Goal: Task Accomplishment & Management: Manage account settings

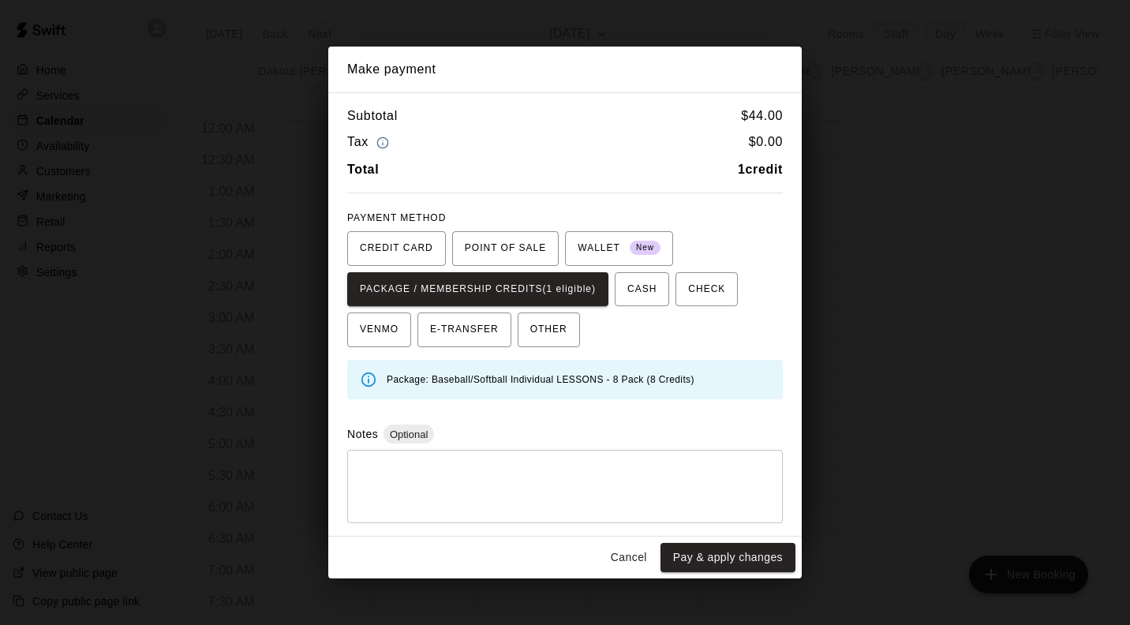
scroll to position [895, 3]
click at [767, 566] on button "Pay & apply changes" at bounding box center [727, 557] width 135 height 29
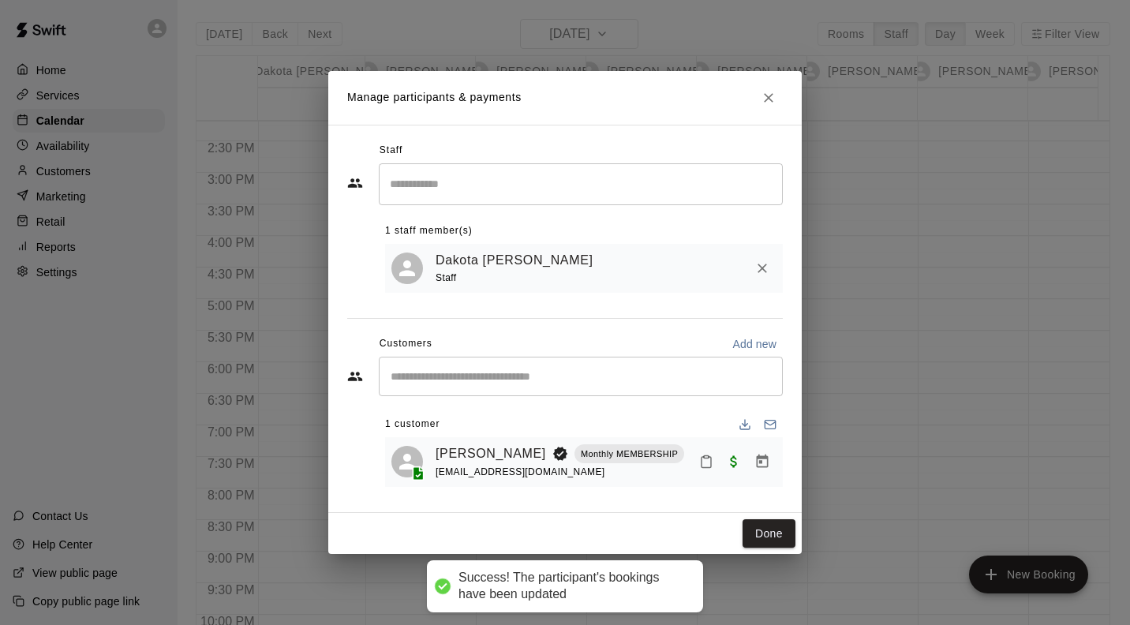
click at [779, 537] on button "Done" at bounding box center [768, 533] width 53 height 29
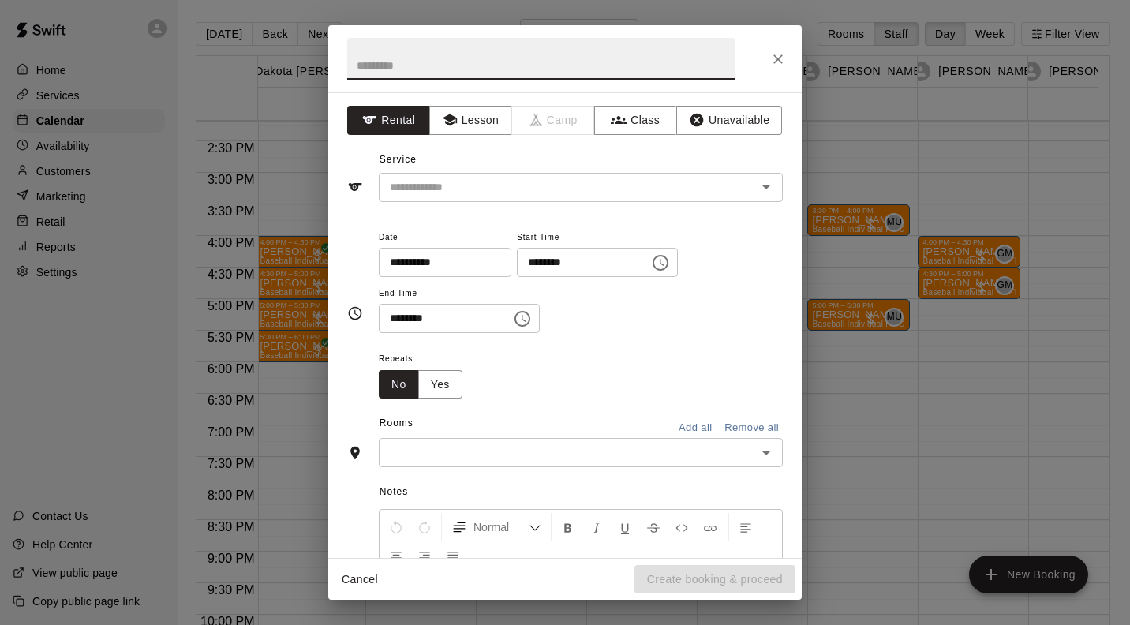
click at [468, 124] on button "Lesson" at bounding box center [470, 120] width 83 height 29
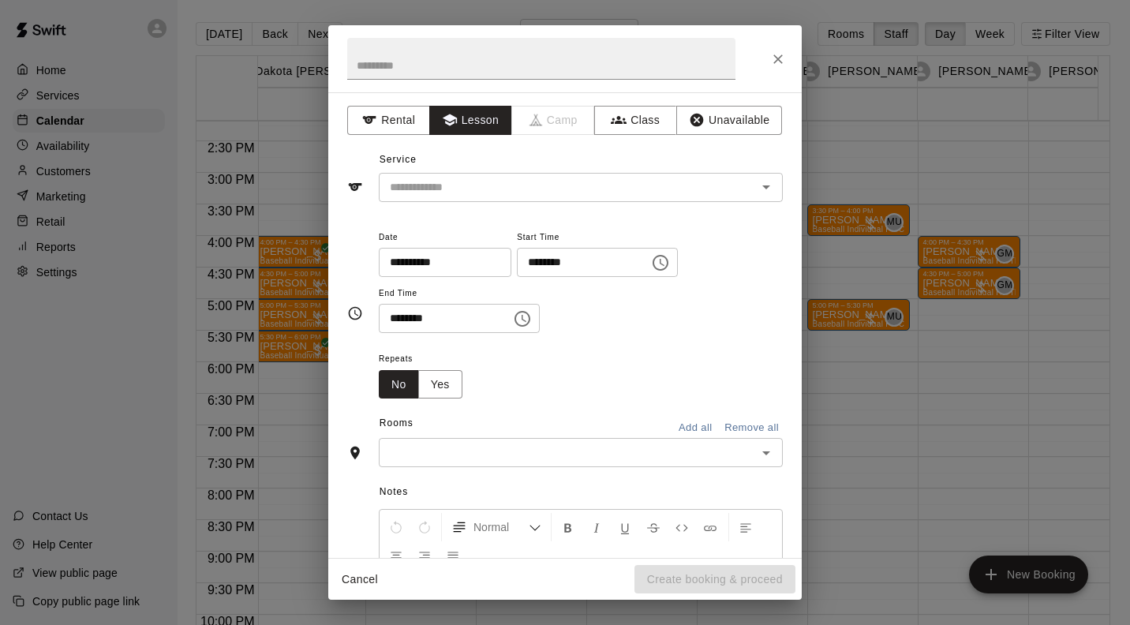
click at [456, 185] on input "text" at bounding box center [557, 188] width 348 height 20
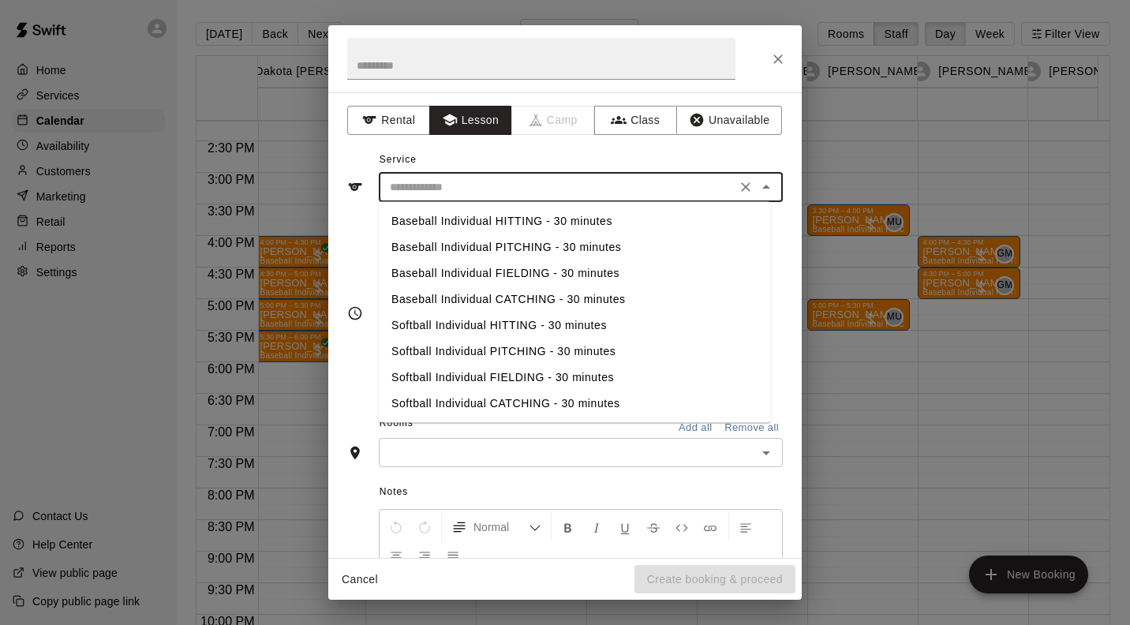
click at [524, 250] on li "Baseball Individual PITCHING - 30 minutes" at bounding box center [575, 247] width 392 height 26
type input "**********"
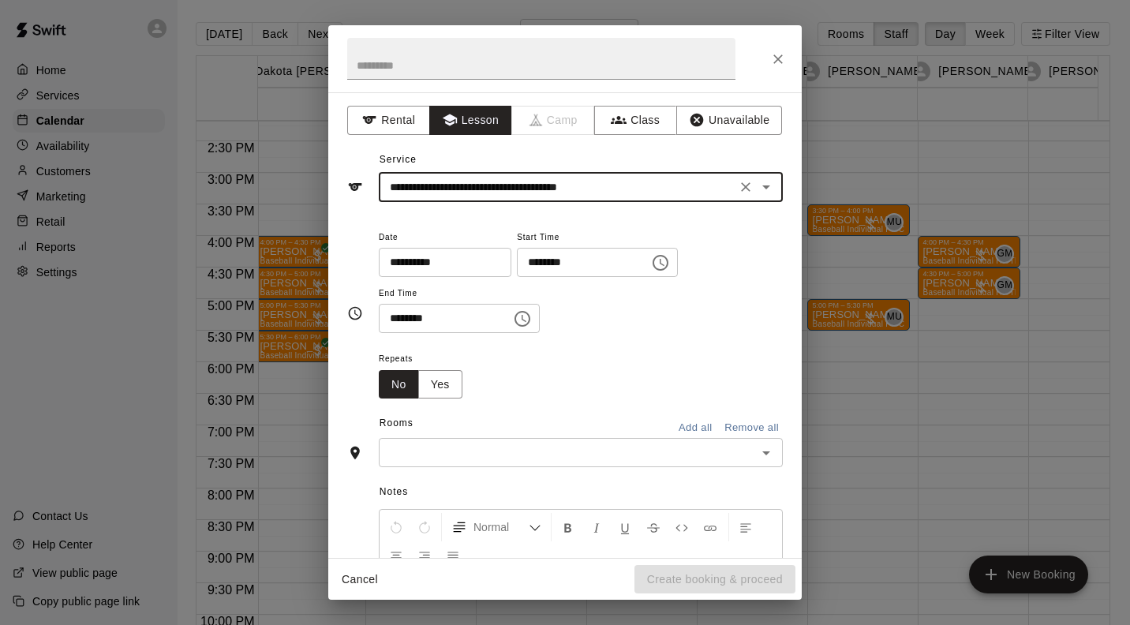
click at [530, 462] on input "text" at bounding box center [567, 453] width 368 height 20
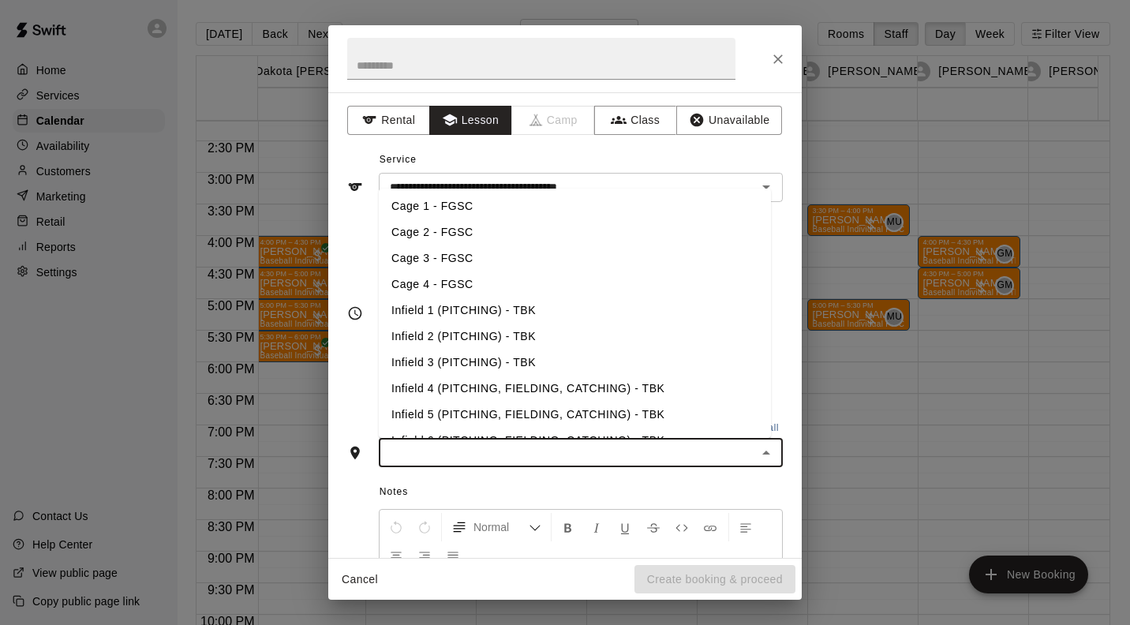
scroll to position [183, 0]
click at [500, 313] on li "Infield 1 (PITCHING) - TBK" at bounding box center [575, 311] width 392 height 26
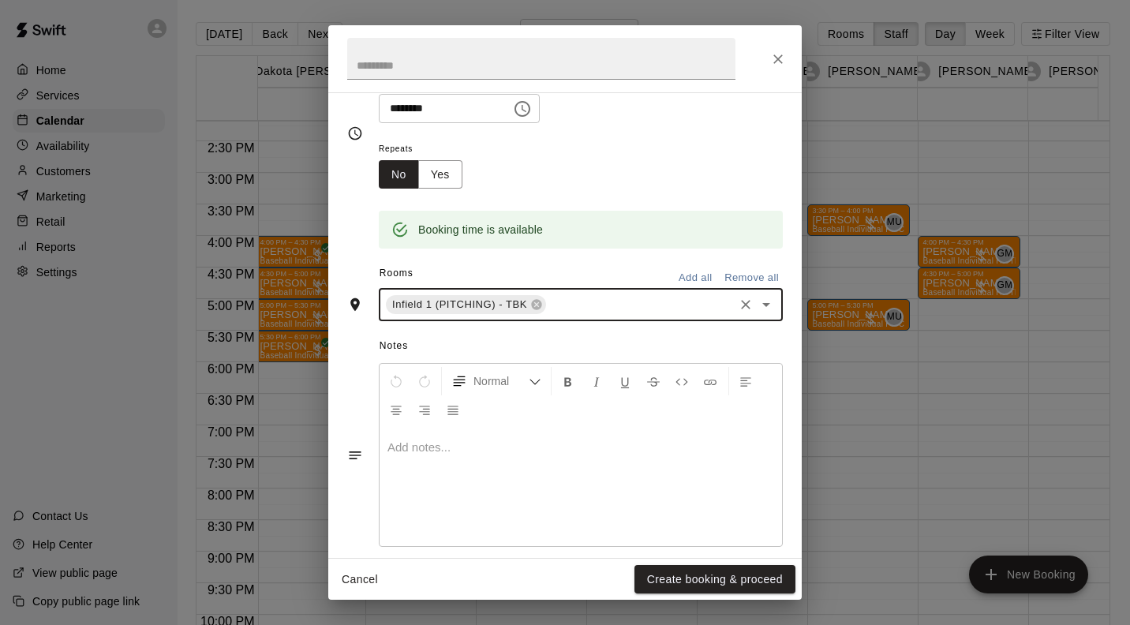
scroll to position [211, 0]
click at [749, 581] on button "Create booking & proceed" at bounding box center [714, 579] width 161 height 29
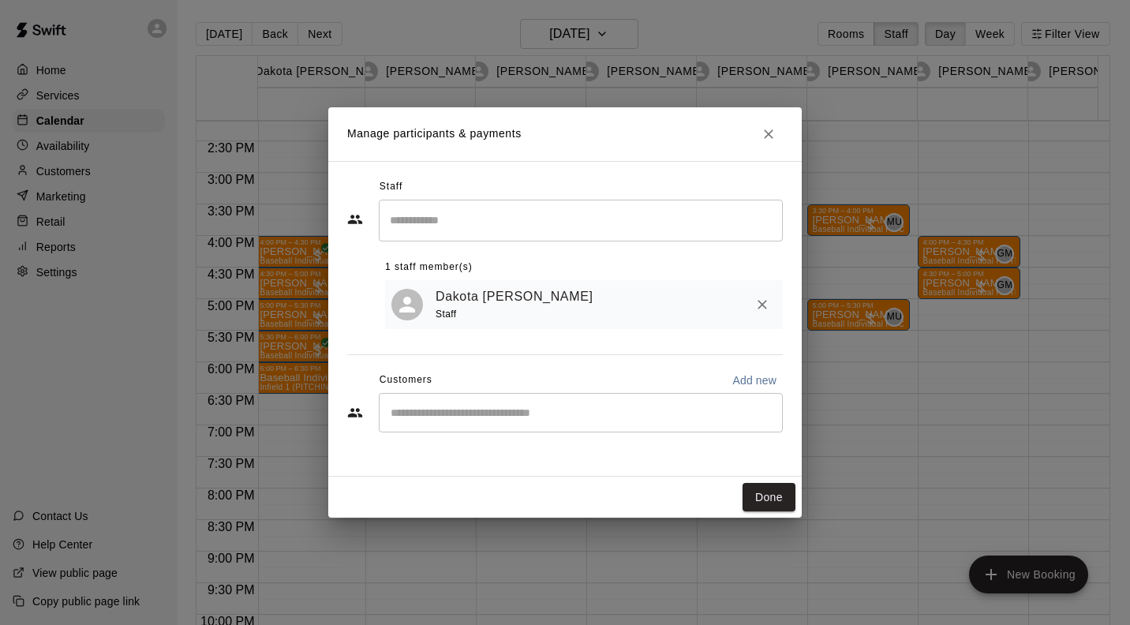
click at [456, 427] on div "​" at bounding box center [581, 412] width 404 height 39
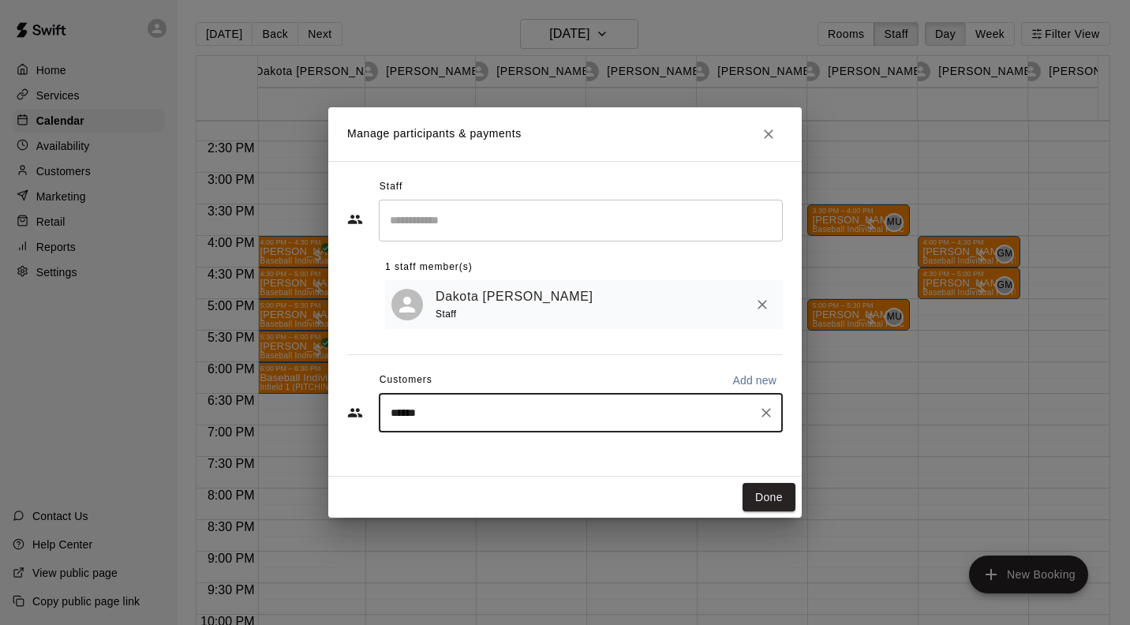
type input "******"
click at [763, 386] on p "Add new" at bounding box center [754, 380] width 44 height 16
select select "**"
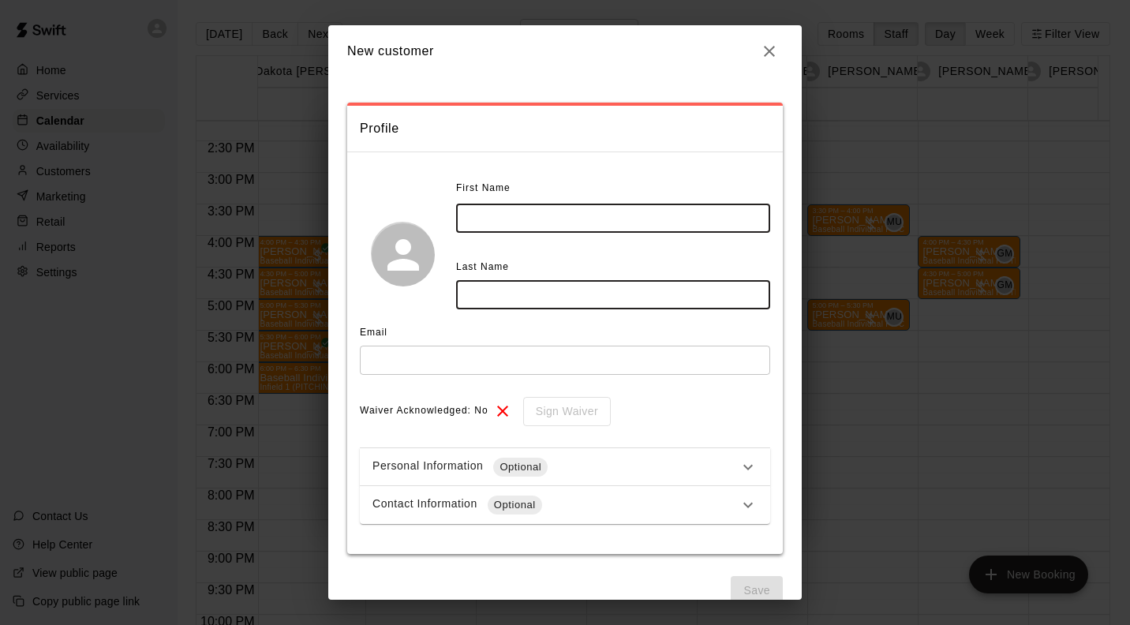
click at [567, 219] on input "text" at bounding box center [613, 218] width 314 height 29
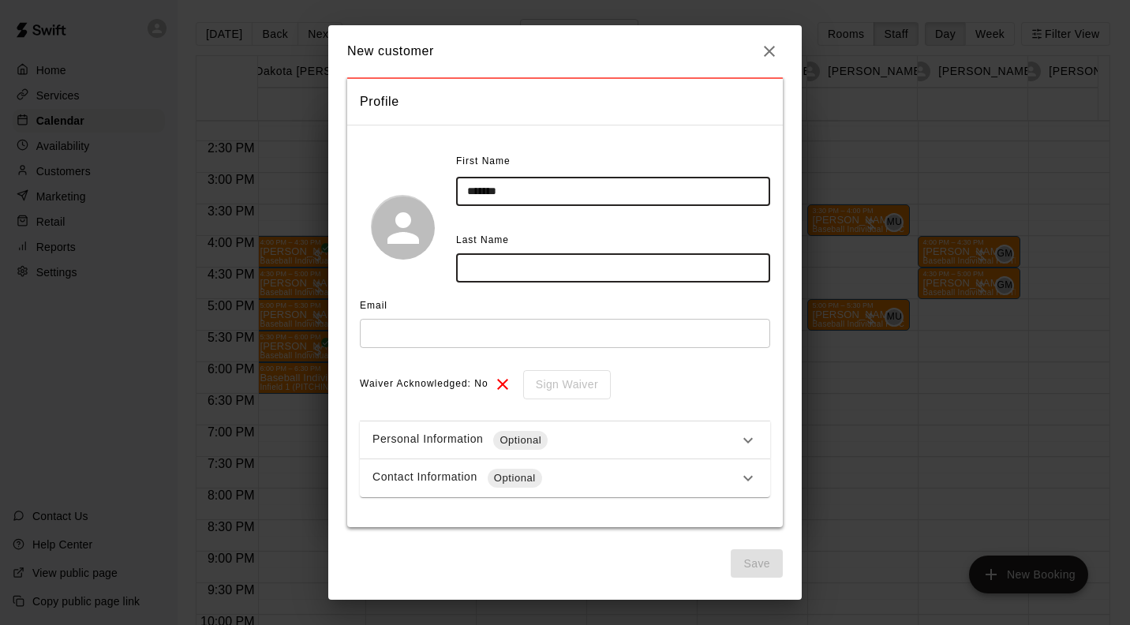
scroll to position [21, 0]
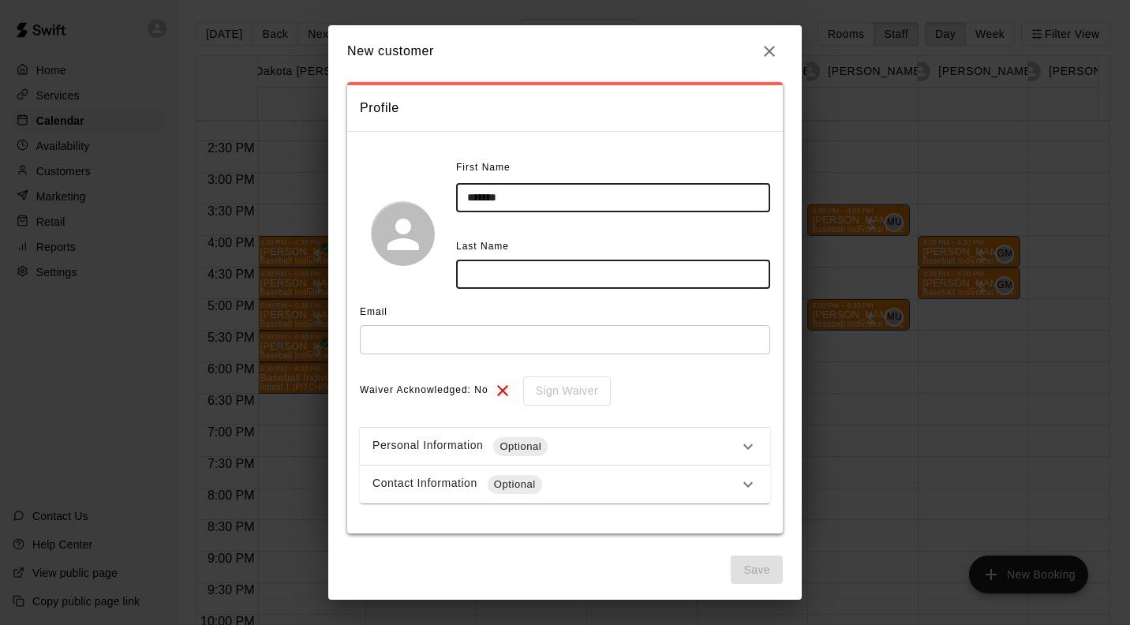
type input "*******"
click at [546, 269] on input "text" at bounding box center [613, 274] width 314 height 29
type input "**********"
click at [441, 339] on input "text" at bounding box center [565, 339] width 410 height 29
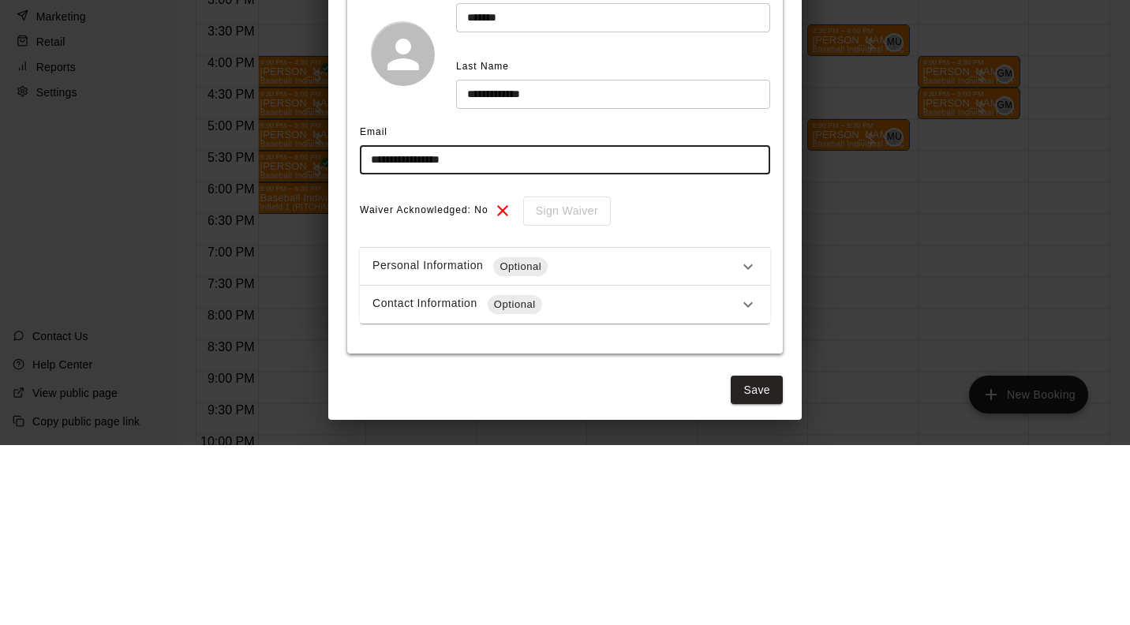
scroll to position [27, 0]
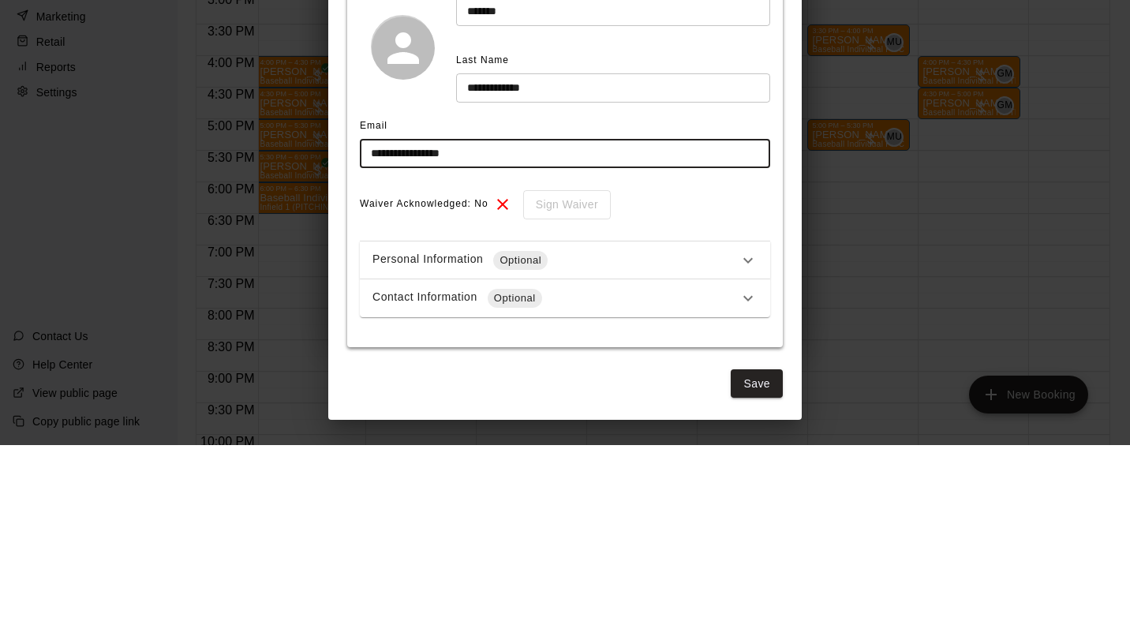
type input "**********"
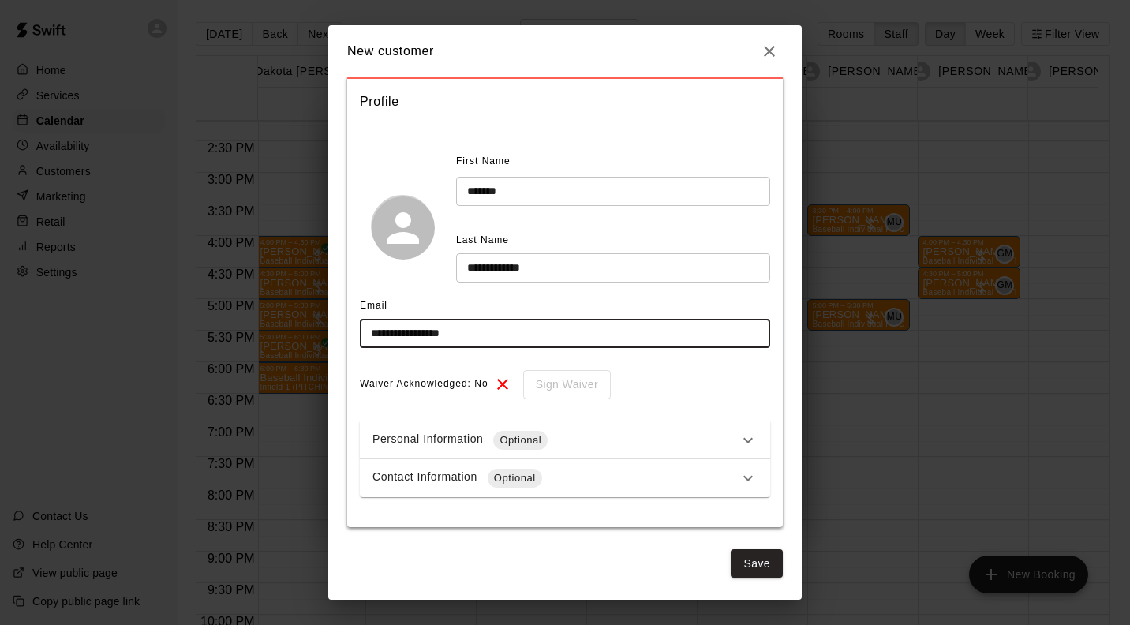
click at [743, 441] on icon at bounding box center [747, 440] width 9 height 6
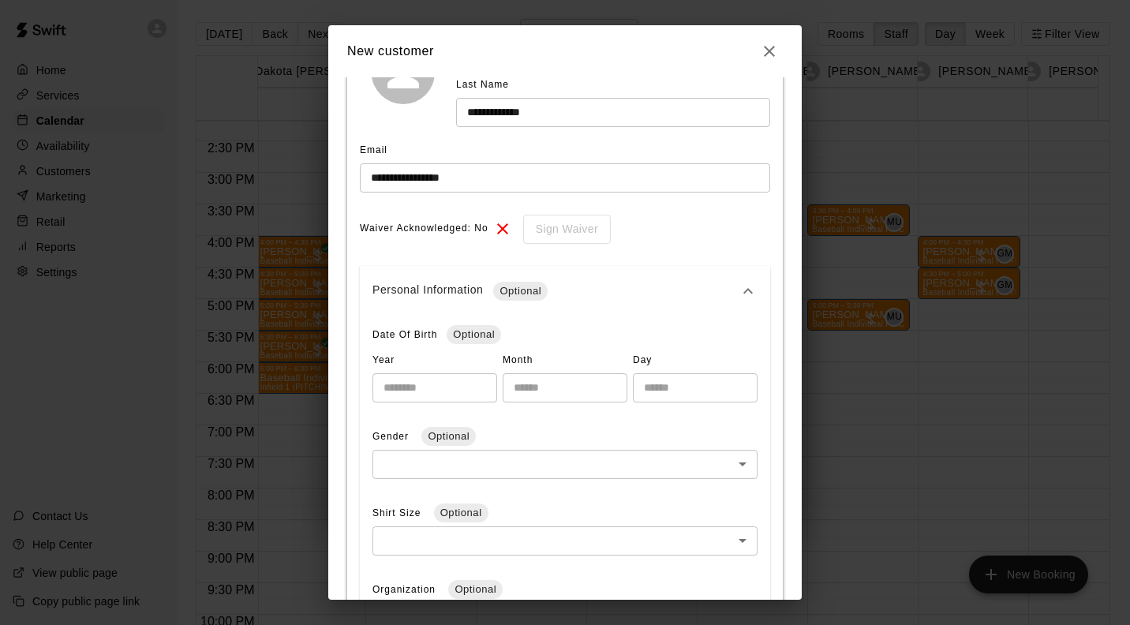
scroll to position [179, 0]
click at [438, 387] on input "number" at bounding box center [434, 390] width 125 height 29
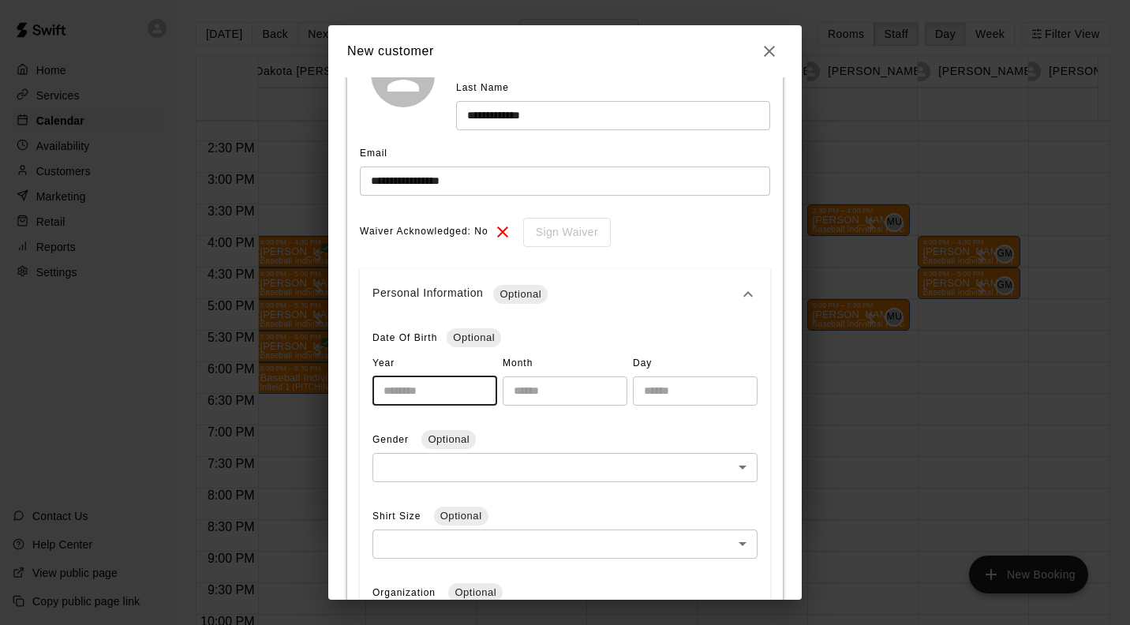
click at [420, 392] on input "number" at bounding box center [434, 390] width 125 height 29
type input "****"
click at [570, 387] on input "number" at bounding box center [565, 390] width 125 height 29
type input "**"
click at [702, 393] on input "number" at bounding box center [695, 390] width 125 height 29
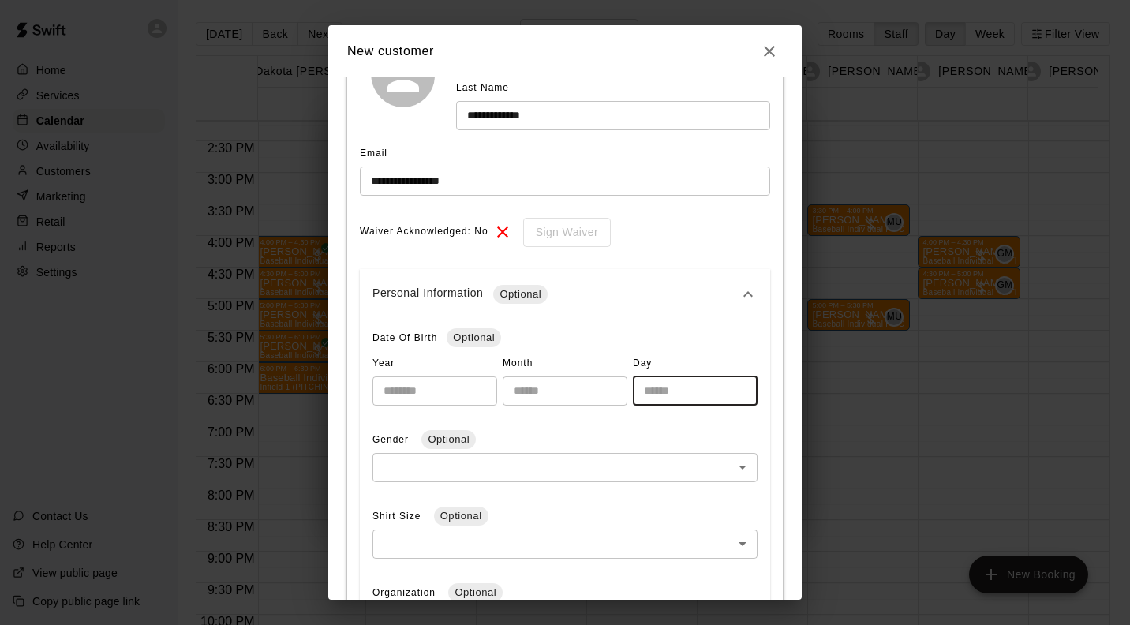
type input "**"
click at [405, 458] on body "Home Services Calendar Availability Customers Marketing Retail Reports Settings…" at bounding box center [565, 325] width 1130 height 650
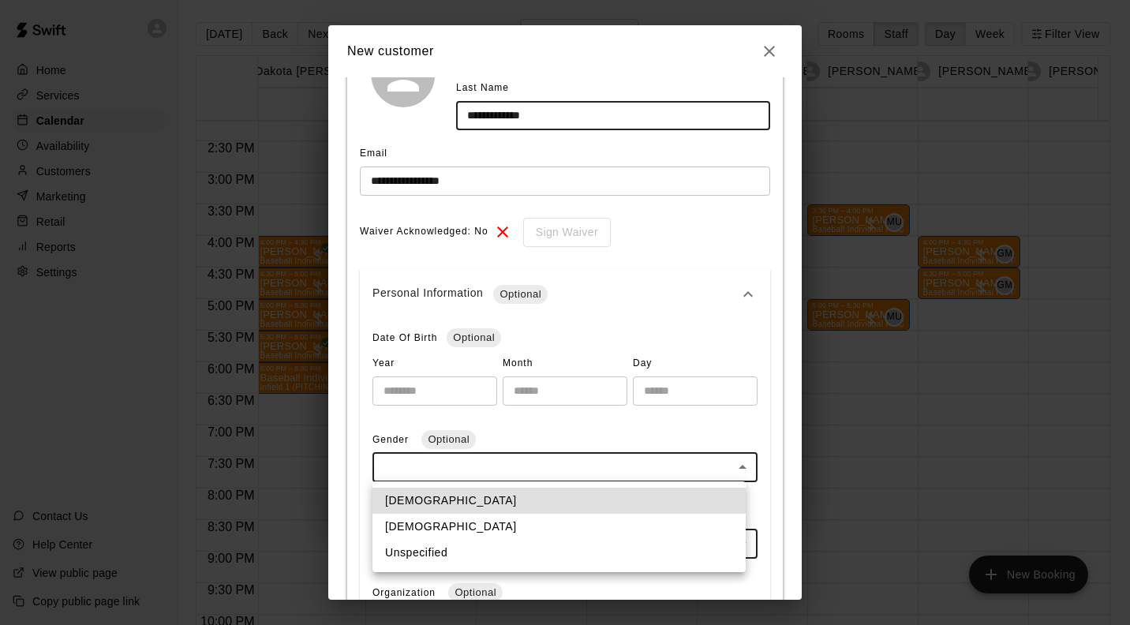
click at [490, 496] on li "Male" at bounding box center [558, 501] width 373 height 26
type input "****"
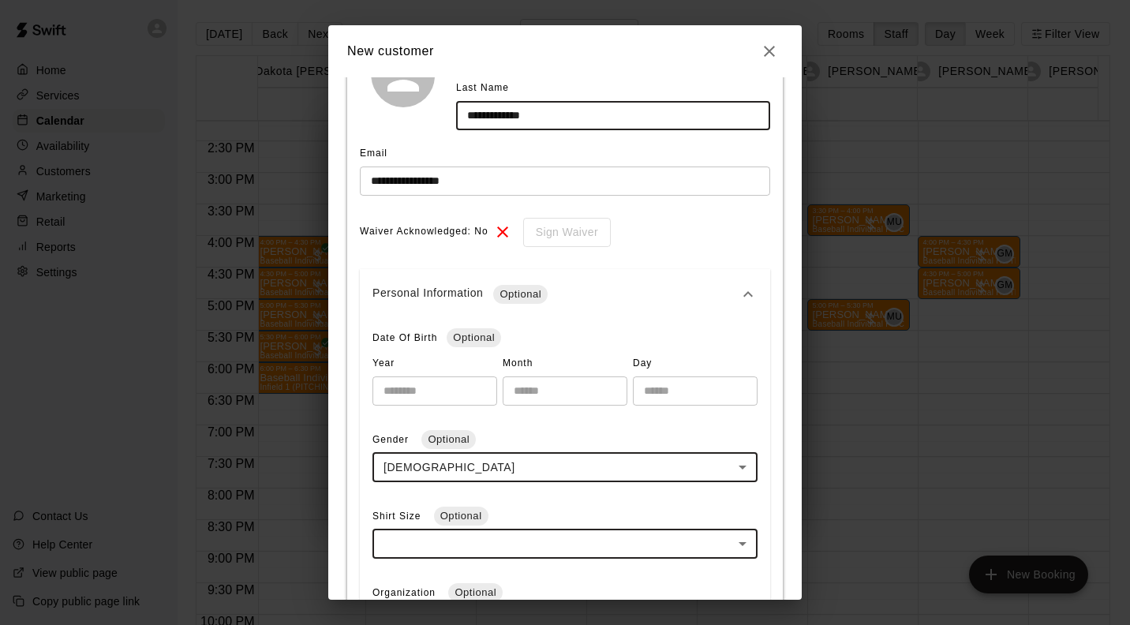
click at [805, 347] on div "**********" at bounding box center [565, 312] width 1130 height 625
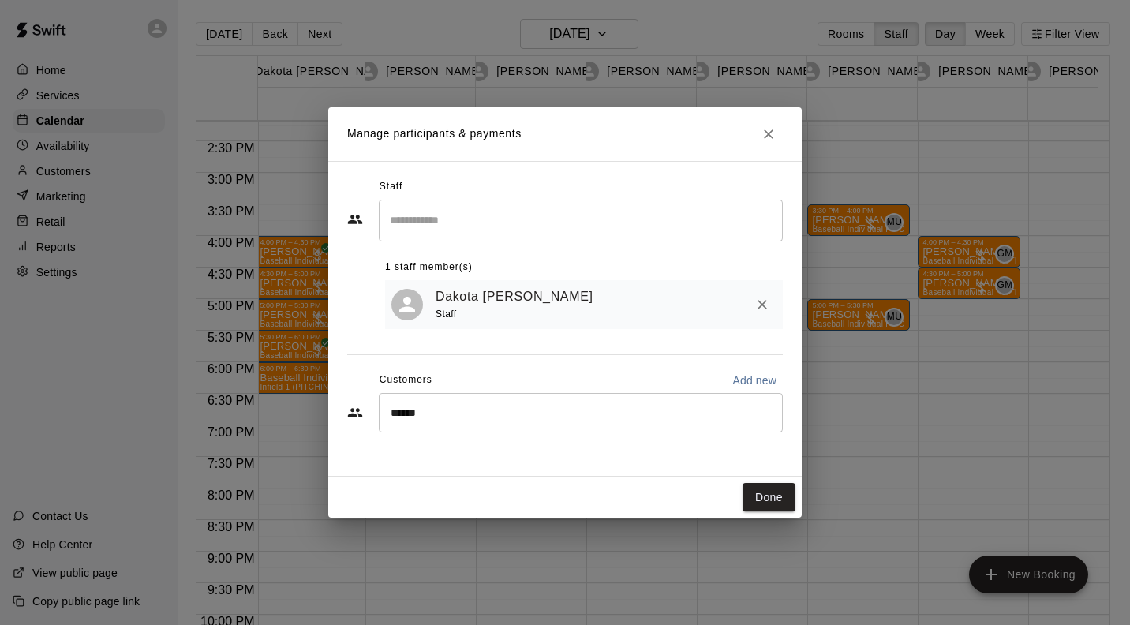
click at [756, 383] on p "Add new" at bounding box center [754, 380] width 44 height 16
select select "**"
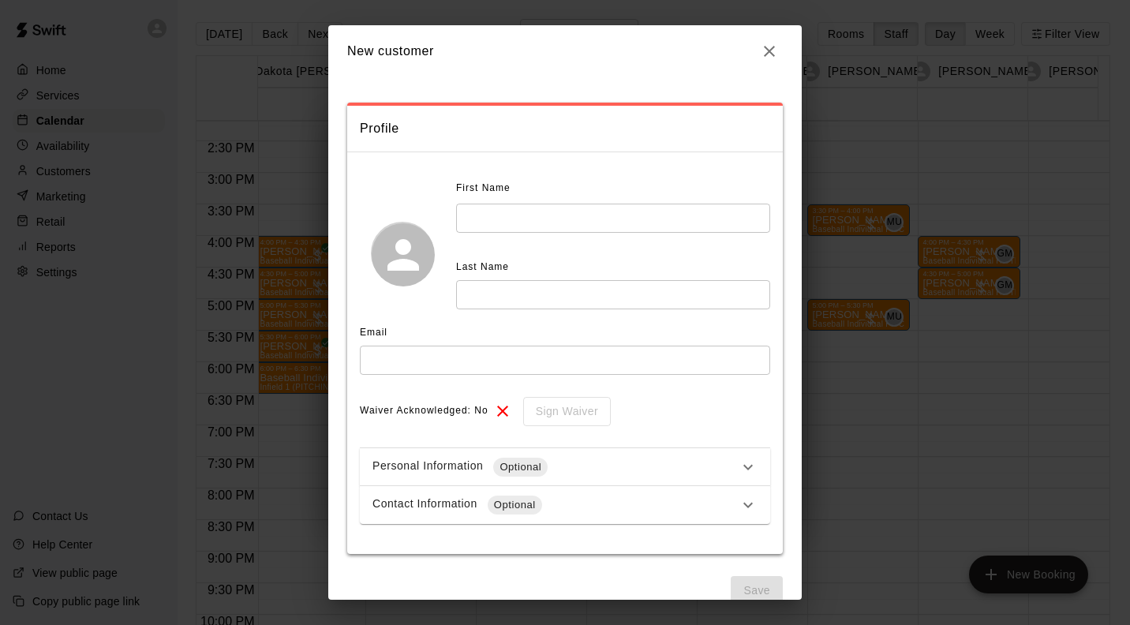
click at [590, 215] on input "text" at bounding box center [613, 218] width 314 height 29
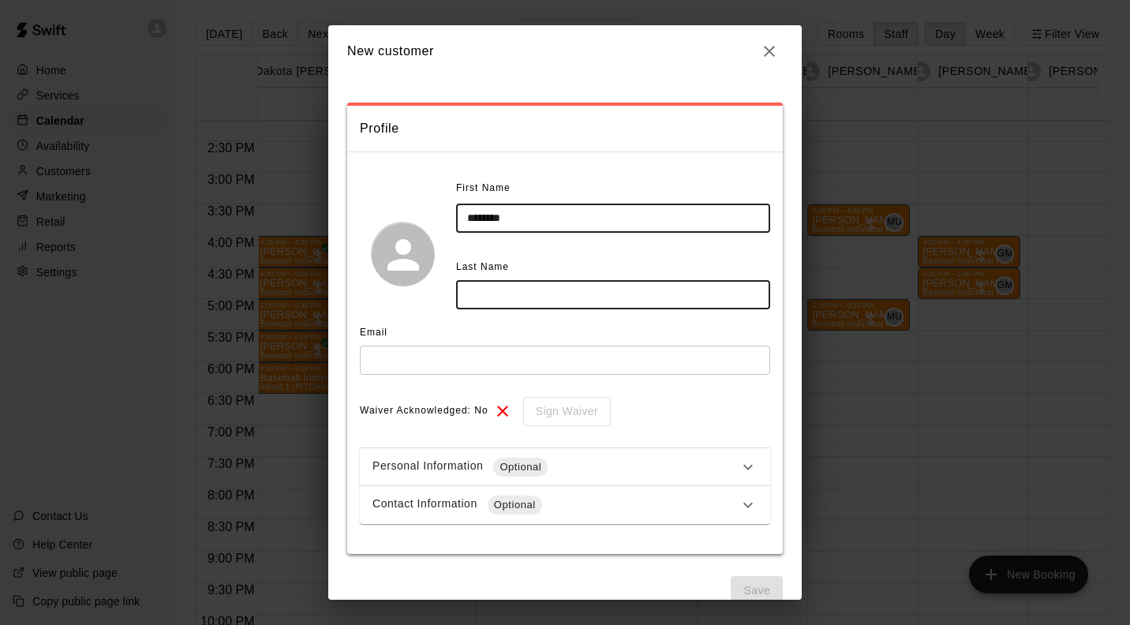
type input "*******"
click at [606, 290] on input "text" at bounding box center [613, 294] width 314 height 29
type input "******"
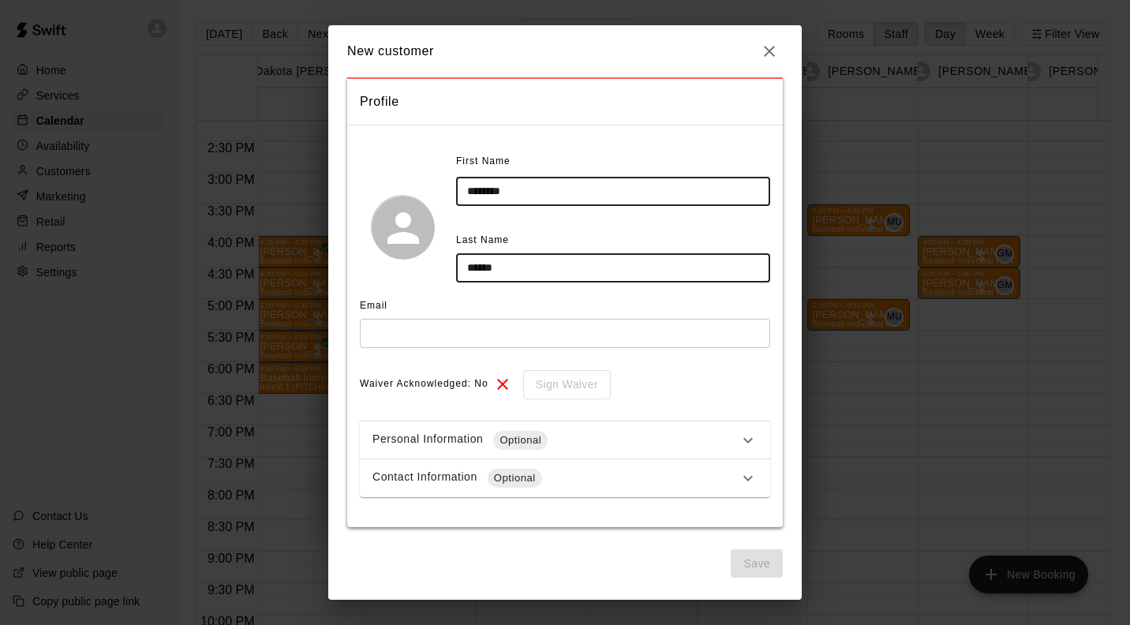
scroll to position [24, 0]
click at [595, 334] on input "text" at bounding box center [565, 335] width 410 height 29
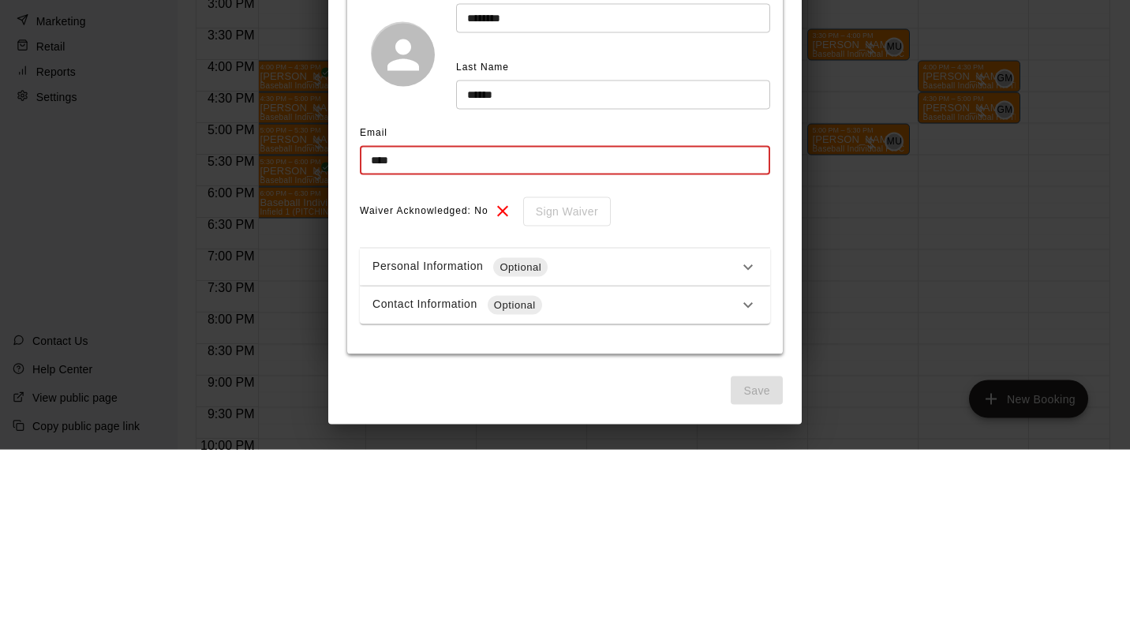
type input "**********"
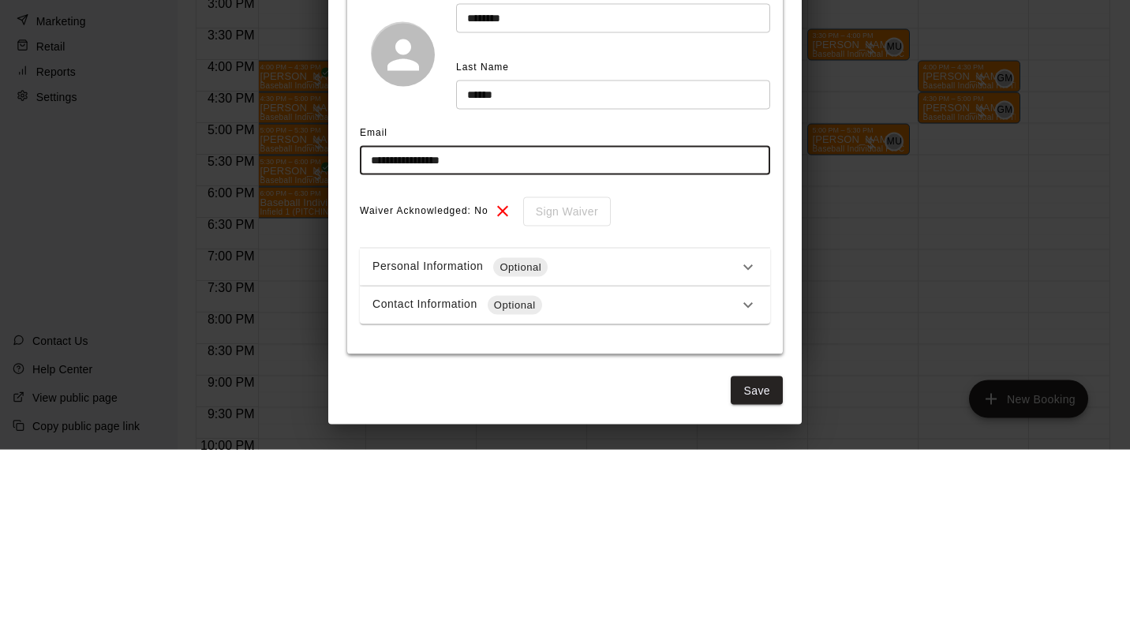
click at [736, 394] on div "Waiver Acknowledged: No Sign Waiver" at bounding box center [565, 386] width 410 height 29
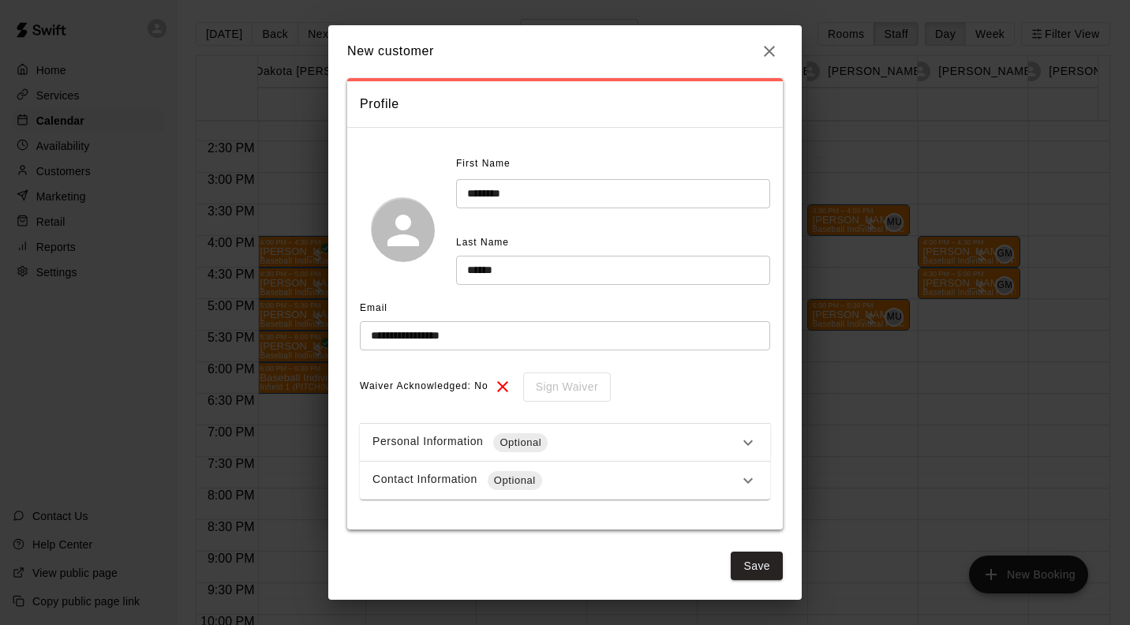
click at [738, 447] on icon at bounding box center [747, 442] width 19 height 19
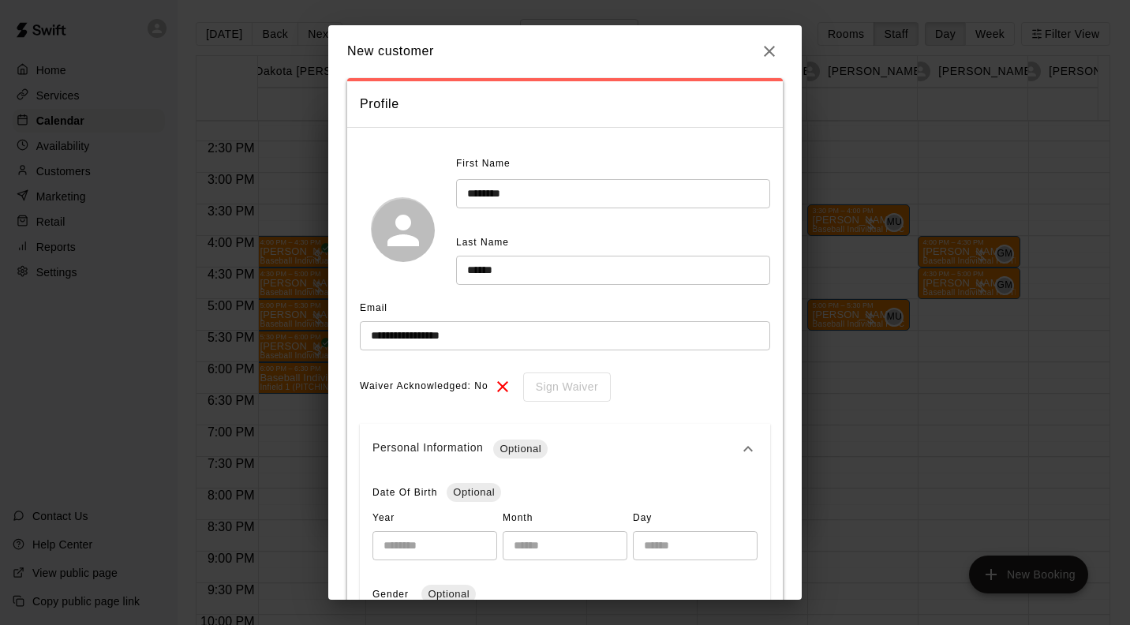
click at [450, 548] on input "number" at bounding box center [434, 545] width 125 height 29
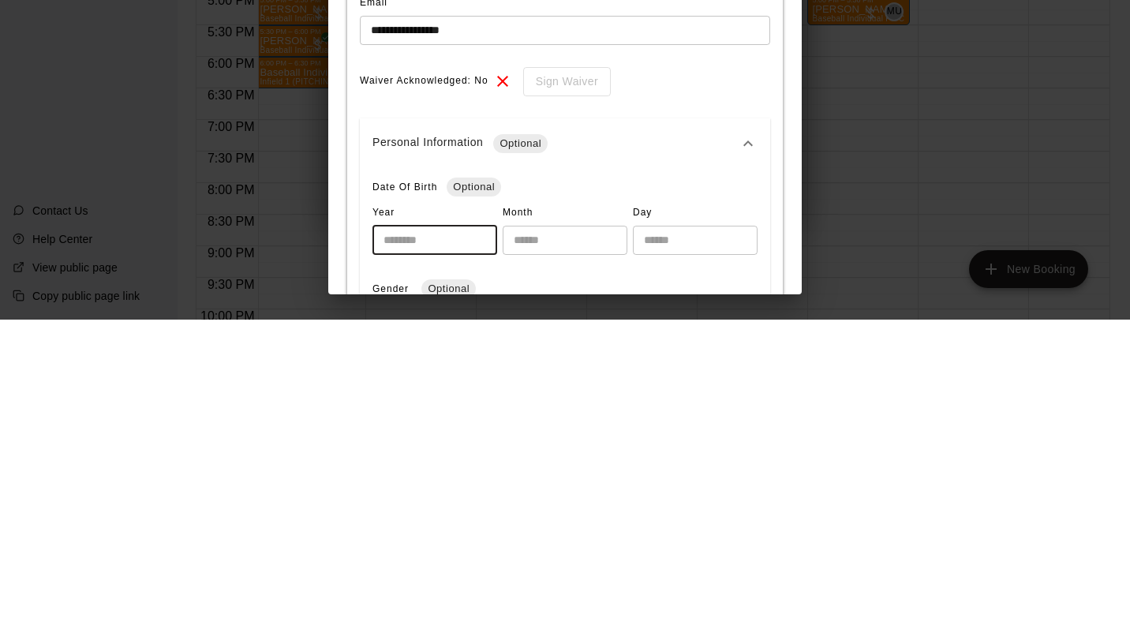
type input "****"
click at [552, 544] on input "number" at bounding box center [565, 545] width 125 height 29
type input "**"
click at [690, 551] on input "number" at bounding box center [695, 545] width 125 height 29
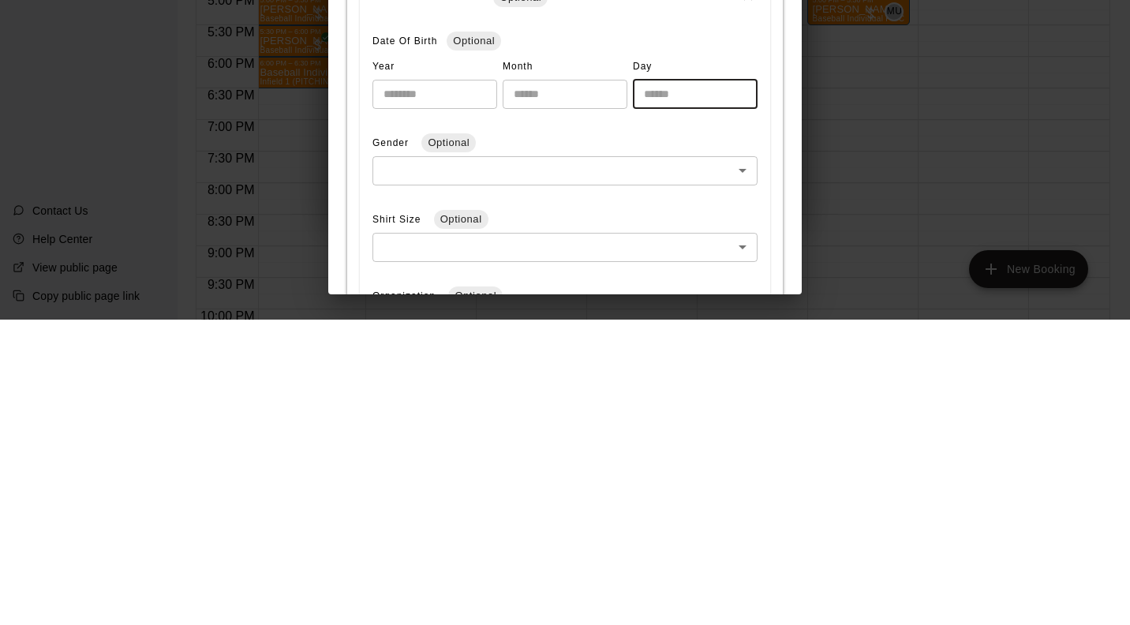
scroll to position [167, 0]
type input "**"
click at [567, 478] on body "Home Services Calendar Availability Customers Marketing Retail Reports Settings…" at bounding box center [565, 325] width 1130 height 650
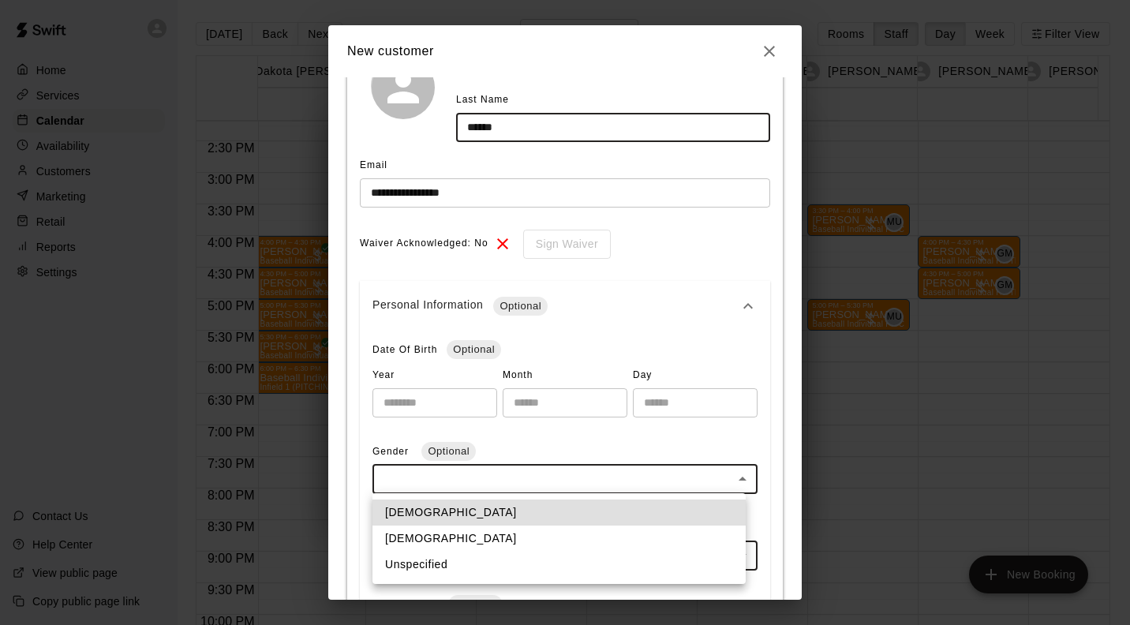
click at [542, 506] on li "Male" at bounding box center [558, 512] width 373 height 26
type input "****"
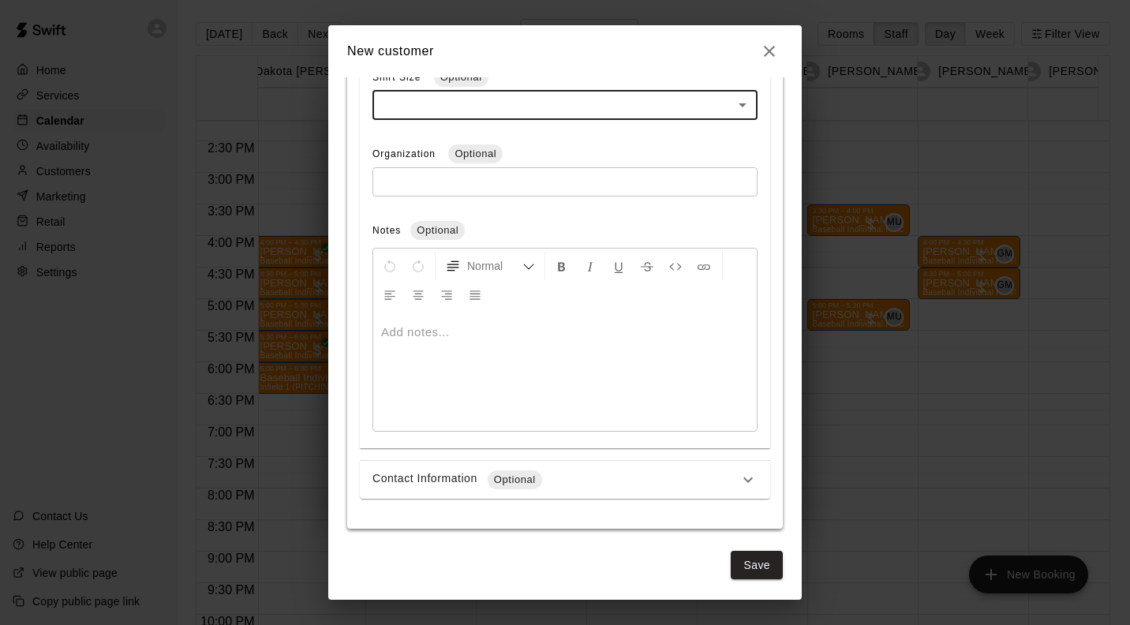
scroll to position [619, 0]
click at [738, 480] on icon at bounding box center [747, 478] width 19 height 19
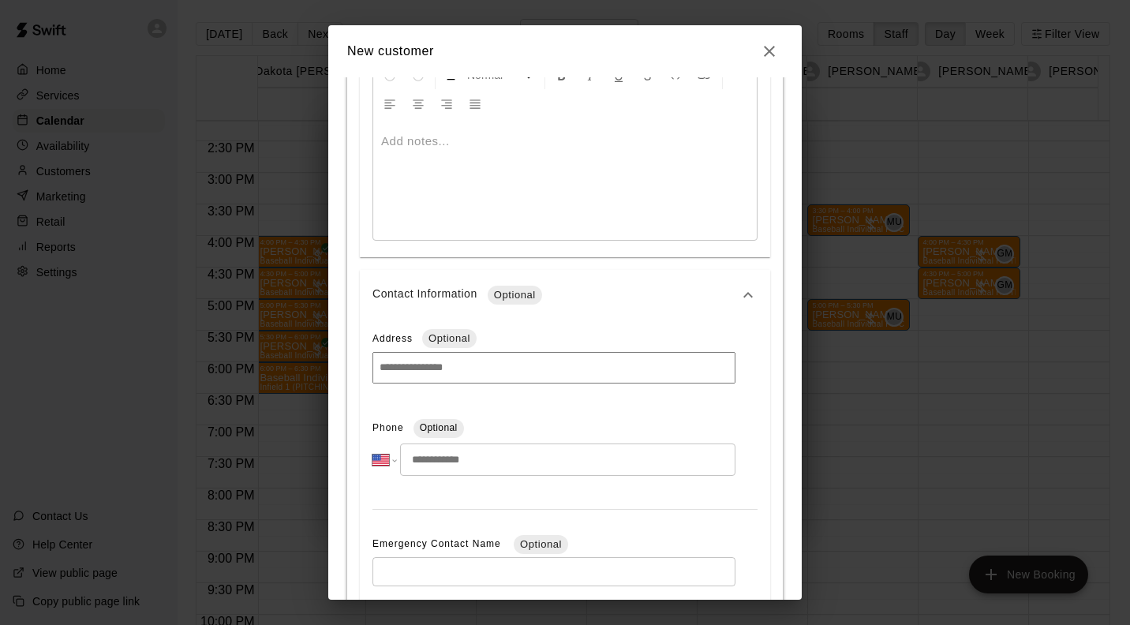
scroll to position [808, 0]
click at [562, 369] on input at bounding box center [553, 369] width 363 height 32
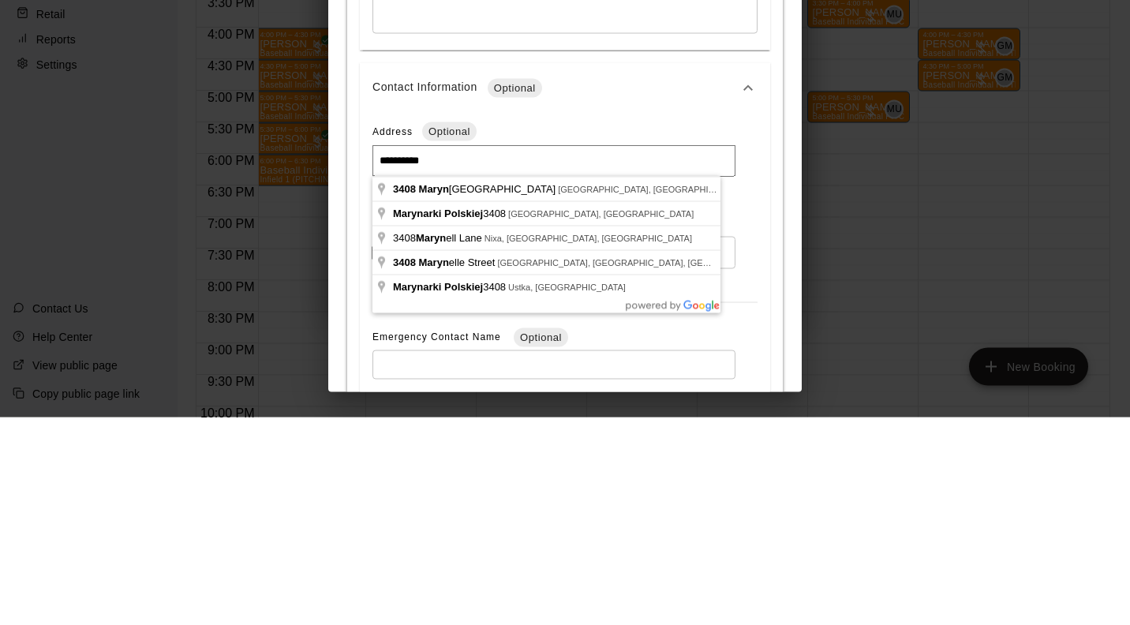
type input "**********"
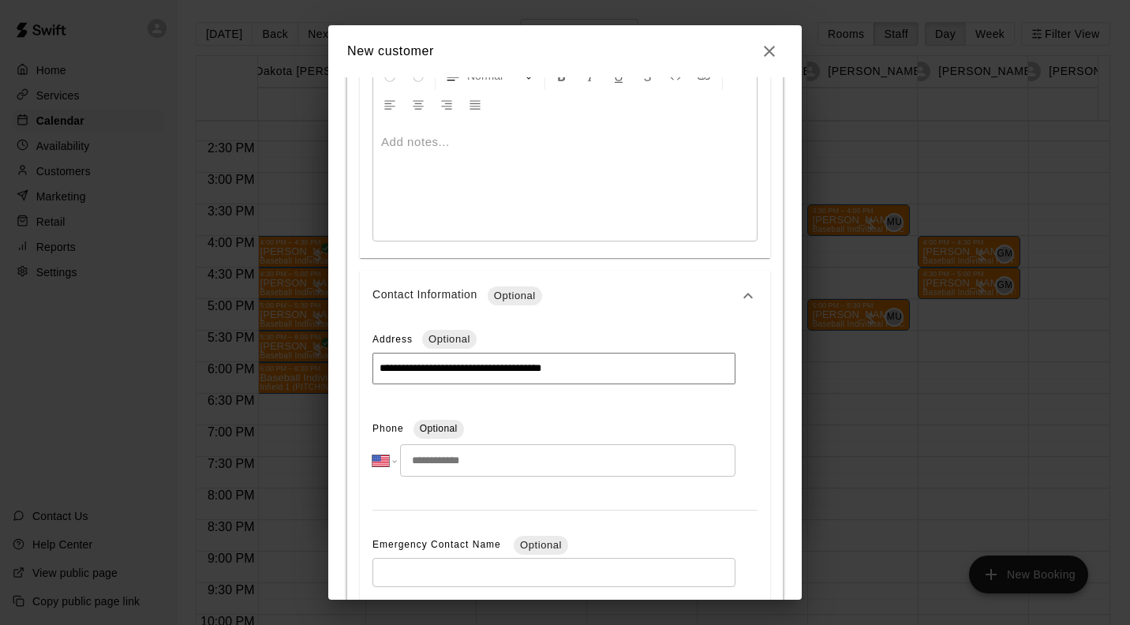
click at [598, 458] on input "tel" at bounding box center [567, 460] width 335 height 32
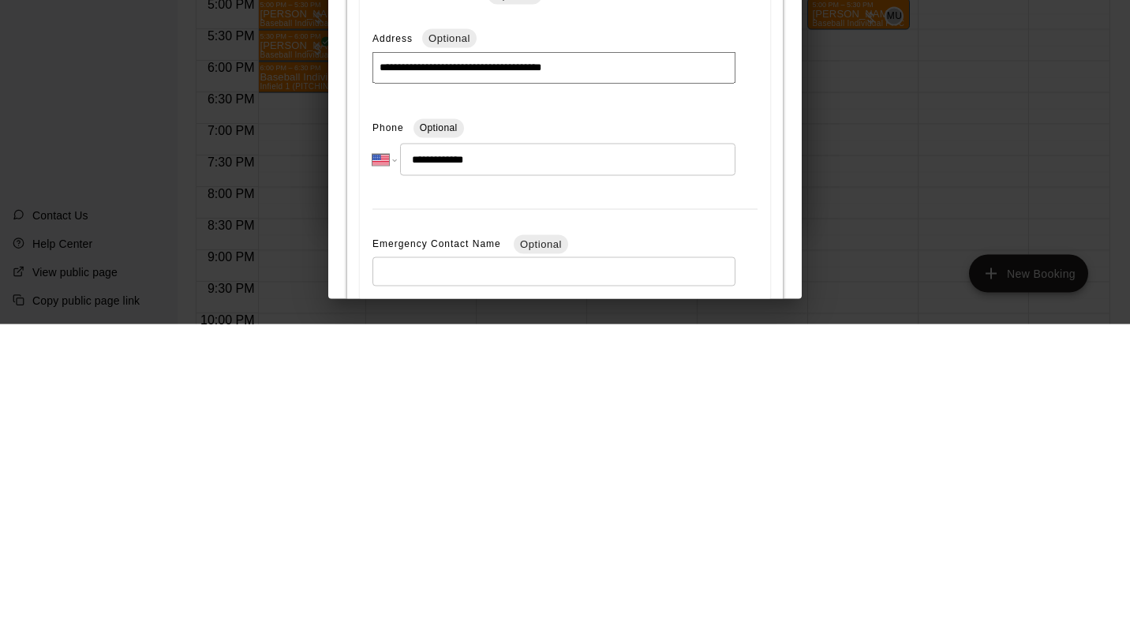
type input "**********"
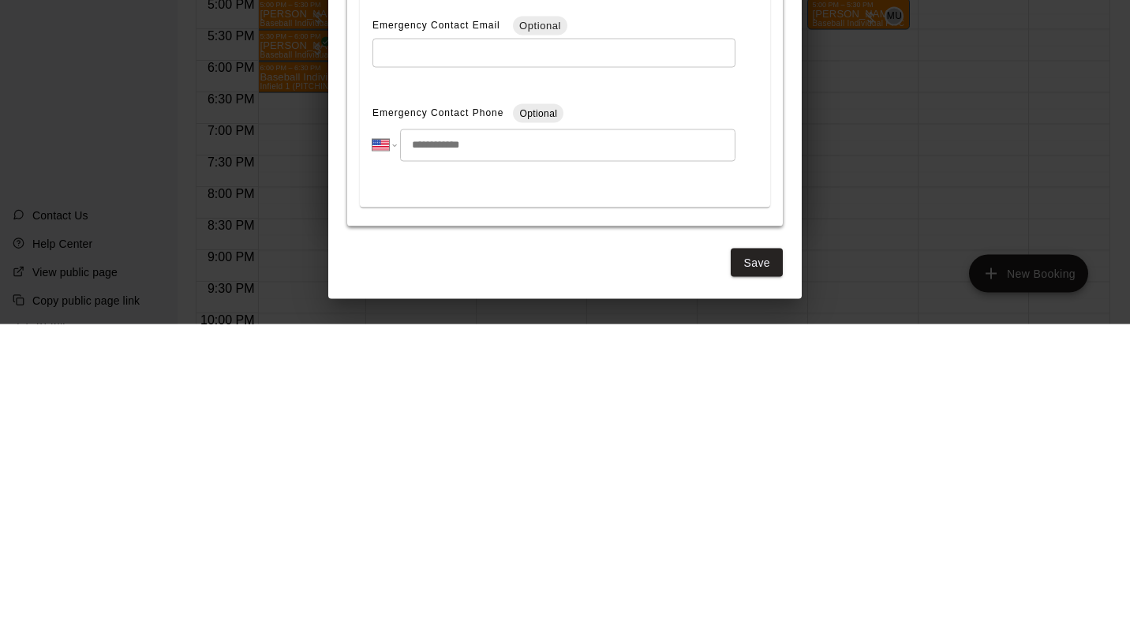
scroll to position [1116, 0]
click at [755, 568] on button "Save" at bounding box center [757, 563] width 52 height 29
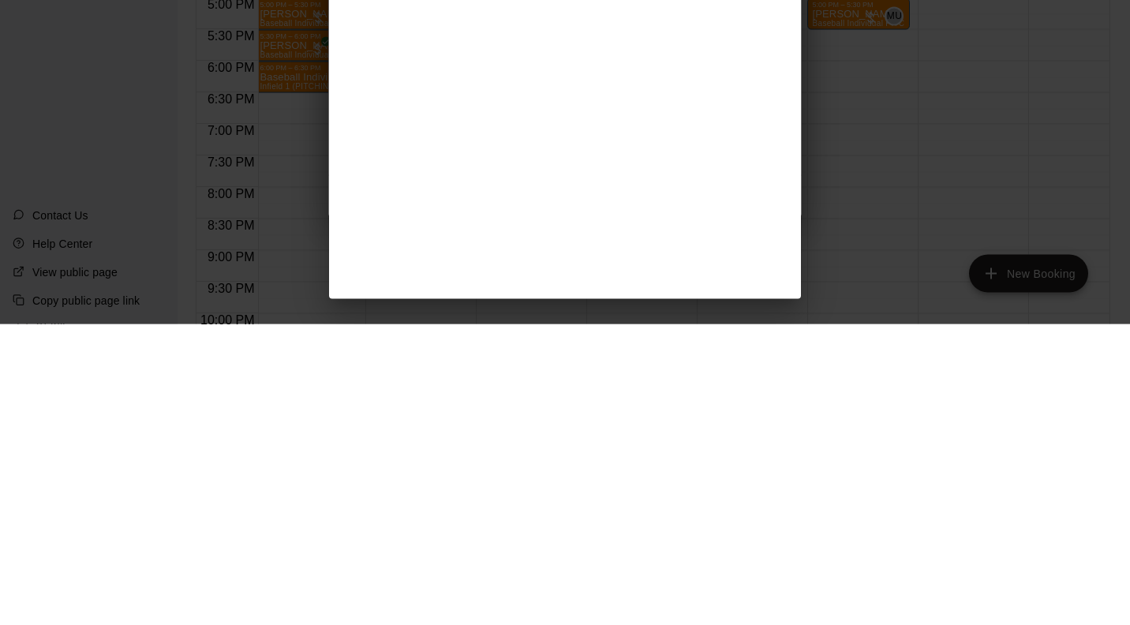
scroll to position [0, 0]
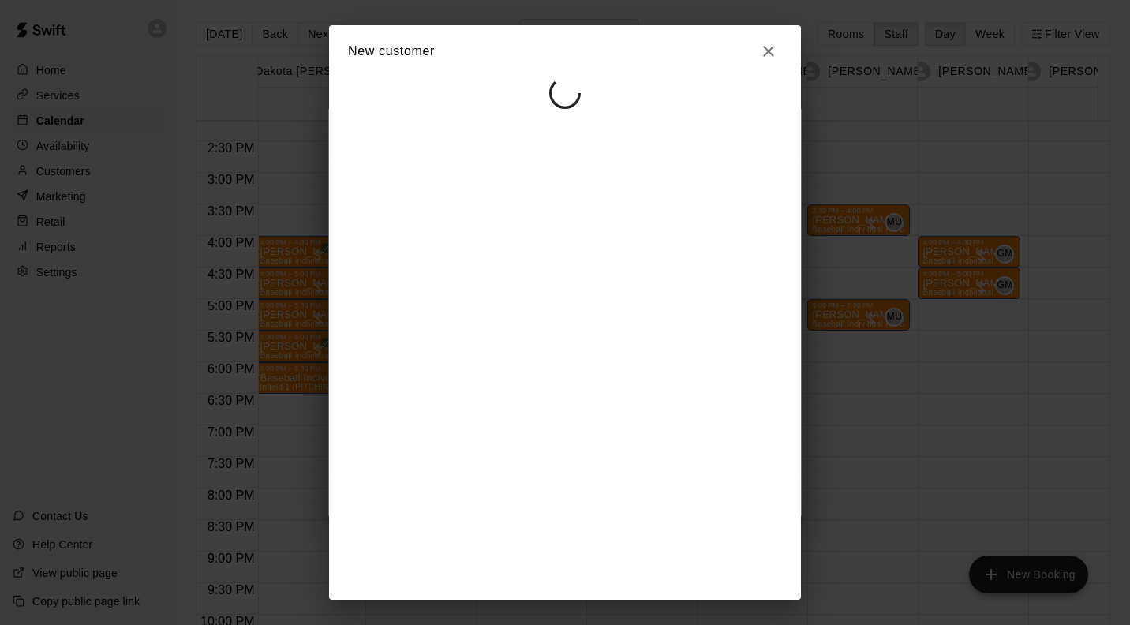
select select "**"
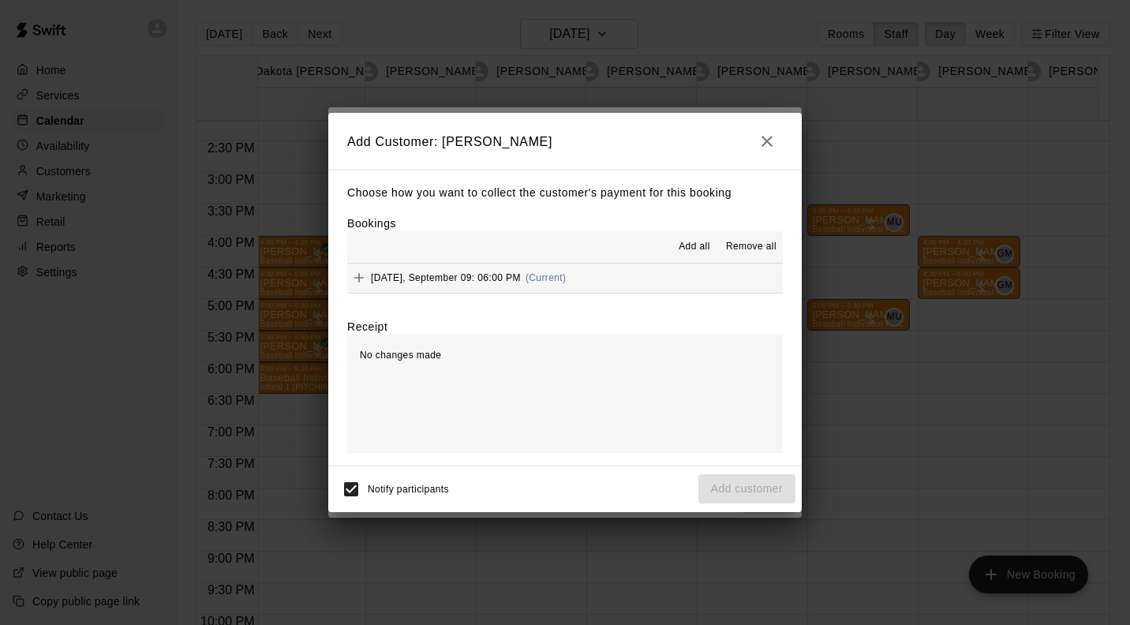
click at [583, 275] on button "Tuesday, September 09: 06:00 PM (Current)" at bounding box center [564, 277] width 435 height 29
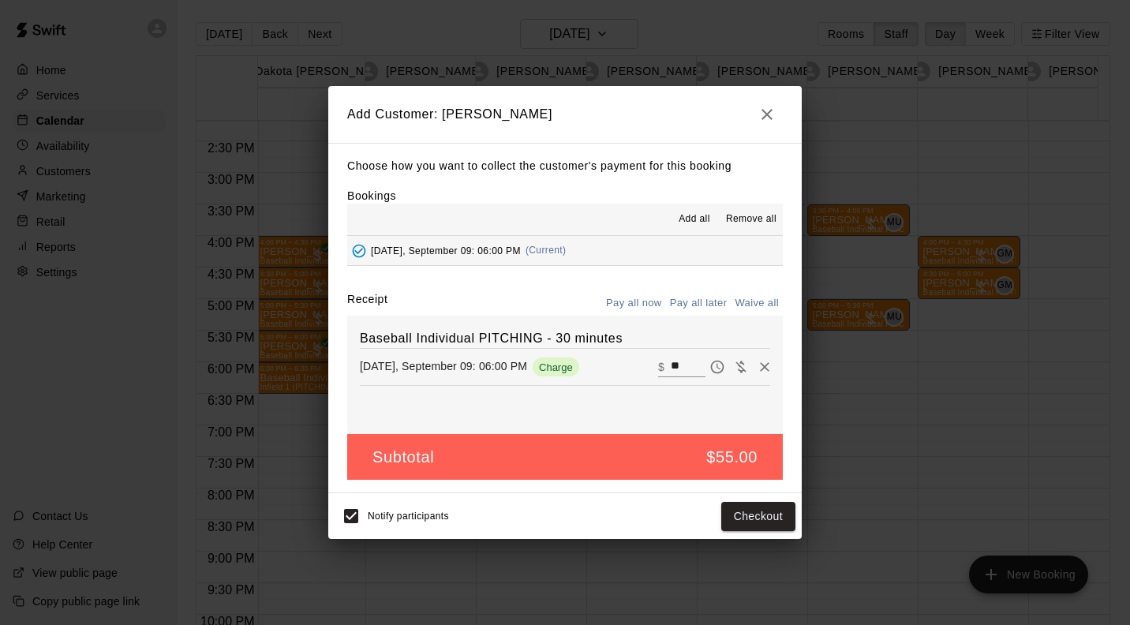
click at [705, 305] on button "Pay all later" at bounding box center [698, 303] width 65 height 24
click at [753, 526] on button "Add customer" at bounding box center [746, 516] width 97 height 29
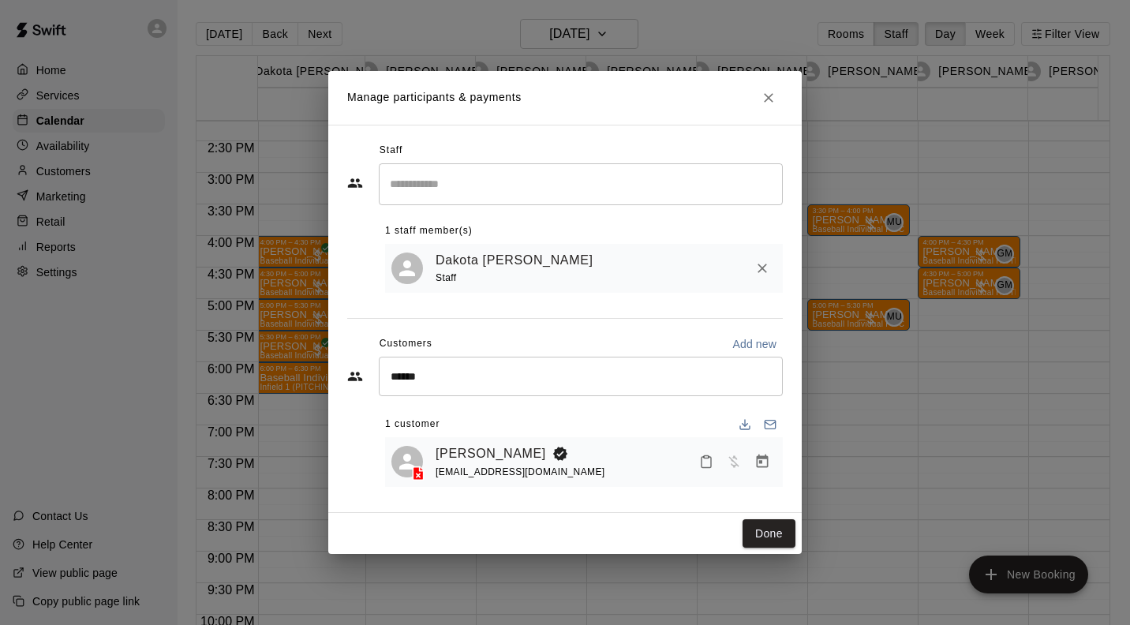
click at [779, 529] on button "Done" at bounding box center [768, 533] width 53 height 29
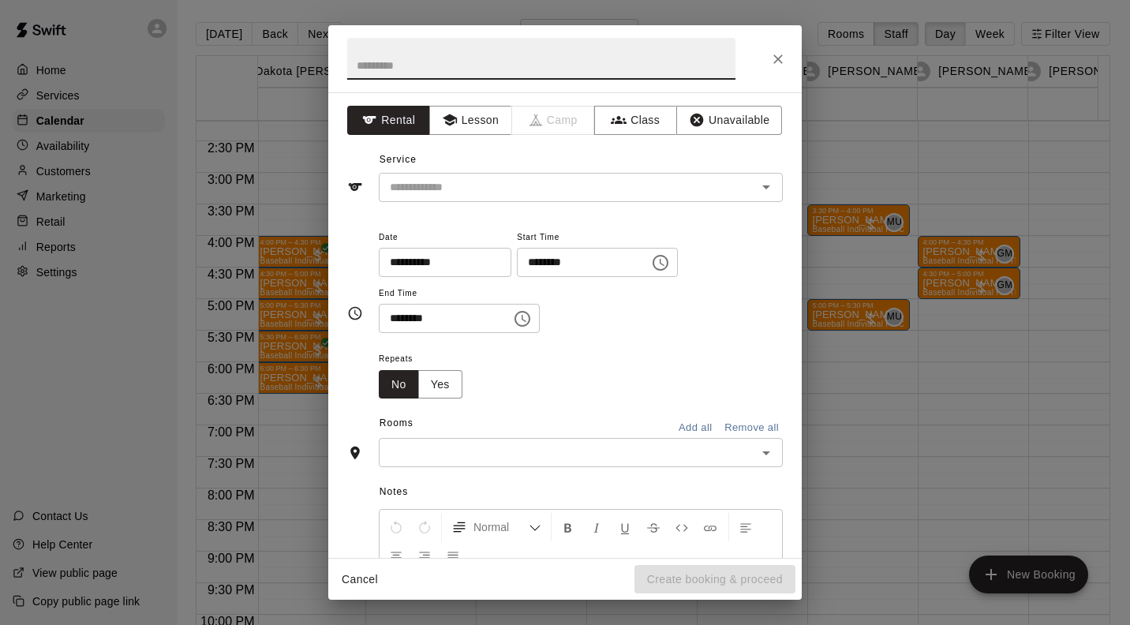
click at [469, 119] on button "Lesson" at bounding box center [470, 120] width 83 height 29
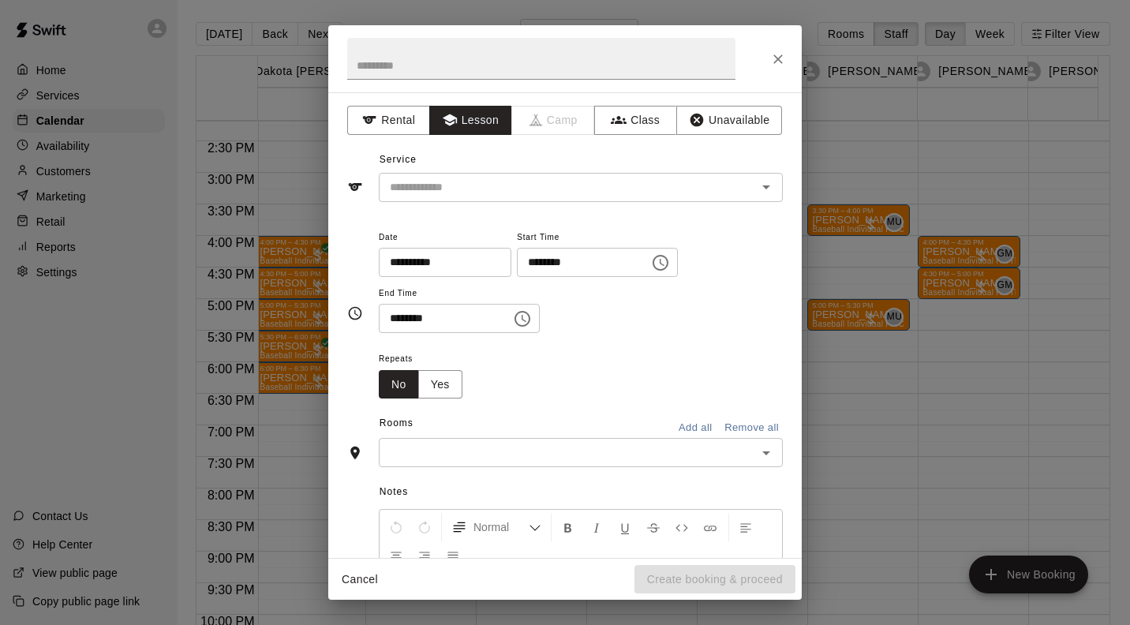
click at [526, 186] on input "text" at bounding box center [557, 188] width 348 height 20
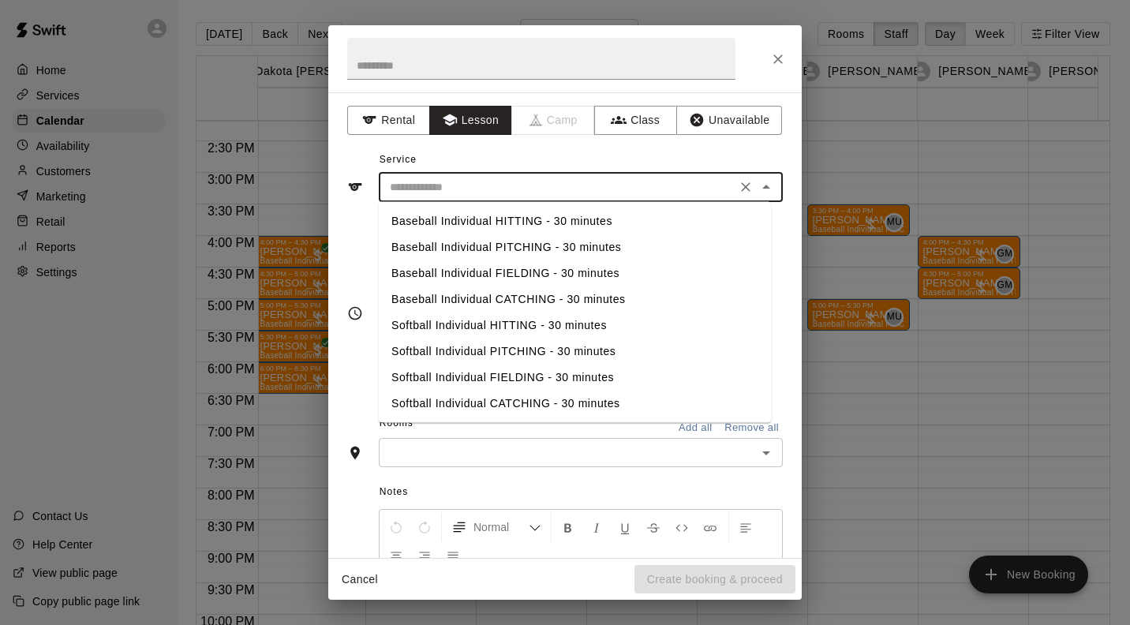
click at [543, 220] on li "Baseball Individual HITTING - 30 minutes" at bounding box center [575, 221] width 392 height 26
type input "**********"
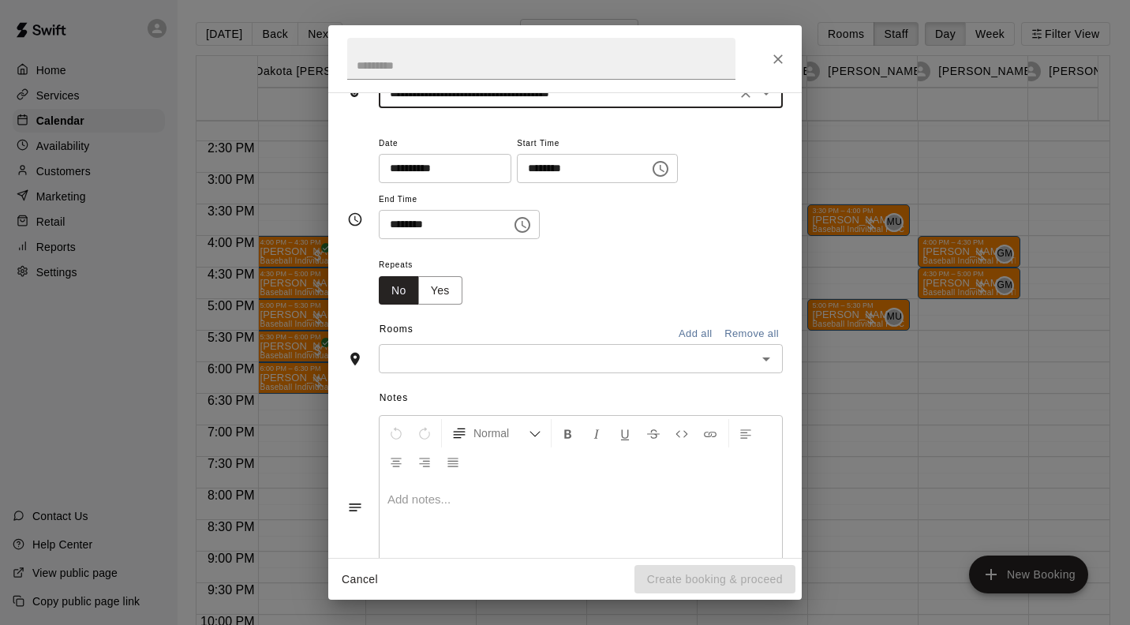
scroll to position [164, 0]
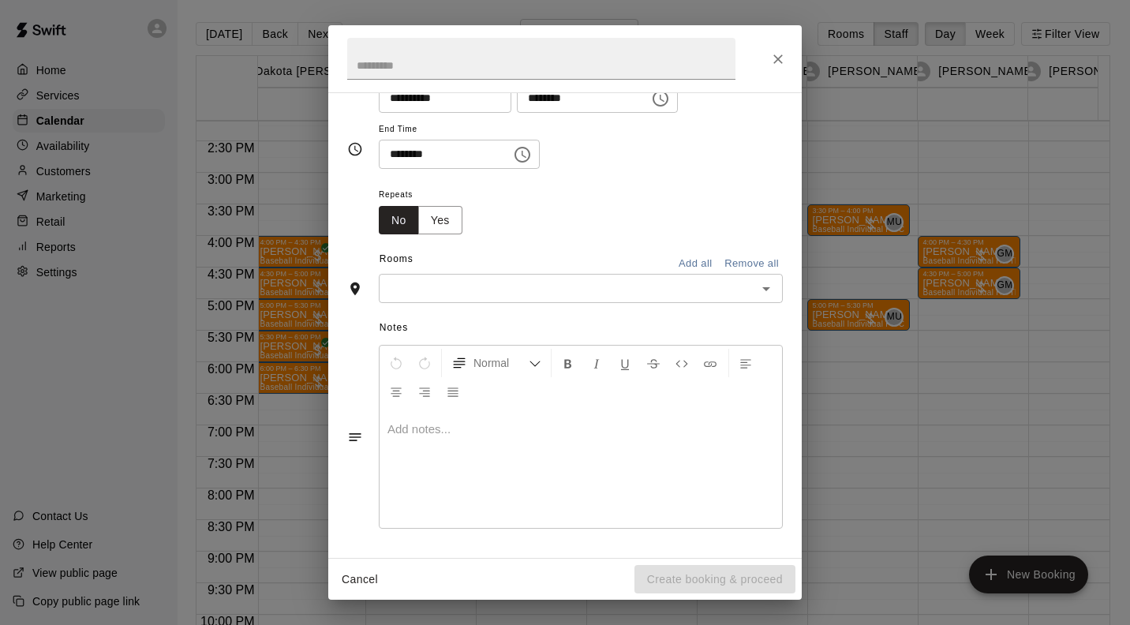
click at [715, 292] on input "text" at bounding box center [567, 288] width 368 height 20
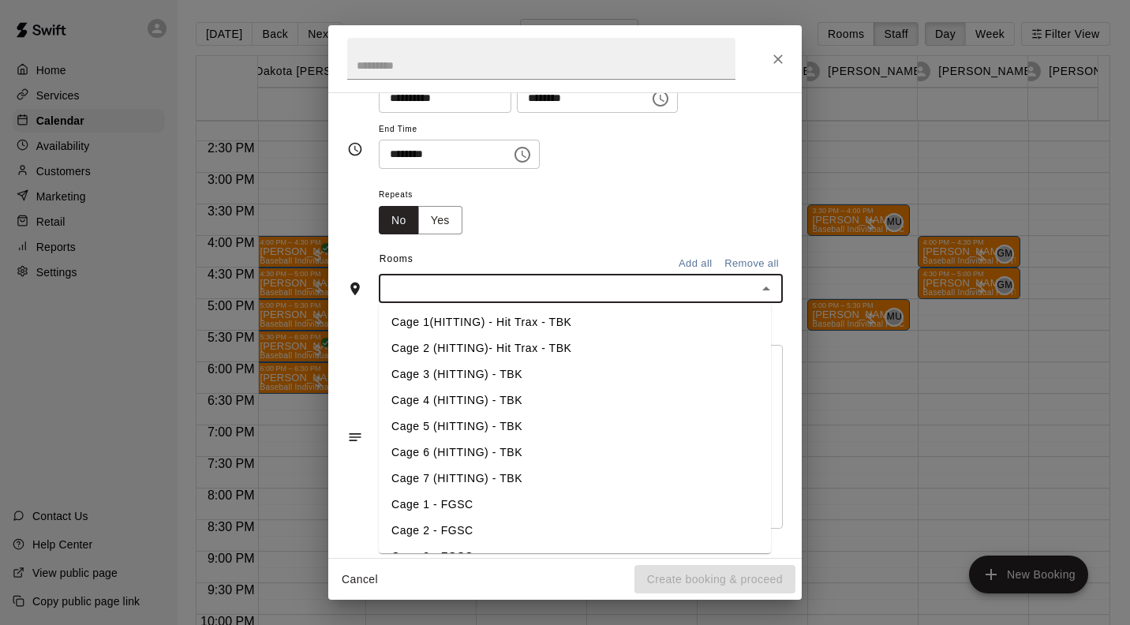
click at [480, 373] on li "Cage 3 (HITTING) - TBK" at bounding box center [575, 374] width 392 height 26
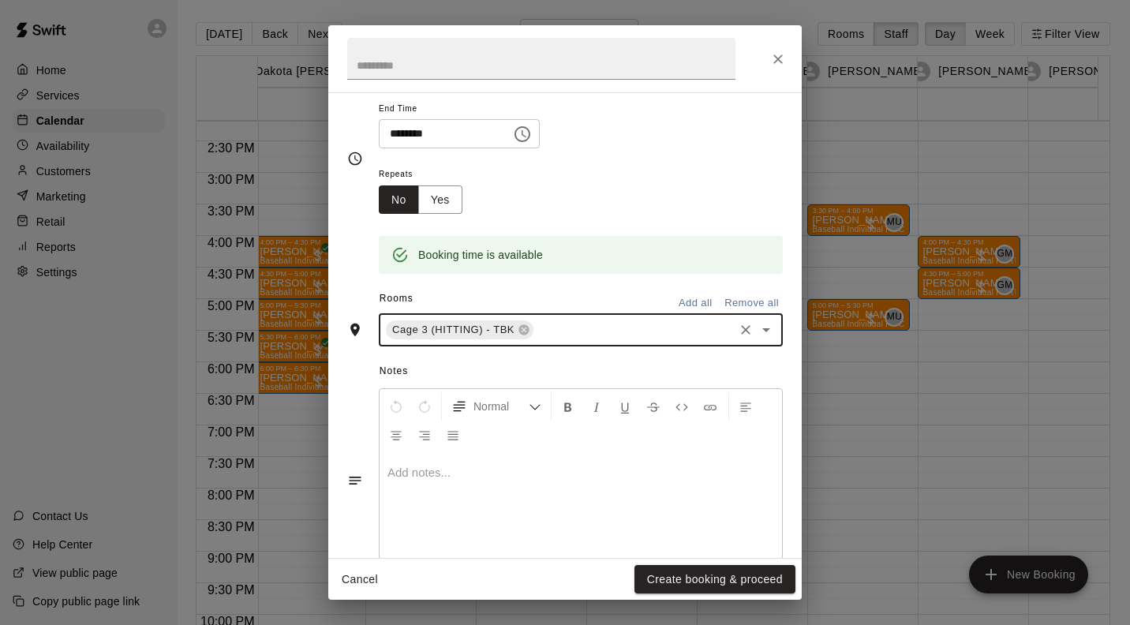
scroll to position [194, 0]
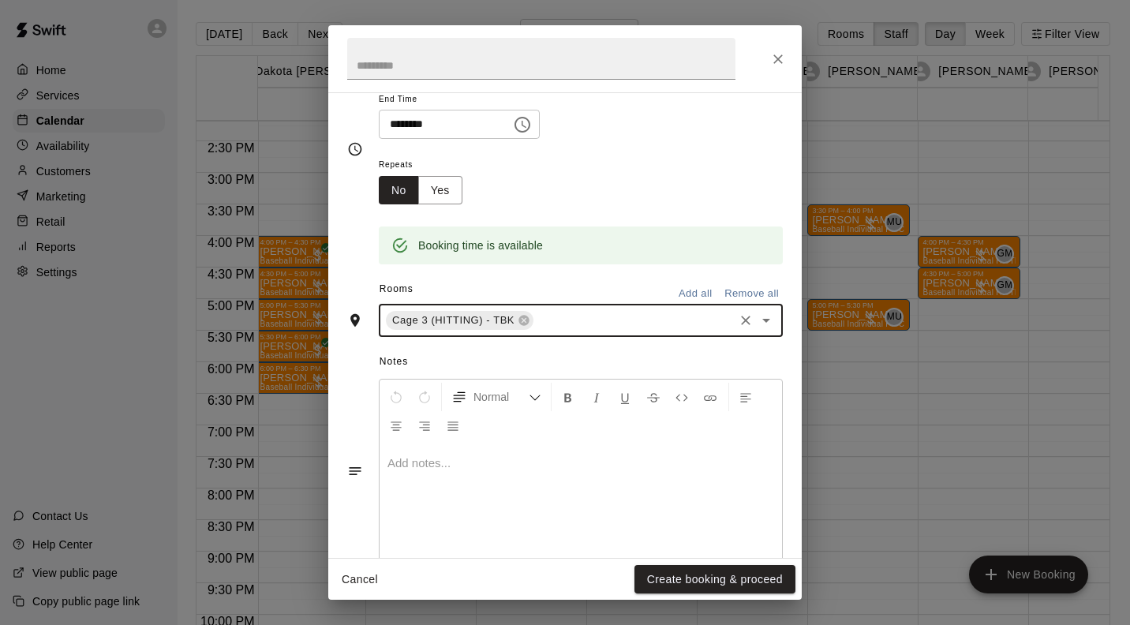
click at [746, 581] on button "Create booking & proceed" at bounding box center [714, 579] width 161 height 29
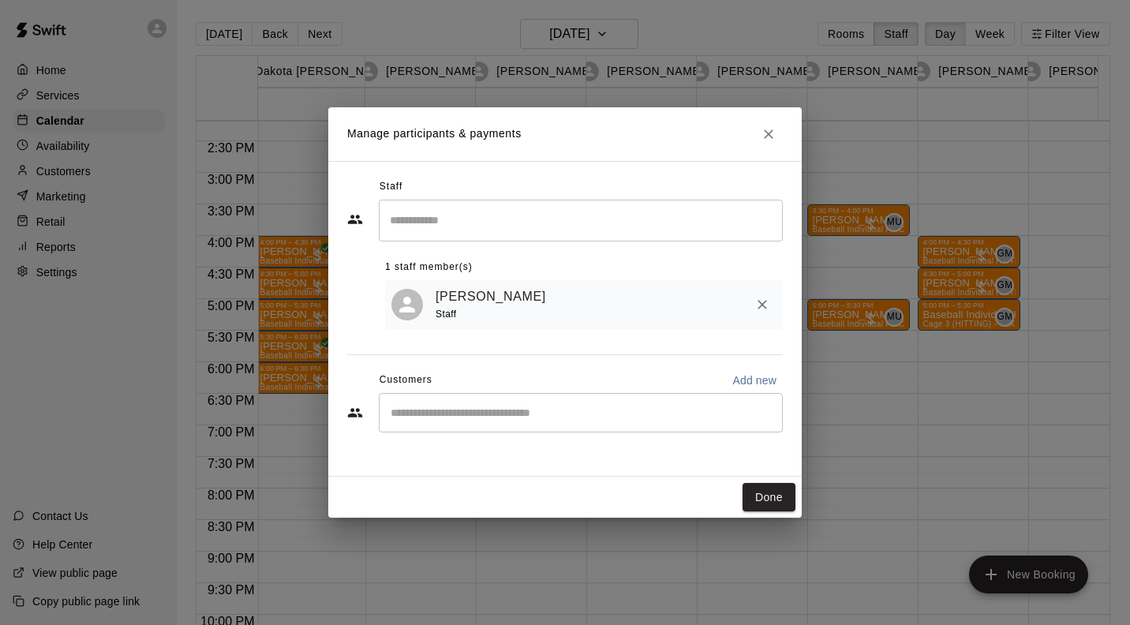
click at [536, 409] on input "Start typing to search customers..." at bounding box center [581, 413] width 390 height 16
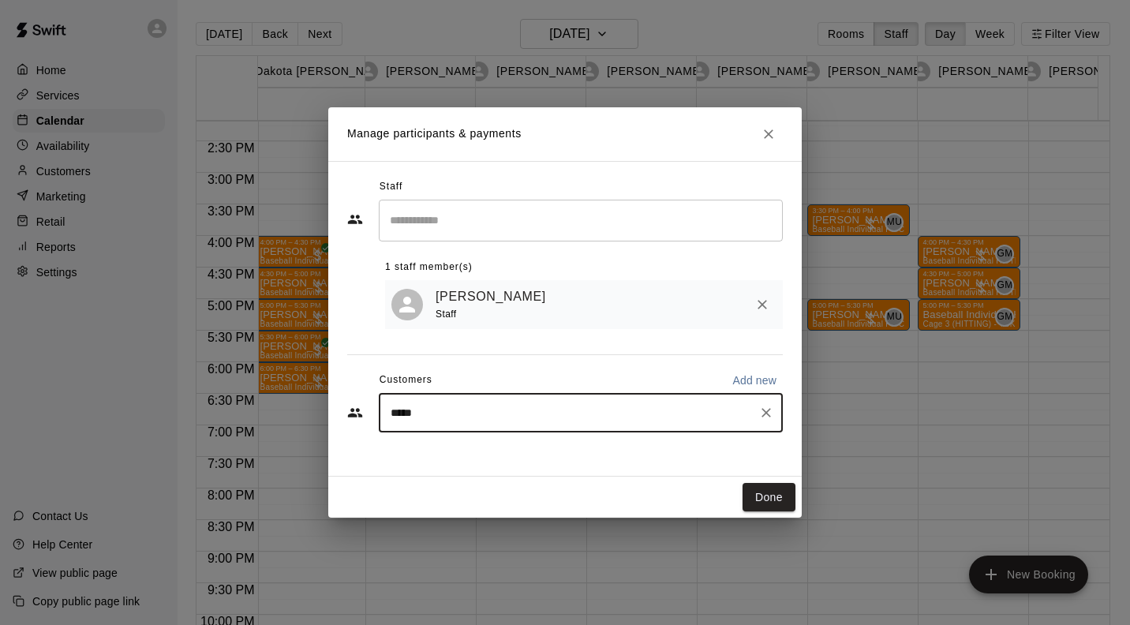
type input "*****"
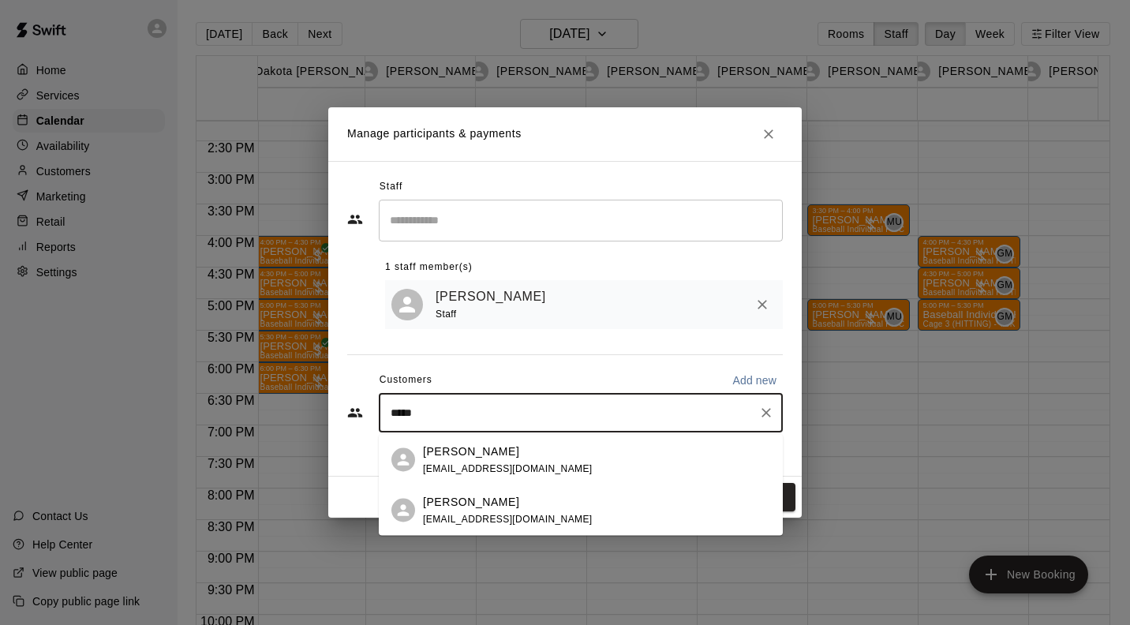
click at [488, 456] on div "Kayla White" at bounding box center [508, 451] width 170 height 17
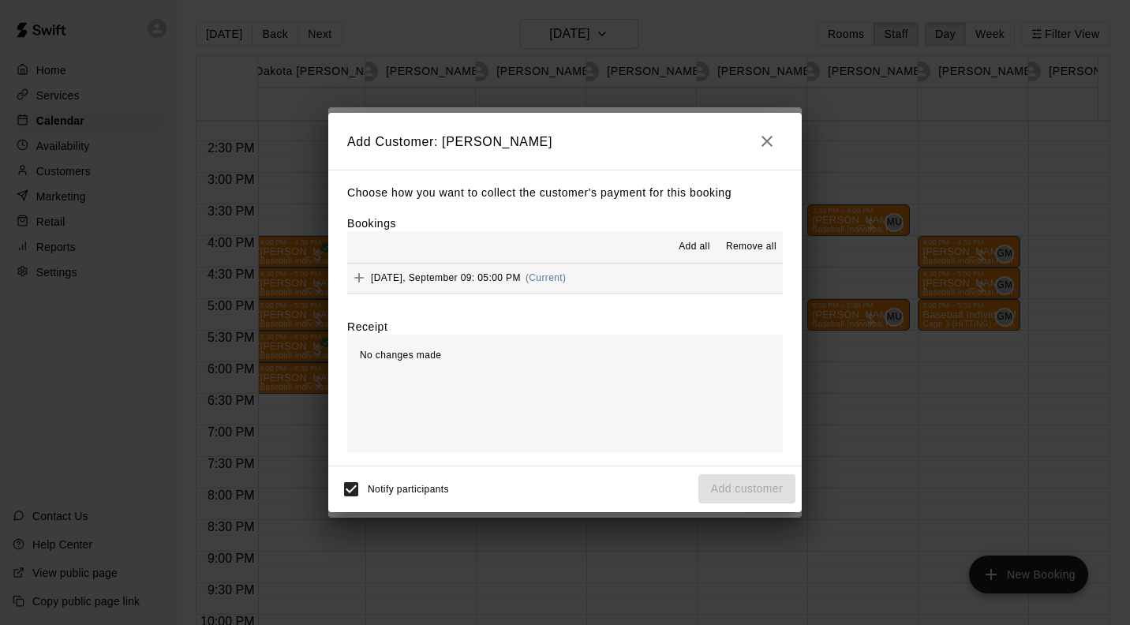
click at [675, 275] on button "Tuesday, September 09: 05:00 PM (Current)" at bounding box center [564, 277] width 435 height 29
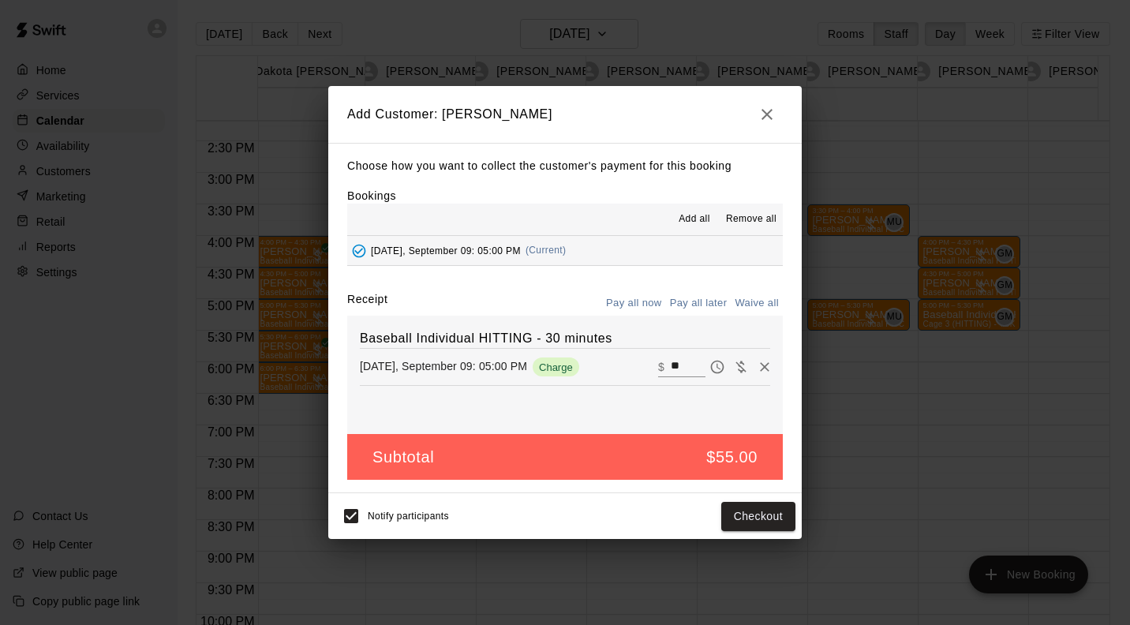
click at [702, 305] on button "Pay all later" at bounding box center [698, 303] width 65 height 24
click at [767, 511] on button "Add customer" at bounding box center [746, 516] width 97 height 29
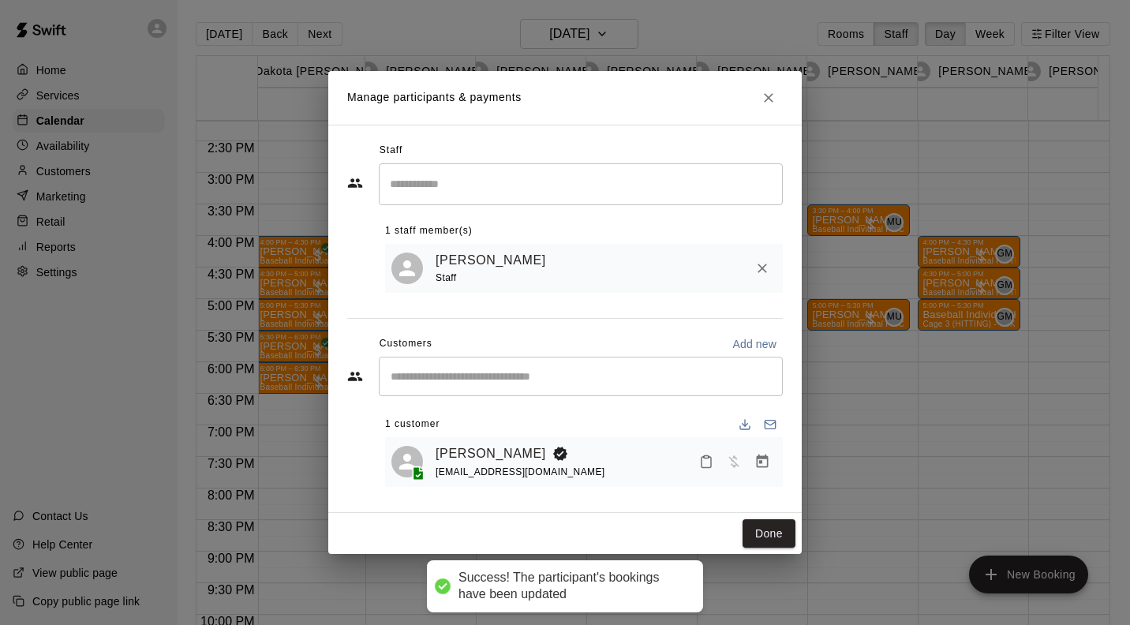
click at [779, 538] on button "Done" at bounding box center [768, 533] width 53 height 29
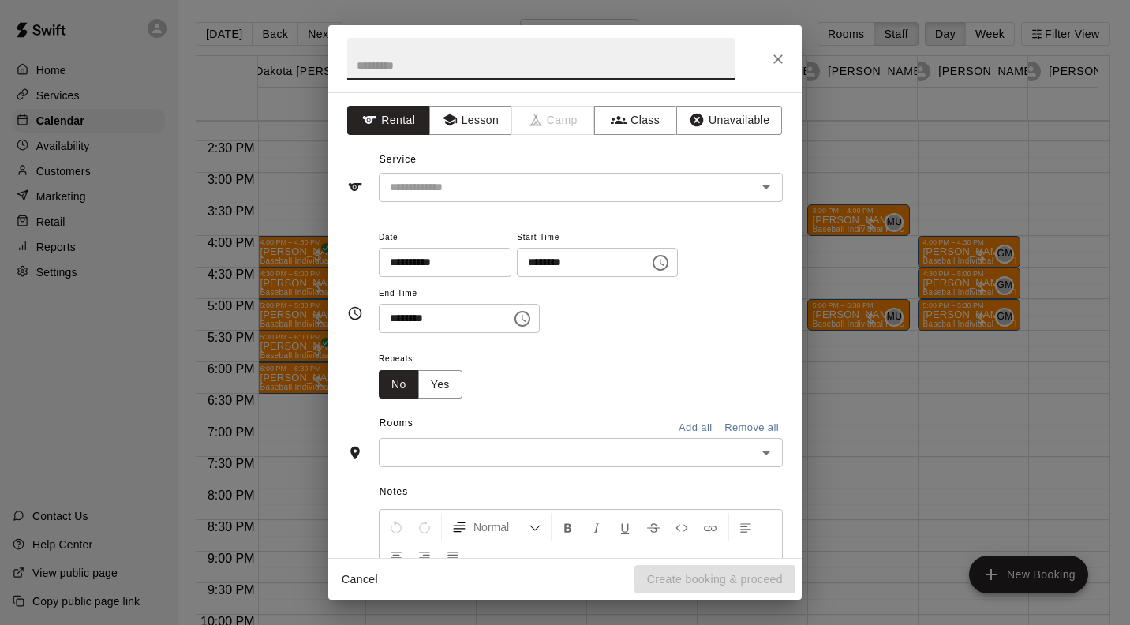
click at [452, 110] on button "Lesson" at bounding box center [470, 120] width 83 height 29
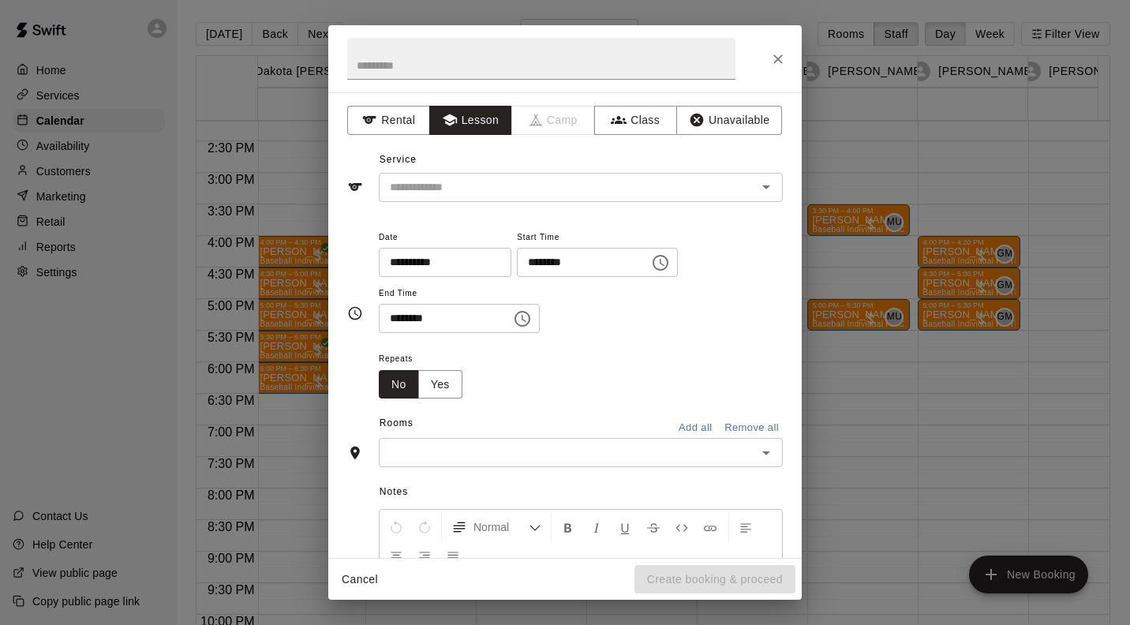
click at [427, 188] on input "text" at bounding box center [557, 188] width 348 height 20
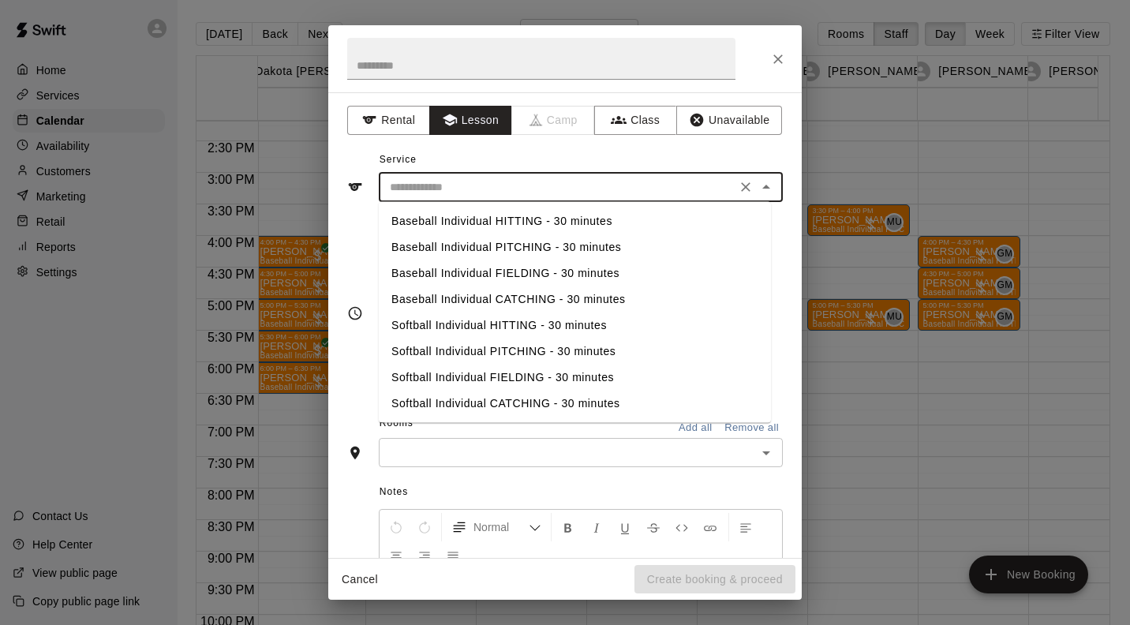
click at [491, 246] on li "Baseball Individual PITCHING - 30 minutes" at bounding box center [575, 247] width 392 height 26
type input "**********"
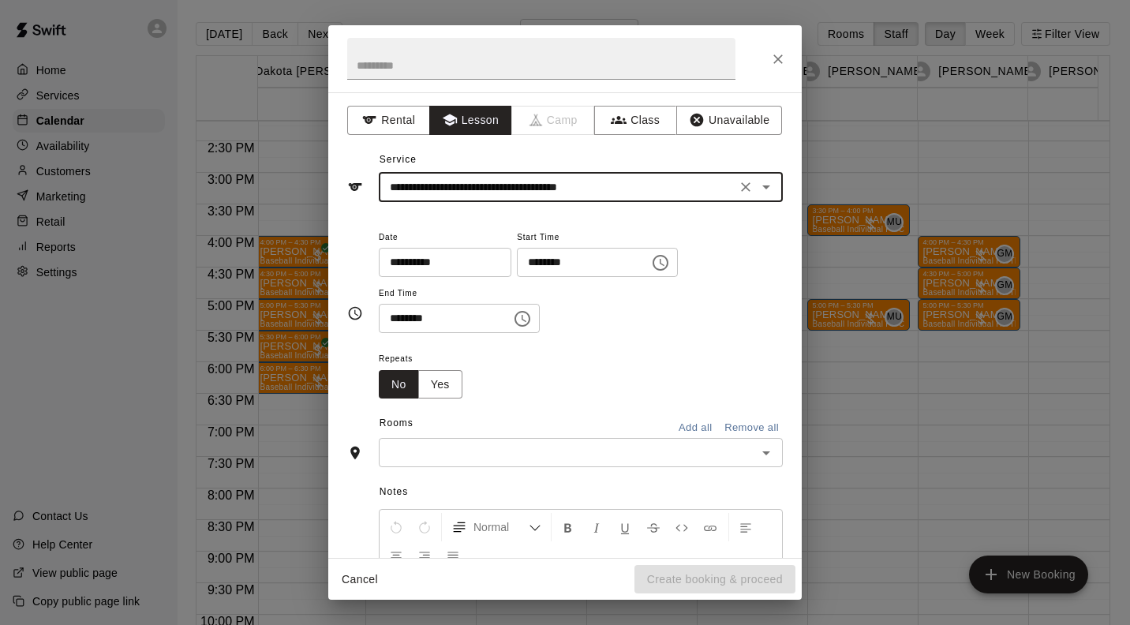
click at [456, 454] on input "text" at bounding box center [567, 453] width 368 height 20
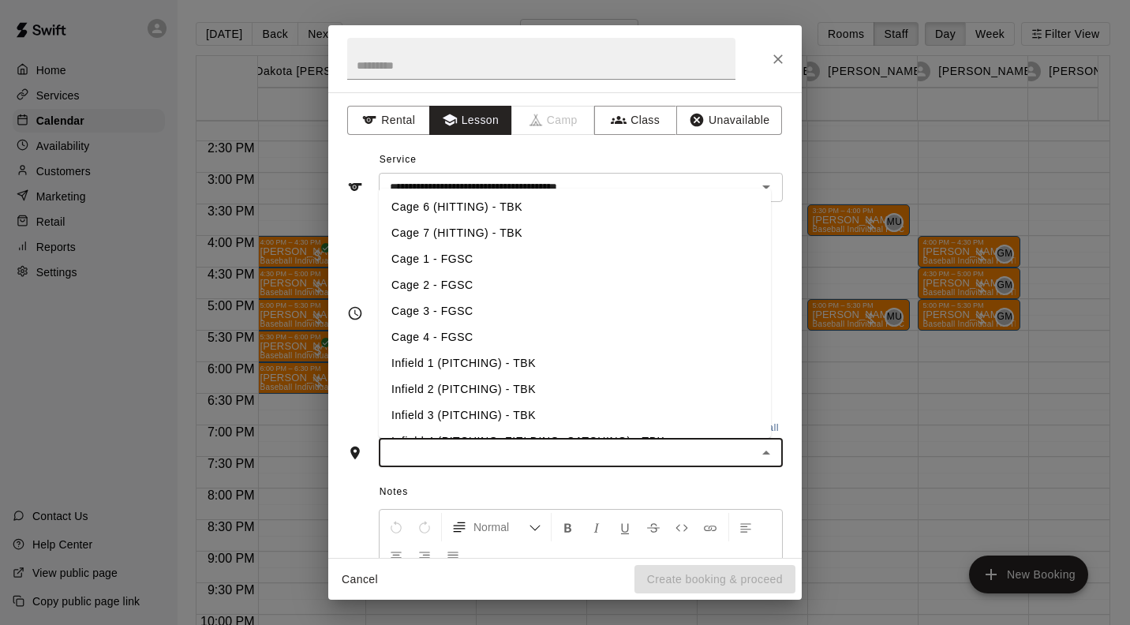
scroll to position [192, 0]
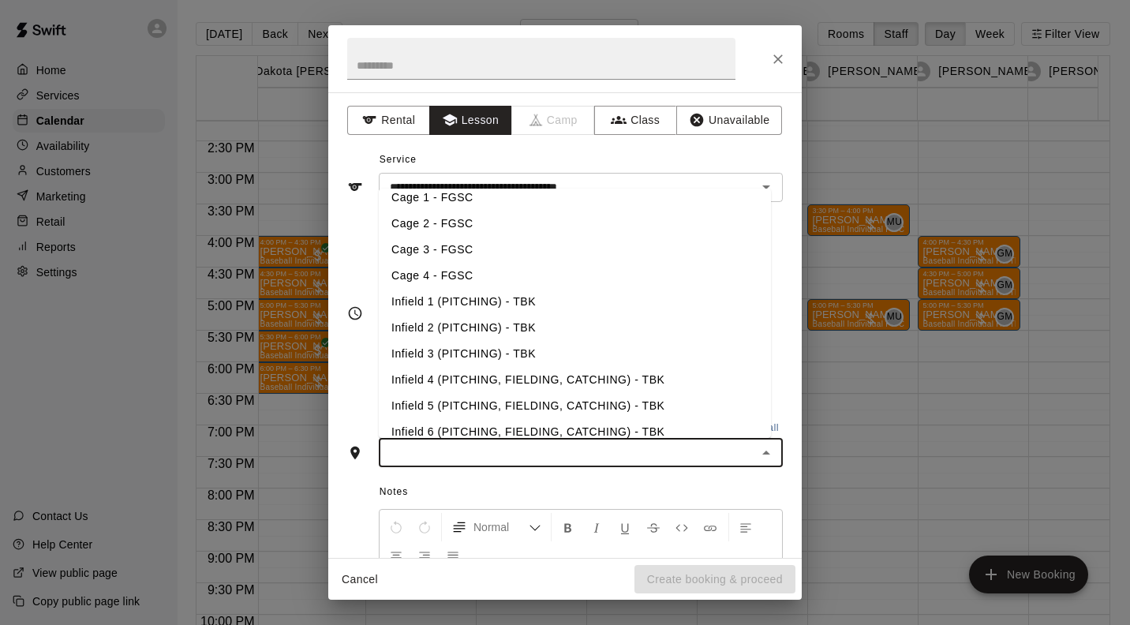
click at [505, 332] on li "Infield 2 (PITCHING) - TBK" at bounding box center [575, 328] width 392 height 26
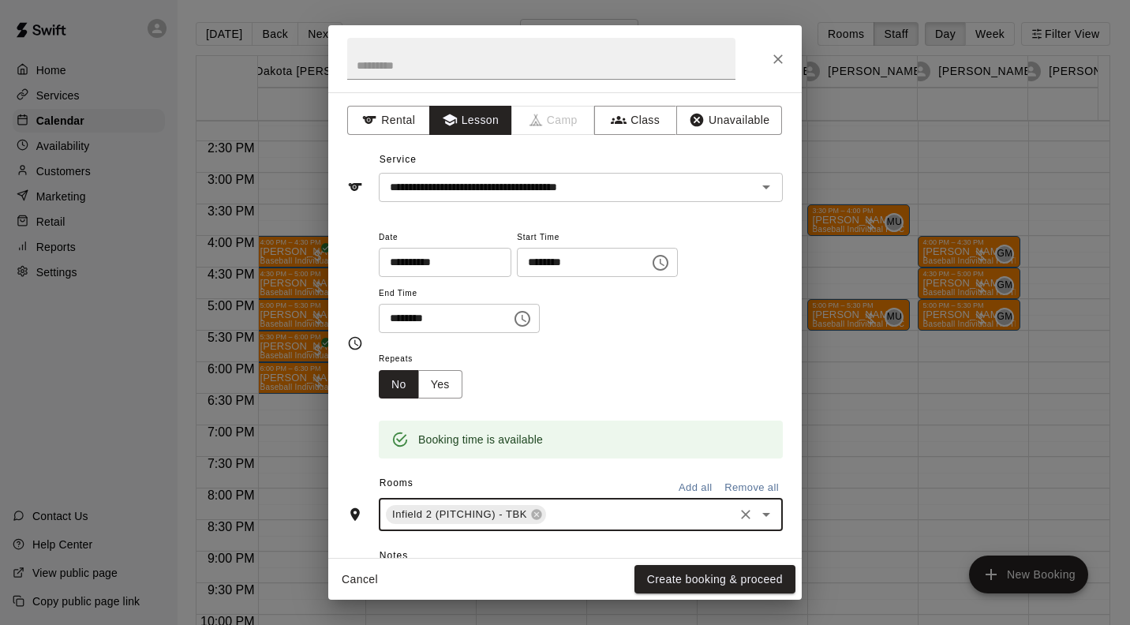
scroll to position [0, 0]
click at [778, 58] on icon "Close" at bounding box center [777, 58] width 9 height 9
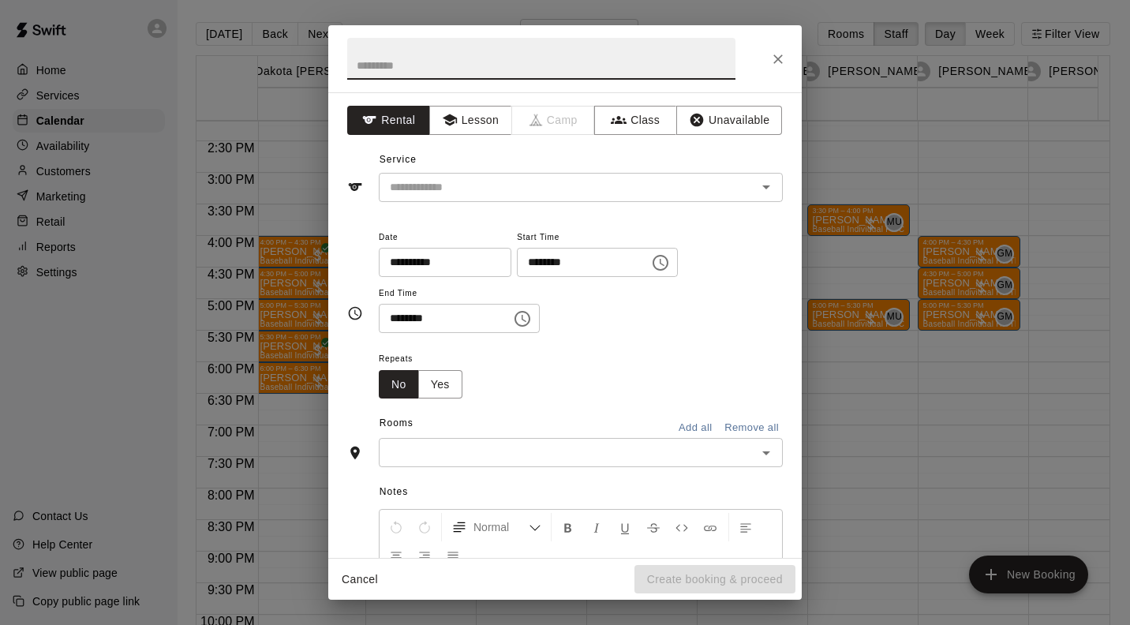
click at [469, 115] on button "Lesson" at bounding box center [470, 120] width 83 height 29
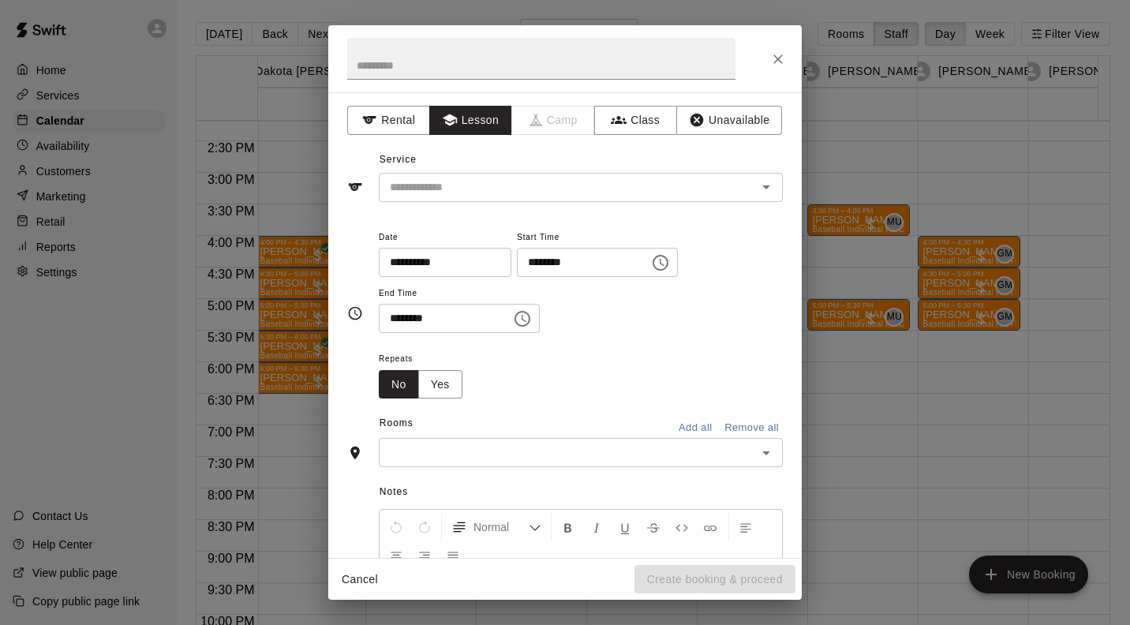
click at [424, 184] on input "text" at bounding box center [557, 188] width 348 height 20
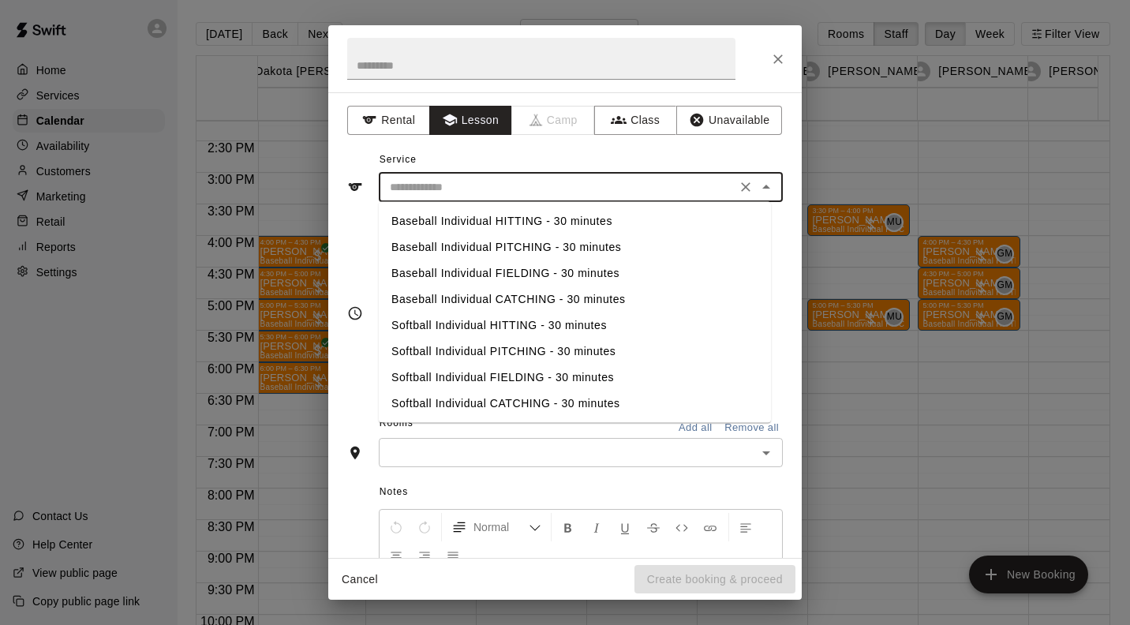
click at [505, 247] on li "Baseball Individual PITCHING - 30 minutes" at bounding box center [575, 247] width 392 height 26
type input "**********"
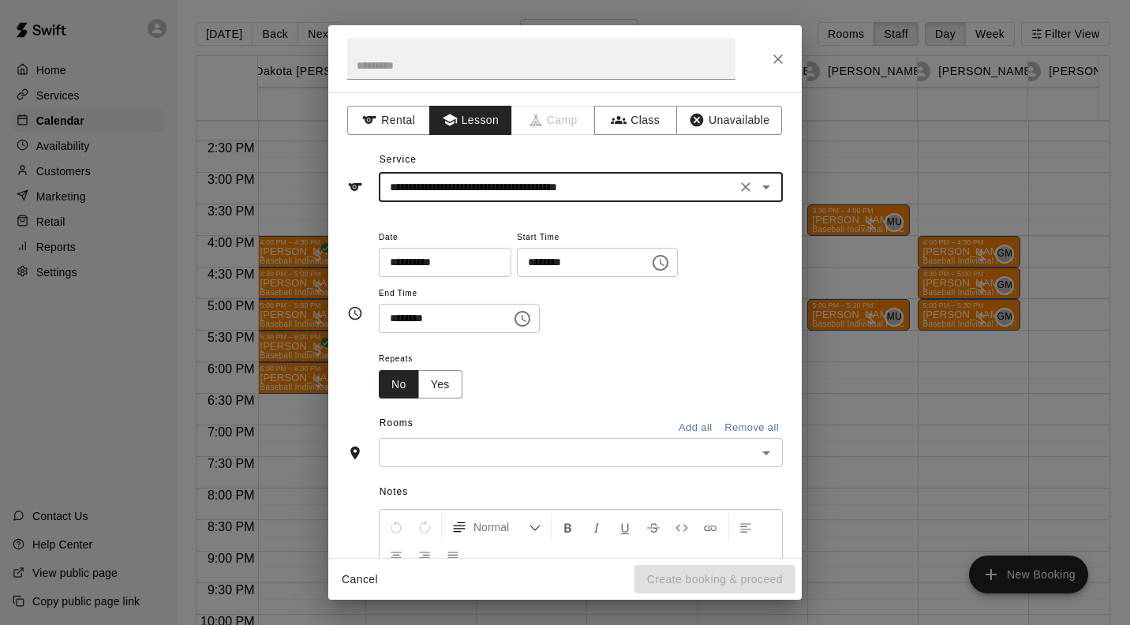
click at [540, 459] on input "text" at bounding box center [567, 453] width 368 height 20
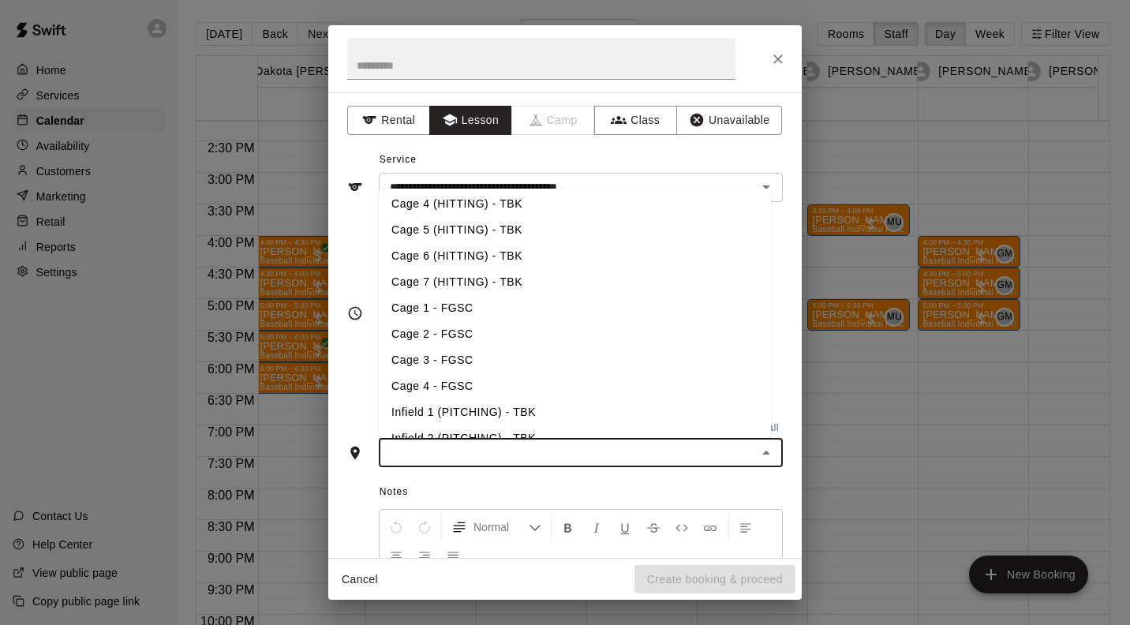
scroll to position [142, 0]
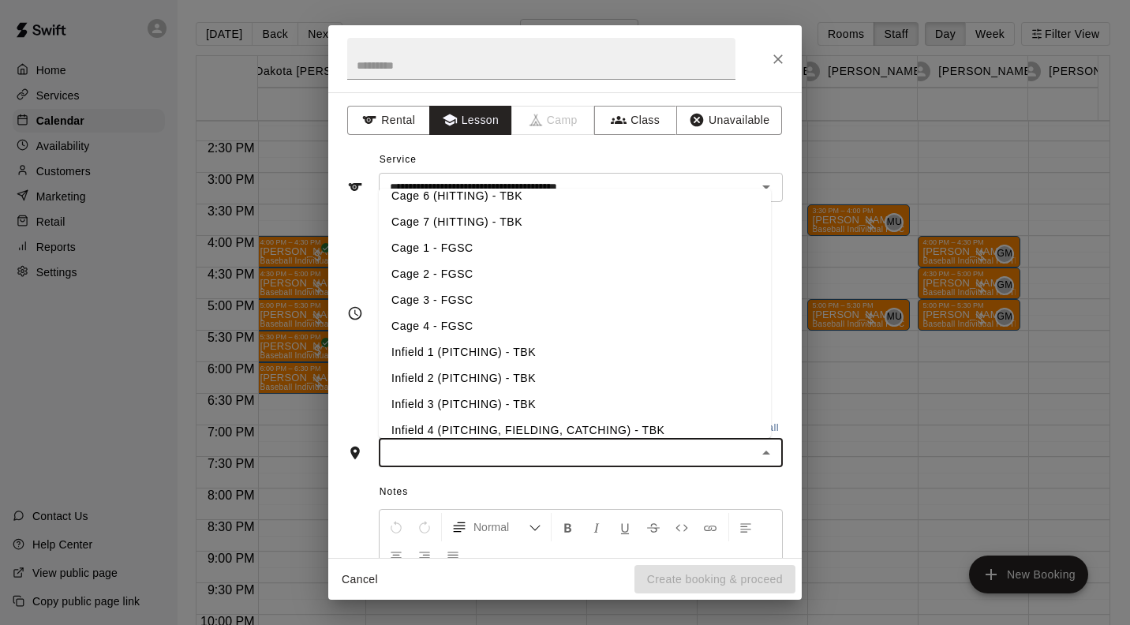
click at [519, 378] on li "Infield 2 (PITCHING) - TBK" at bounding box center [575, 378] width 392 height 26
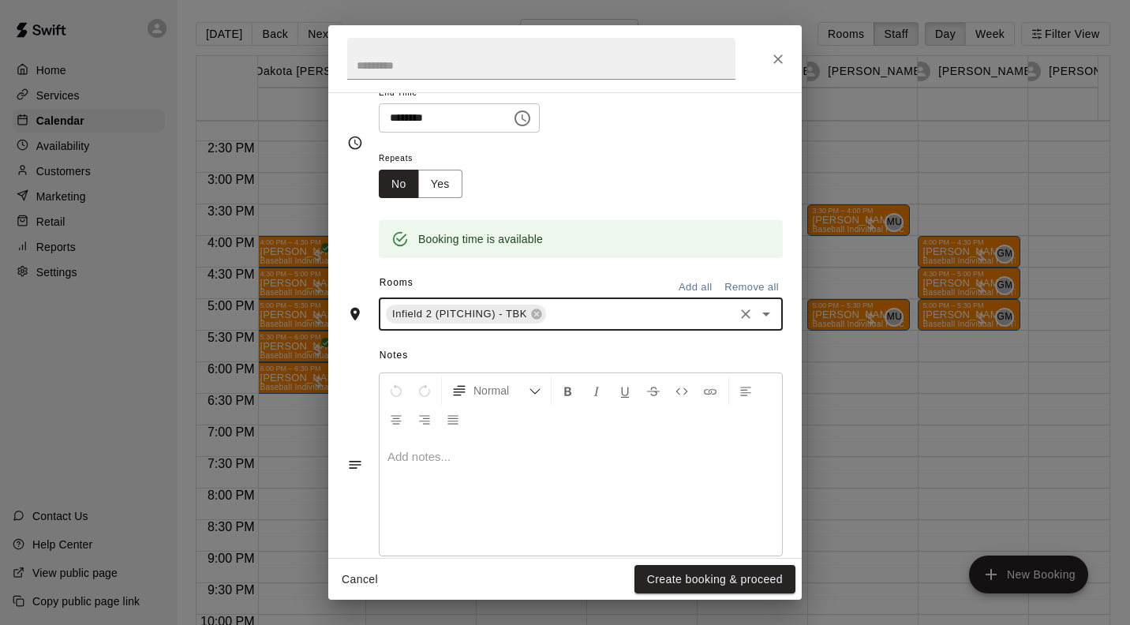
scroll to position [228, 0]
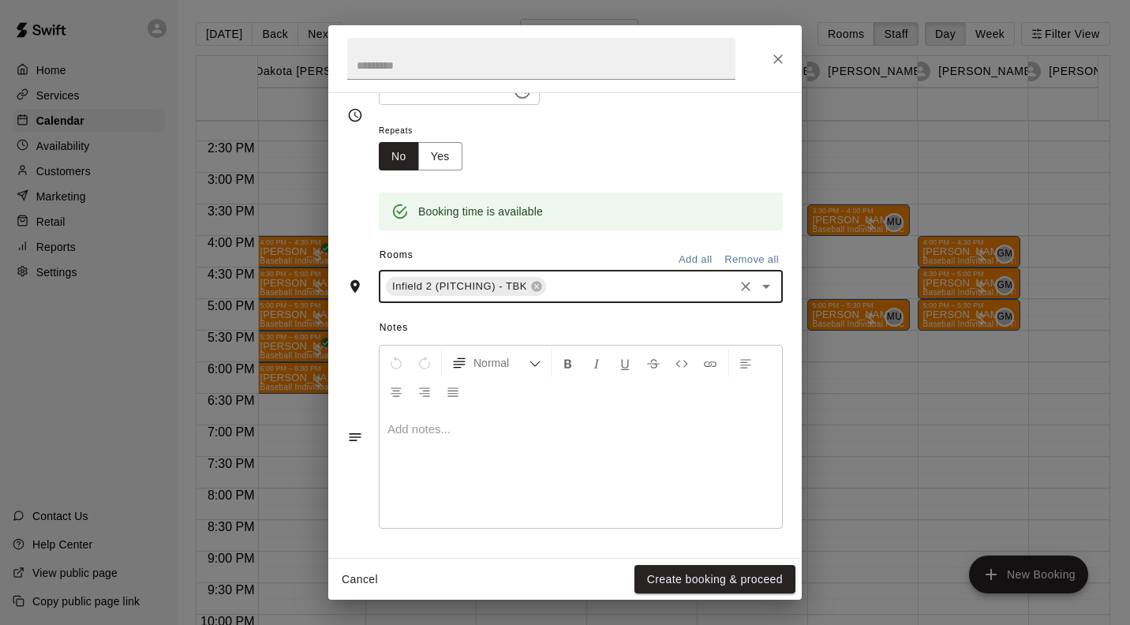
click at [749, 581] on button "Create booking & proceed" at bounding box center [714, 579] width 161 height 29
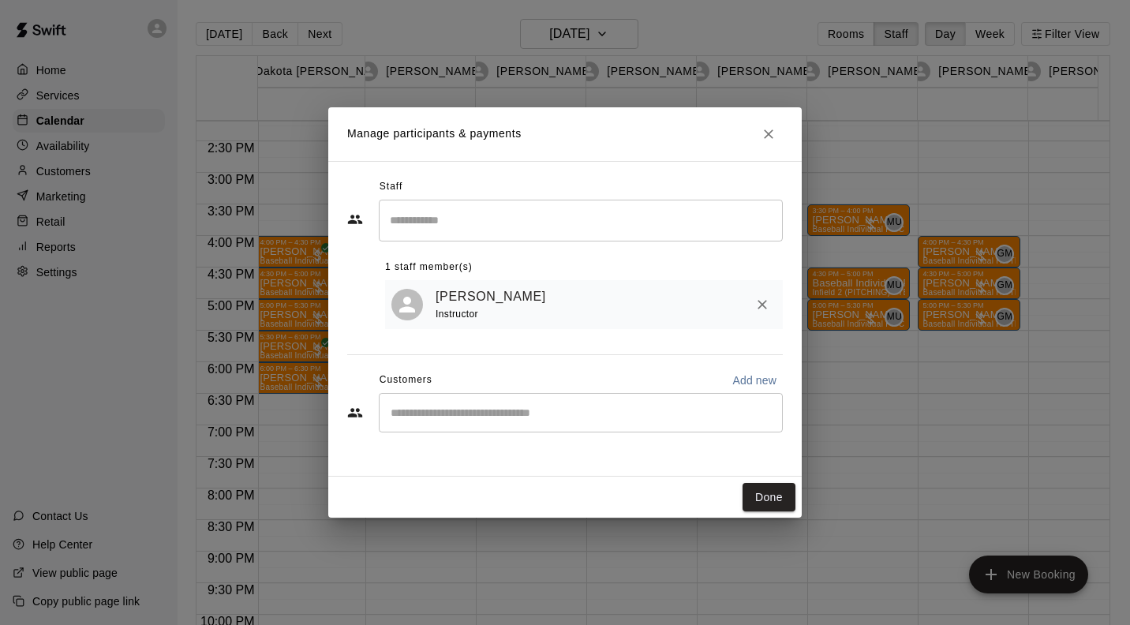
click at [475, 417] on input "Start typing to search customers..." at bounding box center [581, 413] width 390 height 16
type input "*****"
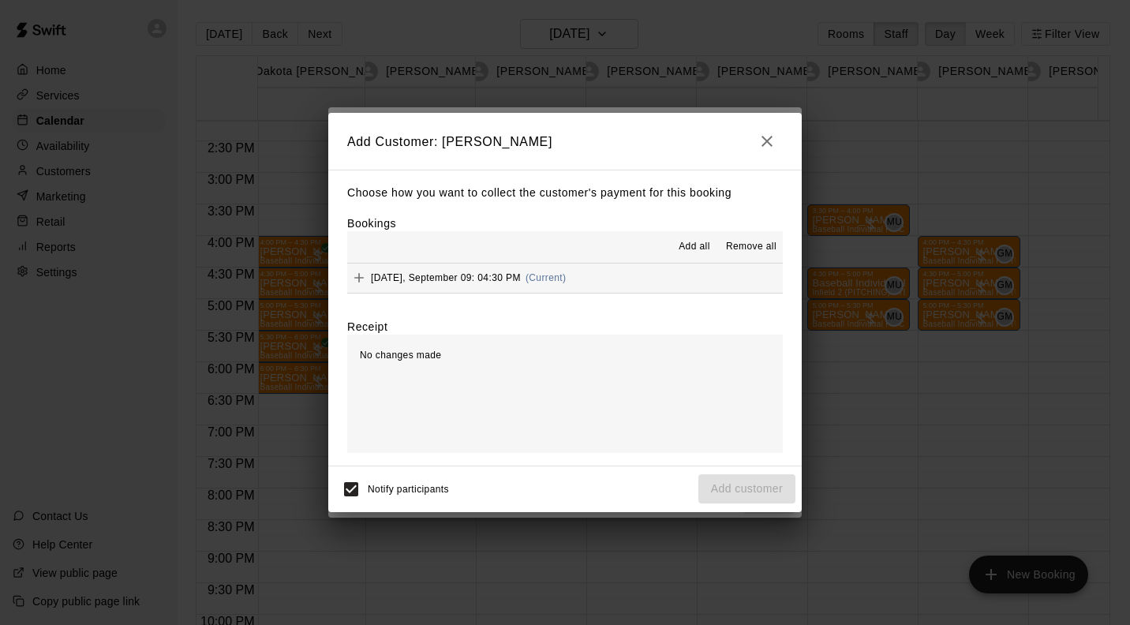
click at [593, 278] on button "Tuesday, September 09: 04:30 PM (Current)" at bounding box center [564, 277] width 435 height 29
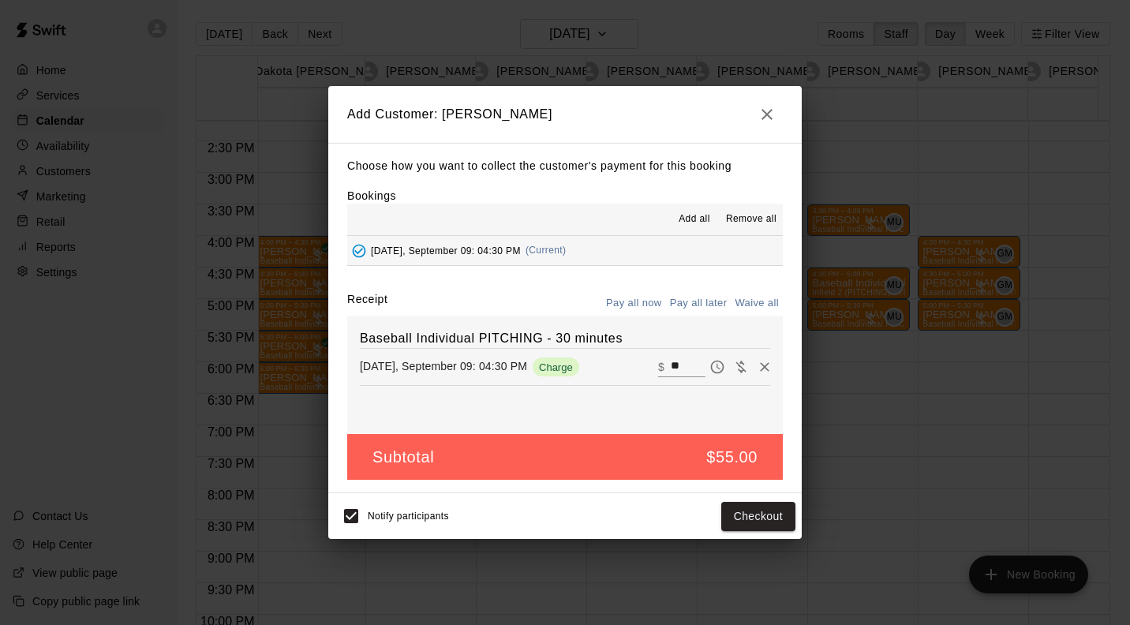
click at [701, 310] on button "Pay all later" at bounding box center [698, 303] width 65 height 24
click at [758, 520] on button "Add customer" at bounding box center [746, 516] width 97 height 29
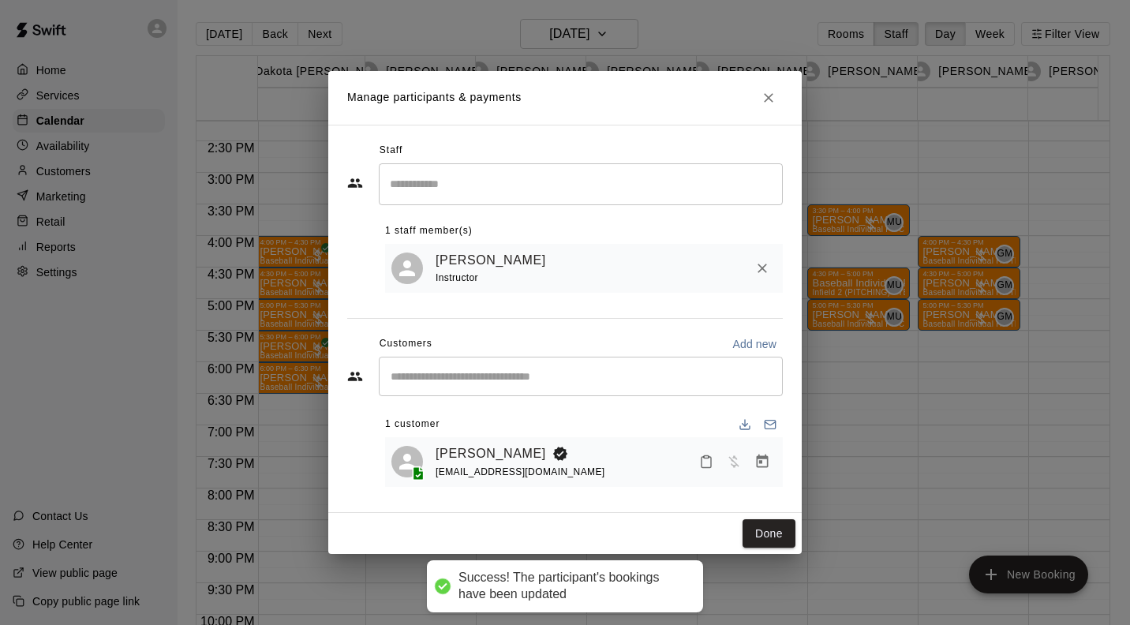
click at [775, 536] on button "Done" at bounding box center [768, 533] width 53 height 29
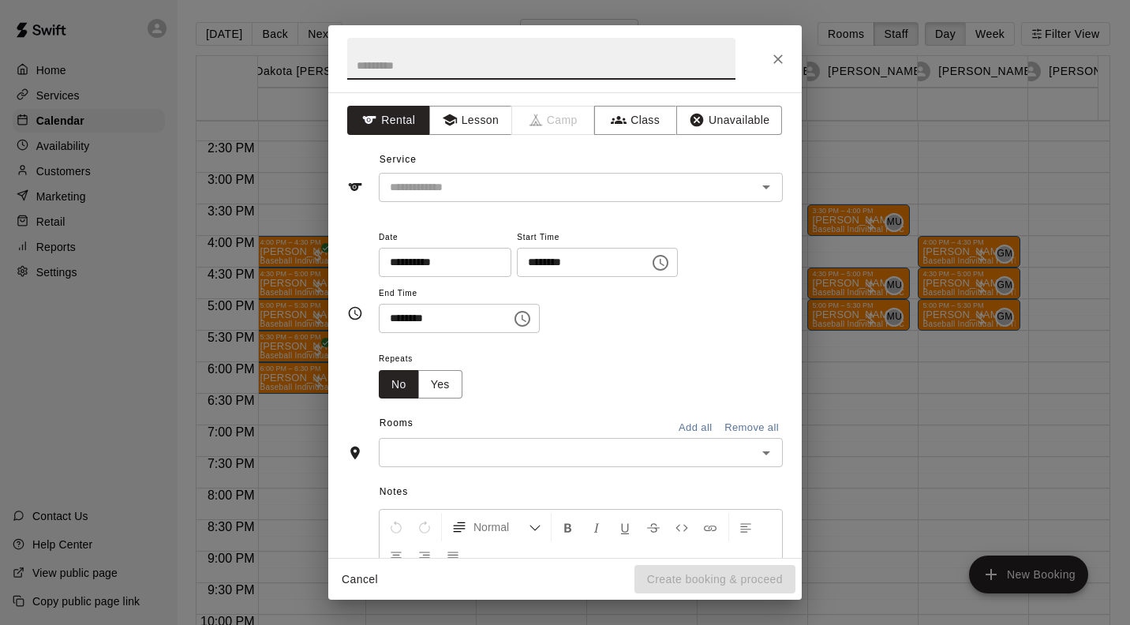
click at [505, 189] on input "text" at bounding box center [557, 188] width 348 height 20
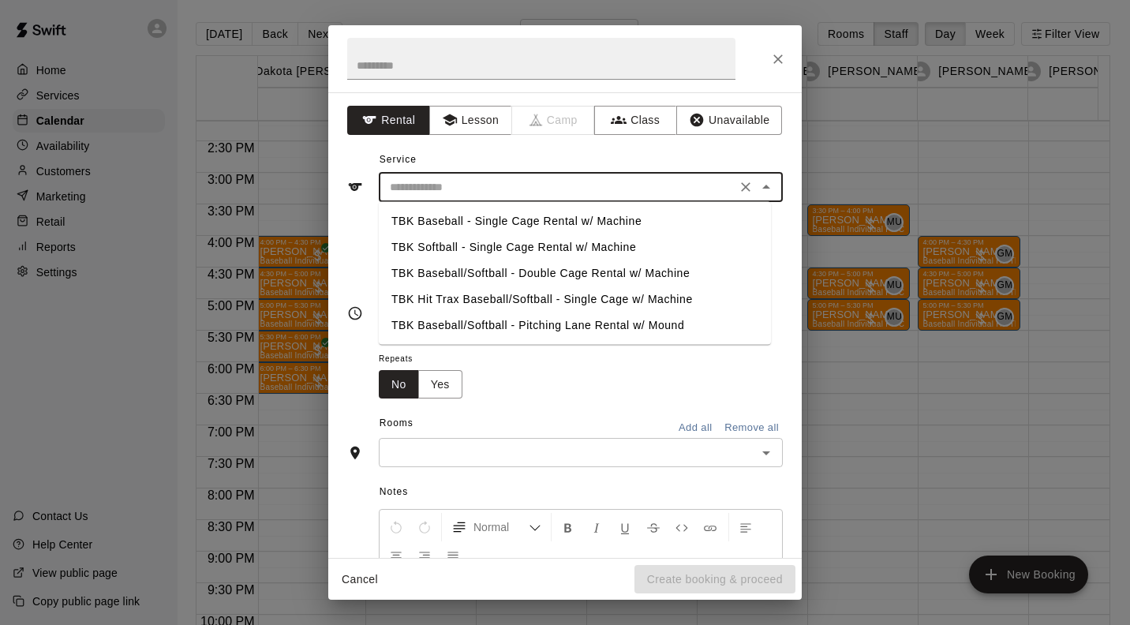
click at [483, 112] on button "Lesson" at bounding box center [470, 120] width 83 height 29
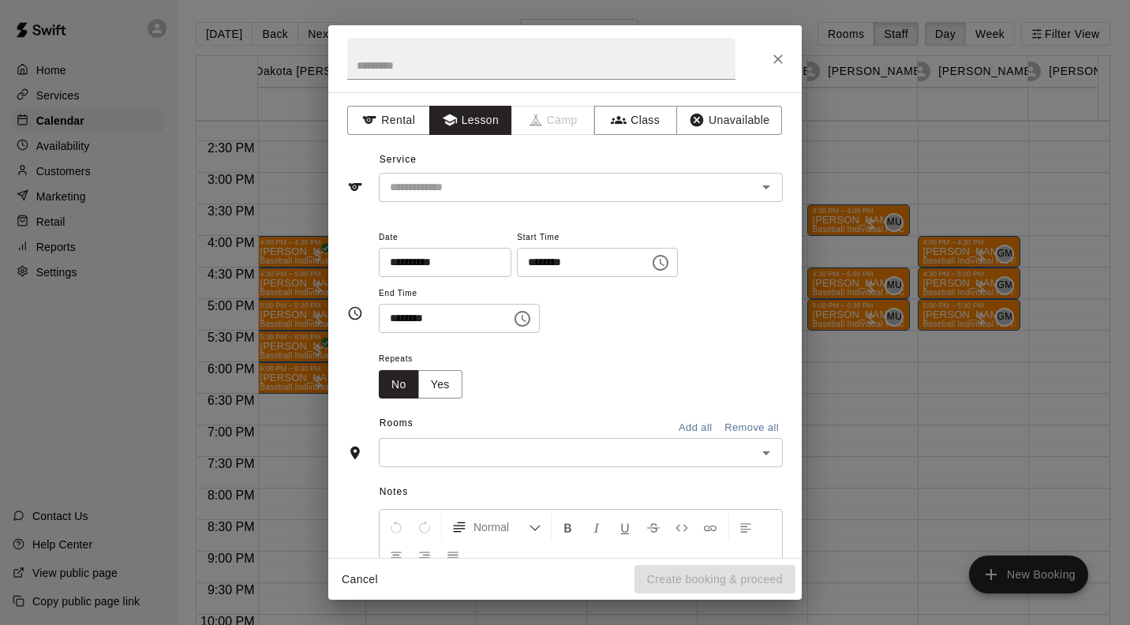
click at [476, 115] on button "Lesson" at bounding box center [470, 120] width 83 height 29
click at [483, 192] on input "text" at bounding box center [557, 188] width 348 height 20
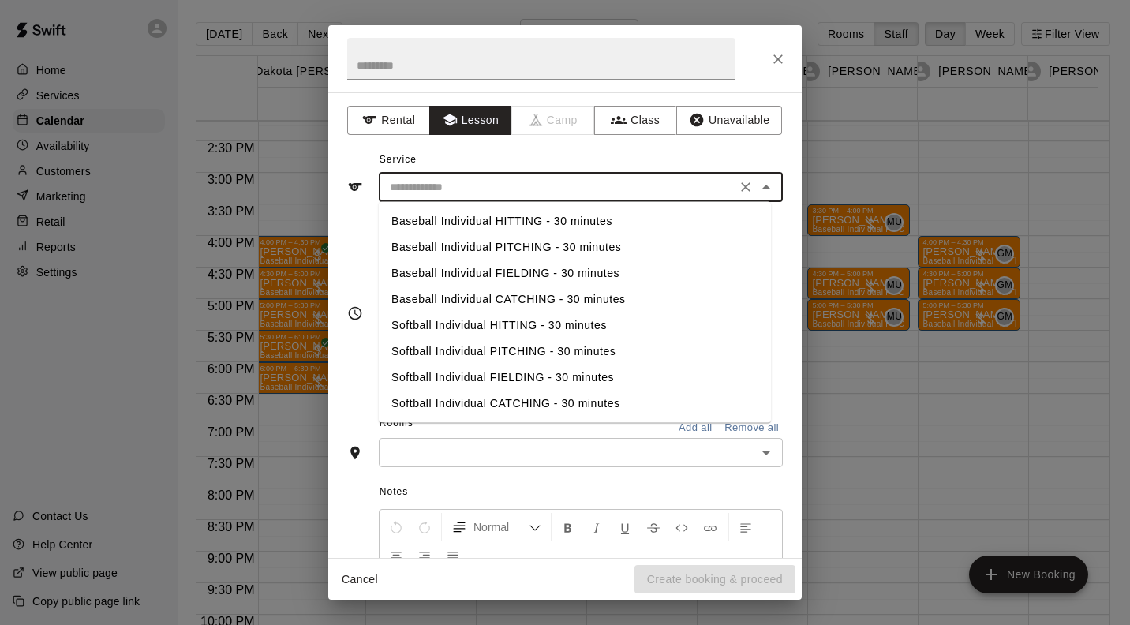
click at [518, 276] on li "Baseball Individual FIELDING - 30 minutes" at bounding box center [575, 273] width 392 height 26
type input "**********"
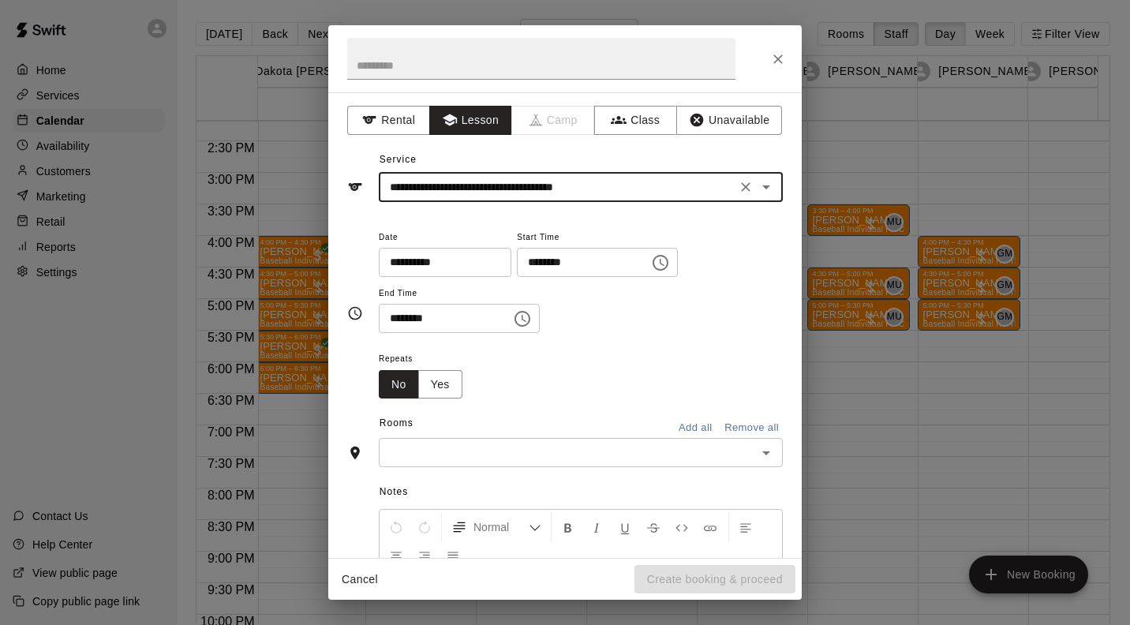
click at [492, 457] on input "text" at bounding box center [567, 453] width 368 height 20
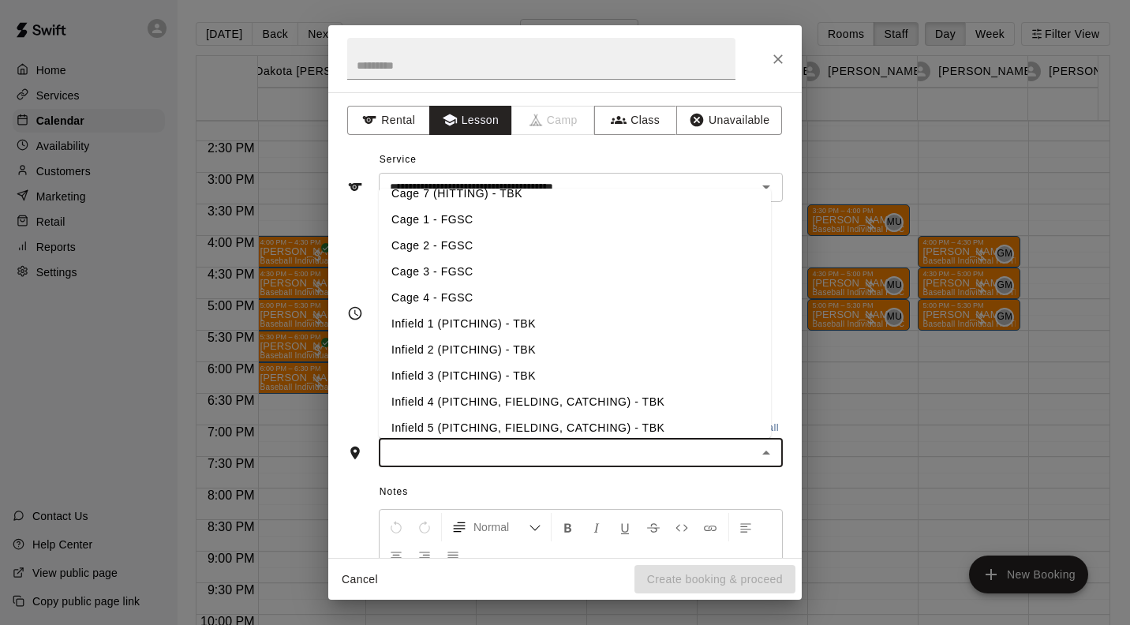
scroll to position [167, 0]
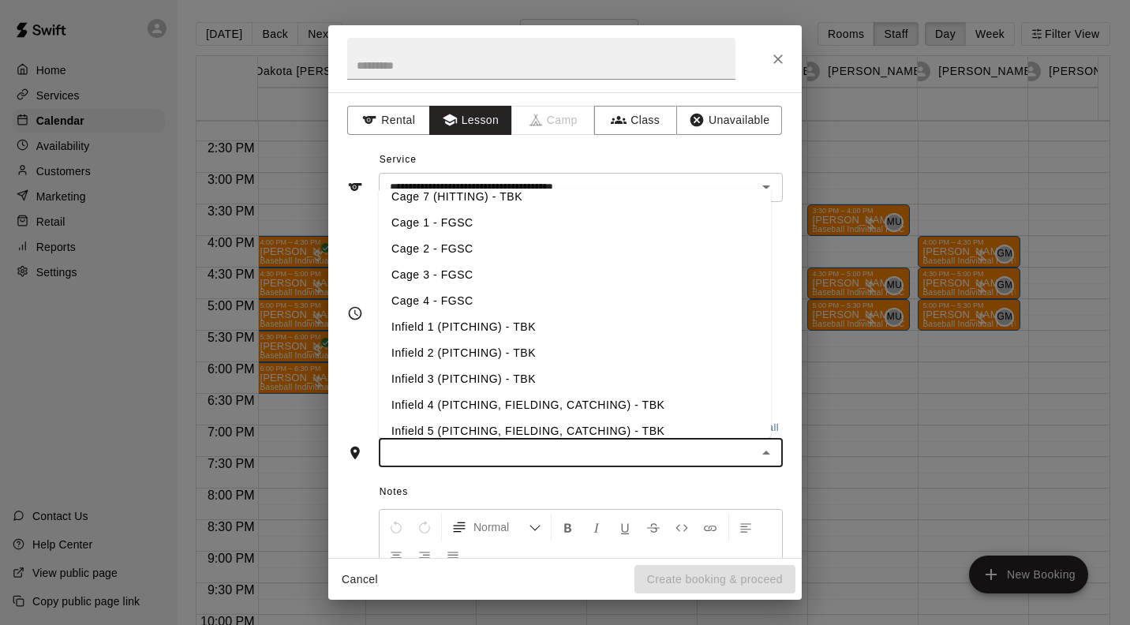
click at [644, 406] on li "Infield 4 (PITCHING, FIELDING, CATCHING) - TBK" at bounding box center [575, 405] width 392 height 26
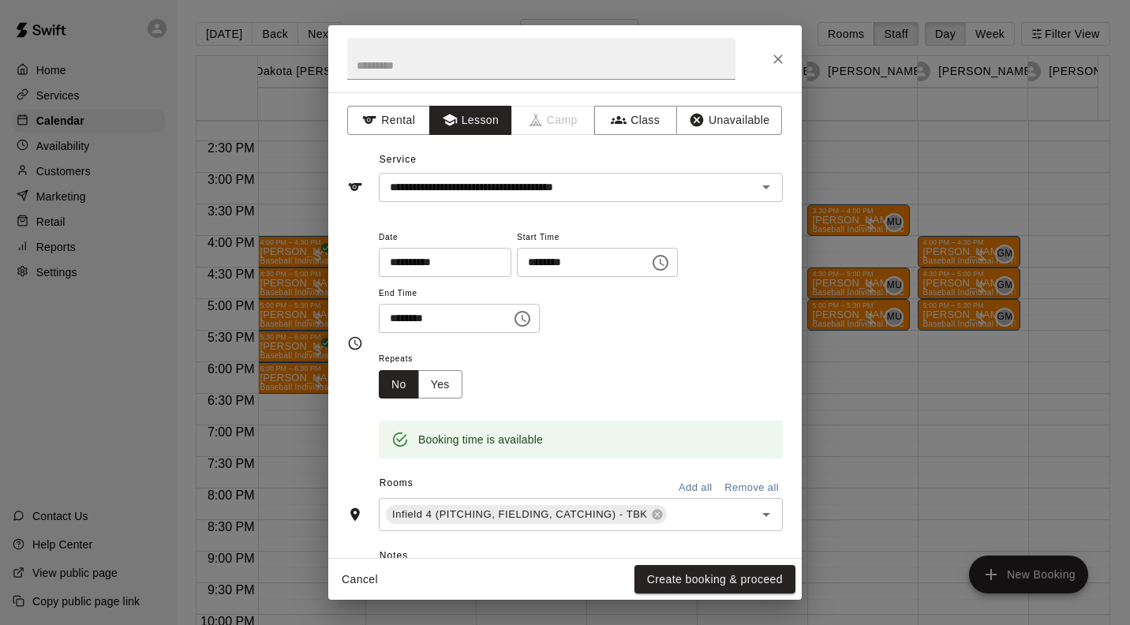
scroll to position [1, 0]
click at [721, 576] on button "Create booking & proceed" at bounding box center [714, 579] width 161 height 29
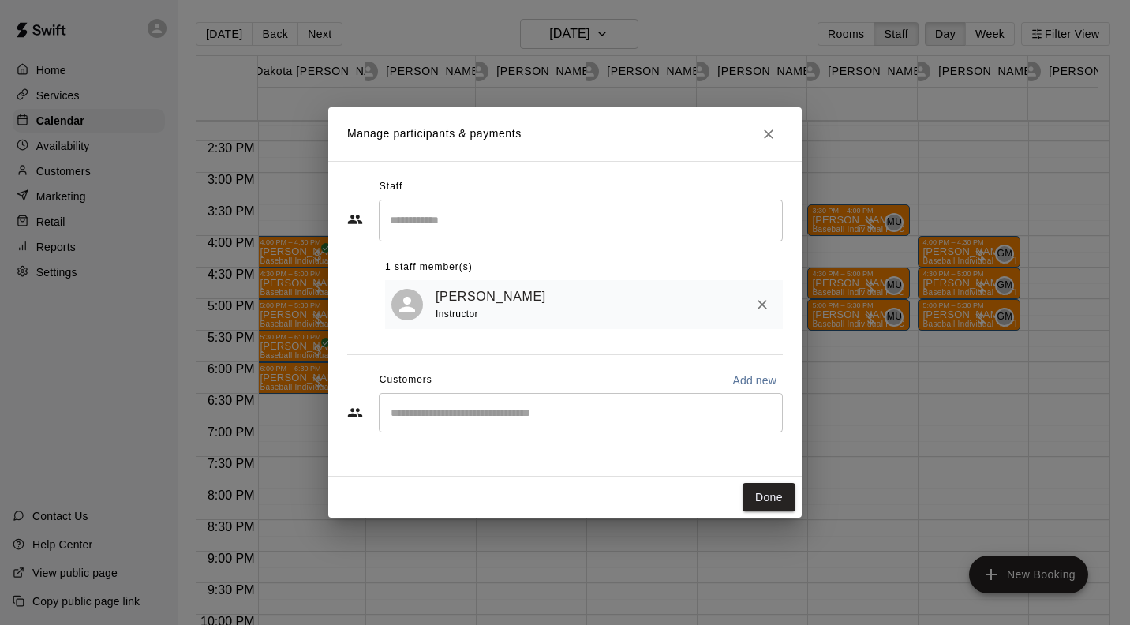
click at [552, 409] on input "Start typing to search customers..." at bounding box center [581, 413] width 390 height 16
type input "******"
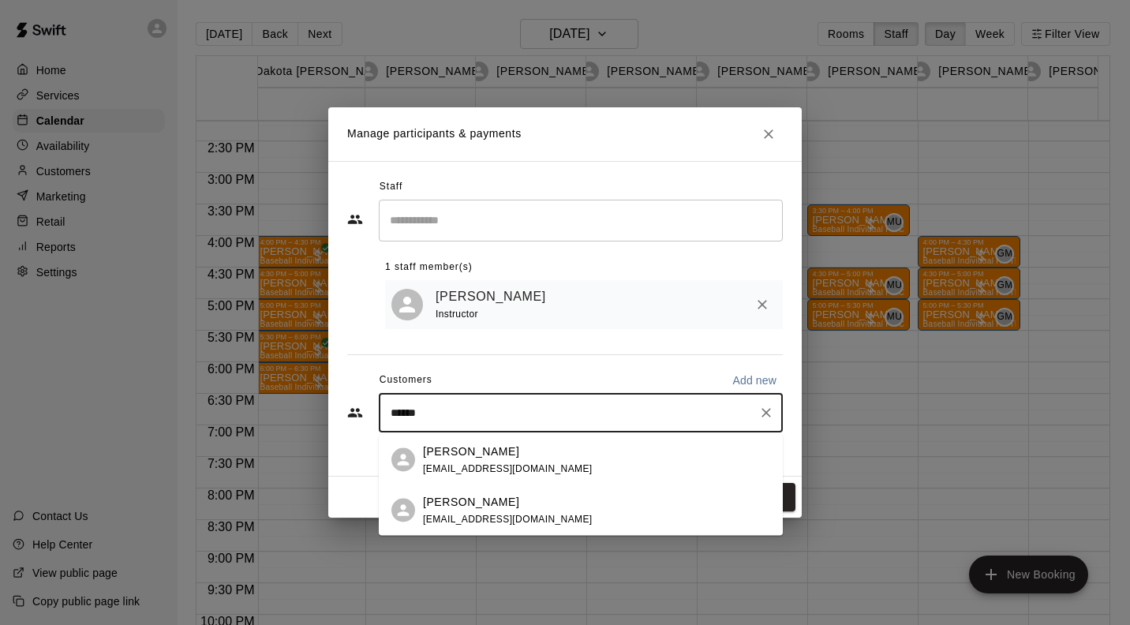
click at [488, 454] on p "Richard McCabe" at bounding box center [471, 451] width 96 height 17
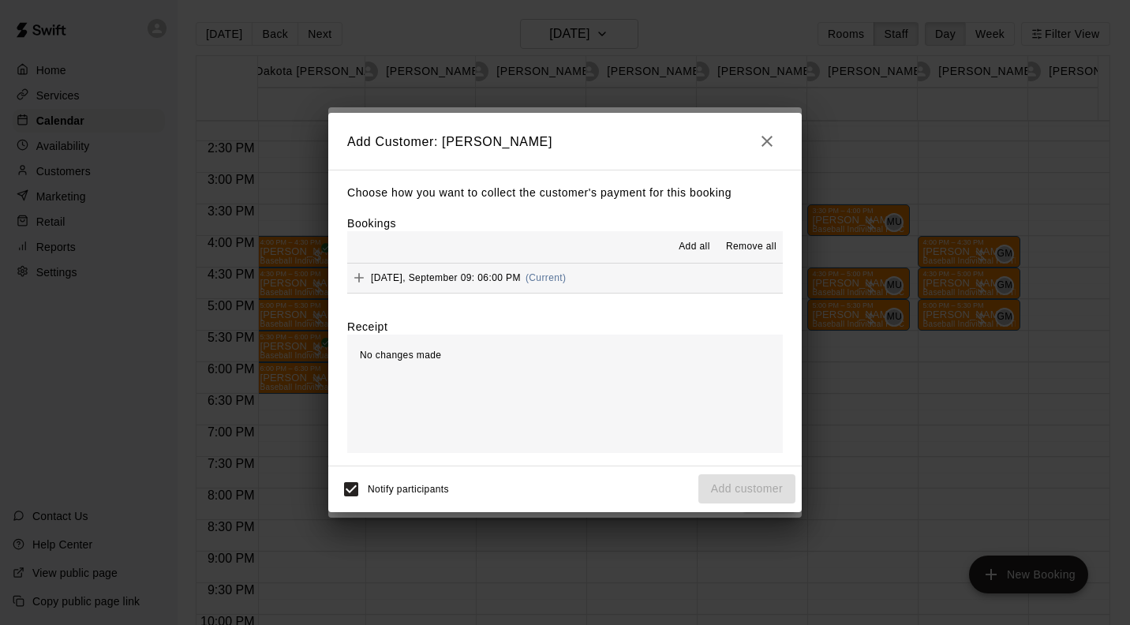
click at [603, 275] on button "Tuesday, September 09: 06:00 PM (Current)" at bounding box center [564, 277] width 435 height 29
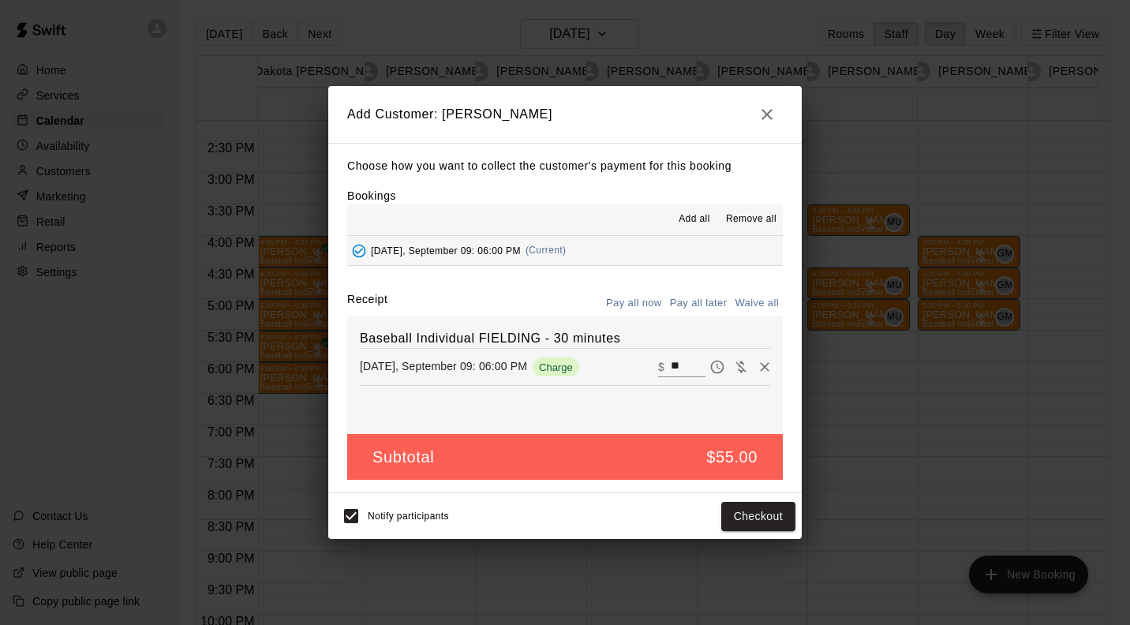
click at [708, 301] on button "Pay all later" at bounding box center [698, 303] width 65 height 24
click at [746, 518] on button "Add customer" at bounding box center [746, 516] width 97 height 29
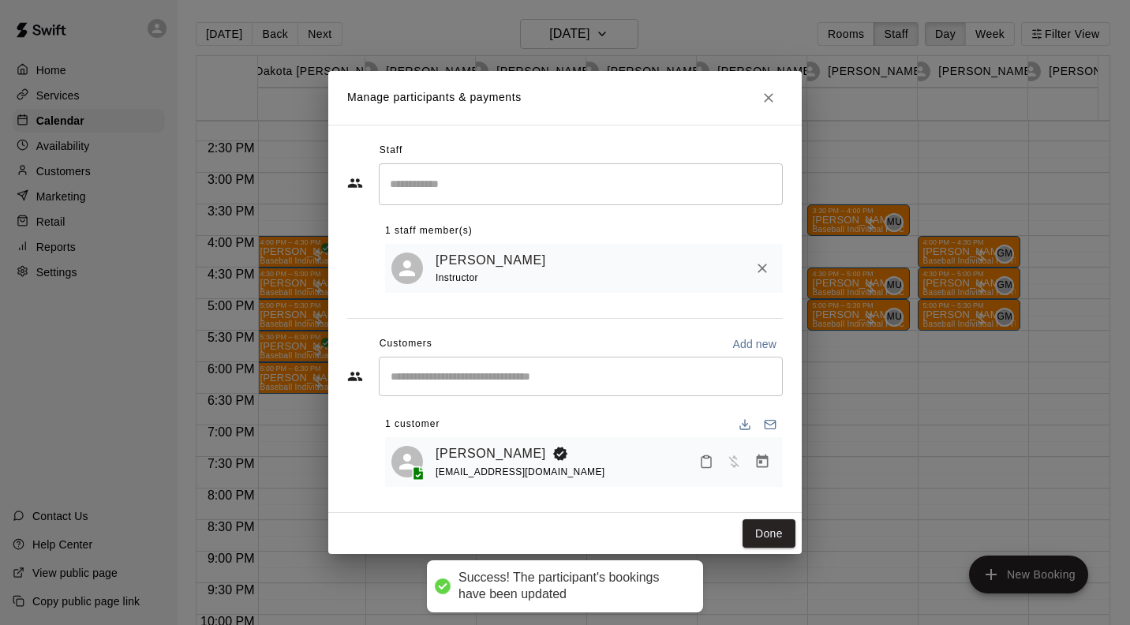
click at [777, 542] on button "Done" at bounding box center [768, 533] width 53 height 29
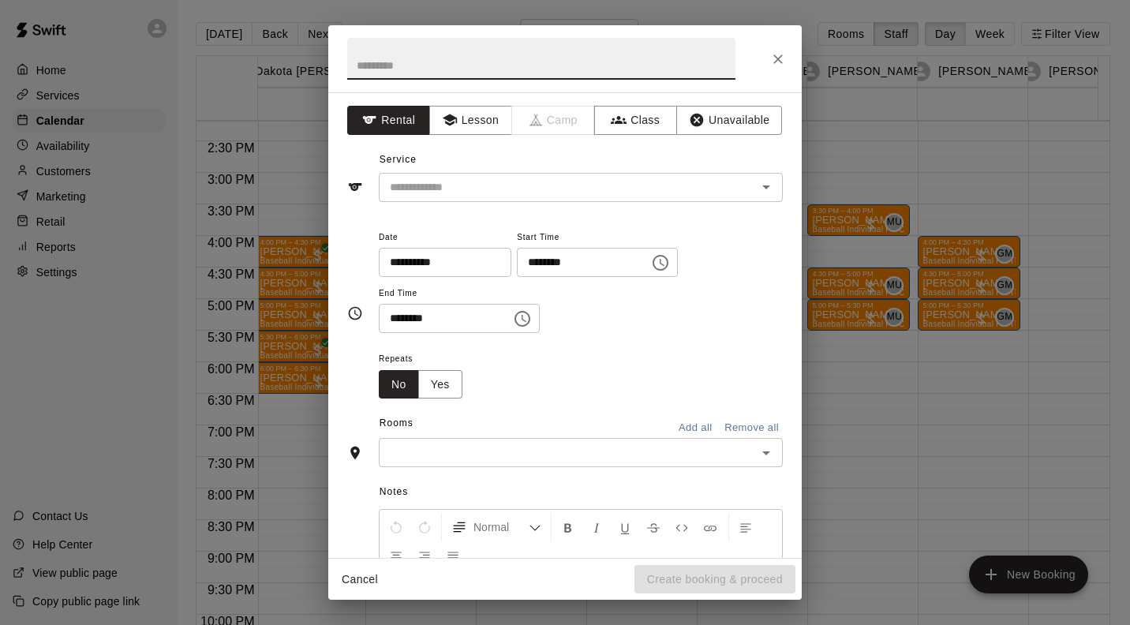
click at [465, 115] on button "Lesson" at bounding box center [470, 120] width 83 height 29
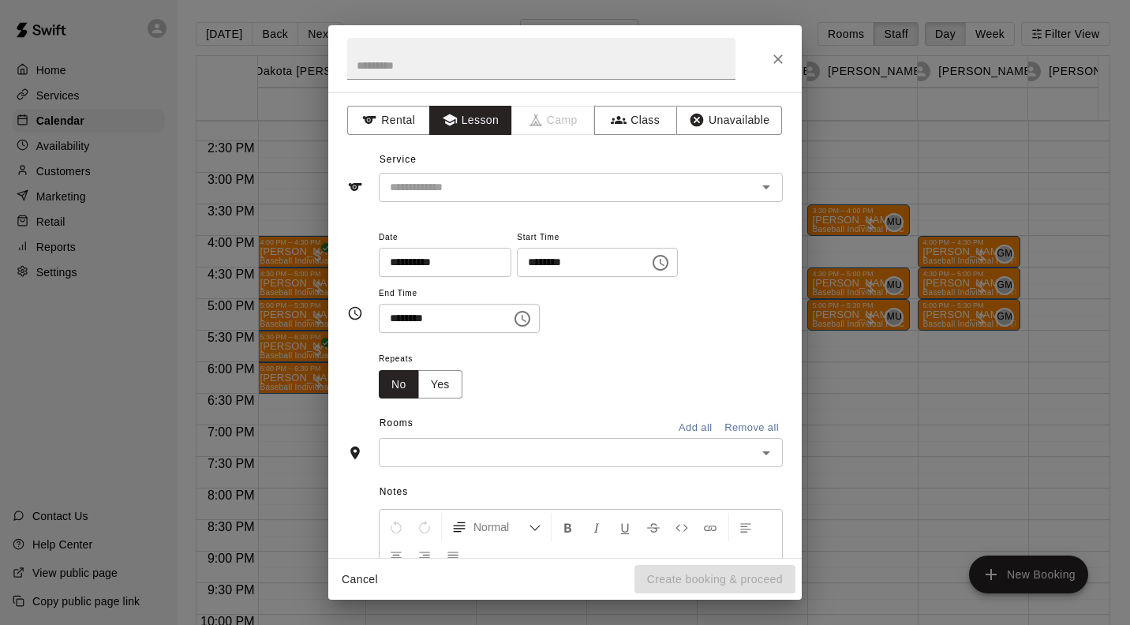
click at [488, 190] on input "text" at bounding box center [557, 188] width 348 height 20
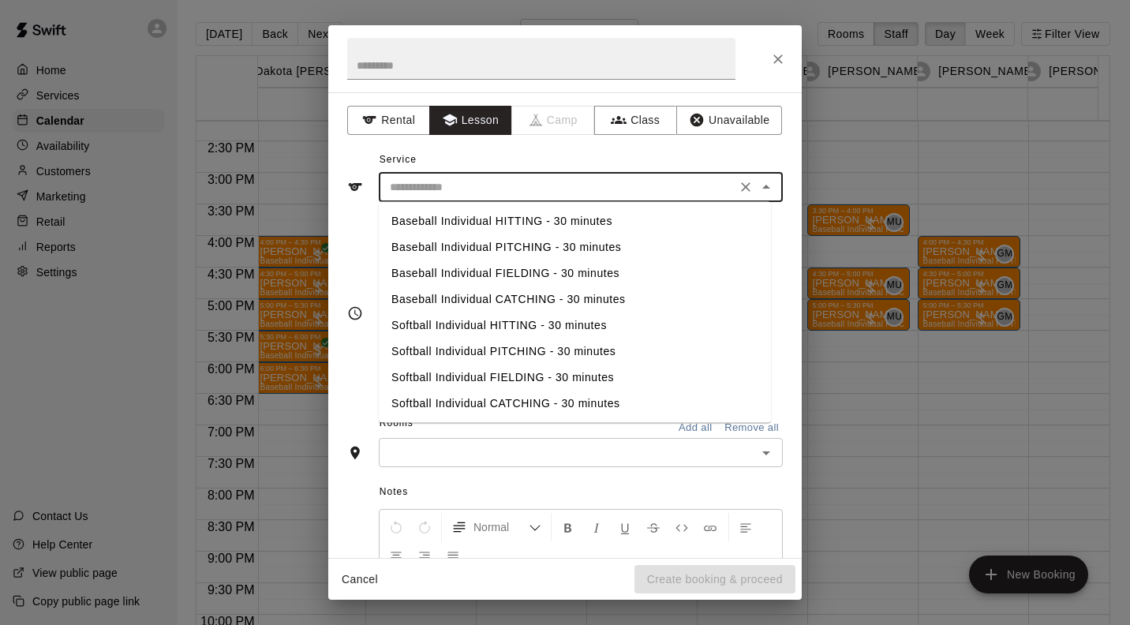
click at [599, 219] on li "Baseball Individual HITTING - 30 minutes" at bounding box center [575, 221] width 392 height 26
type input "**********"
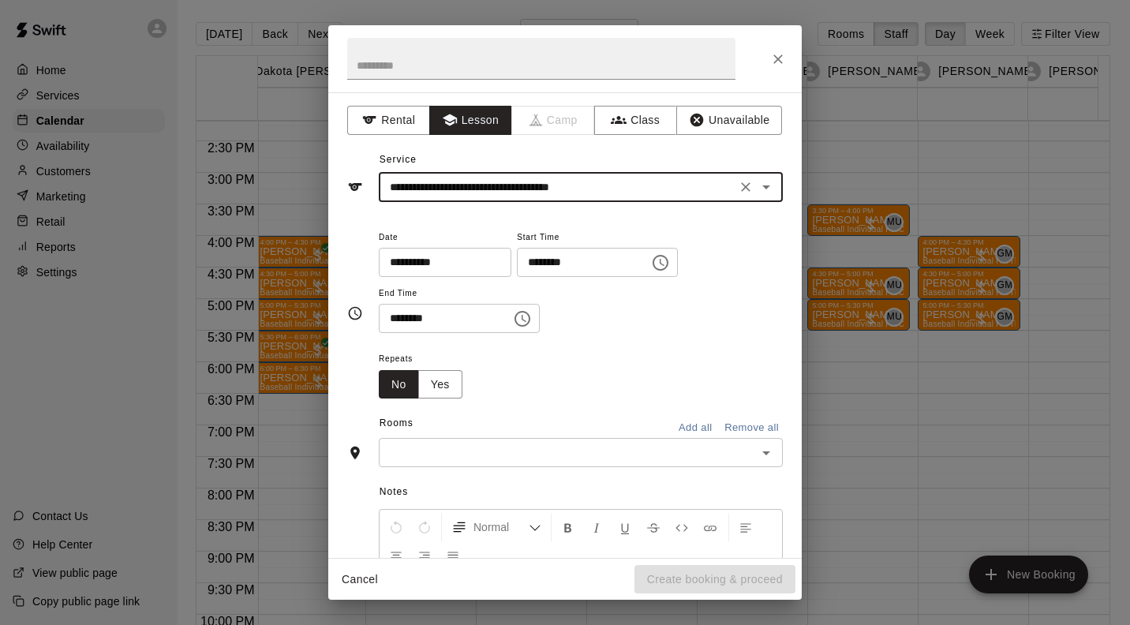
click at [527, 450] on input "text" at bounding box center [567, 453] width 368 height 20
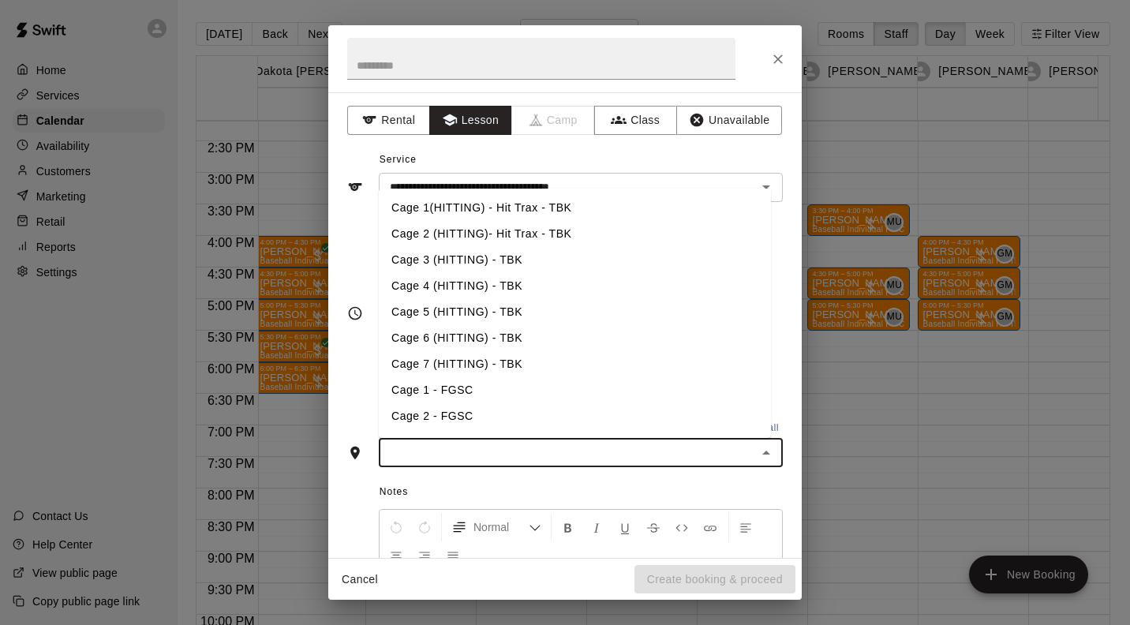
click at [510, 337] on li "Cage 6 (HITTING) - TBK" at bounding box center [575, 338] width 392 height 26
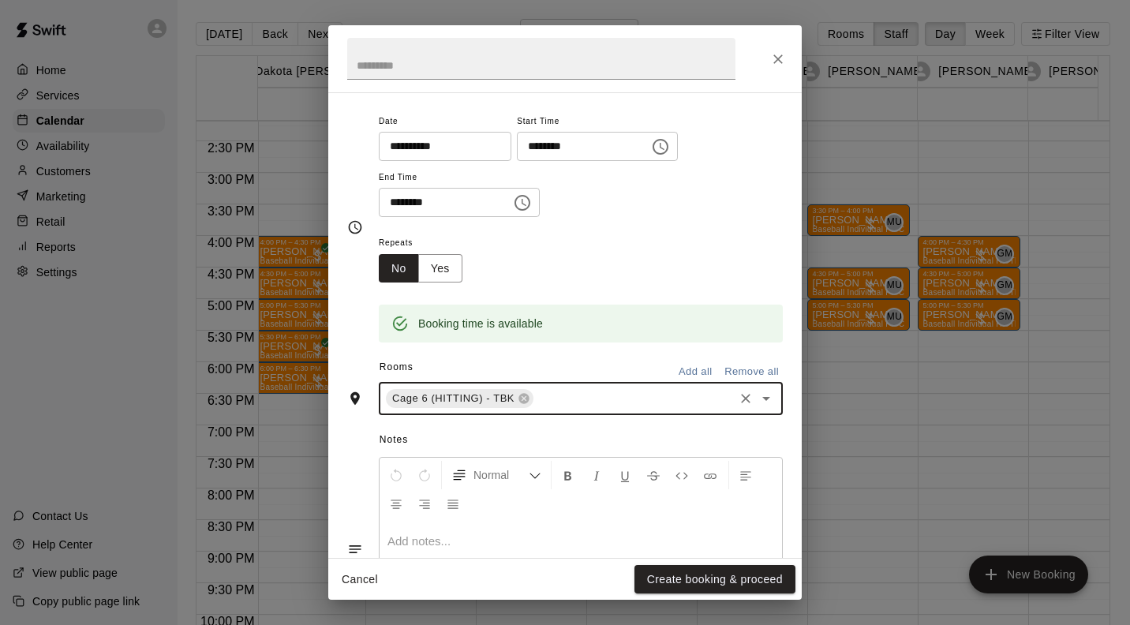
scroll to position [228, 0]
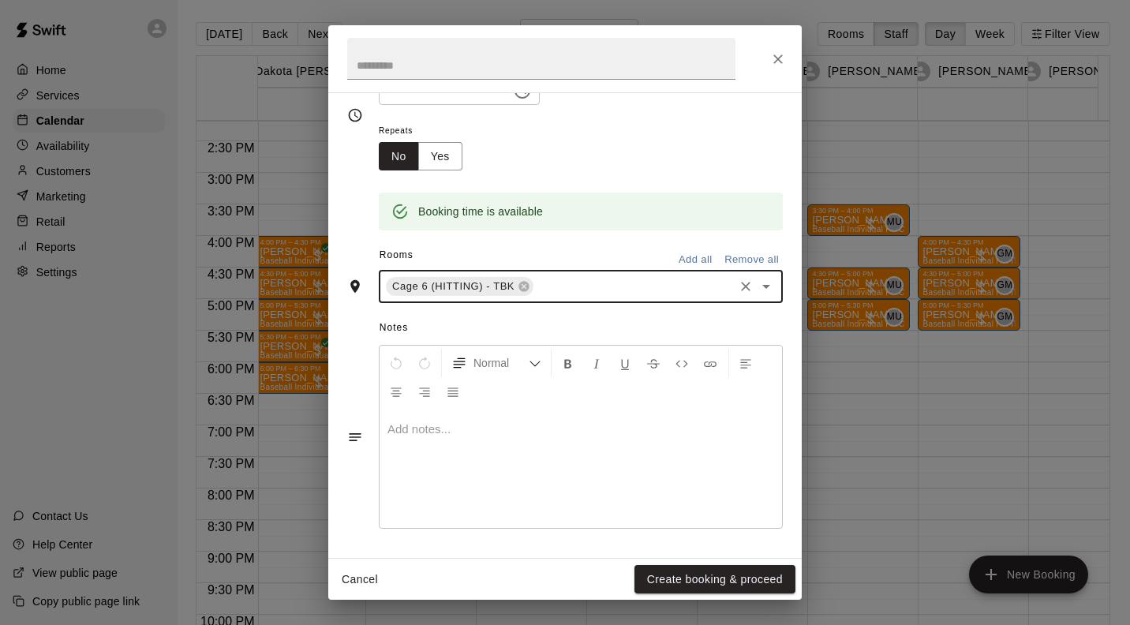
click at [750, 582] on button "Create booking & proceed" at bounding box center [714, 579] width 161 height 29
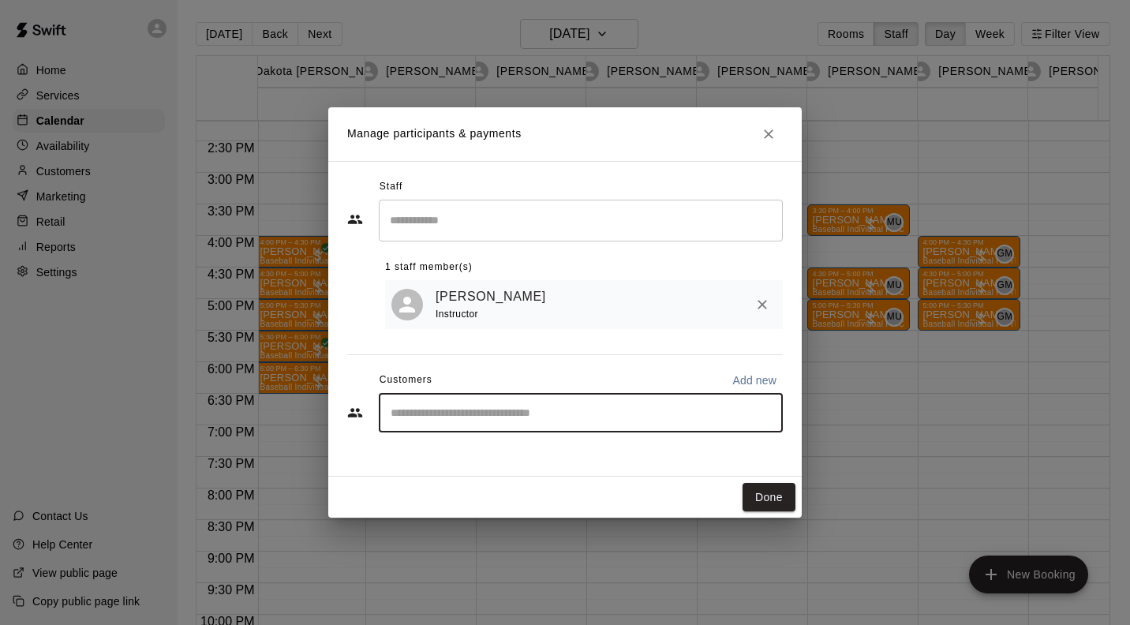
type input "*"
click at [767, 413] on icon "Clear" at bounding box center [766, 413] width 16 height 16
type input "******"
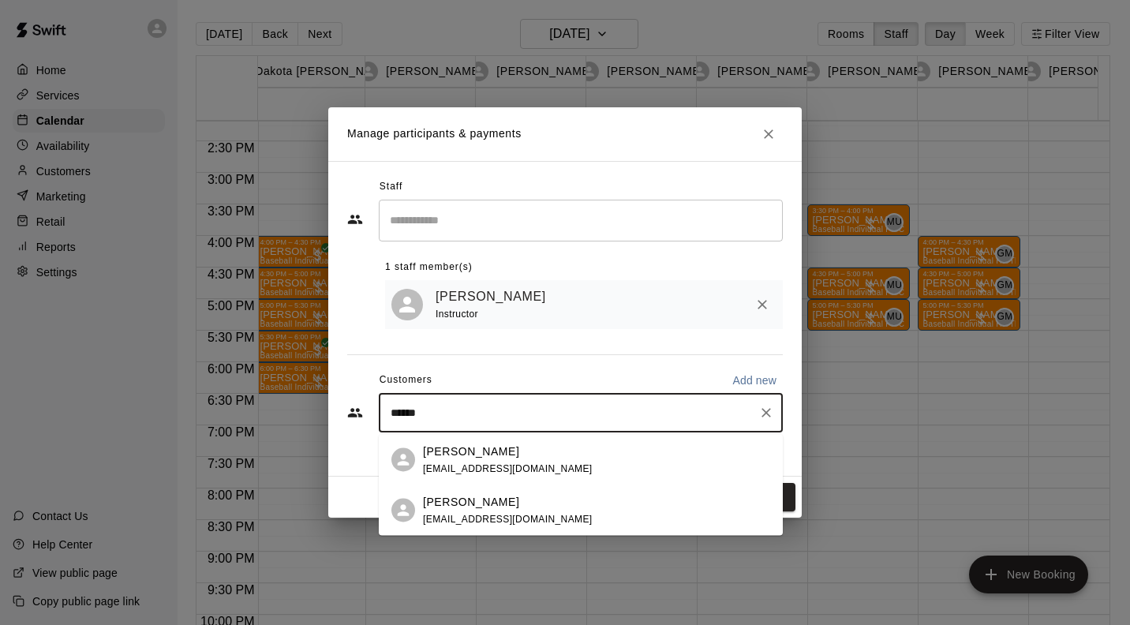
click at [489, 455] on p "Richard McCabe" at bounding box center [471, 451] width 96 height 17
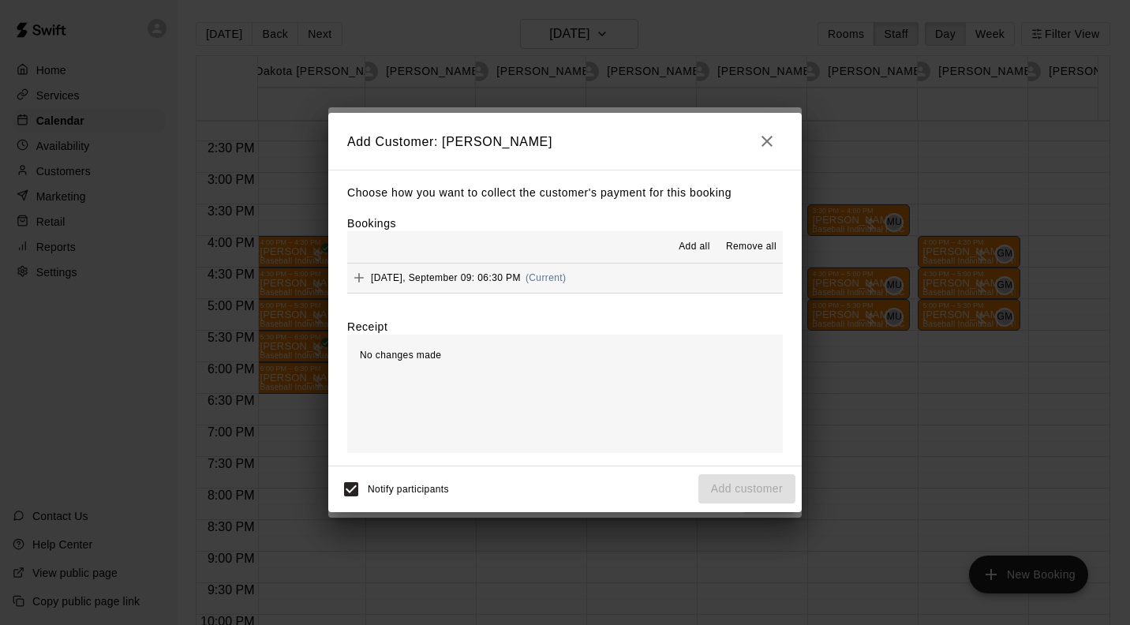
click at [607, 286] on button "Tuesday, September 09: 06:30 PM (Current)" at bounding box center [564, 277] width 435 height 29
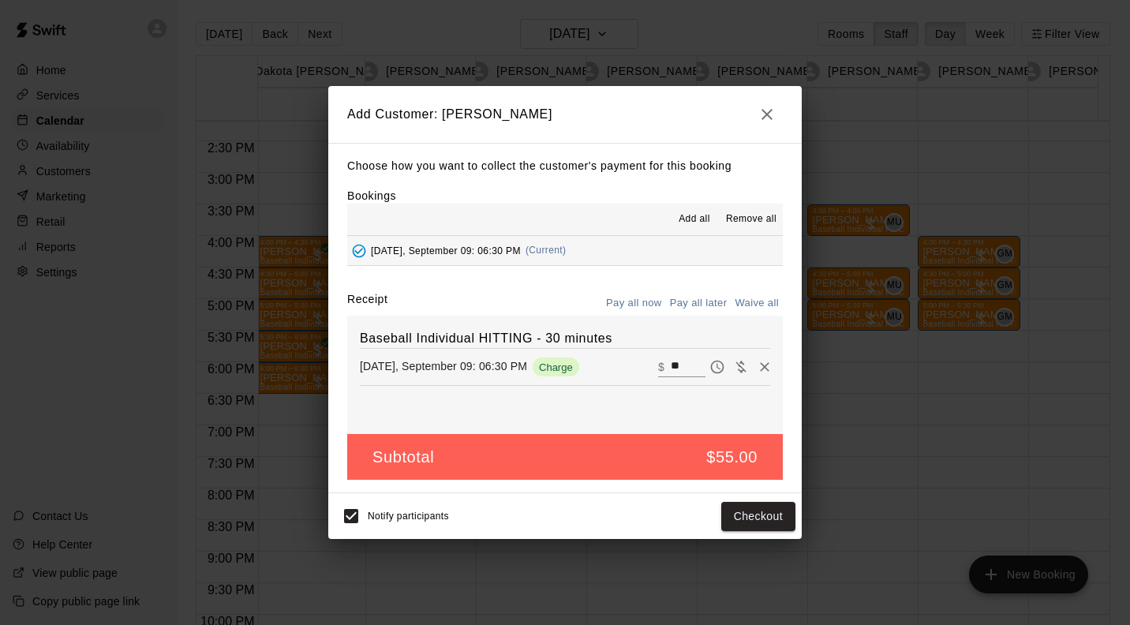
click at [704, 305] on button "Pay all later" at bounding box center [698, 303] width 65 height 24
click at [757, 518] on button "Add customer" at bounding box center [746, 516] width 97 height 29
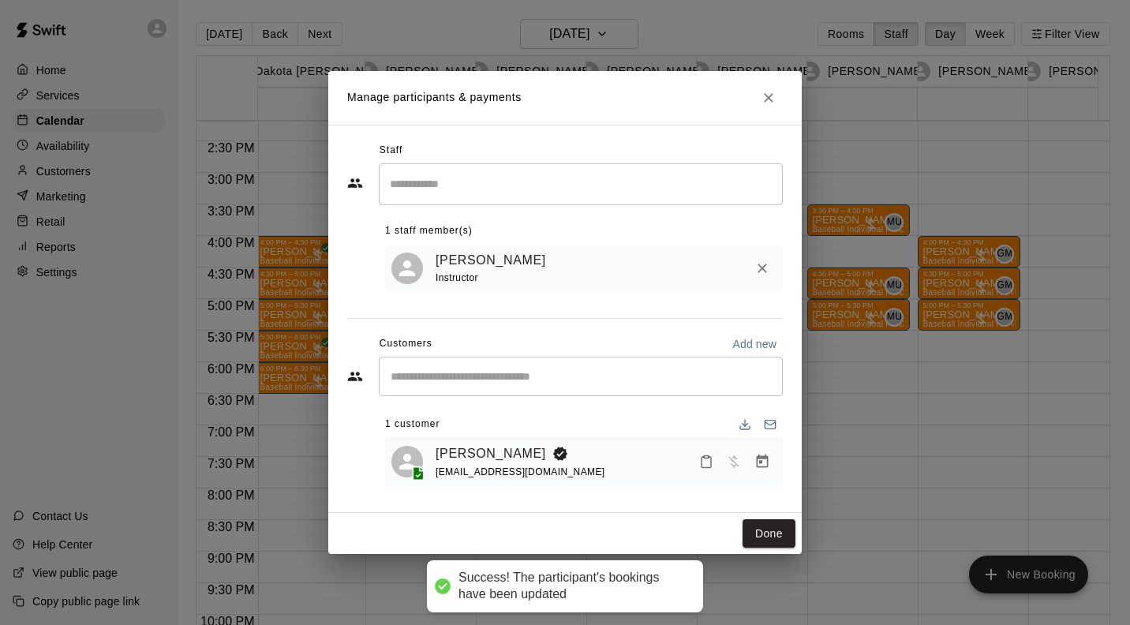
click at [775, 536] on button "Done" at bounding box center [768, 533] width 53 height 29
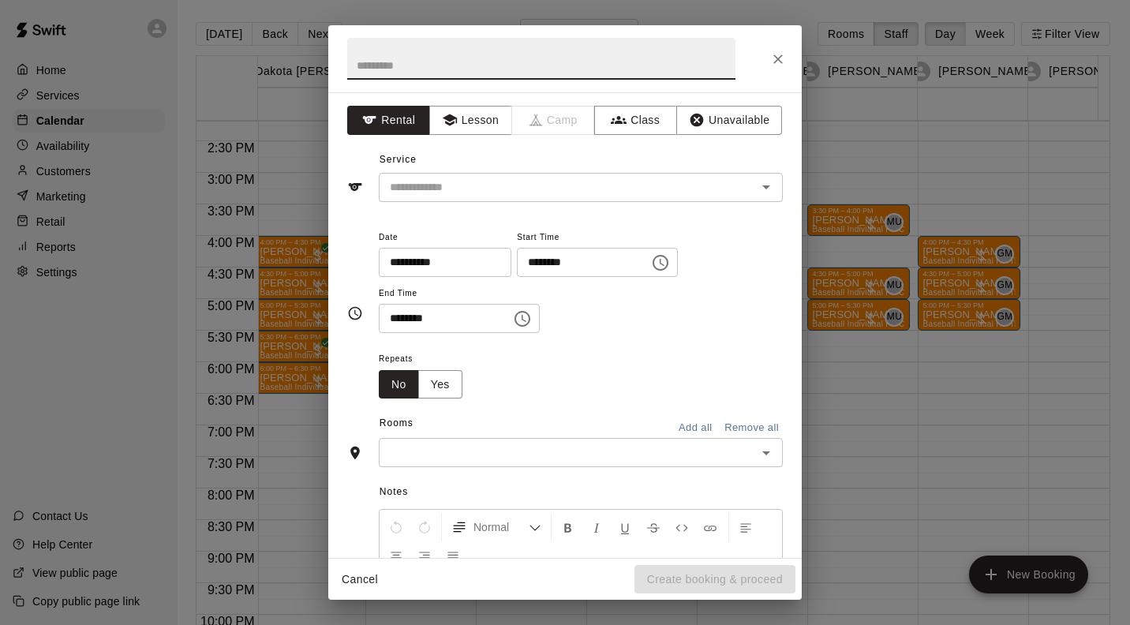
click at [473, 121] on button "Lesson" at bounding box center [470, 120] width 83 height 29
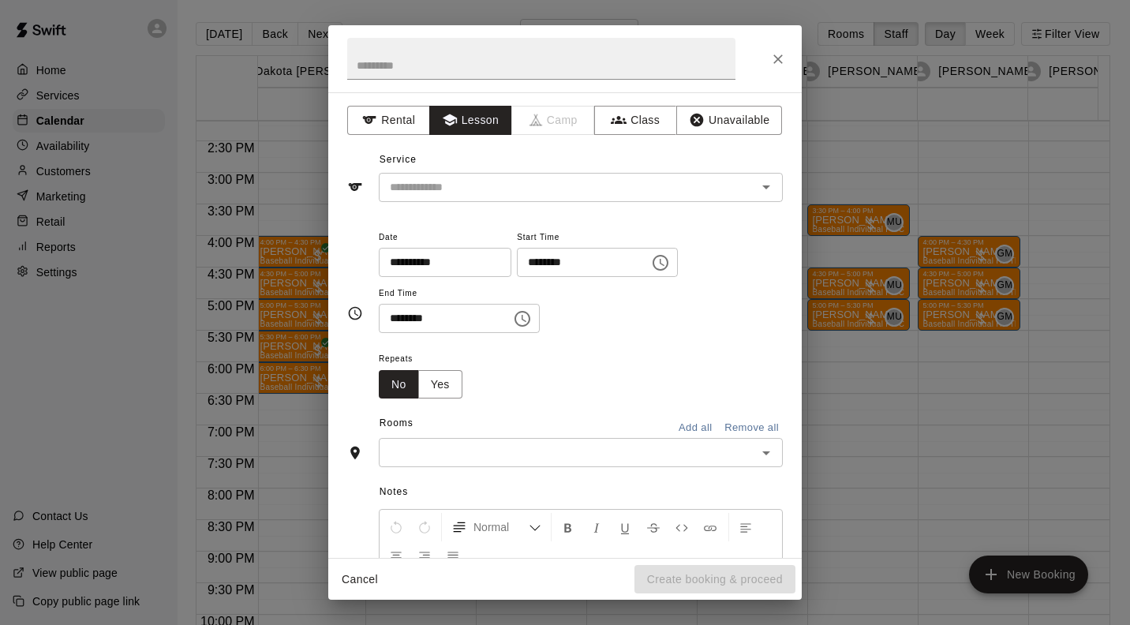
click at [448, 186] on input "text" at bounding box center [557, 188] width 348 height 20
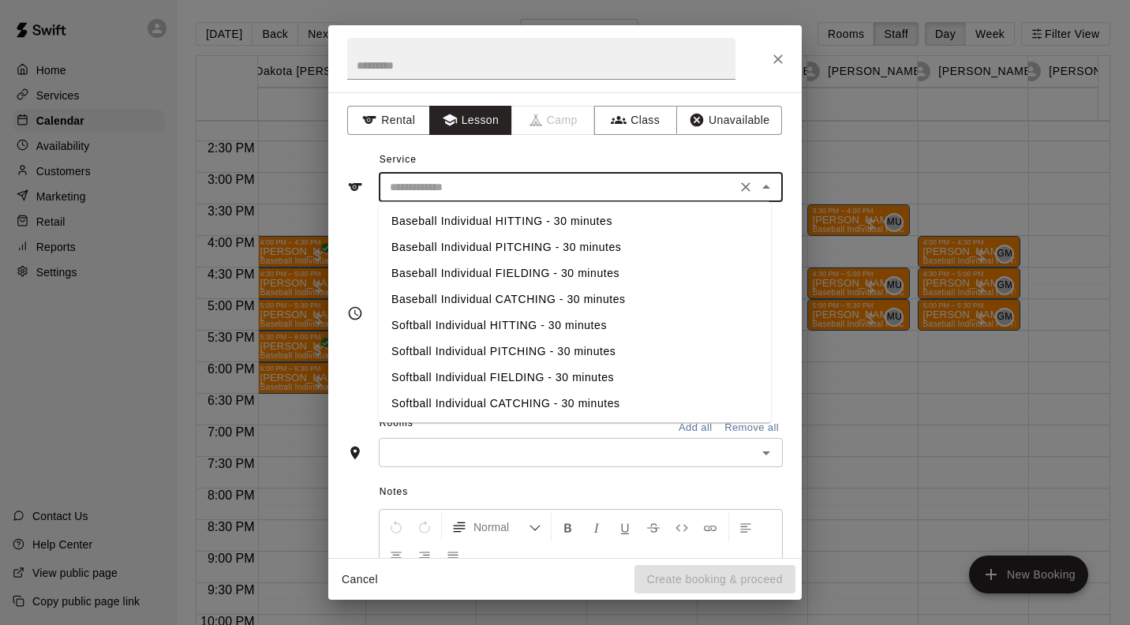
click at [464, 326] on li "Softball Individual HITTING - 30 minutes" at bounding box center [575, 325] width 392 height 26
type input "**********"
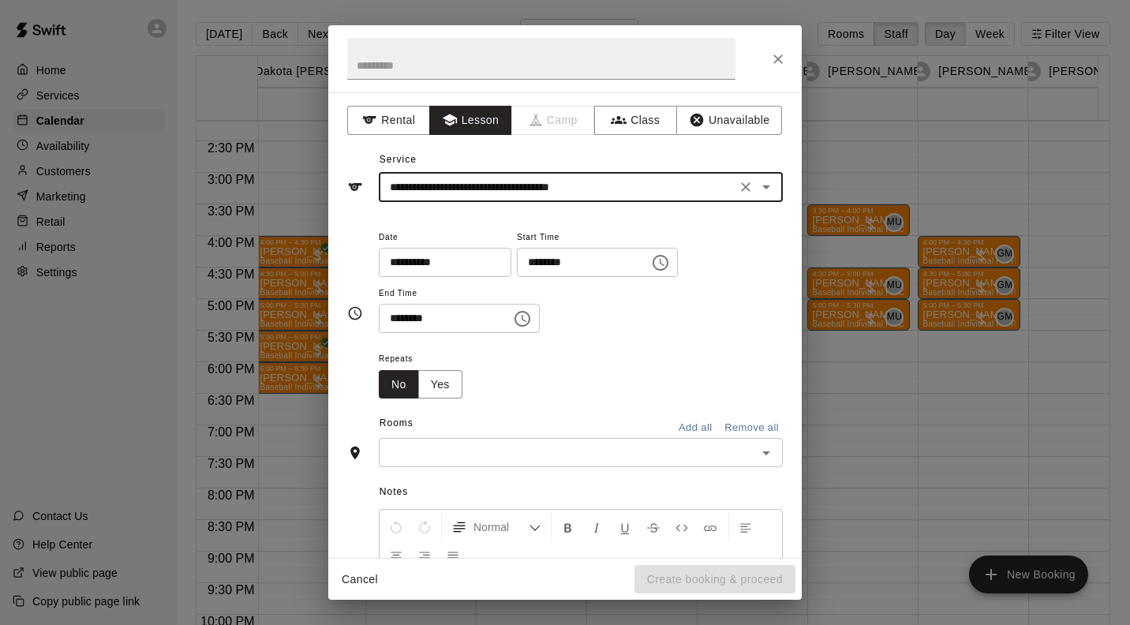
click at [576, 454] on input "text" at bounding box center [567, 453] width 368 height 20
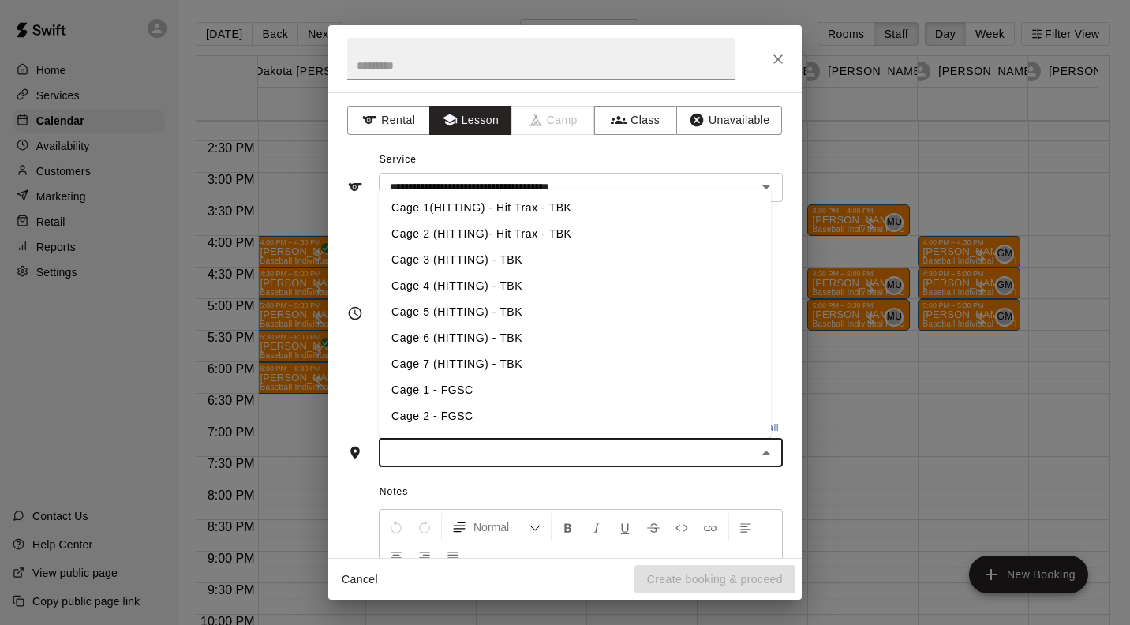
click at [499, 311] on li "Cage 5 (HITTING) - TBK" at bounding box center [575, 312] width 392 height 26
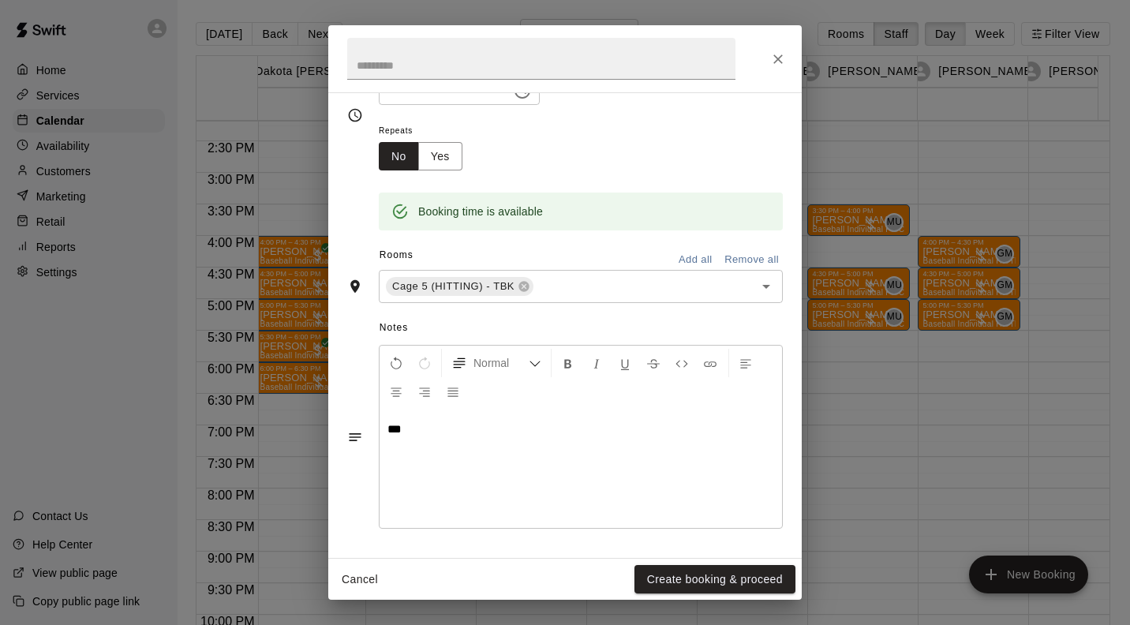
click at [395, 347] on div "Normal" at bounding box center [580, 377] width 402 height 63
click at [396, 358] on icon "Undo" at bounding box center [396, 364] width 14 height 14
click at [744, 584] on button "Create booking & proceed" at bounding box center [714, 579] width 161 height 29
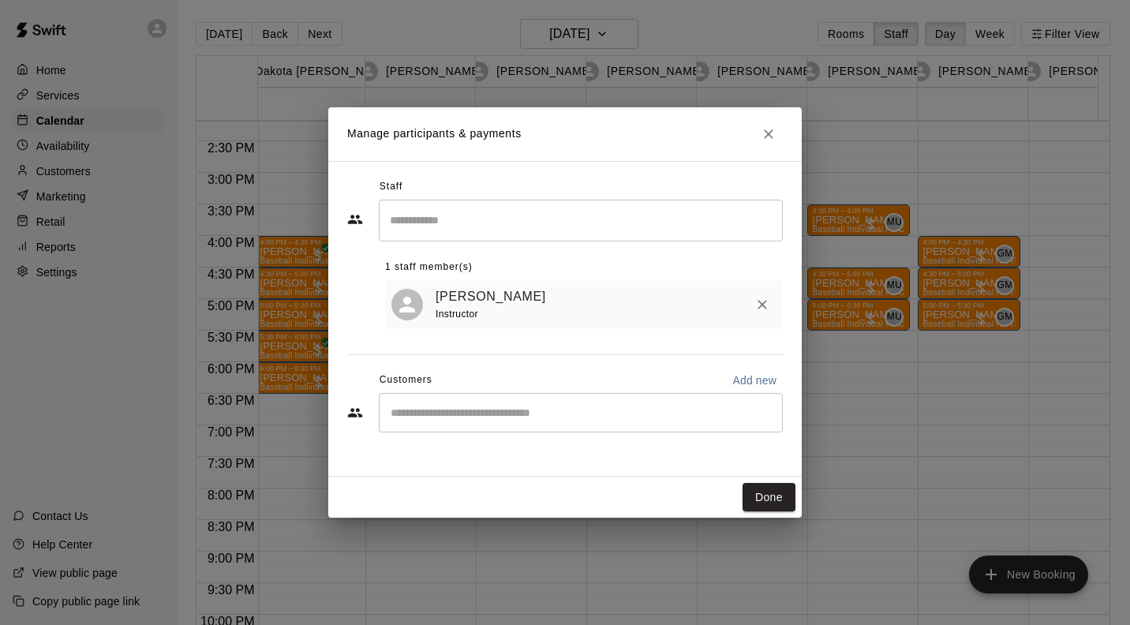
click at [506, 414] on input "Start typing to search customers..." at bounding box center [581, 413] width 390 height 16
type input "********"
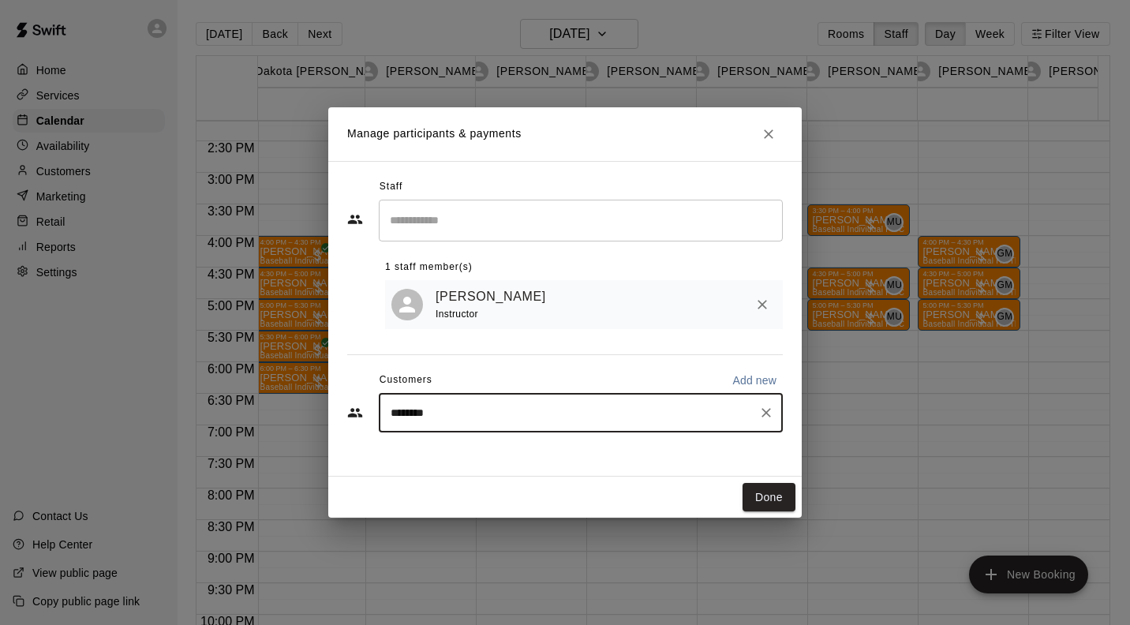
click at [768, 410] on icon "Clear" at bounding box center [766, 413] width 16 height 16
type input "********"
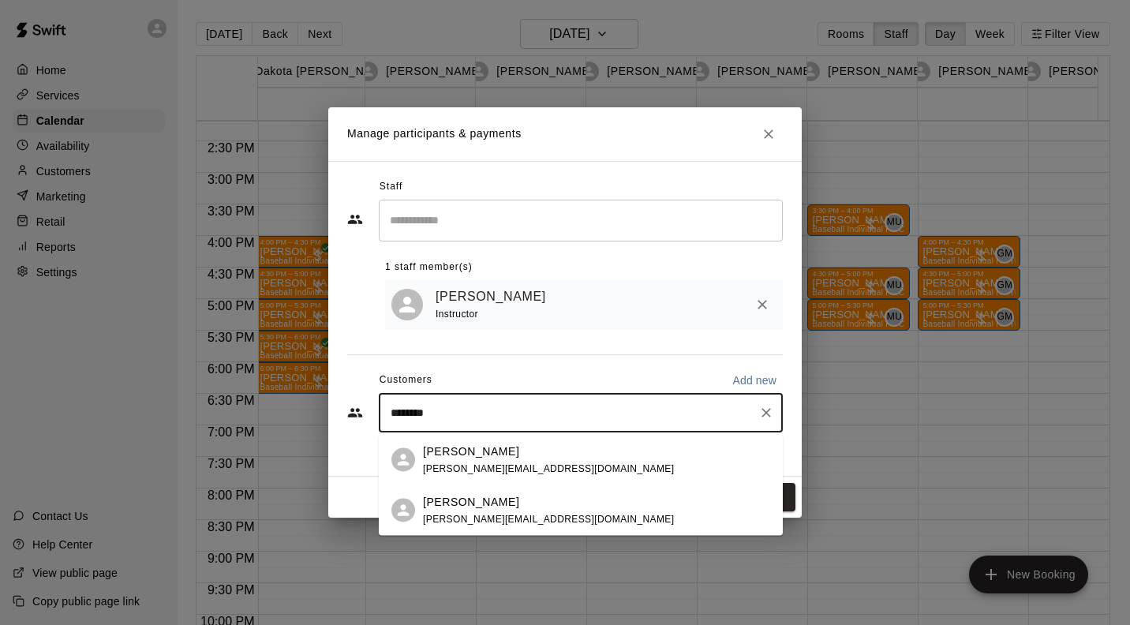
click at [508, 462] on span "jeffj@rjpccpas.com" at bounding box center [548, 467] width 251 height 11
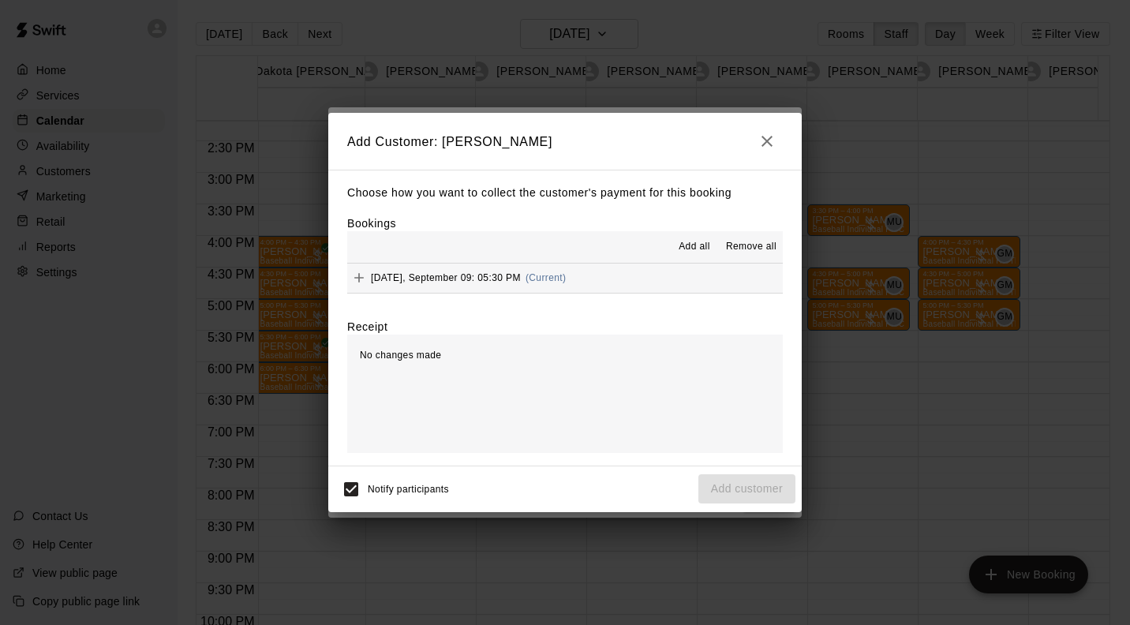
click at [550, 282] on span "(Current)" at bounding box center [545, 277] width 41 height 11
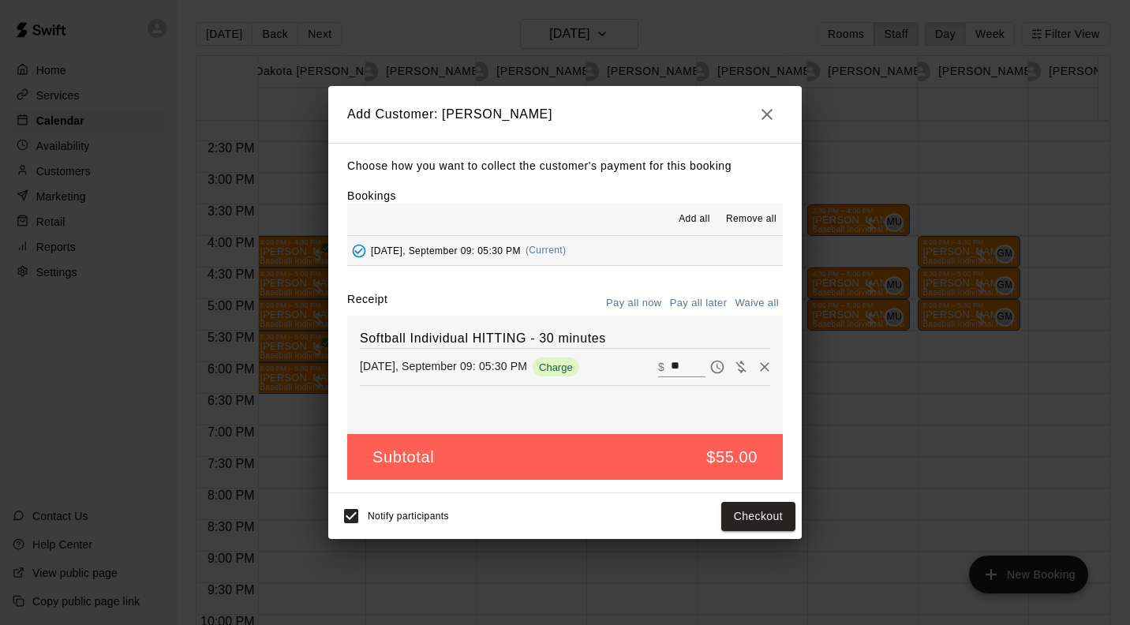
click at [771, 516] on button "Checkout" at bounding box center [758, 516] width 74 height 29
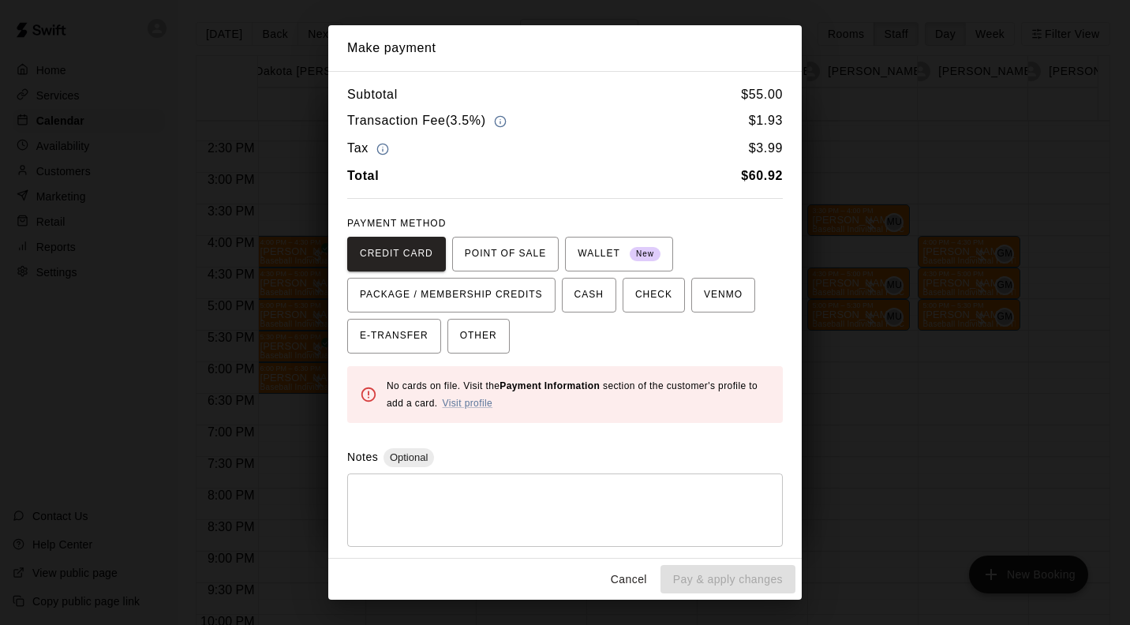
click at [494, 288] on span "PACKAGE / MEMBERSHIP CREDITS" at bounding box center [451, 294] width 183 height 25
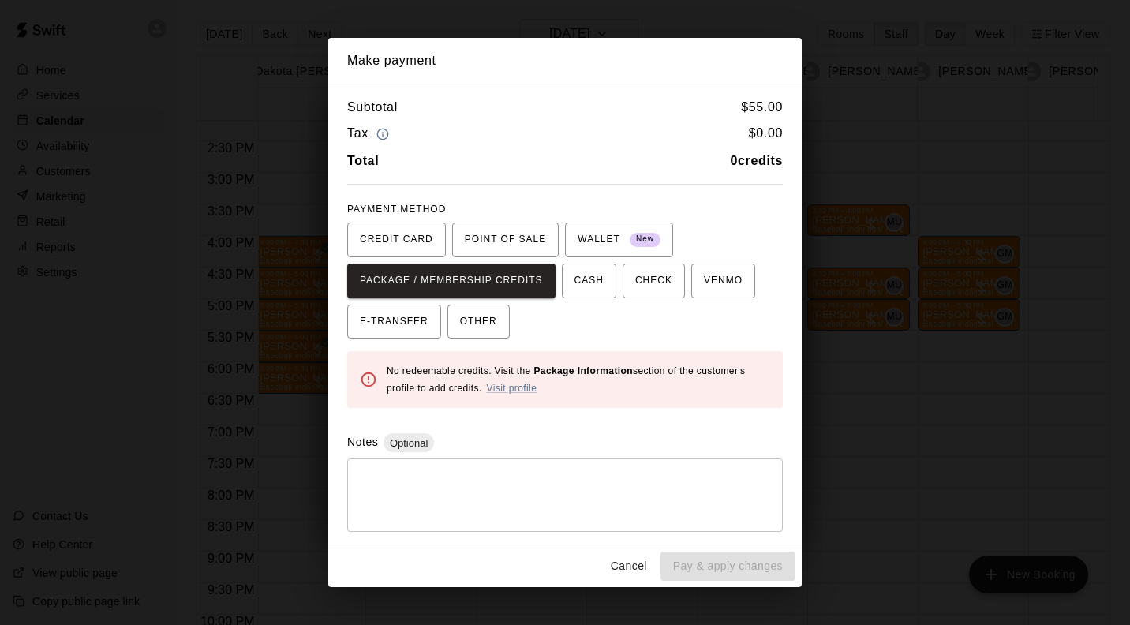
click at [631, 570] on button "Cancel" at bounding box center [629, 565] width 50 height 29
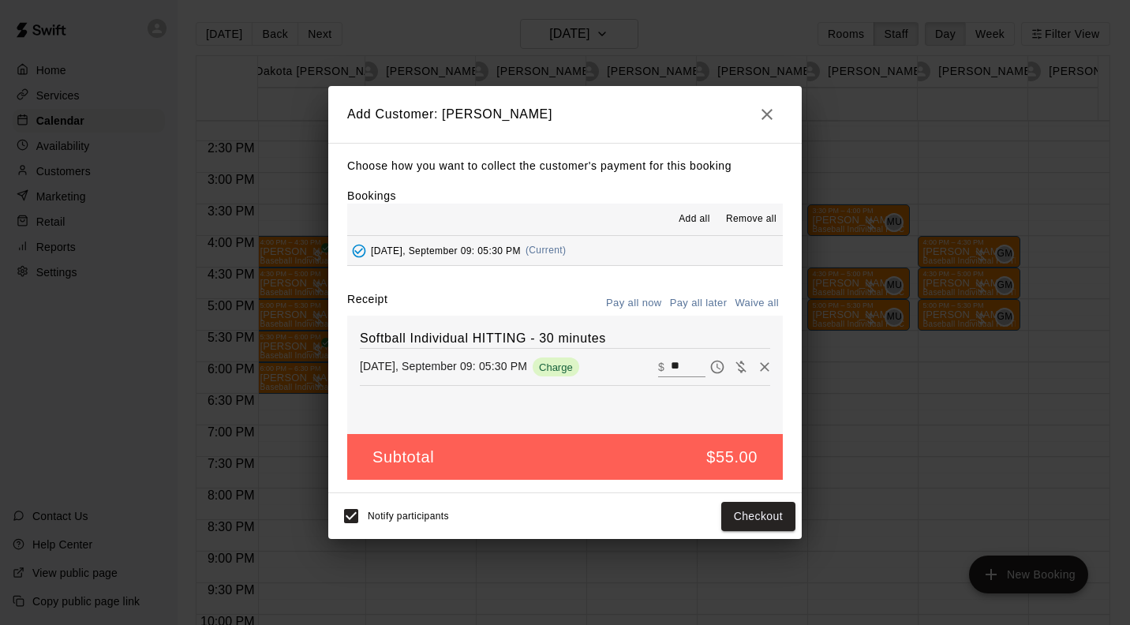
click at [715, 305] on button "Pay all later" at bounding box center [698, 303] width 65 height 24
click at [743, 516] on button "Add customer" at bounding box center [746, 516] width 97 height 29
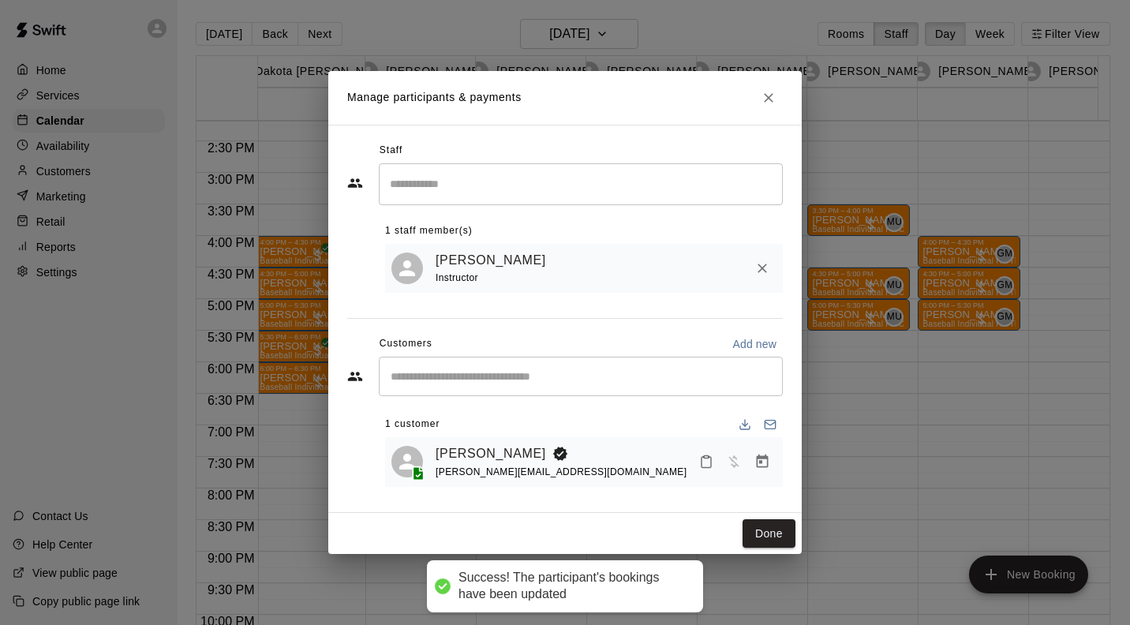
click at [772, 529] on button "Done" at bounding box center [768, 533] width 53 height 29
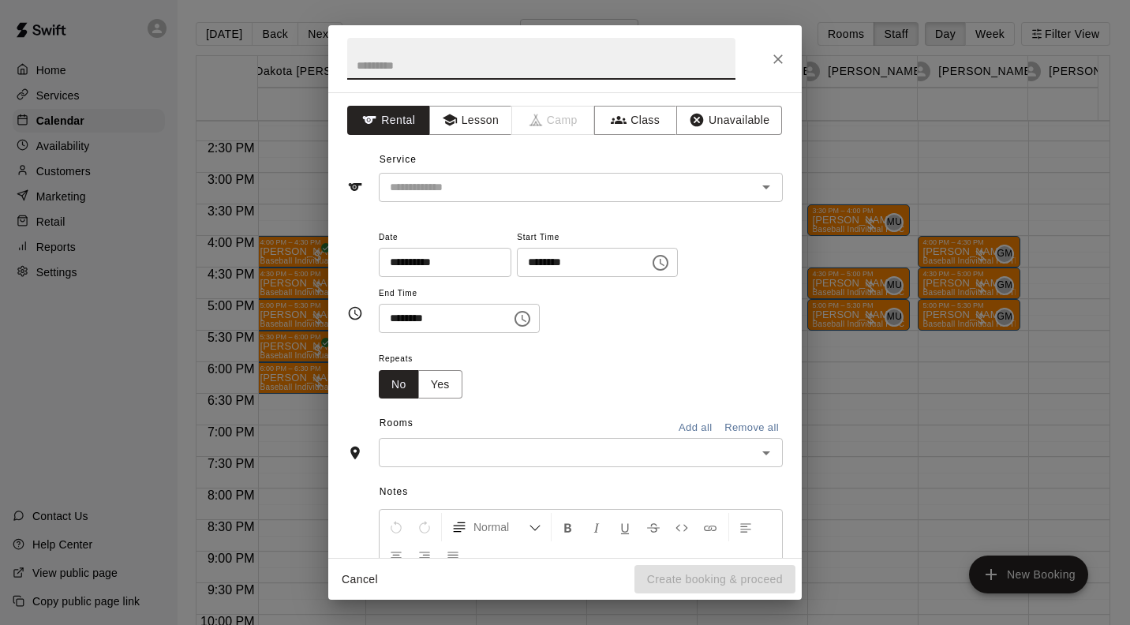
click at [446, 185] on input "text" at bounding box center [557, 188] width 348 height 20
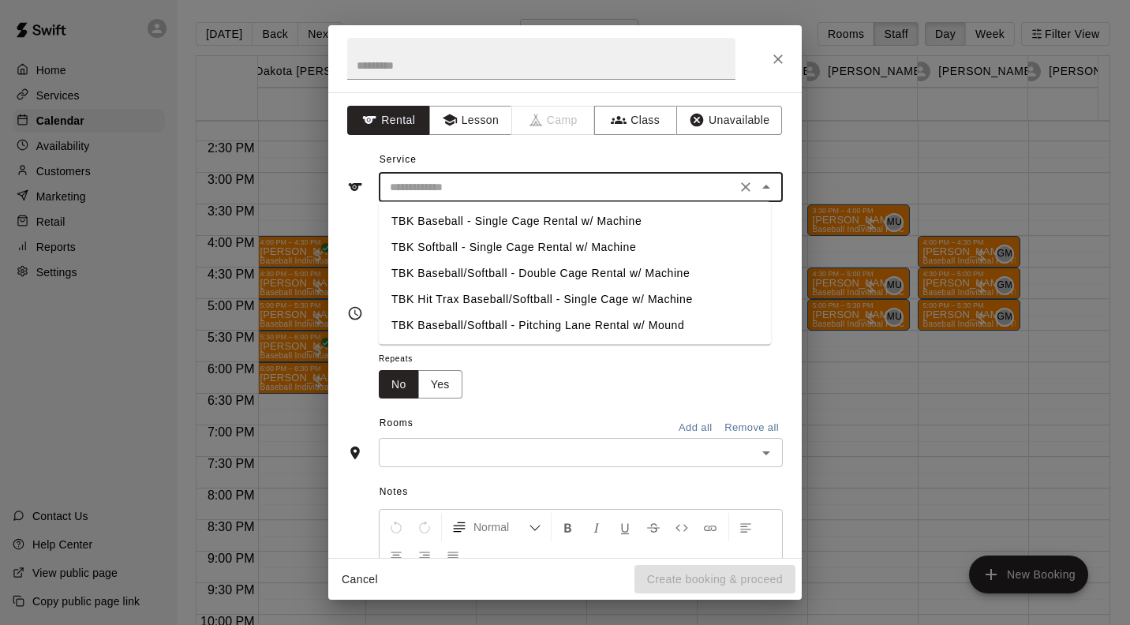
click at [469, 118] on button "Lesson" at bounding box center [470, 120] width 83 height 29
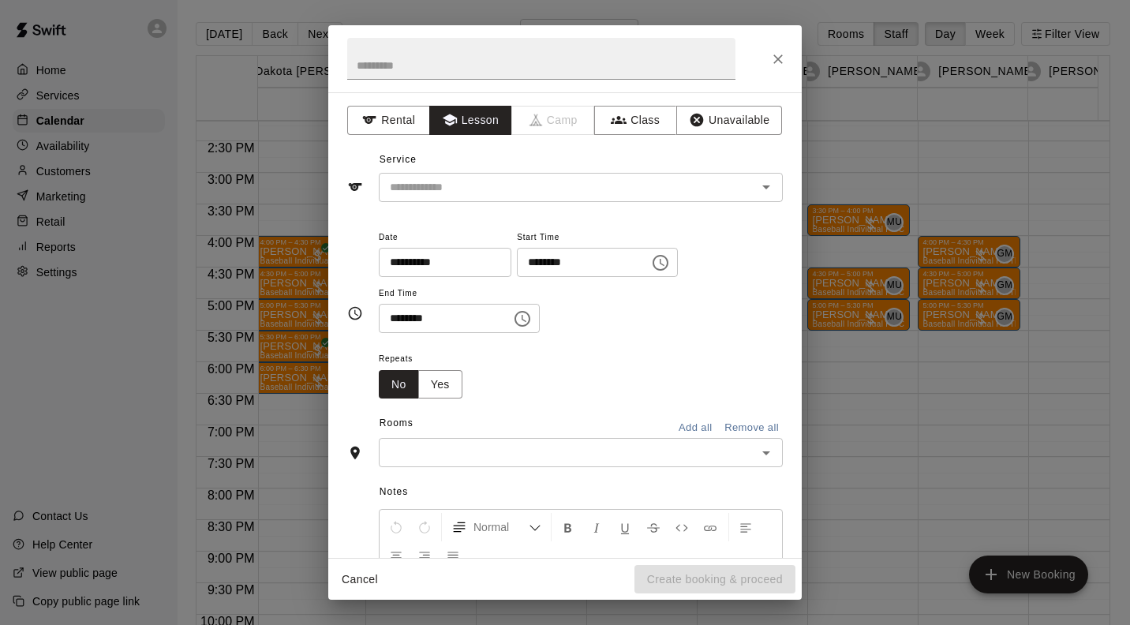
click at [436, 192] on input "text" at bounding box center [557, 188] width 348 height 20
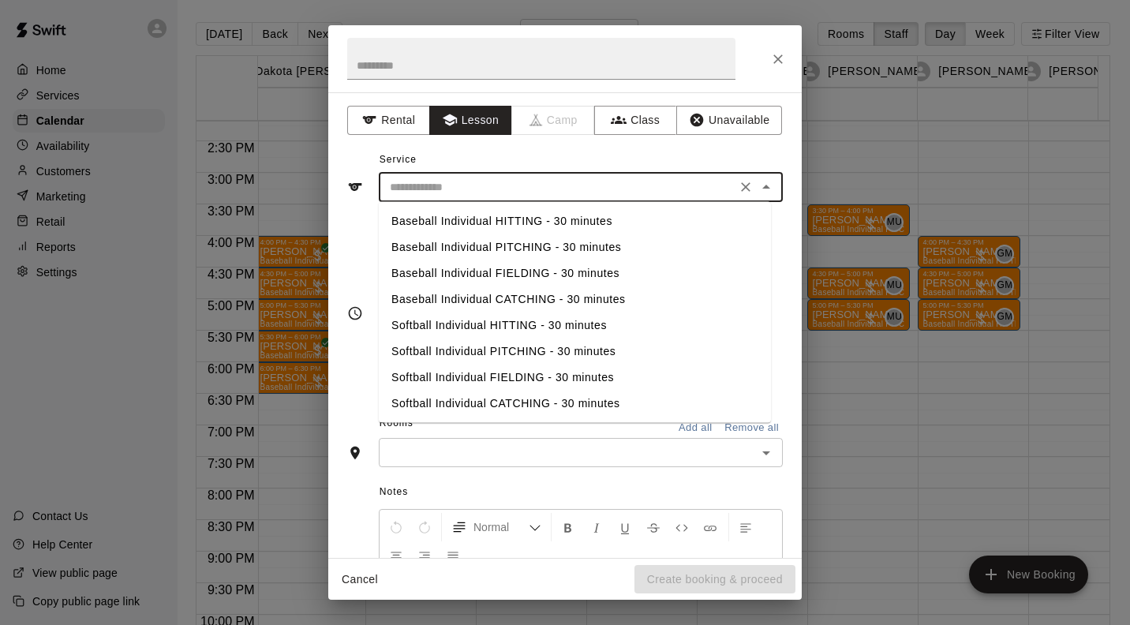
click at [596, 223] on li "Baseball Individual HITTING - 30 minutes" at bounding box center [575, 221] width 392 height 26
type input "**********"
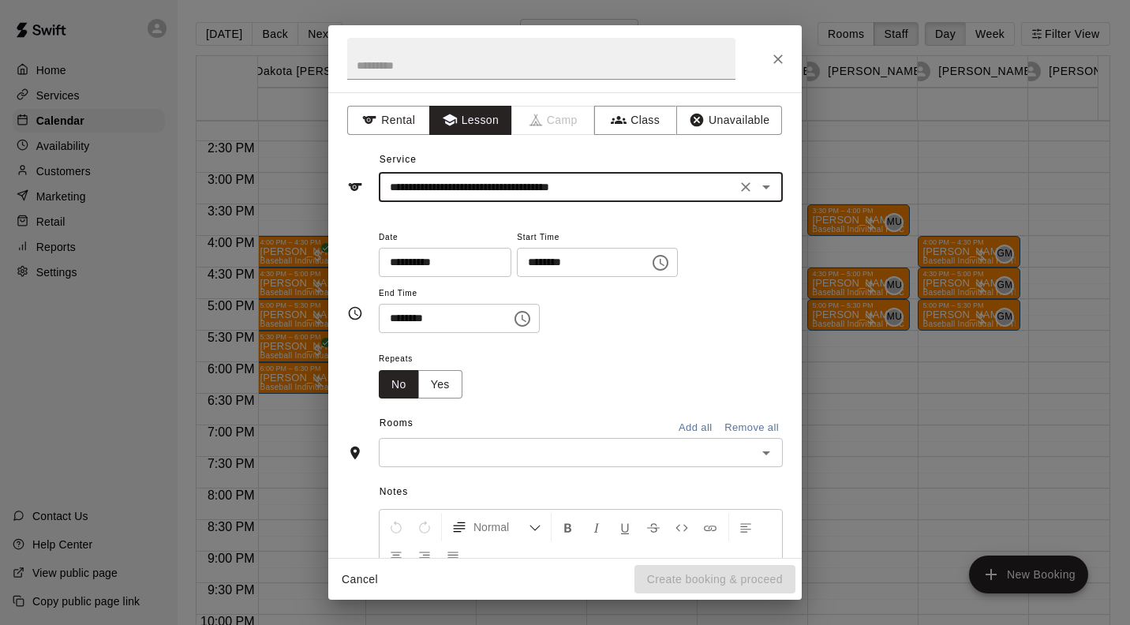
click at [495, 453] on input "text" at bounding box center [567, 453] width 368 height 20
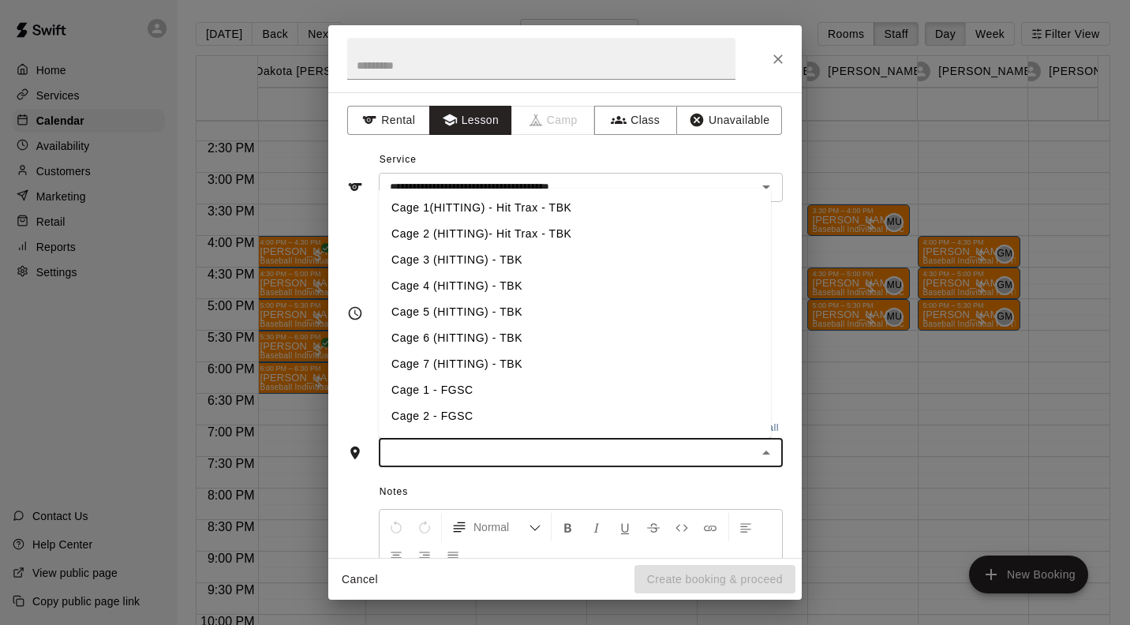
click at [493, 338] on li "Cage 6 (HITTING) - TBK" at bounding box center [575, 338] width 392 height 26
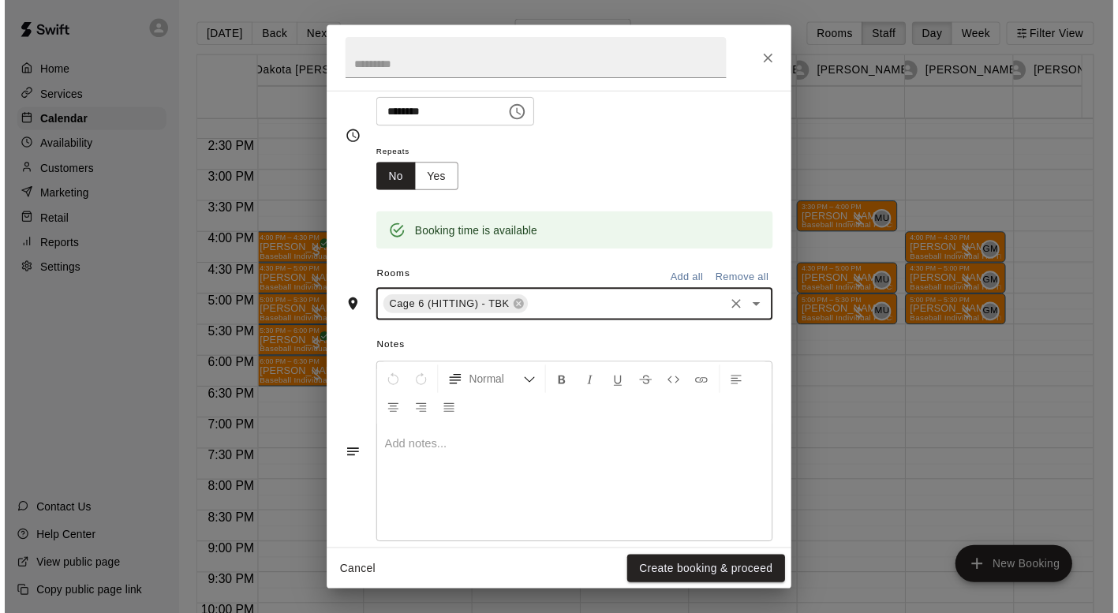
scroll to position [206, 0]
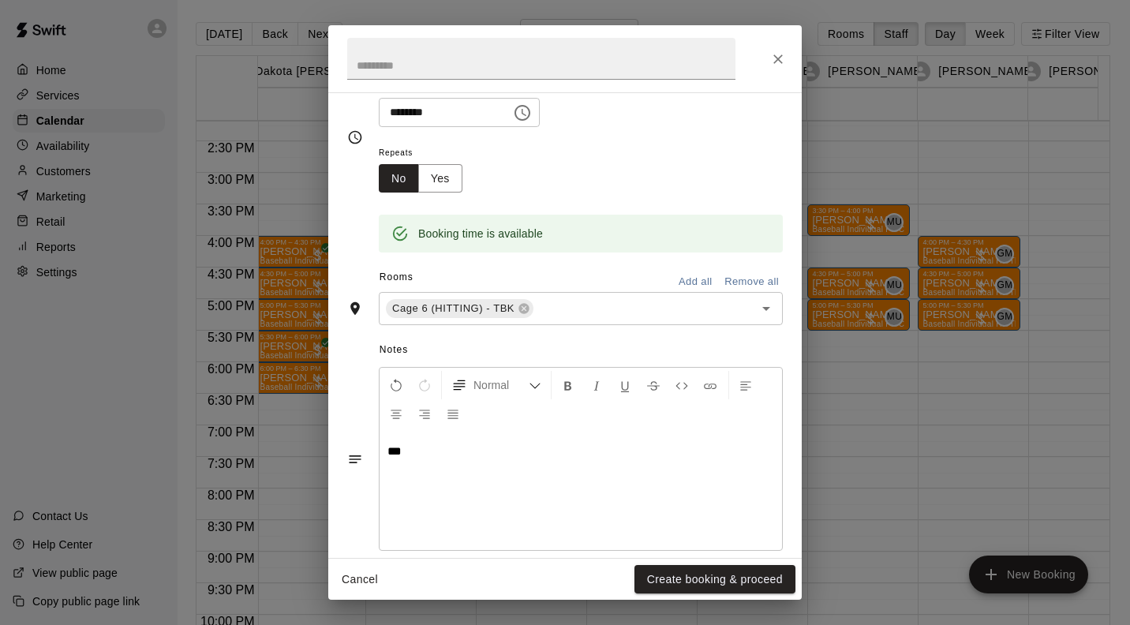
click at [390, 383] on icon "Undo" at bounding box center [396, 386] width 14 height 14
click at [738, 581] on button "Create booking & proceed" at bounding box center [714, 579] width 161 height 29
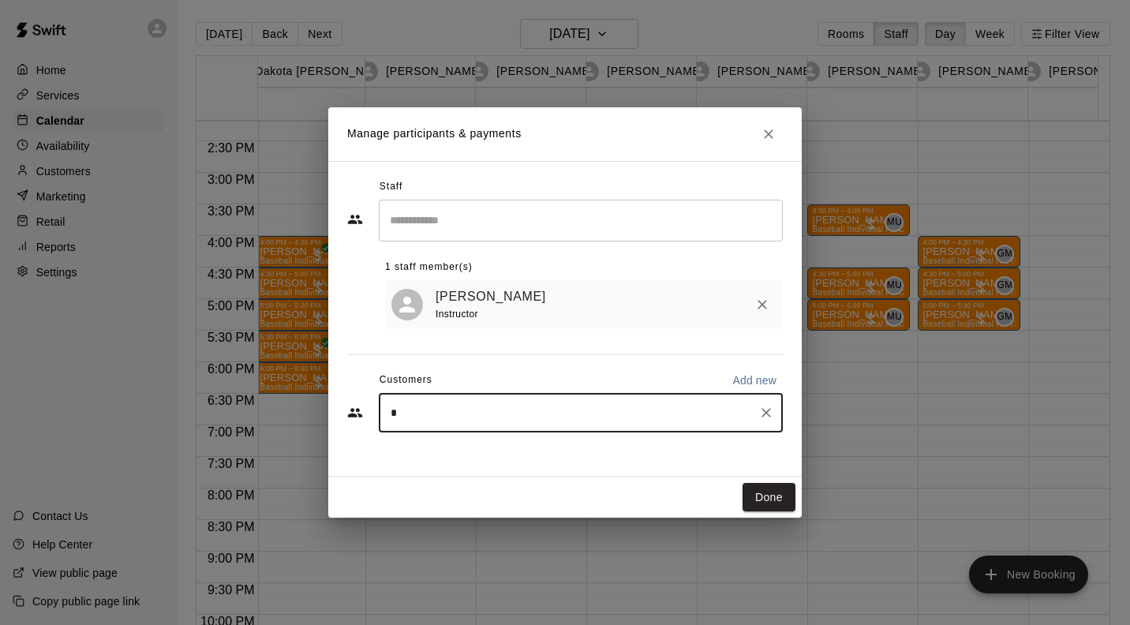
type input "********"
click at [767, 416] on icon "Clear" at bounding box center [765, 412] width 9 height 9
click at [665, 411] on input "*******" at bounding box center [569, 413] width 366 height 16
click at [600, 413] on input "*******" at bounding box center [569, 413] width 366 height 16
click at [597, 419] on input "*******" at bounding box center [569, 413] width 366 height 16
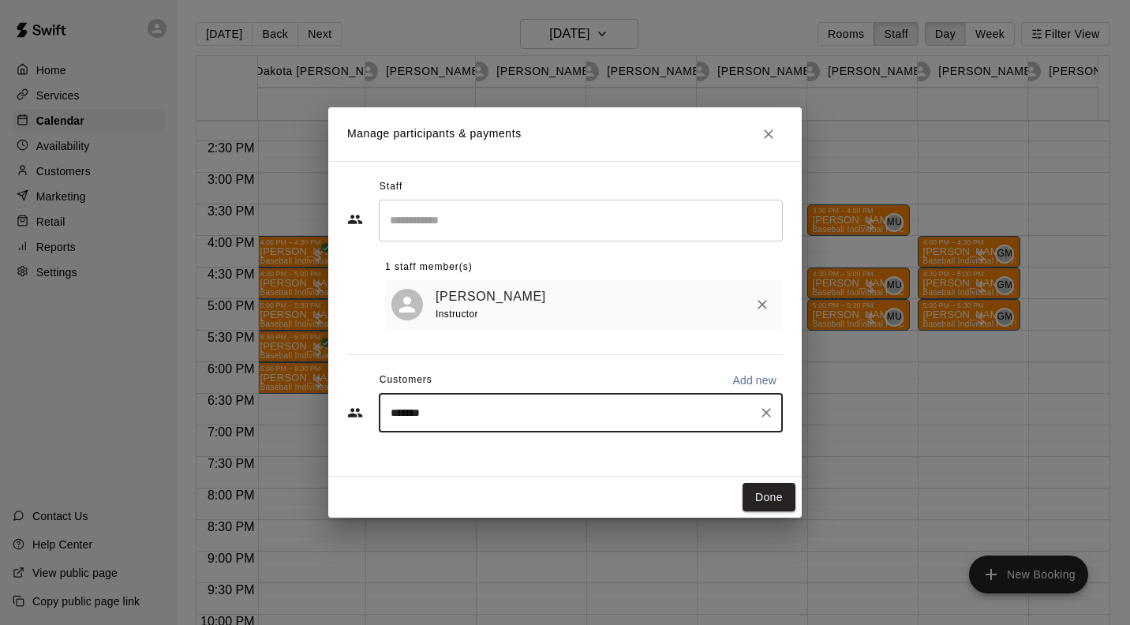
type input "******"
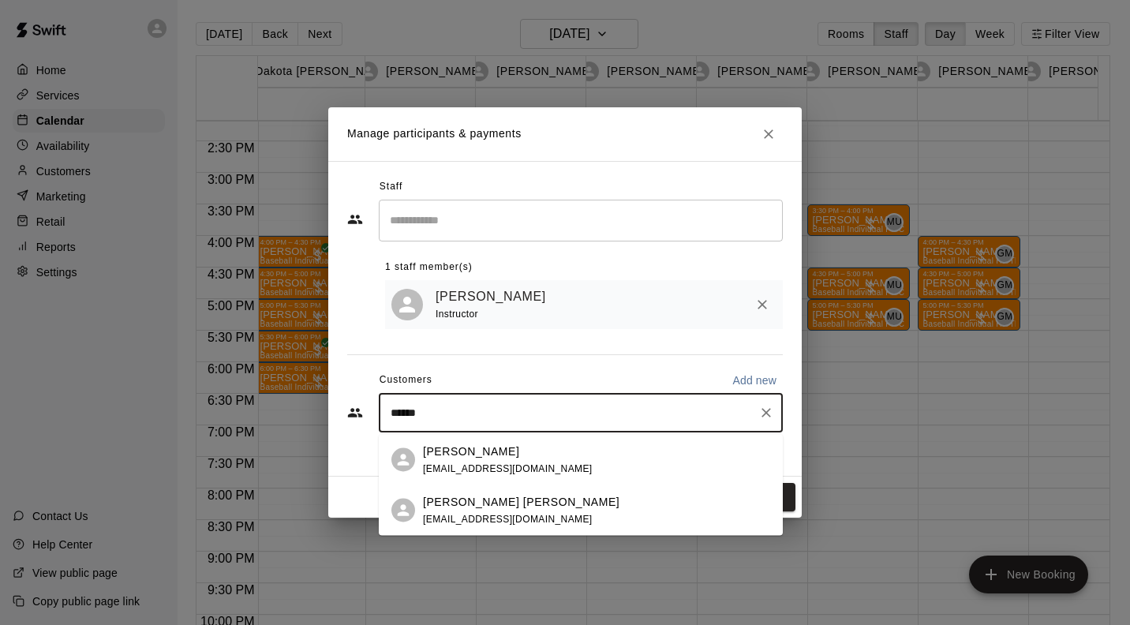
click at [526, 458] on div "Ben Mueller" at bounding box center [508, 451] width 170 height 17
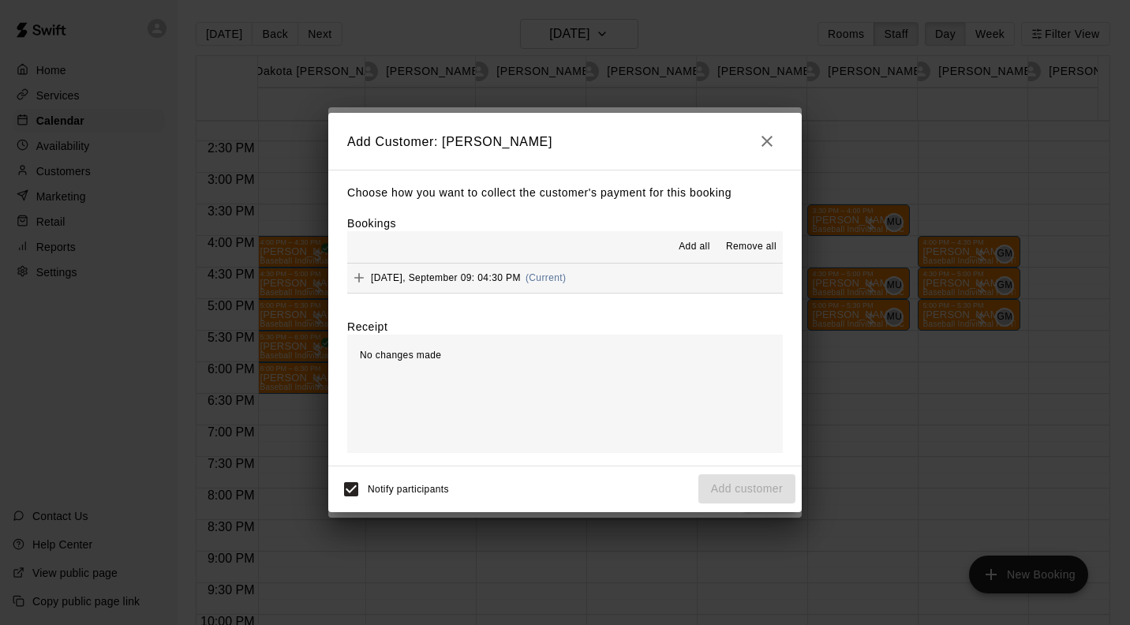
click at [540, 271] on div "Tuesday, September 09: 04:30 PM (Current)" at bounding box center [456, 278] width 219 height 24
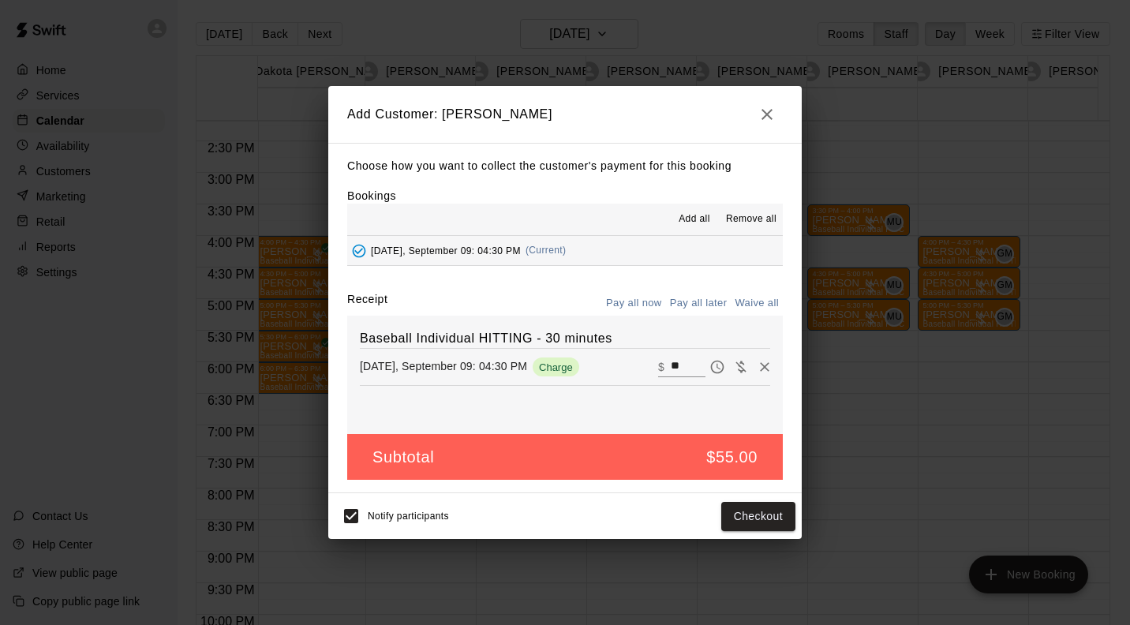
click at [764, 519] on button "Checkout" at bounding box center [758, 516] width 74 height 29
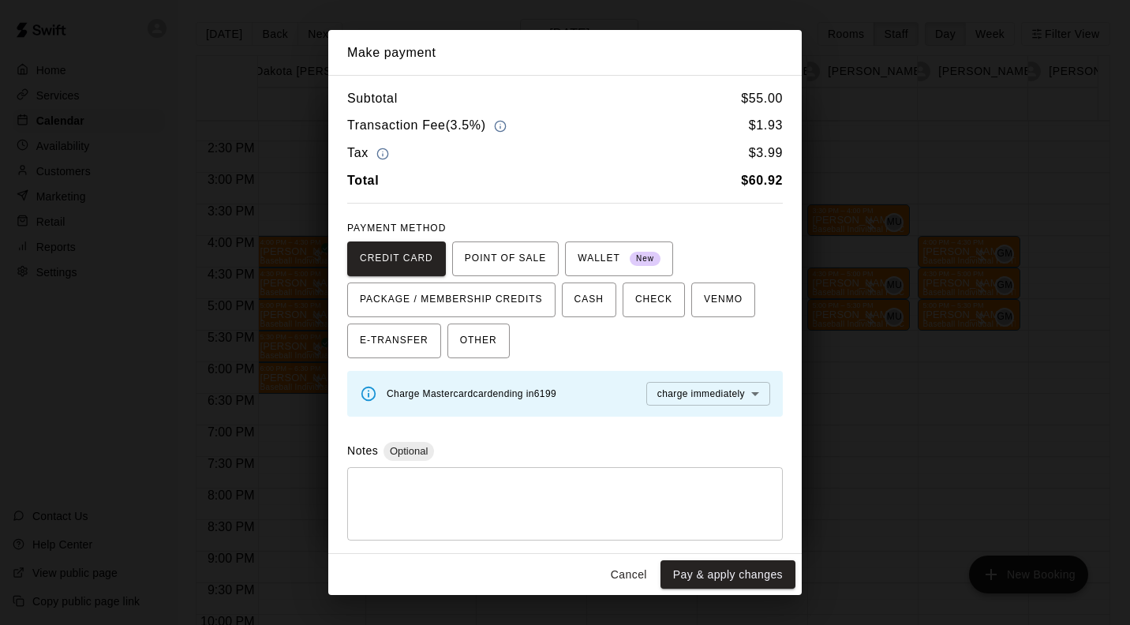
click at [628, 568] on button "Cancel" at bounding box center [629, 574] width 50 height 29
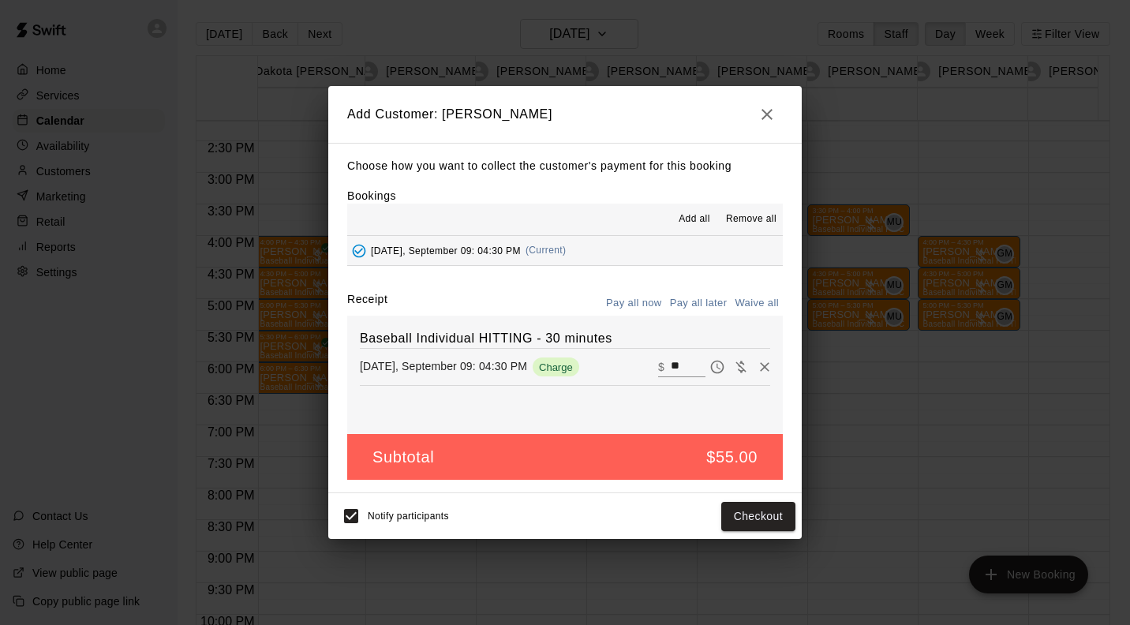
click at [717, 301] on button "Pay all later" at bounding box center [698, 303] width 65 height 24
click at [761, 519] on button "Add customer" at bounding box center [746, 516] width 97 height 29
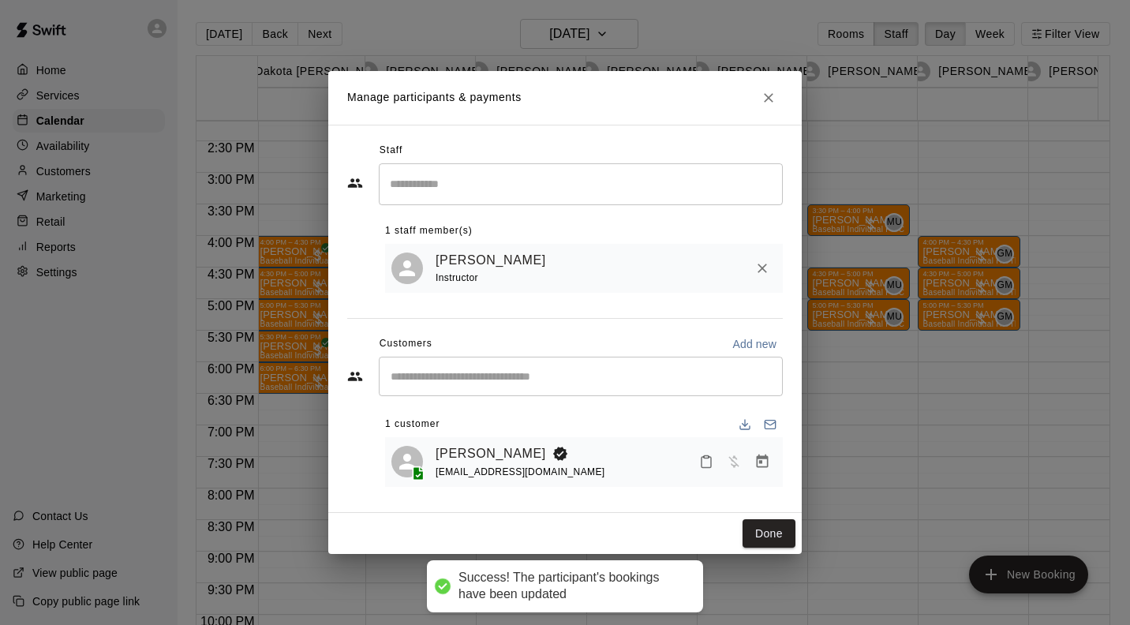
click at [773, 536] on button "Done" at bounding box center [768, 533] width 53 height 29
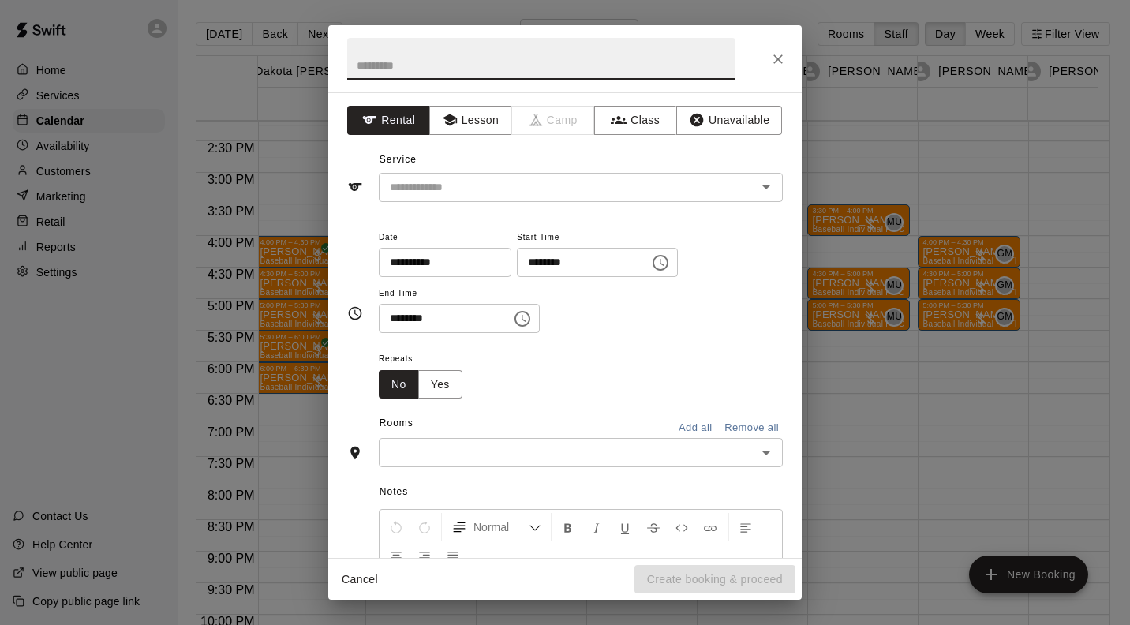
click at [465, 101] on div "**********" at bounding box center [564, 324] width 473 height 465
click at [479, 121] on button "Lesson" at bounding box center [470, 120] width 83 height 29
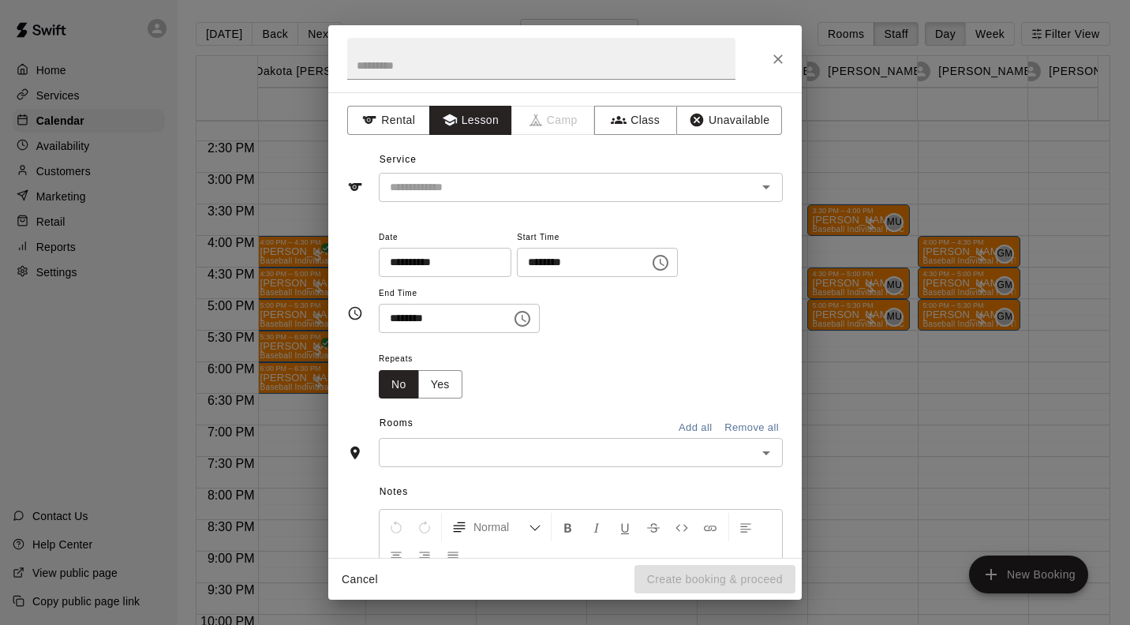
click at [488, 194] on input "text" at bounding box center [557, 188] width 348 height 20
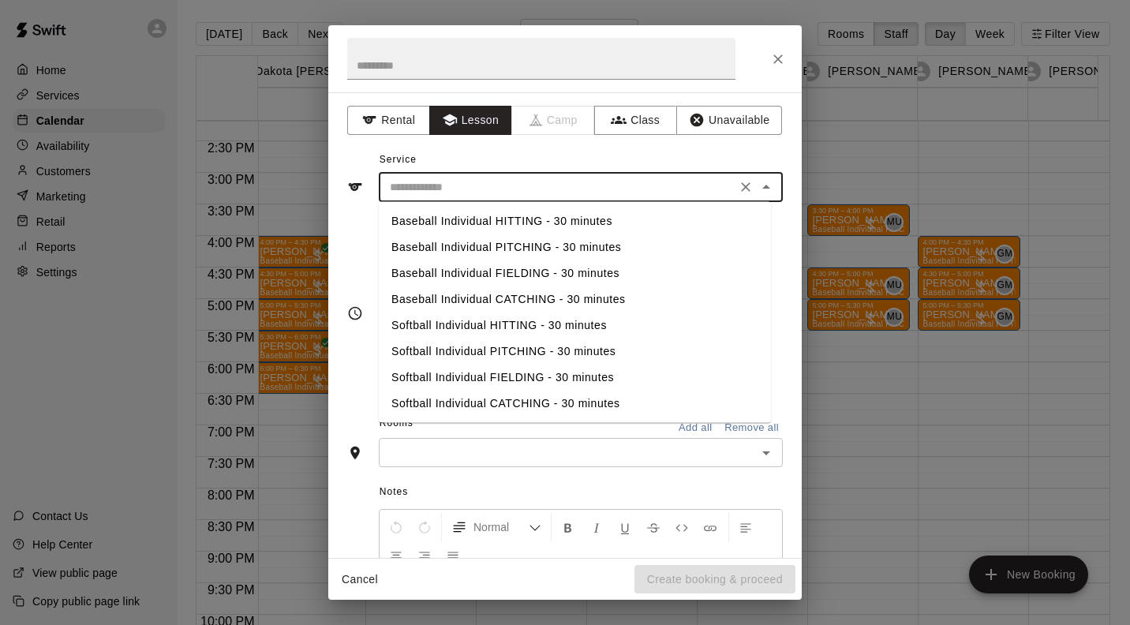
click at [484, 220] on li "Baseball Individual HITTING - 30 minutes" at bounding box center [575, 221] width 392 height 26
type input "**********"
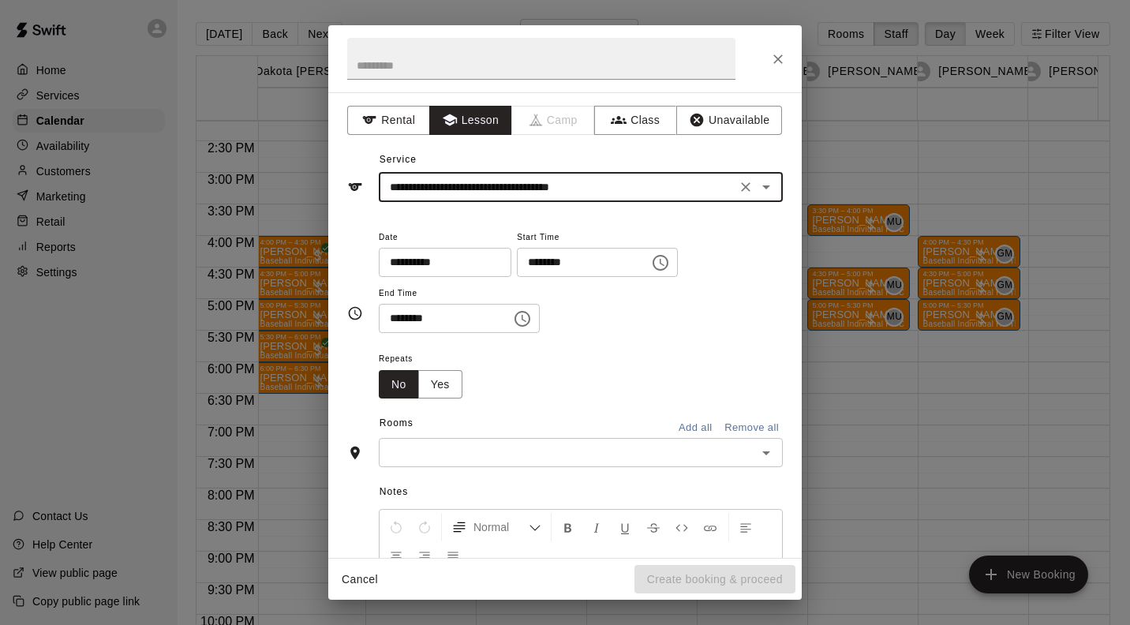
click at [492, 454] on input "text" at bounding box center [567, 453] width 368 height 20
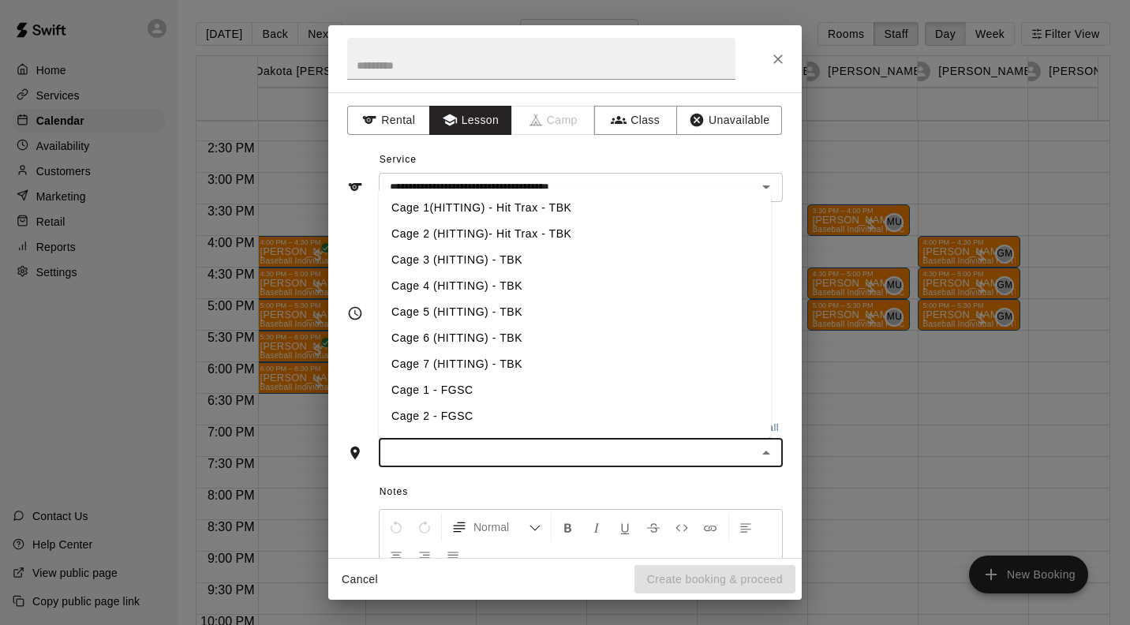
click at [508, 251] on li "Cage 3 (HITTING) - TBK" at bounding box center [575, 260] width 392 height 26
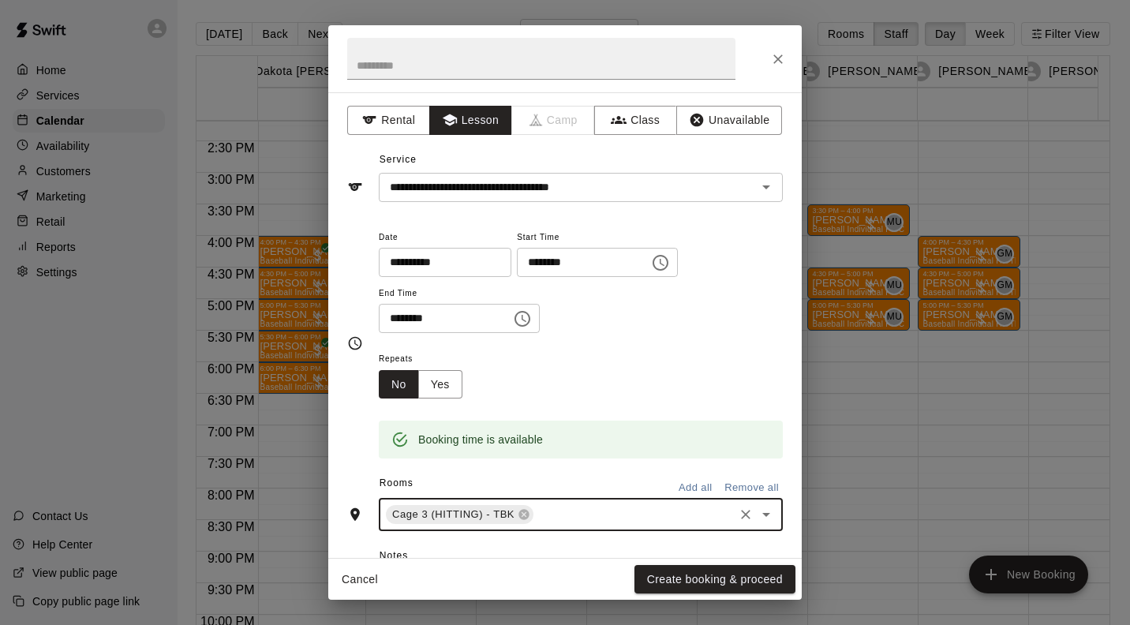
click at [752, 585] on button "Create booking & proceed" at bounding box center [714, 579] width 161 height 29
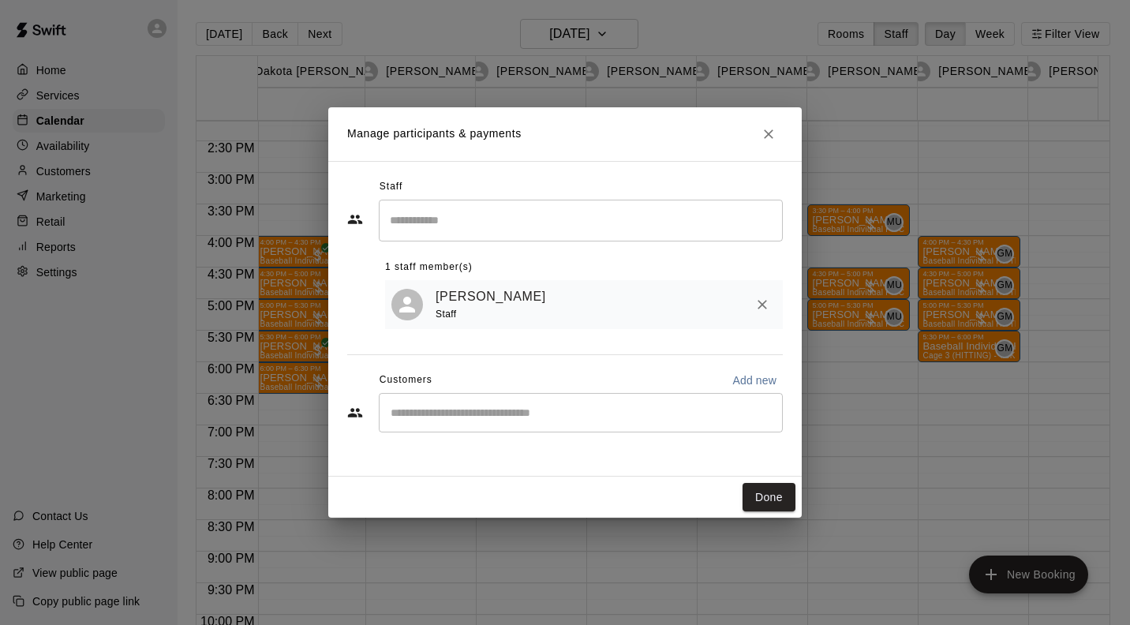
click at [519, 413] on input "Start typing to search customers..." at bounding box center [581, 413] width 390 height 16
type input "********"
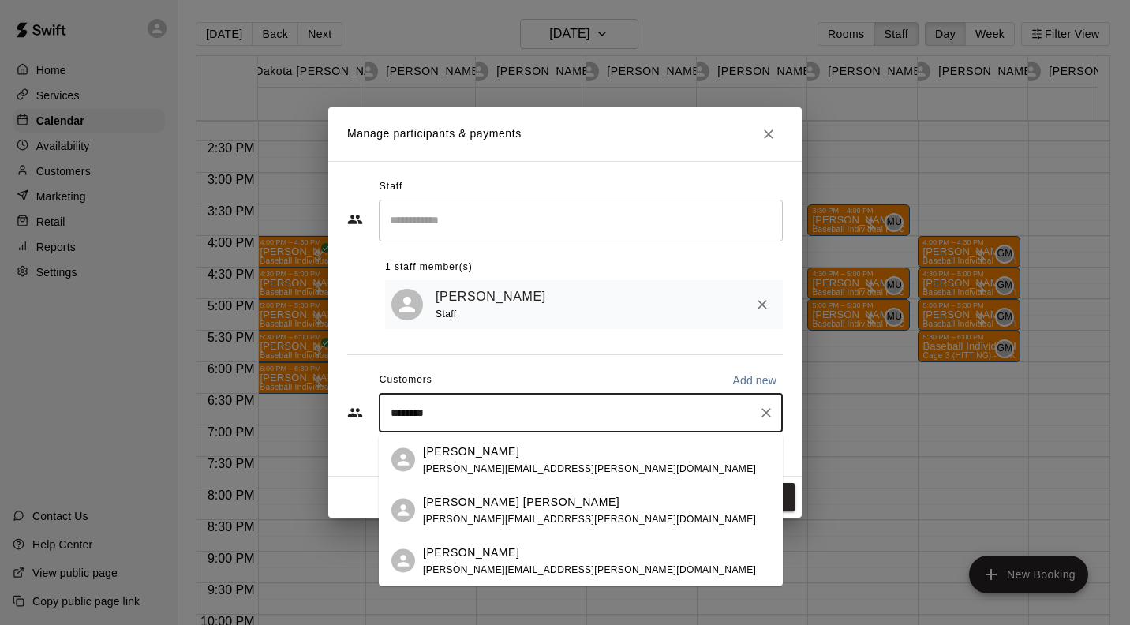
click at [514, 448] on div "Cory Froelich" at bounding box center [589, 451] width 333 height 17
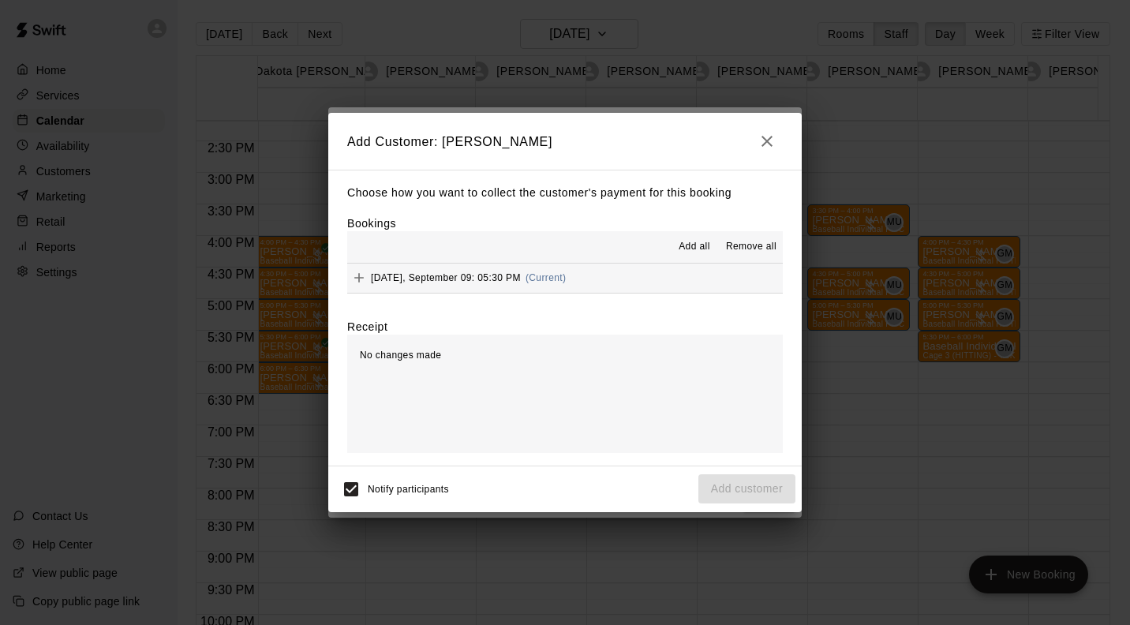
click at [573, 268] on button "Tuesday, September 09: 05:30 PM (Current)" at bounding box center [564, 277] width 435 height 29
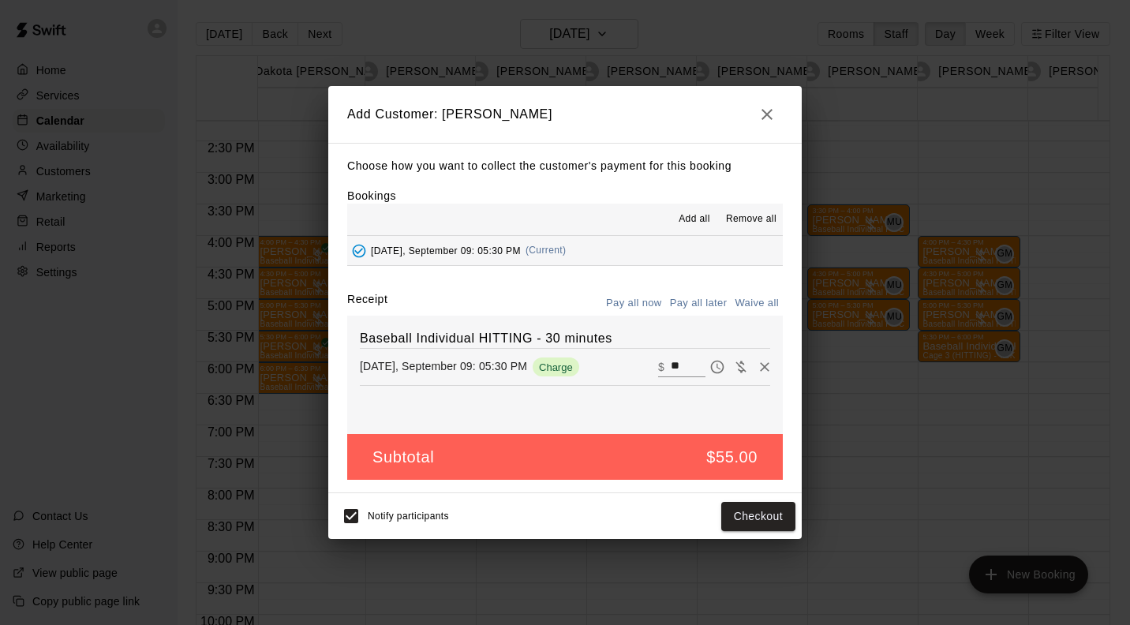
click at [720, 305] on button "Pay all later" at bounding box center [698, 303] width 65 height 24
click at [761, 520] on button "Add customer" at bounding box center [746, 516] width 97 height 29
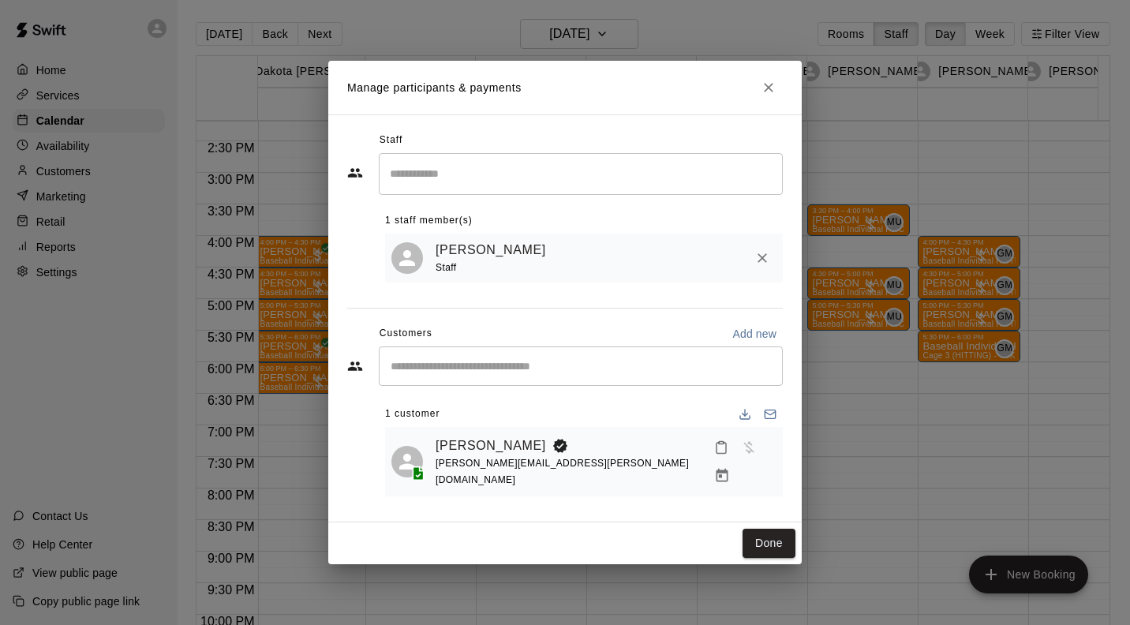
click at [772, 547] on button "Done" at bounding box center [768, 543] width 53 height 29
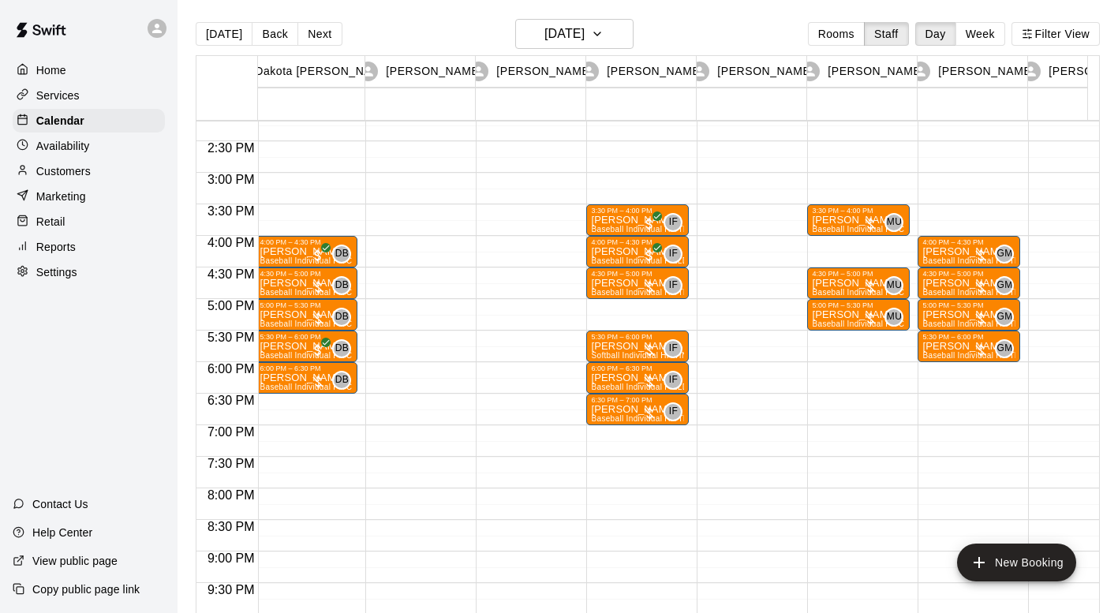
click at [973, 354] on div at bounding box center [981, 350] width 16 height 16
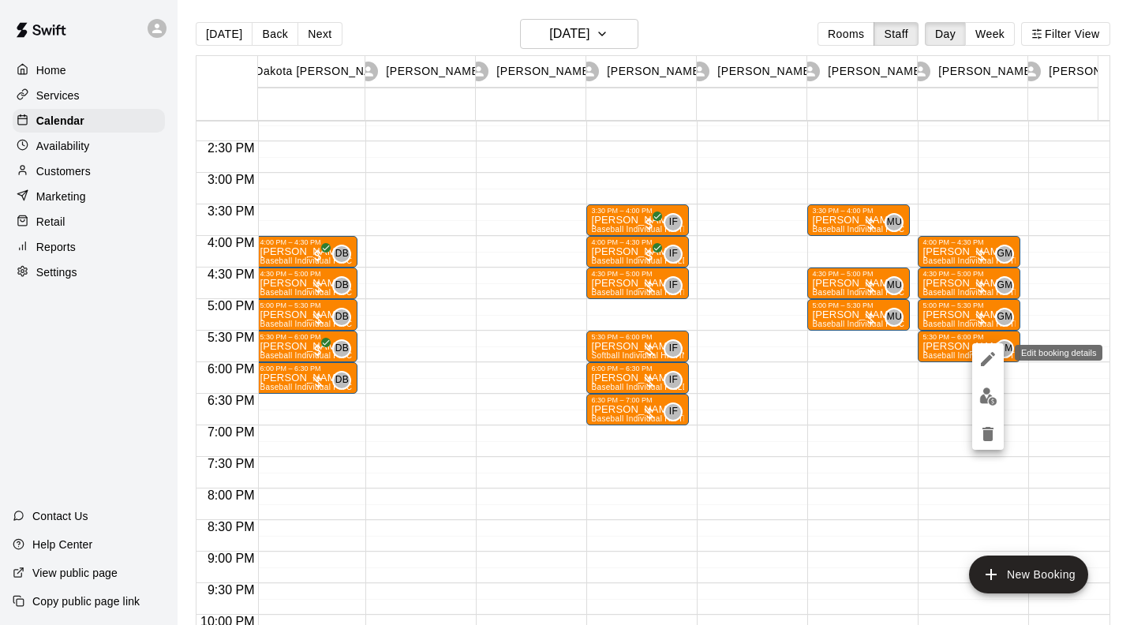
click at [987, 363] on icon "edit" at bounding box center [987, 358] width 19 height 19
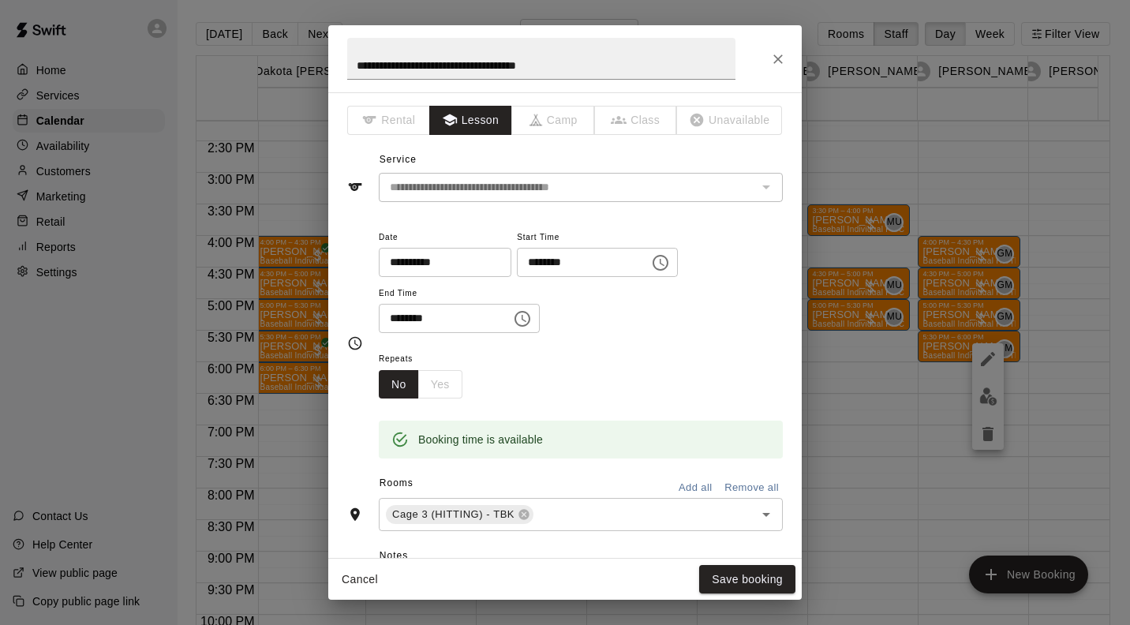
click at [742, 175] on div "**********" at bounding box center [581, 187] width 404 height 29
click at [369, 574] on button "Cancel" at bounding box center [359, 579] width 50 height 29
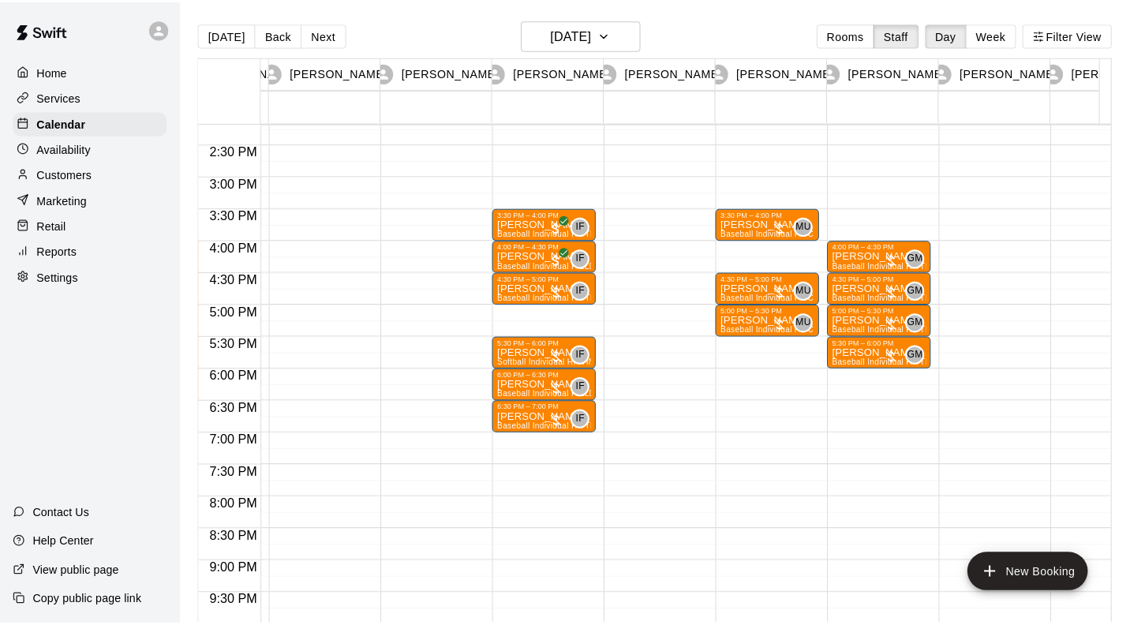
scroll to position [0, 154]
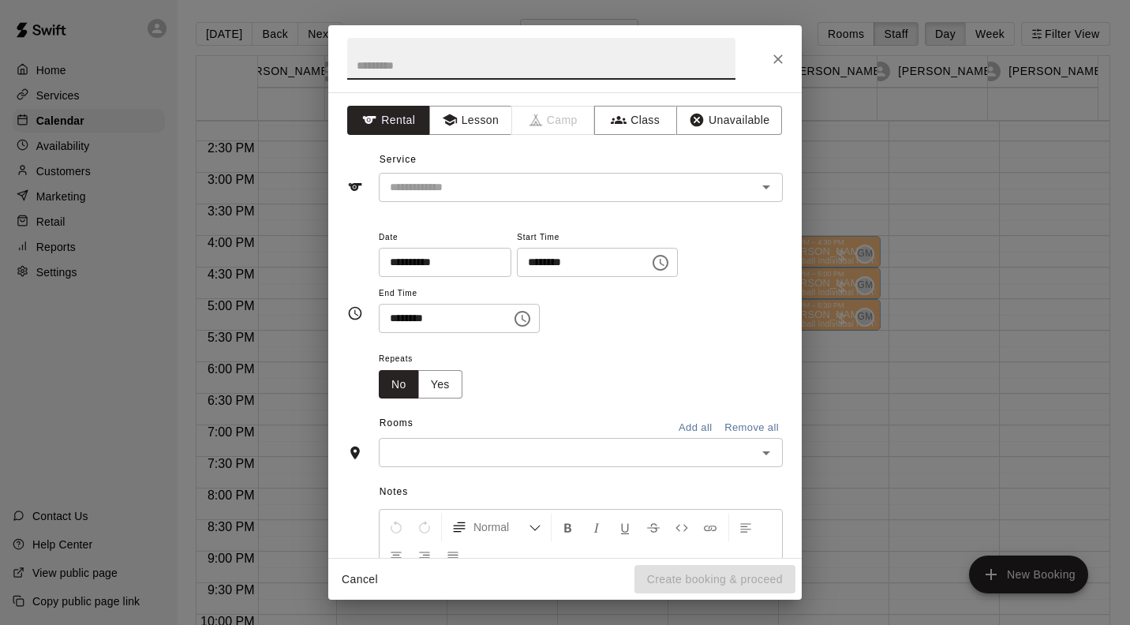
click at [468, 118] on button "Lesson" at bounding box center [470, 120] width 83 height 29
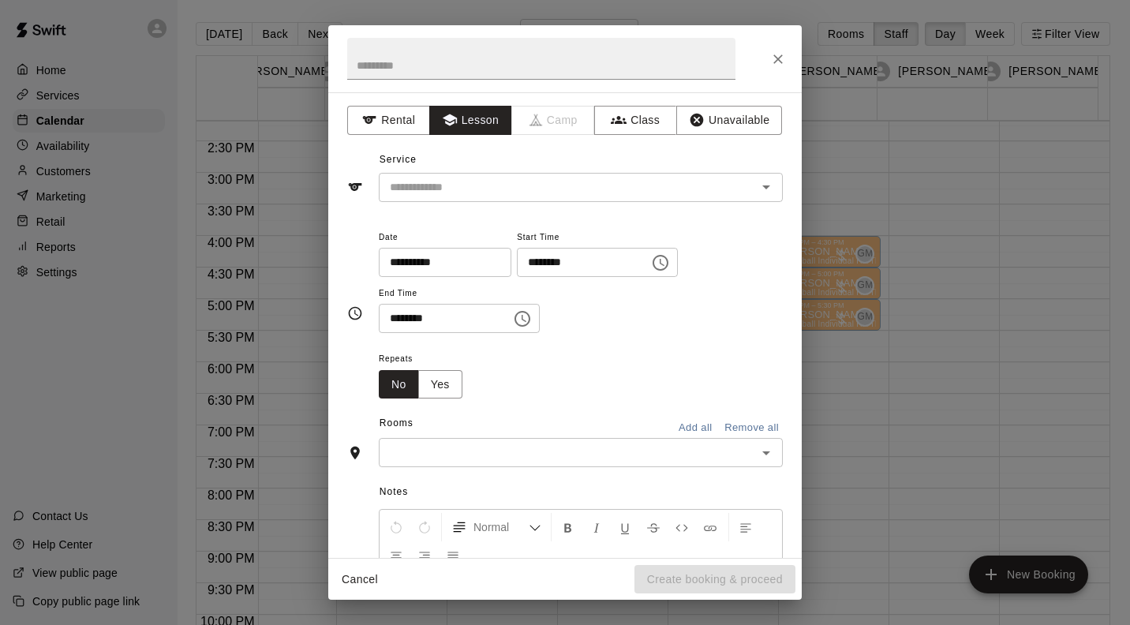
click at [462, 188] on input "text" at bounding box center [557, 188] width 348 height 20
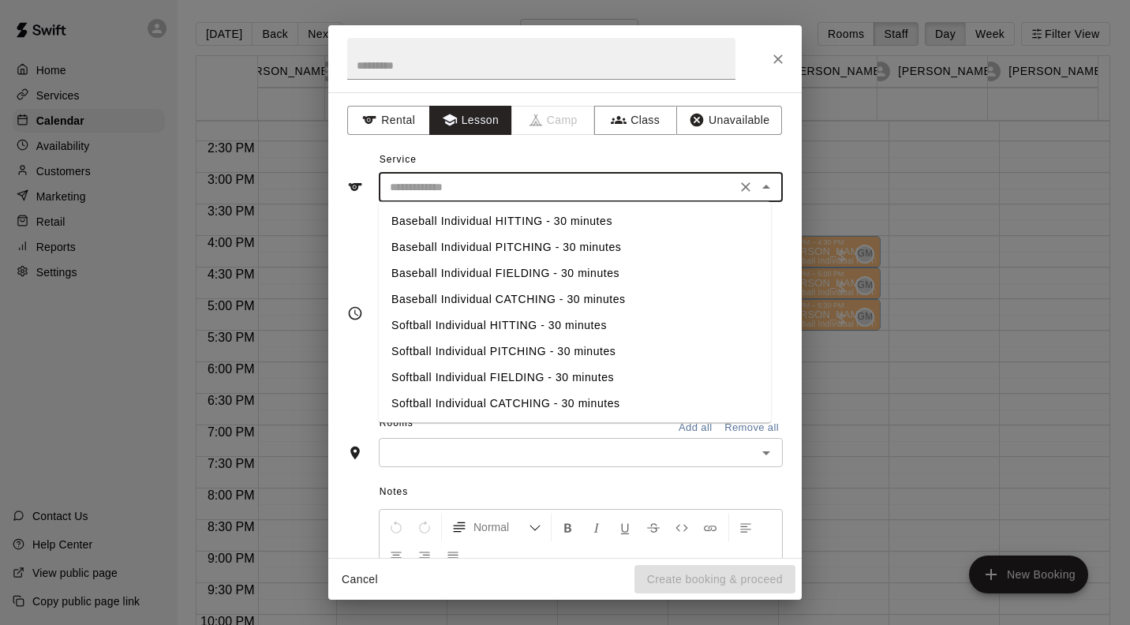
click at [464, 276] on li "Baseball Individual FIELDING - 30 minutes" at bounding box center [575, 273] width 392 height 26
type input "**********"
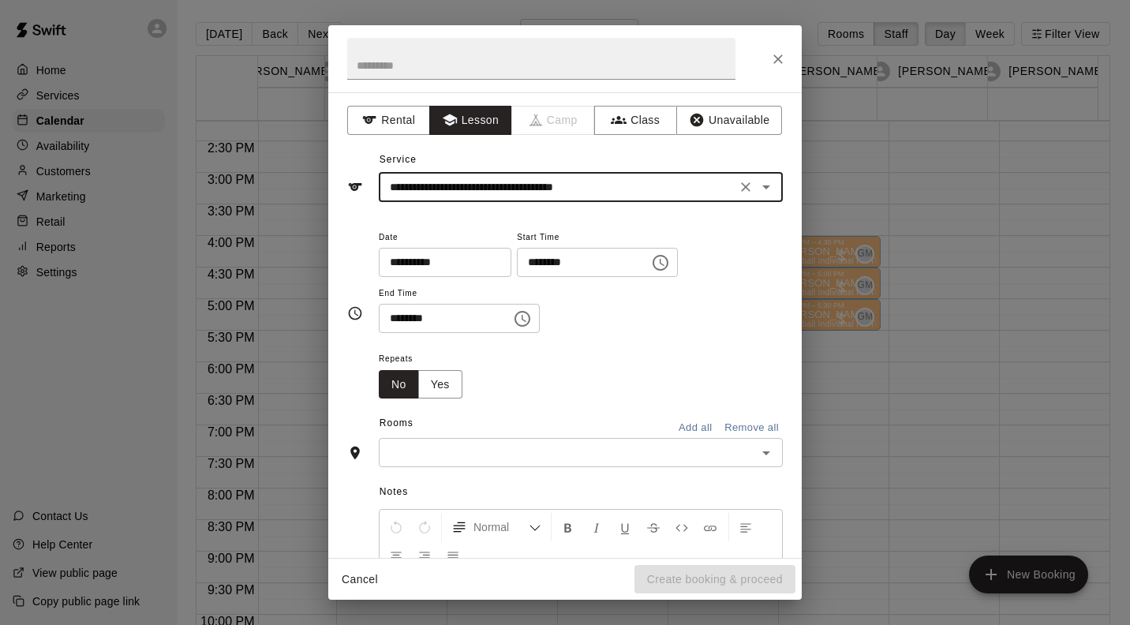
click at [738, 187] on icon "Clear" at bounding box center [746, 187] width 16 height 16
click at [568, 185] on input "text" at bounding box center [557, 188] width 348 height 20
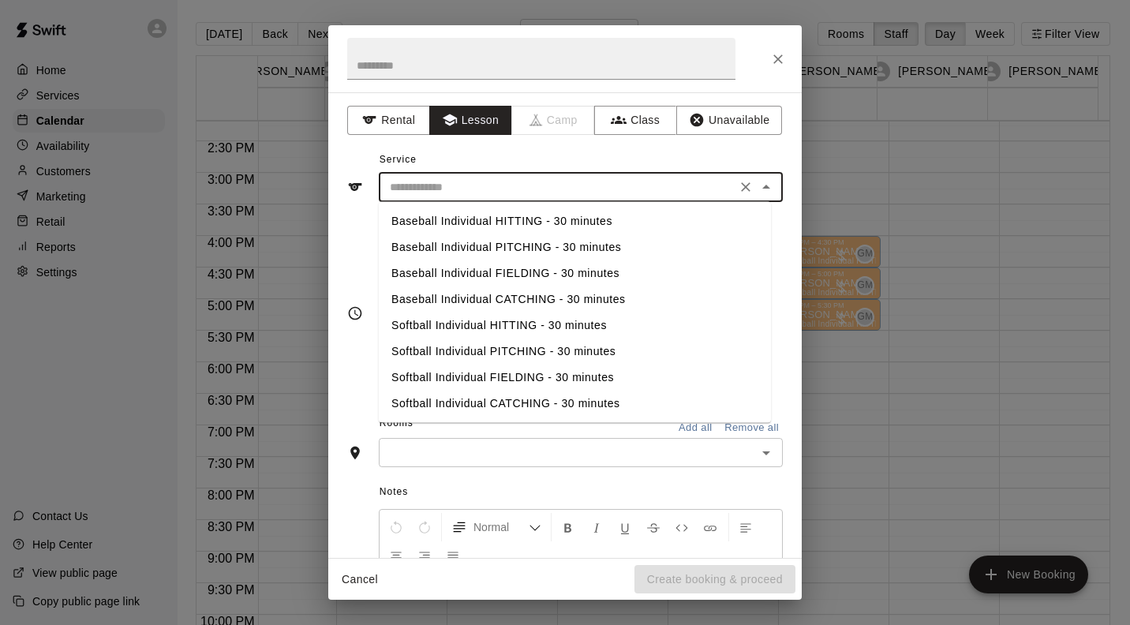
click at [542, 222] on li "Baseball Individual HITTING - 30 minutes" at bounding box center [575, 221] width 392 height 26
type input "**********"
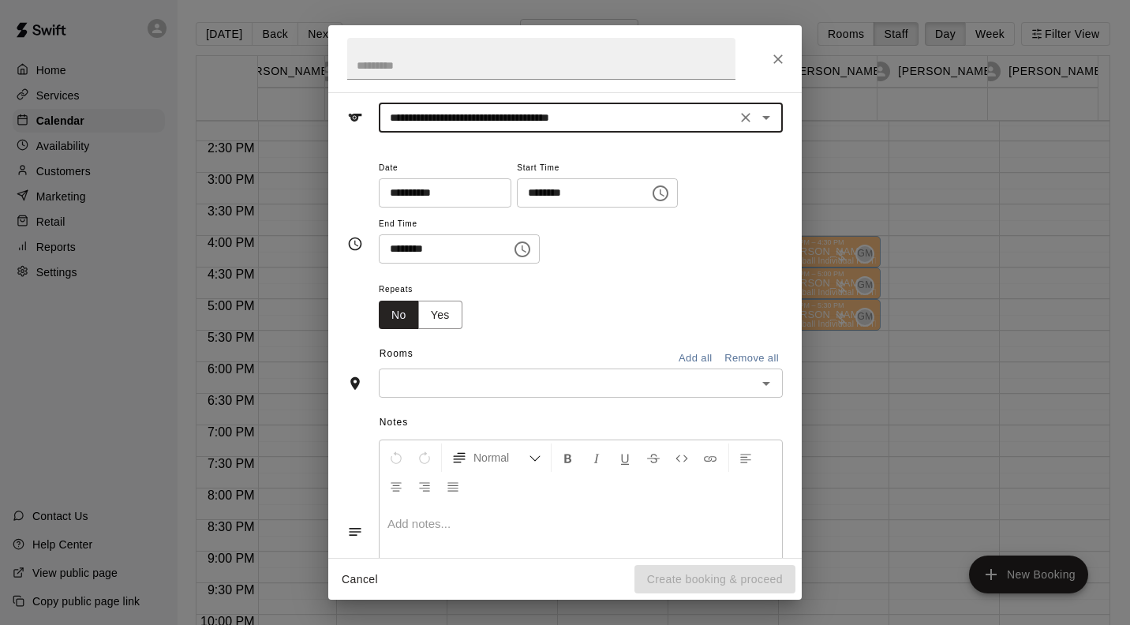
scroll to position [164, 0]
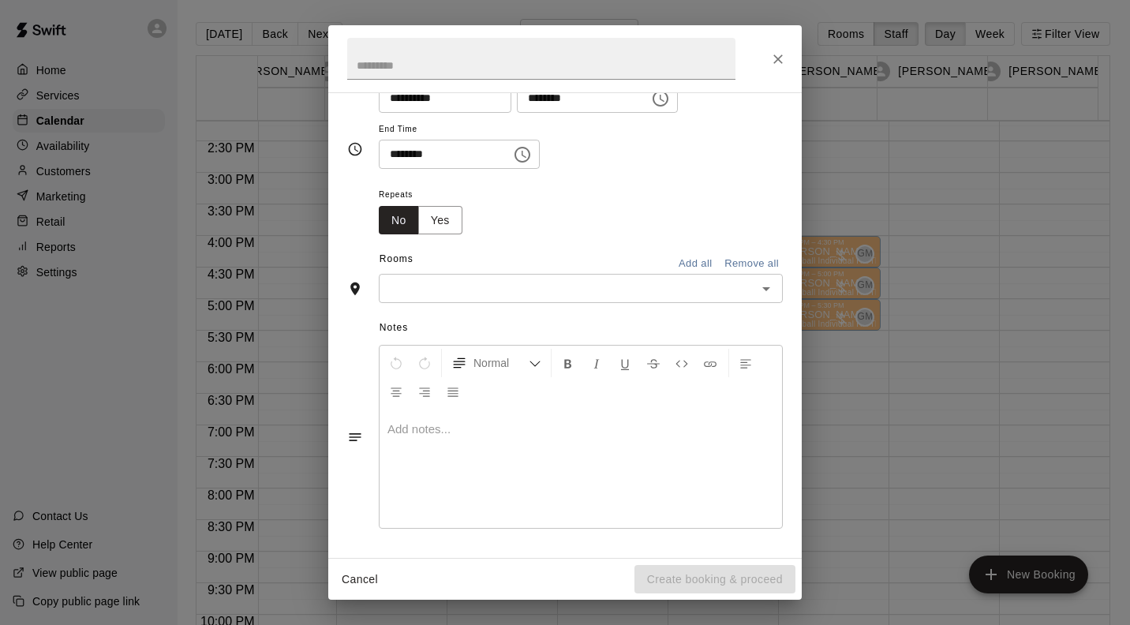
click at [662, 290] on input "text" at bounding box center [567, 288] width 368 height 20
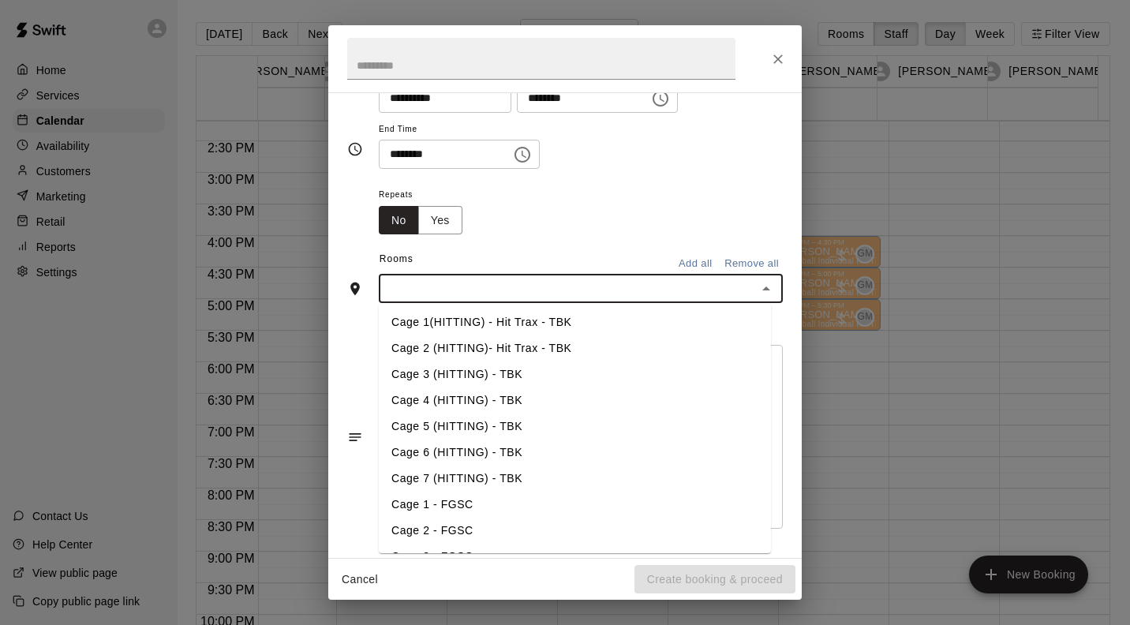
click at [510, 402] on li "Cage 4 (HITTING) - TBK" at bounding box center [575, 400] width 392 height 26
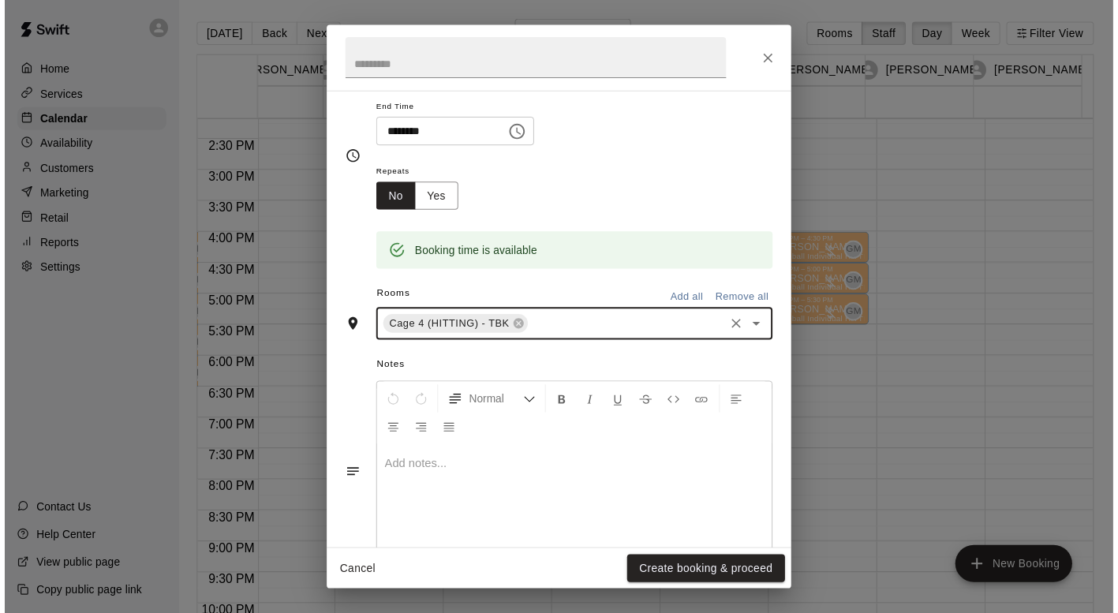
scroll to position [194, 0]
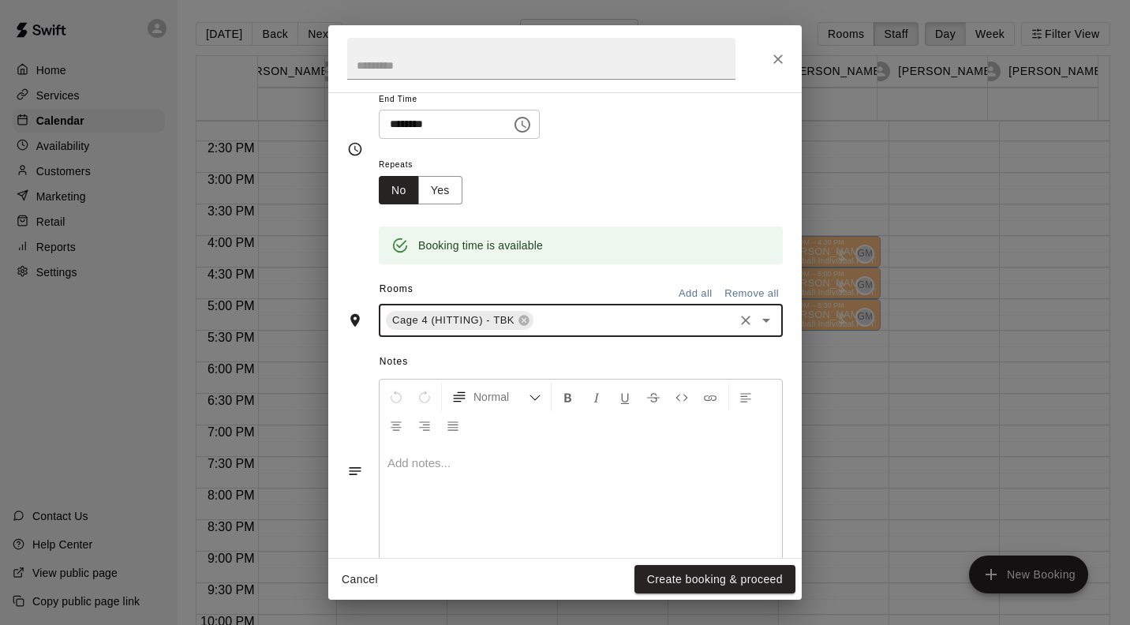
click at [720, 585] on button "Create booking & proceed" at bounding box center [714, 579] width 161 height 29
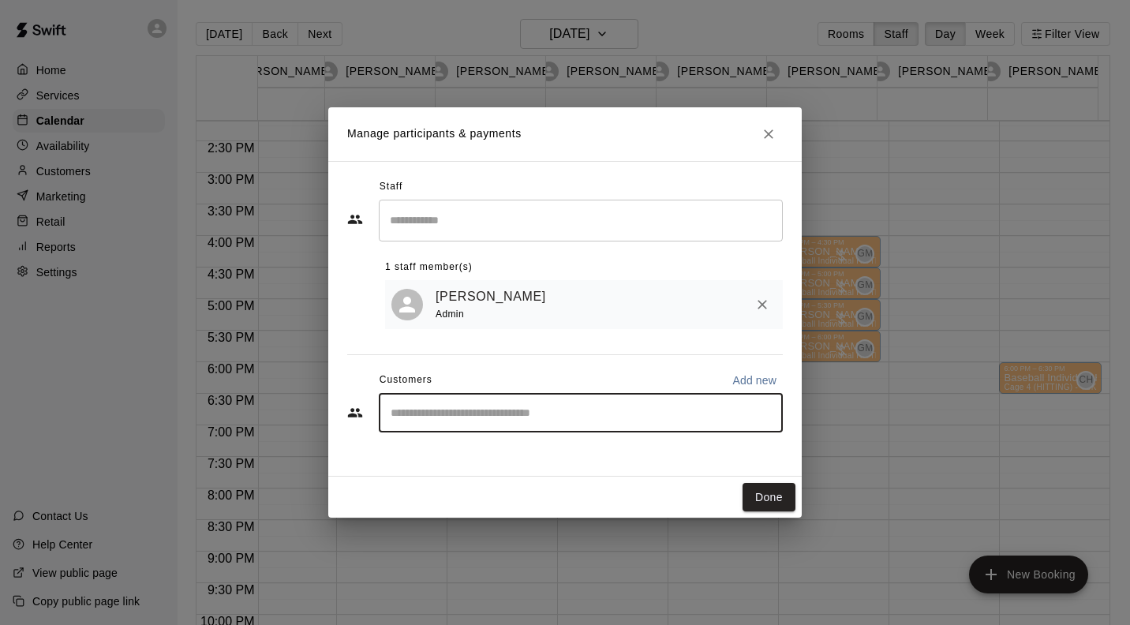
type input "*"
click at [762, 410] on icon "Clear" at bounding box center [765, 412] width 9 height 9
type input "*"
click at [766, 412] on icon "Clear" at bounding box center [766, 413] width 16 height 16
type input "********"
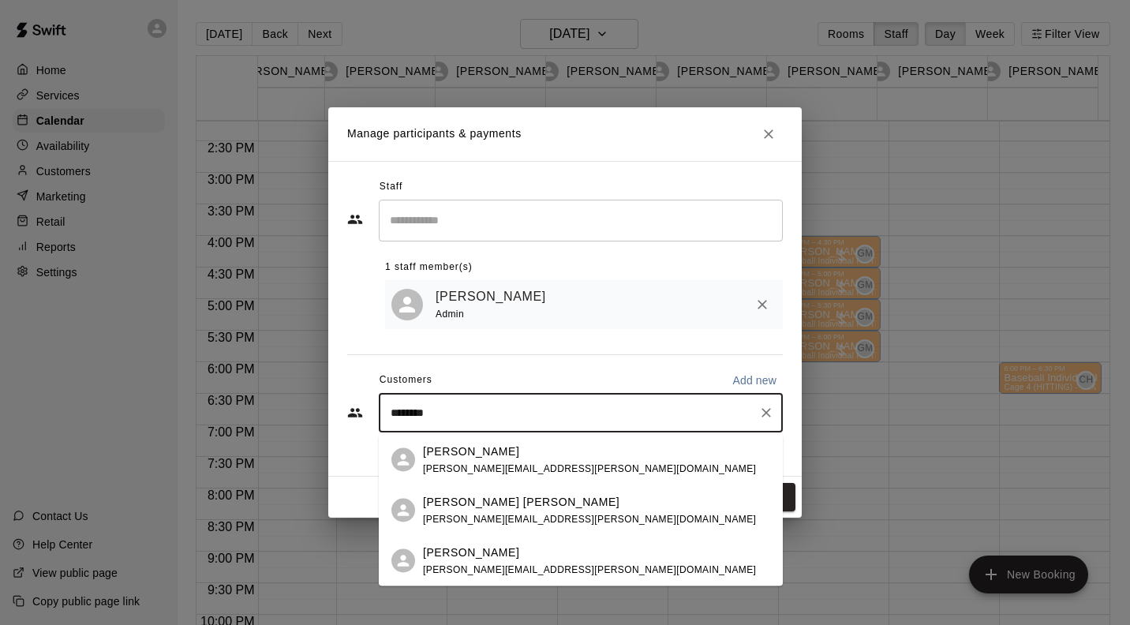
click at [469, 447] on p "Cory Froelich" at bounding box center [471, 451] width 96 height 17
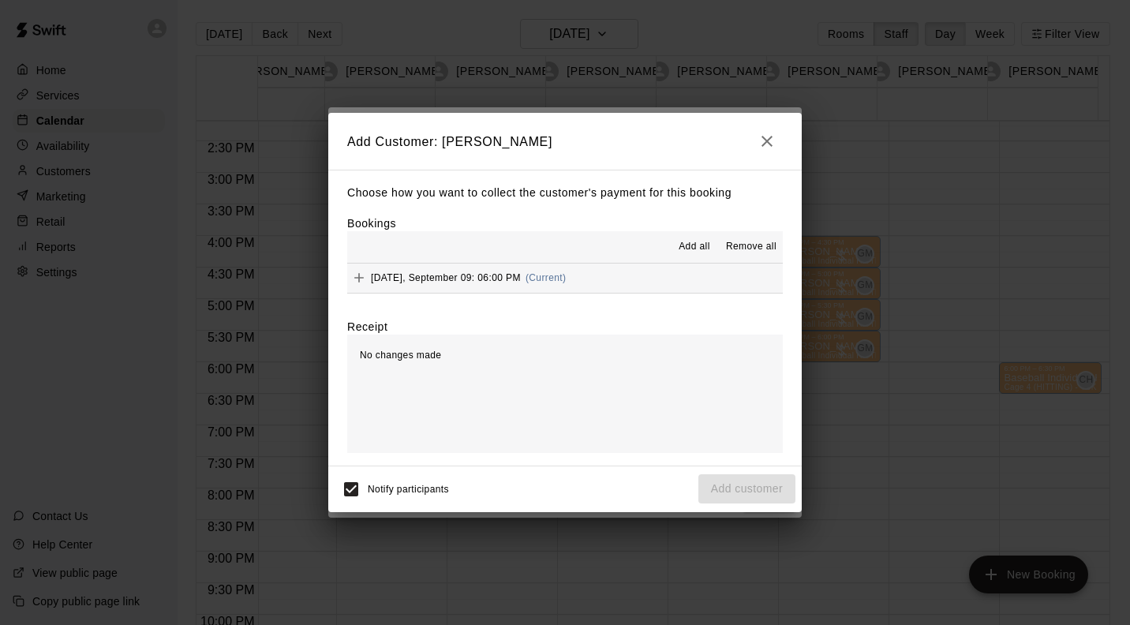
click at [585, 267] on button "Tuesday, September 09: 06:00 PM (Current)" at bounding box center [564, 277] width 435 height 29
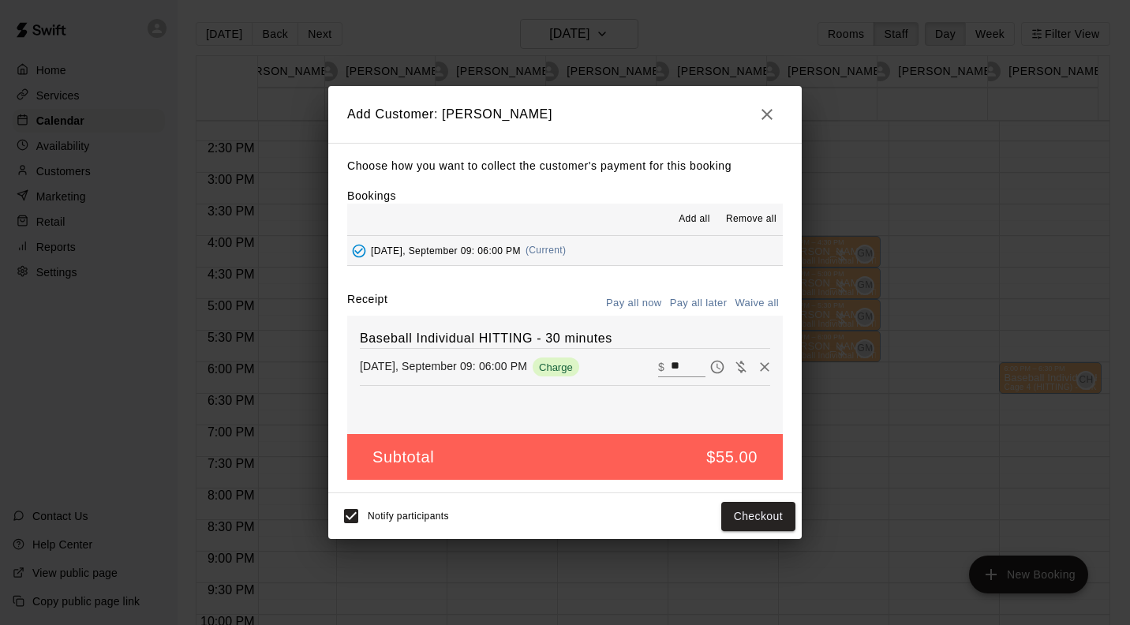
click at [710, 305] on button "Pay all later" at bounding box center [698, 303] width 65 height 24
click at [761, 520] on button "Add customer" at bounding box center [746, 516] width 97 height 29
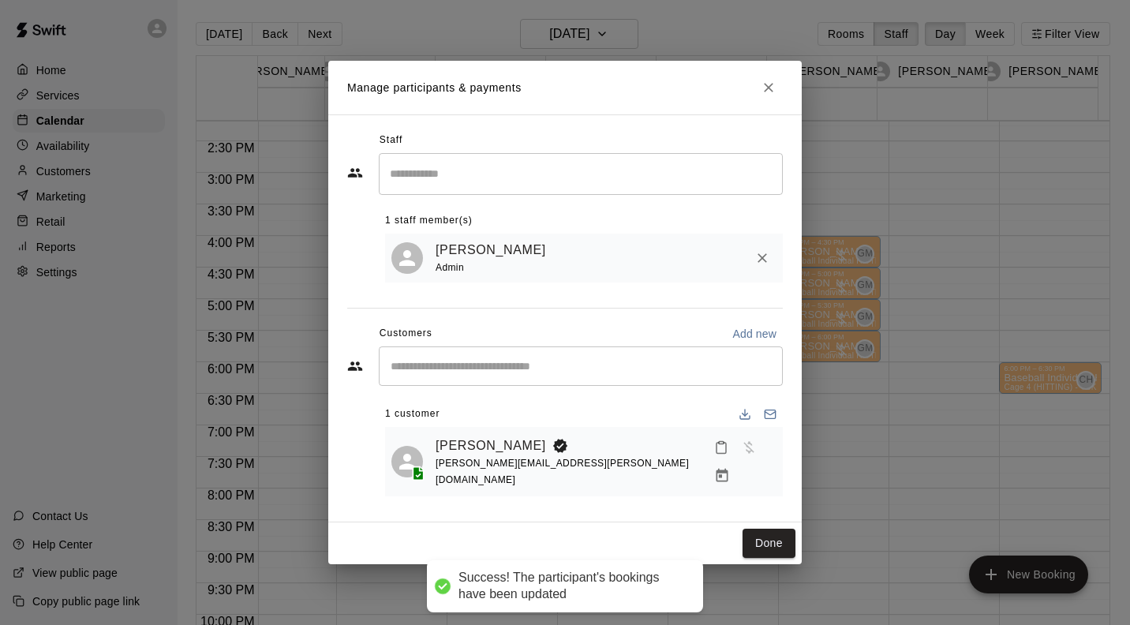
click at [782, 540] on button "Done" at bounding box center [768, 543] width 53 height 29
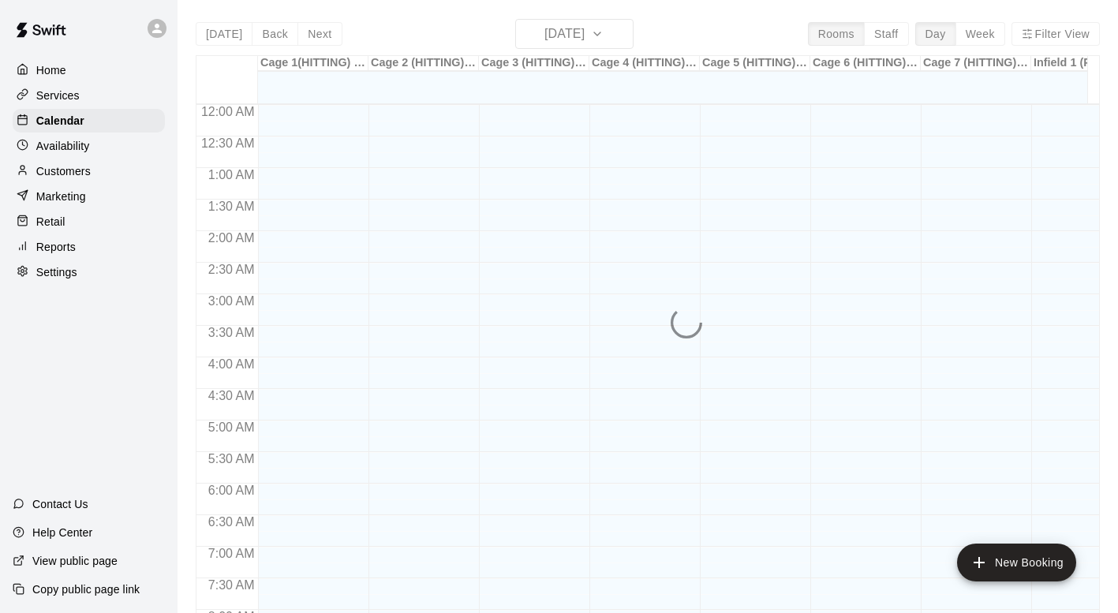
scroll to position [644, 0]
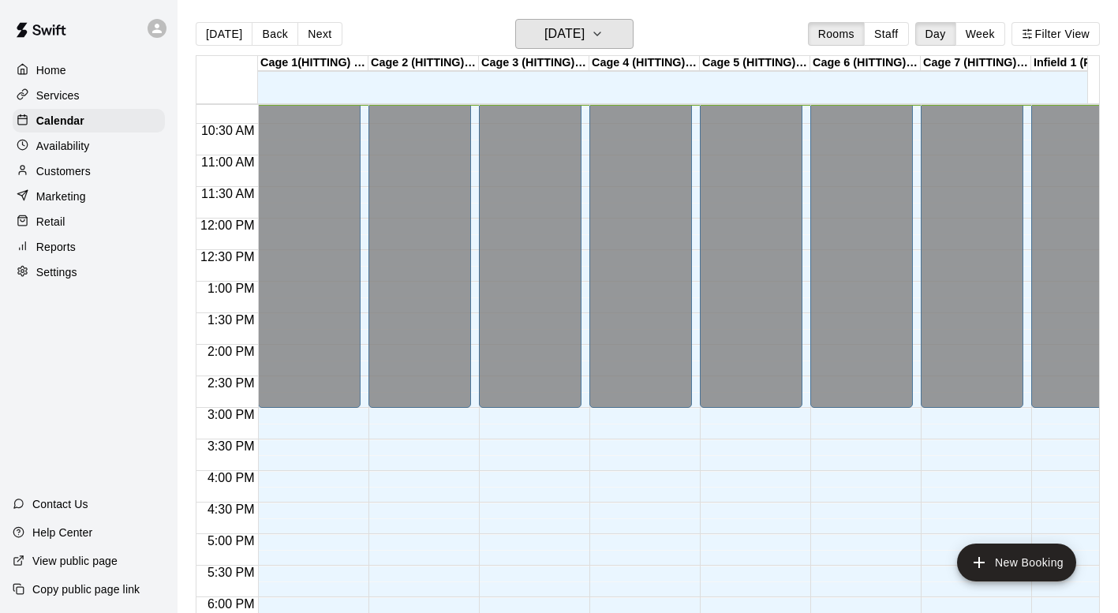
click at [626, 30] on button "[DATE]" at bounding box center [574, 34] width 118 height 30
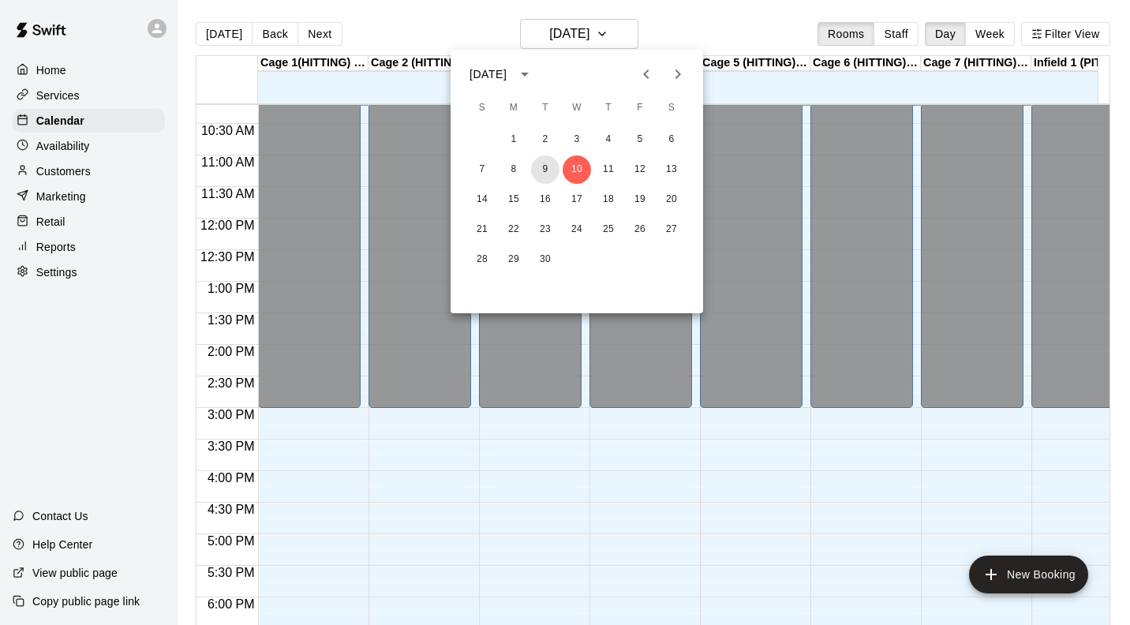
click at [549, 174] on button "9" at bounding box center [545, 169] width 28 height 28
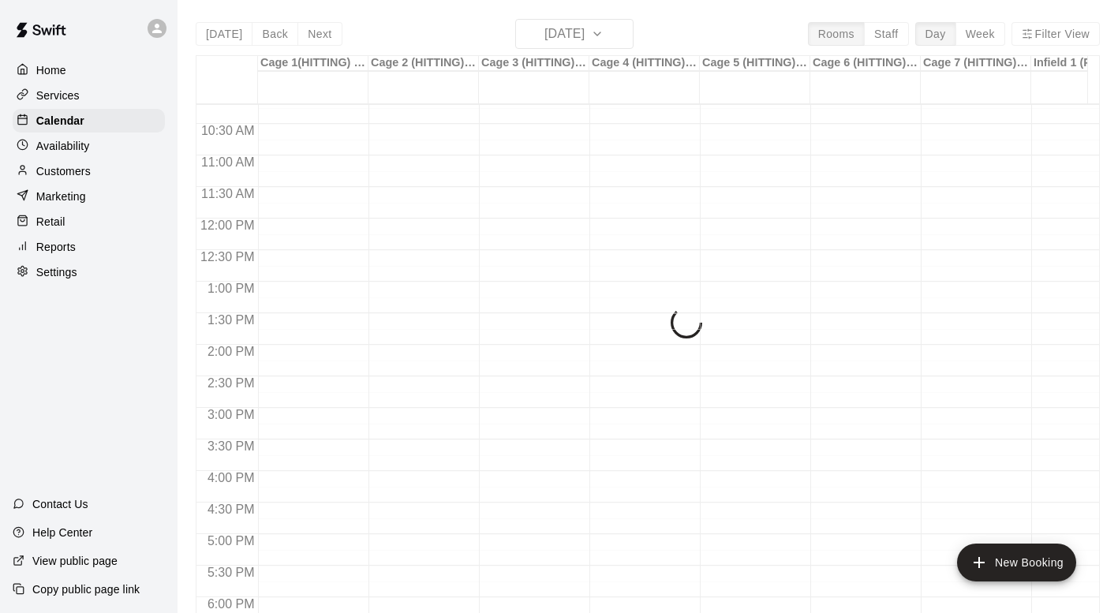
click at [544, 159] on button "23" at bounding box center [553, 151] width 21 height 16
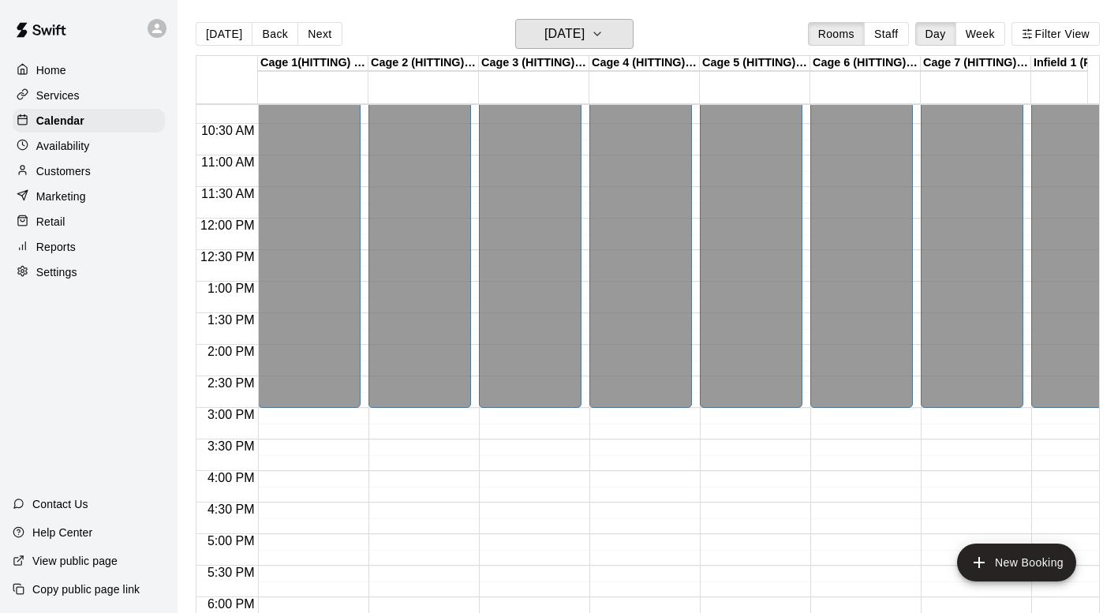
click at [600, 34] on icon "button" at bounding box center [597, 33] width 6 height 3
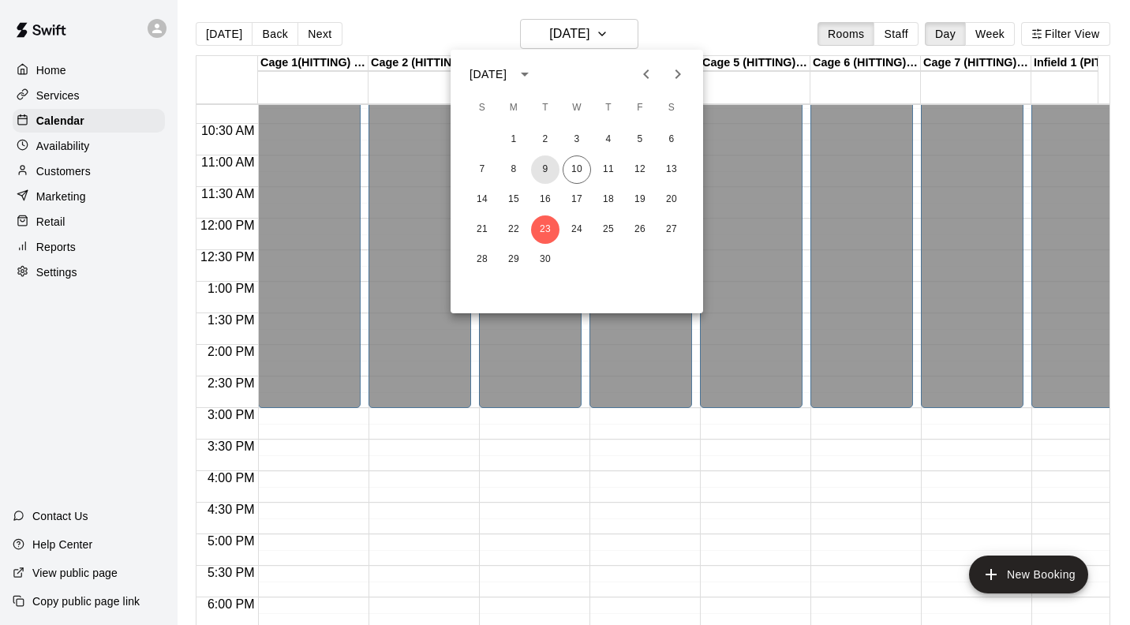
click at [544, 165] on button "9" at bounding box center [545, 169] width 28 height 28
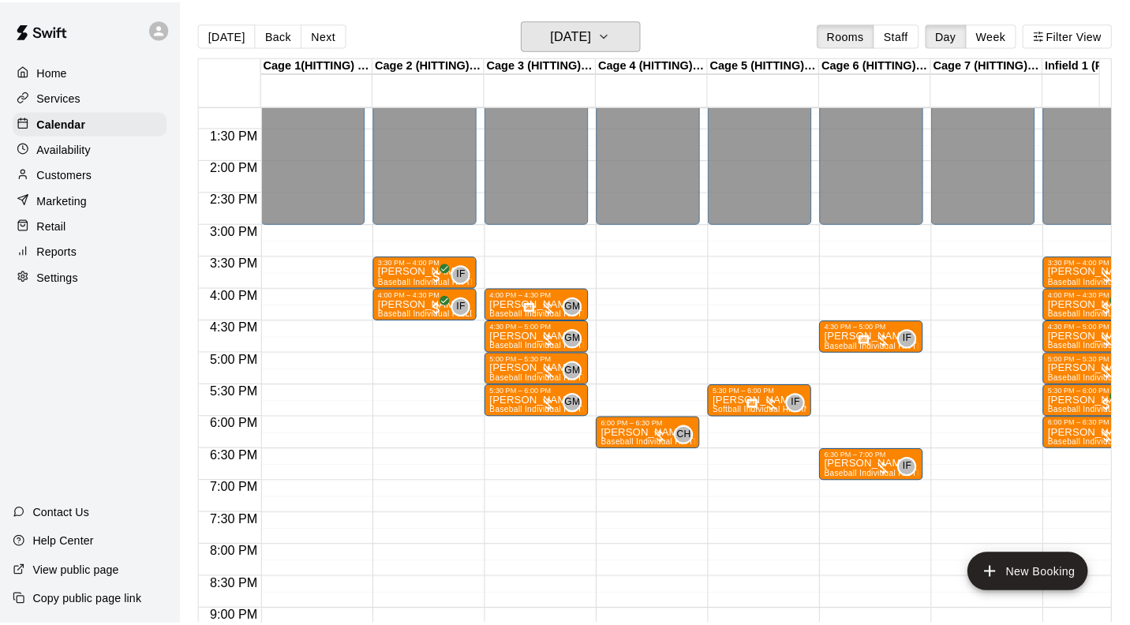
scroll to position [879, 0]
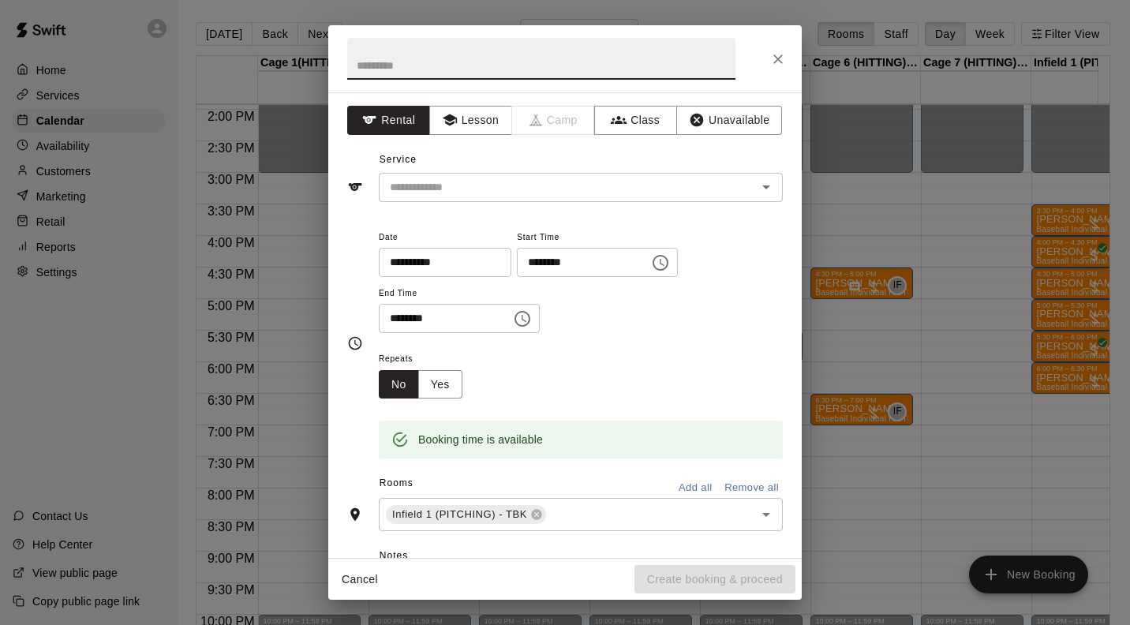
click at [492, 180] on input "text" at bounding box center [557, 188] width 348 height 20
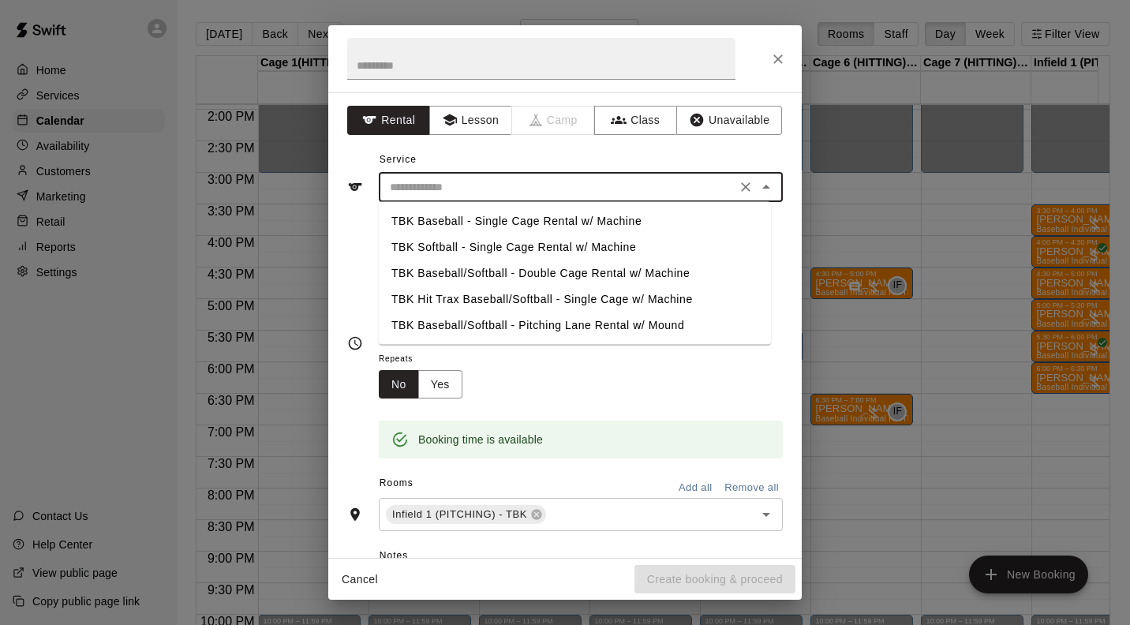
click at [481, 114] on button "Lesson" at bounding box center [470, 120] width 83 height 29
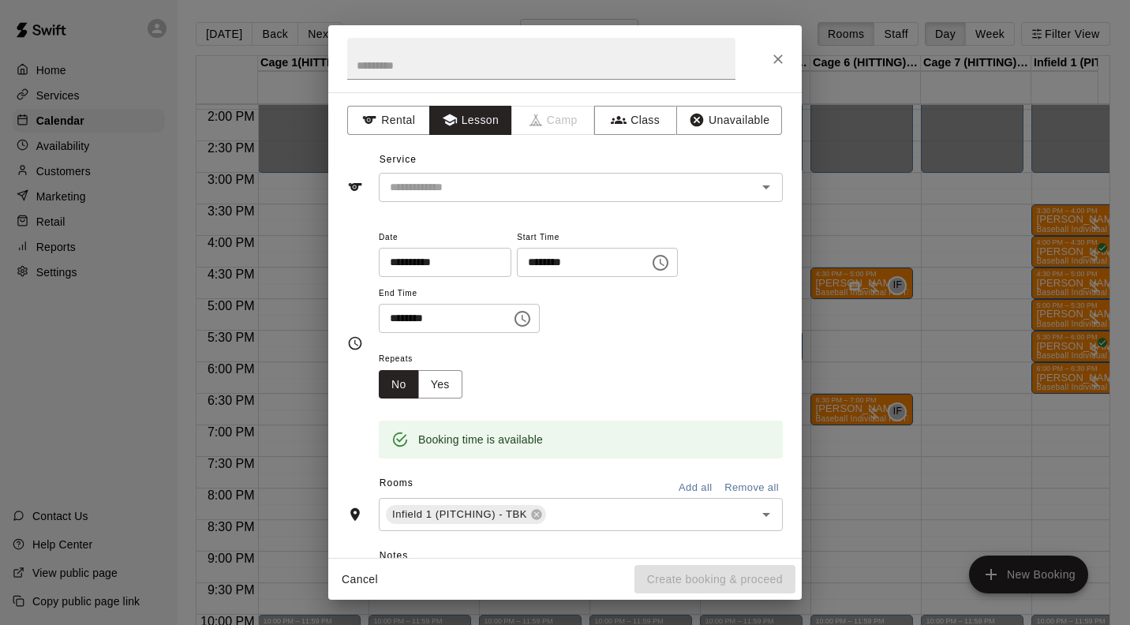
click at [477, 178] on input "text" at bounding box center [557, 188] width 348 height 20
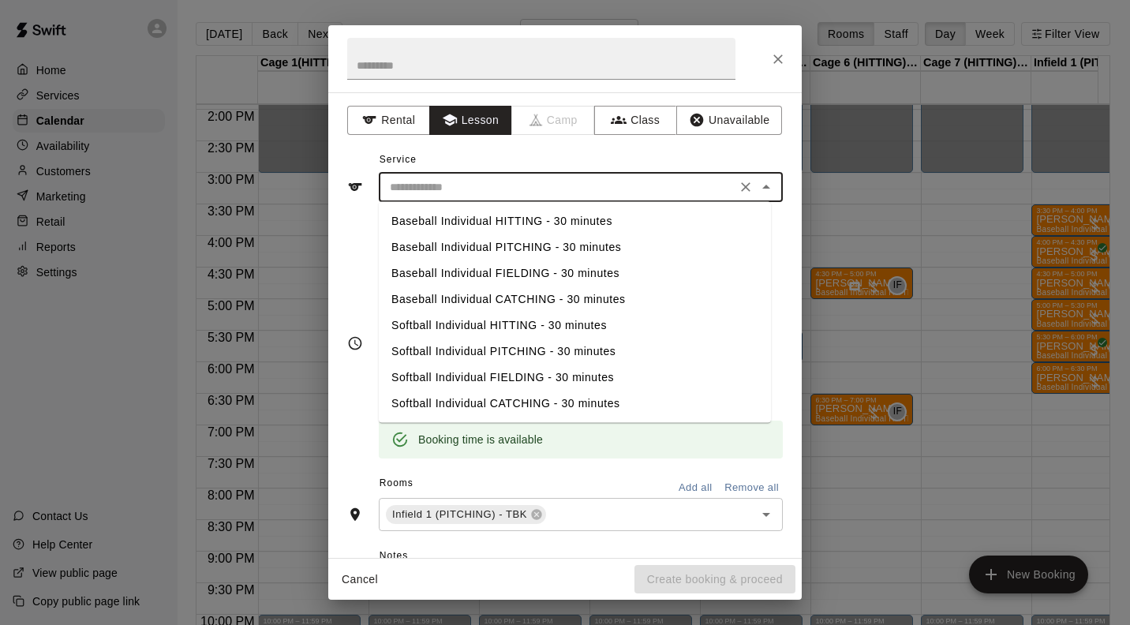
click at [511, 245] on li "Baseball Individual PITCHING - 30 minutes" at bounding box center [575, 247] width 392 height 26
type input "**********"
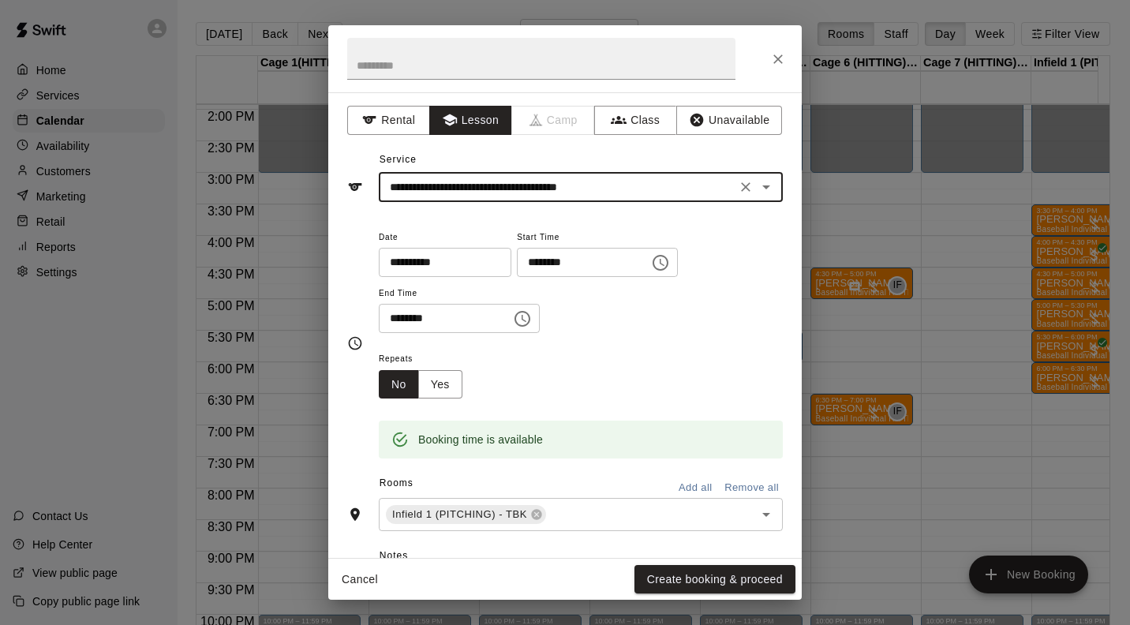
click at [440, 474] on div "Rooms Add all Remove all" at bounding box center [564, 484] width 435 height 27
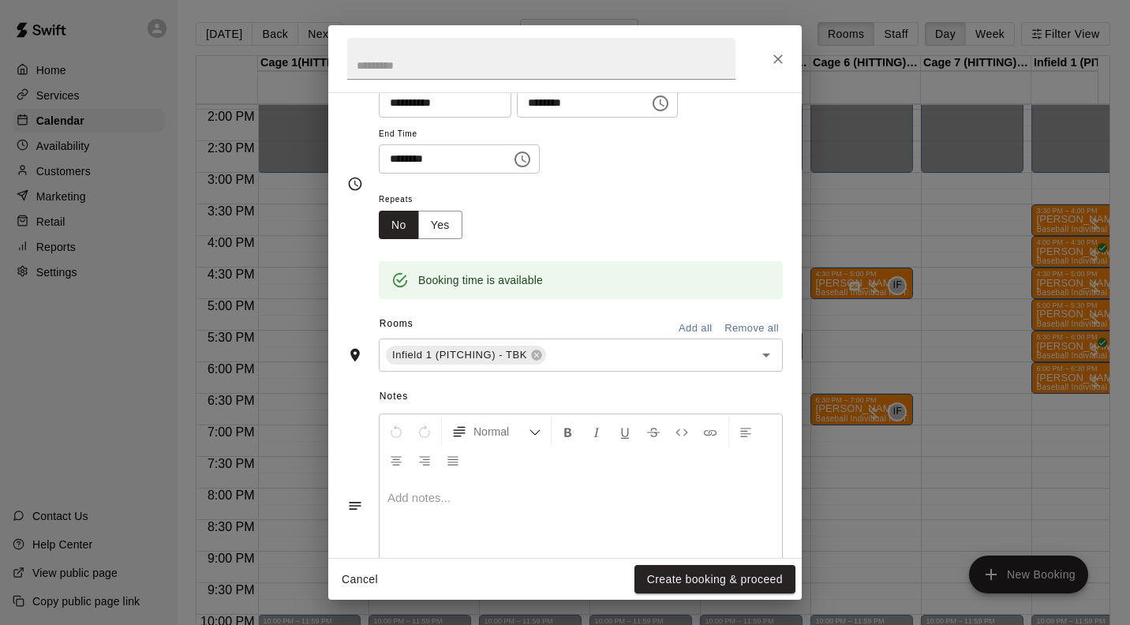
scroll to position [186, 0]
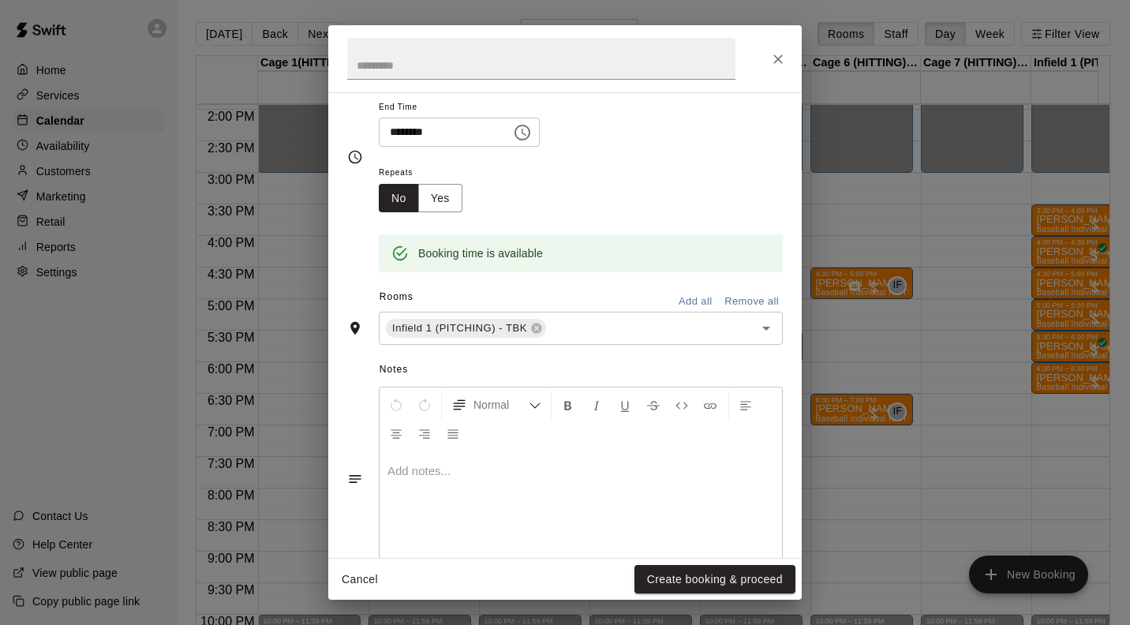
click at [768, 578] on button "Create booking & proceed" at bounding box center [714, 579] width 161 height 29
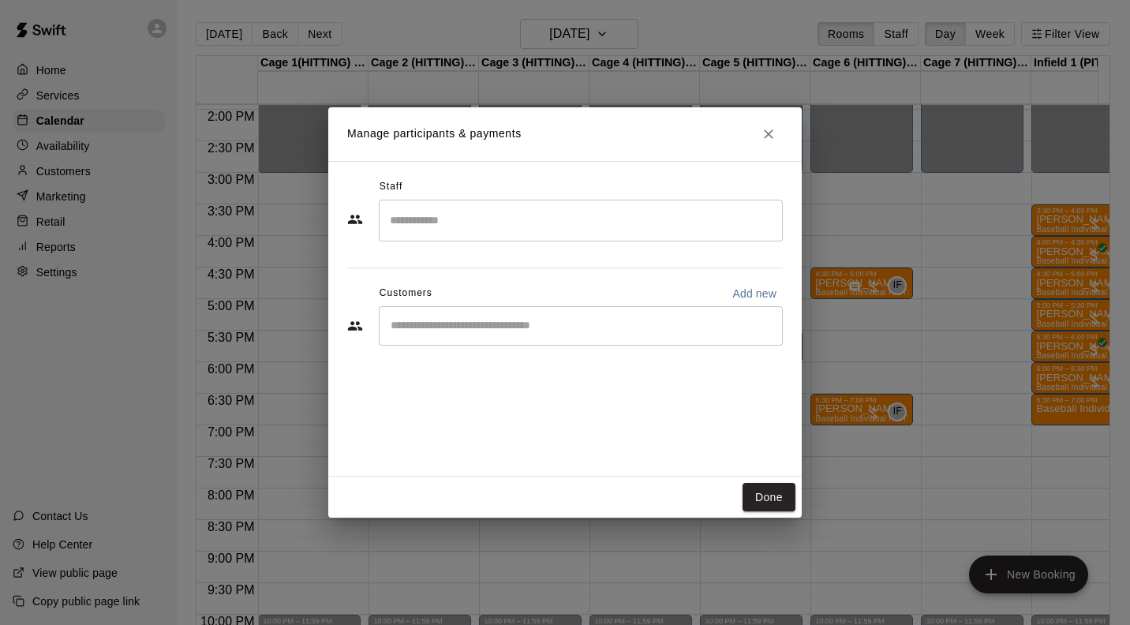
click at [514, 218] on input "Search staff" at bounding box center [581, 221] width 390 height 28
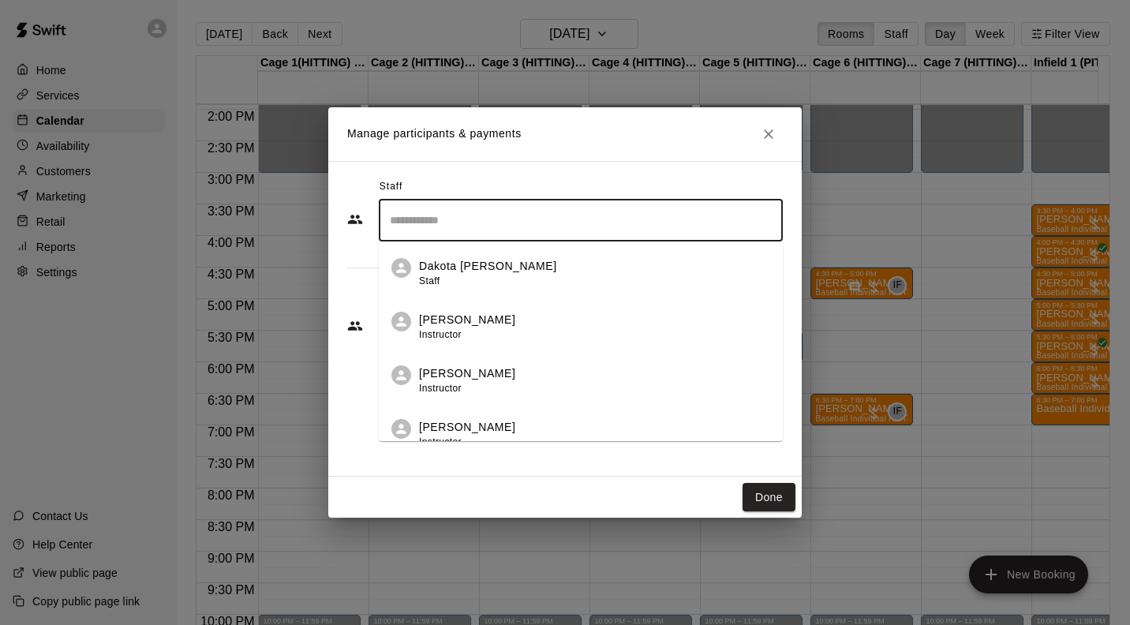
click at [500, 256] on li "Dakota Bacus Staff" at bounding box center [581, 268] width 404 height 54
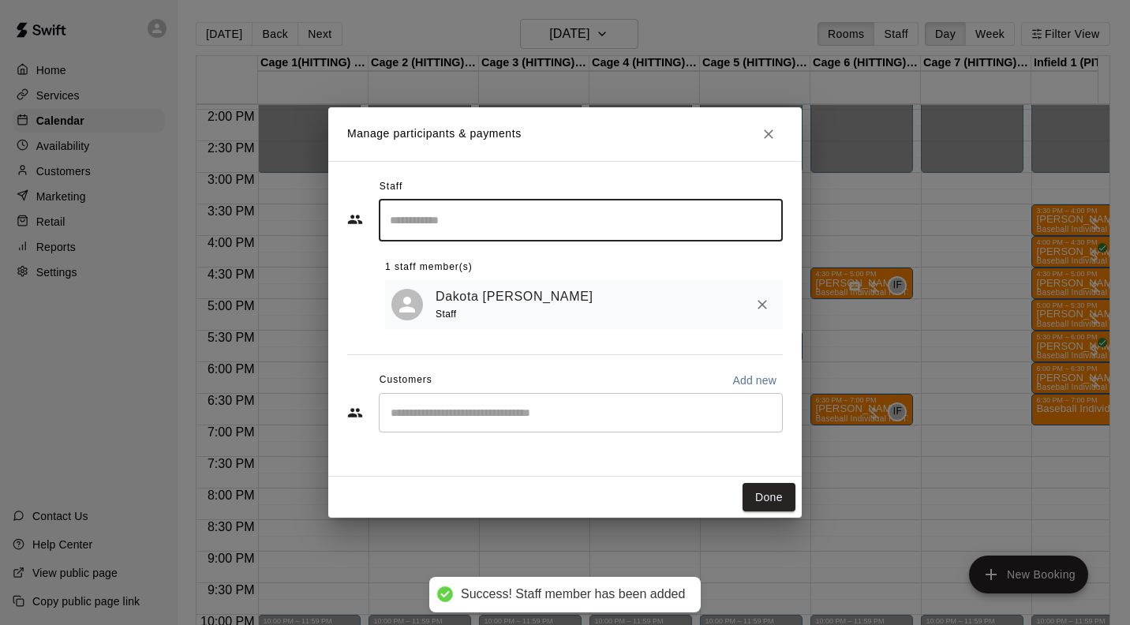
click at [479, 417] on input "Start typing to search customers..." at bounding box center [581, 413] width 390 height 16
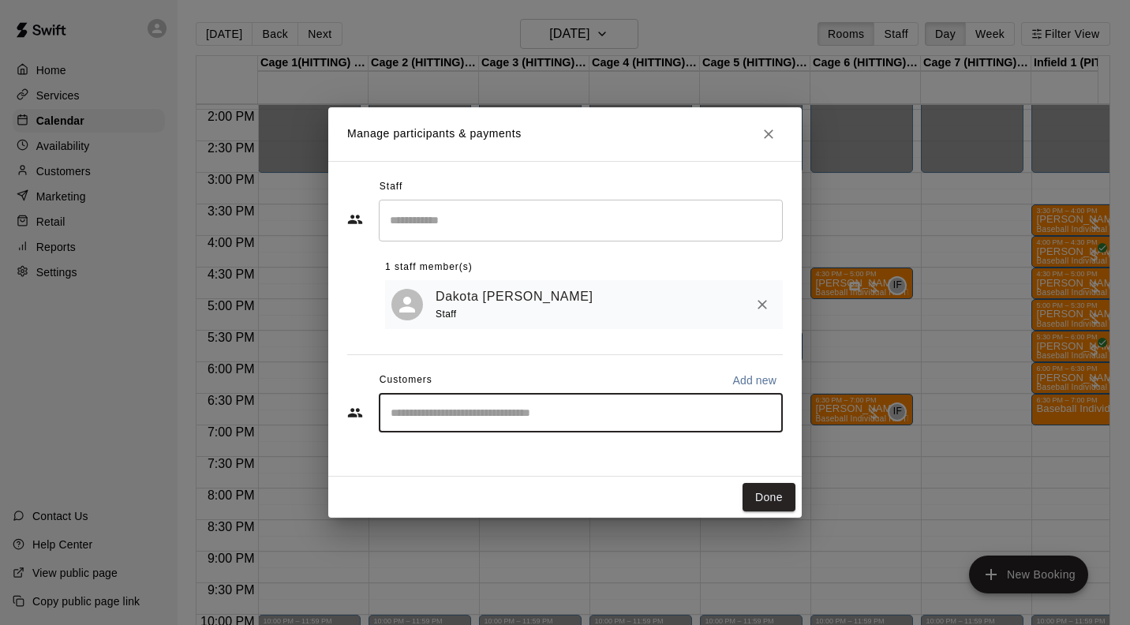
type input "******"
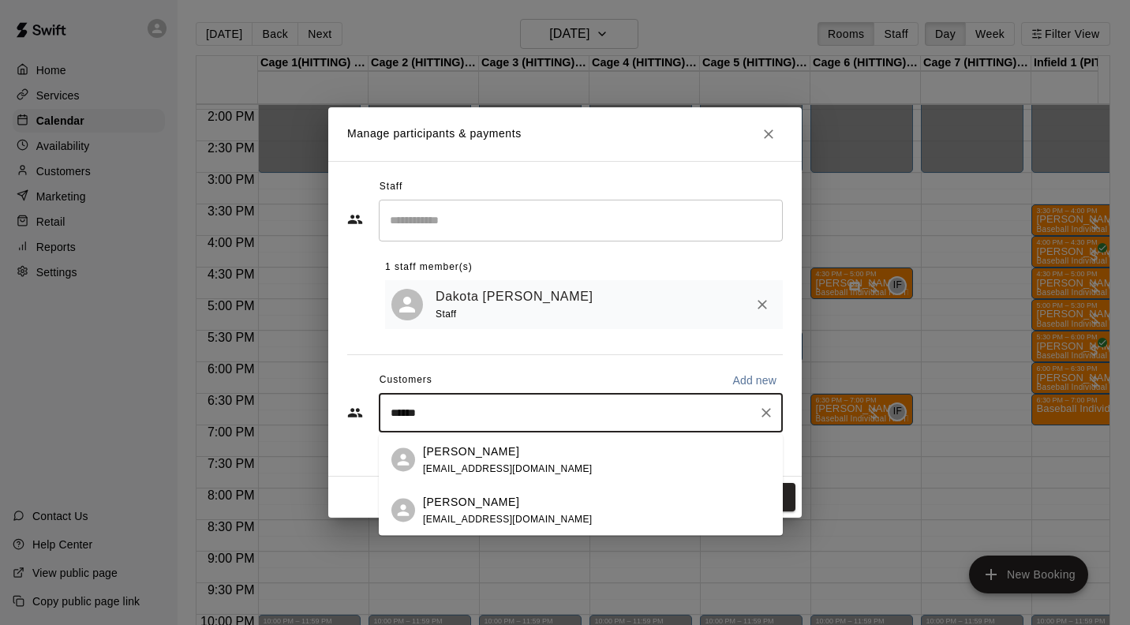
click at [520, 462] on span "nathanpitzer@yahoo.com" at bounding box center [508, 467] width 170 height 11
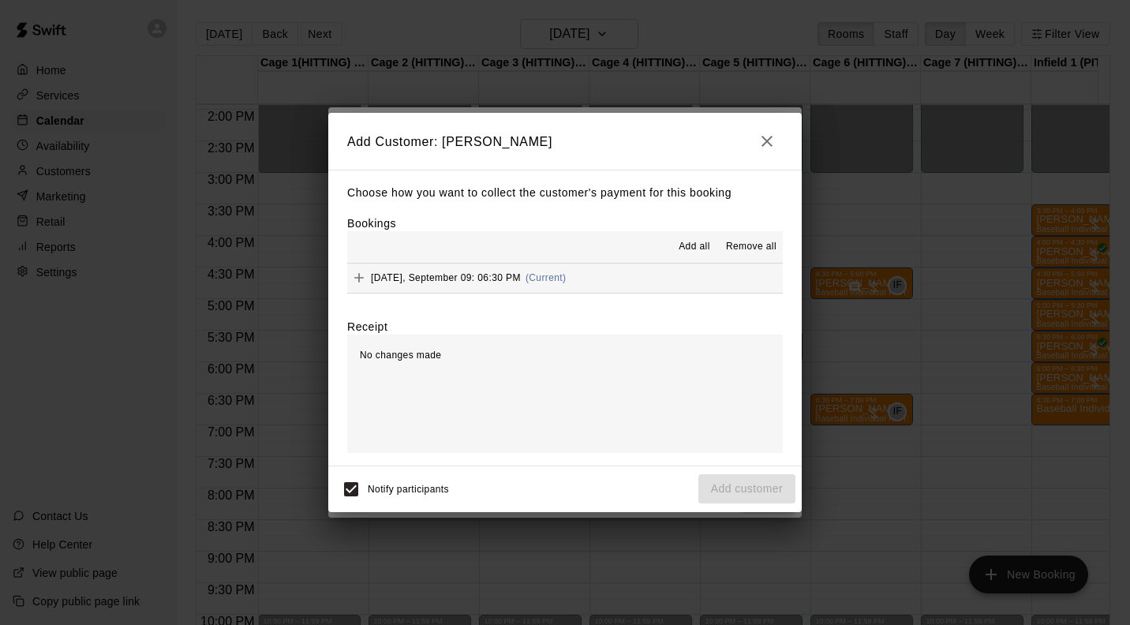
click at [589, 279] on button "Tuesday, September 09: 06:30 PM (Current)" at bounding box center [564, 277] width 435 height 29
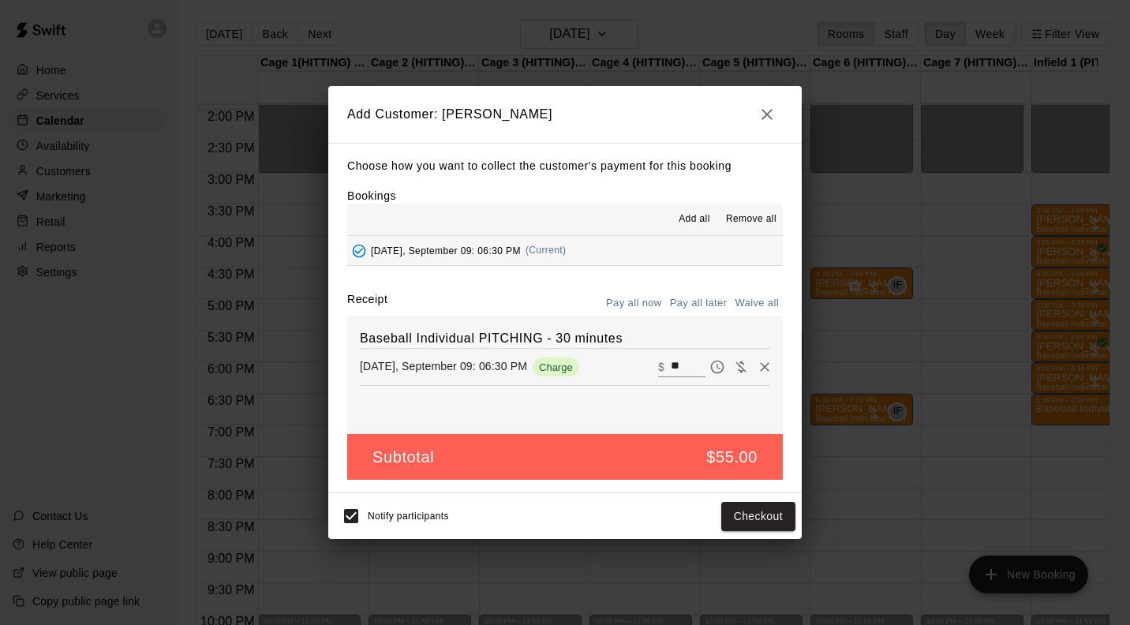
click at [771, 516] on button "Checkout" at bounding box center [758, 516] width 74 height 29
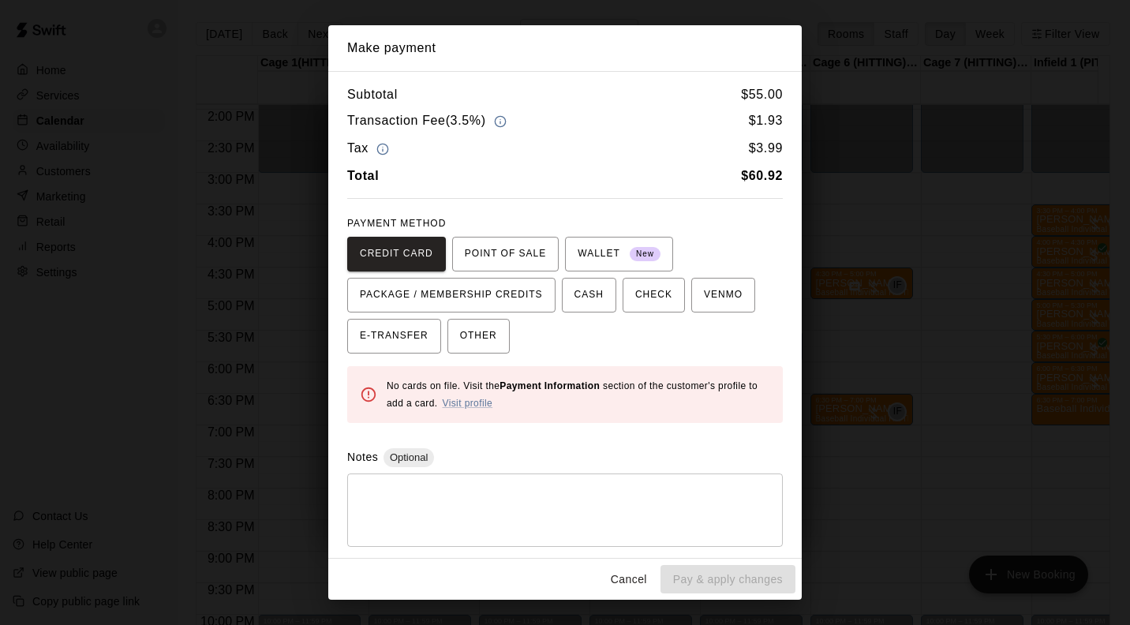
click at [631, 585] on button "Cancel" at bounding box center [629, 579] width 50 height 29
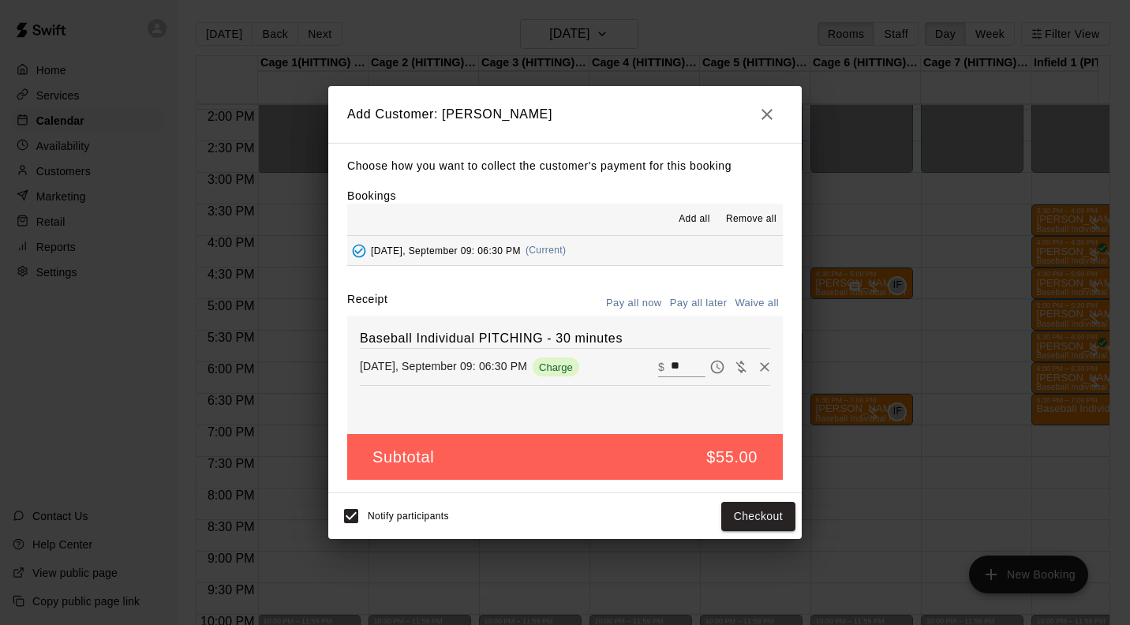
click at [712, 300] on button "Pay all later" at bounding box center [698, 303] width 65 height 24
click at [749, 525] on button "Add customer" at bounding box center [746, 516] width 97 height 29
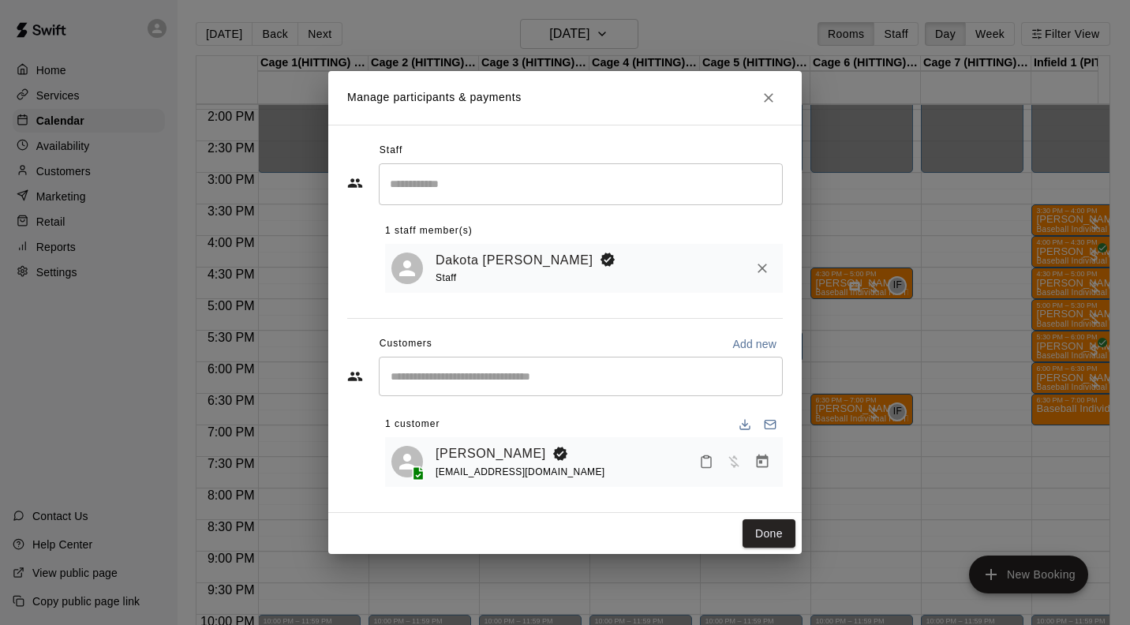
click at [772, 530] on button "Done" at bounding box center [768, 533] width 53 height 29
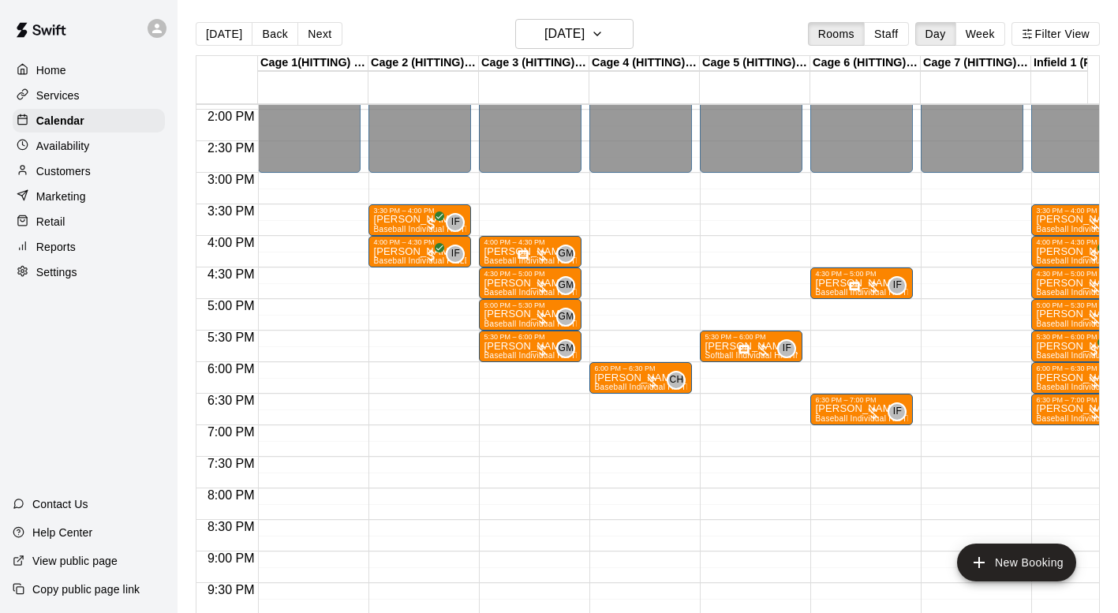
click at [903, 33] on button "Staff" at bounding box center [886, 34] width 45 height 24
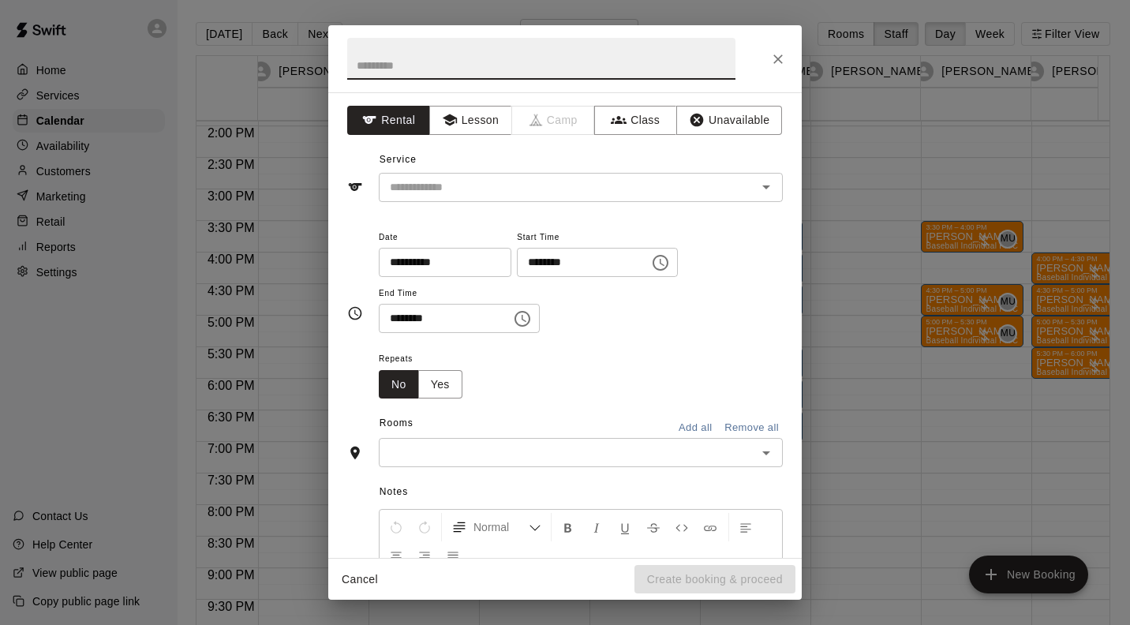
click at [783, 52] on icon "Close" at bounding box center [778, 59] width 16 height 16
click at [473, 115] on button "Lesson" at bounding box center [470, 120] width 83 height 29
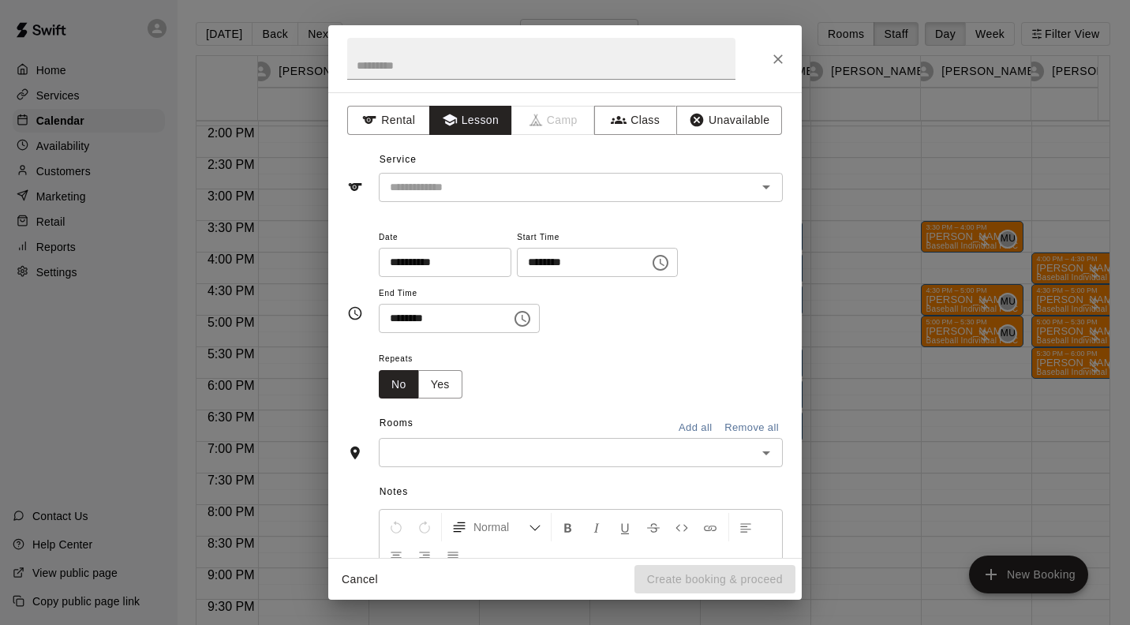
click at [432, 182] on input "text" at bounding box center [557, 188] width 348 height 20
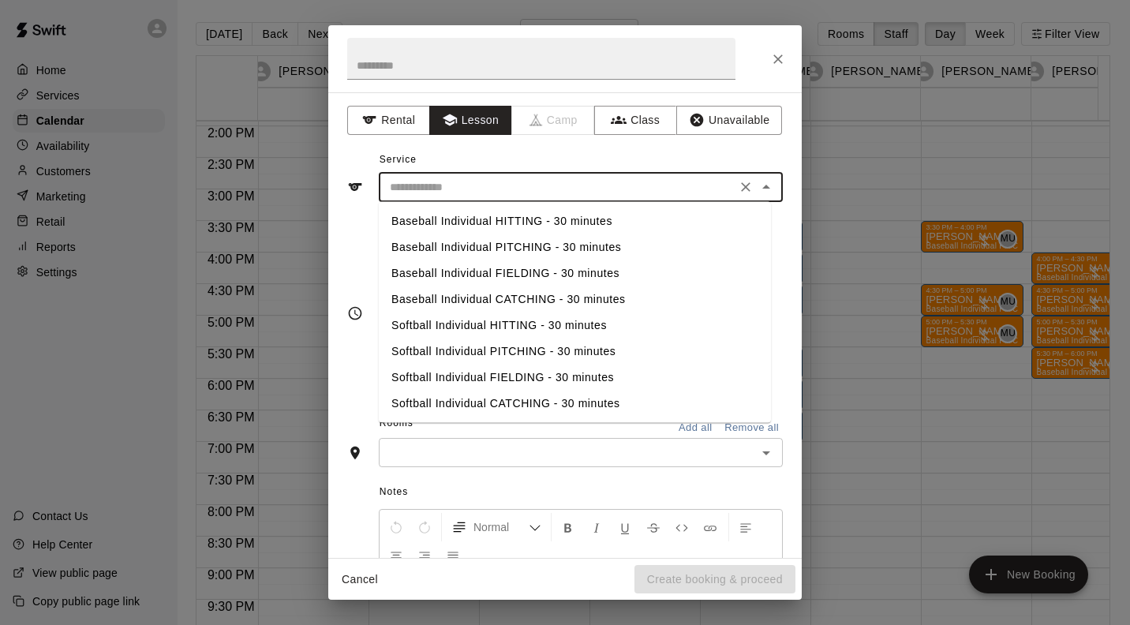
click at [467, 271] on li "Baseball Individual FIELDING - 30 minutes" at bounding box center [575, 273] width 392 height 26
type input "**********"
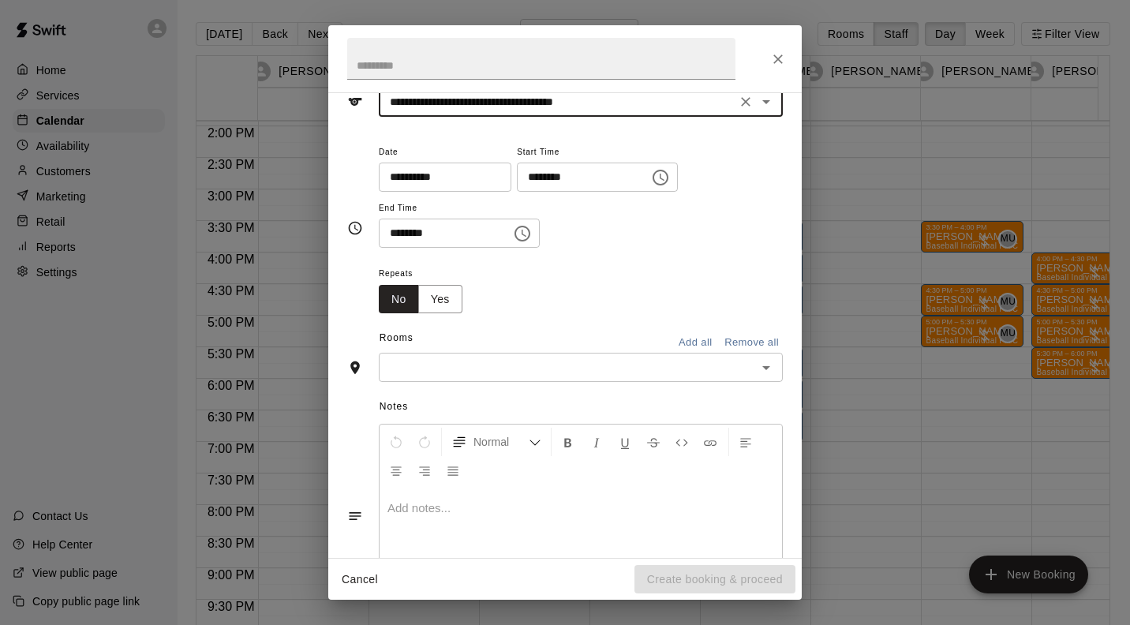
scroll to position [141, 0]
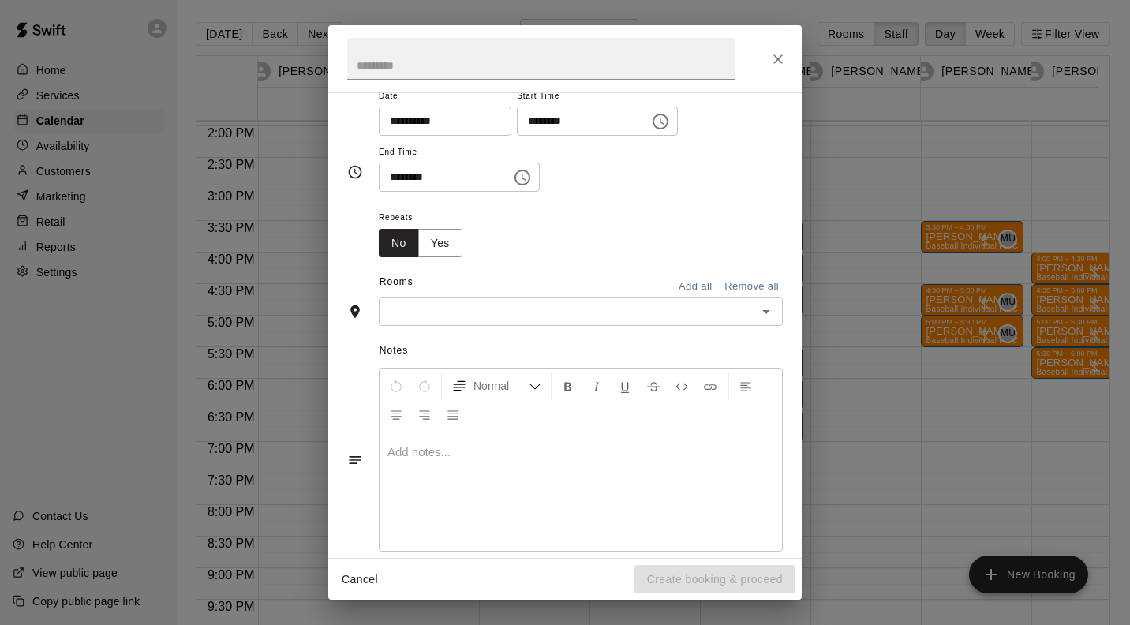
click at [591, 307] on input "text" at bounding box center [567, 311] width 368 height 20
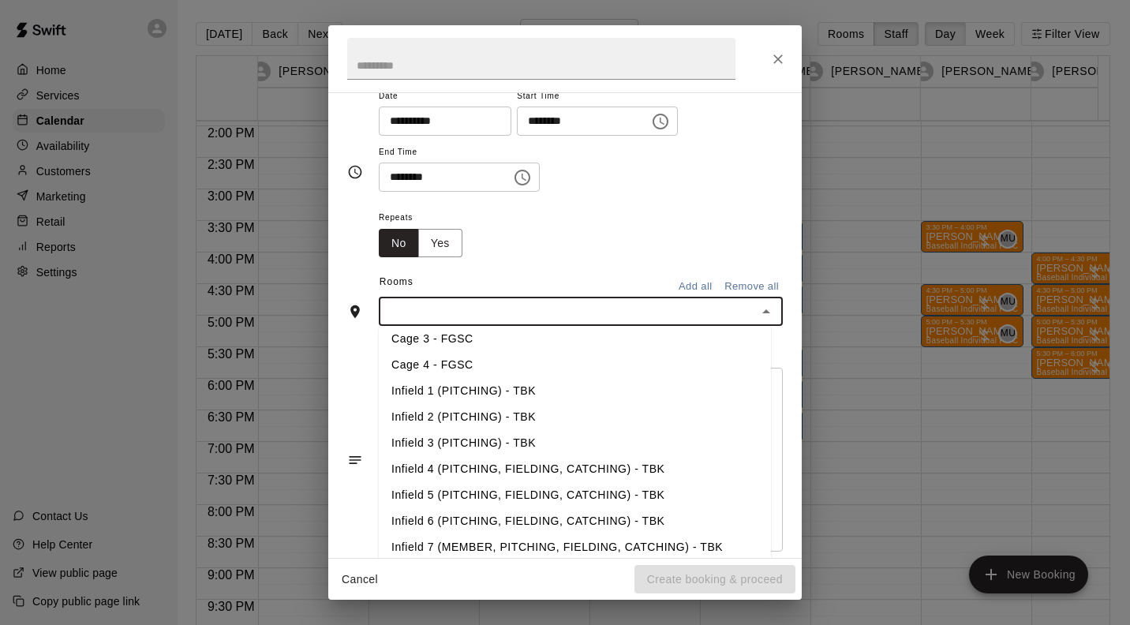
scroll to position [241, 0]
click at [619, 469] on li "Infield 4 (PITCHING, FIELDING, CATCHING) - TBK" at bounding box center [575, 469] width 392 height 26
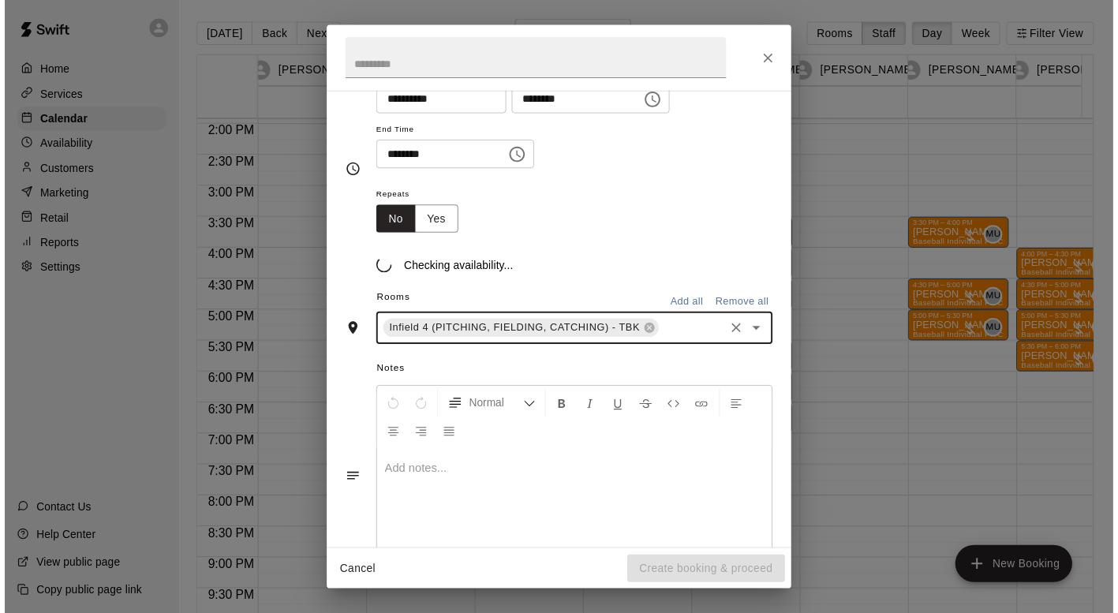
scroll to position [171, 0]
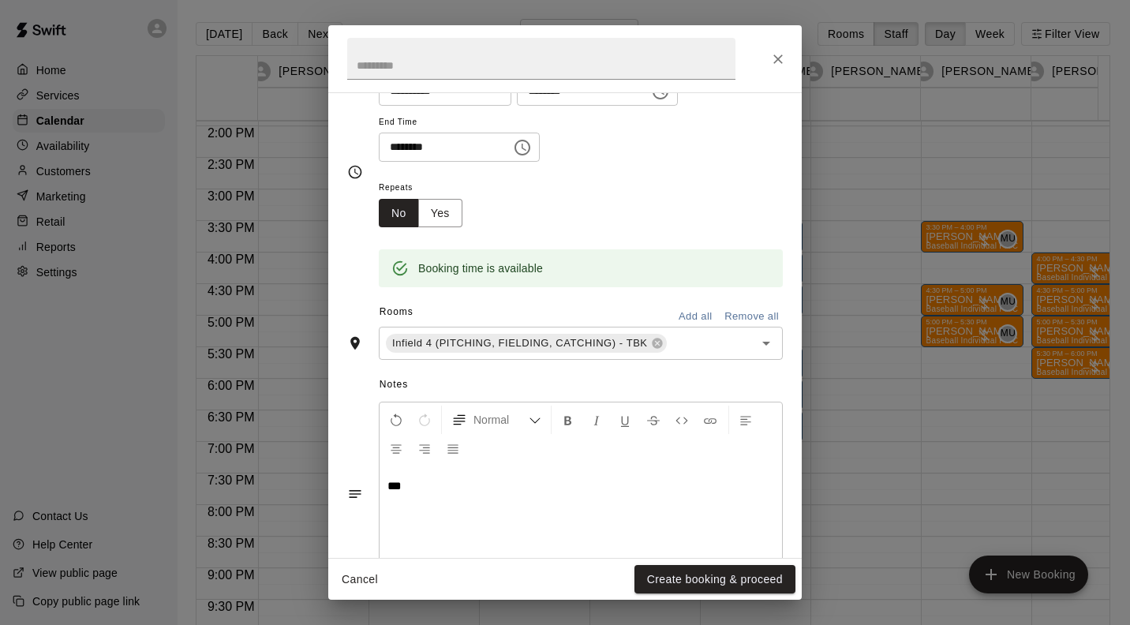
click at [389, 411] on button "Undo" at bounding box center [396, 419] width 27 height 28
click at [734, 582] on button "Create booking & proceed" at bounding box center [714, 579] width 161 height 29
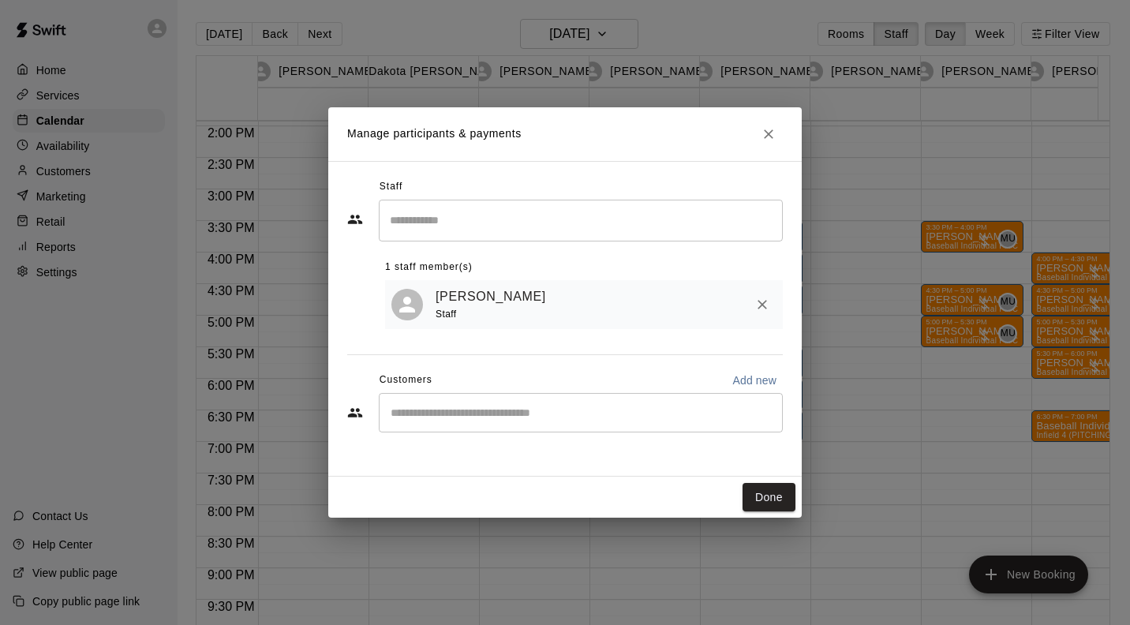
click at [485, 415] on input "Start typing to search customers..." at bounding box center [581, 413] width 390 height 16
type input "********"
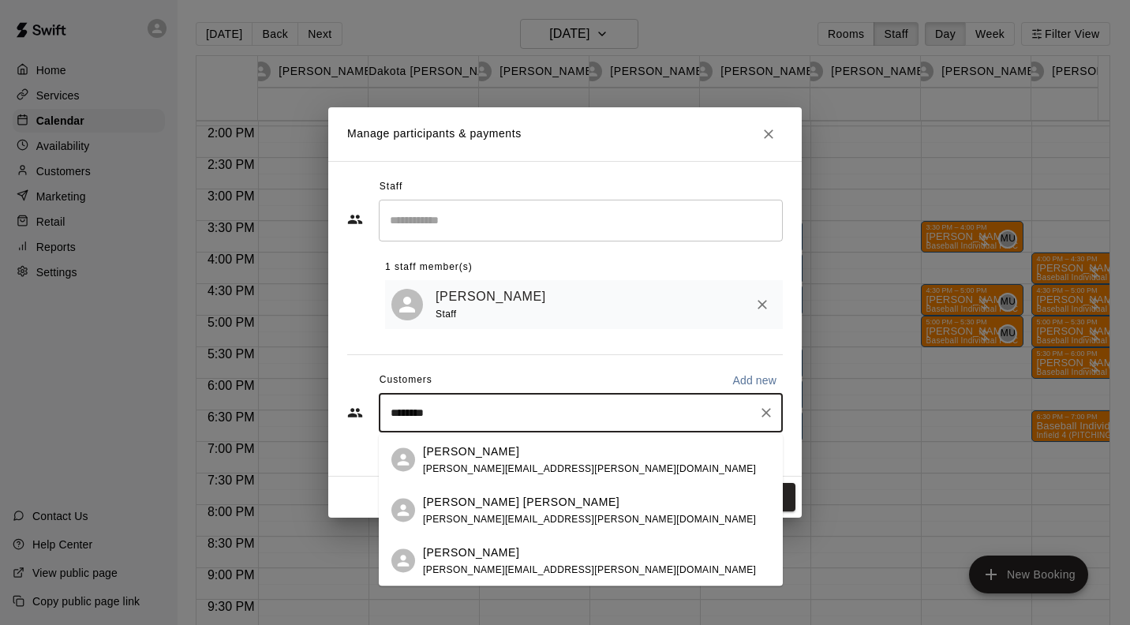
click at [553, 466] on span "cory.froelich@echoelectric.com" at bounding box center [589, 467] width 333 height 11
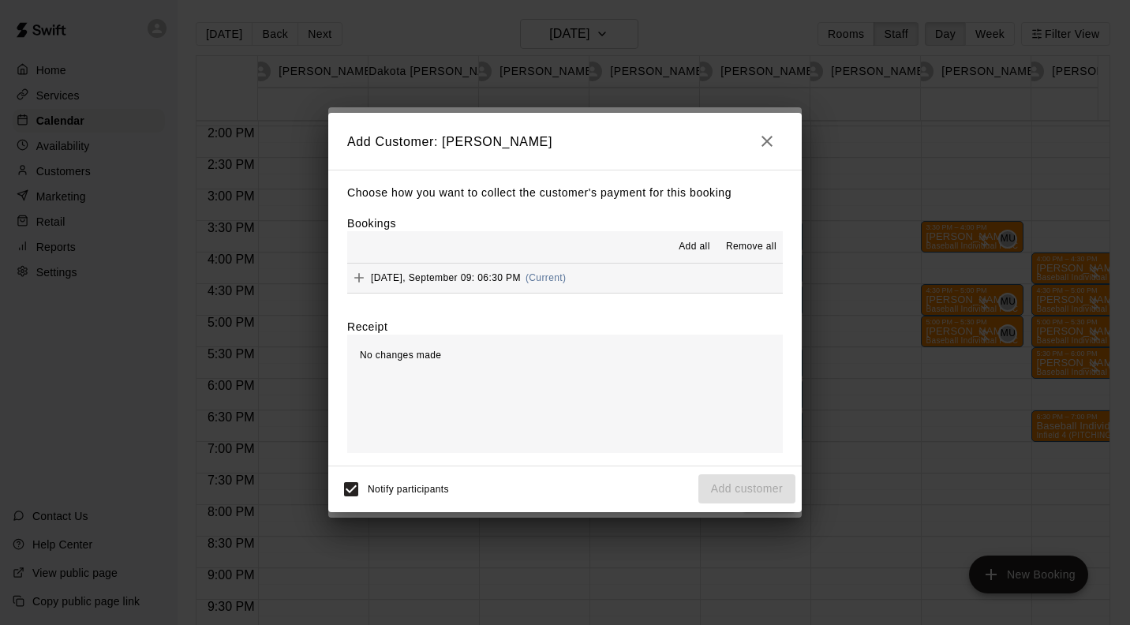
click at [640, 274] on button "Tuesday, September 09: 06:30 PM (Current)" at bounding box center [564, 277] width 435 height 29
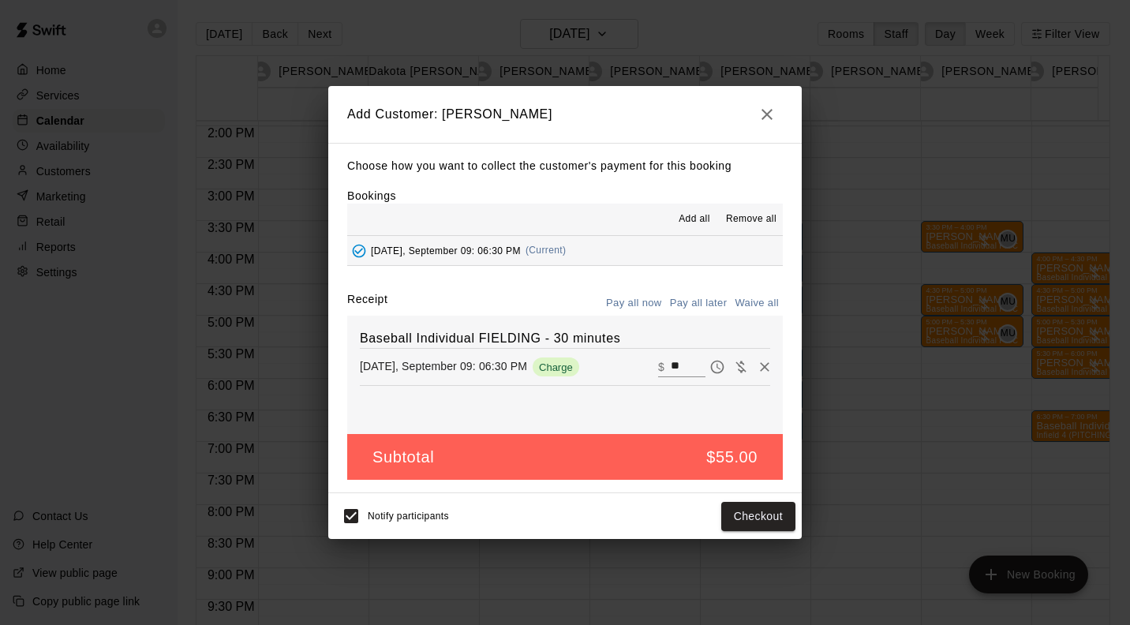
click at [716, 300] on button "Pay all later" at bounding box center [698, 303] width 65 height 24
click at [779, 526] on button "Add customer" at bounding box center [746, 516] width 97 height 29
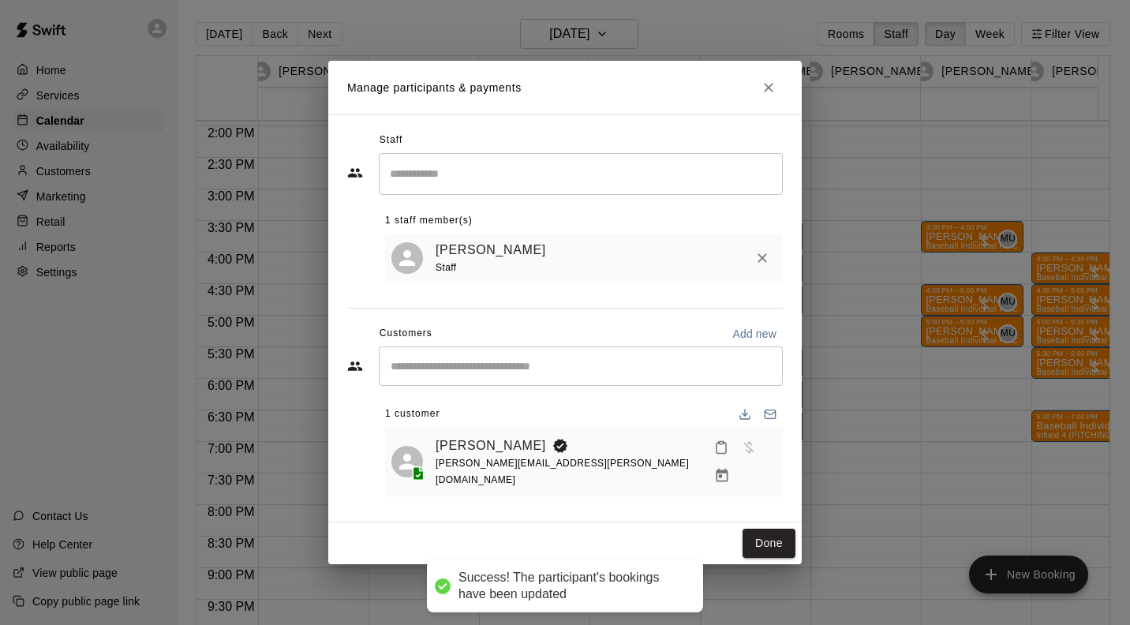
click at [776, 534] on button "Done" at bounding box center [768, 543] width 53 height 29
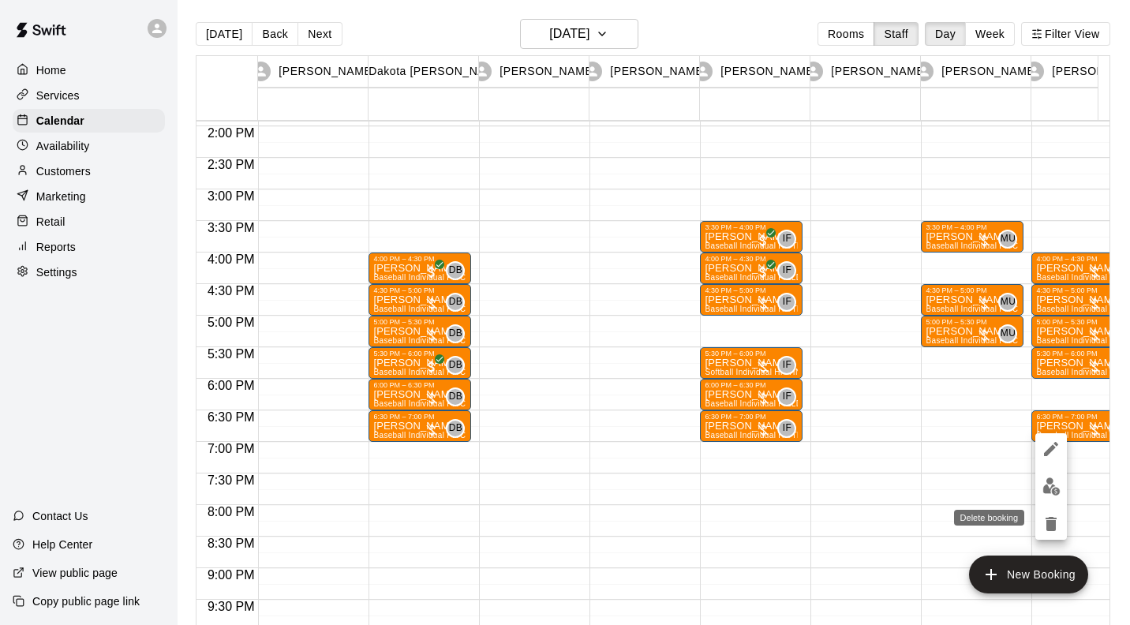
click at [1052, 525] on icon "delete" at bounding box center [1050, 524] width 11 height 14
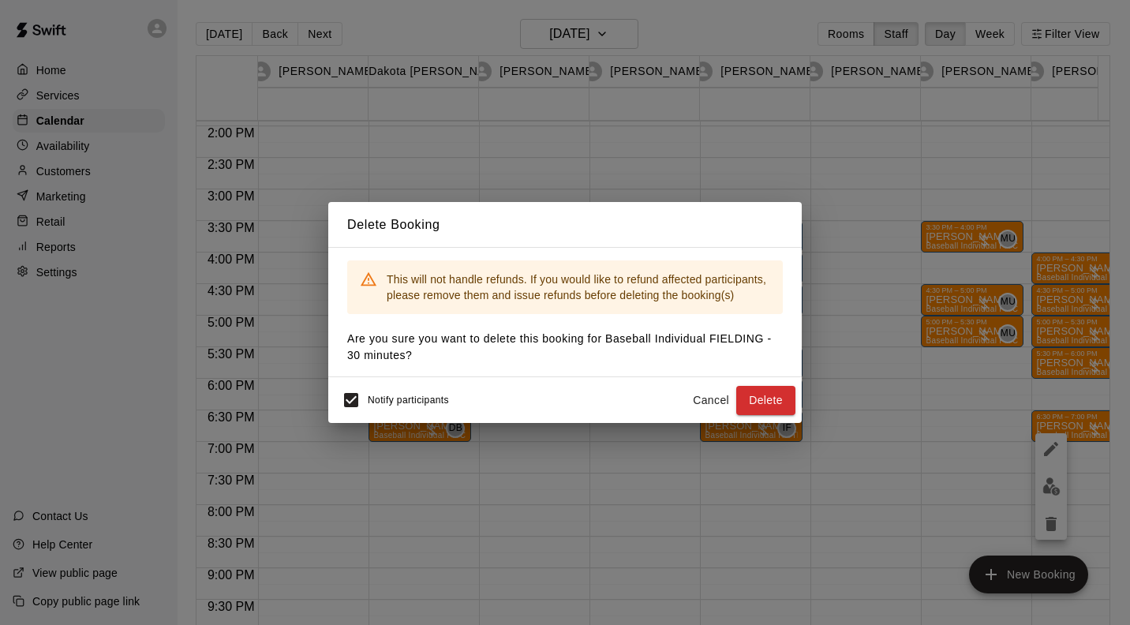
click at [764, 396] on button "Delete" at bounding box center [765, 400] width 59 height 29
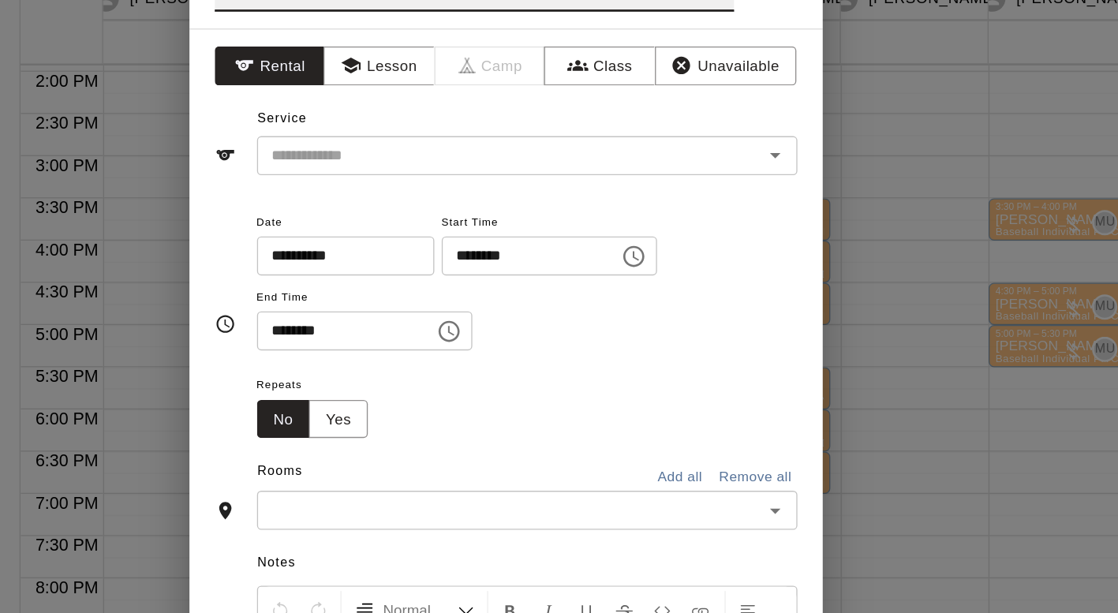
scroll to position [2, 0]
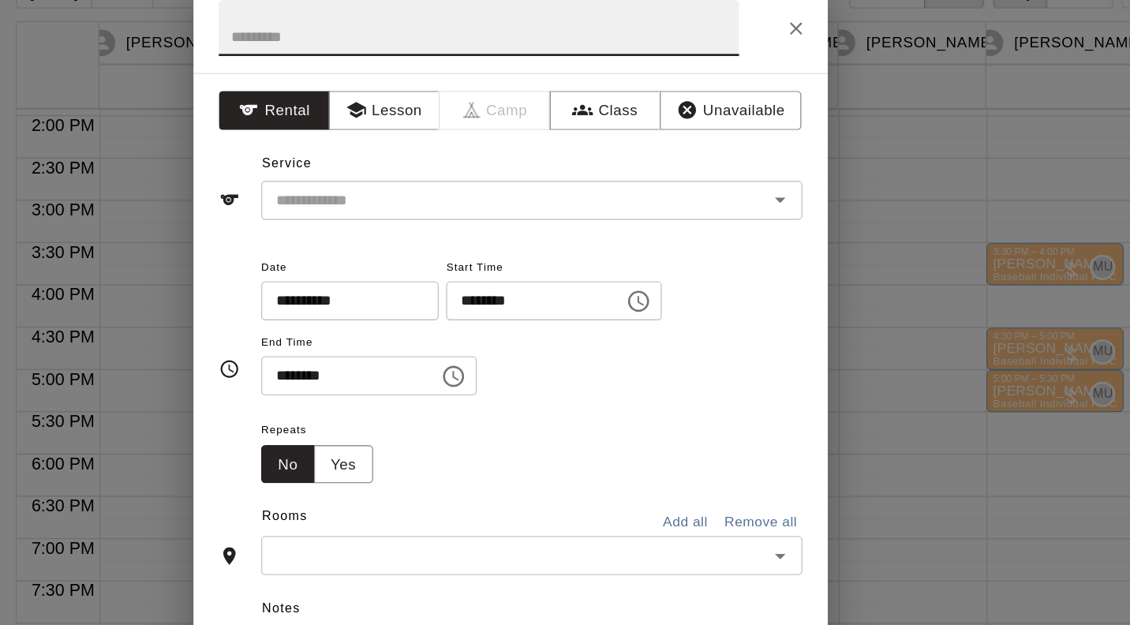
click at [775, 64] on icon "Close" at bounding box center [778, 59] width 16 height 16
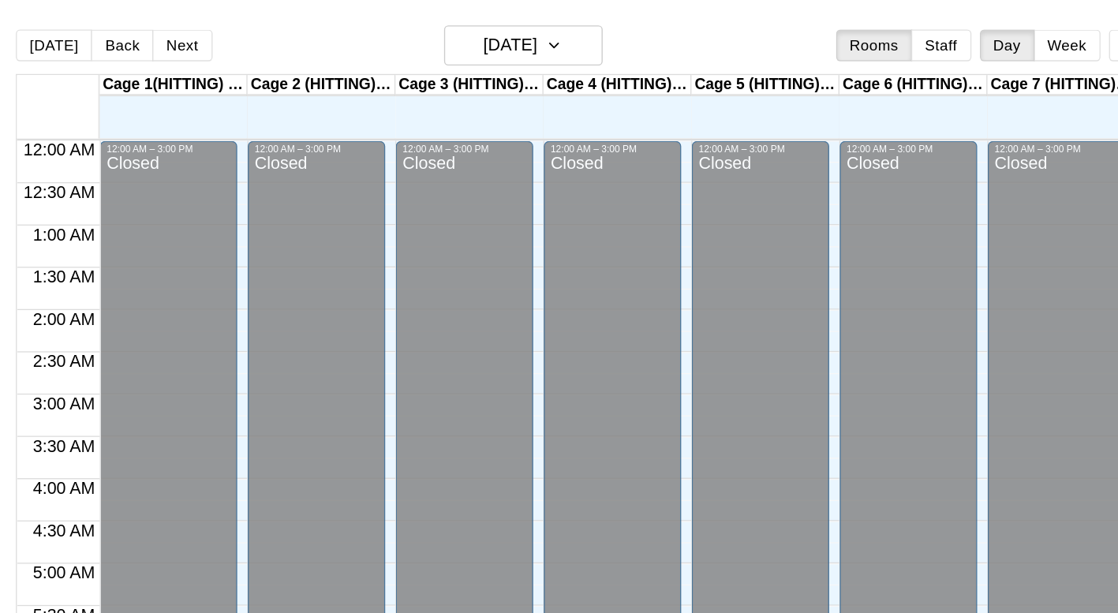
click at [905, 35] on button "Staff" at bounding box center [886, 34] width 45 height 24
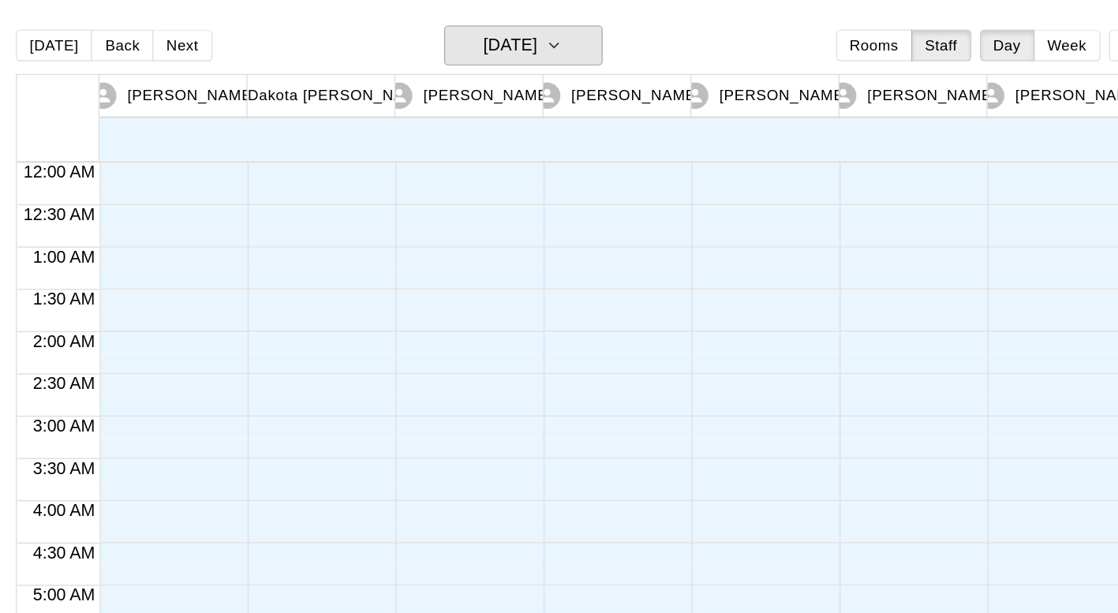
click at [631, 23] on button "[DATE]" at bounding box center [574, 34] width 118 height 30
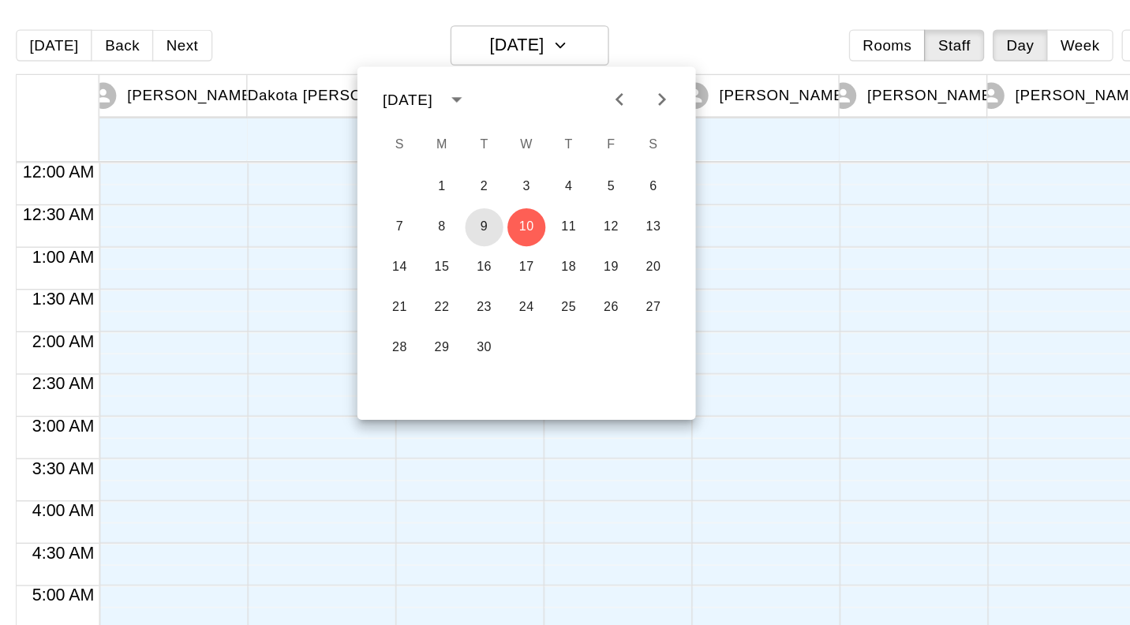
click at [545, 170] on button "9" at bounding box center [545, 169] width 28 height 28
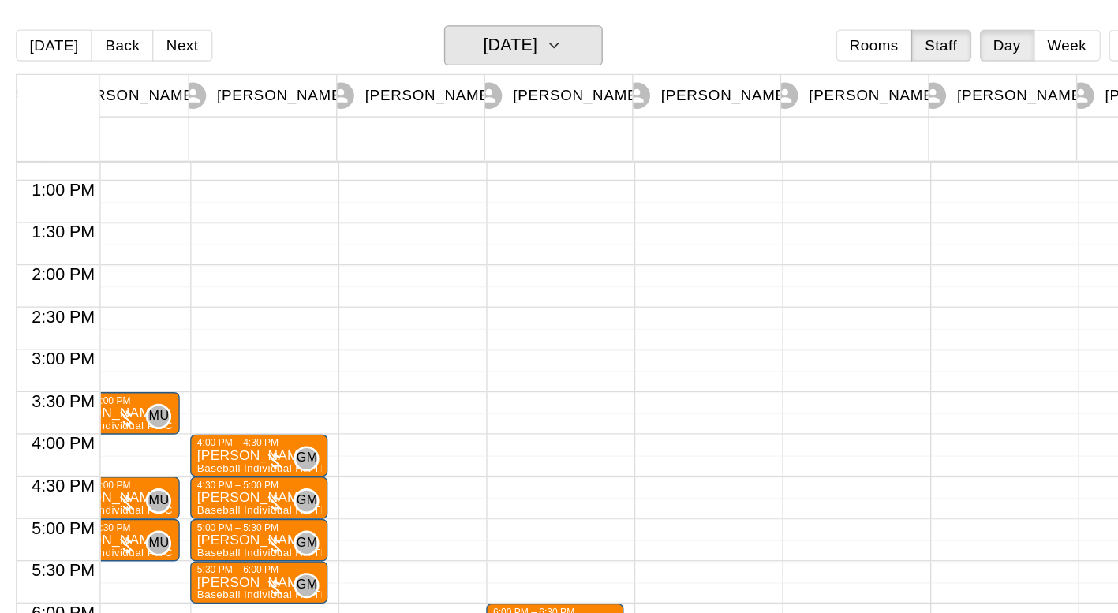
scroll to position [0, 9]
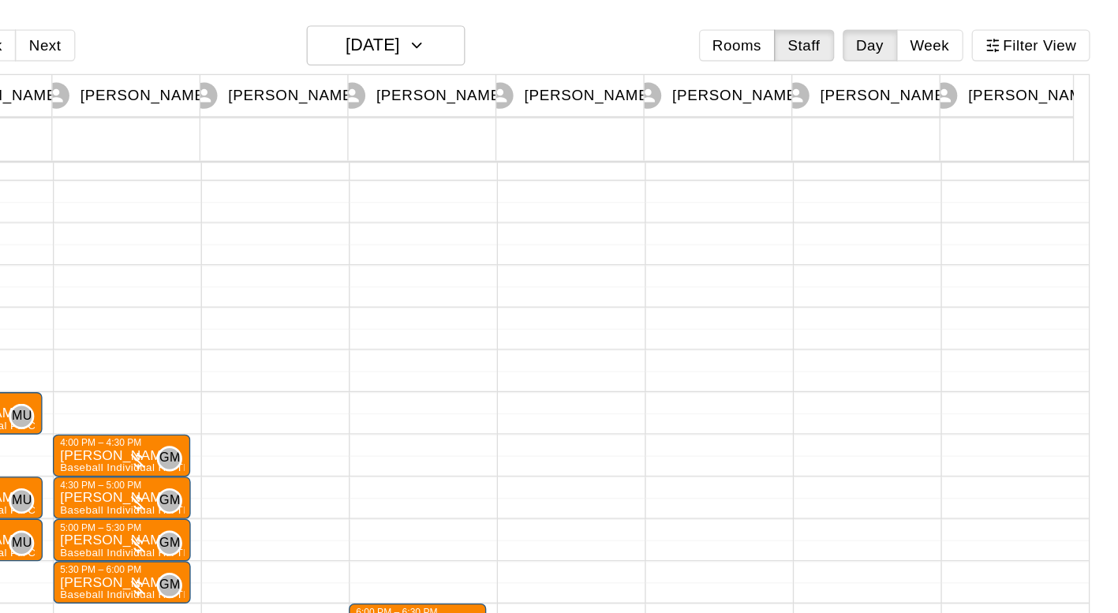
click at [1060, 33] on button "Filter View" at bounding box center [1055, 34] width 88 height 24
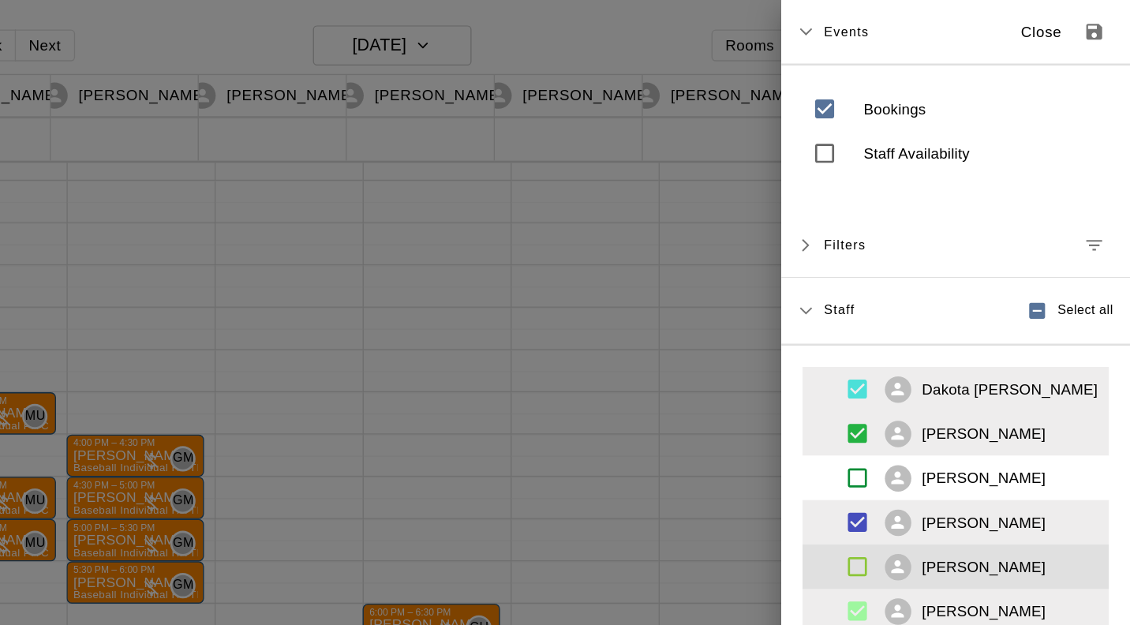
scroll to position [0, 485]
click at [1098, 105] on div "Bookings Staff Availability" at bounding box center [999, 97] width 260 height 99
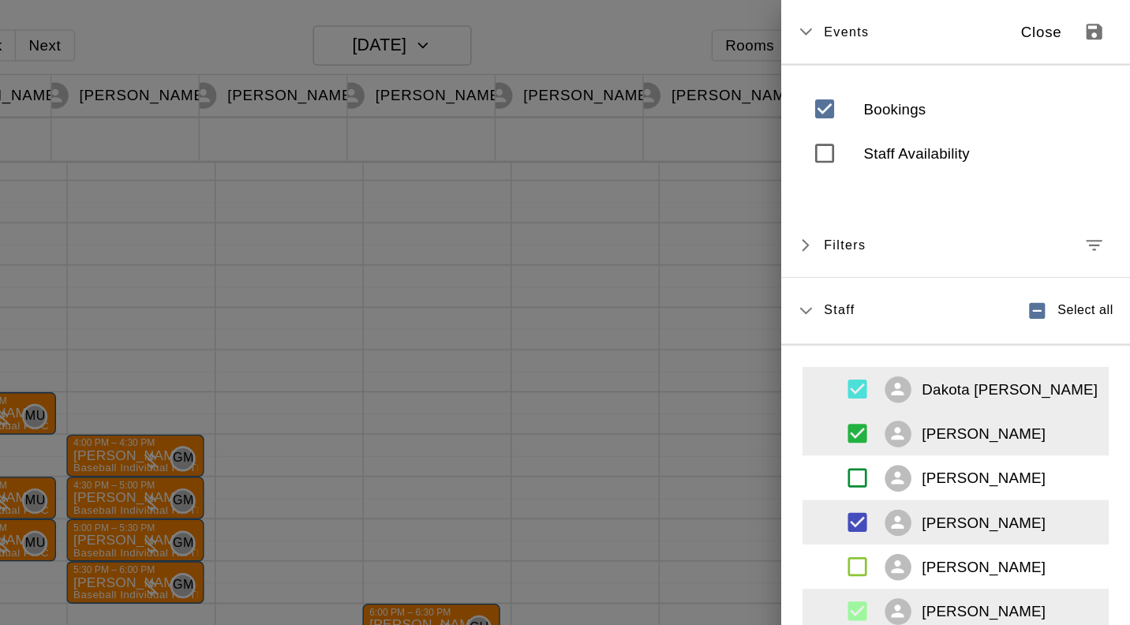
click at [1095, 25] on icon "Save as default view" at bounding box center [1103, 24] width 16 height 16
click at [1048, 26] on p "Close" at bounding box center [1063, 24] width 31 height 17
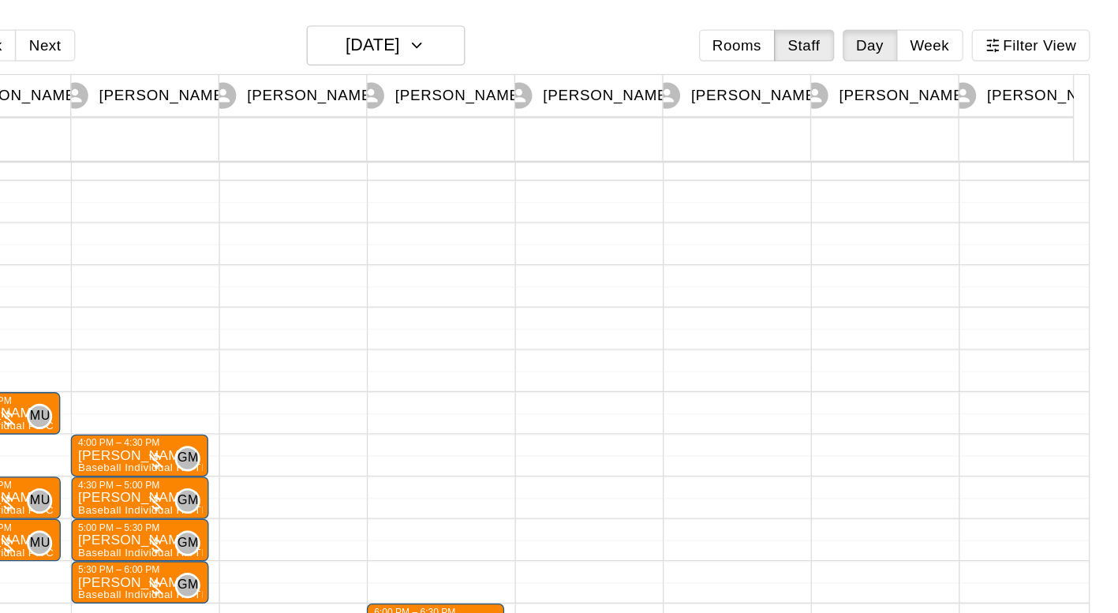
click at [1075, 33] on button "Filter View" at bounding box center [1055, 34] width 88 height 24
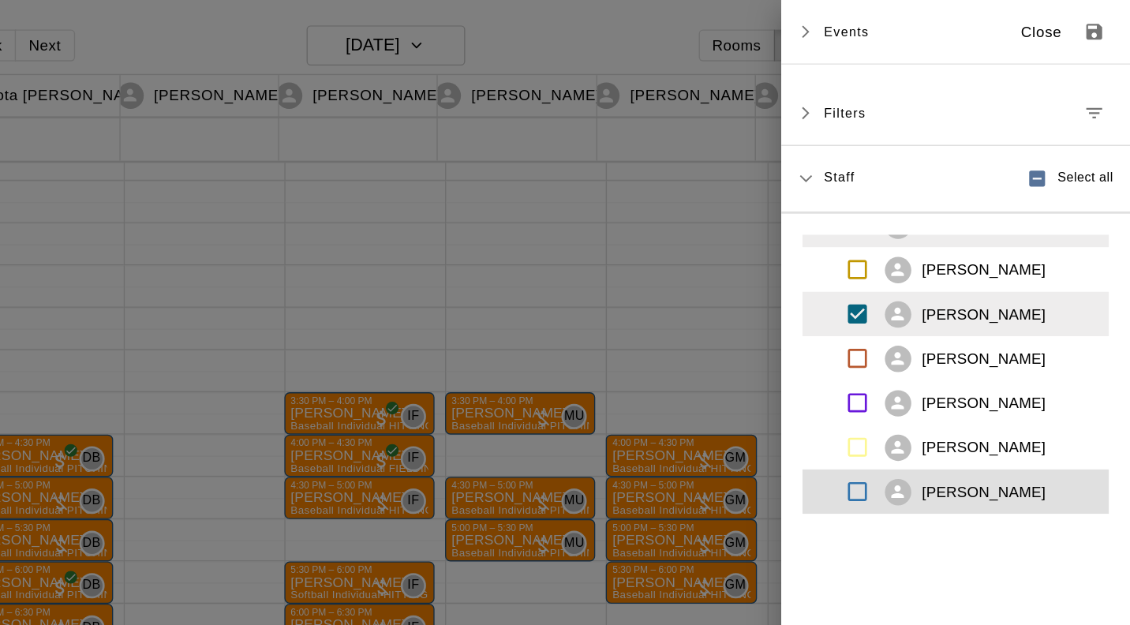
click at [1059, 31] on button "Close" at bounding box center [1063, 24] width 50 height 26
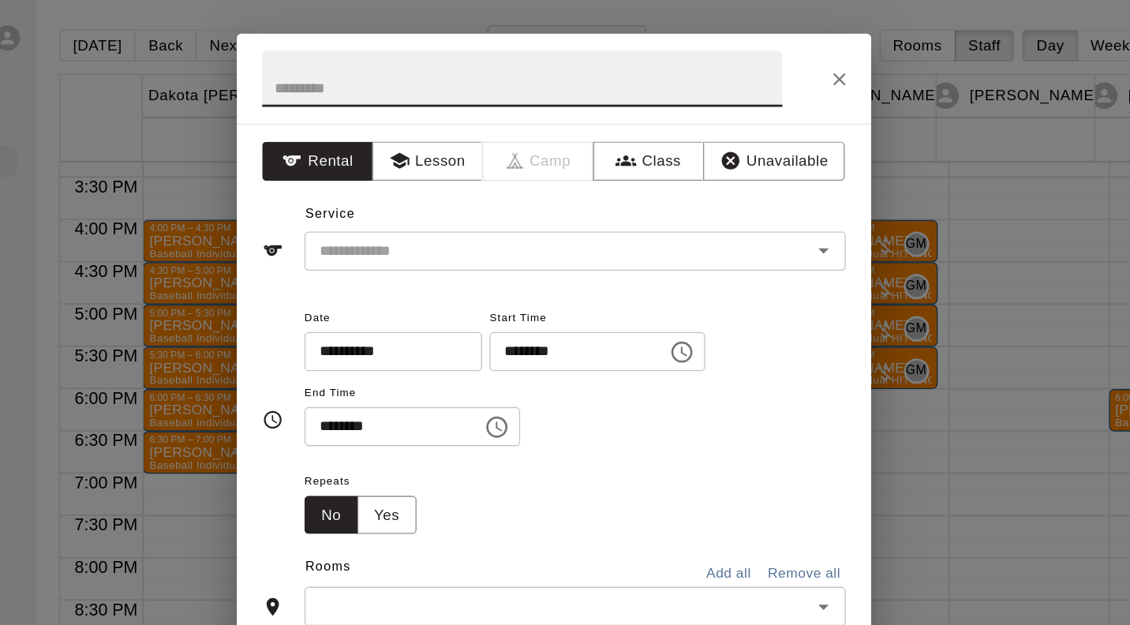
click at [473, 116] on button "Lesson" at bounding box center [470, 120] width 83 height 29
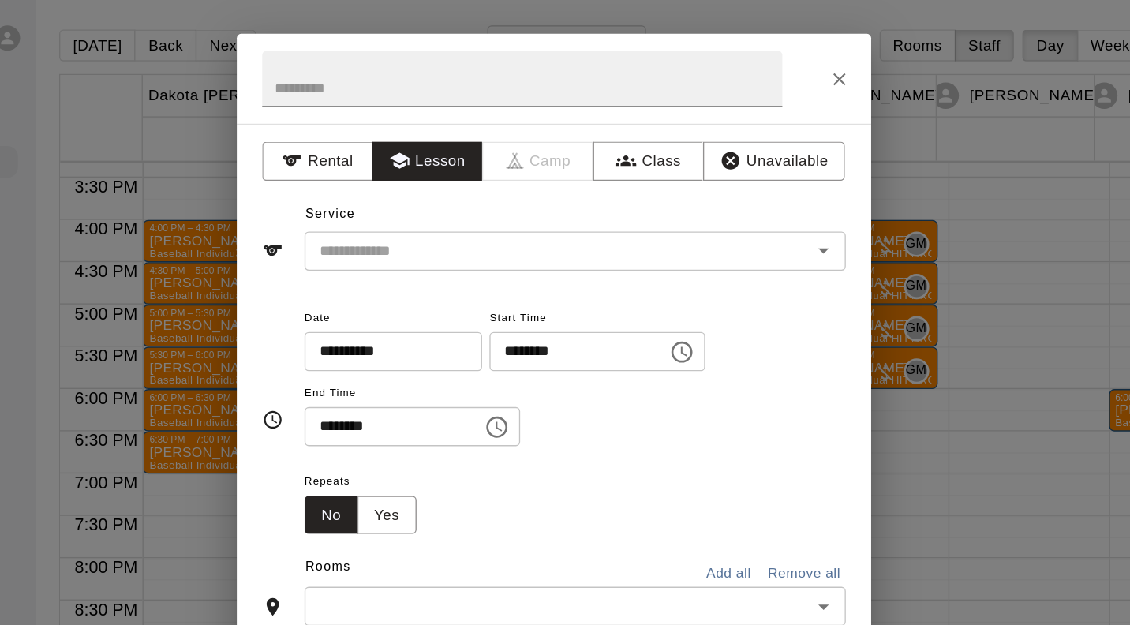
click at [526, 181] on input "text" at bounding box center [557, 188] width 348 height 20
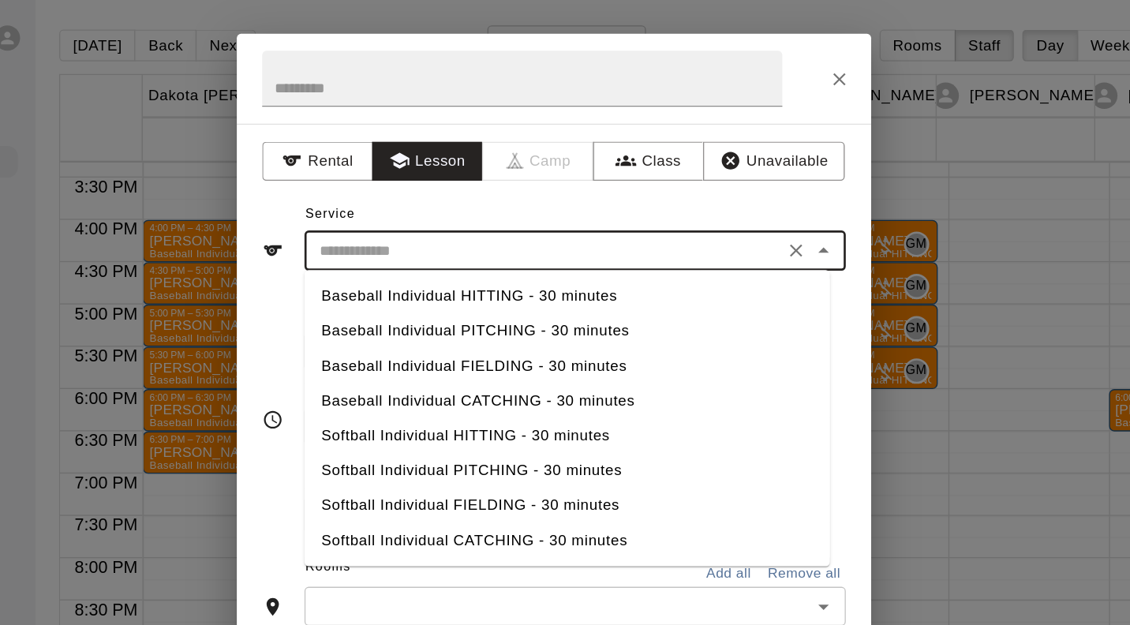
click at [520, 250] on li "Baseball Individual PITCHING - 30 minutes" at bounding box center [575, 247] width 392 height 26
type input "**********"
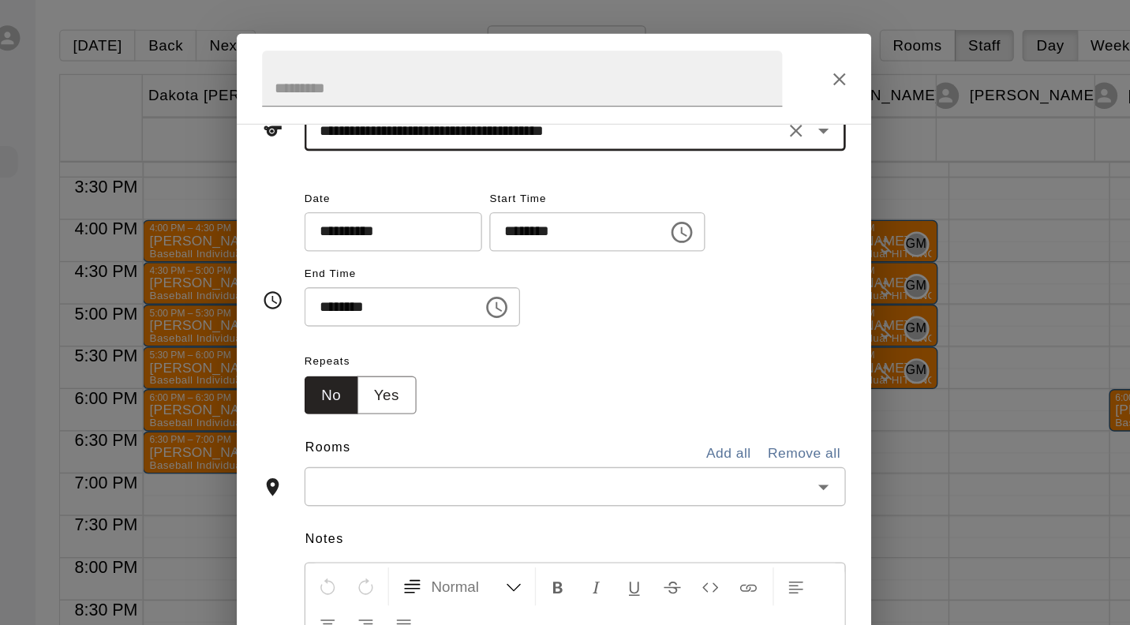
scroll to position [164, 0]
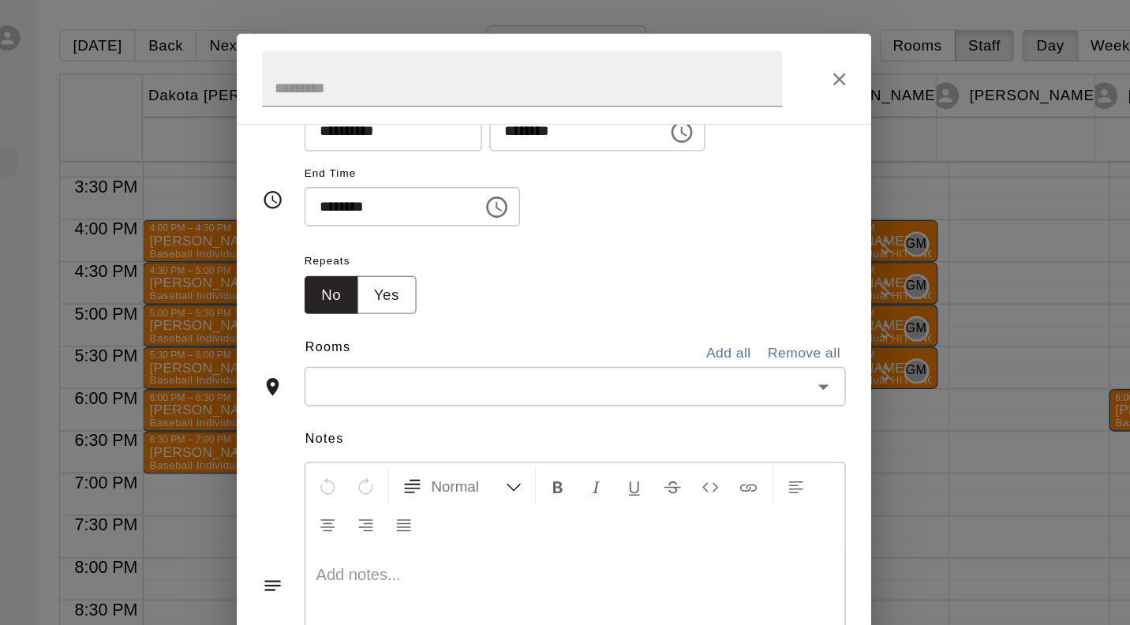
click at [625, 290] on input "text" at bounding box center [567, 288] width 368 height 20
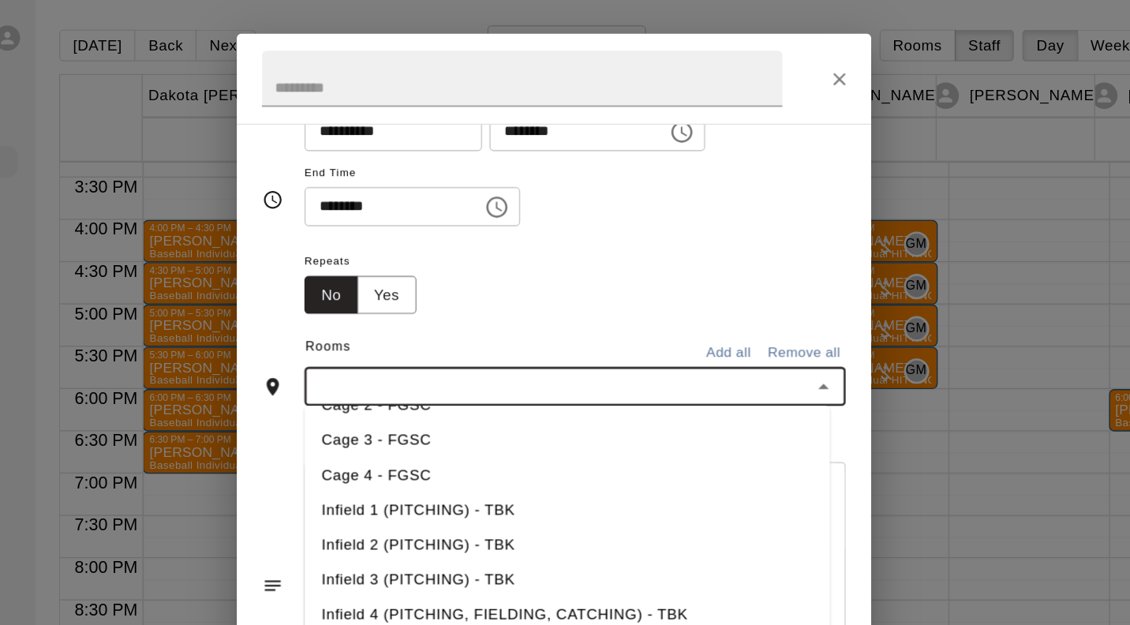
scroll to position [231, 0]
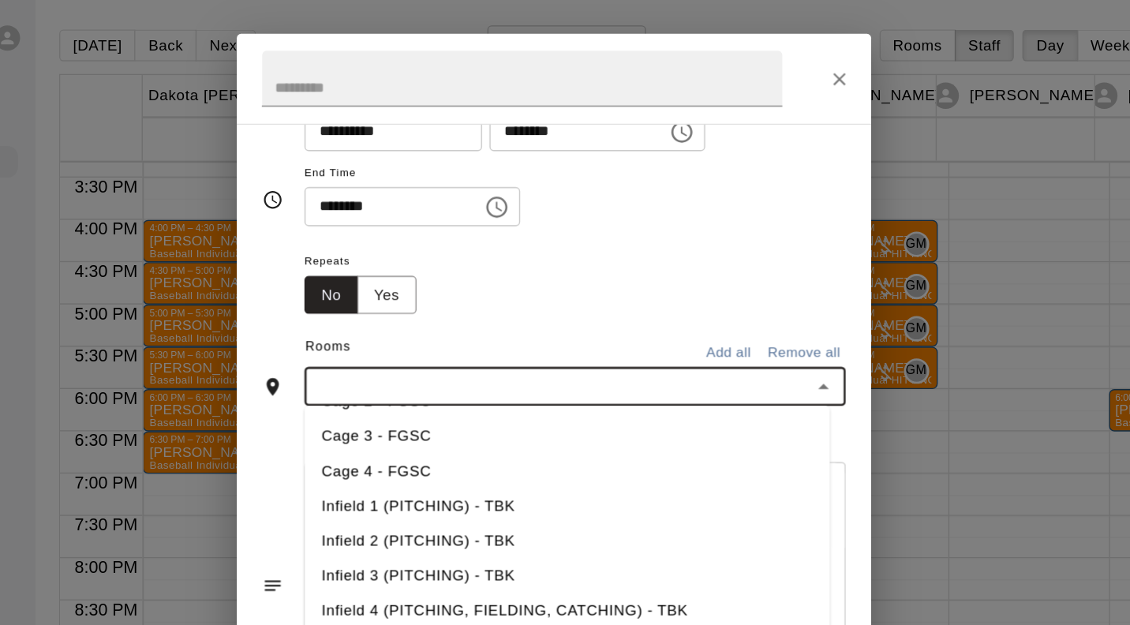
click at [522, 409] on li "Infield 2 (PITCHING) - TBK" at bounding box center [575, 404] width 392 height 26
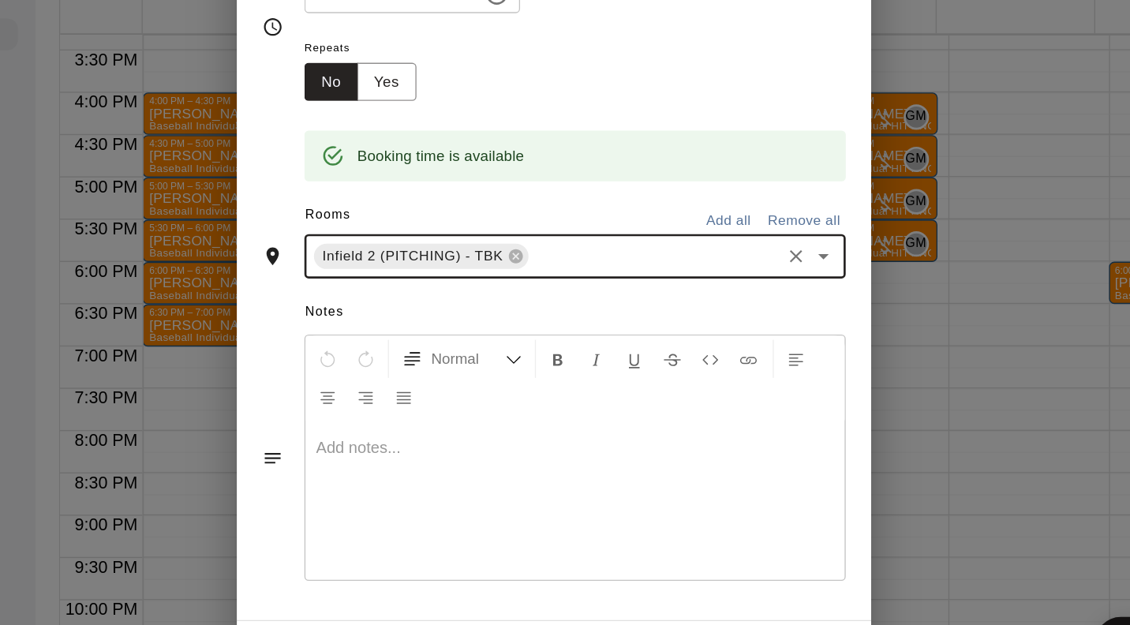
scroll to position [0, 0]
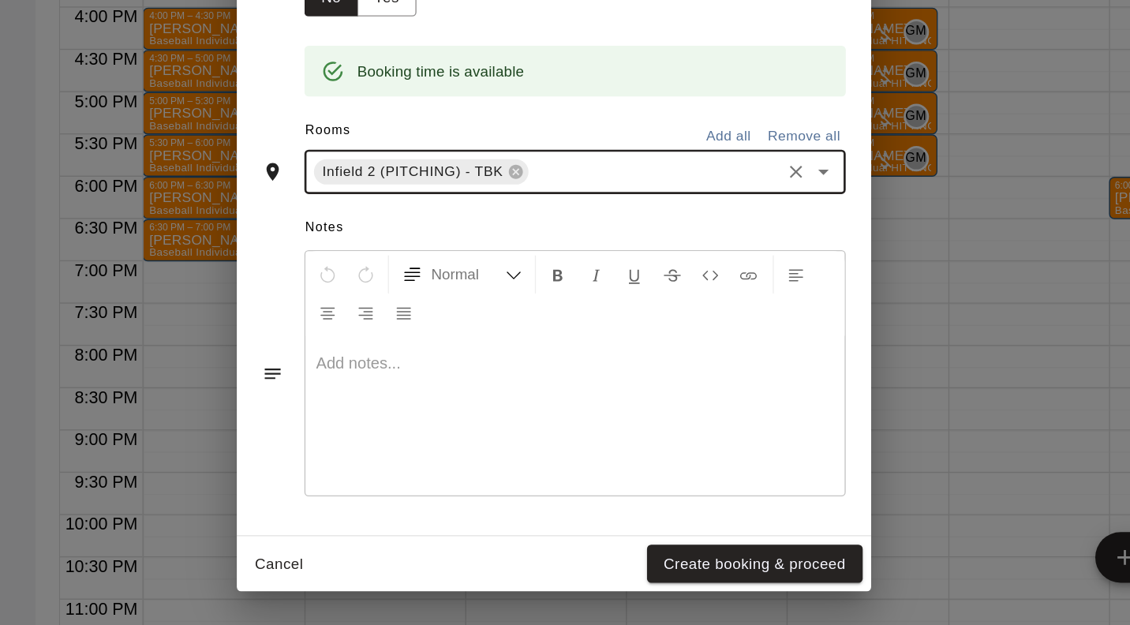
click at [736, 584] on button "Create booking & proceed" at bounding box center [714, 579] width 161 height 29
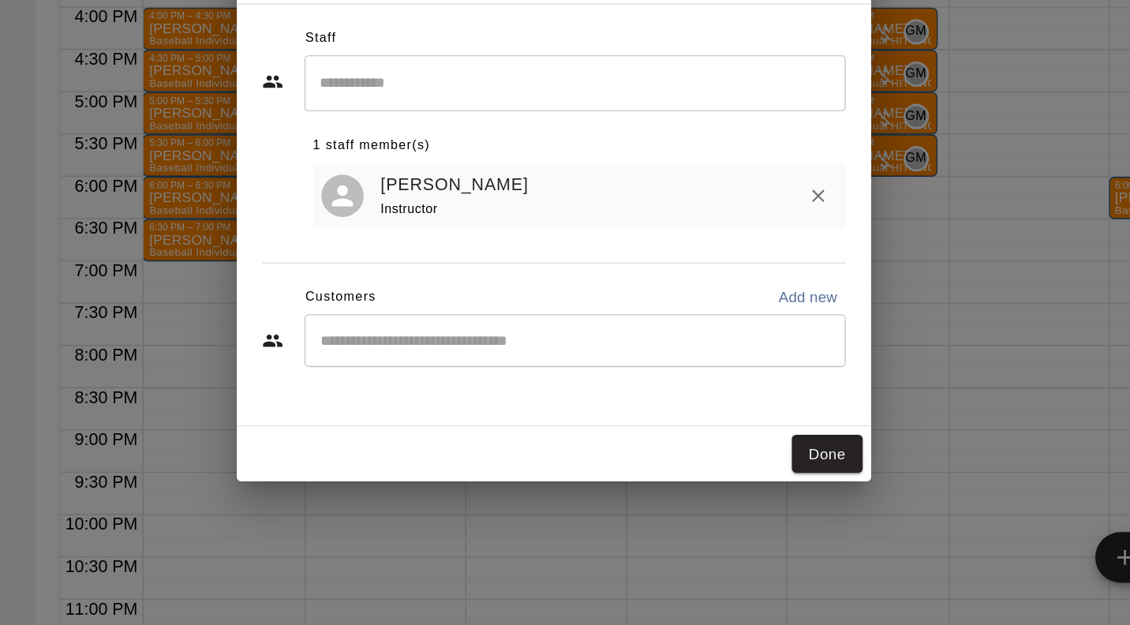
click at [397, 416] on input "Start typing to search customers..." at bounding box center [581, 413] width 390 height 16
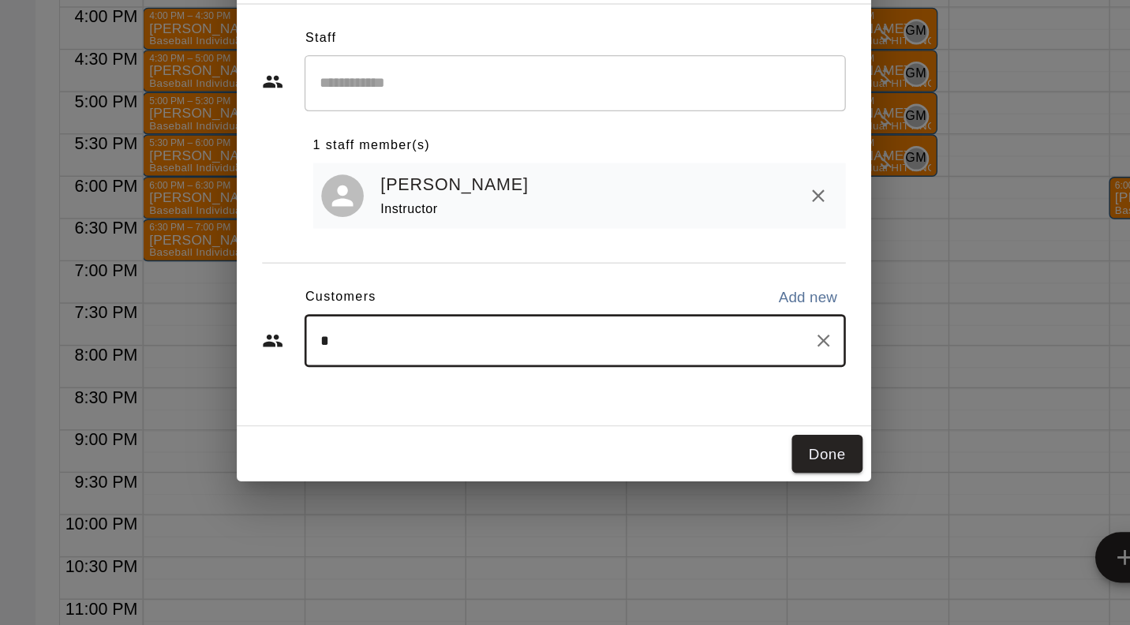
type input "**********"
click at [762, 412] on icon "Clear" at bounding box center [766, 413] width 16 height 16
click at [510, 416] on input "Start typing to search customers..." at bounding box center [581, 413] width 390 height 16
type input "********"
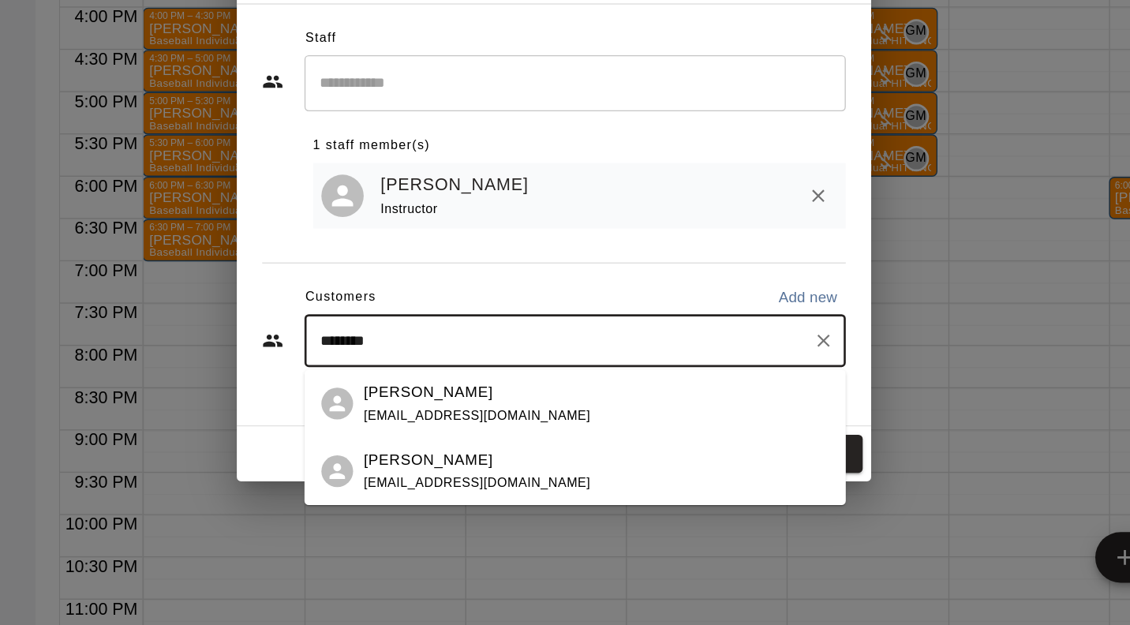
click at [509, 461] on div "Anthony Wilhelmi anthonywilhelmi@gmail.com" at bounding box center [508, 460] width 170 height 34
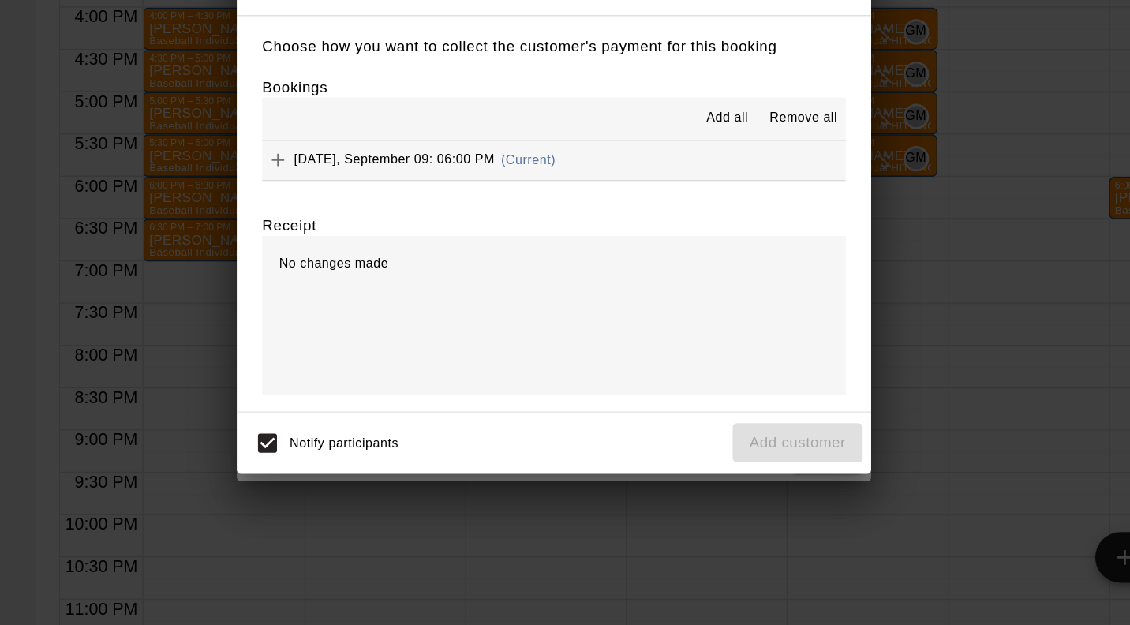
click at [509, 281] on span "Tuesday, September 09: 06:00 PM" at bounding box center [446, 277] width 150 height 11
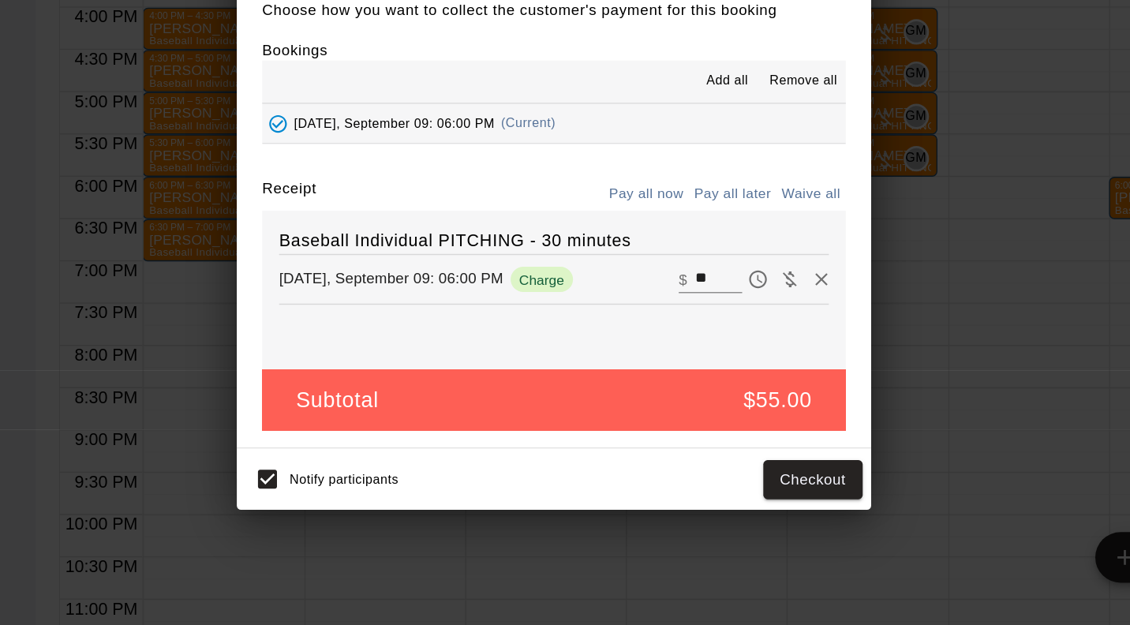
click at [708, 305] on button "Pay all later" at bounding box center [698, 303] width 65 height 24
click at [762, 518] on button "Add customer" at bounding box center [746, 516] width 97 height 29
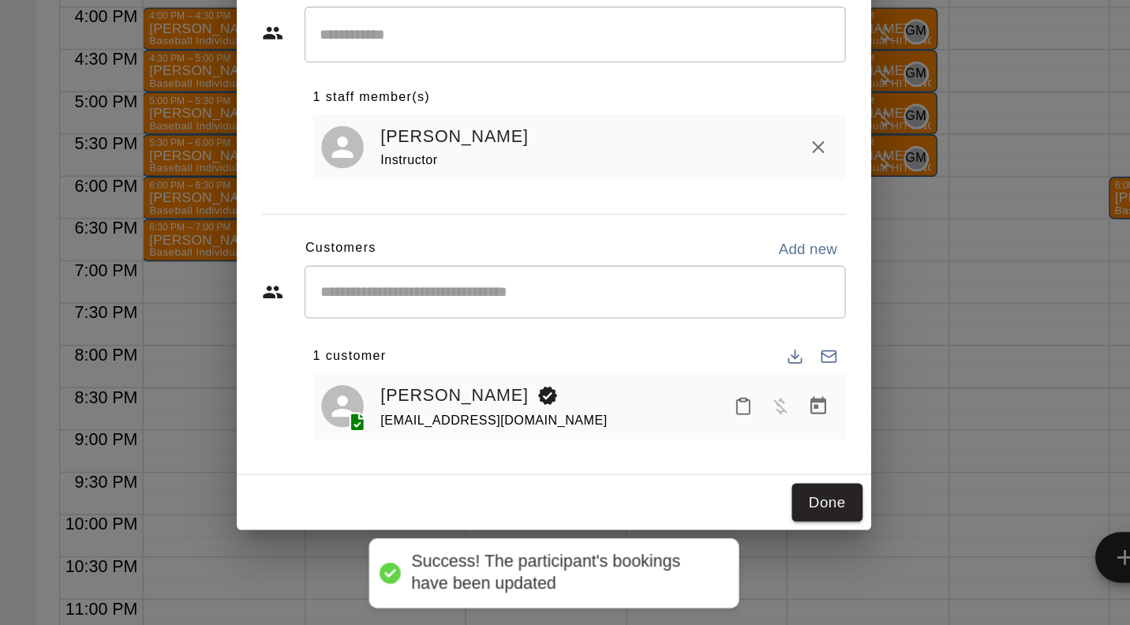
click at [780, 532] on button "Done" at bounding box center [768, 533] width 53 height 29
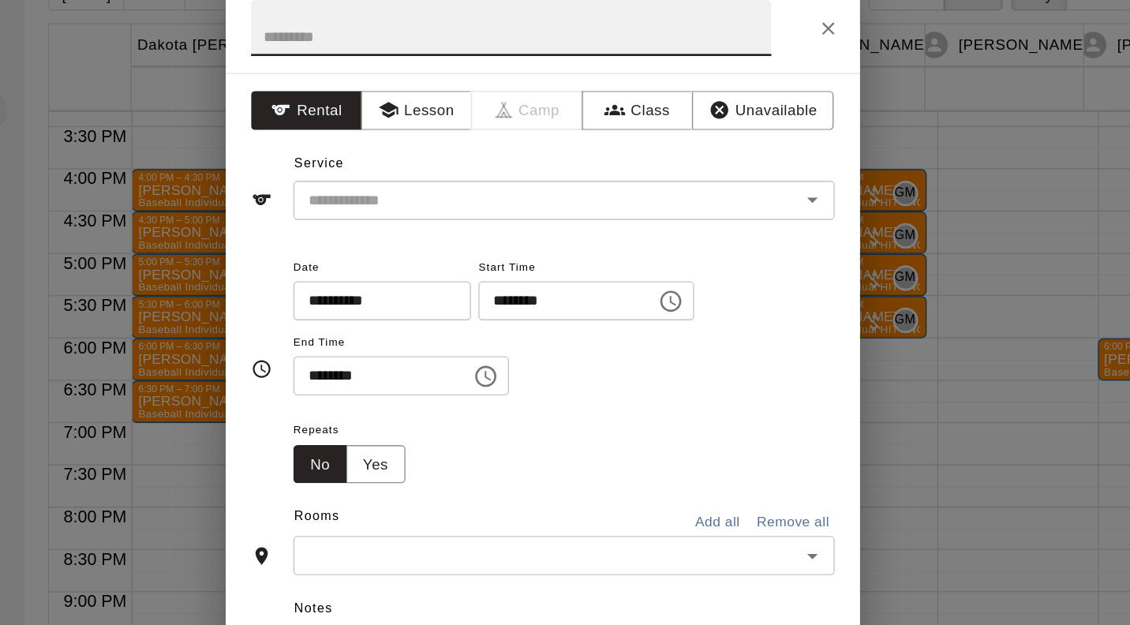
click at [476, 118] on button "Lesson" at bounding box center [470, 120] width 83 height 29
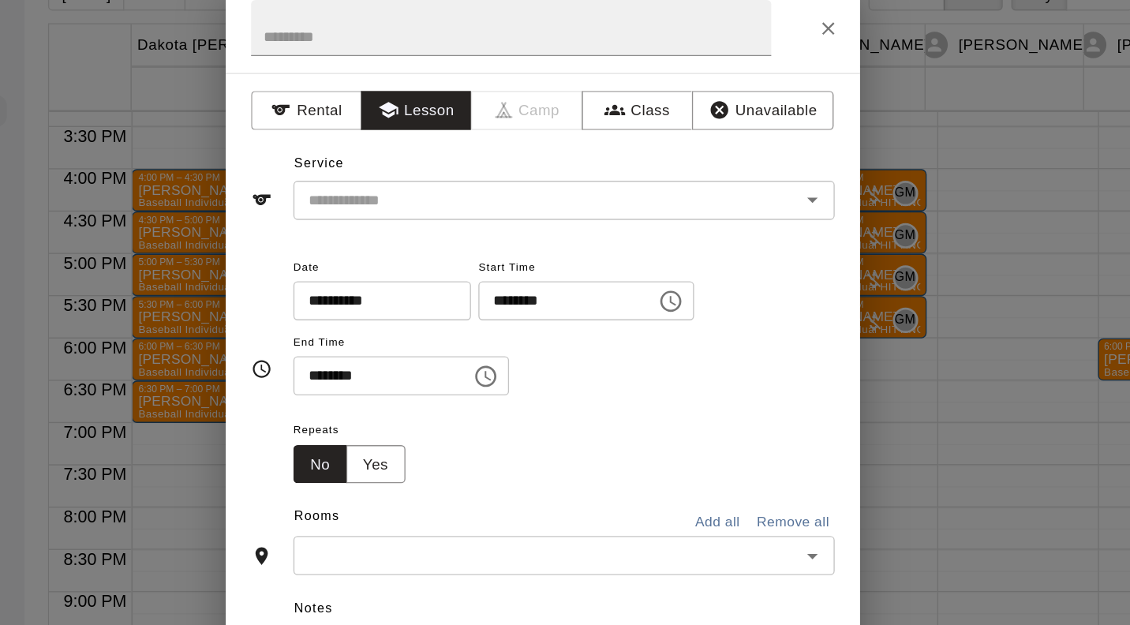
click at [470, 191] on input "text" at bounding box center [557, 188] width 348 height 20
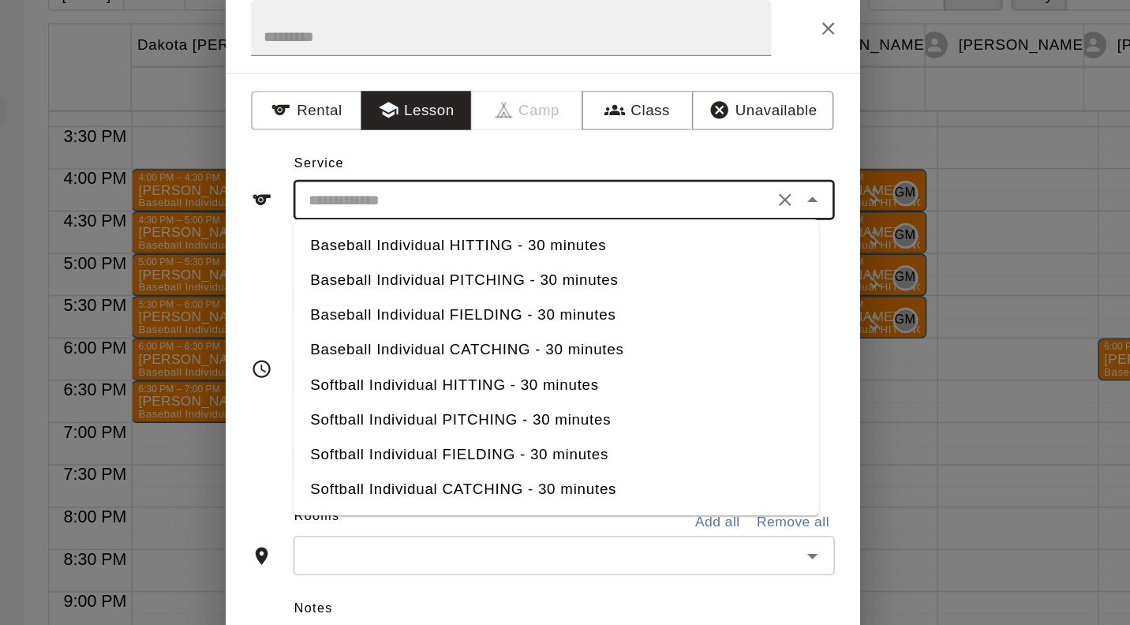
click at [501, 272] on li "Baseball Individual FIELDING - 30 minutes" at bounding box center [575, 273] width 392 height 26
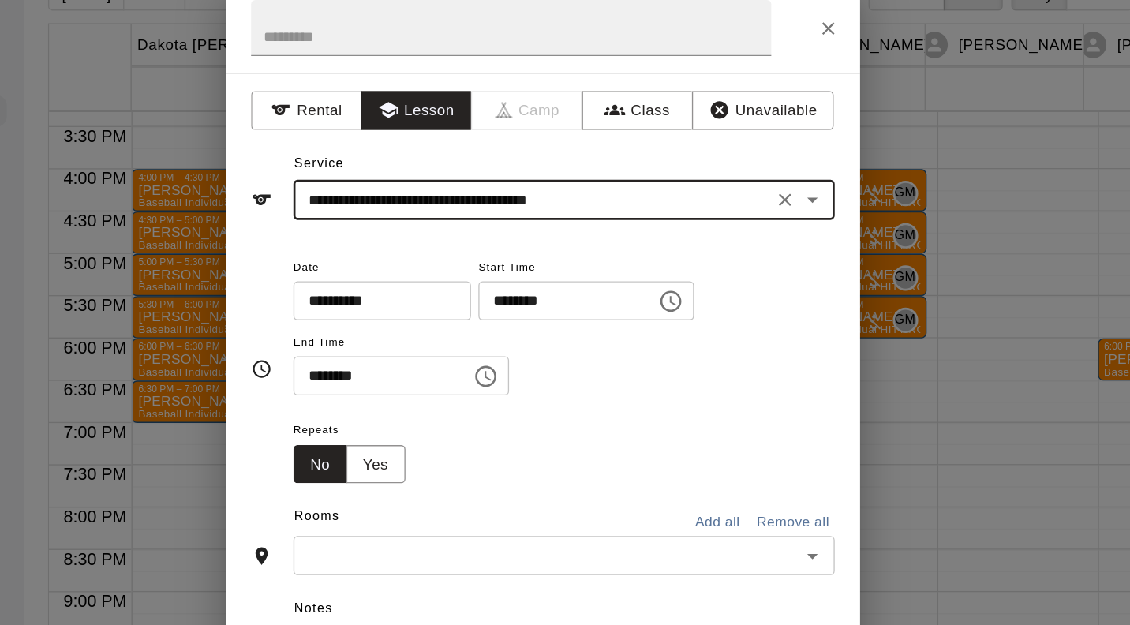
type input "**********"
click at [574, 453] on input "text" at bounding box center [567, 453] width 368 height 20
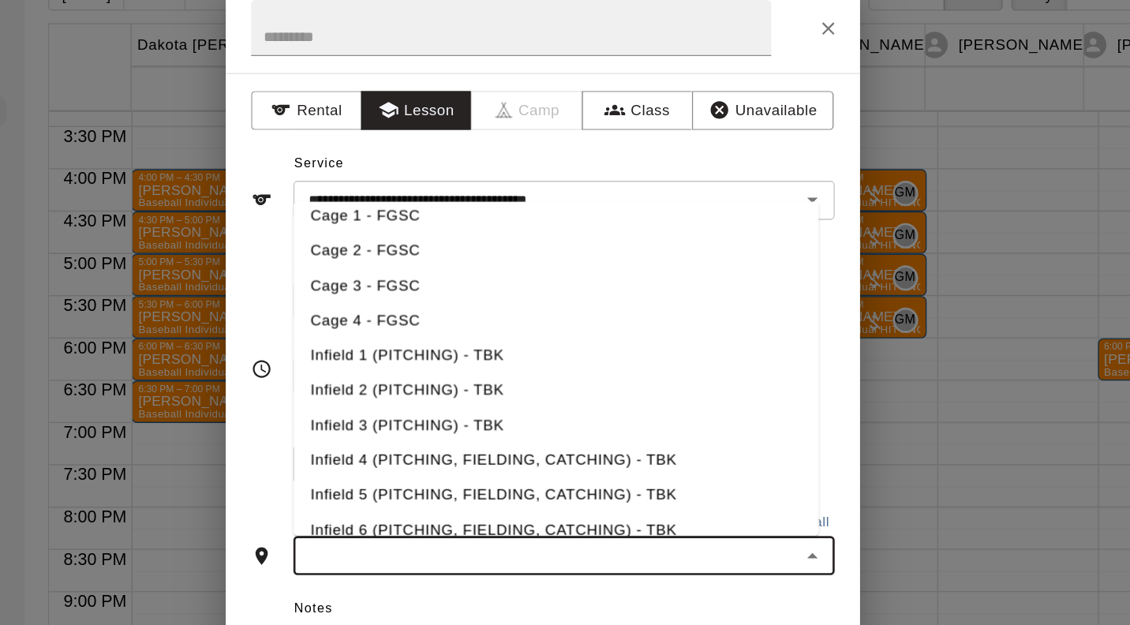
scroll to position [191, 0]
click at [514, 383] on li "Infield 4 (PITCHING, FIELDING, CATCHING) - TBK" at bounding box center [575, 381] width 392 height 26
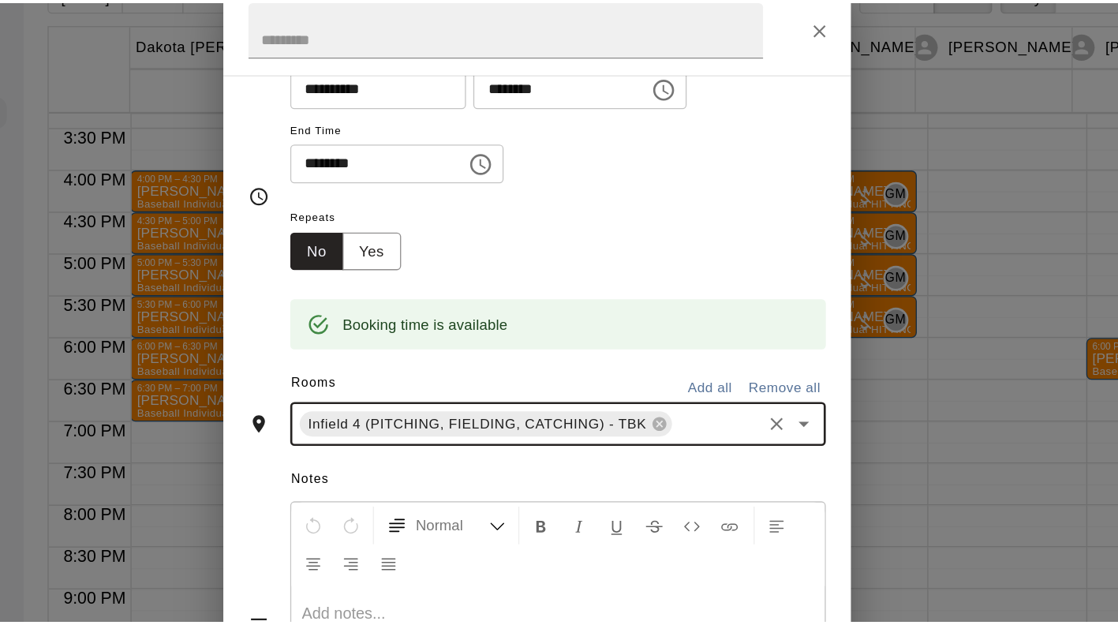
scroll to position [228, 0]
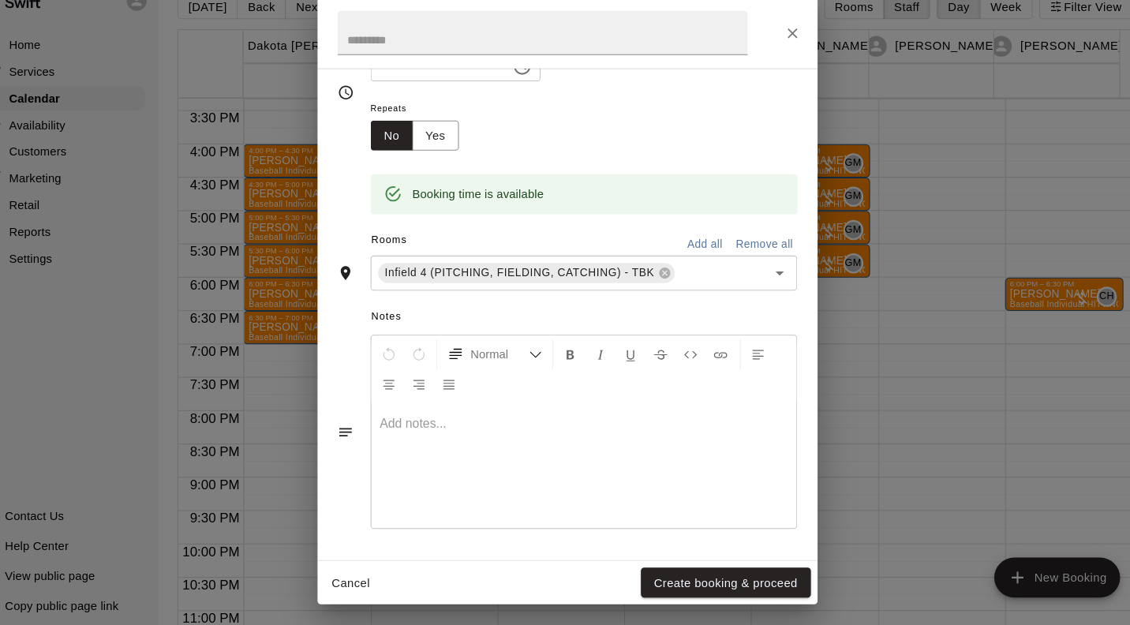
click at [722, 583] on button "Create booking & proceed" at bounding box center [714, 579] width 161 height 29
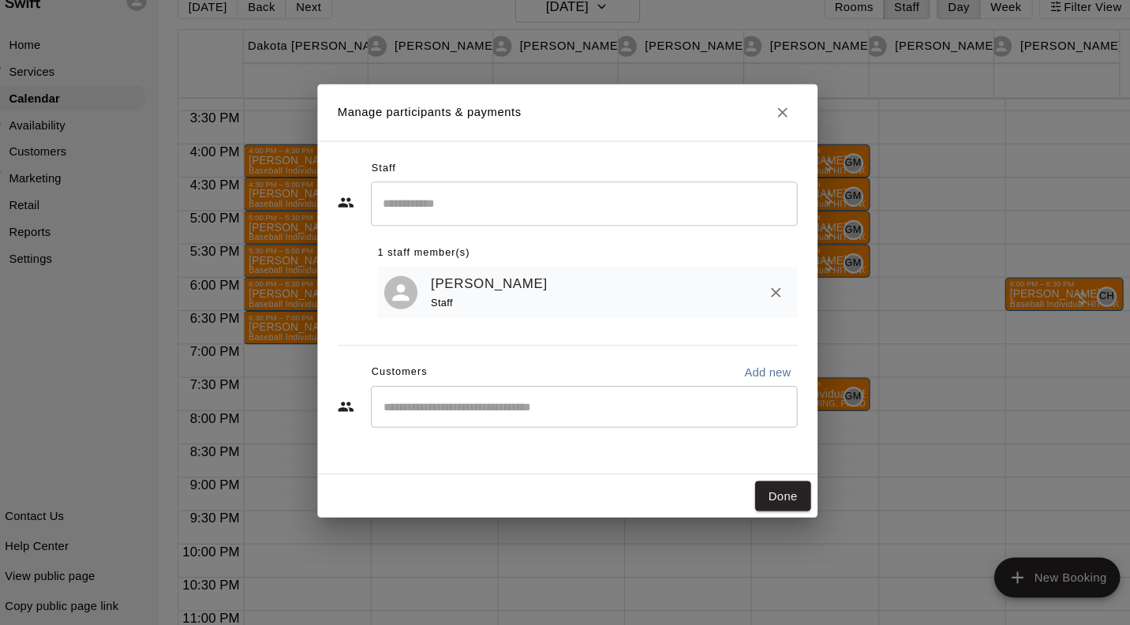
click at [564, 415] on input "Start typing to search customers..." at bounding box center [581, 413] width 390 height 16
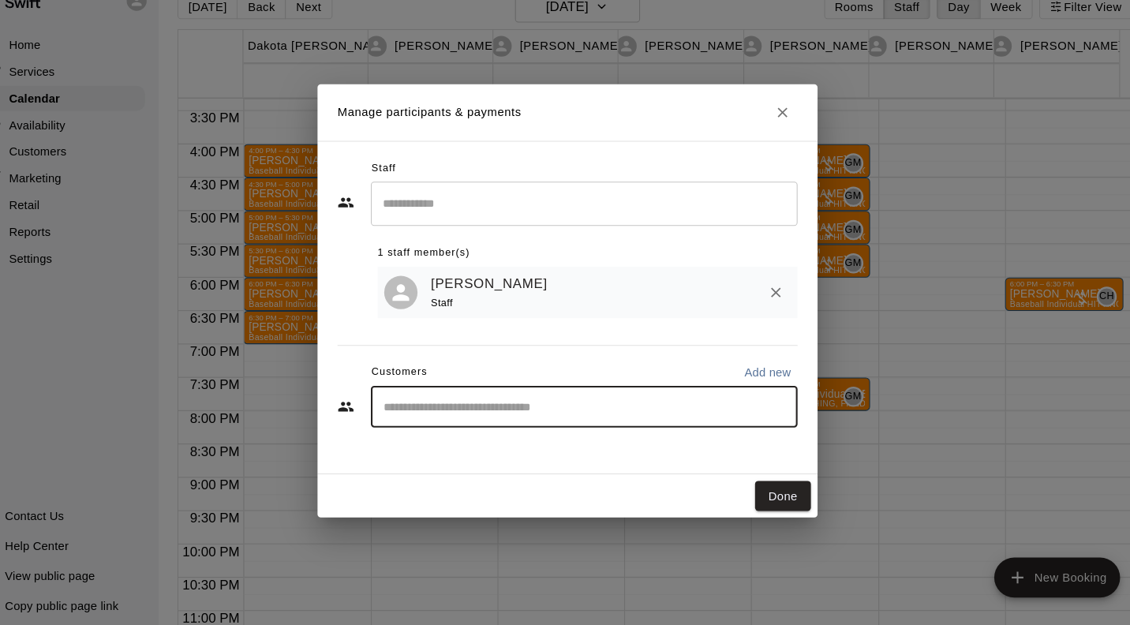
type input "********"
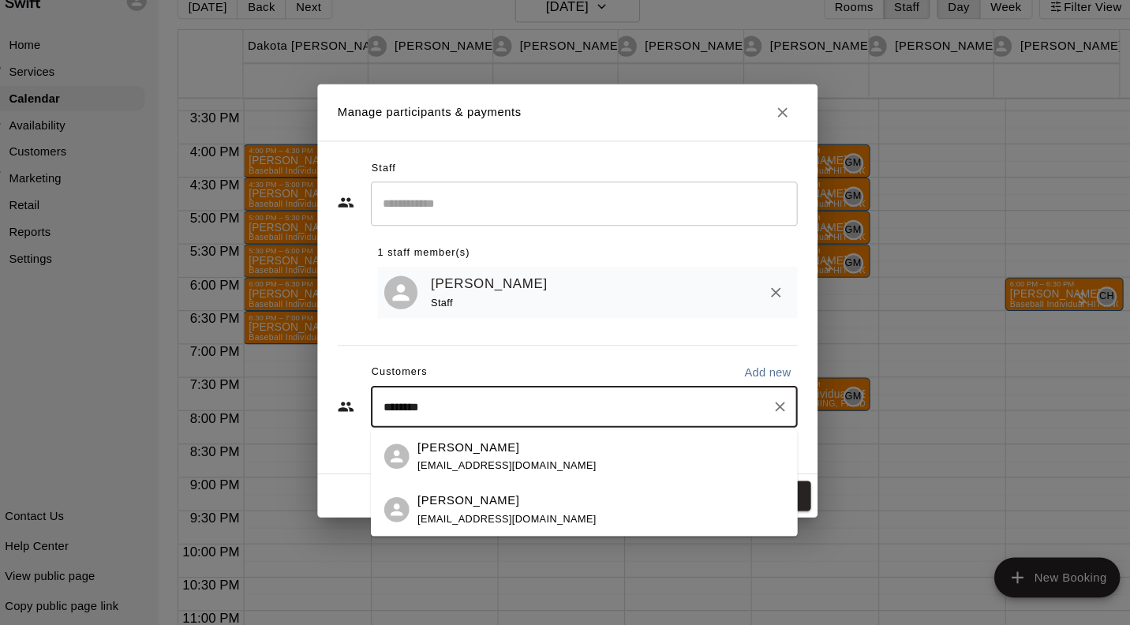
click at [503, 451] on p "Sarah Eshelman" at bounding box center [471, 451] width 96 height 17
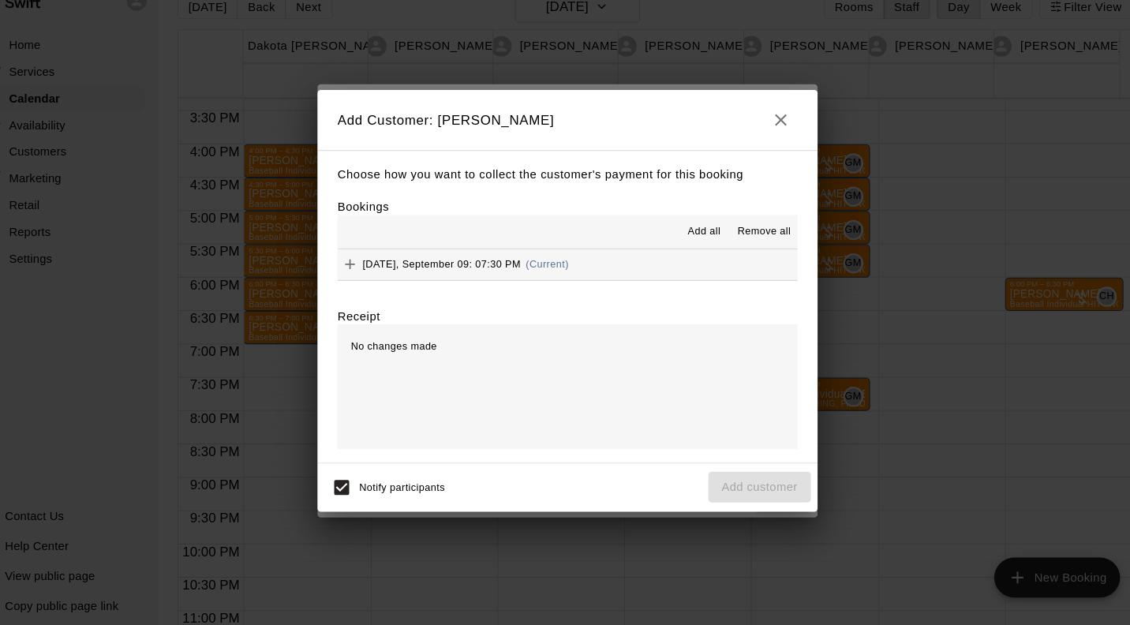
click at [558, 275] on span "(Current)" at bounding box center [545, 277] width 41 height 11
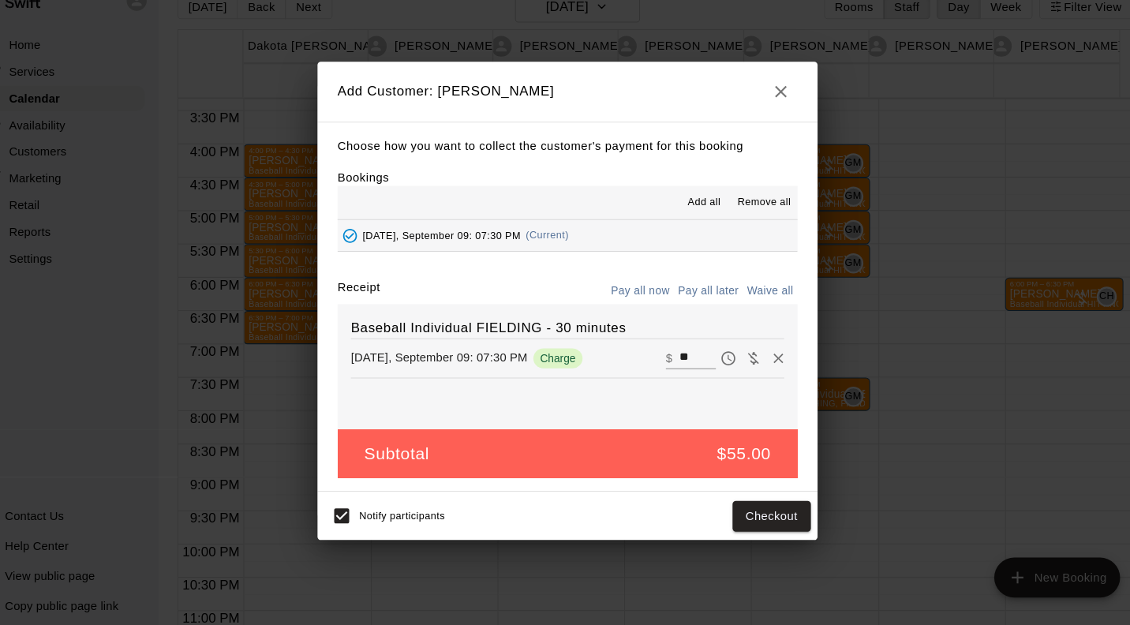
click at [711, 304] on button "Pay all later" at bounding box center [698, 303] width 65 height 24
click at [756, 516] on button "Add customer" at bounding box center [746, 516] width 97 height 29
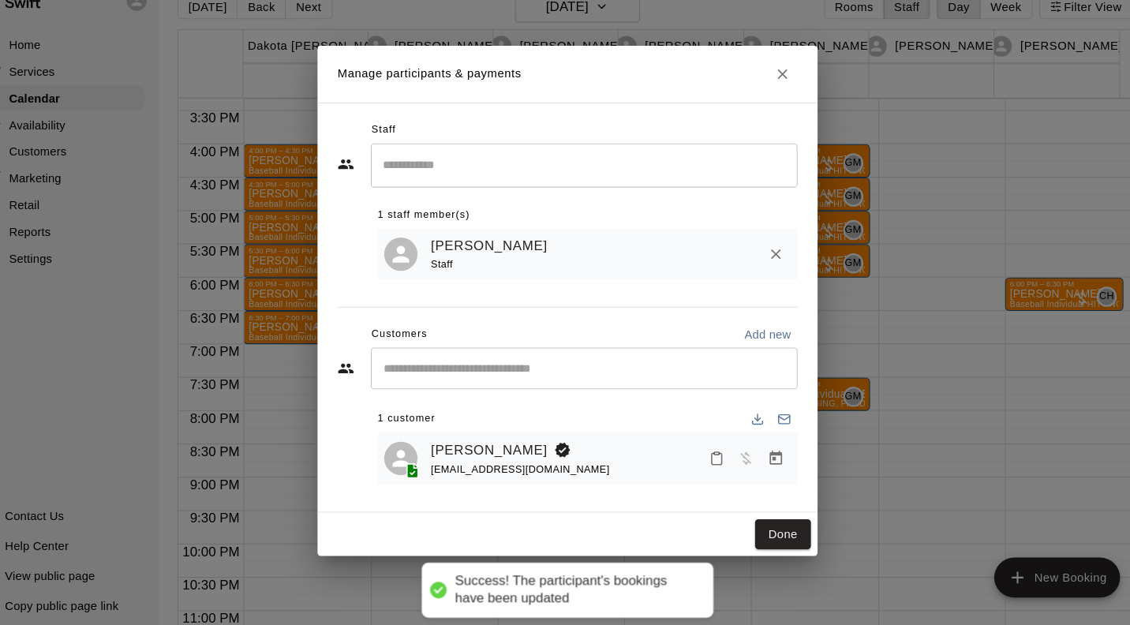
click at [774, 533] on button "Done" at bounding box center [768, 533] width 53 height 29
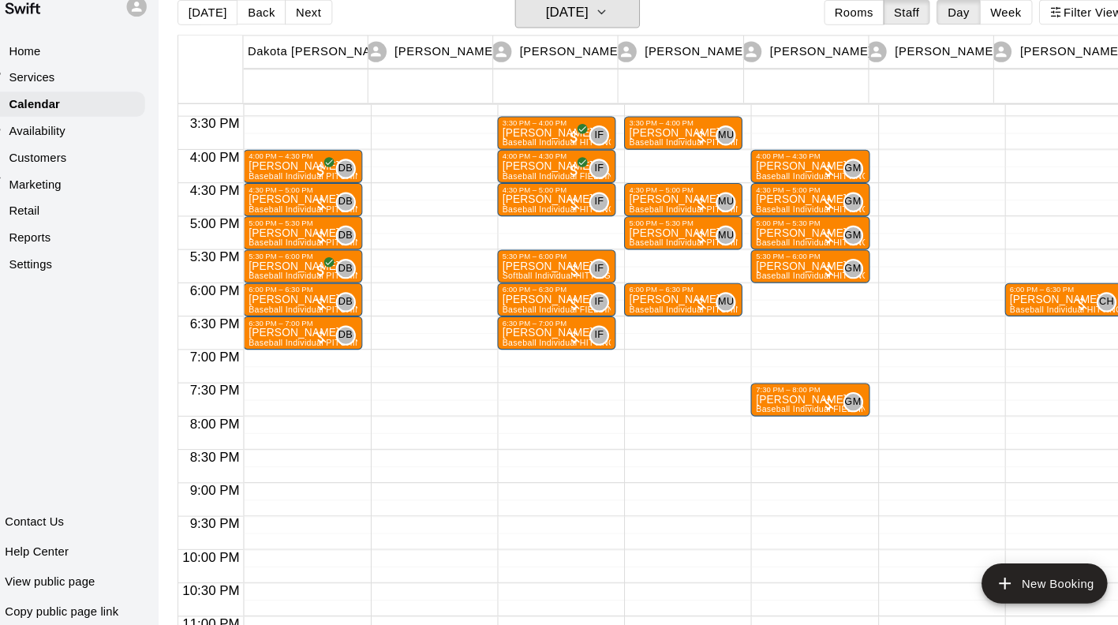
click at [611, 36] on button "Tuesday Sep 09" at bounding box center [574, 34] width 118 height 30
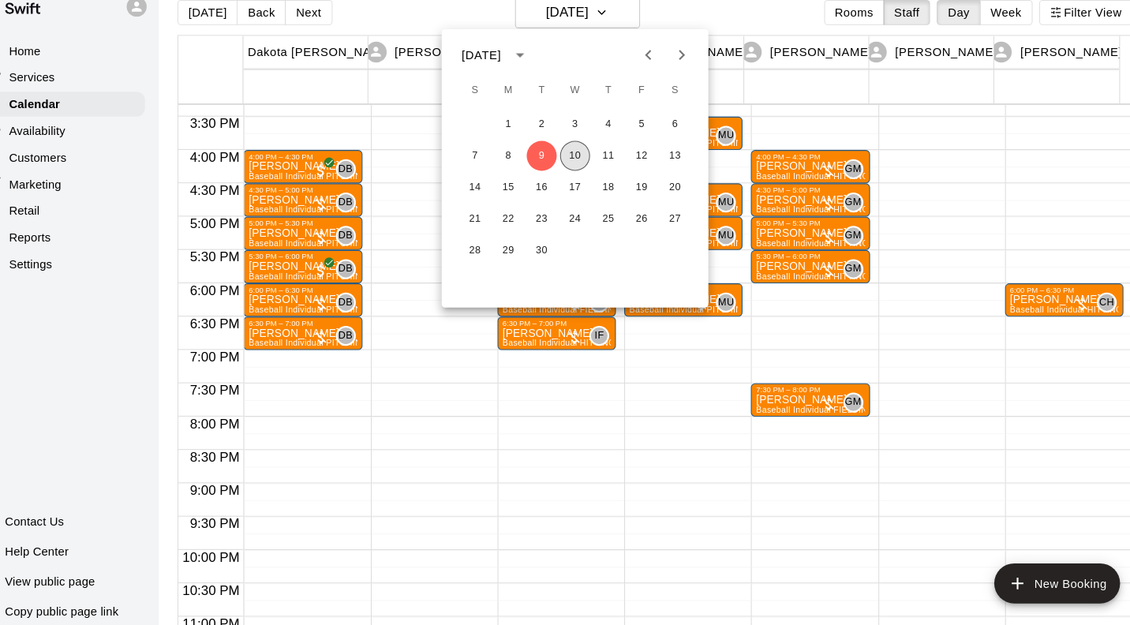
click at [573, 170] on button "10" at bounding box center [572, 169] width 28 height 28
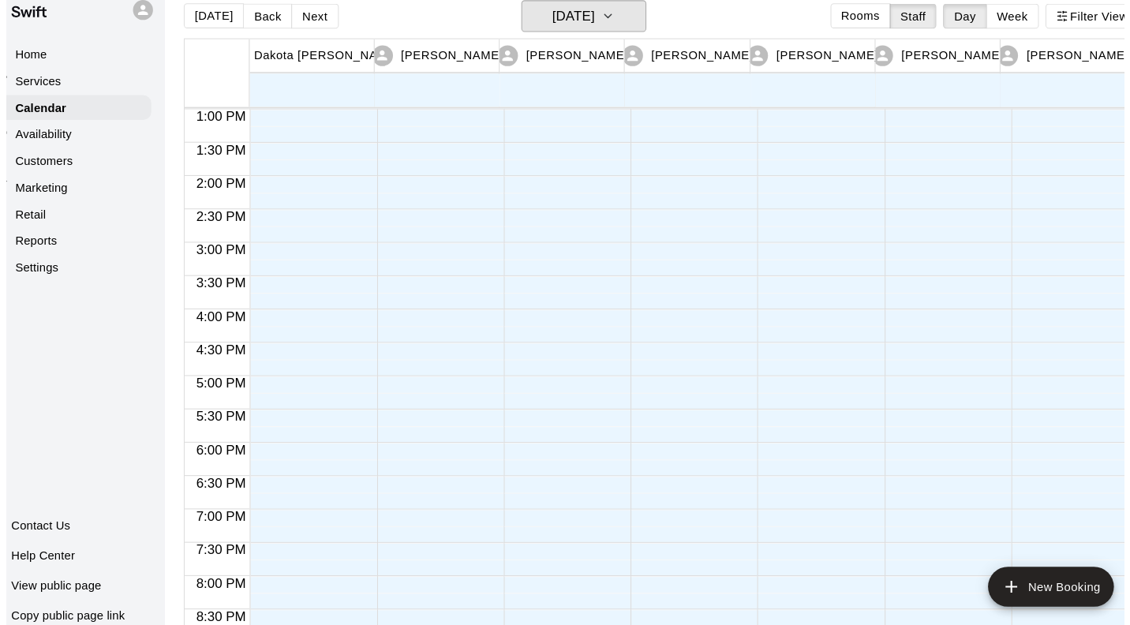
scroll to position [820, 0]
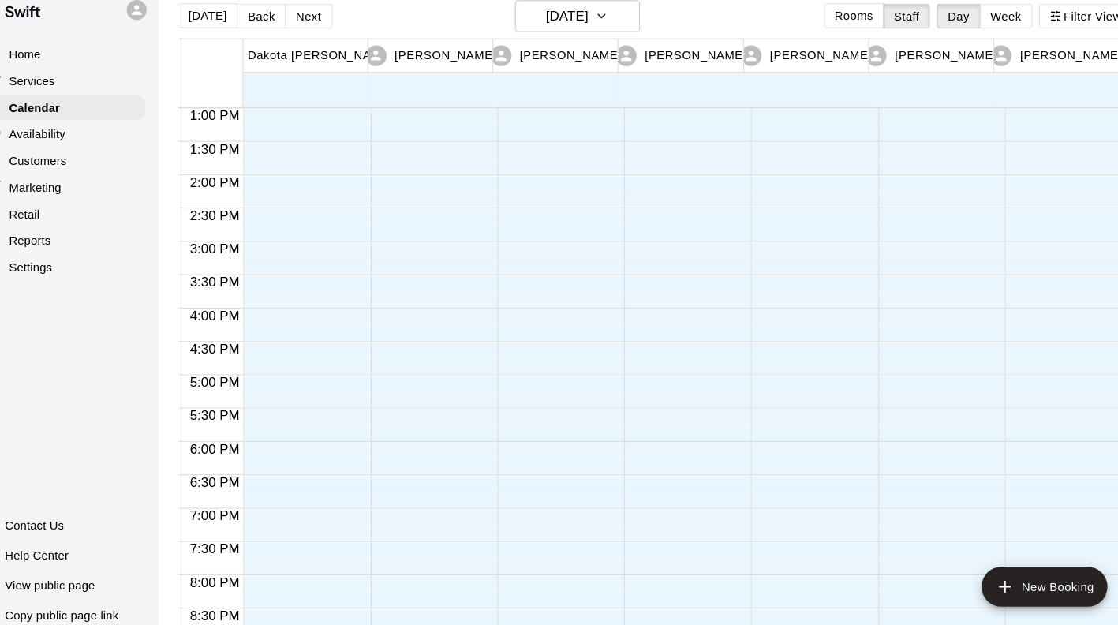
click at [1005, 229] on div at bounding box center [1035, 58] width 112 height 1515
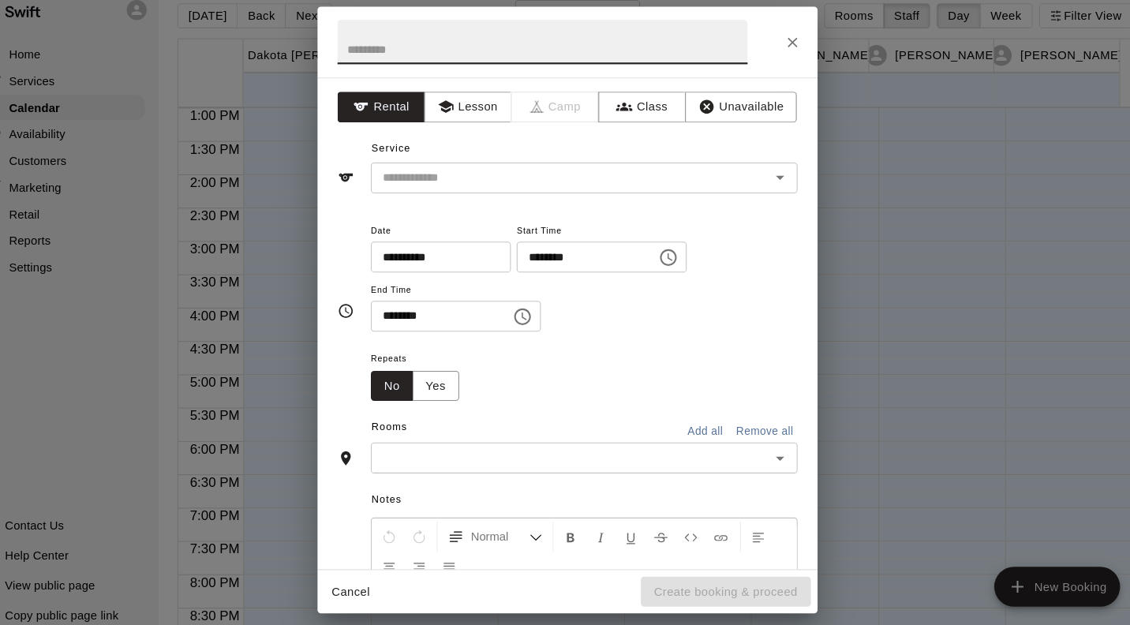
click at [472, 118] on button "Lesson" at bounding box center [470, 120] width 83 height 29
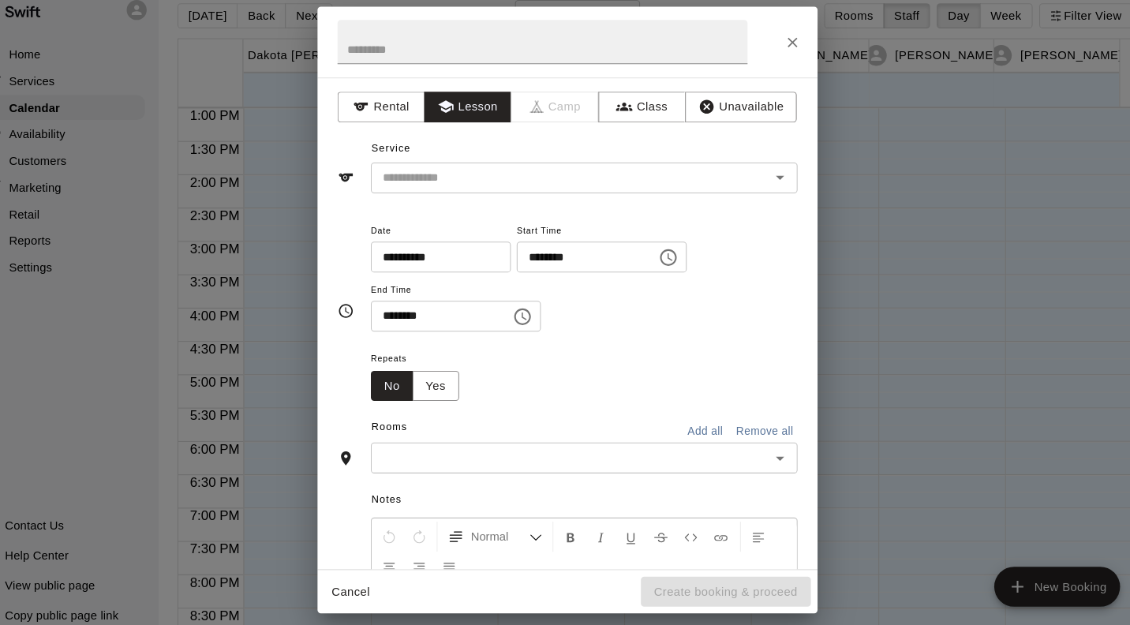
click at [604, 174] on div "​" at bounding box center [581, 187] width 404 height 29
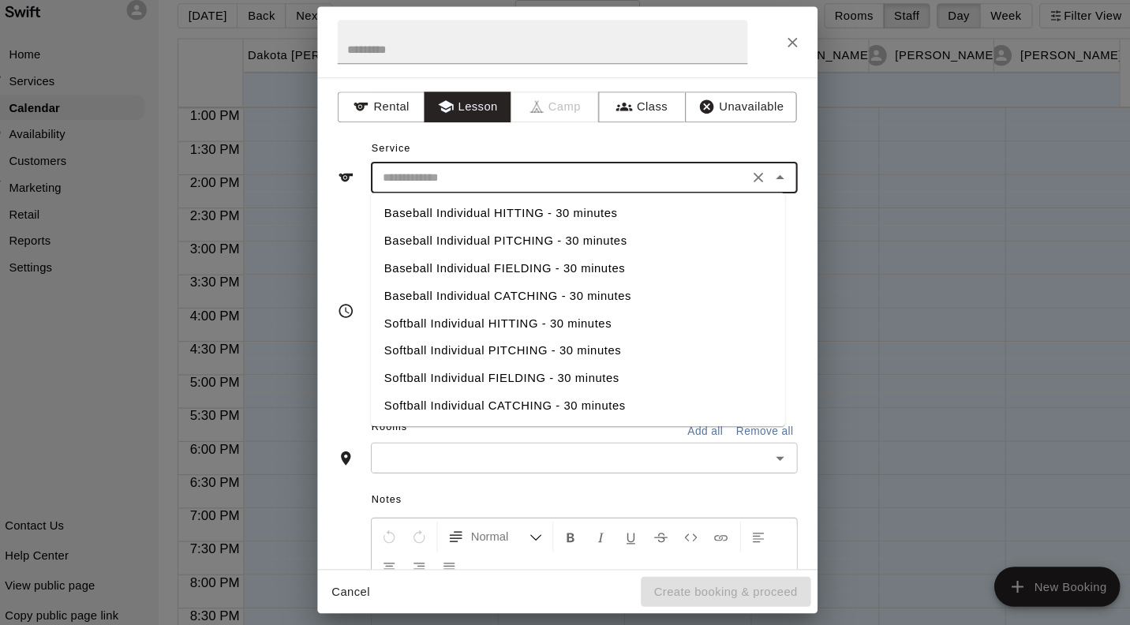
click at [533, 221] on li "Baseball Individual HITTING - 30 minutes" at bounding box center [575, 221] width 392 height 26
type input "**********"
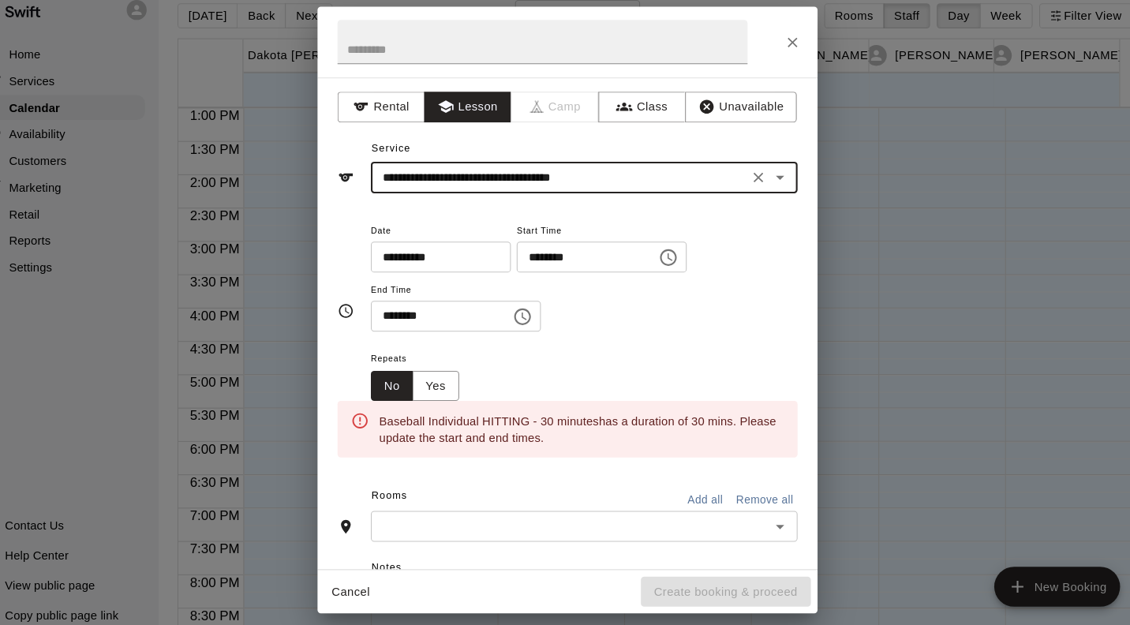
click at [526, 315] on icon "Choose time, selected time is 8:00 PM" at bounding box center [523, 318] width 5 height 7
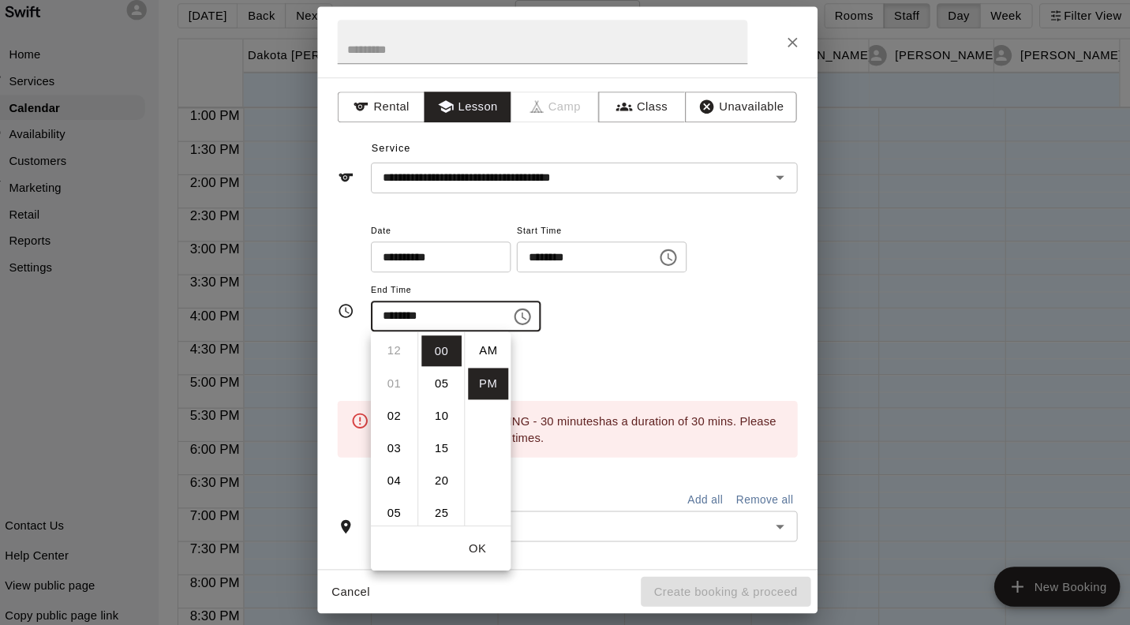
scroll to position [28, 0]
click at [398, 316] on input "********" at bounding box center [439, 318] width 121 height 29
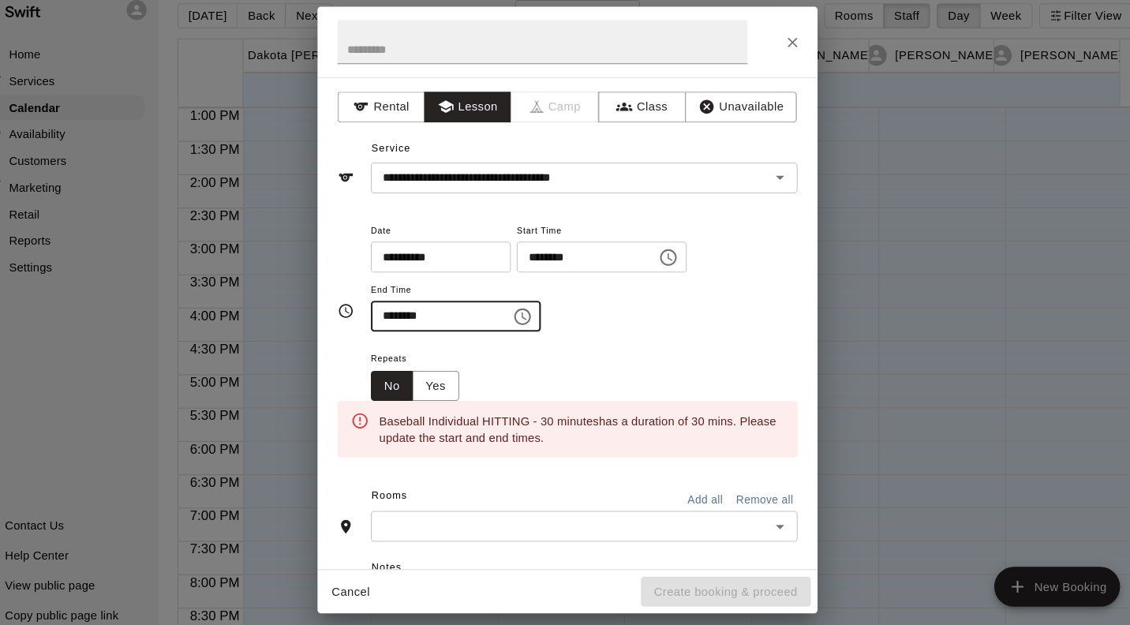
click at [398, 319] on input "********" at bounding box center [439, 318] width 121 height 29
click at [532, 320] on icon "Choose time, selected time is 8:00 PM" at bounding box center [522, 318] width 19 height 19
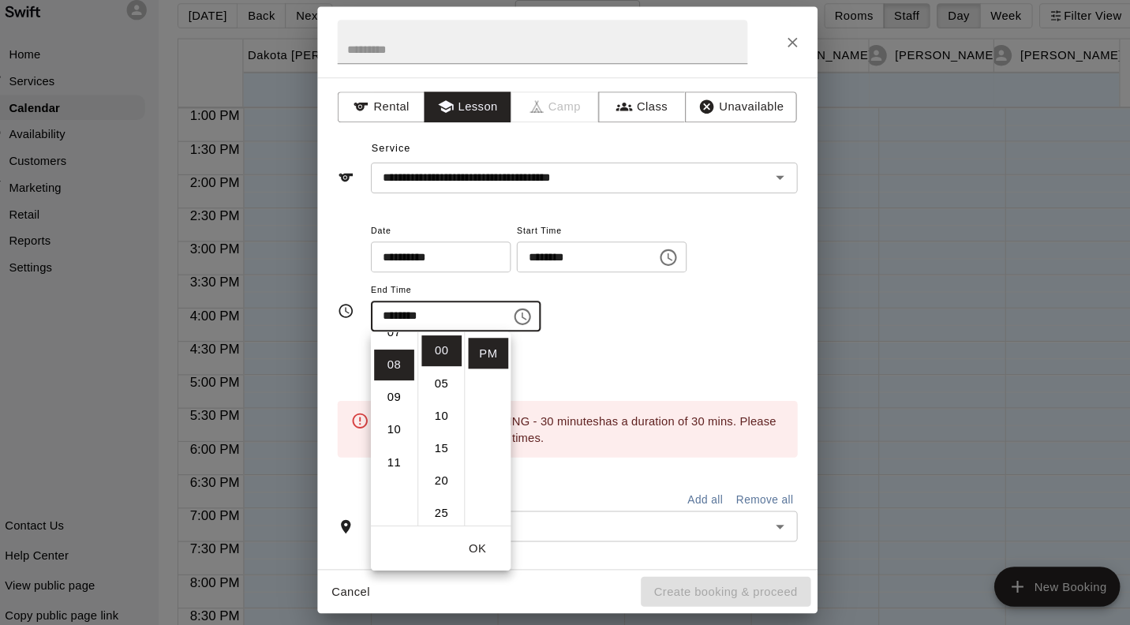
scroll to position [216, 0]
click at [400, 357] on li "03" at bounding box center [401, 358] width 38 height 29
type input "********"
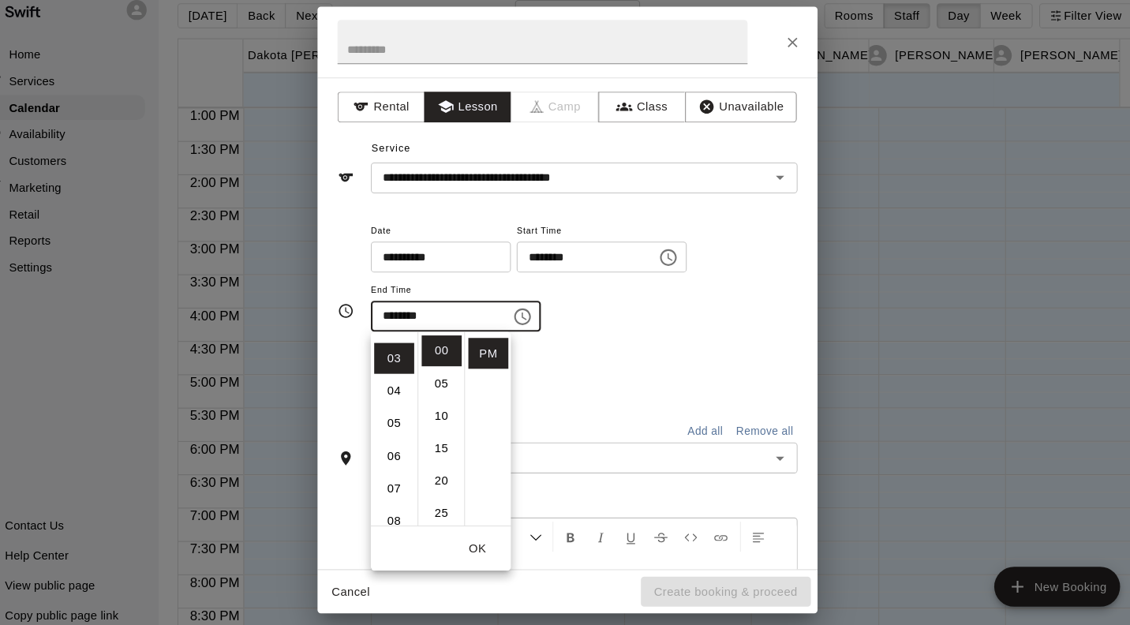
scroll to position [92, 0]
click at [650, 344] on div "**********" at bounding box center [581, 288] width 404 height 122
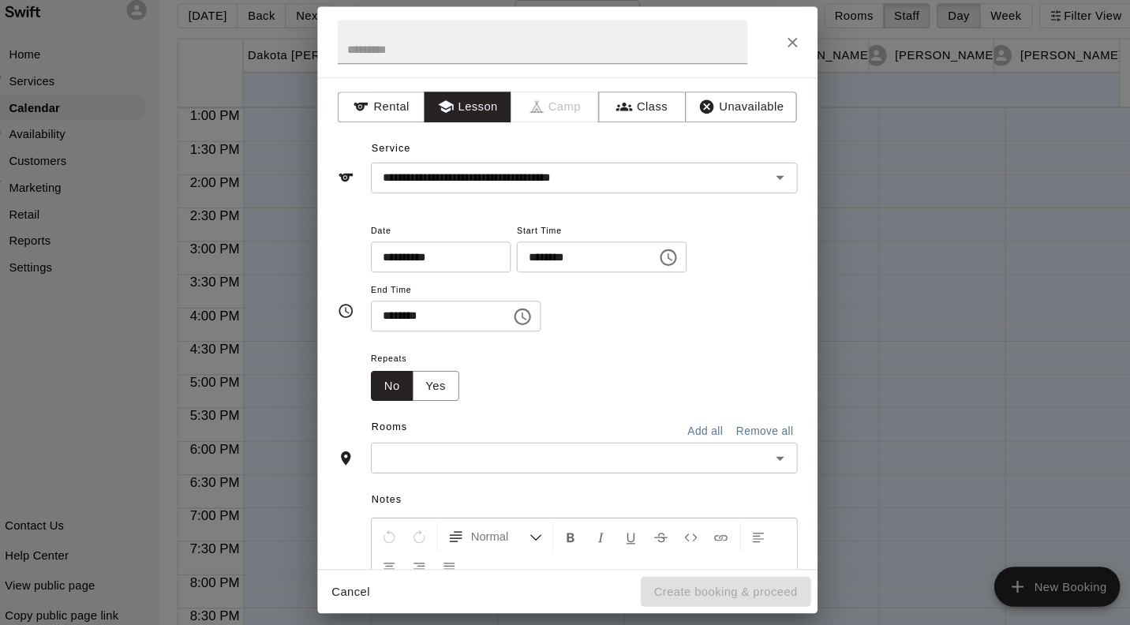
click at [443, 379] on button "Yes" at bounding box center [440, 384] width 44 height 29
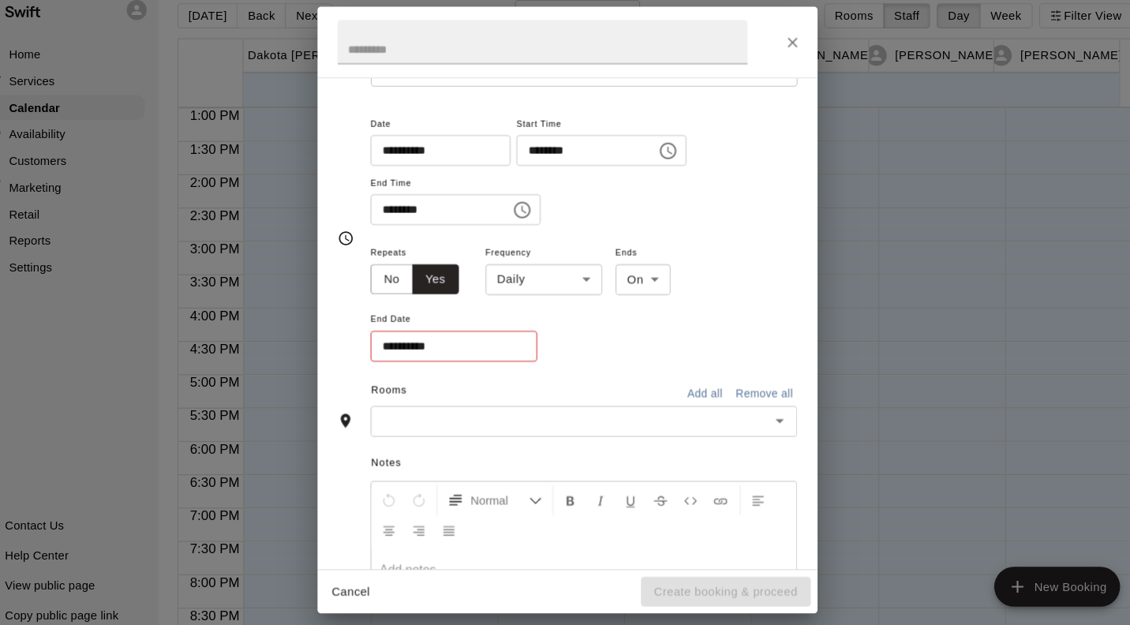
scroll to position [163, 0]
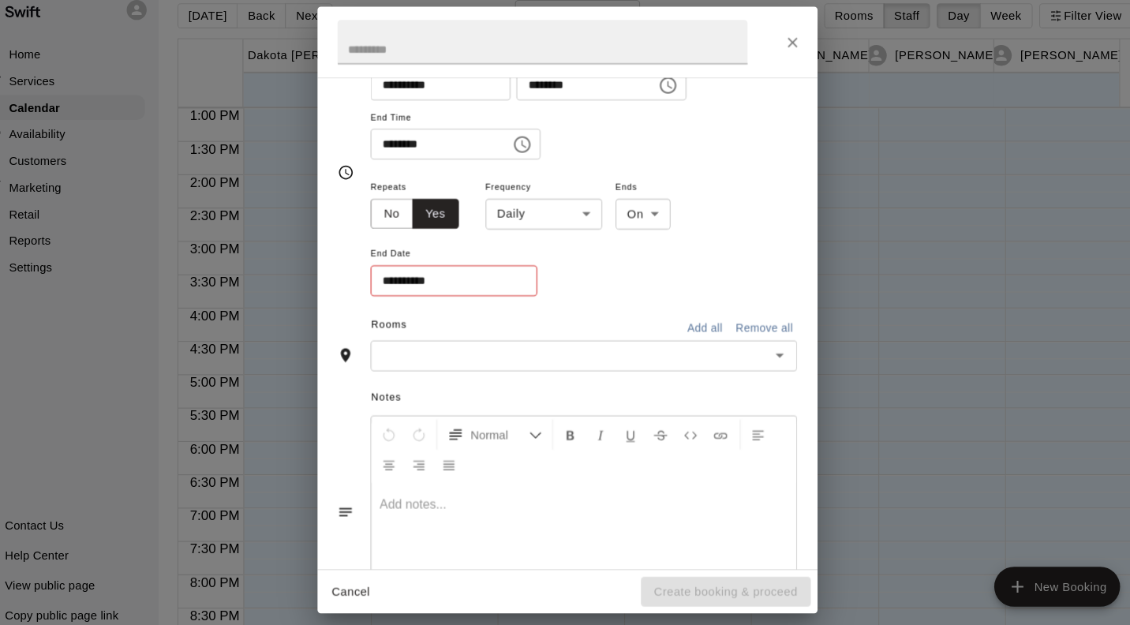
click at [386, 229] on button "No" at bounding box center [399, 221] width 40 height 29
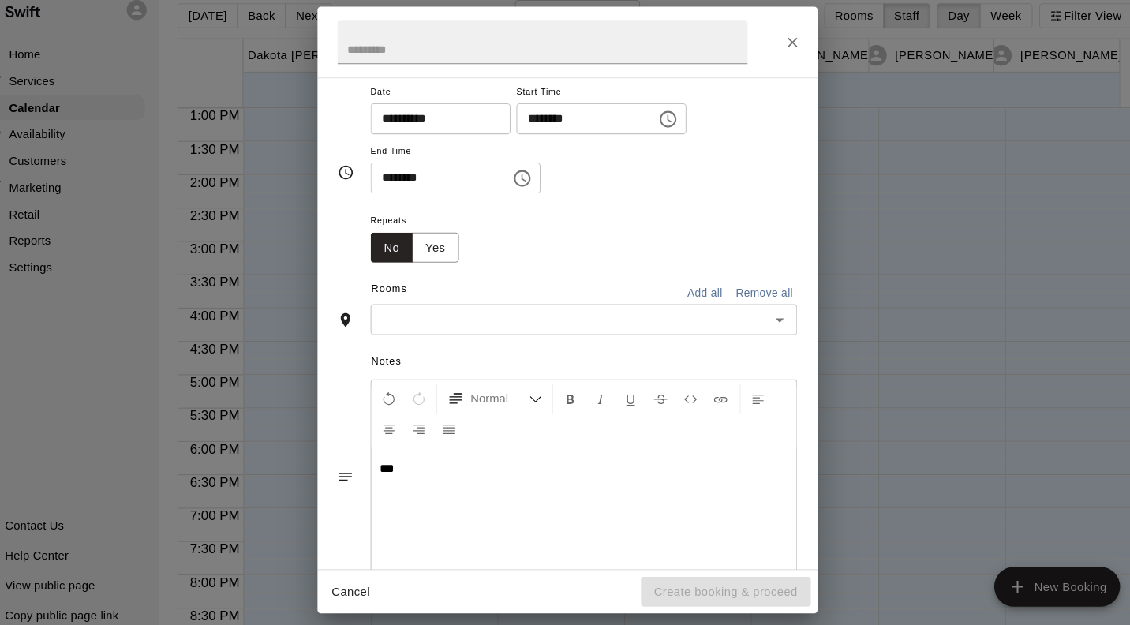
click at [396, 396] on icon "Undo" at bounding box center [396, 397] width 14 height 14
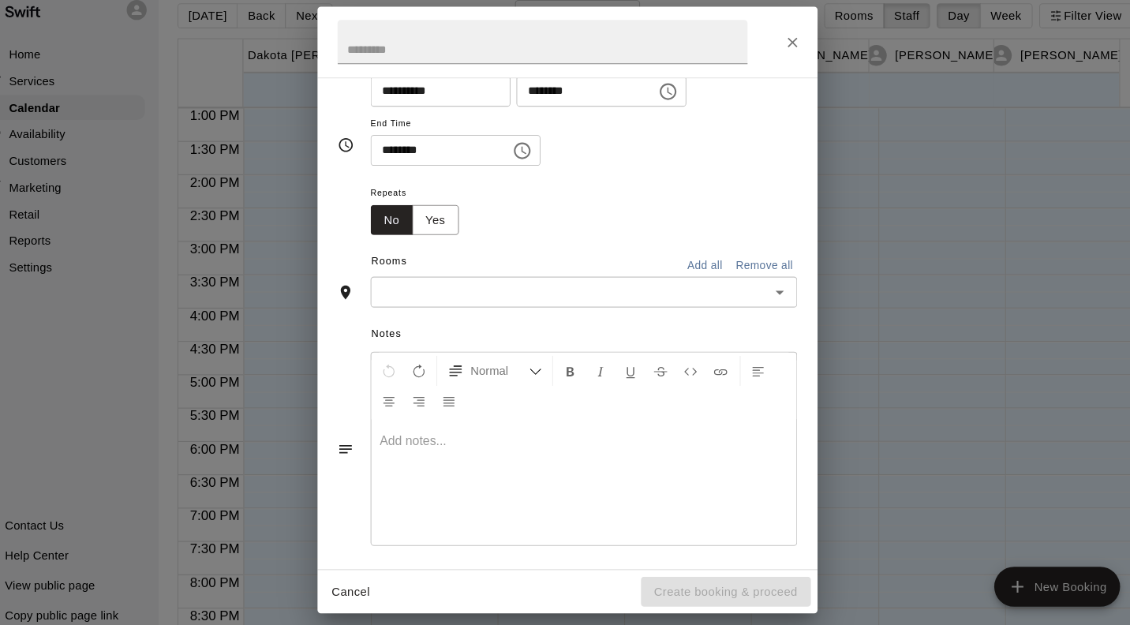
scroll to position [155, 0]
click at [697, 299] on input "text" at bounding box center [567, 298] width 368 height 20
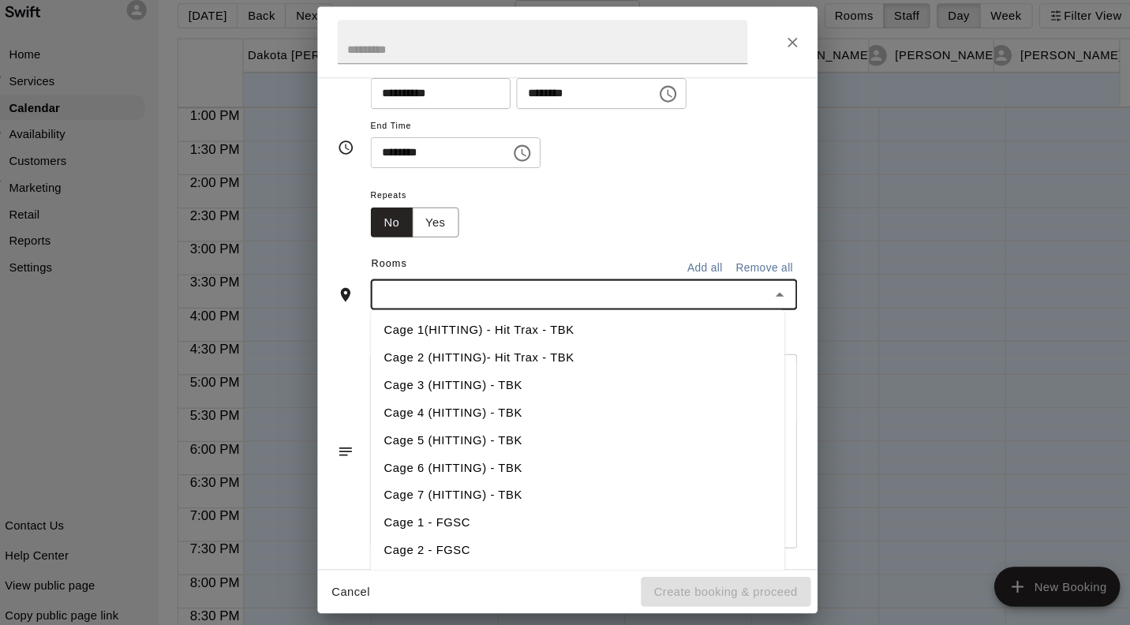
click at [470, 382] on li "Cage 3 (HITTING) - TBK" at bounding box center [575, 384] width 392 height 26
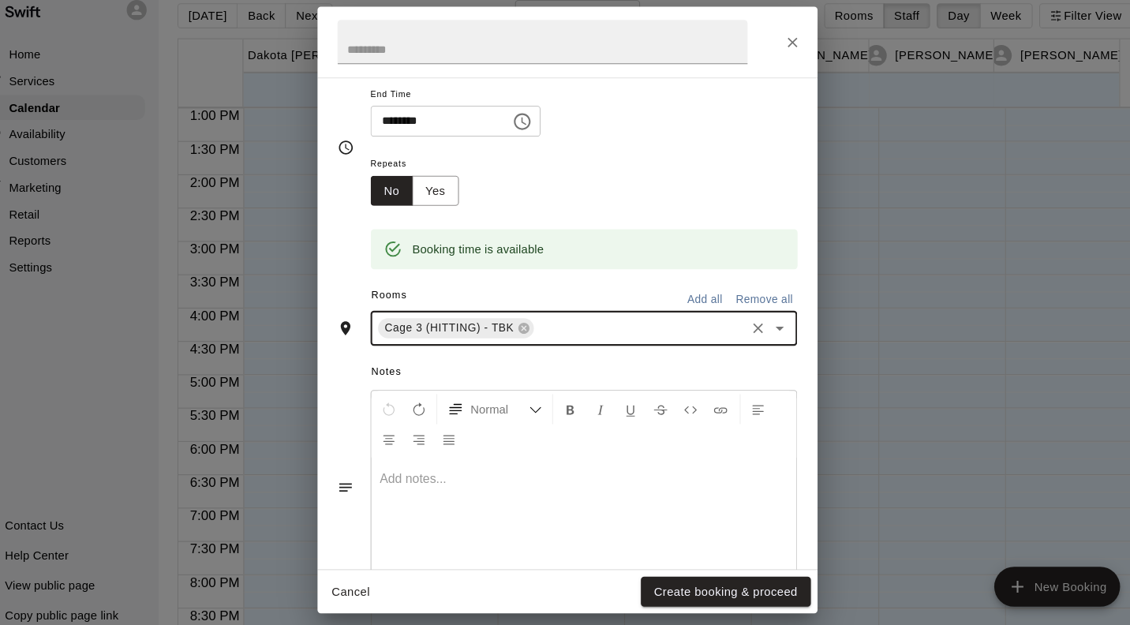
scroll to position [228, 0]
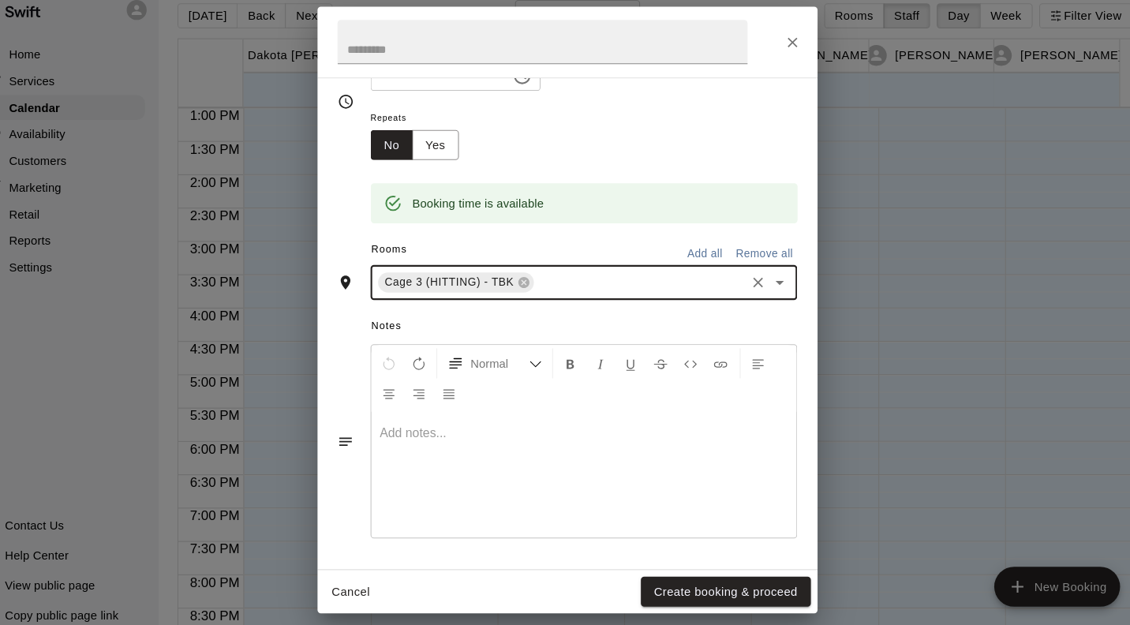
click at [706, 578] on button "Create booking & proceed" at bounding box center [714, 579] width 161 height 29
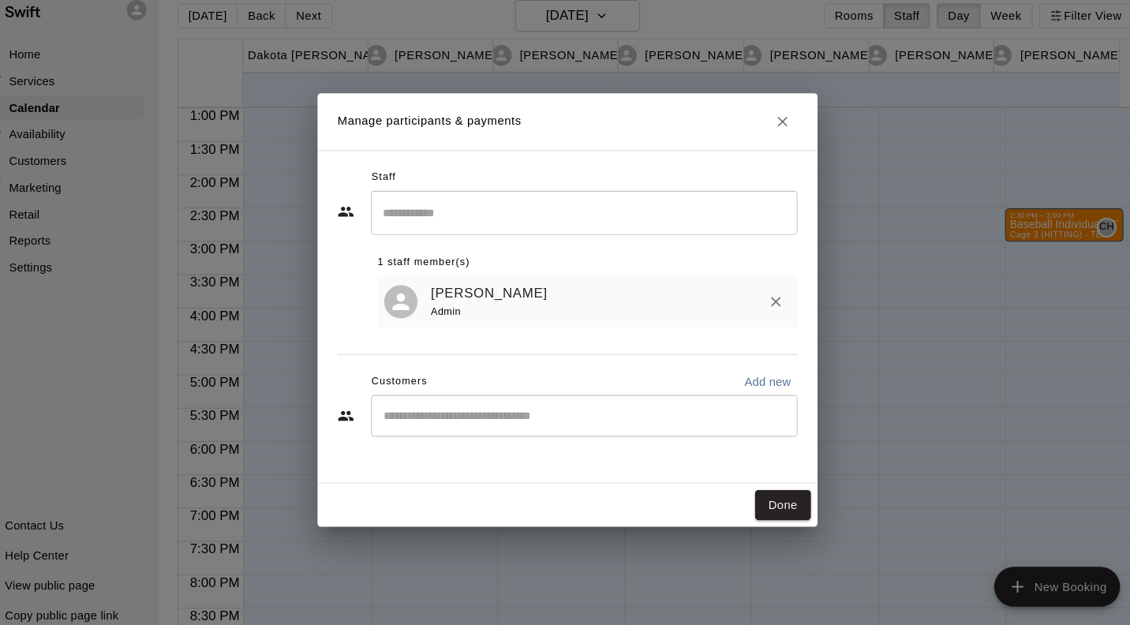
click at [766, 499] on button "Done" at bounding box center [768, 497] width 53 height 29
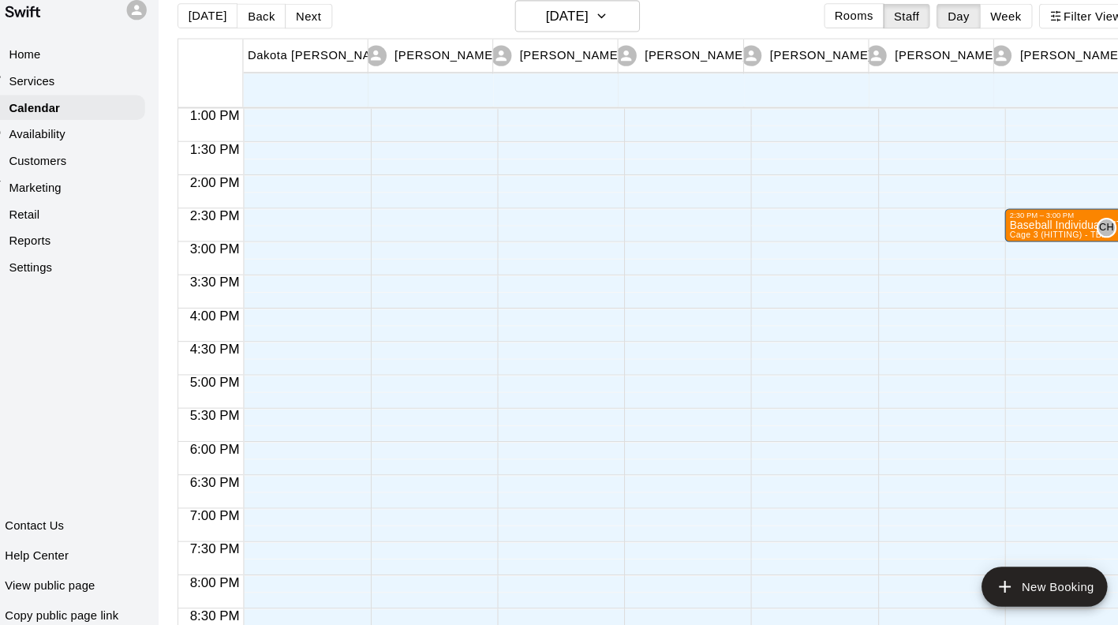
click at [1010, 232] on p "Baseball Individual HITTING - 30 minutes" at bounding box center [1035, 232] width 103 height 0
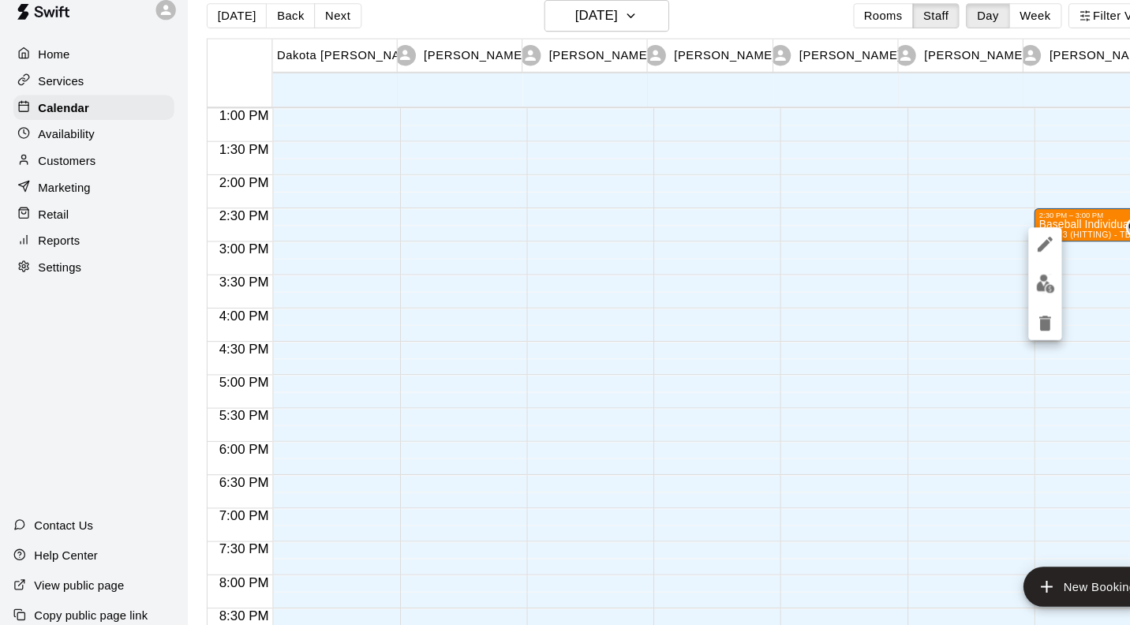
click at [989, 249] on icon "edit" at bounding box center [989, 250] width 14 height 14
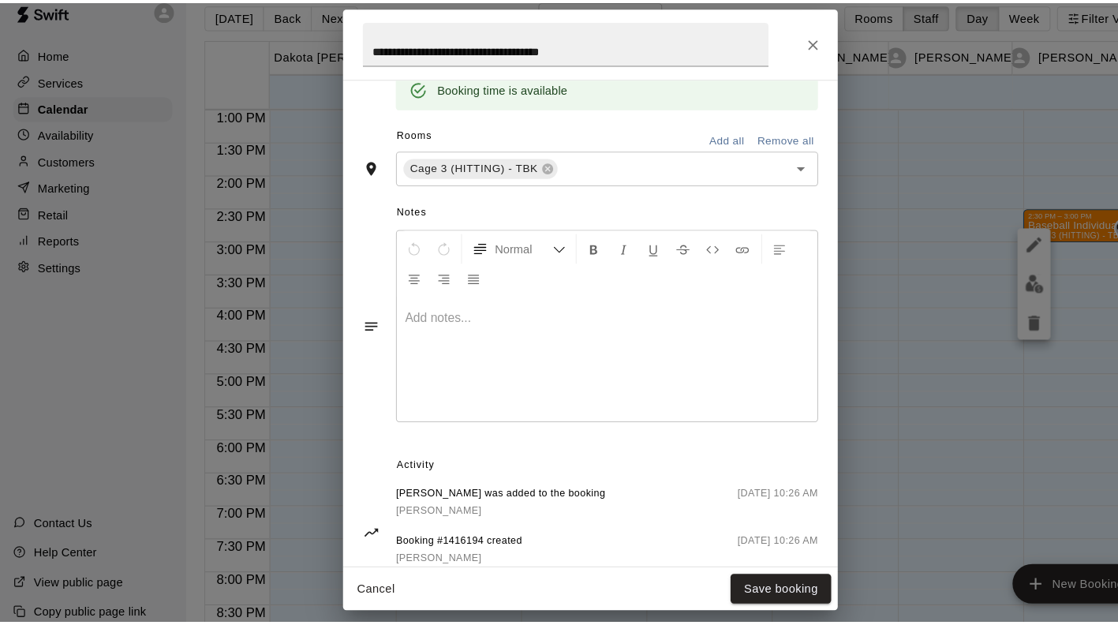
scroll to position [379, 0]
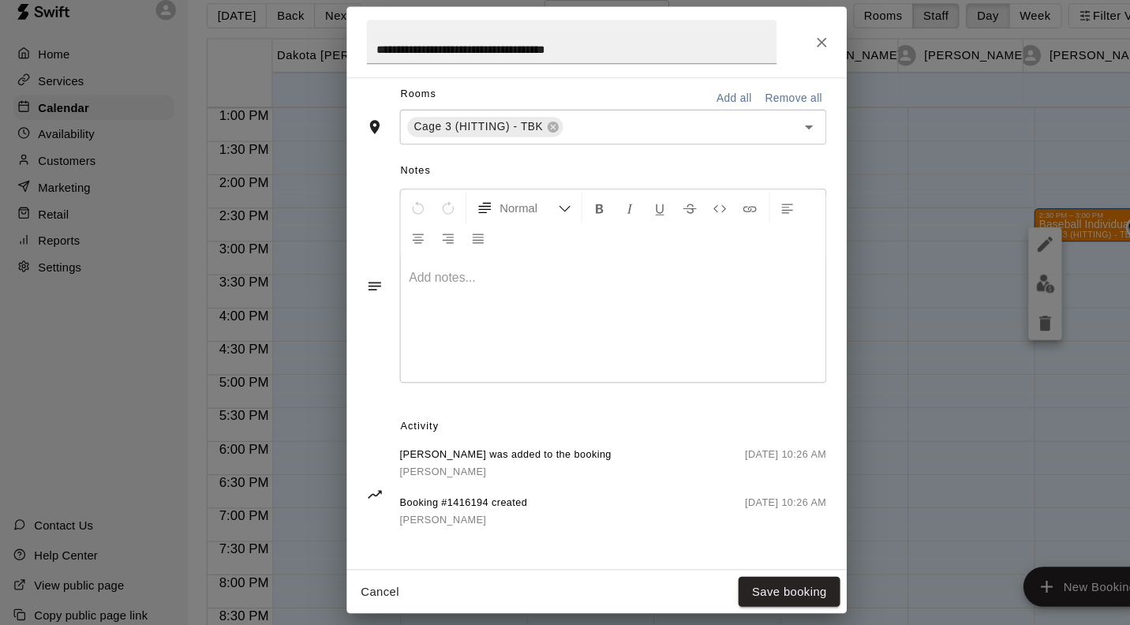
click at [777, 54] on icon "Close" at bounding box center [778, 59] width 16 height 16
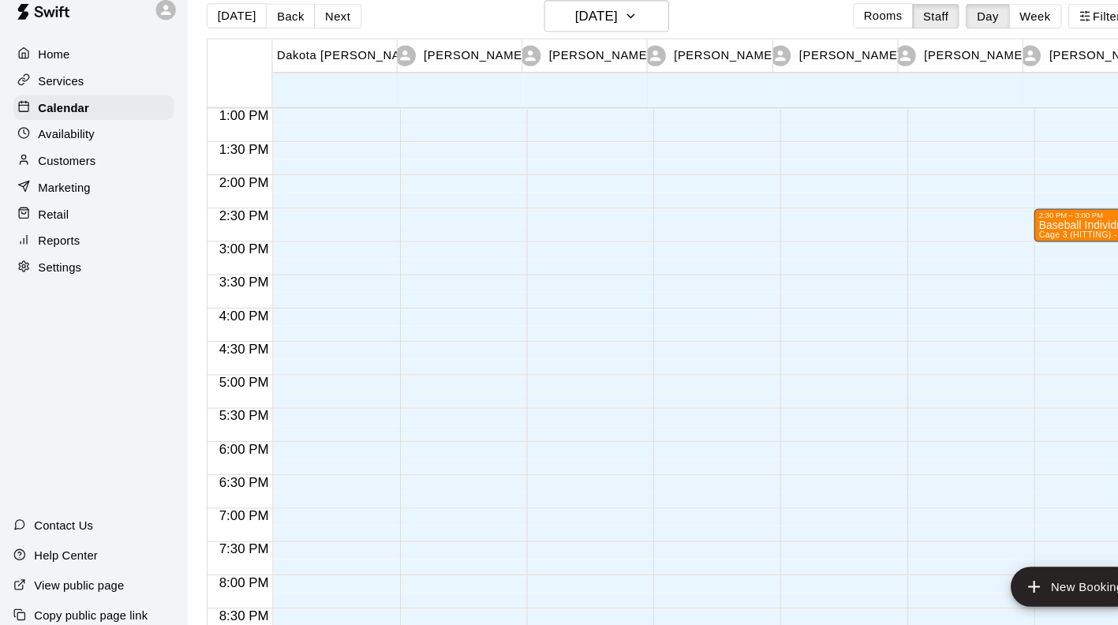
click at [1019, 232] on p "Baseball Individual HITTING - 30 minutes" at bounding box center [1035, 232] width 103 height 0
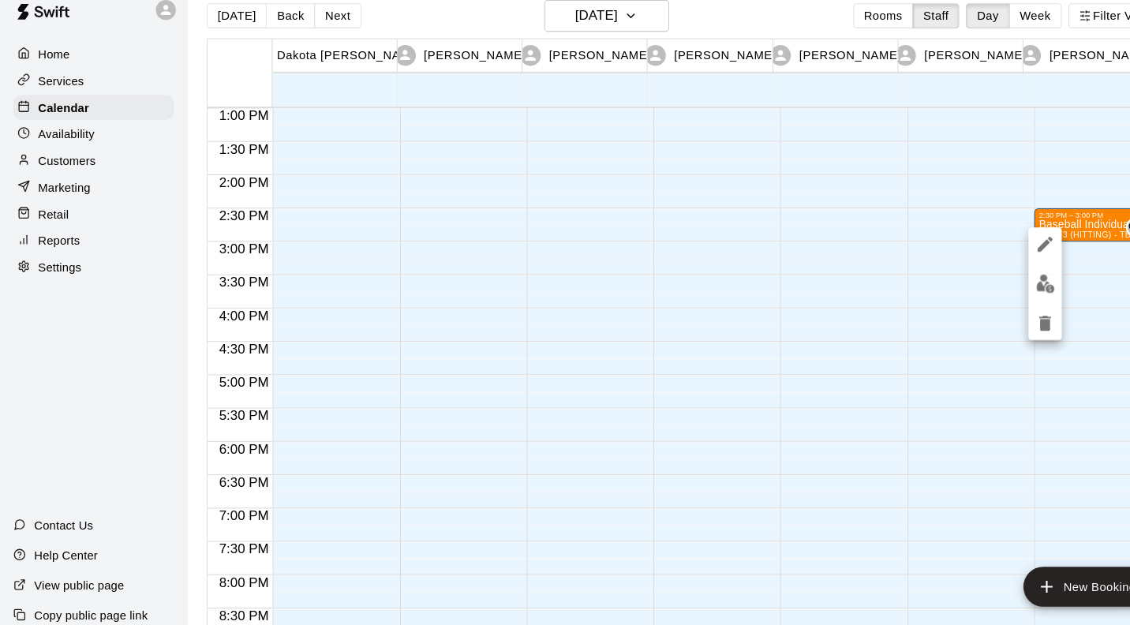
click at [985, 290] on img "edit" at bounding box center [990, 287] width 18 height 18
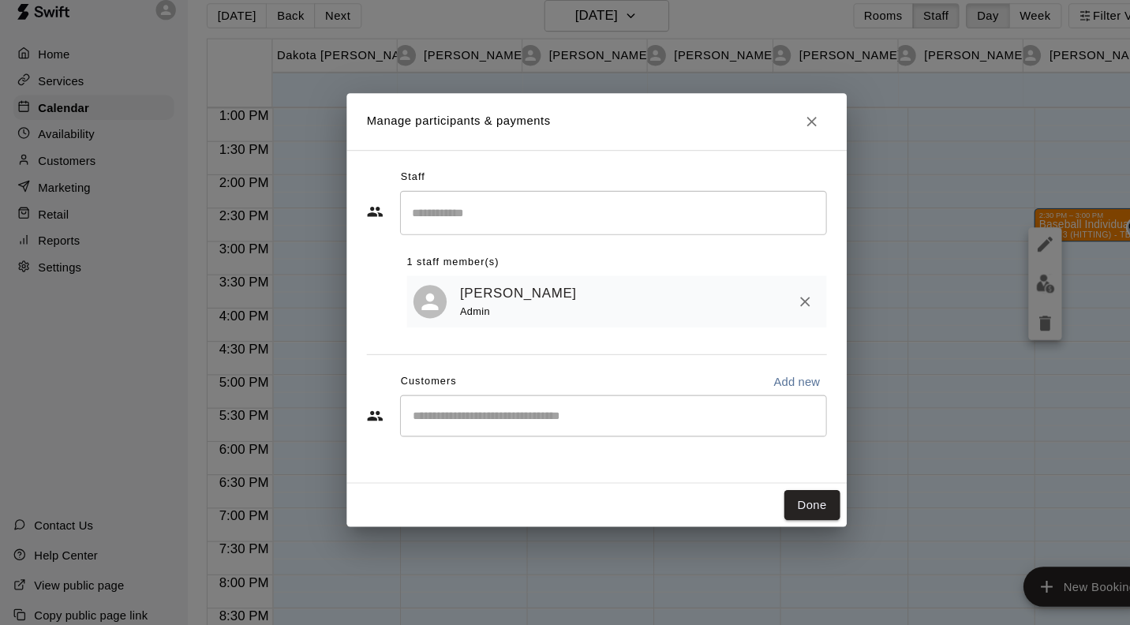
click at [777, 128] on button "Close" at bounding box center [768, 134] width 28 height 28
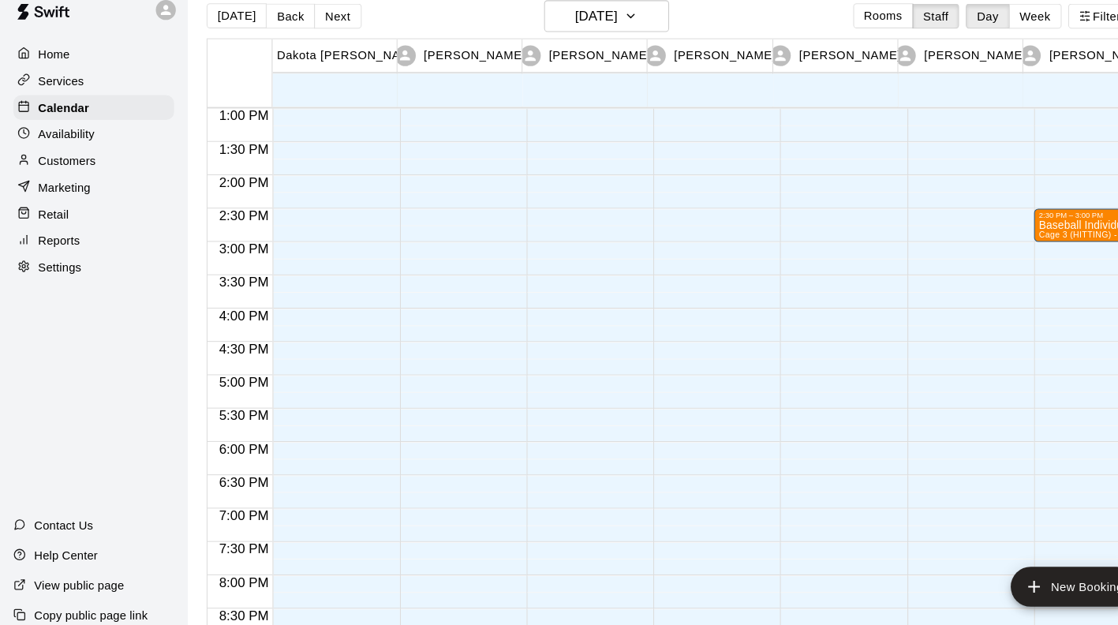
click at [1007, 254] on div "2:30 PM – 3:00 PM Baseball Individual HITTING - 30 minutes Cage 3 (HITTING) - T…" at bounding box center [1035, 58] width 112 height 1515
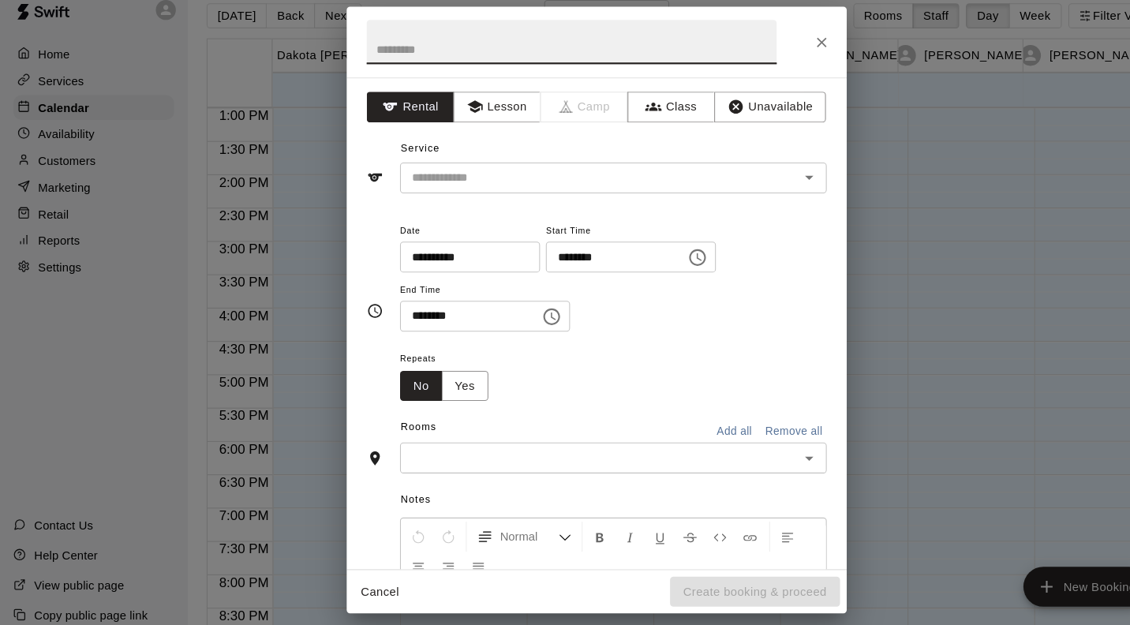
click at [781, 53] on icon "Close" at bounding box center [778, 59] width 16 height 16
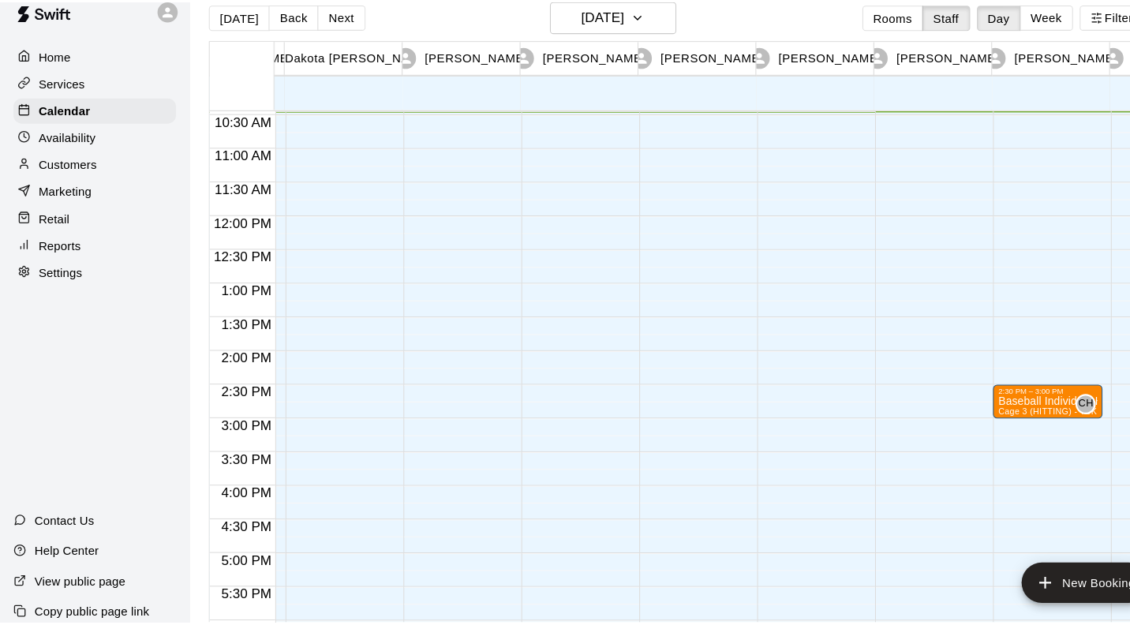
scroll to position [0, 108]
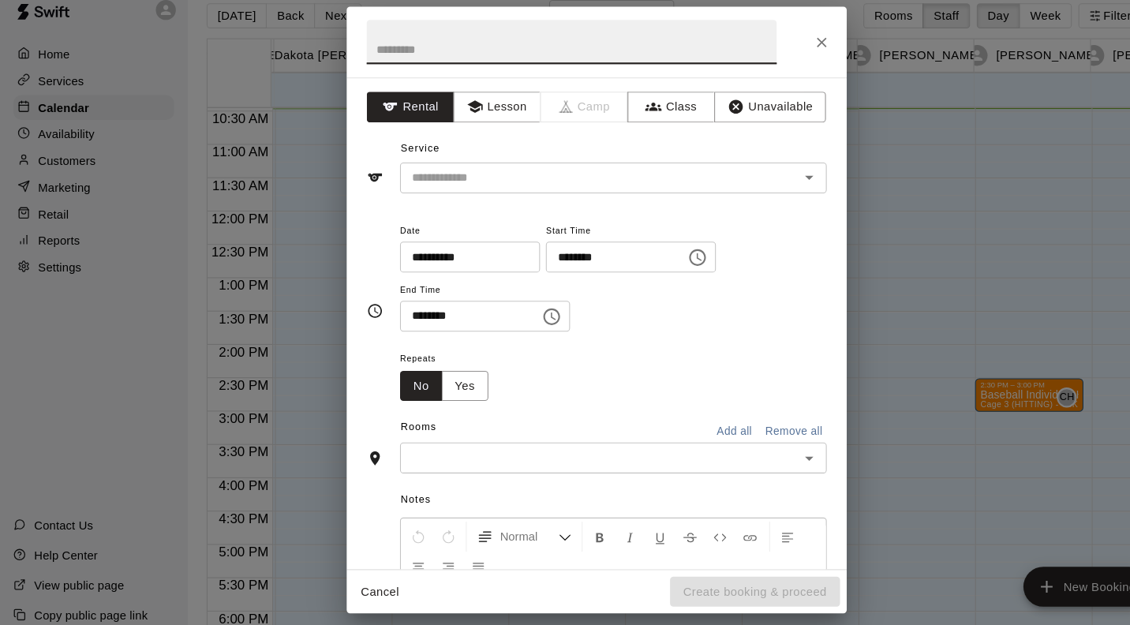
click at [473, 119] on button "Lesson" at bounding box center [470, 120] width 83 height 29
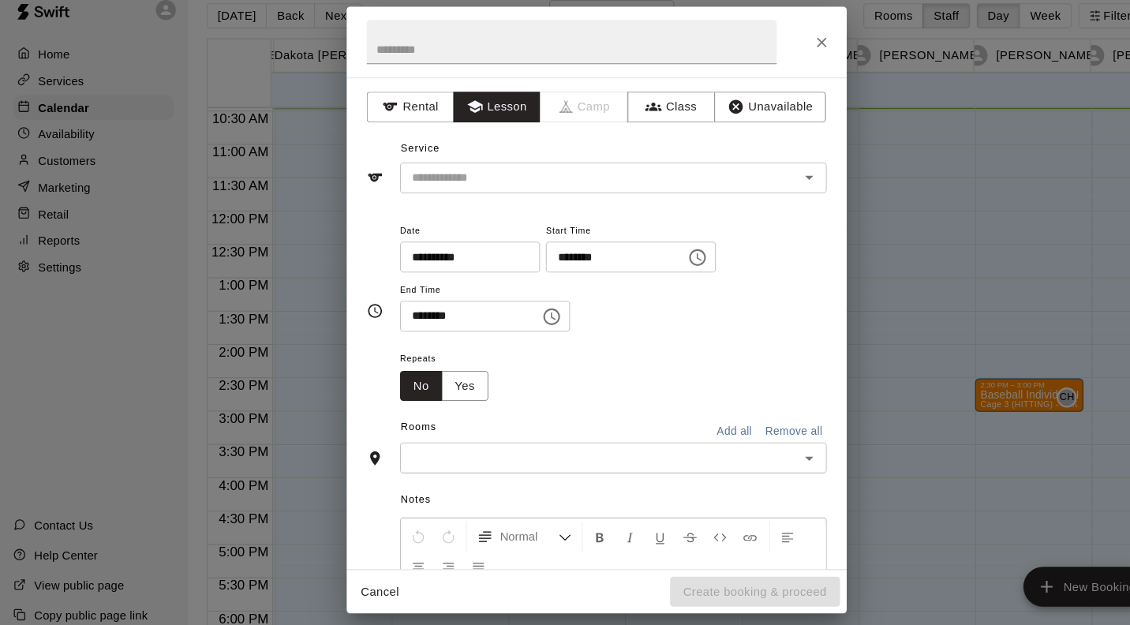
click at [483, 191] on input "text" at bounding box center [557, 188] width 348 height 20
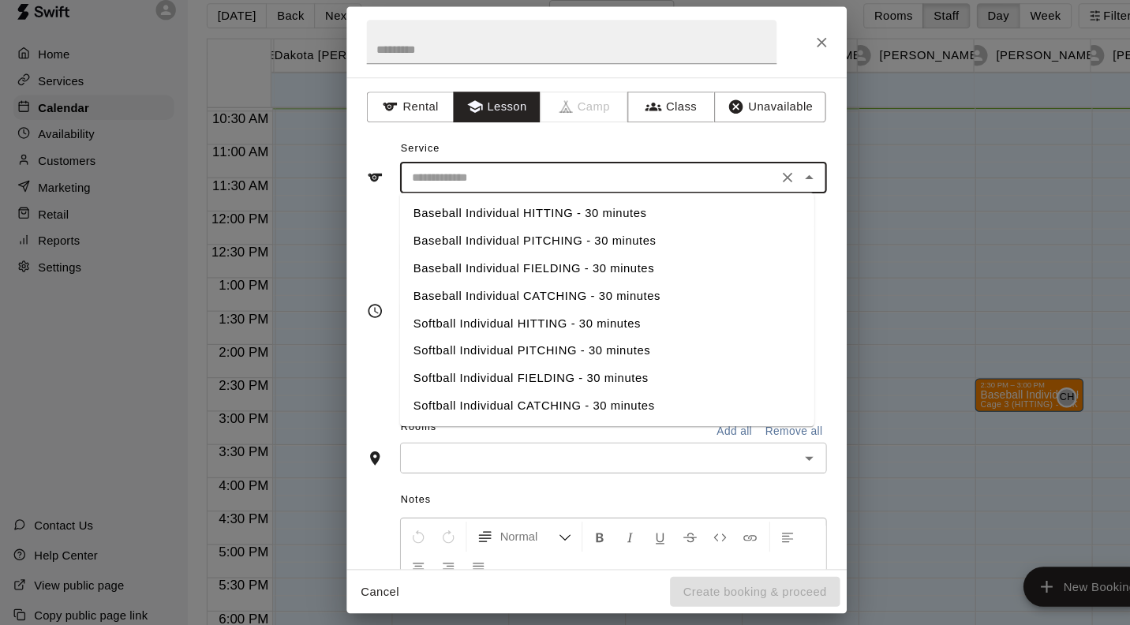
click at [536, 217] on li "Baseball Individual HITTING - 30 minutes" at bounding box center [575, 221] width 392 height 26
type input "**********"
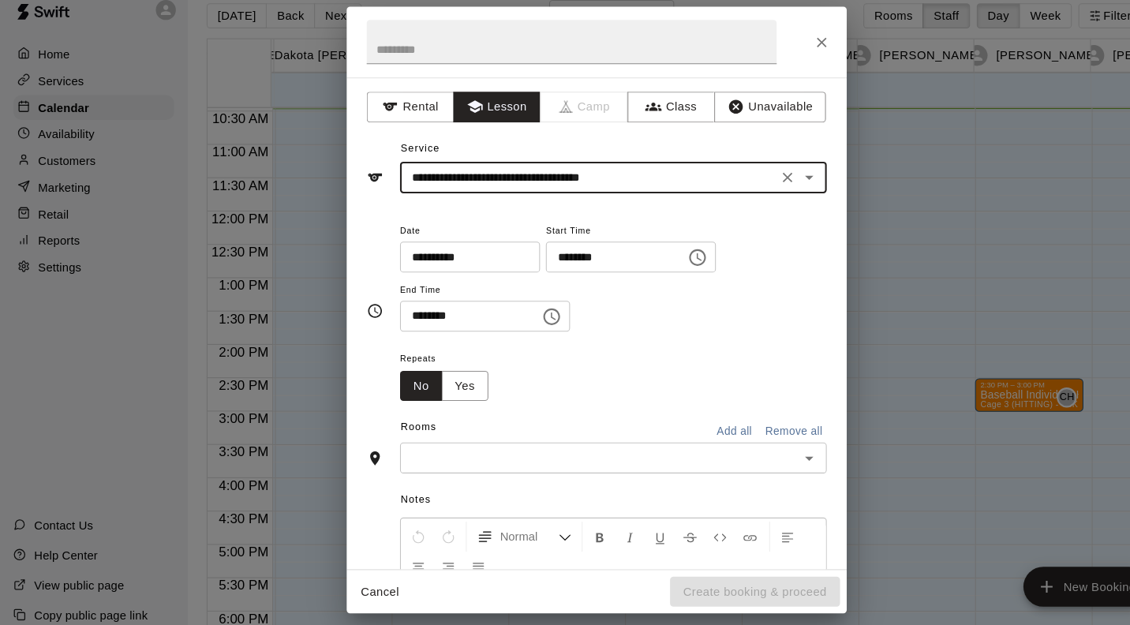
click at [656, 454] on input "text" at bounding box center [567, 453] width 368 height 20
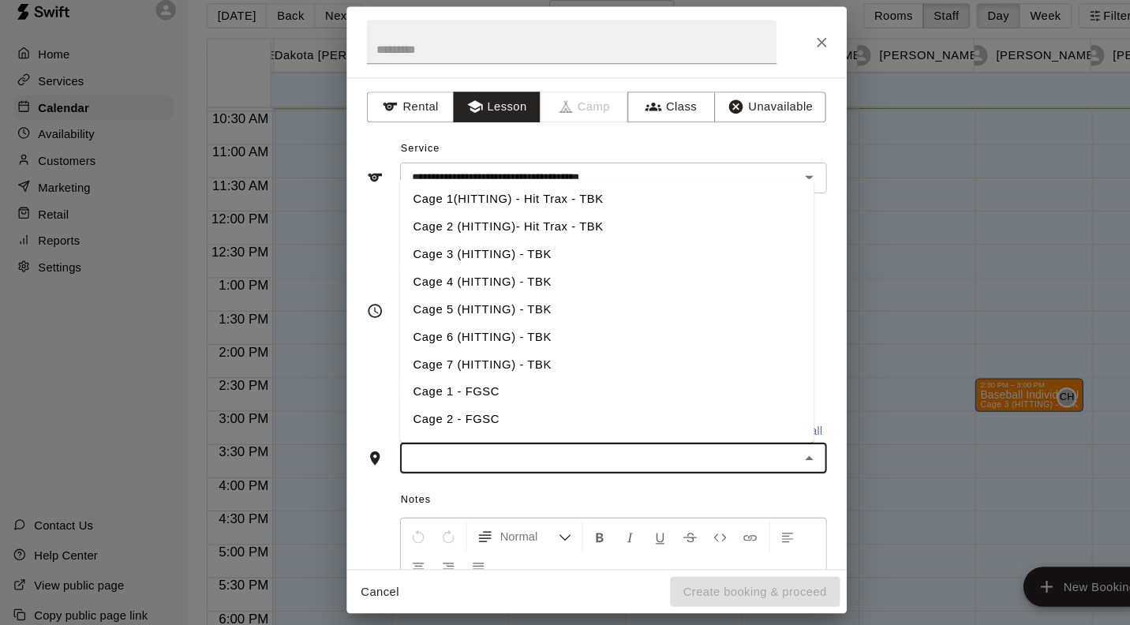
click at [503, 286] on li "Cage 4 (HITTING) - TBK" at bounding box center [575, 286] width 392 height 26
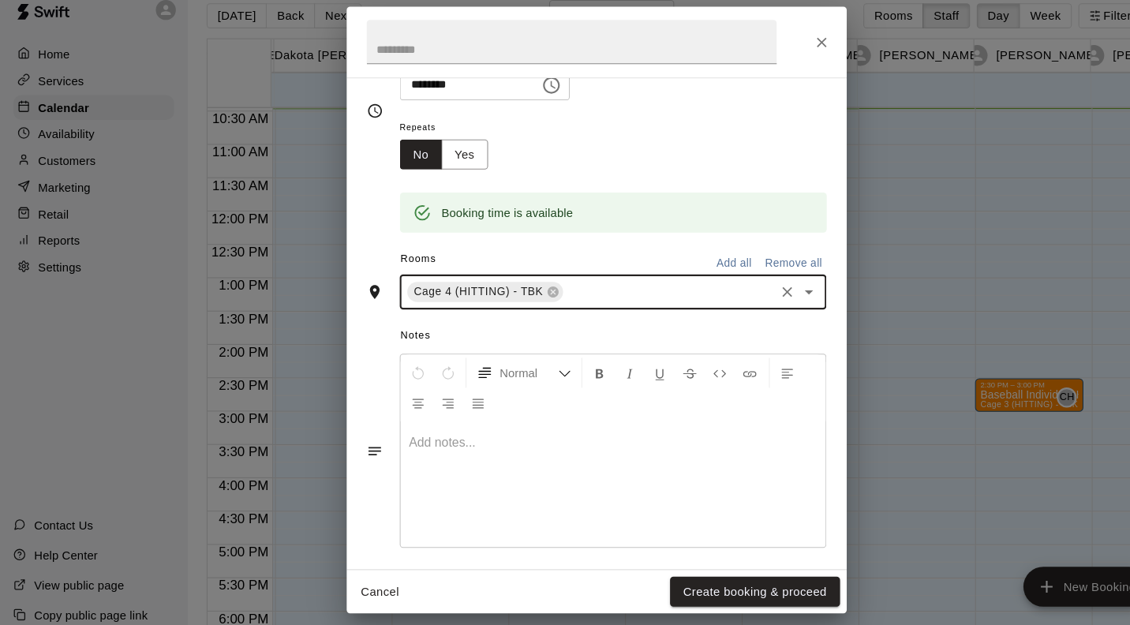
scroll to position [228, 0]
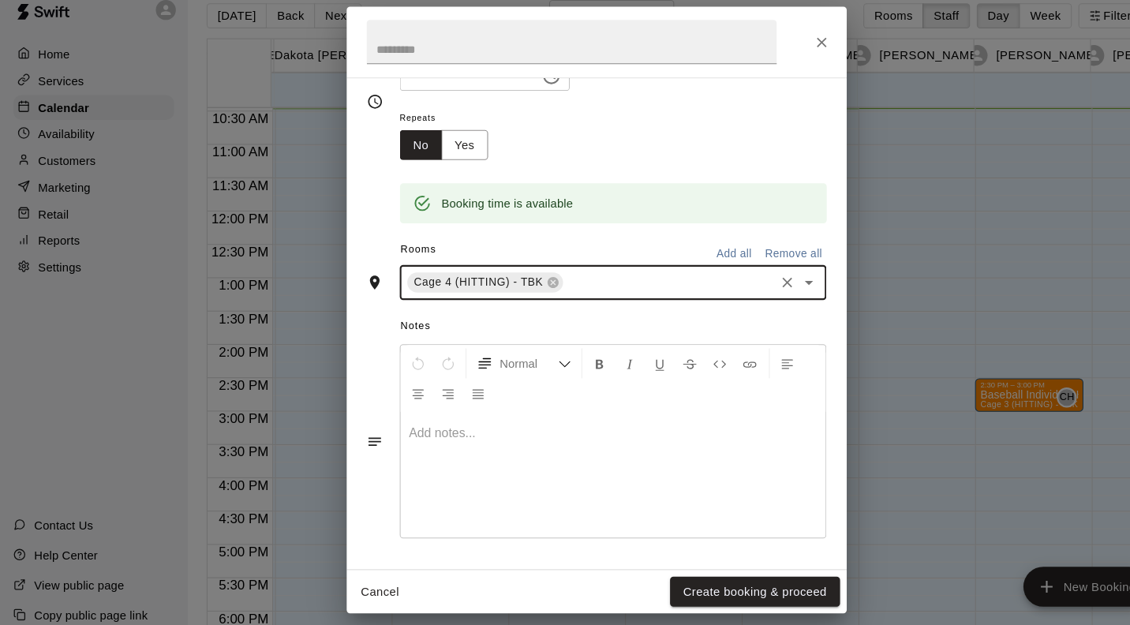
click at [716, 581] on button "Create booking & proceed" at bounding box center [714, 579] width 161 height 29
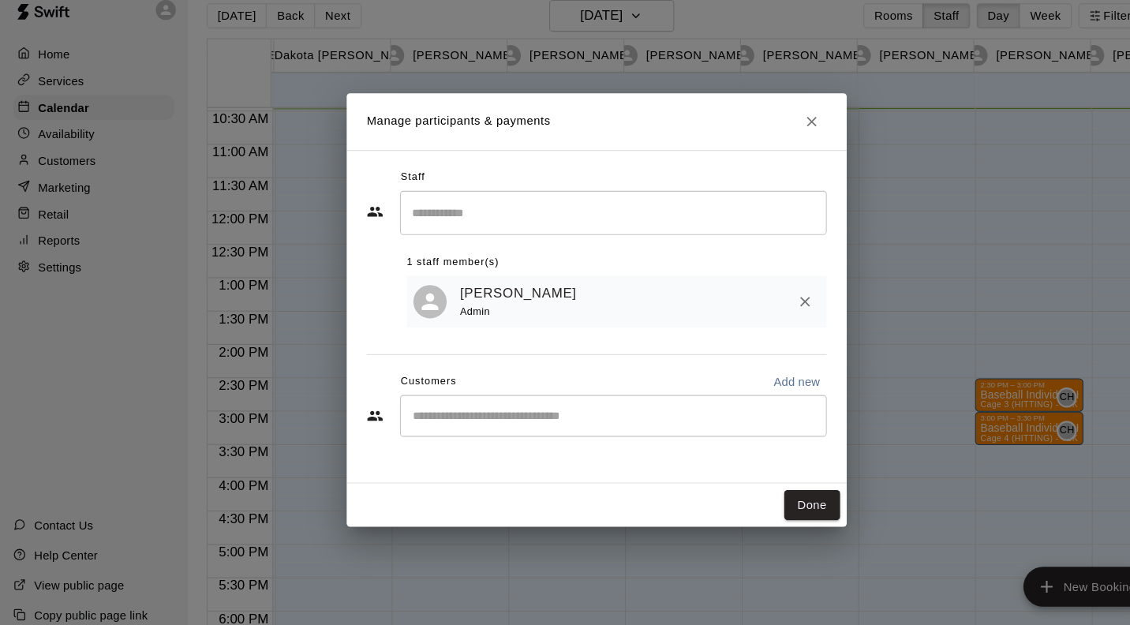
click at [772, 499] on button "Done" at bounding box center [768, 497] width 53 height 29
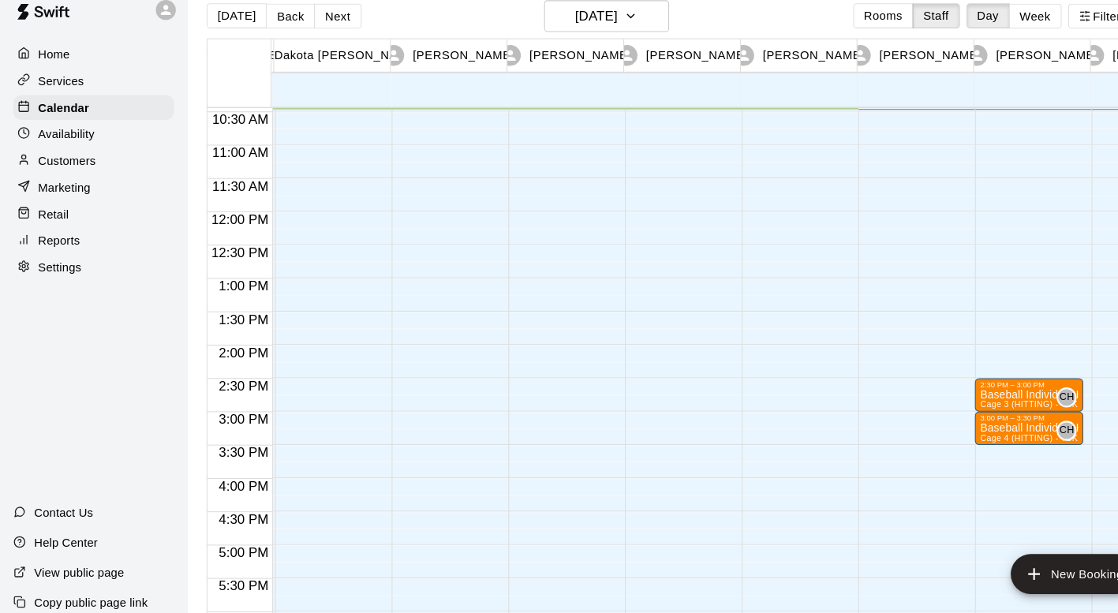
click at [948, 450] on div "2:30 PM – 3:00 PM Baseball Individual HITTING - 30 minutes Cage 3 (HITTING) - T…" at bounding box center [974, 219] width 103 height 1515
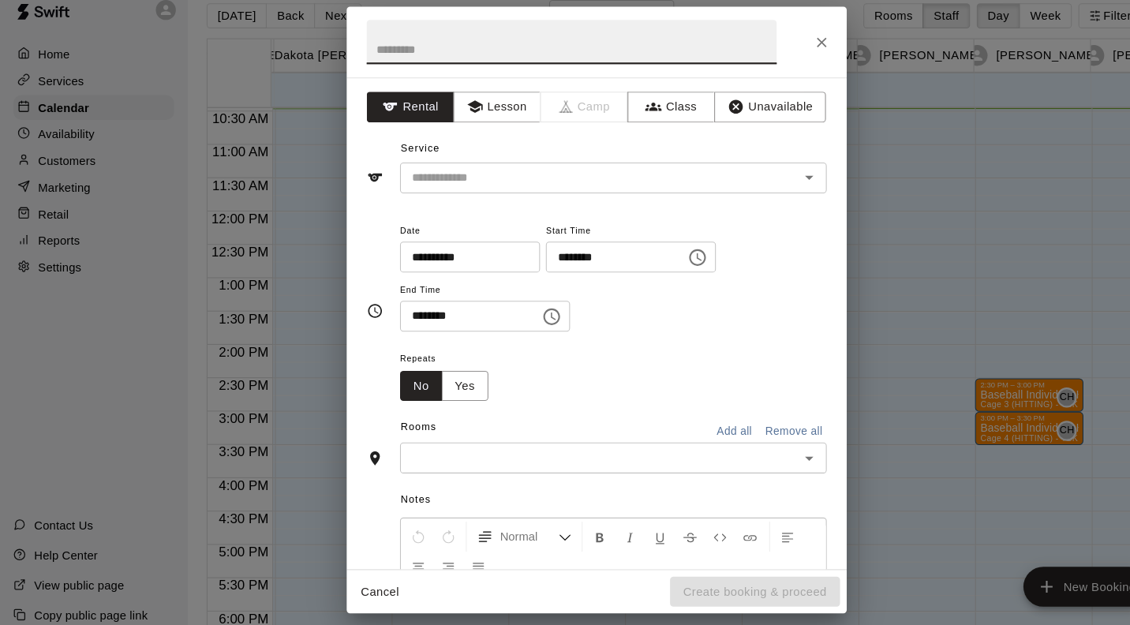
click at [472, 121] on button "Lesson" at bounding box center [470, 120] width 83 height 29
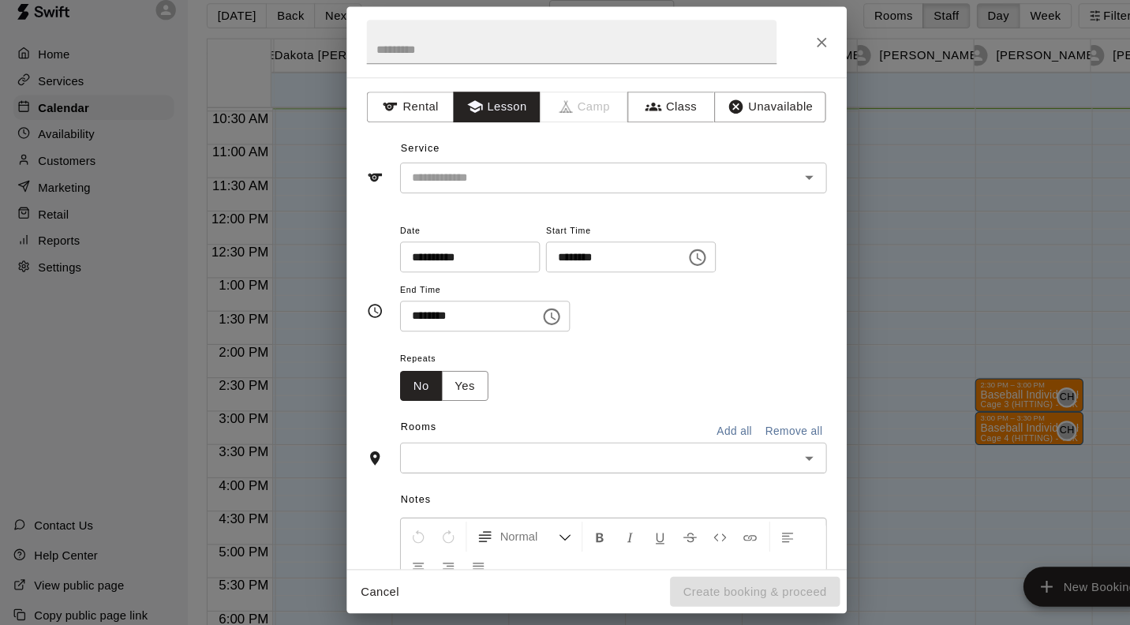
click at [520, 183] on input "text" at bounding box center [557, 188] width 348 height 20
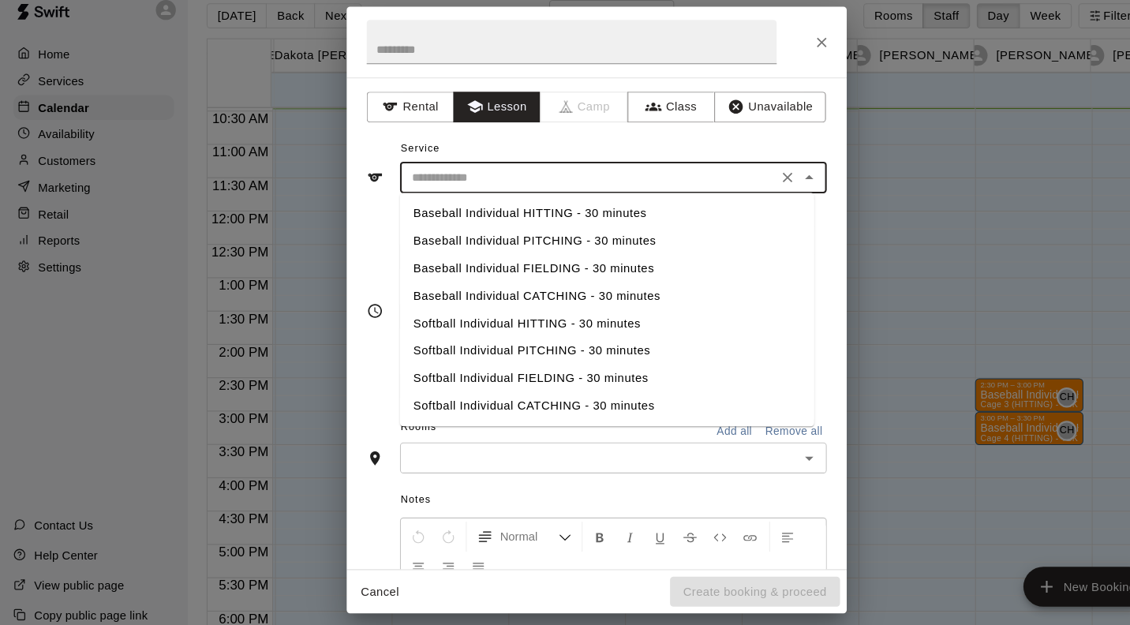
click at [562, 221] on li "Baseball Individual HITTING - 30 minutes" at bounding box center [575, 221] width 392 height 26
type input "**********"
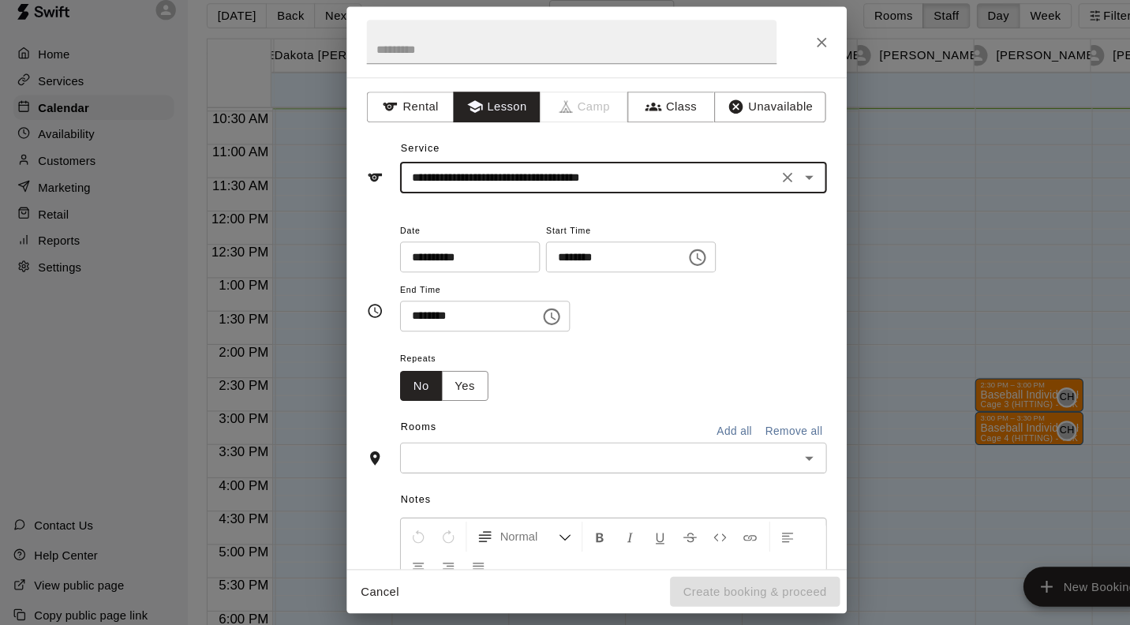
click at [731, 456] on input "text" at bounding box center [567, 453] width 368 height 20
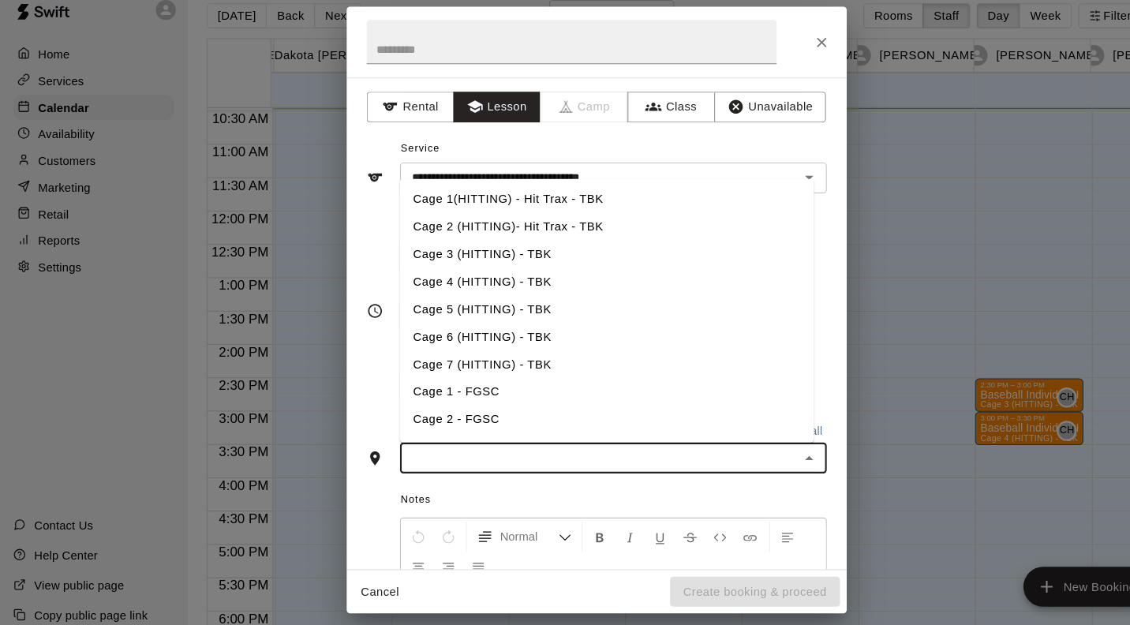
click at [491, 278] on li "Cage 4 (HITTING) - TBK" at bounding box center [575, 286] width 392 height 26
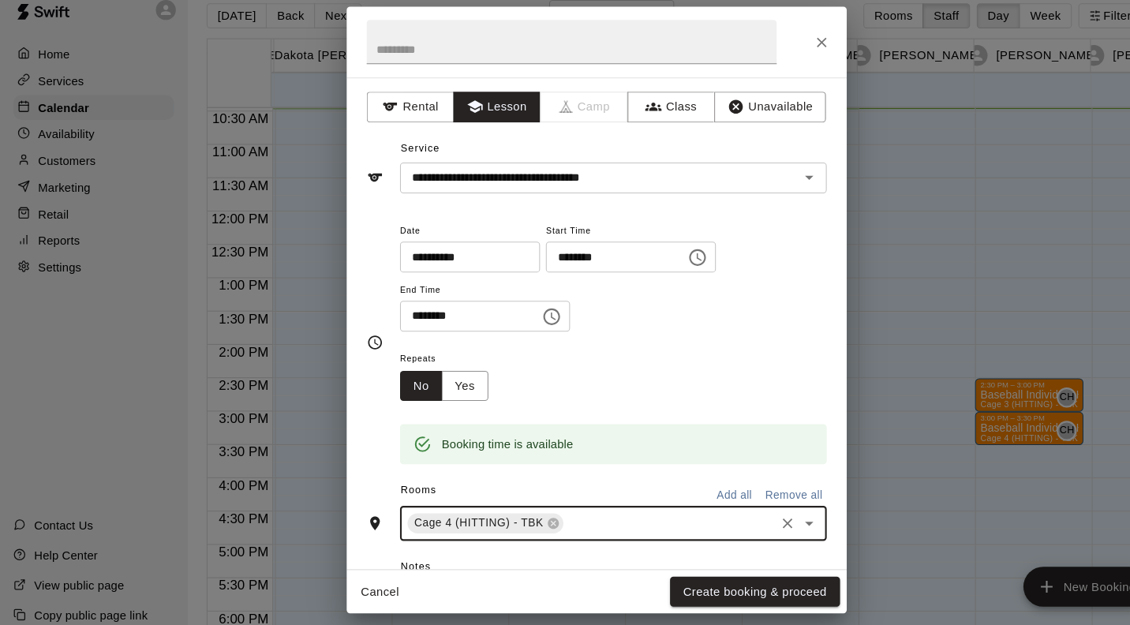
click at [731, 582] on button "Create booking & proceed" at bounding box center [714, 579] width 161 height 29
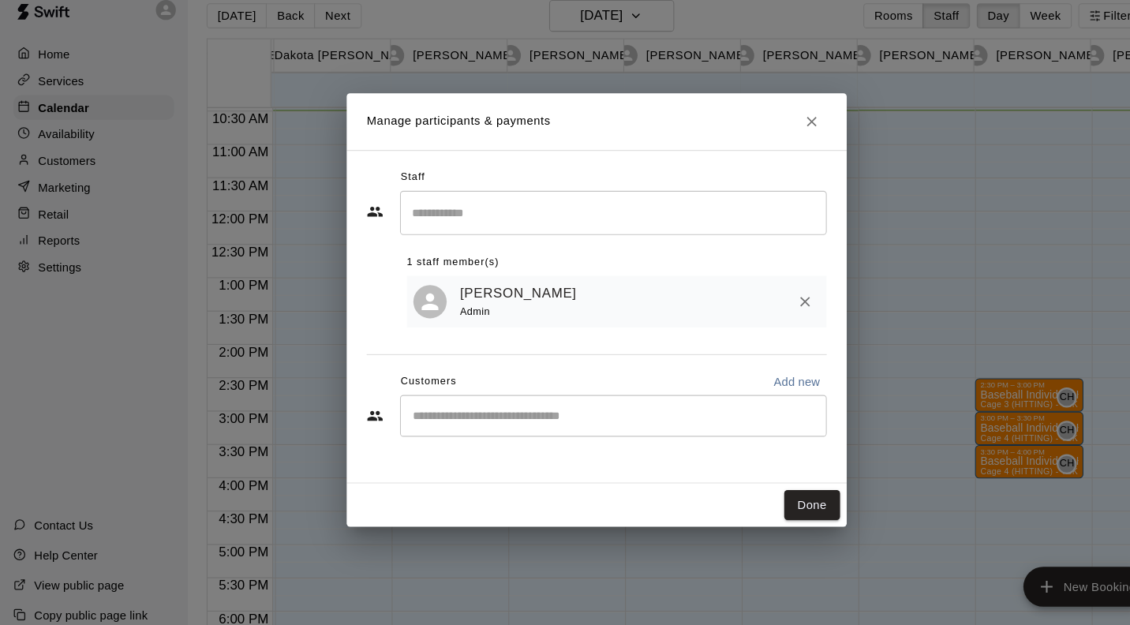
click at [767, 497] on button "Done" at bounding box center [768, 497] width 53 height 29
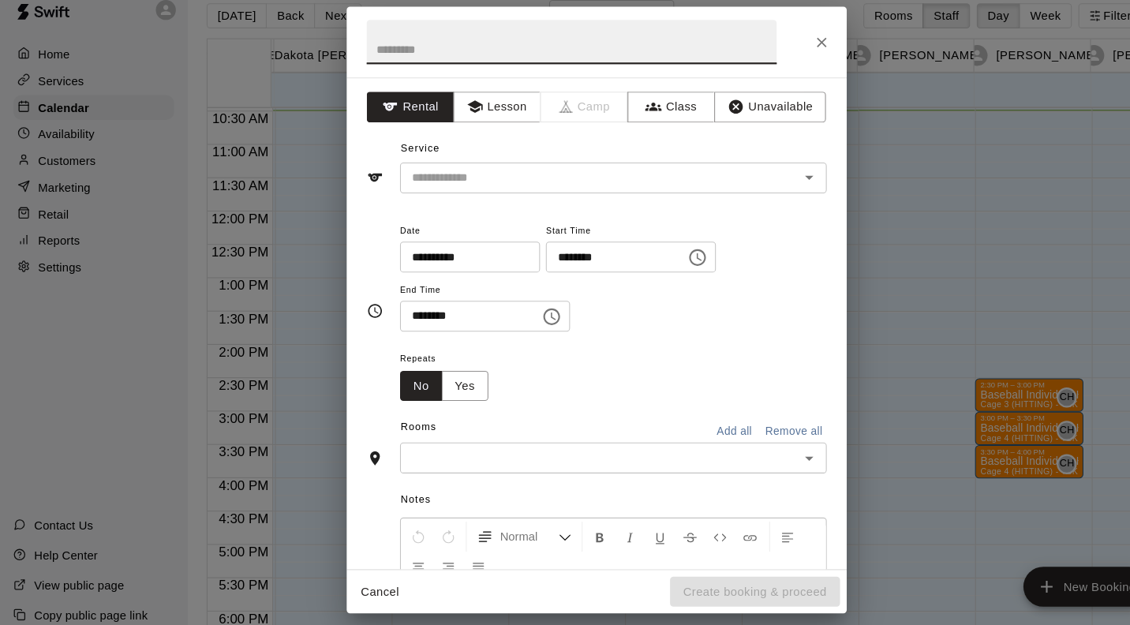
click at [471, 118] on button "Lesson" at bounding box center [470, 120] width 83 height 29
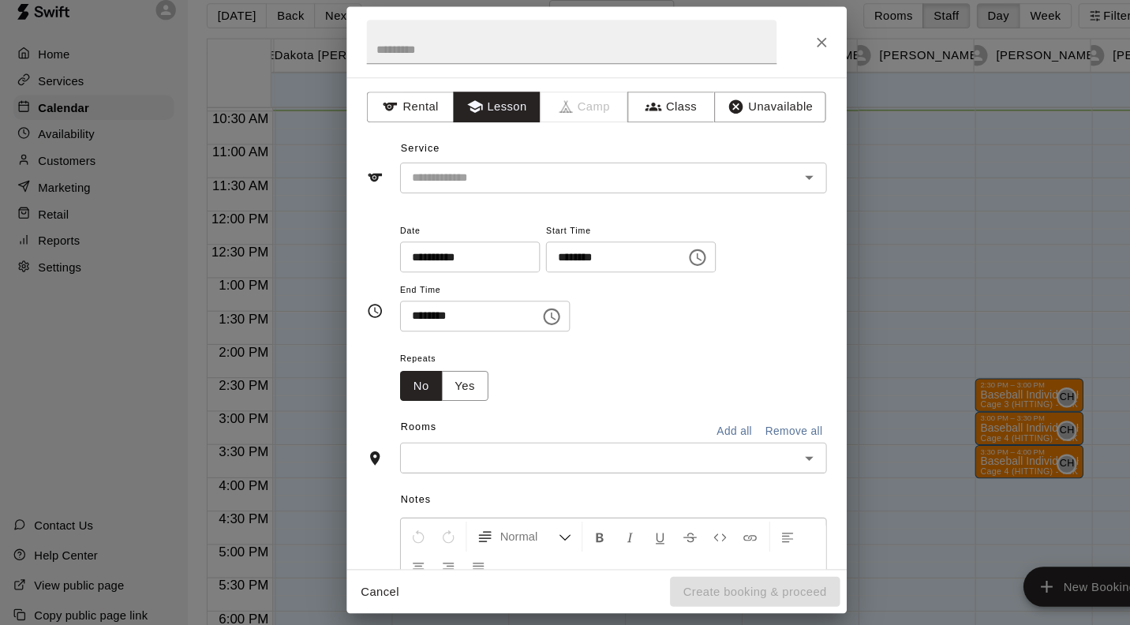
click at [499, 196] on input "text" at bounding box center [557, 188] width 348 height 20
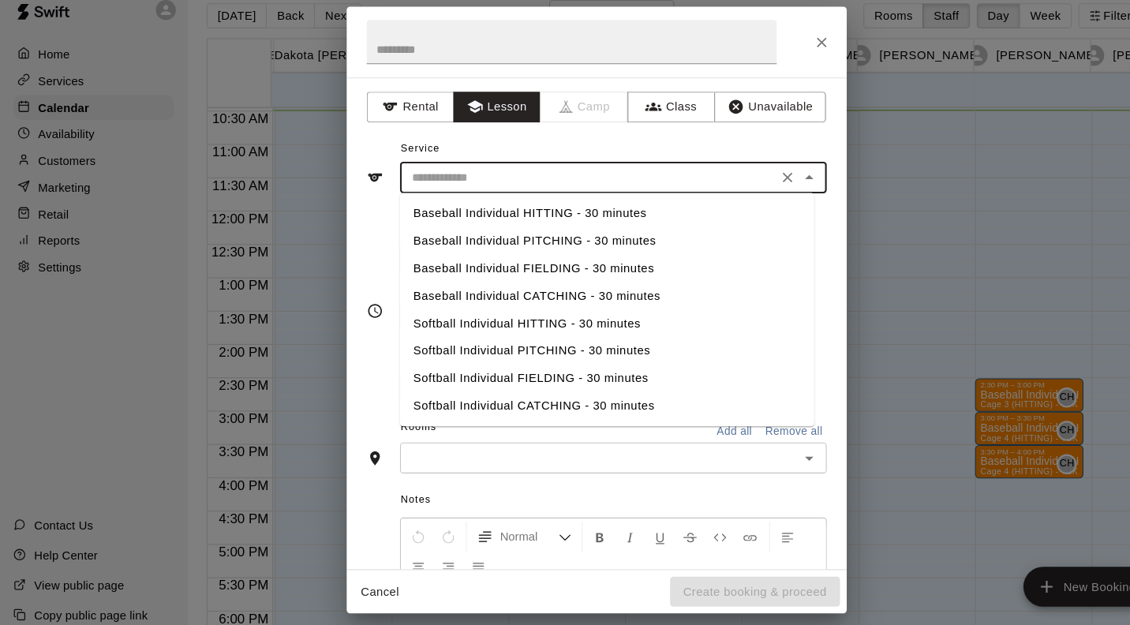
click at [535, 220] on li "Baseball Individual HITTING - 30 minutes" at bounding box center [575, 221] width 392 height 26
type input "**********"
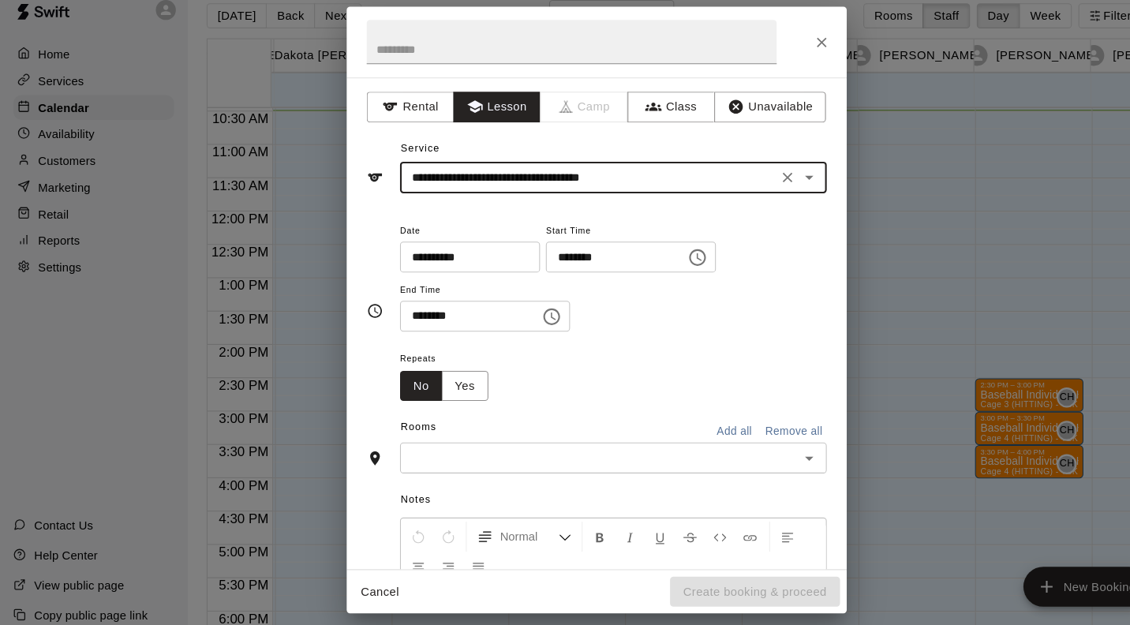
click at [472, 453] on input "text" at bounding box center [567, 453] width 368 height 20
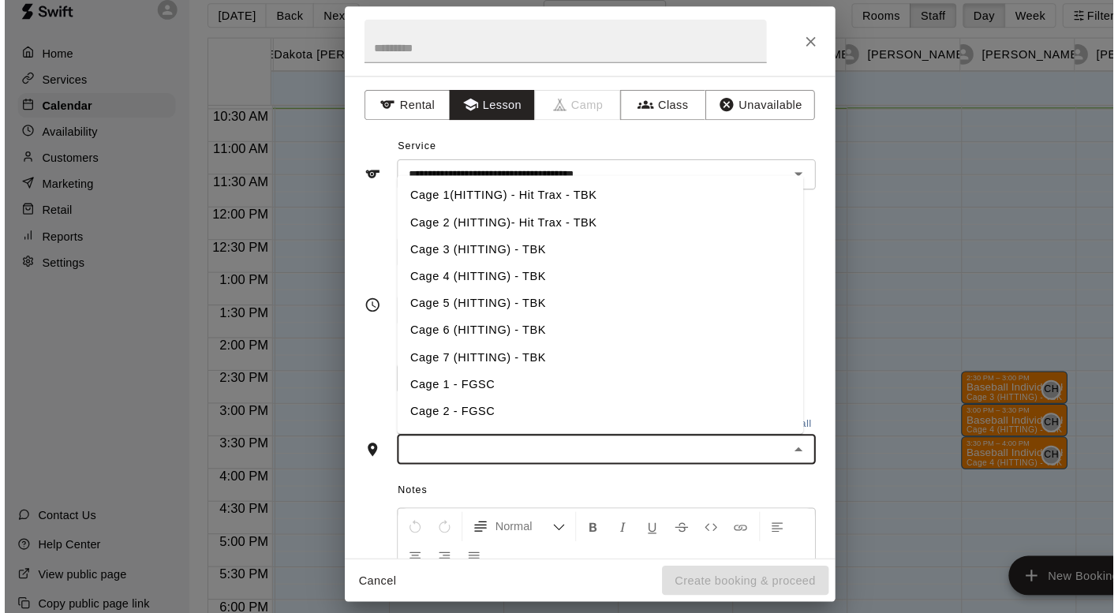
scroll to position [4, 0]
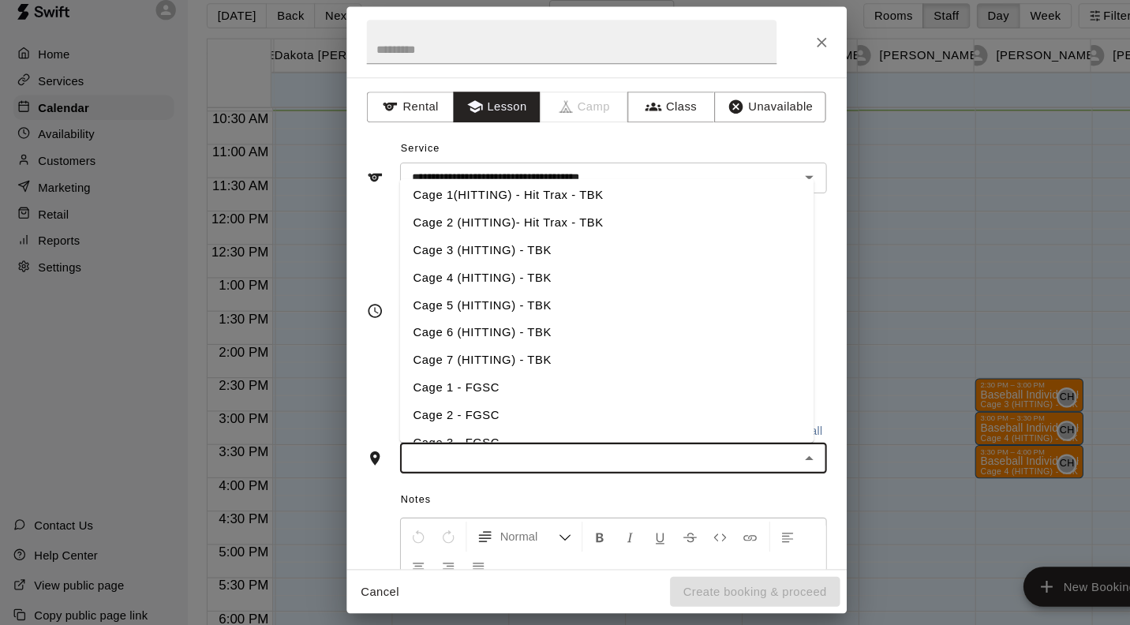
click at [434, 281] on li "Cage 4 (HITTING) - TBK" at bounding box center [575, 282] width 392 height 26
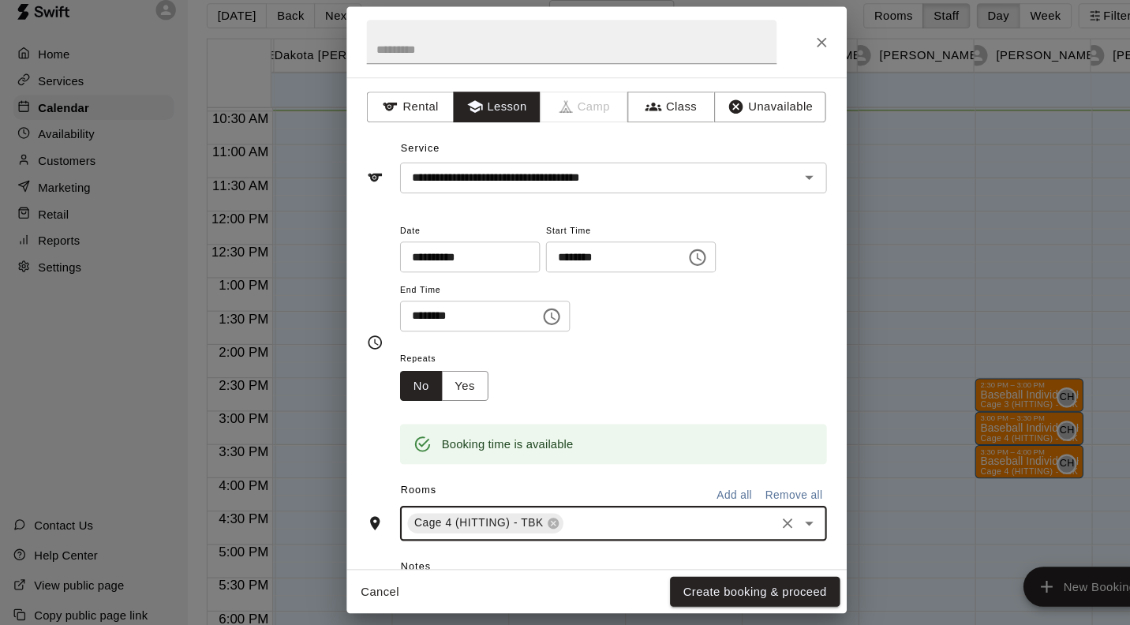
click at [714, 587] on button "Create booking & proceed" at bounding box center [714, 579] width 161 height 29
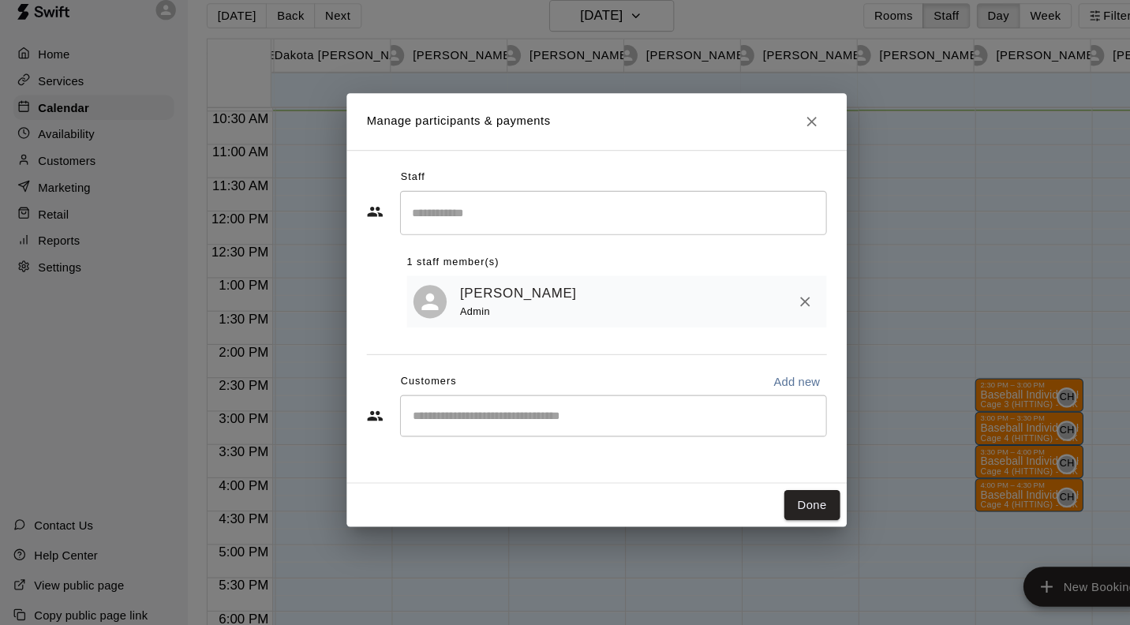
click at [766, 495] on button "Done" at bounding box center [768, 497] width 53 height 29
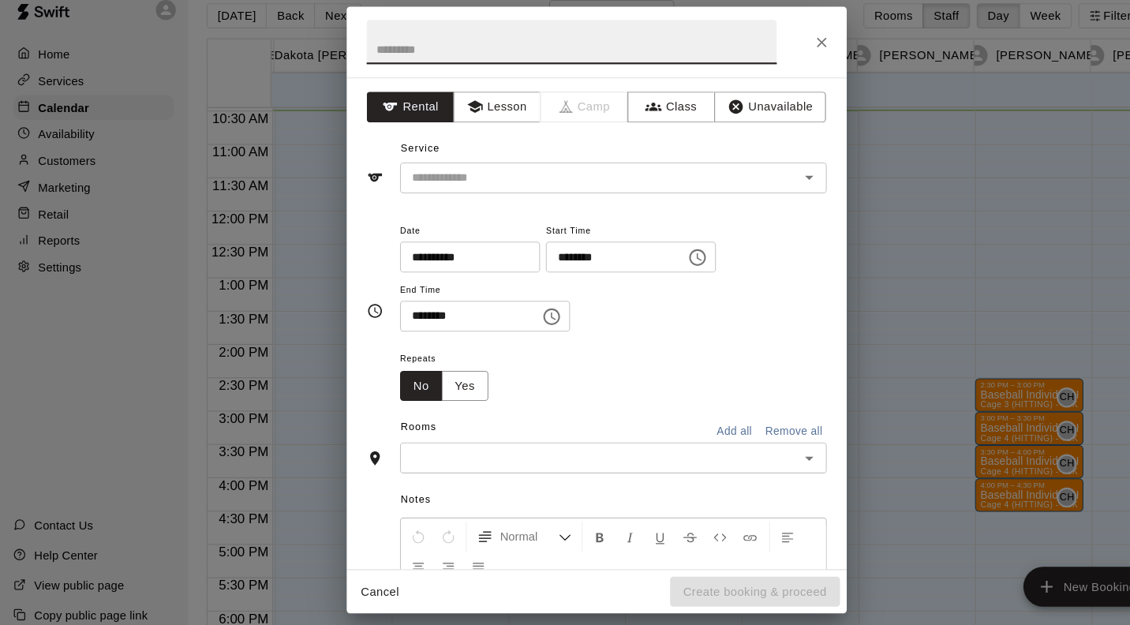
click at [477, 118] on button "Lesson" at bounding box center [470, 120] width 83 height 29
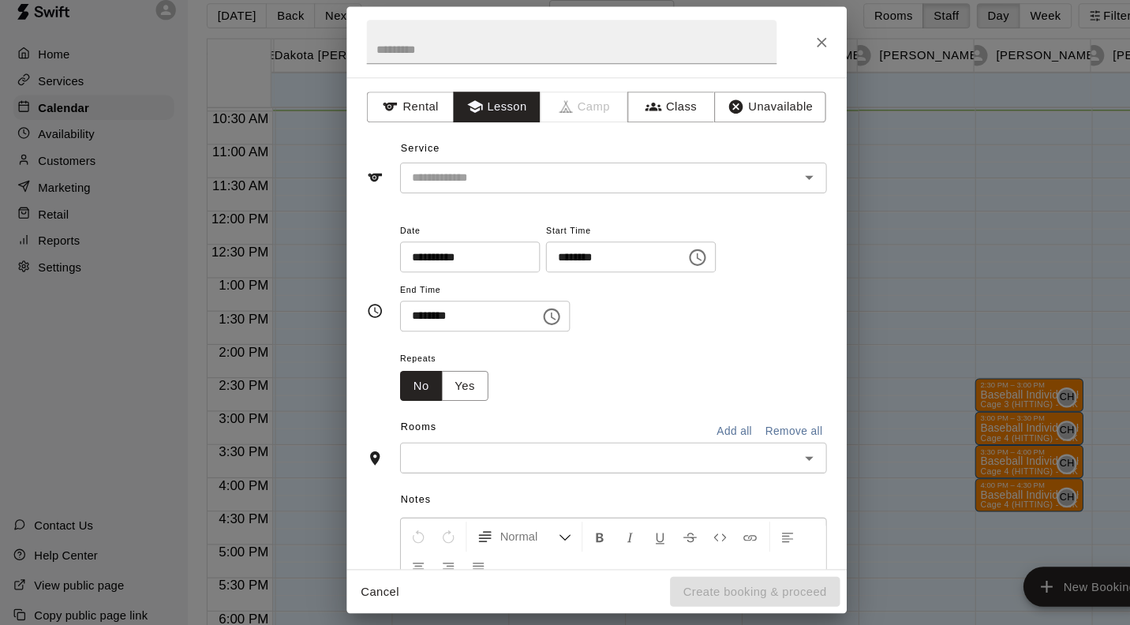
click at [523, 181] on input "text" at bounding box center [557, 188] width 348 height 20
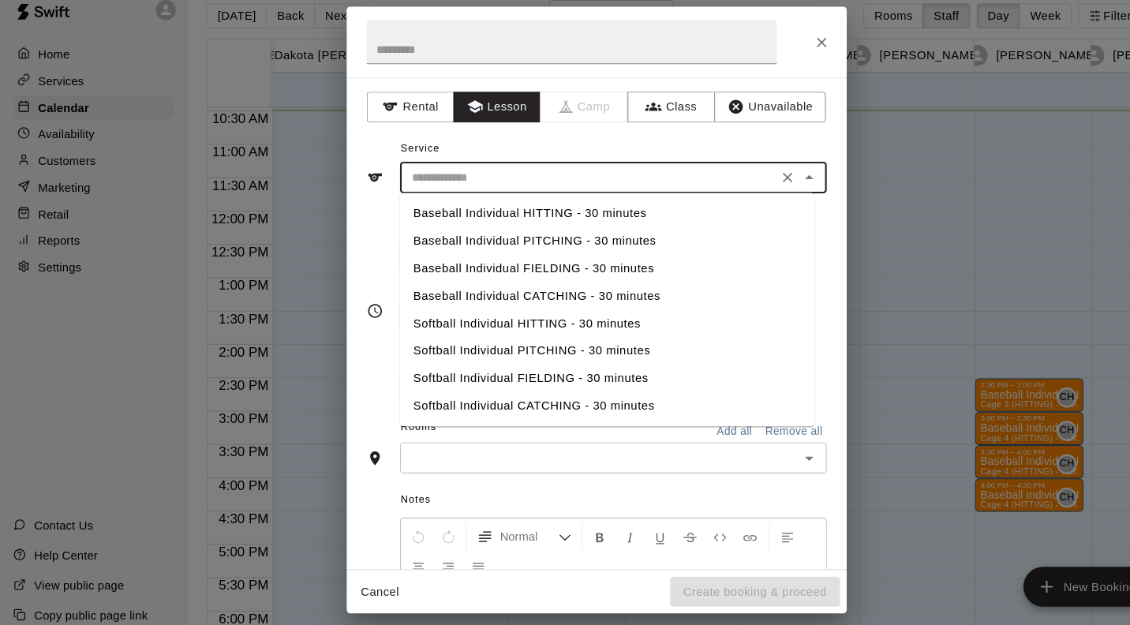
click at [532, 219] on li "Baseball Individual HITTING - 30 minutes" at bounding box center [575, 221] width 392 height 26
type input "**********"
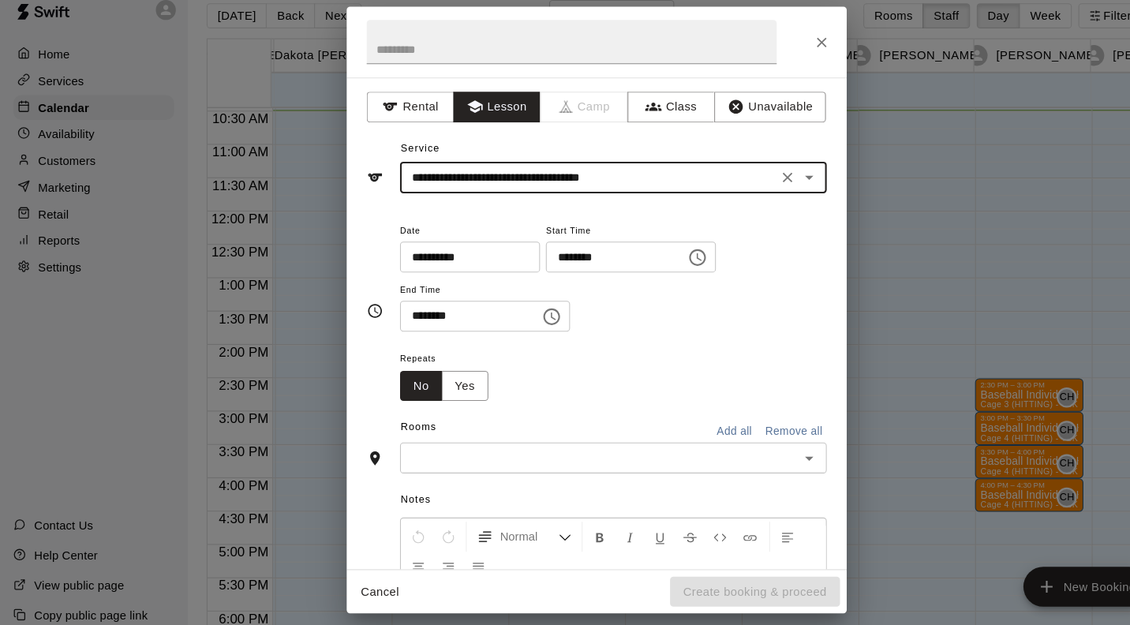
click at [545, 453] on input "text" at bounding box center [567, 453] width 368 height 20
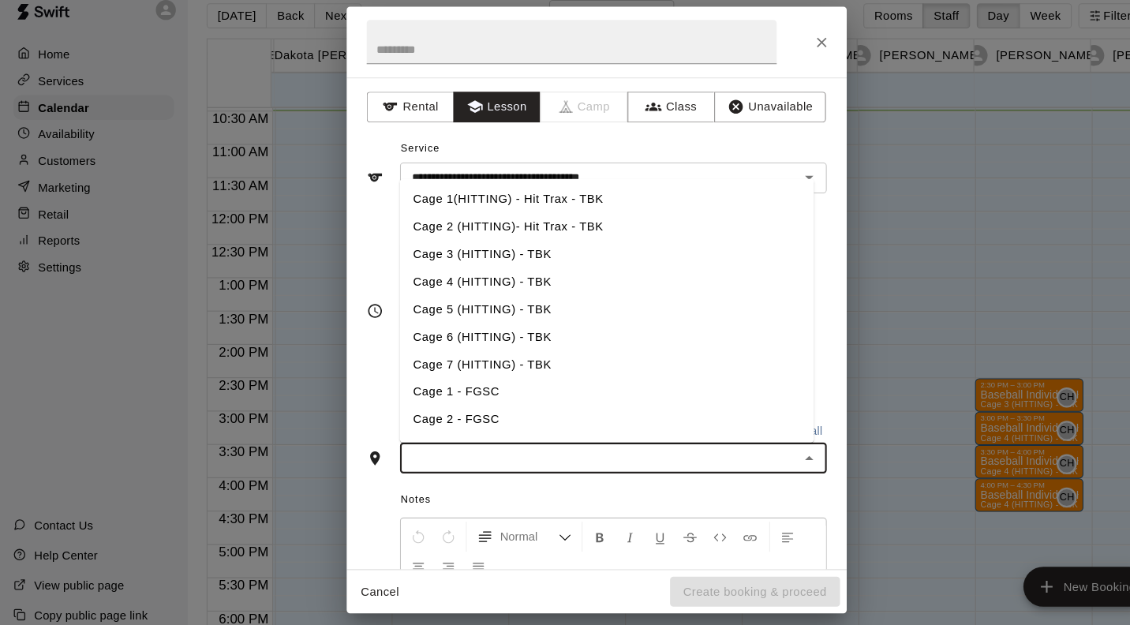
click at [491, 285] on li "Cage 4 (HITTING) - TBK" at bounding box center [575, 286] width 392 height 26
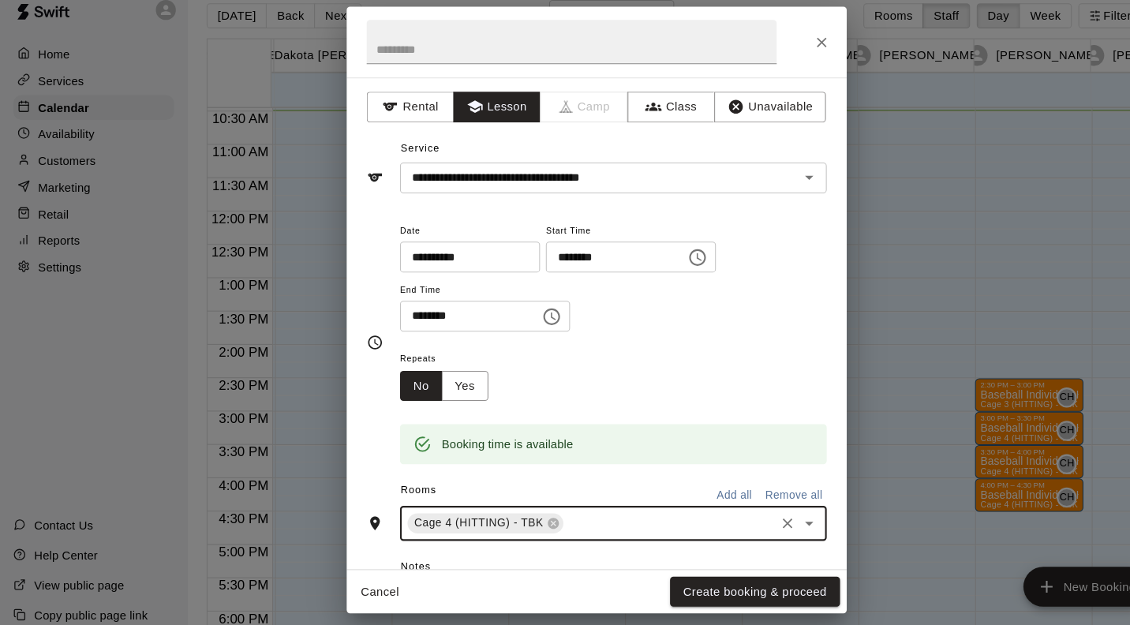
click at [754, 583] on button "Create booking & proceed" at bounding box center [714, 579] width 161 height 29
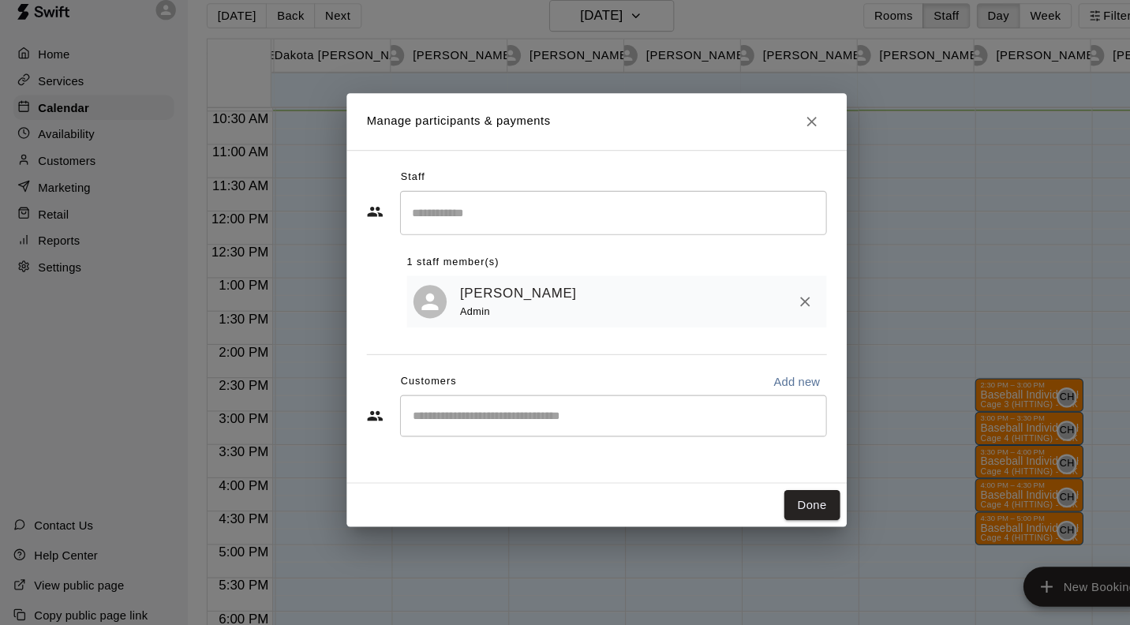
click at [767, 494] on button "Done" at bounding box center [768, 497] width 53 height 29
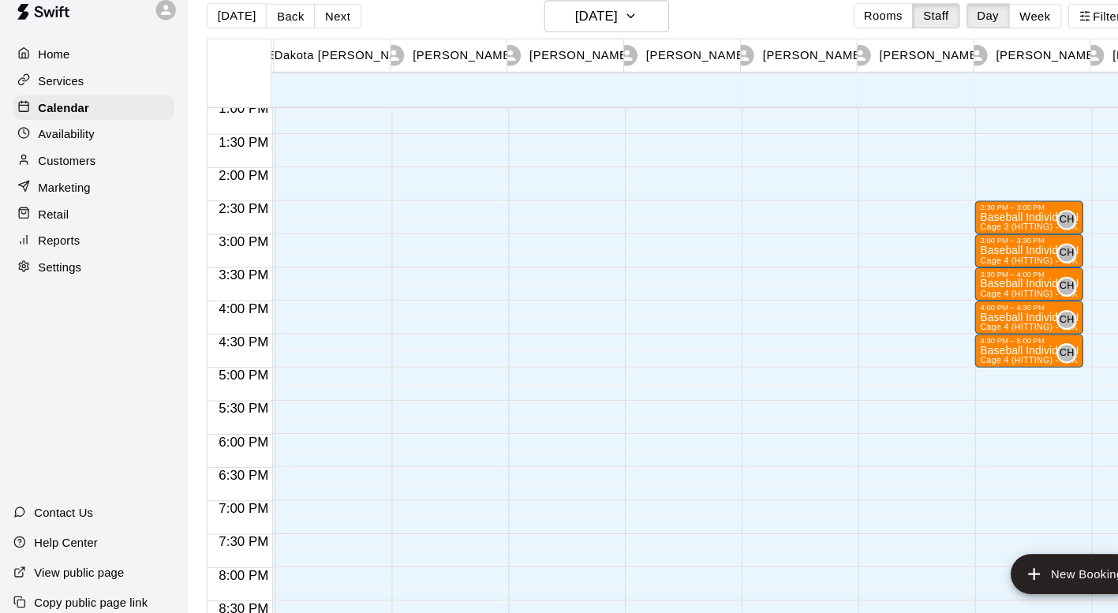
scroll to position [831, 108]
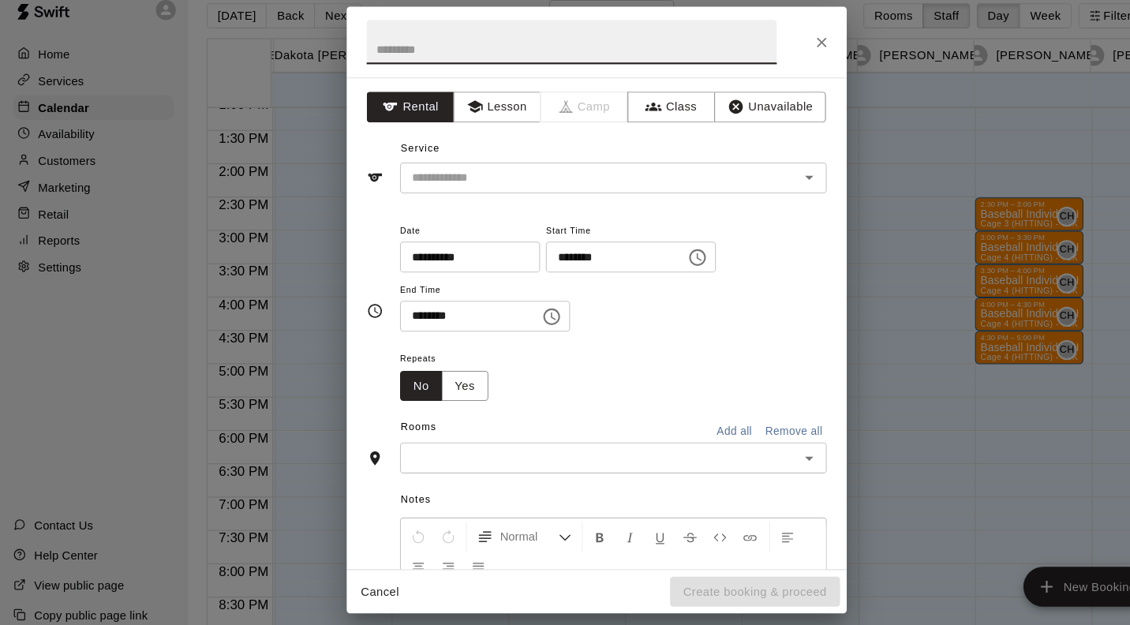
click at [442, 113] on icon "button" at bounding box center [450, 120] width 16 height 16
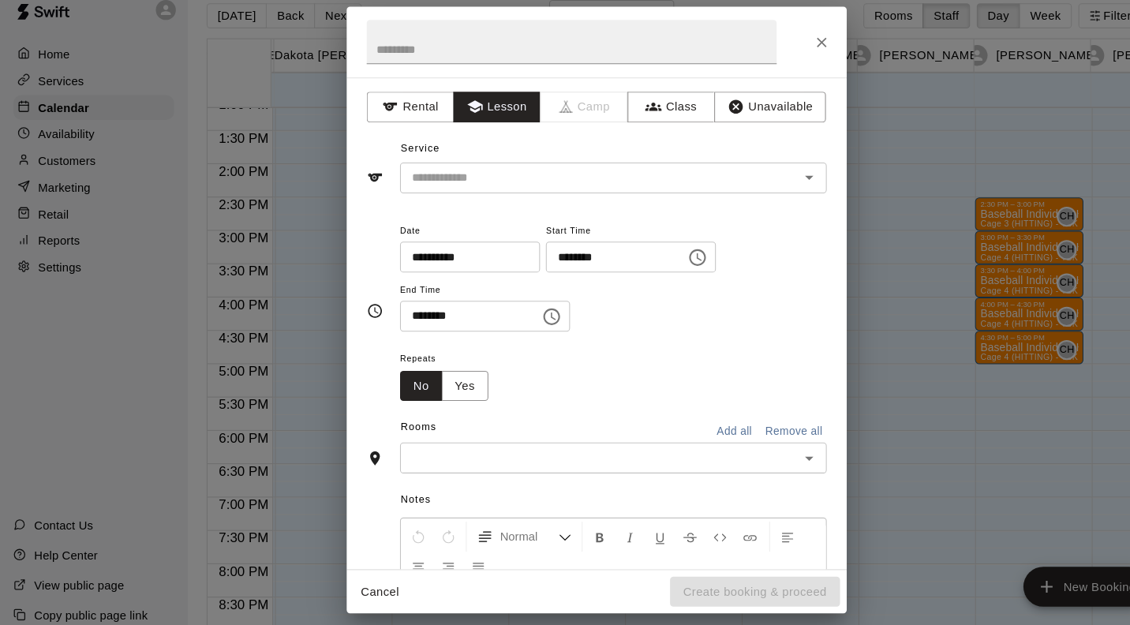
click at [498, 189] on input "text" at bounding box center [557, 188] width 348 height 20
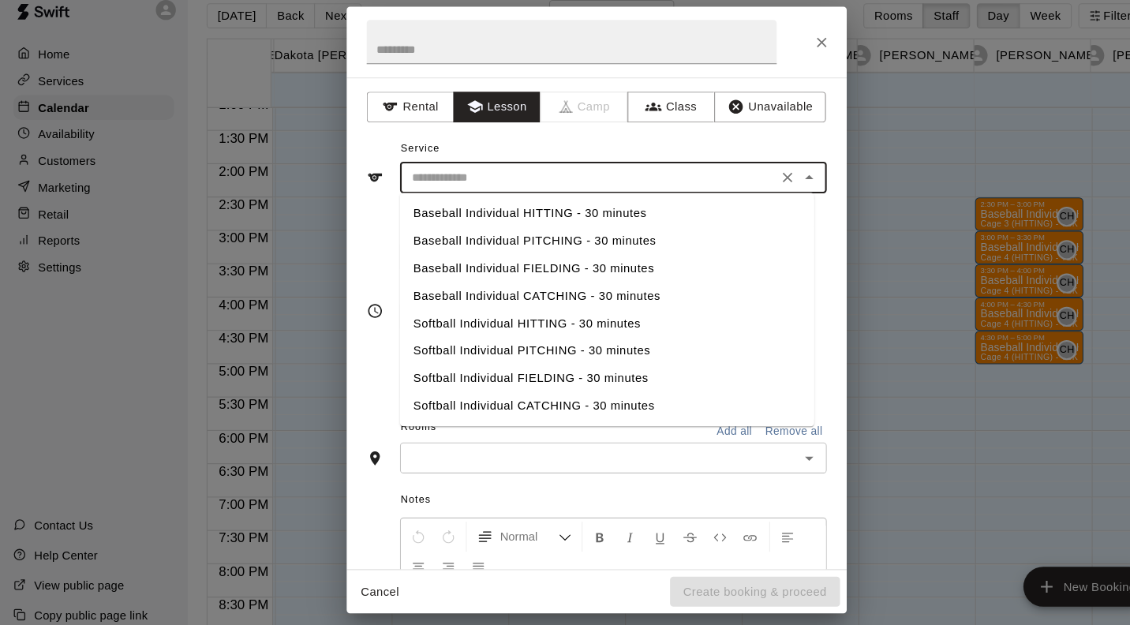
click at [551, 223] on li "Baseball Individual HITTING - 30 minutes" at bounding box center [575, 221] width 392 height 26
type input "**********"
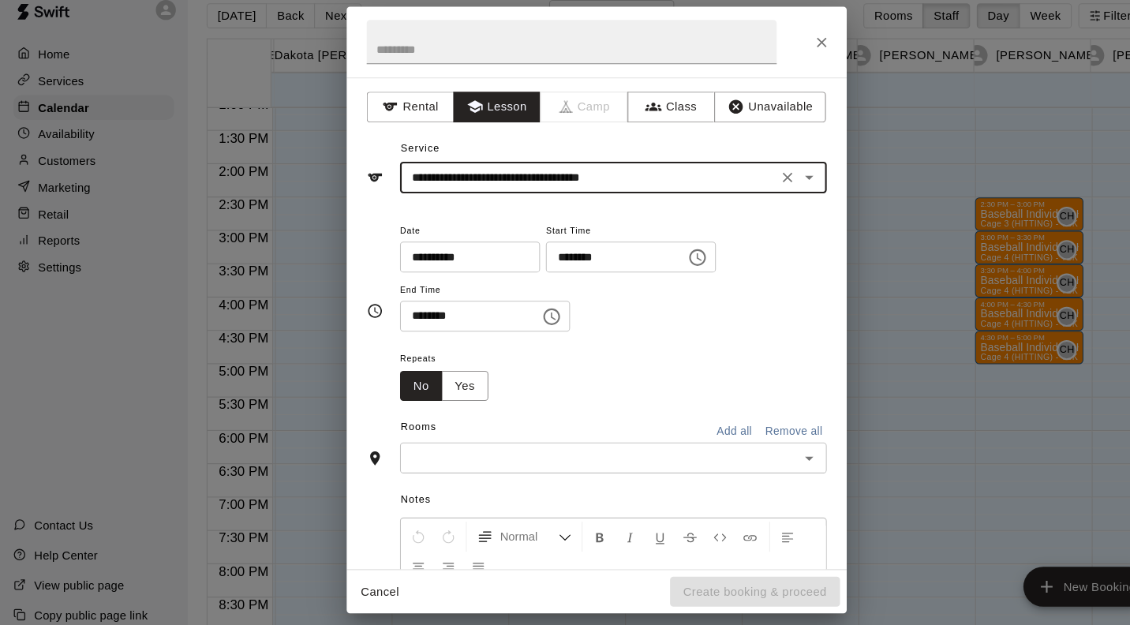
click at [465, 449] on input "text" at bounding box center [567, 453] width 368 height 20
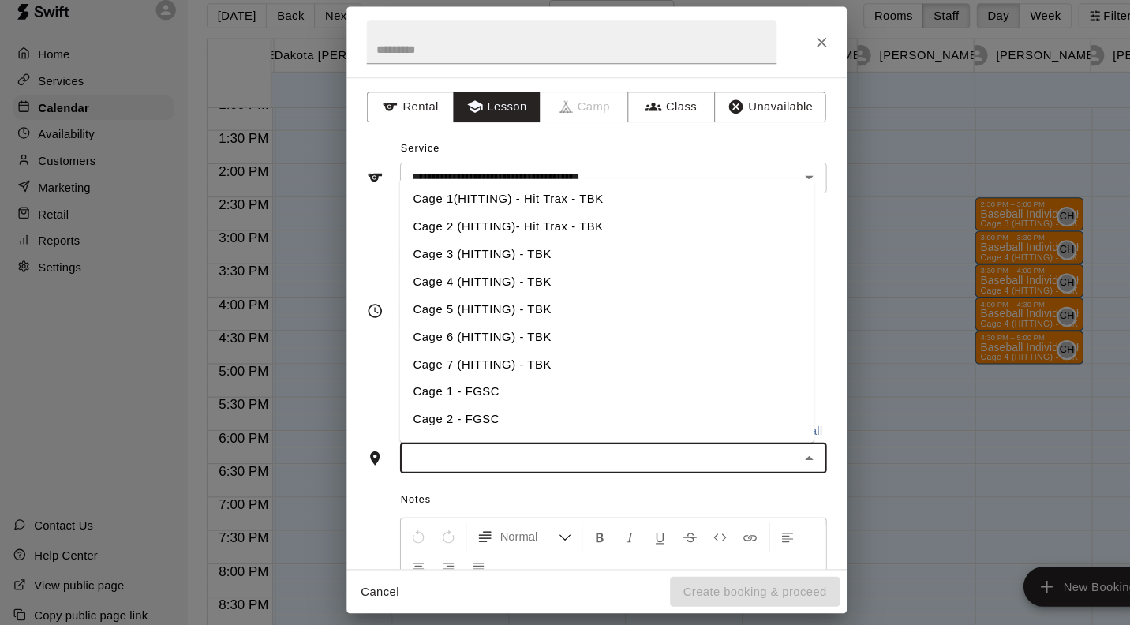
click at [505, 286] on li "Cage 4 (HITTING) - TBK" at bounding box center [575, 286] width 392 height 26
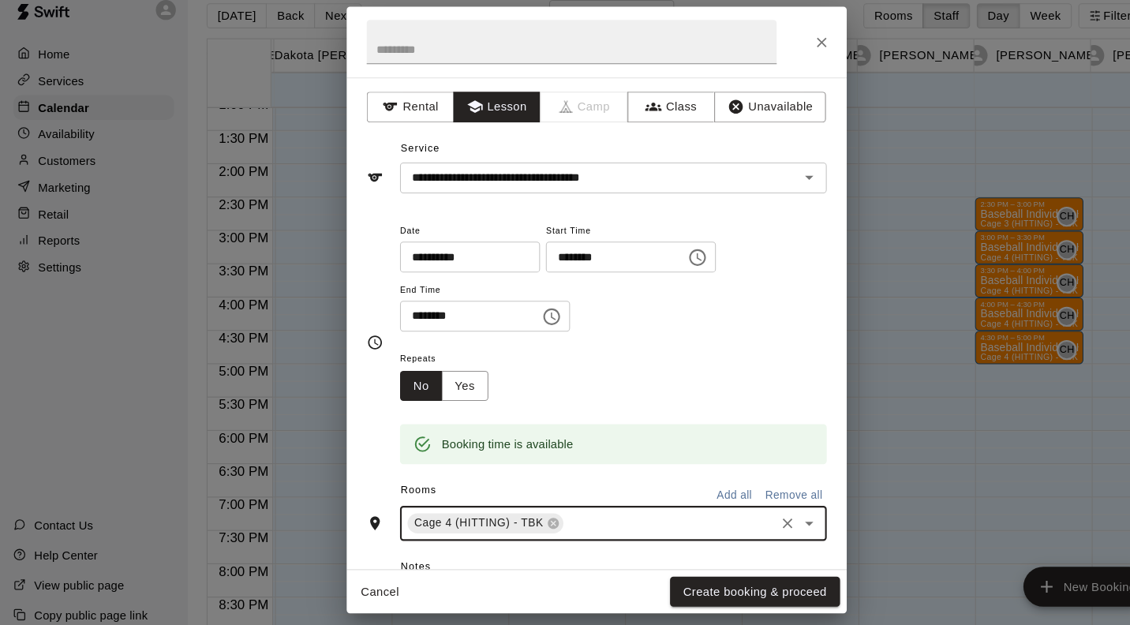
click at [755, 582] on button "Create booking & proceed" at bounding box center [714, 579] width 161 height 29
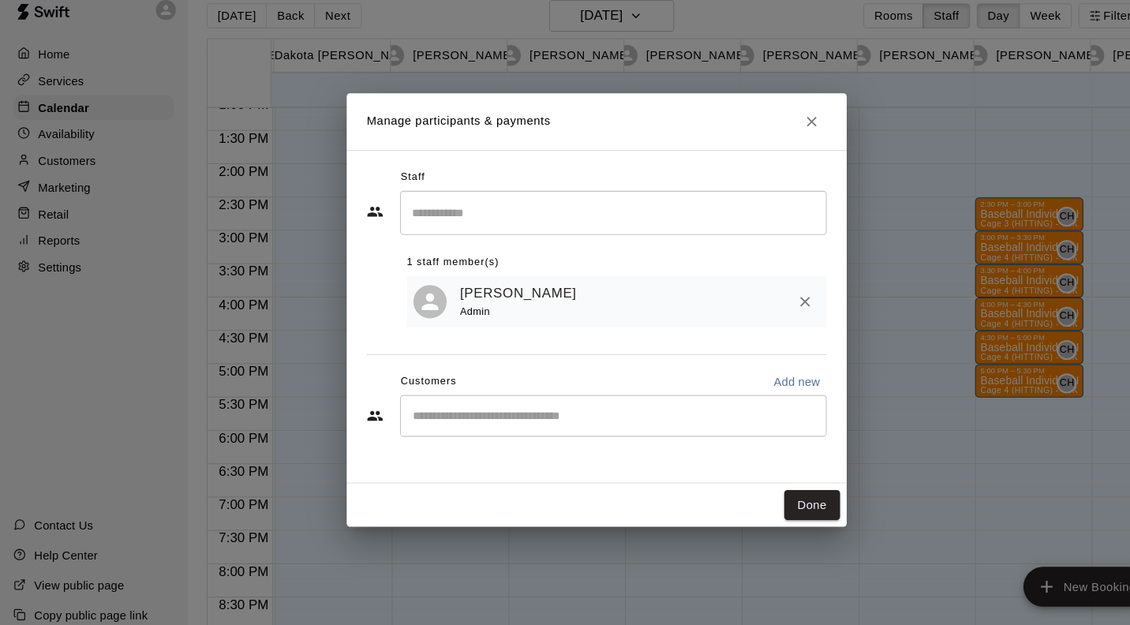
click at [759, 498] on button "Done" at bounding box center [768, 497] width 53 height 29
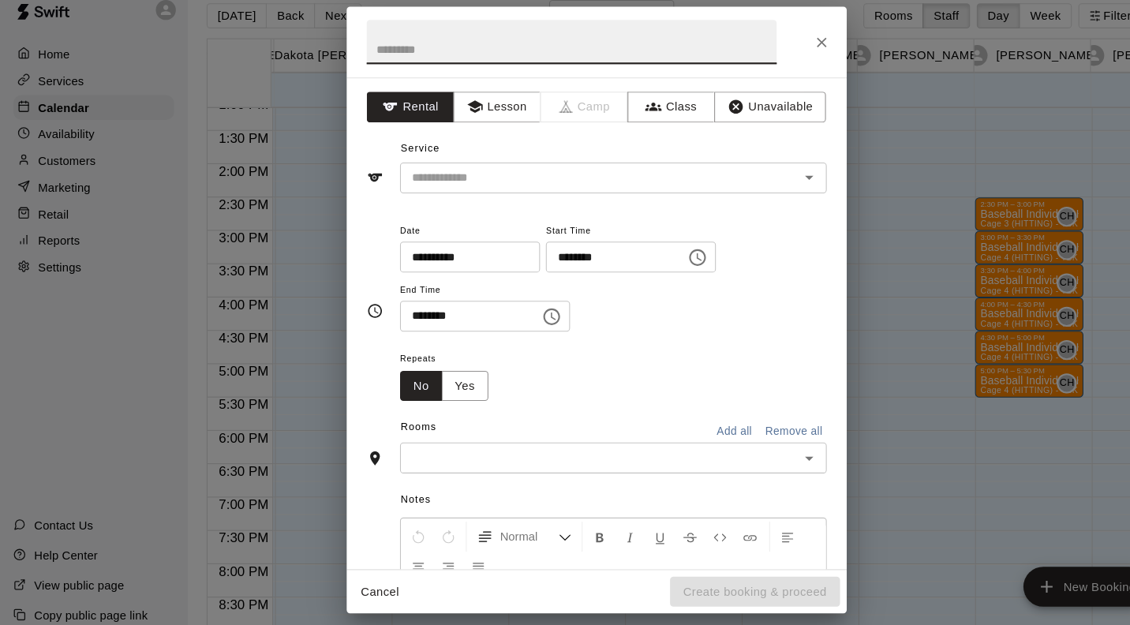
click at [473, 107] on button "Lesson" at bounding box center [470, 120] width 83 height 29
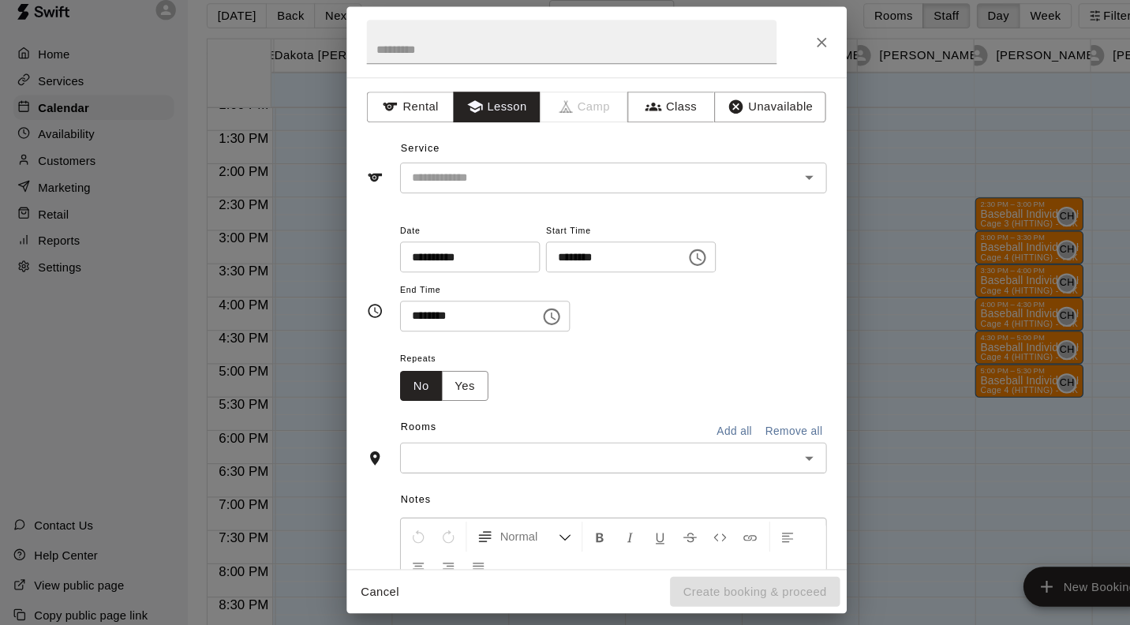
click at [471, 189] on input "text" at bounding box center [557, 188] width 348 height 20
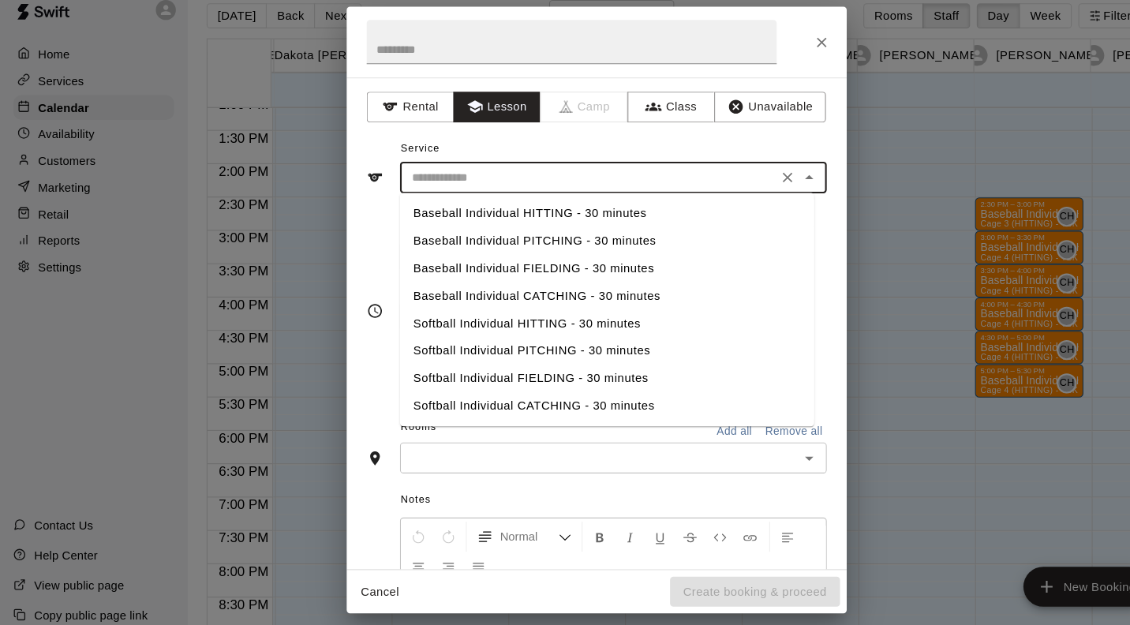
click at [523, 219] on li "Baseball Individual HITTING - 30 minutes" at bounding box center [575, 221] width 392 height 26
type input "**********"
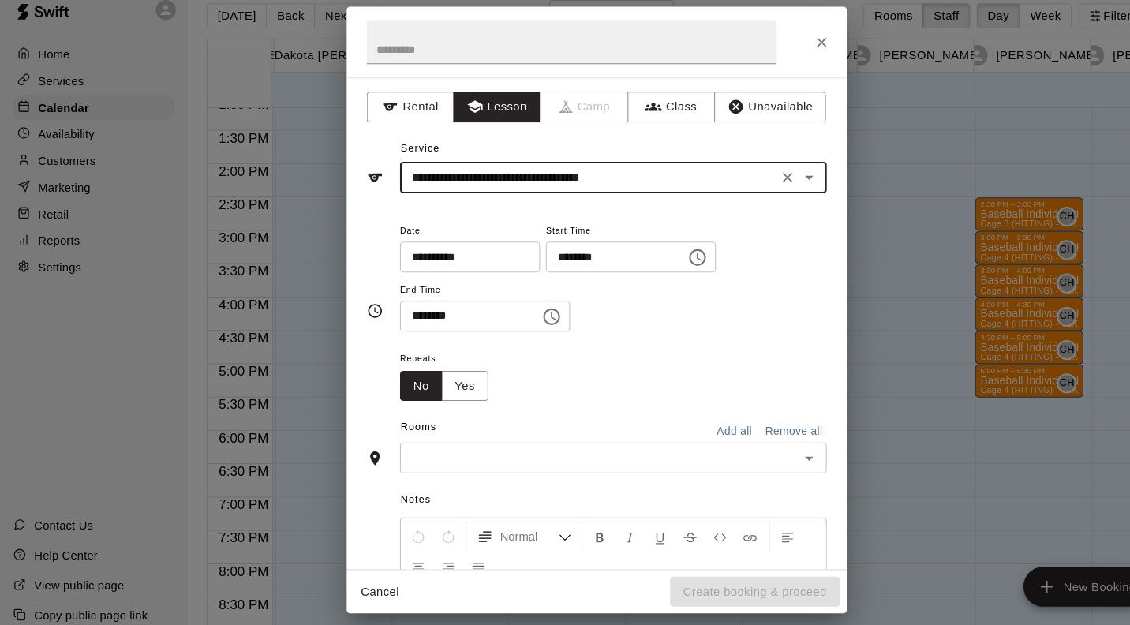
click at [465, 447] on input "text" at bounding box center [567, 453] width 368 height 20
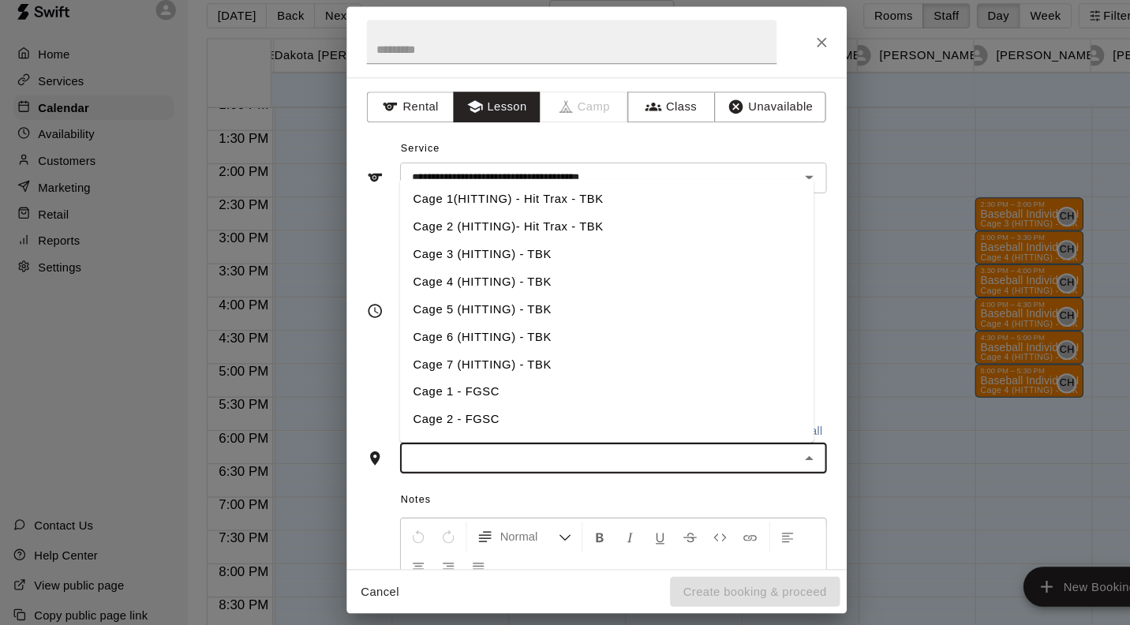
click at [486, 287] on li "Cage 4 (HITTING) - TBK" at bounding box center [575, 286] width 392 height 26
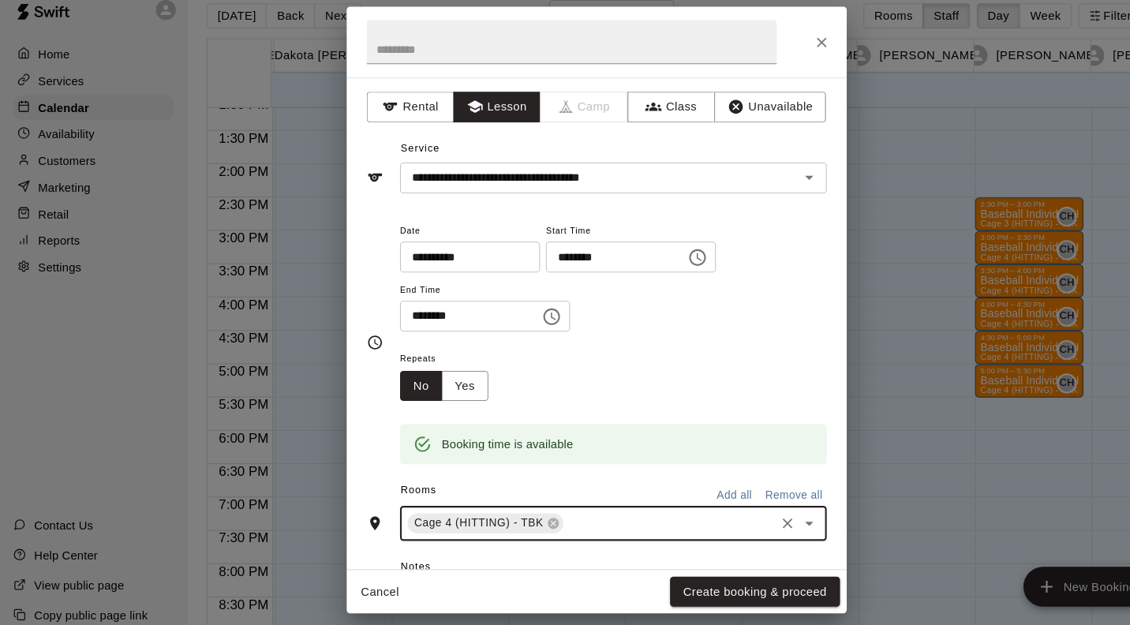
click at [694, 581] on button "Create booking & proceed" at bounding box center [714, 579] width 161 height 29
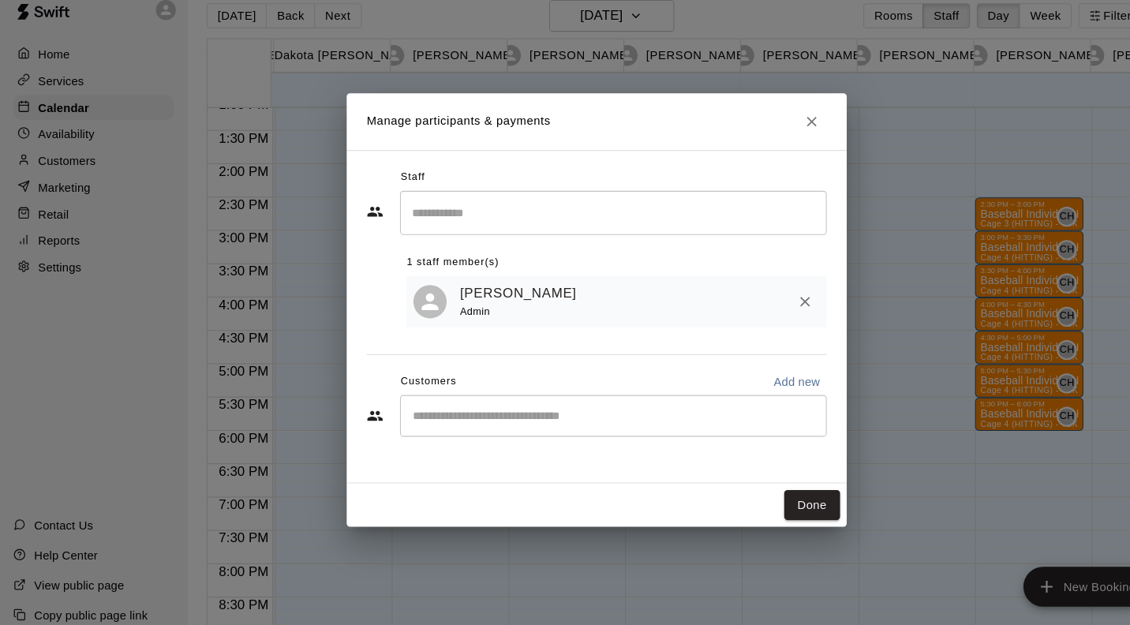
click at [773, 493] on button "Done" at bounding box center [768, 497] width 53 height 29
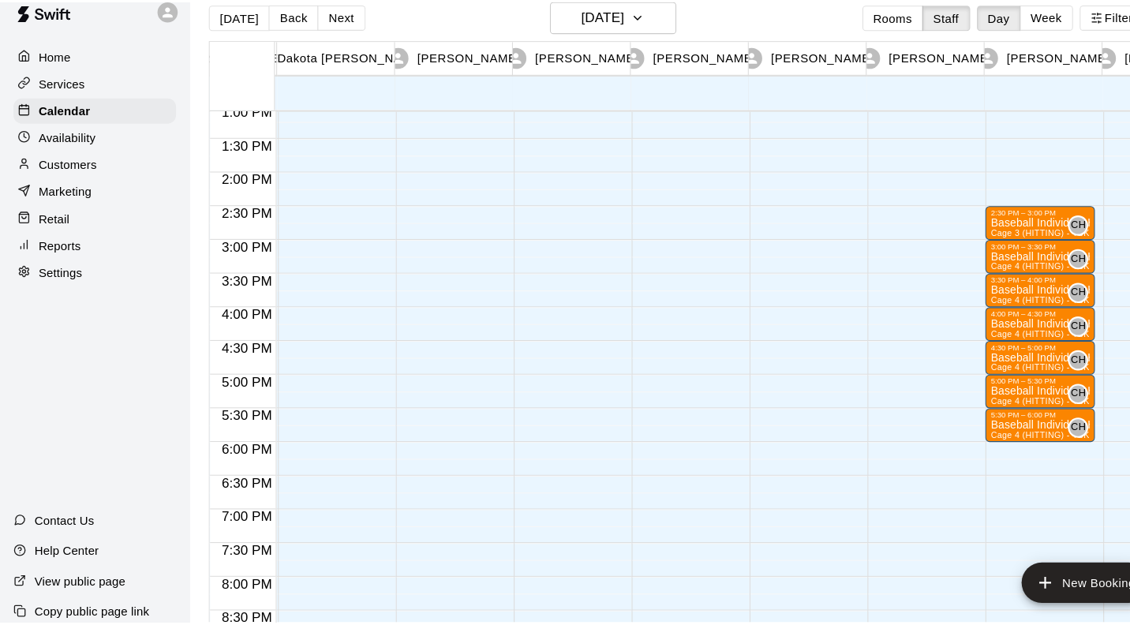
scroll to position [829, 108]
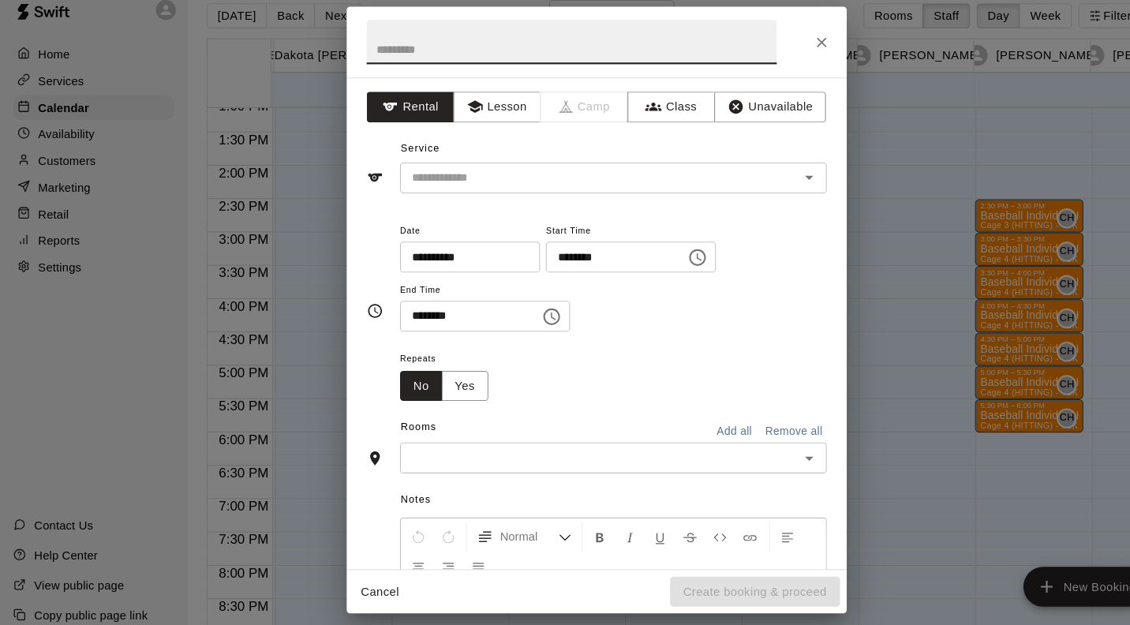
click at [480, 112] on button "Lesson" at bounding box center [470, 120] width 83 height 29
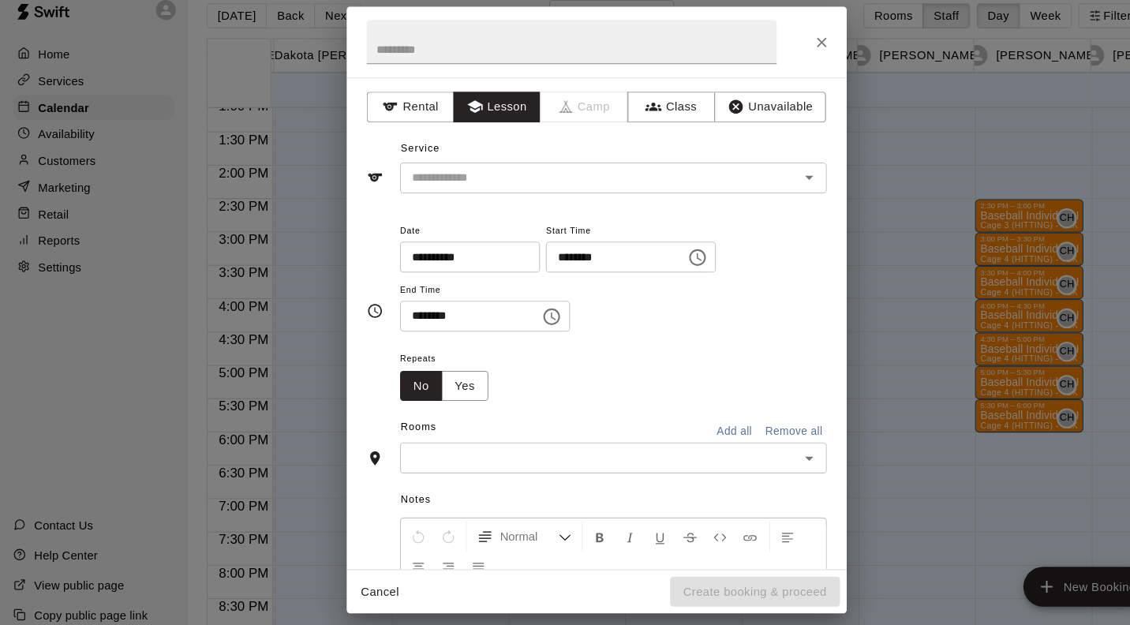
click at [500, 182] on input "text" at bounding box center [557, 188] width 348 height 20
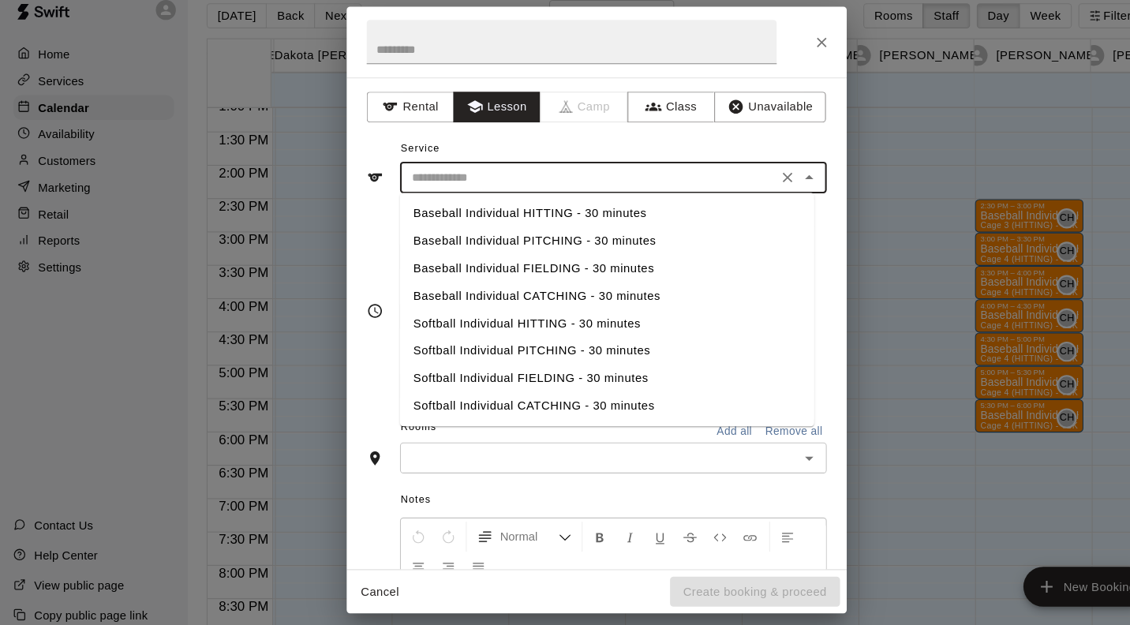
click at [527, 219] on li "Baseball Individual HITTING - 30 minutes" at bounding box center [575, 221] width 392 height 26
type input "**********"
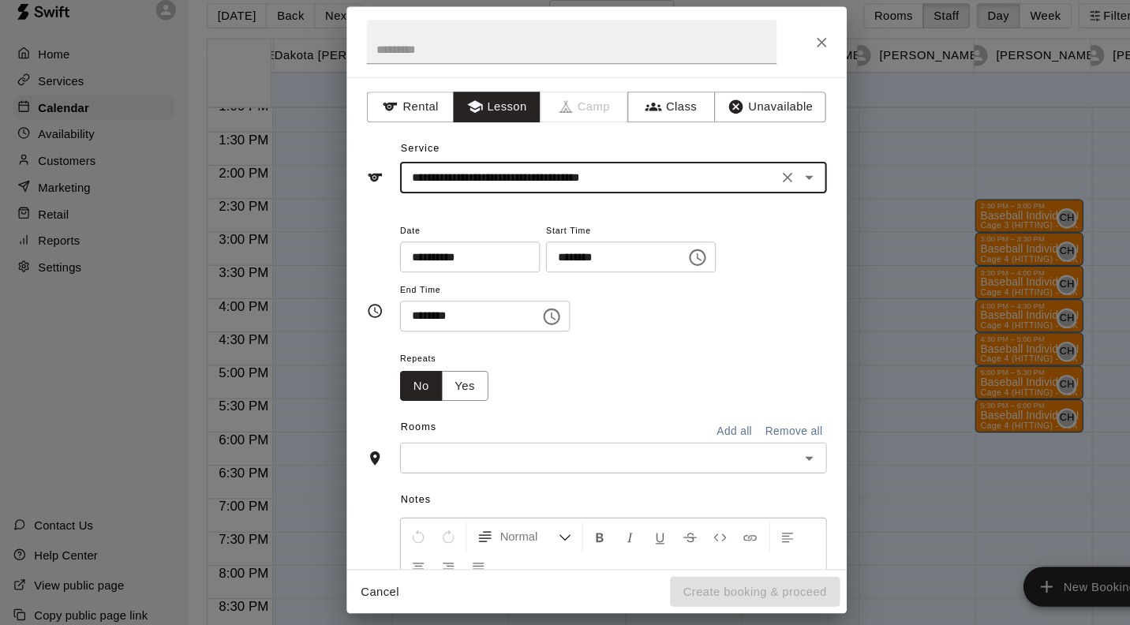
click at [498, 453] on input "text" at bounding box center [567, 453] width 368 height 20
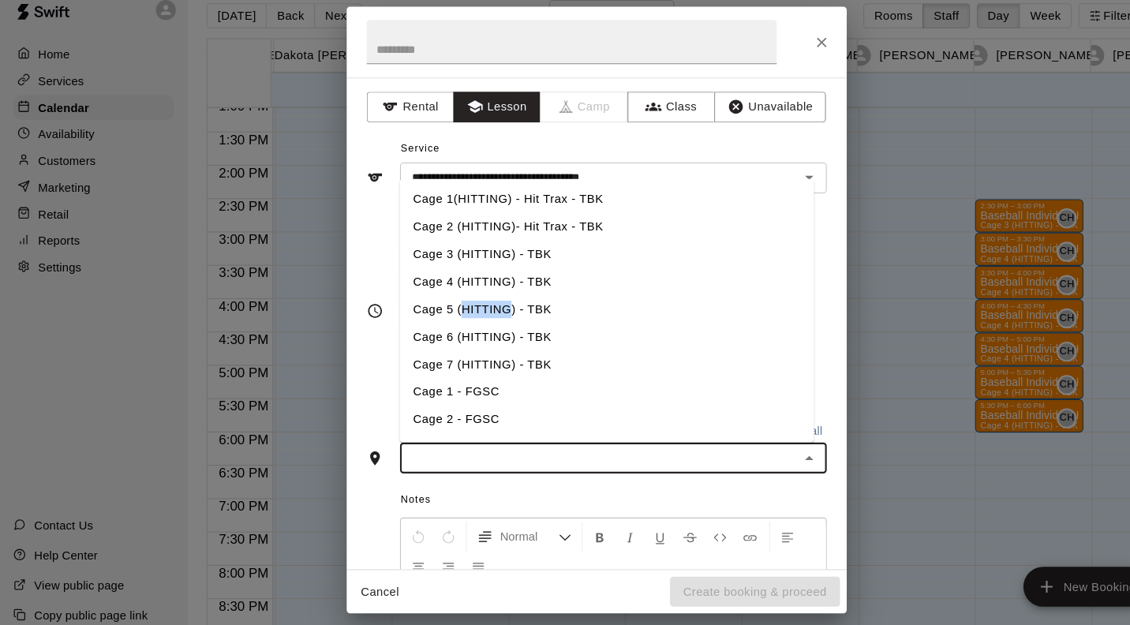
click at [466, 335] on li "Cage 6 (HITTING) - TBK" at bounding box center [575, 338] width 392 height 26
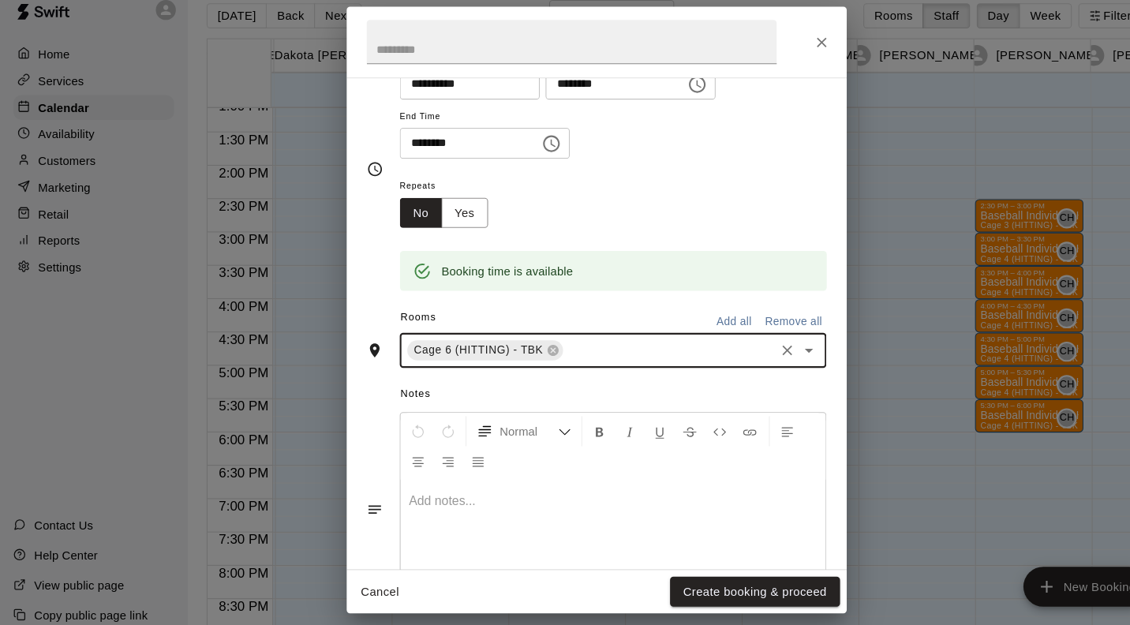
scroll to position [165, 0]
click at [758, 587] on button "Create booking & proceed" at bounding box center [714, 579] width 161 height 29
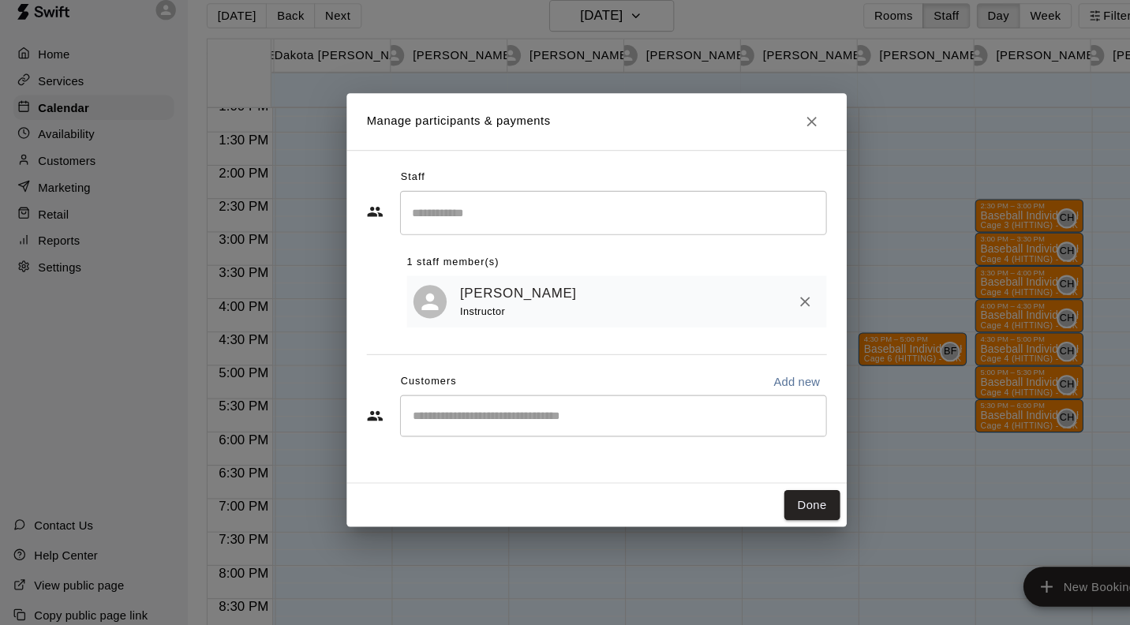
click at [772, 497] on button "Done" at bounding box center [768, 497] width 53 height 29
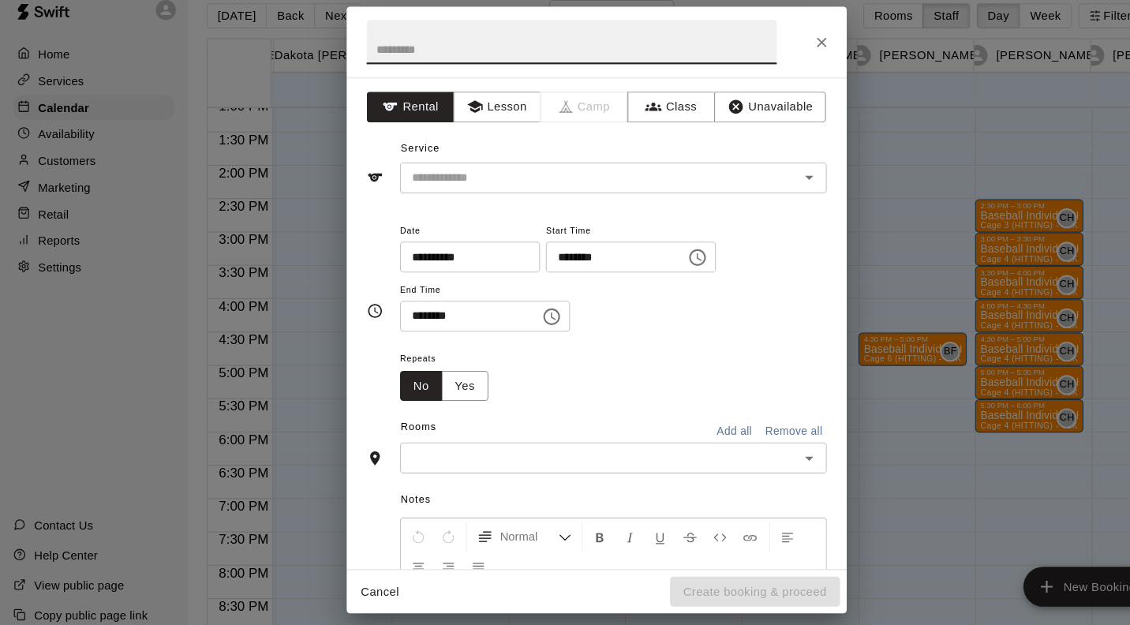
click at [469, 113] on button "Lesson" at bounding box center [470, 120] width 83 height 29
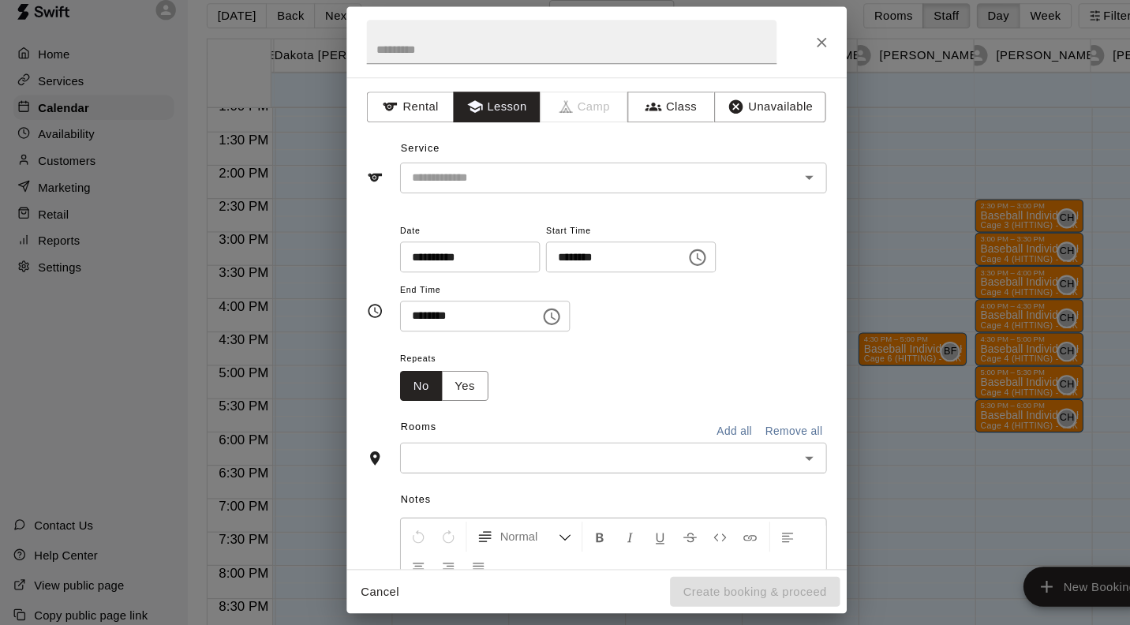
click at [474, 187] on input "text" at bounding box center [557, 188] width 348 height 20
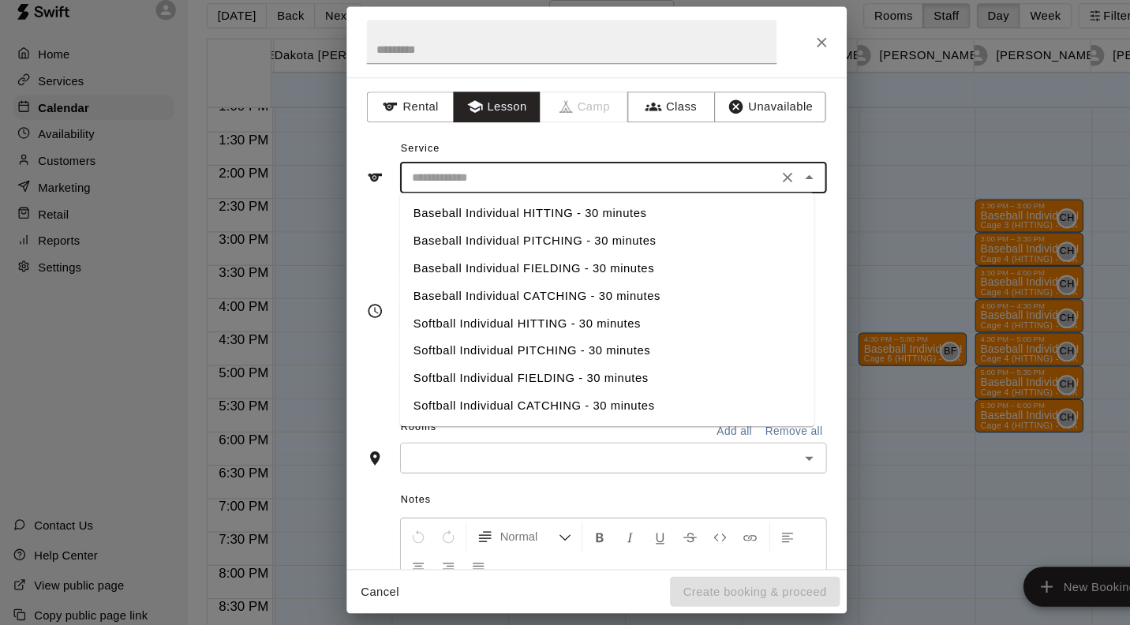
click at [520, 222] on li "Baseball Individual HITTING - 30 minutes" at bounding box center [575, 221] width 392 height 26
type input "**********"
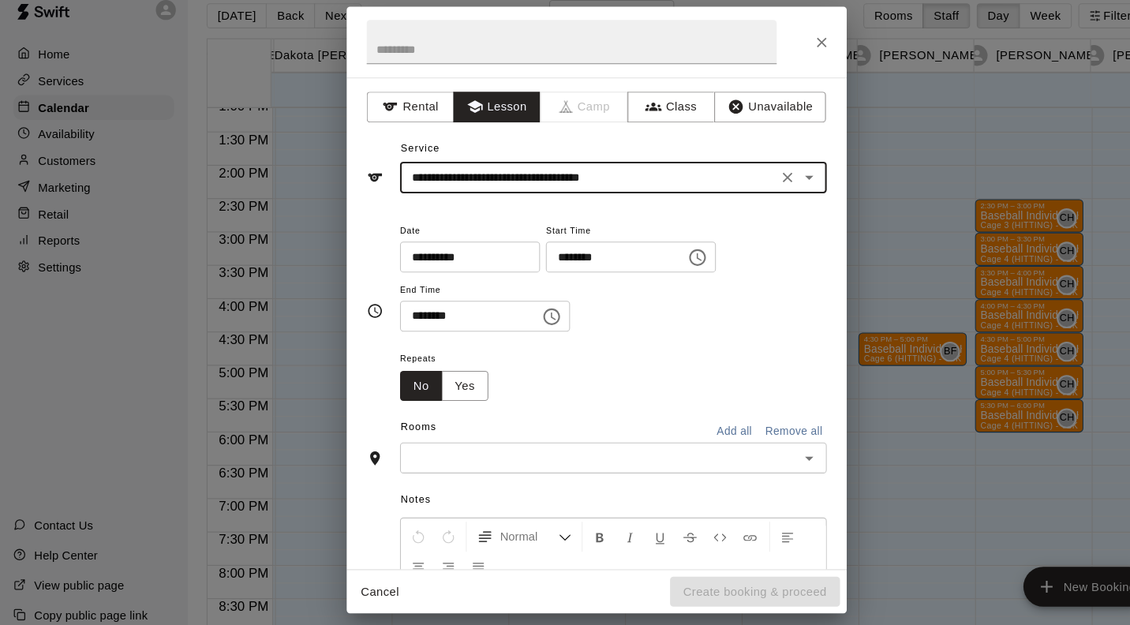
click at [489, 449] on input "text" at bounding box center [567, 453] width 368 height 20
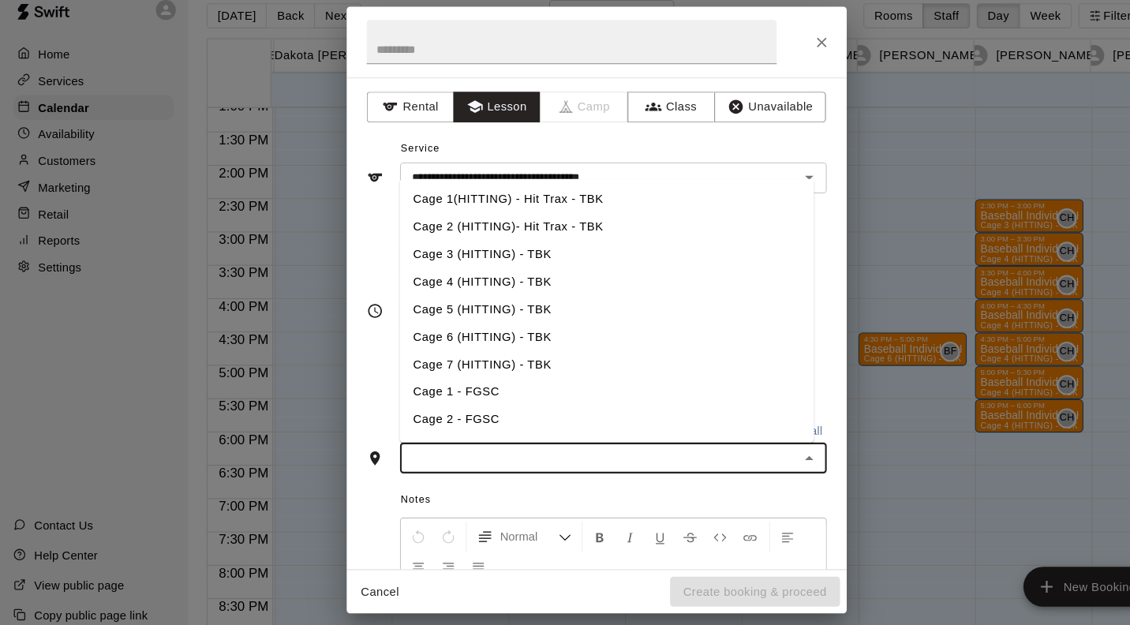
click at [489, 339] on li "Cage 6 (HITTING) - TBK" at bounding box center [575, 338] width 392 height 26
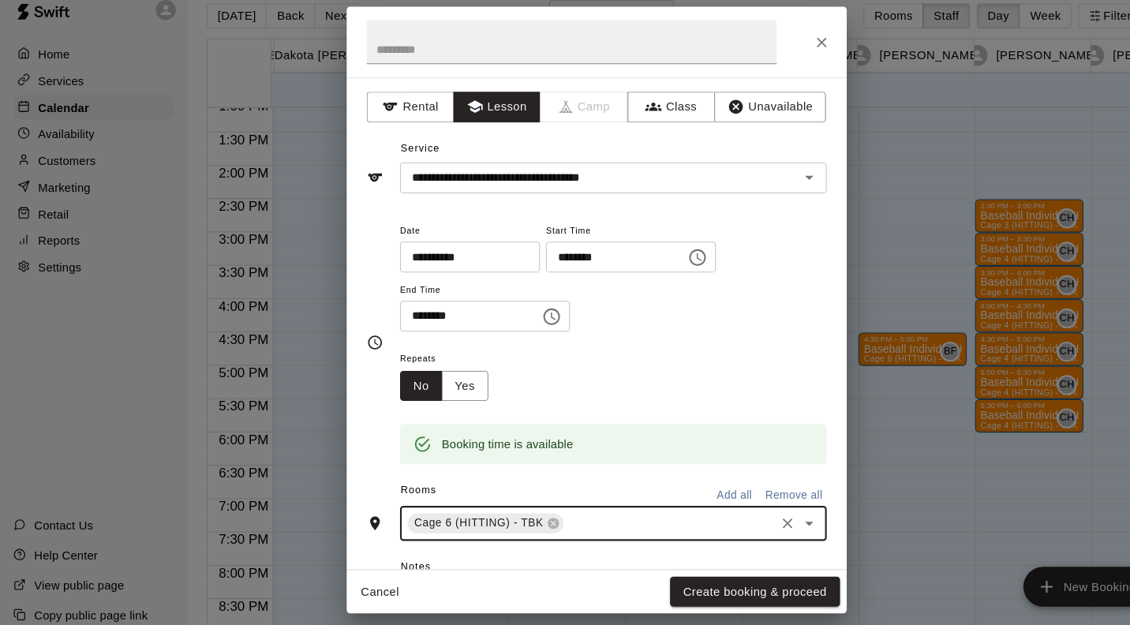
click at [762, 581] on button "Create booking & proceed" at bounding box center [714, 579] width 161 height 29
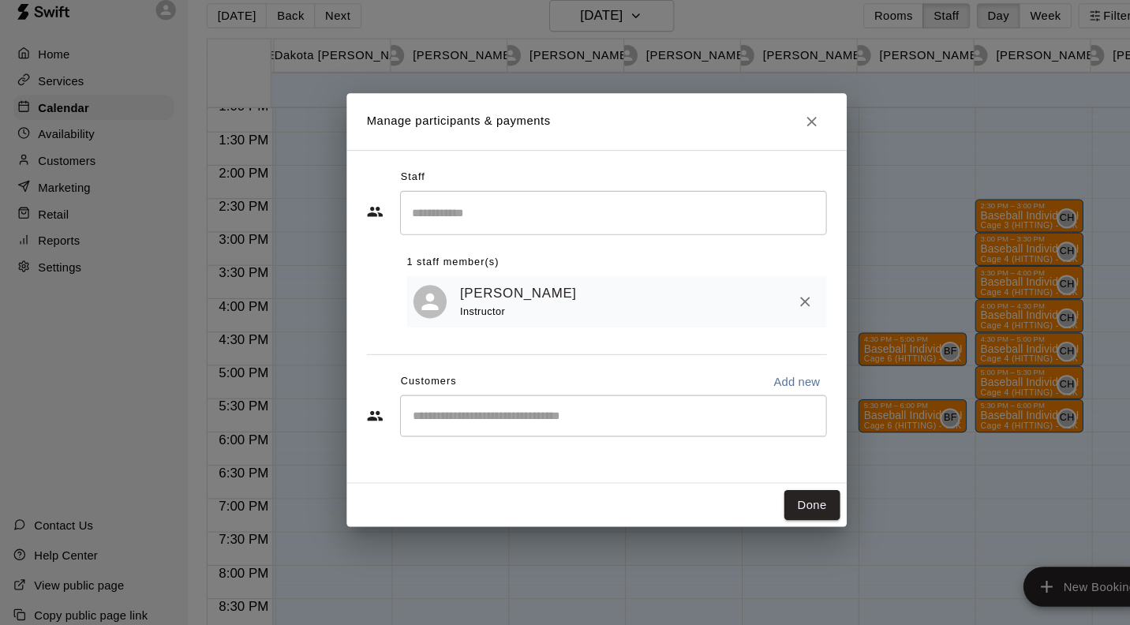
click at [775, 500] on button "Done" at bounding box center [768, 497] width 53 height 29
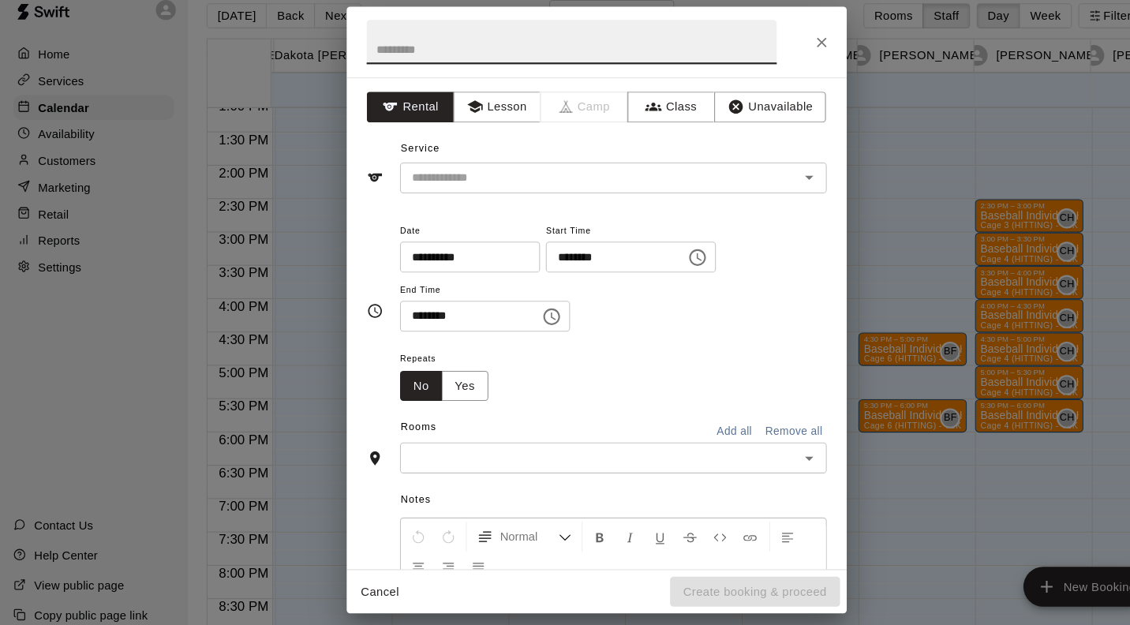
click at [477, 117] on button "Lesson" at bounding box center [470, 120] width 83 height 29
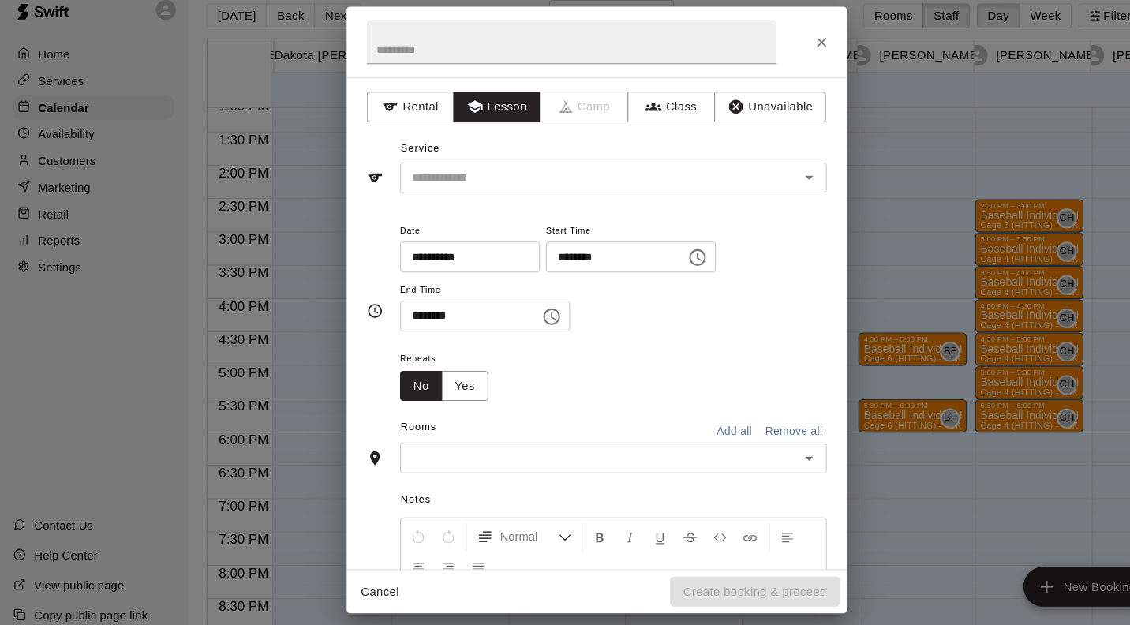
click at [503, 182] on input "text" at bounding box center [557, 188] width 348 height 20
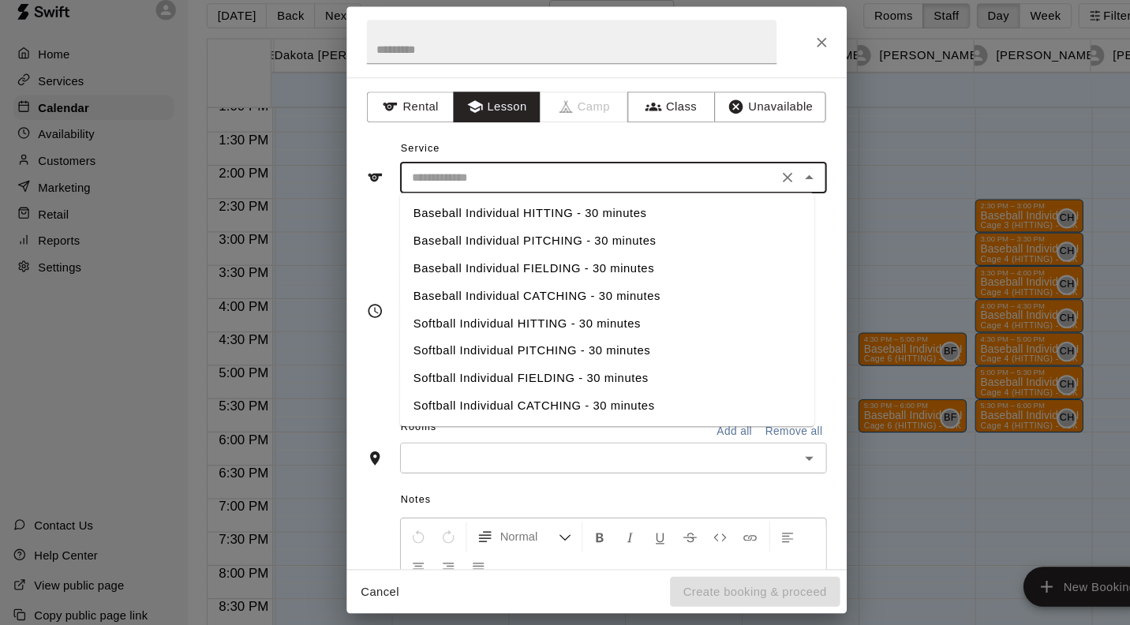
click at [549, 219] on li "Baseball Individual HITTING - 30 minutes" at bounding box center [575, 221] width 392 height 26
type input "**********"
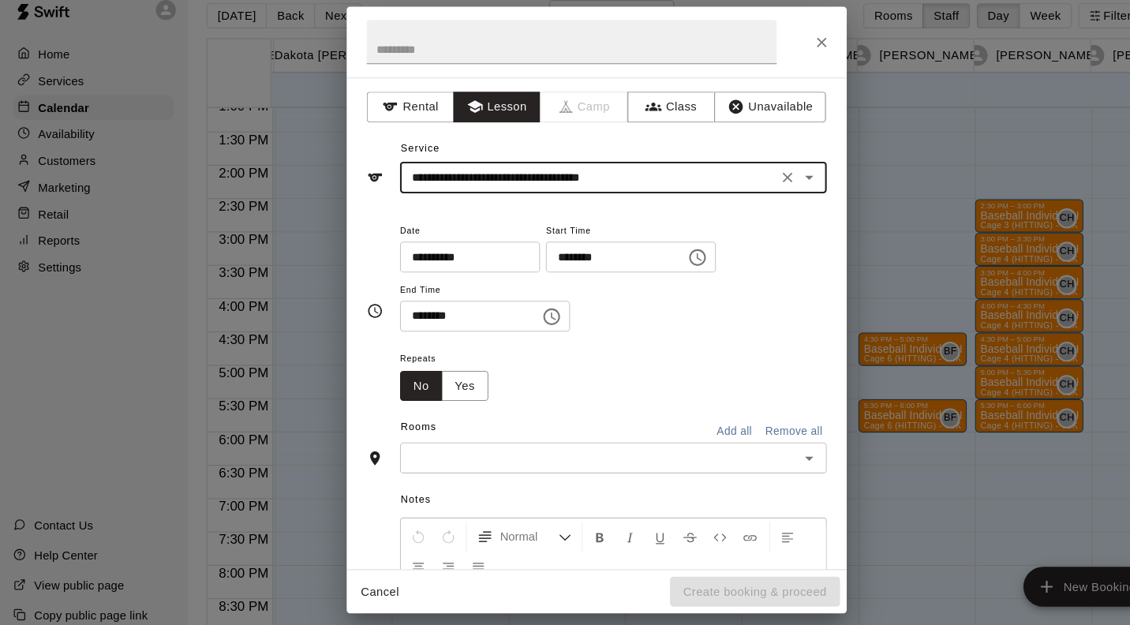
click at [450, 447] on input "text" at bounding box center [567, 453] width 368 height 20
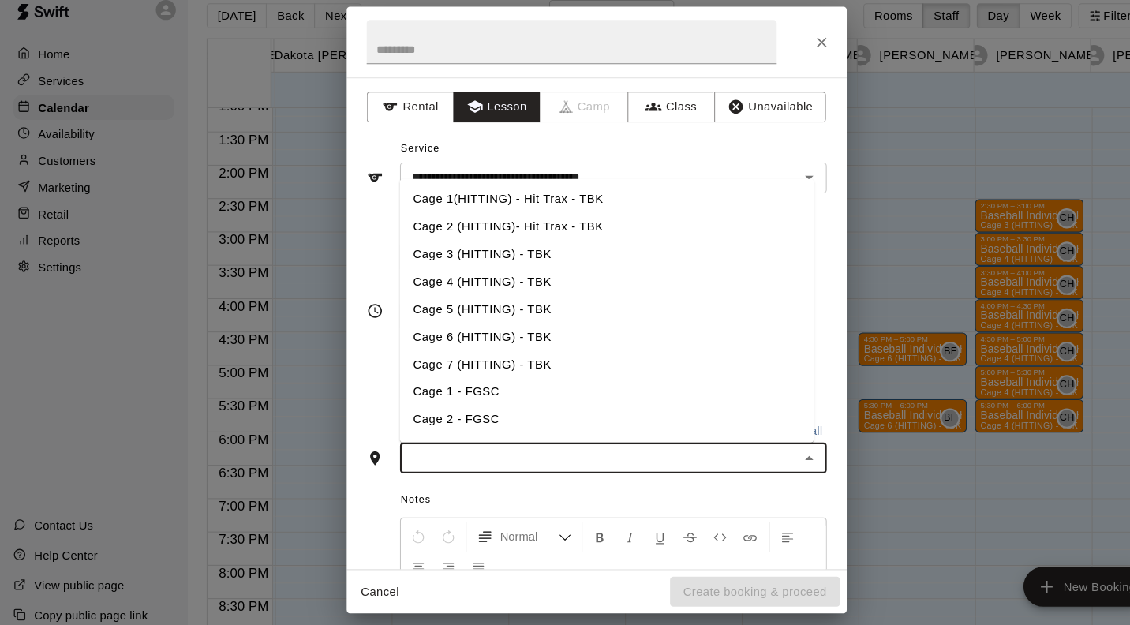
click at [476, 331] on li "Cage 6 (HITTING) - TBK" at bounding box center [575, 338] width 392 height 26
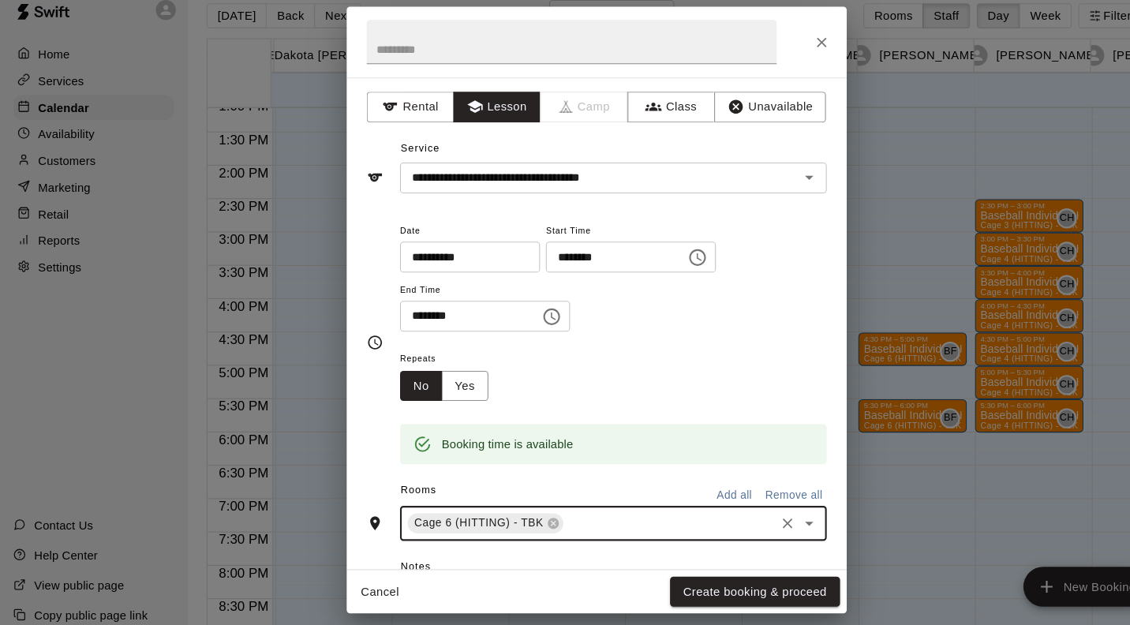
click at [741, 583] on button "Create booking & proceed" at bounding box center [714, 579] width 161 height 29
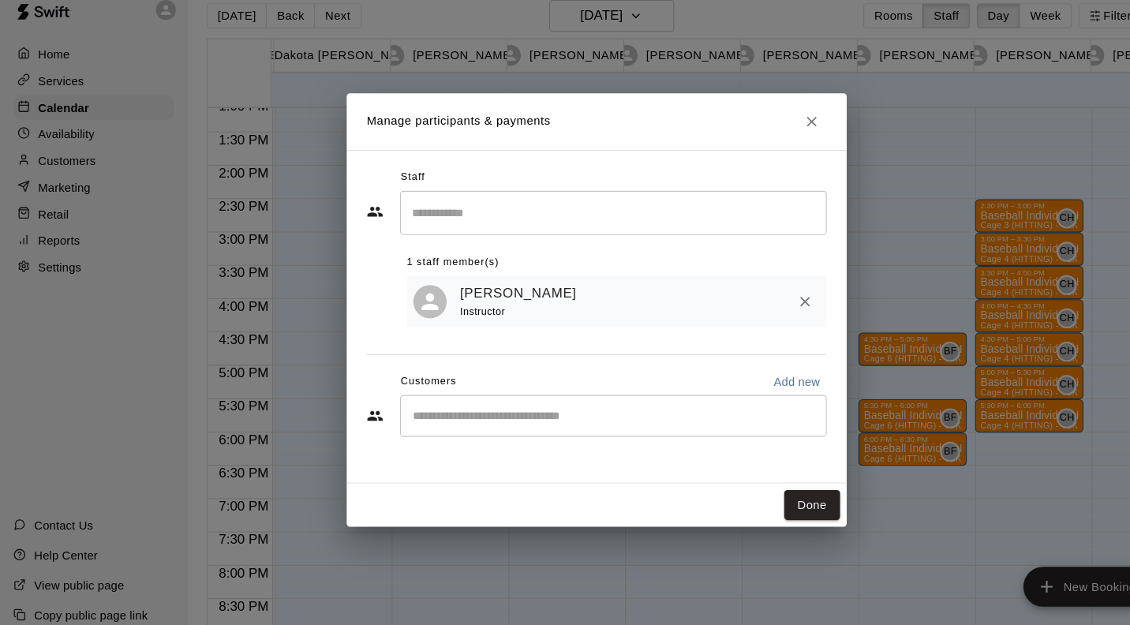
click at [771, 495] on button "Done" at bounding box center [768, 497] width 53 height 29
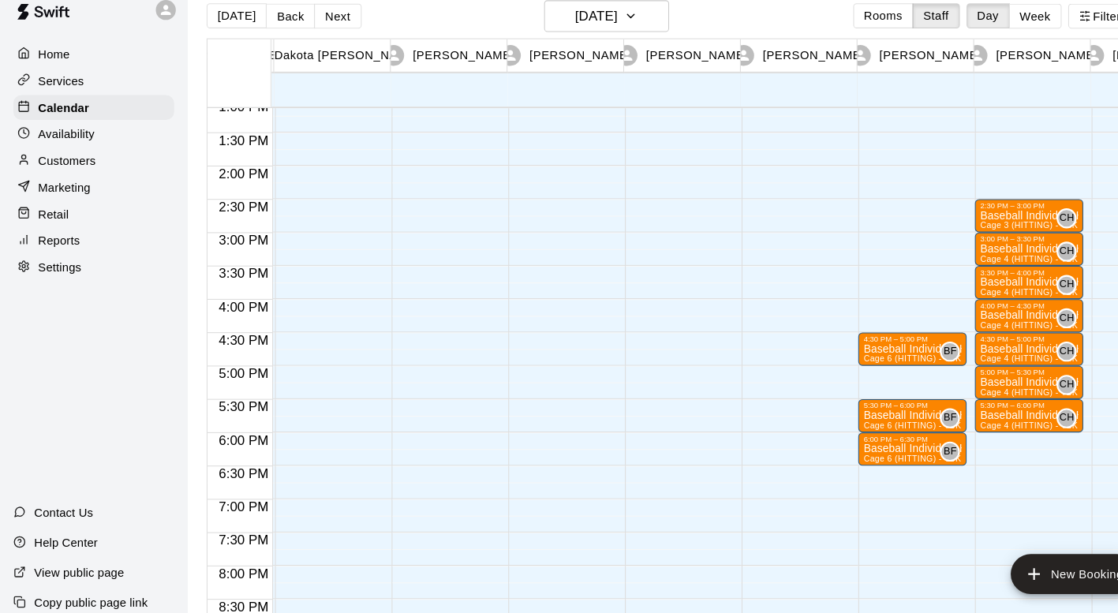
click at [858, 469] on div "4:30 PM – 5:00 PM Baseball Individual HITTING - 30 minutes Cage 6 (HITTING) - T…" at bounding box center [864, 49] width 103 height 1515
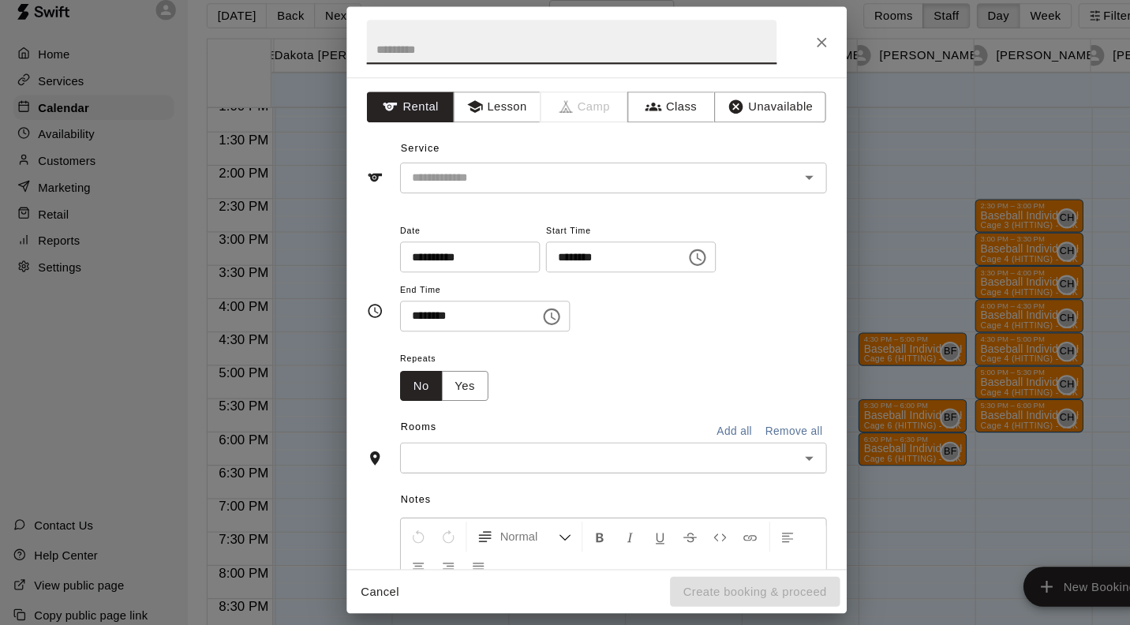
click at [481, 115] on button "Lesson" at bounding box center [470, 120] width 83 height 29
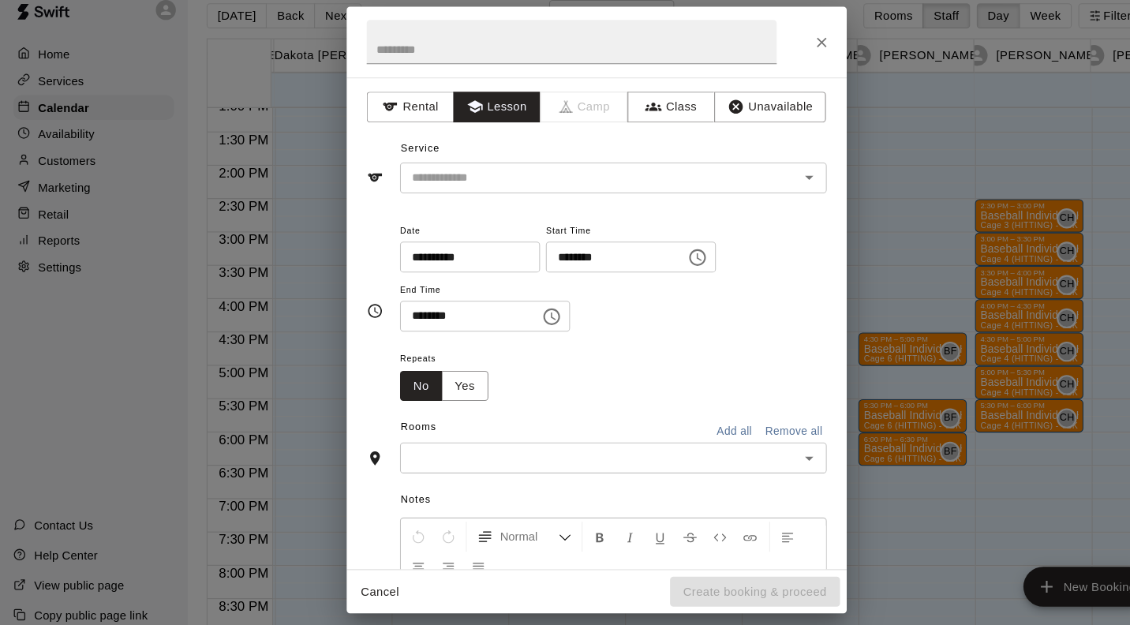
click at [488, 181] on input "text" at bounding box center [557, 188] width 348 height 20
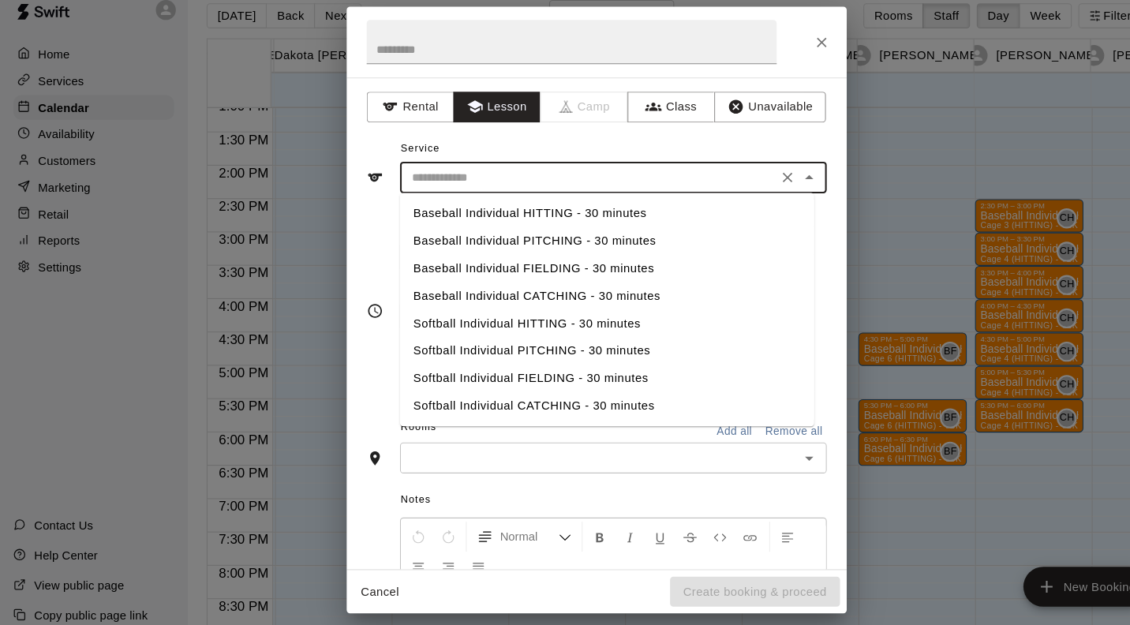
click at [535, 223] on li "Baseball Individual HITTING - 30 minutes" at bounding box center [575, 221] width 392 height 26
type input "**********"
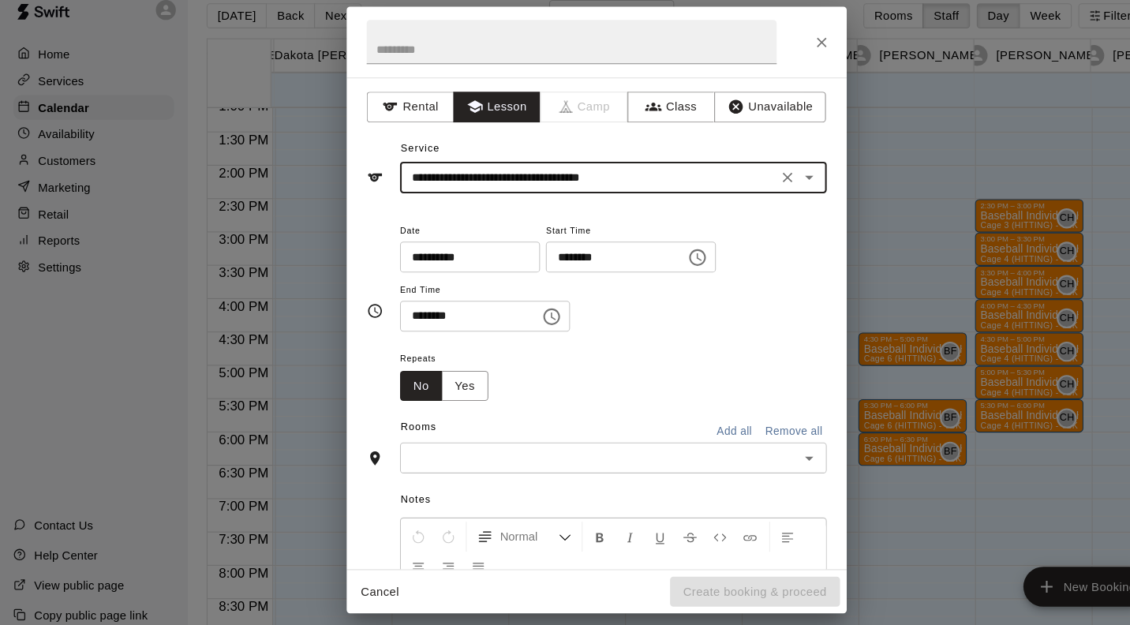
click at [461, 447] on input "text" at bounding box center [567, 453] width 368 height 20
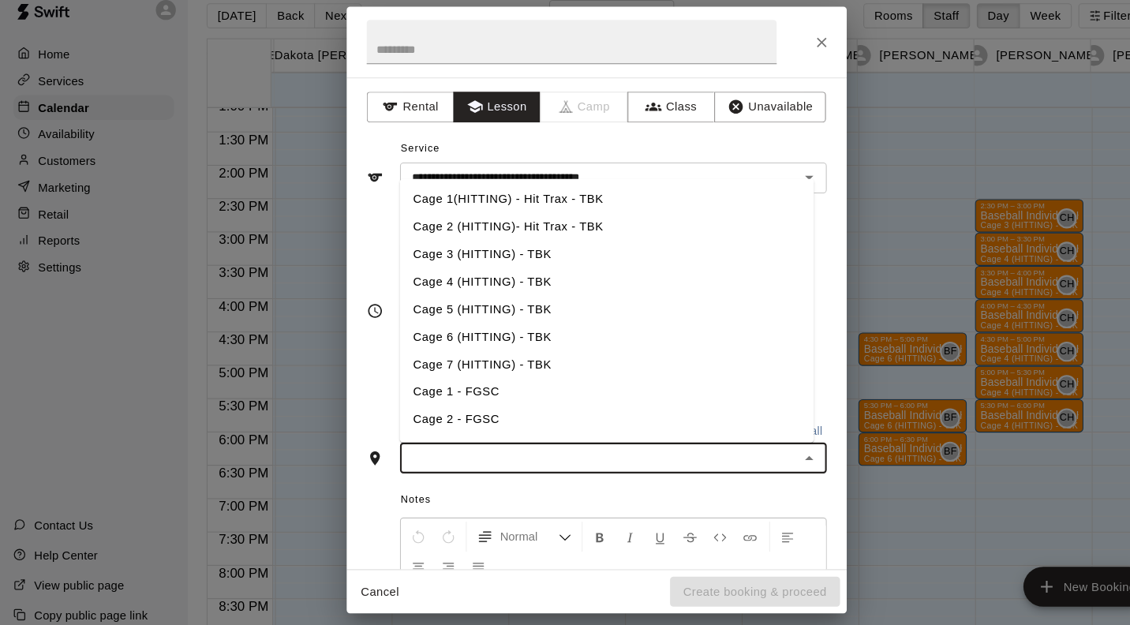
click at [500, 338] on li "Cage 6 (HITTING) - TBK" at bounding box center [575, 338] width 392 height 26
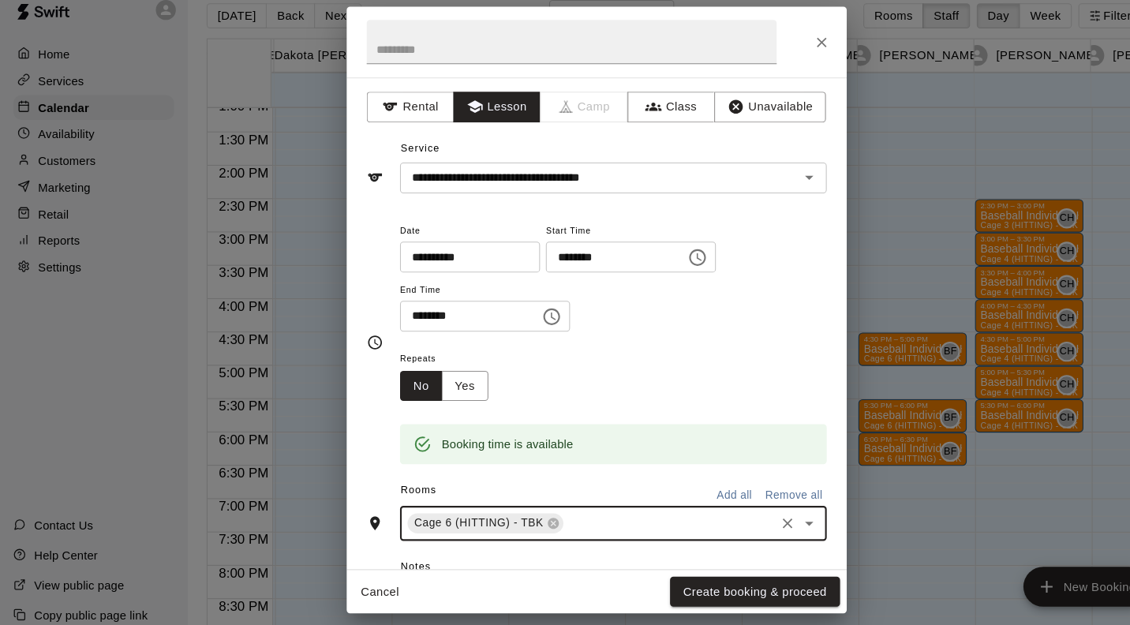
click at [772, 591] on button "Create booking & proceed" at bounding box center [714, 579] width 161 height 29
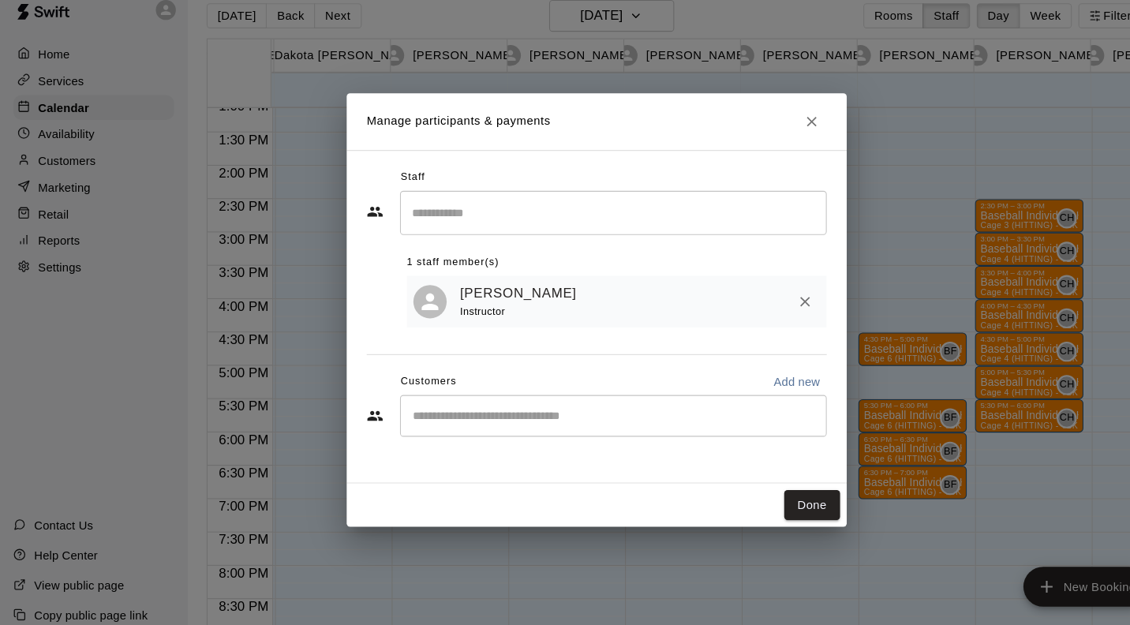
click at [770, 499] on button "Done" at bounding box center [768, 497] width 53 height 29
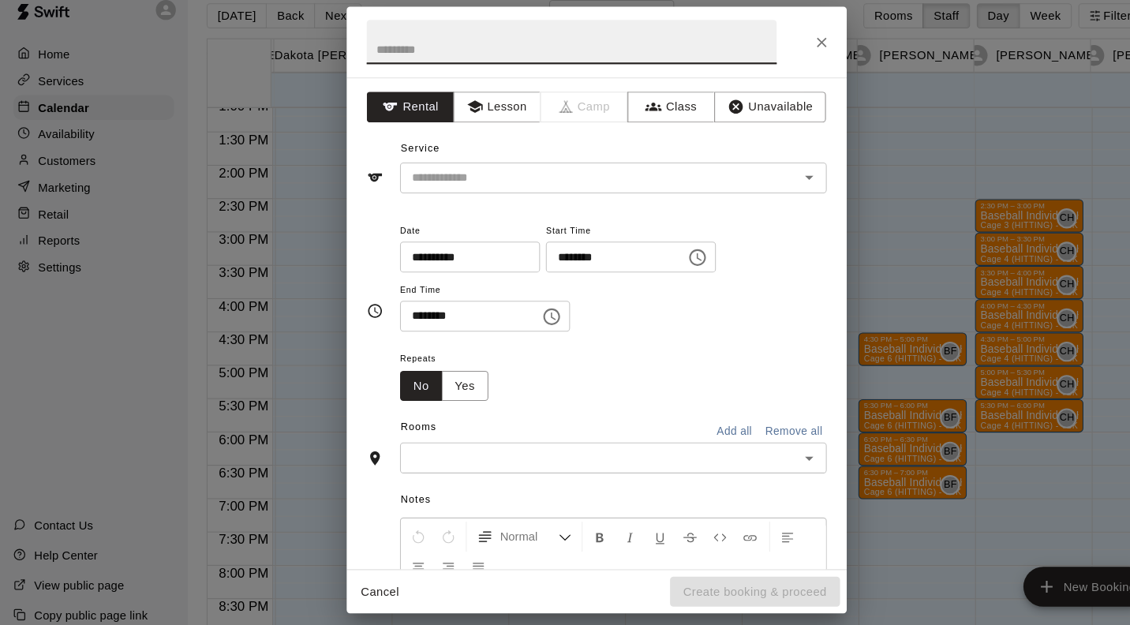
click at [466, 117] on button "Lesson" at bounding box center [470, 120] width 83 height 29
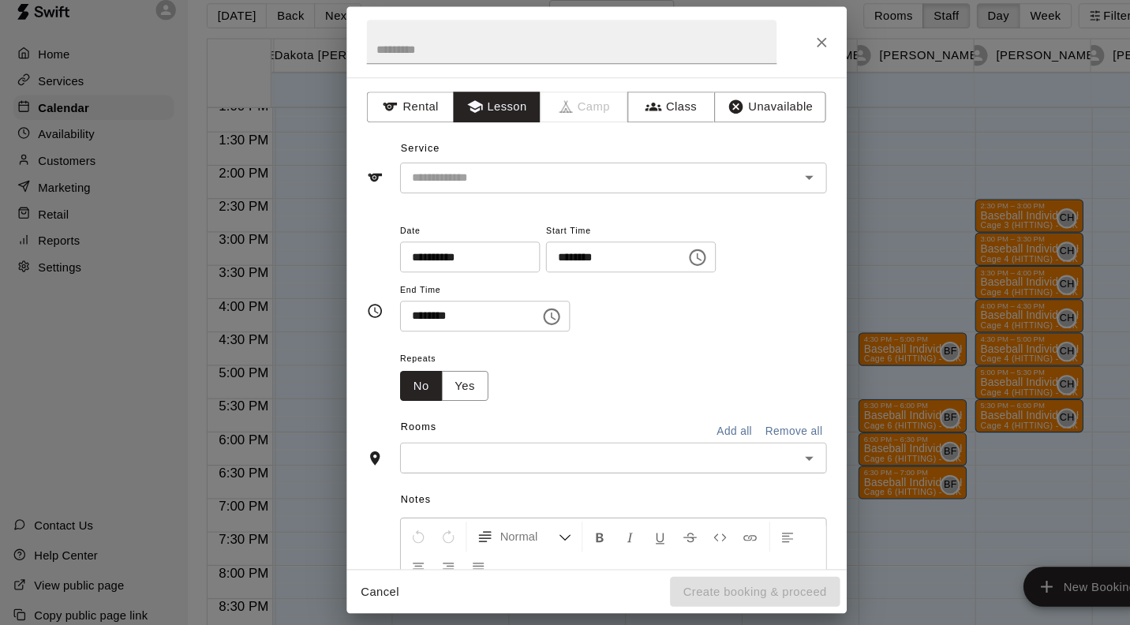
click at [471, 188] on input "text" at bounding box center [557, 188] width 348 height 20
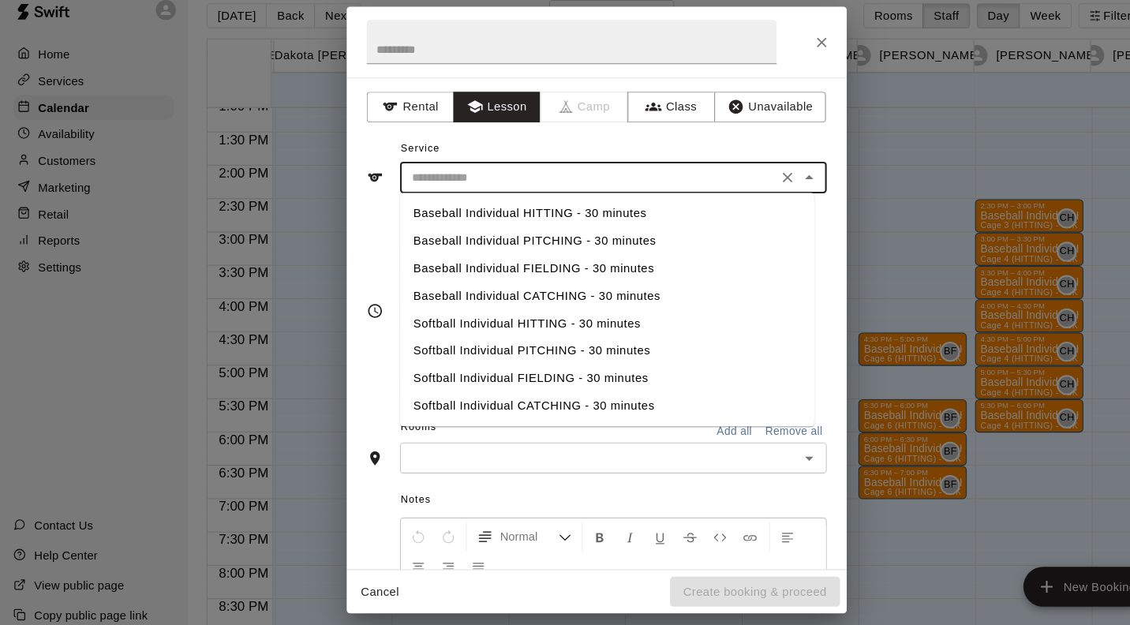
click at [496, 221] on li "Baseball Individual HITTING - 30 minutes" at bounding box center [575, 221] width 392 height 26
type input "**********"
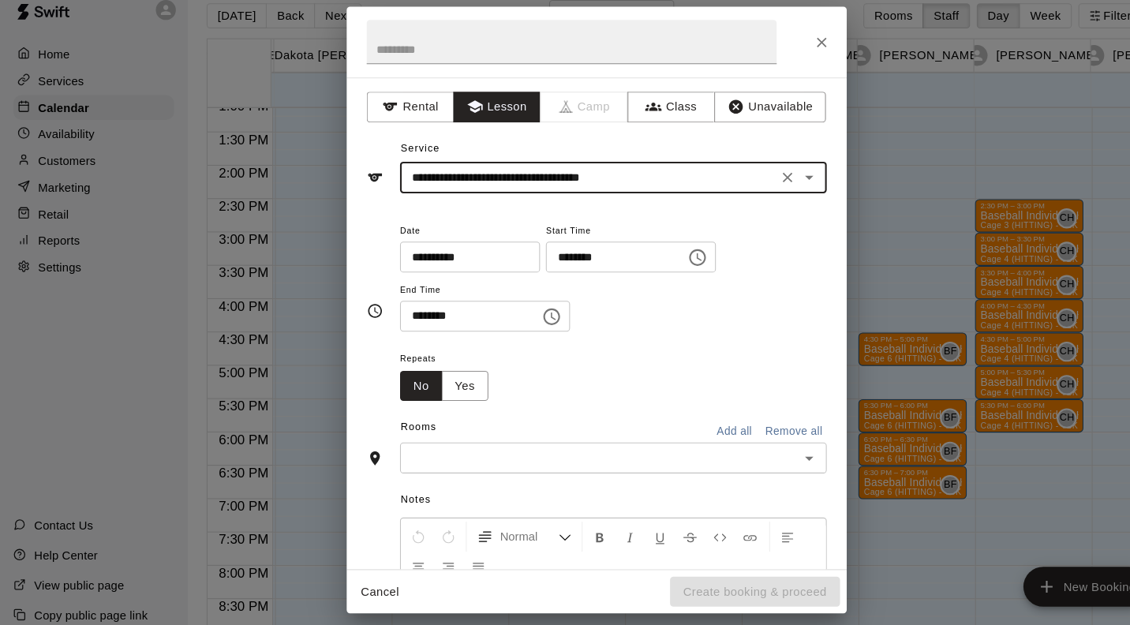
click at [468, 455] on input "text" at bounding box center [567, 453] width 368 height 20
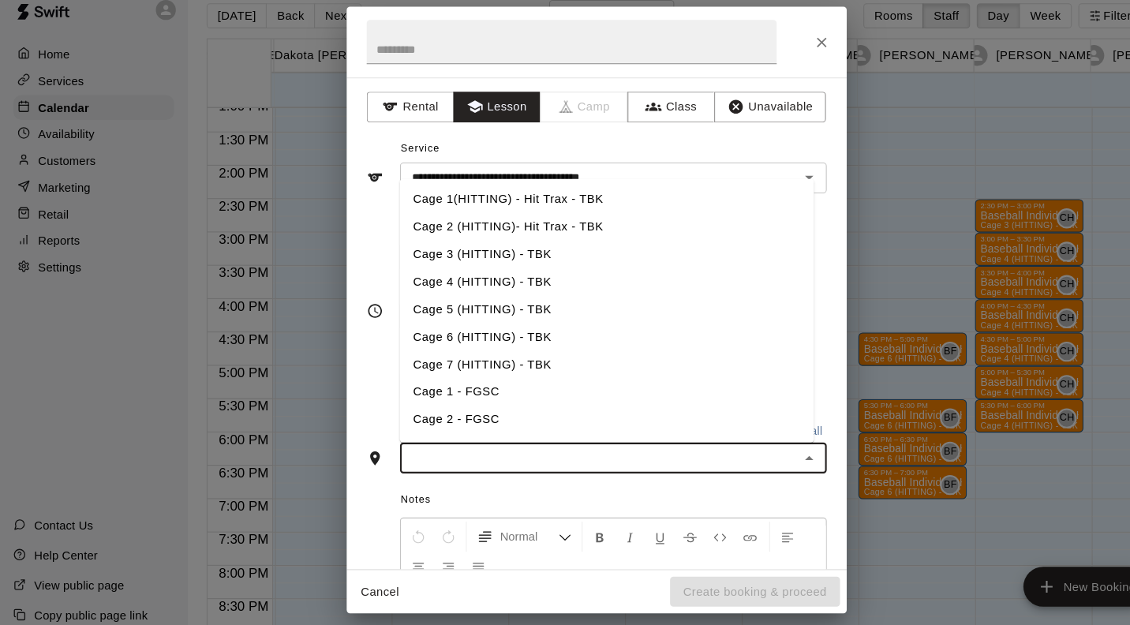
click at [487, 329] on li "Cage 6 (HITTING) - TBK" at bounding box center [575, 338] width 392 height 26
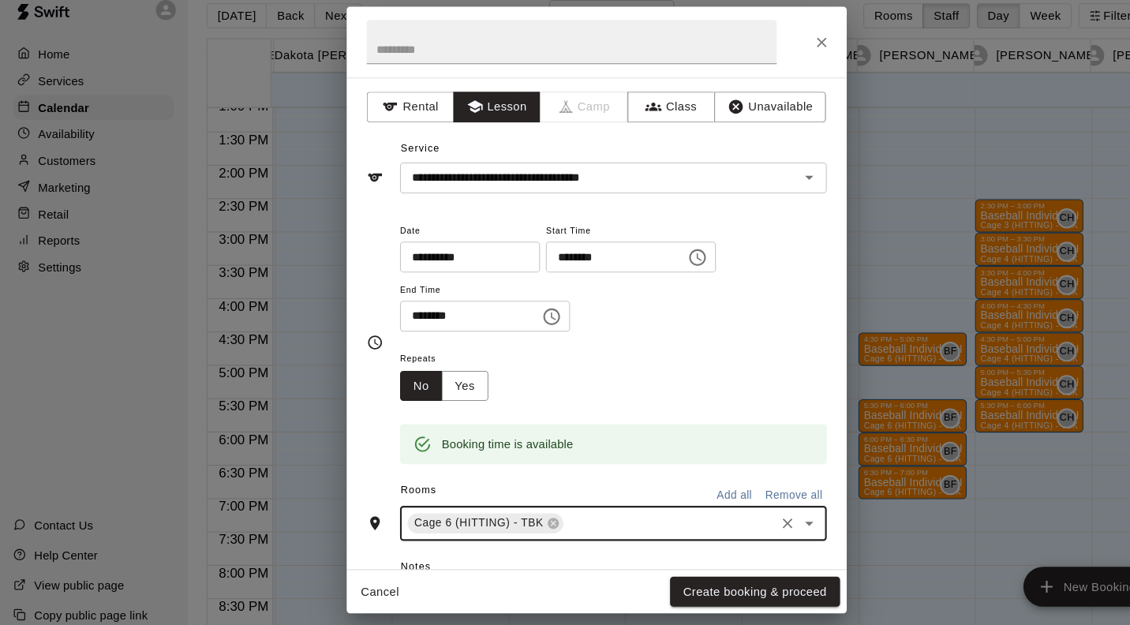
click at [746, 577] on button "Create booking & proceed" at bounding box center [714, 579] width 161 height 29
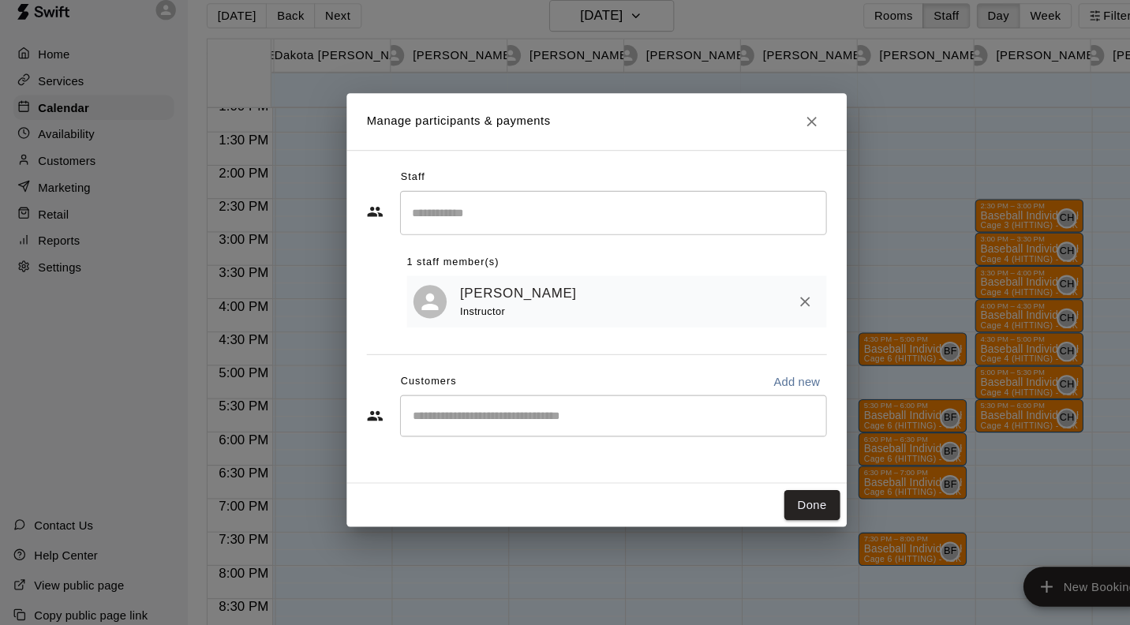
click at [774, 496] on button "Done" at bounding box center [768, 497] width 53 height 29
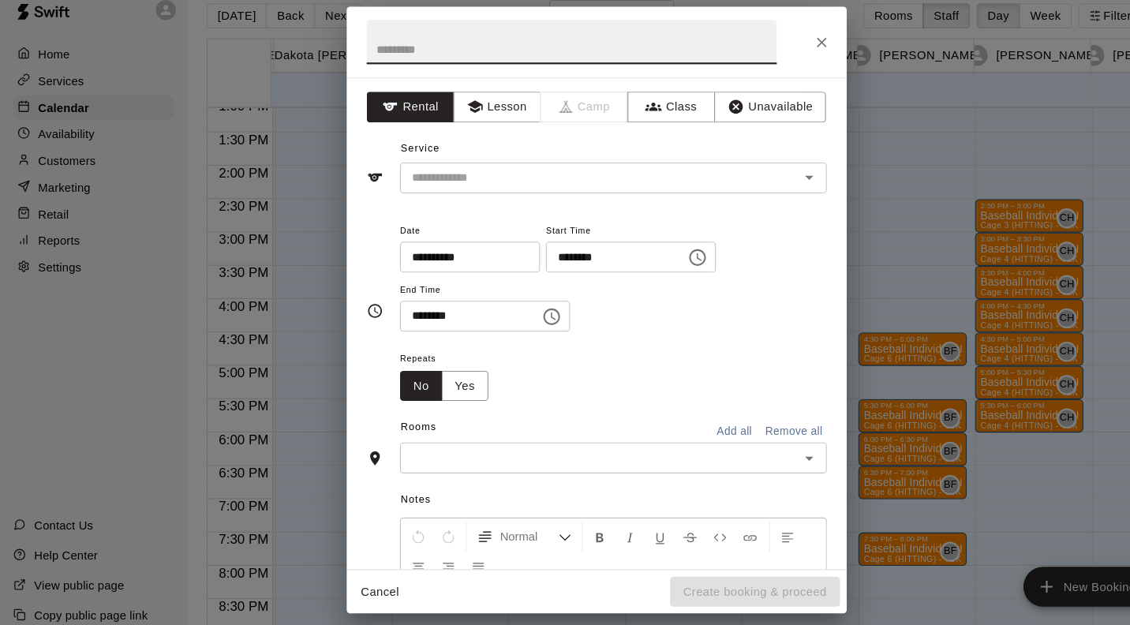
click at [488, 112] on button "Lesson" at bounding box center [470, 120] width 83 height 29
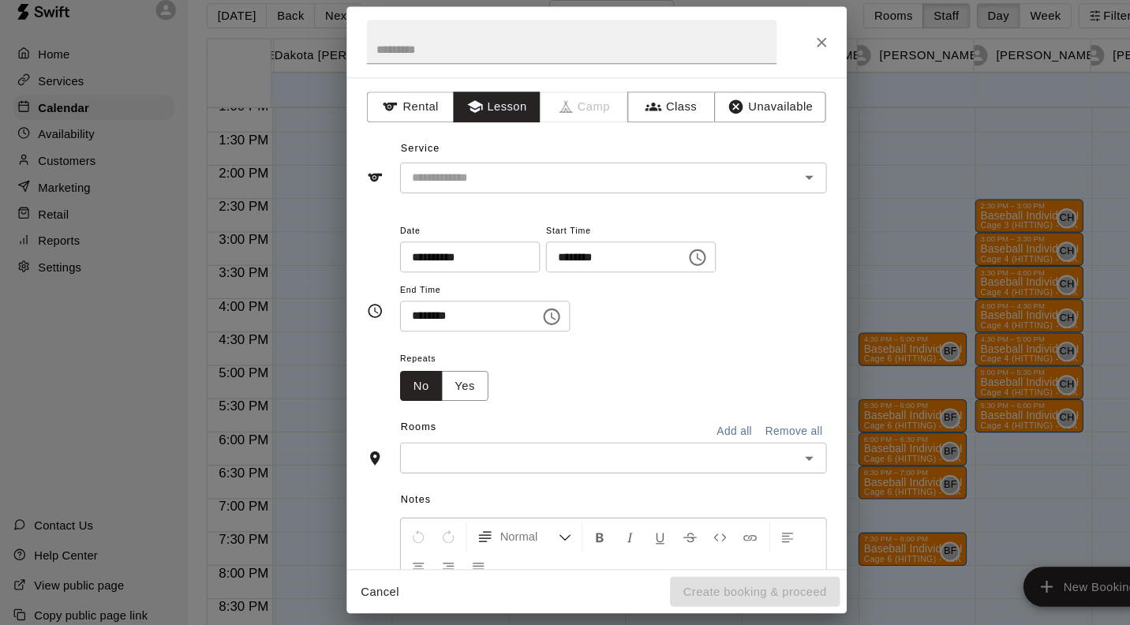
click at [484, 188] on input "text" at bounding box center [557, 188] width 348 height 20
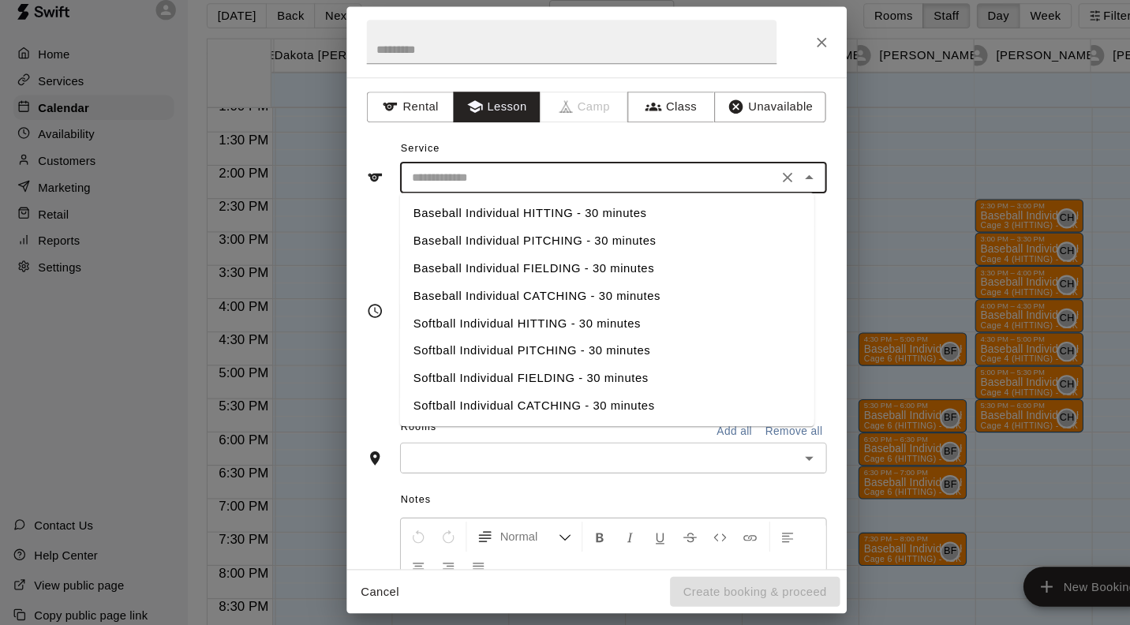
click at [500, 219] on li "Baseball Individual HITTING - 30 minutes" at bounding box center [575, 221] width 392 height 26
type input "**********"
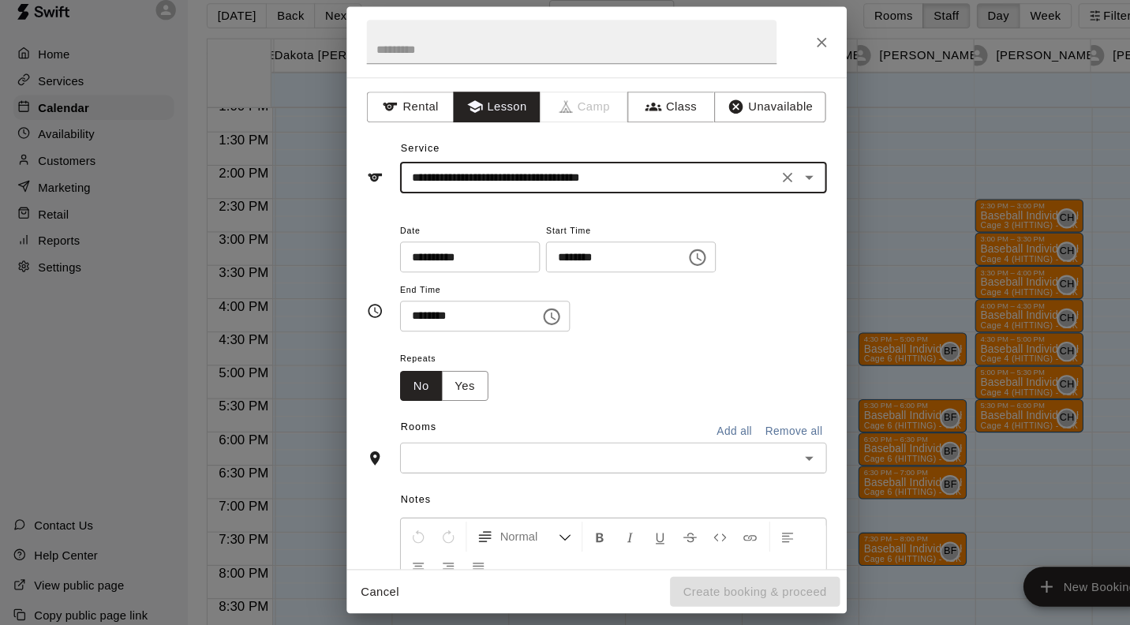
click at [538, 447] on input "text" at bounding box center [567, 453] width 368 height 20
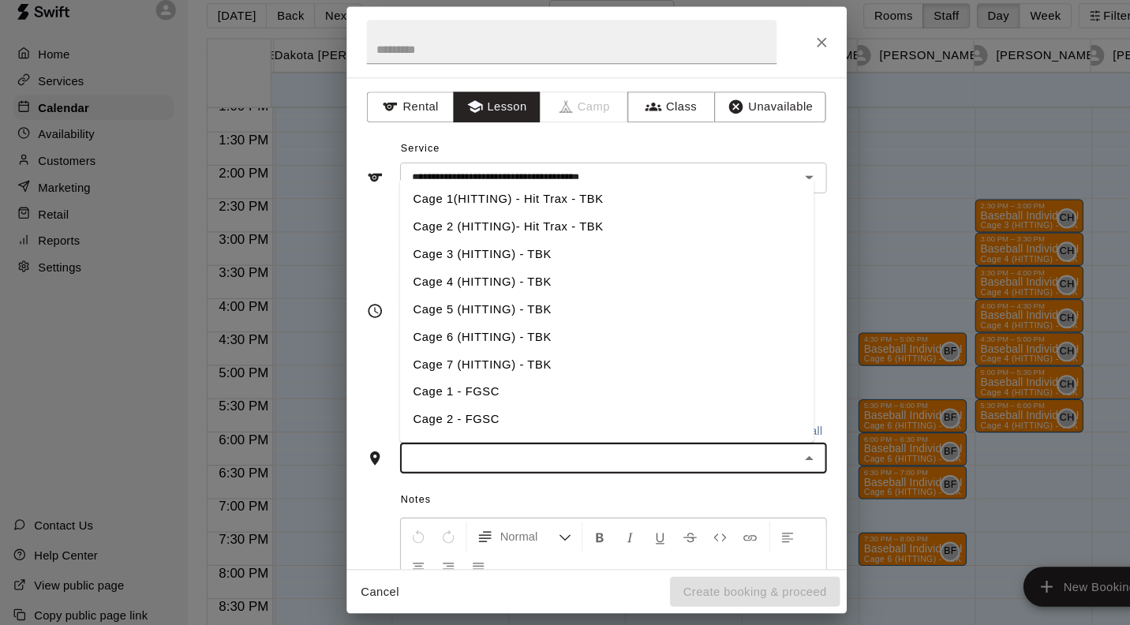
click at [517, 338] on li "Cage 6 (HITTING) - TBK" at bounding box center [575, 338] width 392 height 26
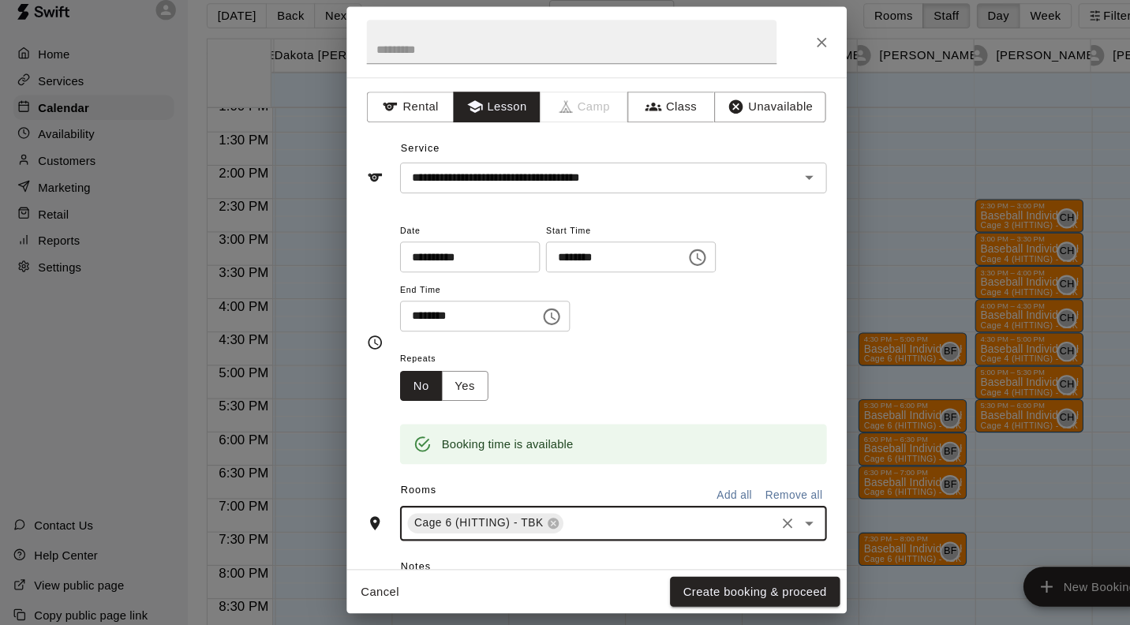
click at [772, 579] on button "Create booking & proceed" at bounding box center [714, 579] width 161 height 29
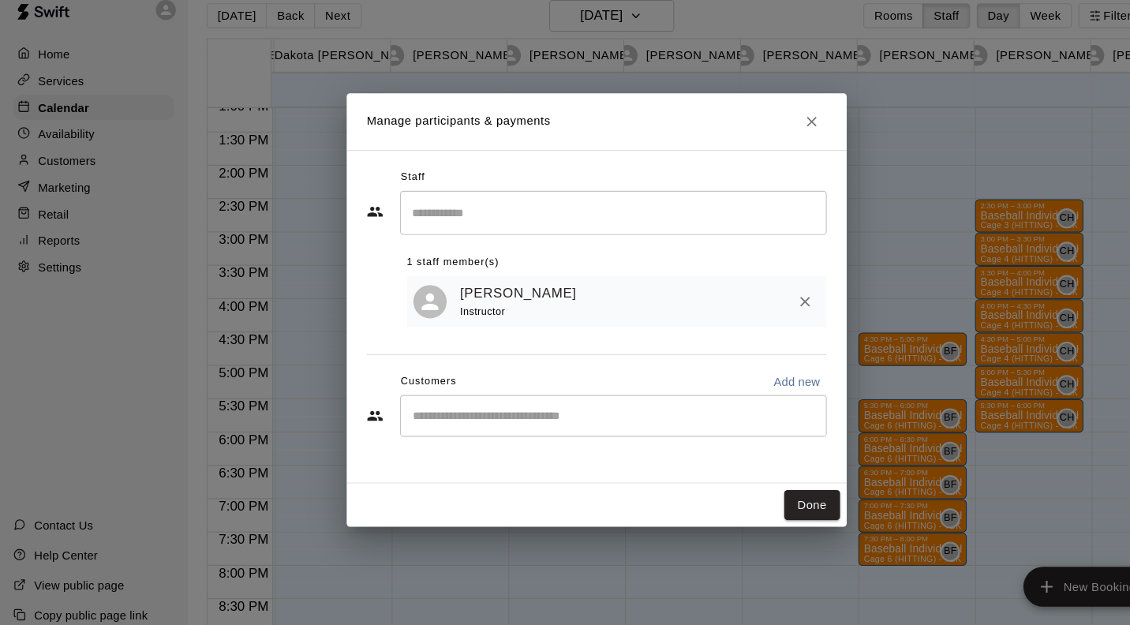
click at [766, 498] on button "Done" at bounding box center [768, 497] width 53 height 29
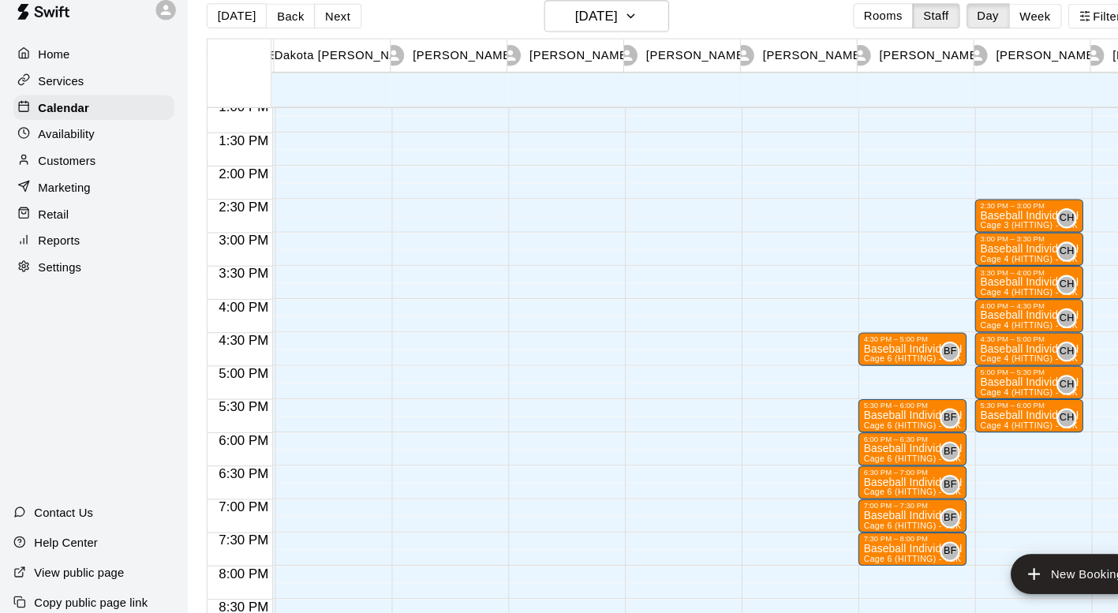
click at [850, 539] on p "Baseball Individual HITTING - 30 minutes" at bounding box center [863, 539] width 93 height 0
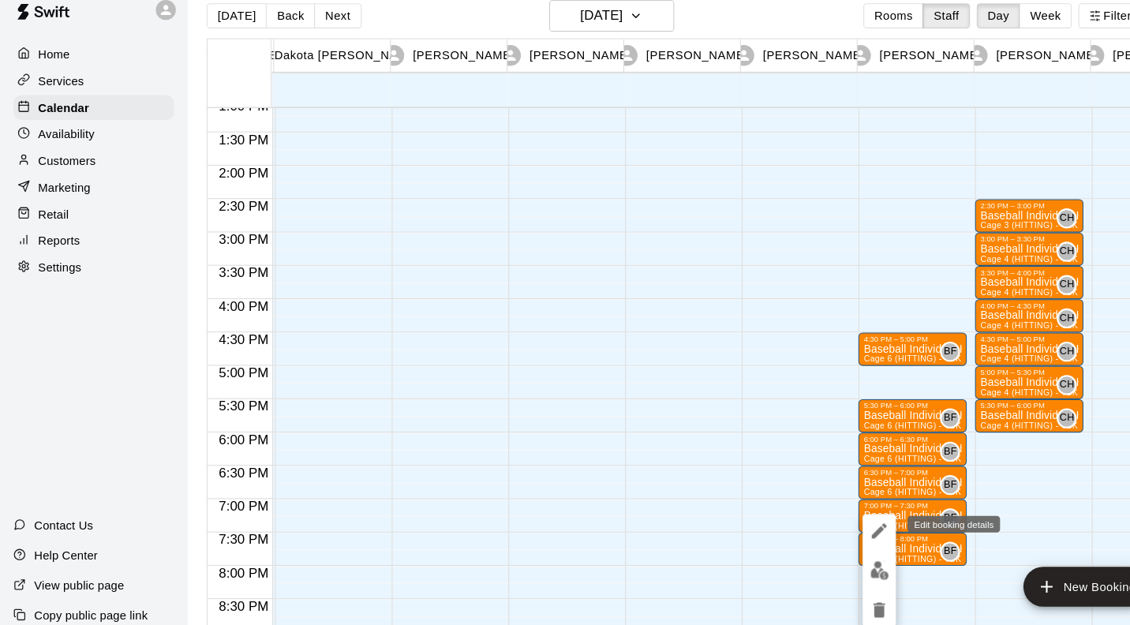
click at [830, 523] on icon "edit" at bounding box center [832, 521] width 14 height 14
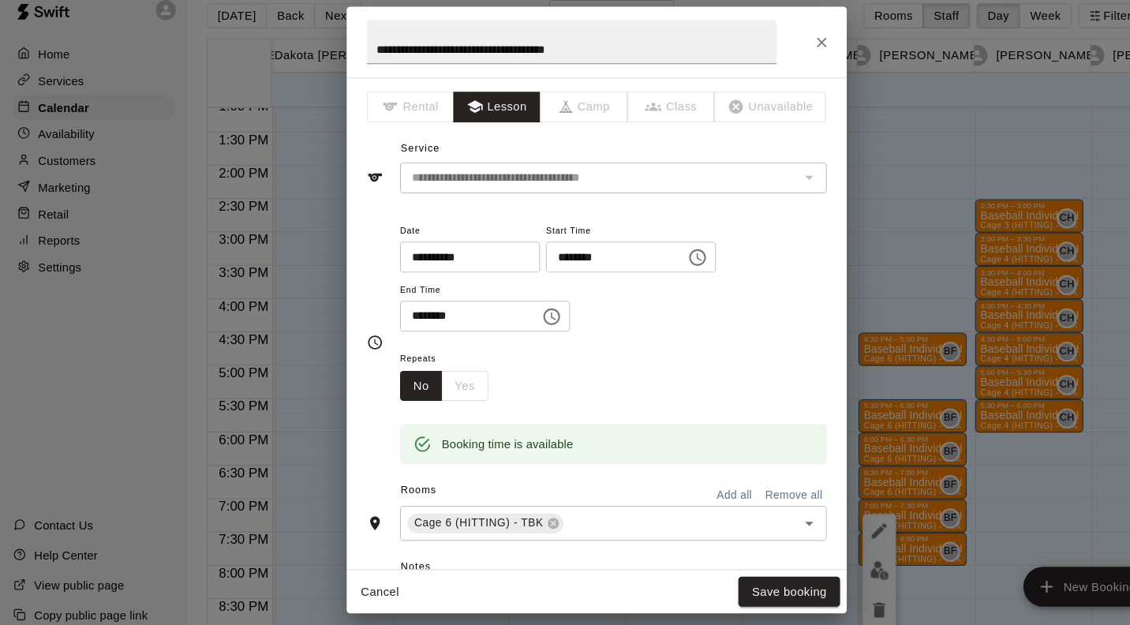
click at [757, 517] on icon "Open" at bounding box center [766, 514] width 19 height 19
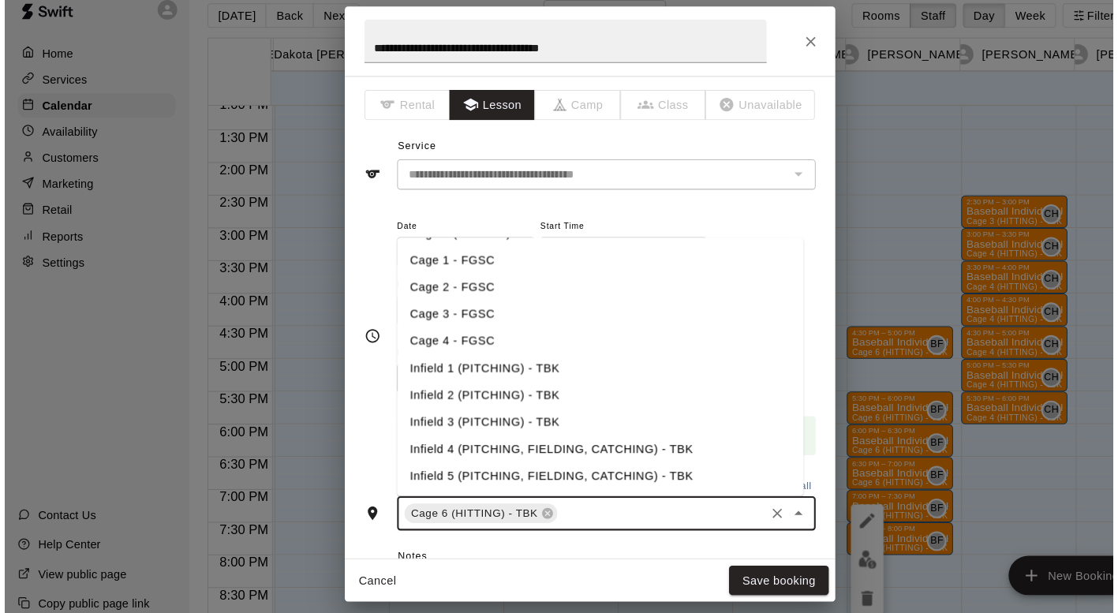
scroll to position [185, 0]
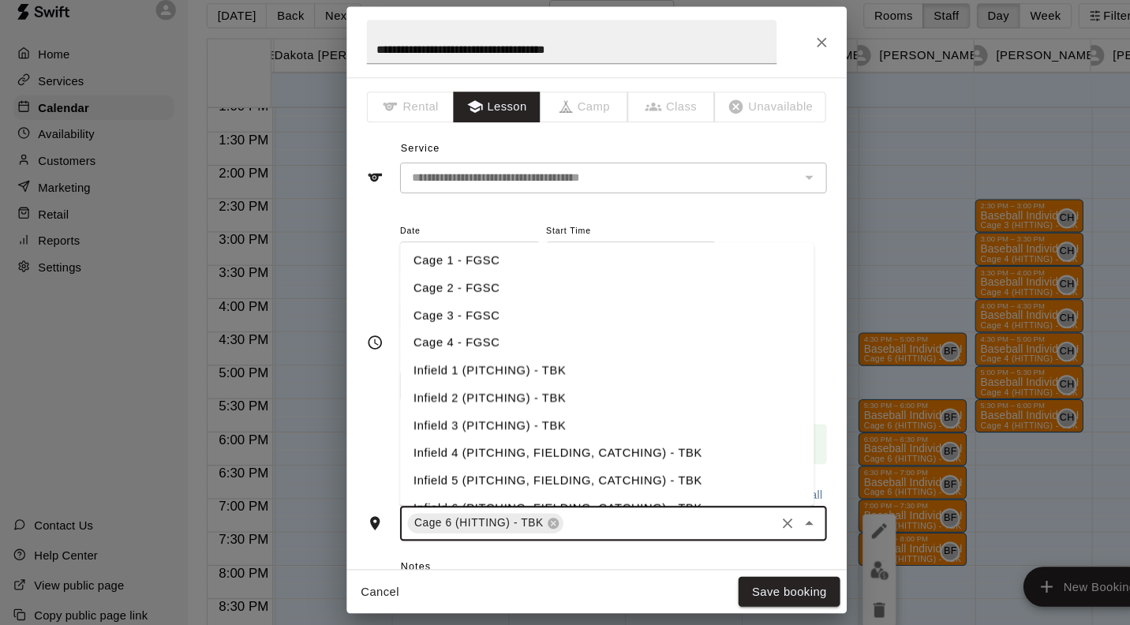
click at [541, 450] on li "Infield 4 (PITCHING, FIELDING, CATCHING) - TBK" at bounding box center [575, 448] width 392 height 26
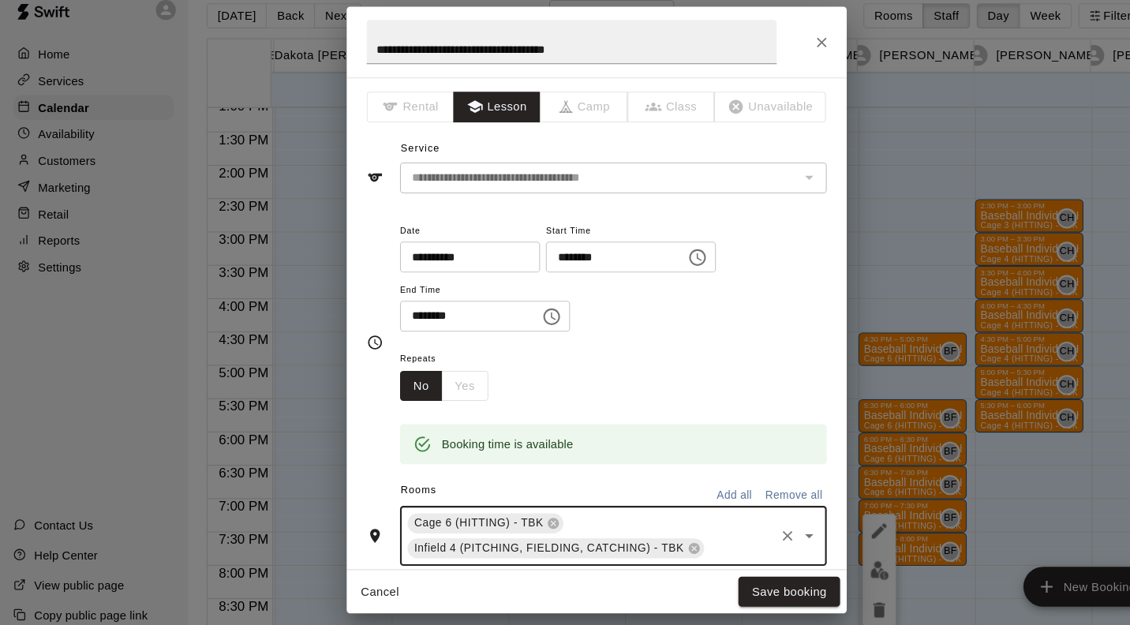
click at [518, 512] on icon at bounding box center [523, 515] width 10 height 10
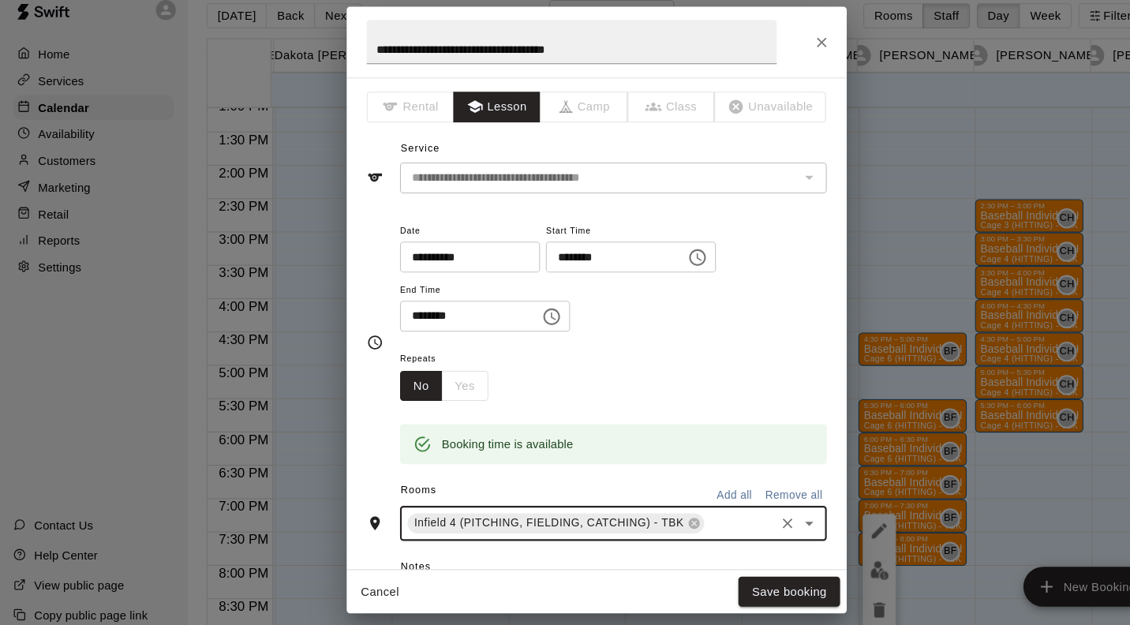
click at [753, 580] on button "Save booking" at bounding box center [747, 579] width 96 height 29
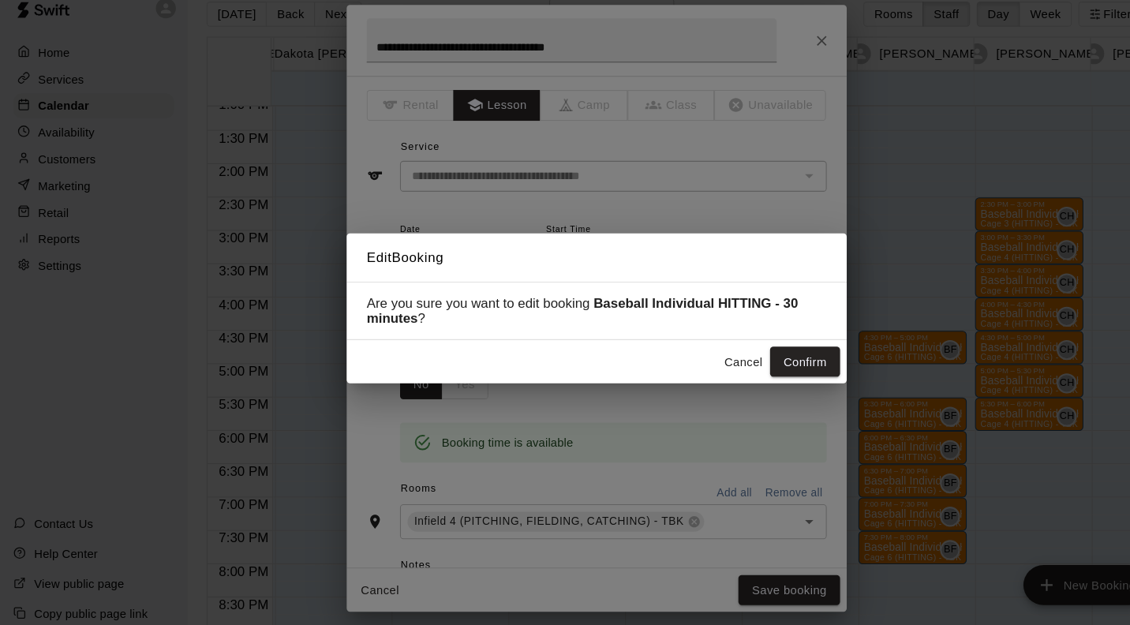
click at [767, 363] on button "Confirm" at bounding box center [762, 363] width 66 height 29
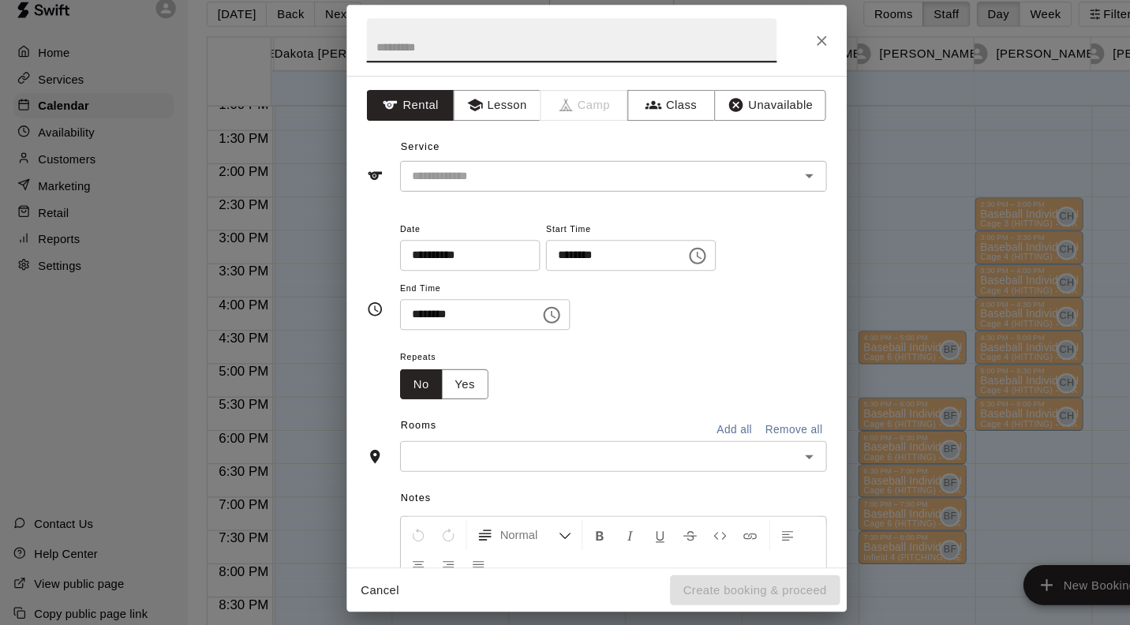
click at [485, 116] on button "Lesson" at bounding box center [470, 120] width 83 height 29
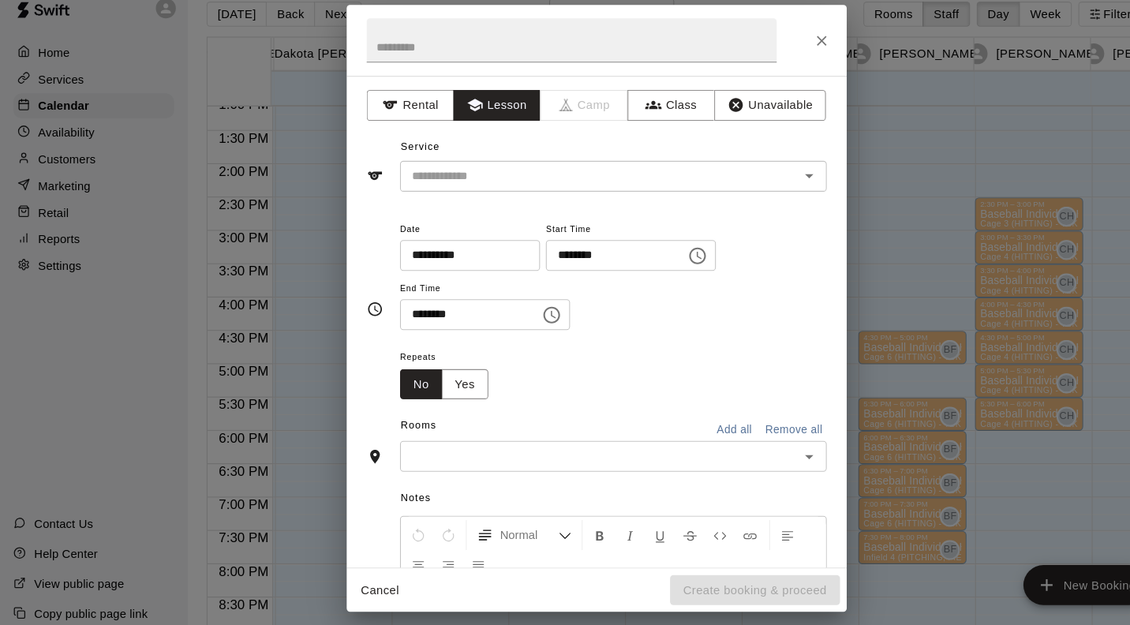
click at [514, 185] on input "text" at bounding box center [557, 188] width 348 height 20
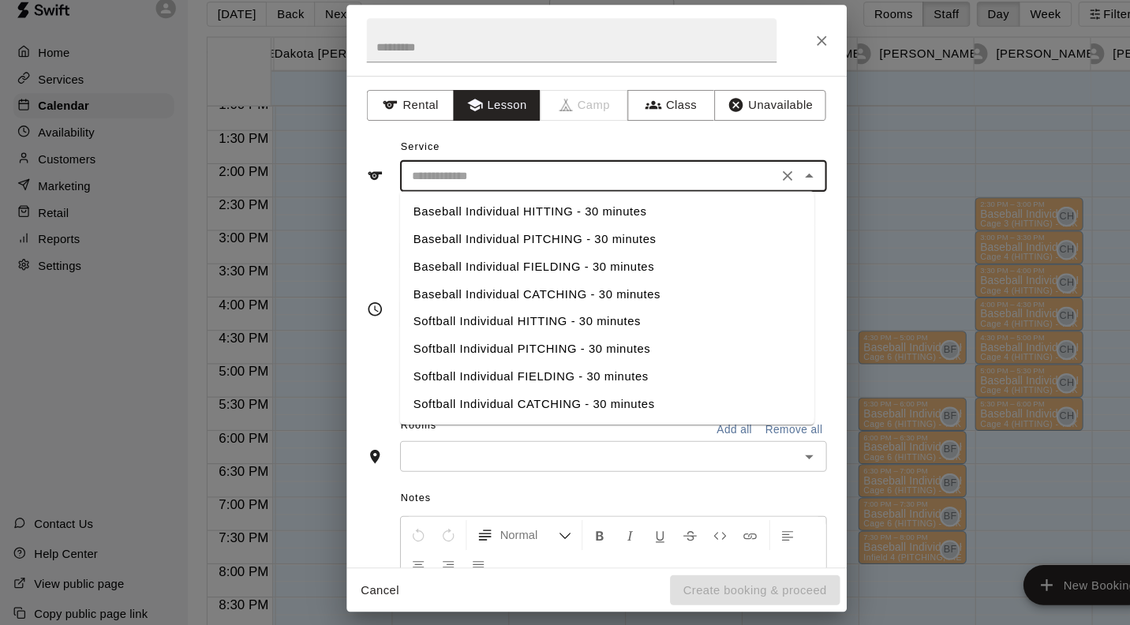
click at [555, 222] on li "Baseball Individual HITTING - 30 minutes" at bounding box center [575, 221] width 392 height 26
type input "**********"
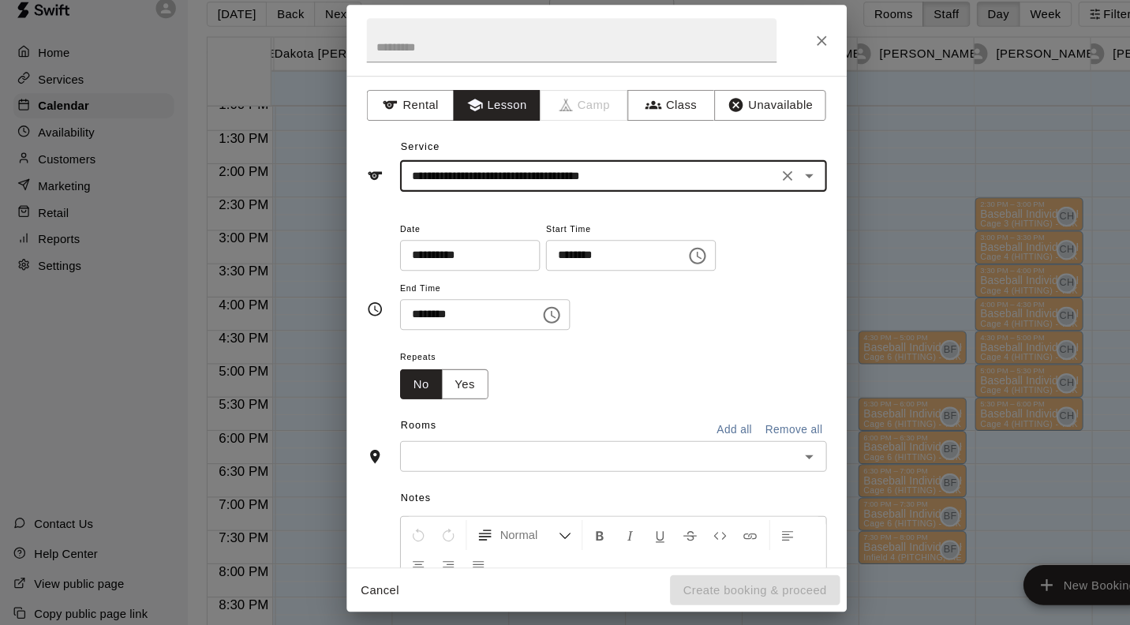
click at [485, 450] on input "text" at bounding box center [567, 453] width 368 height 20
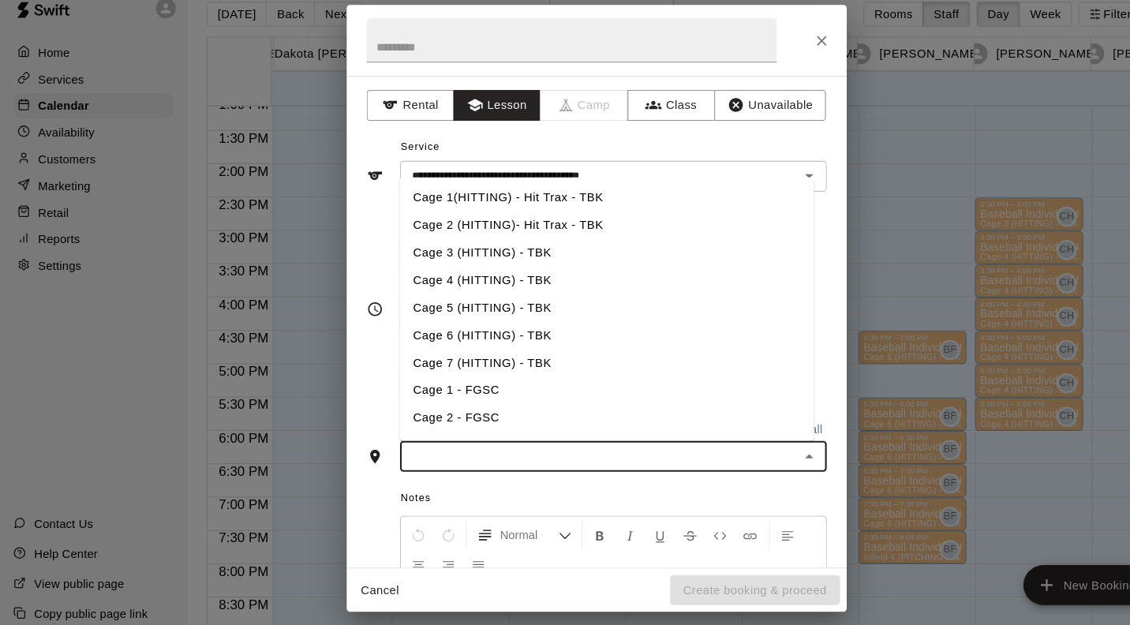
click at [512, 260] on li "Cage 3 (HITTING) - TBK" at bounding box center [575, 260] width 392 height 26
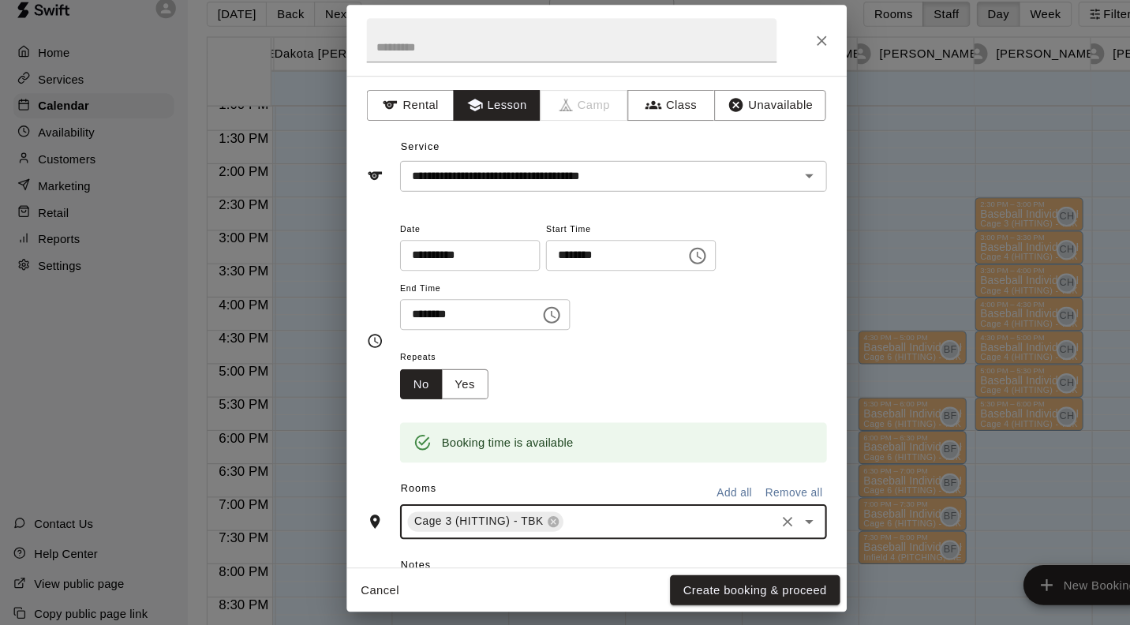
click at [748, 589] on button "Create booking & proceed" at bounding box center [714, 579] width 161 height 29
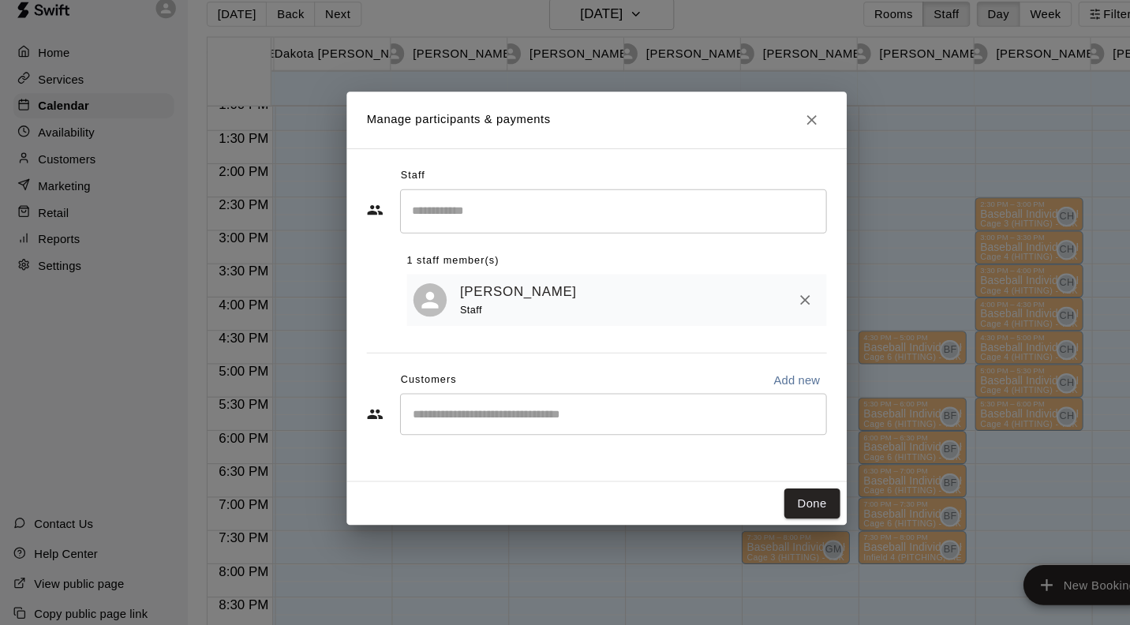
click at [772, 490] on button "Done" at bounding box center [768, 497] width 53 height 29
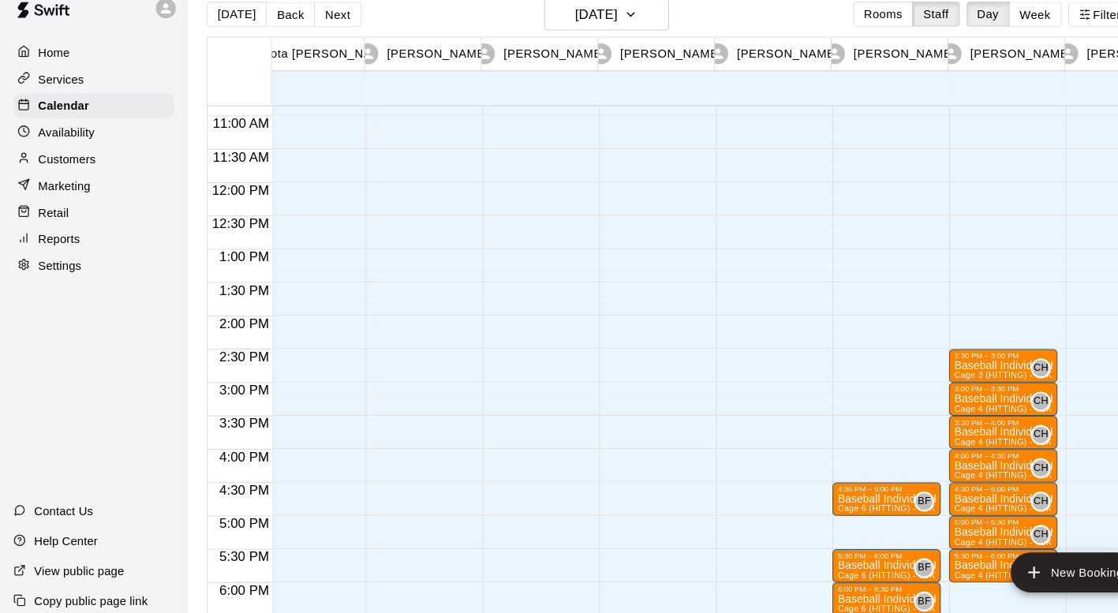
click at [1032, 37] on icon "button" at bounding box center [1027, 33] width 11 height 11
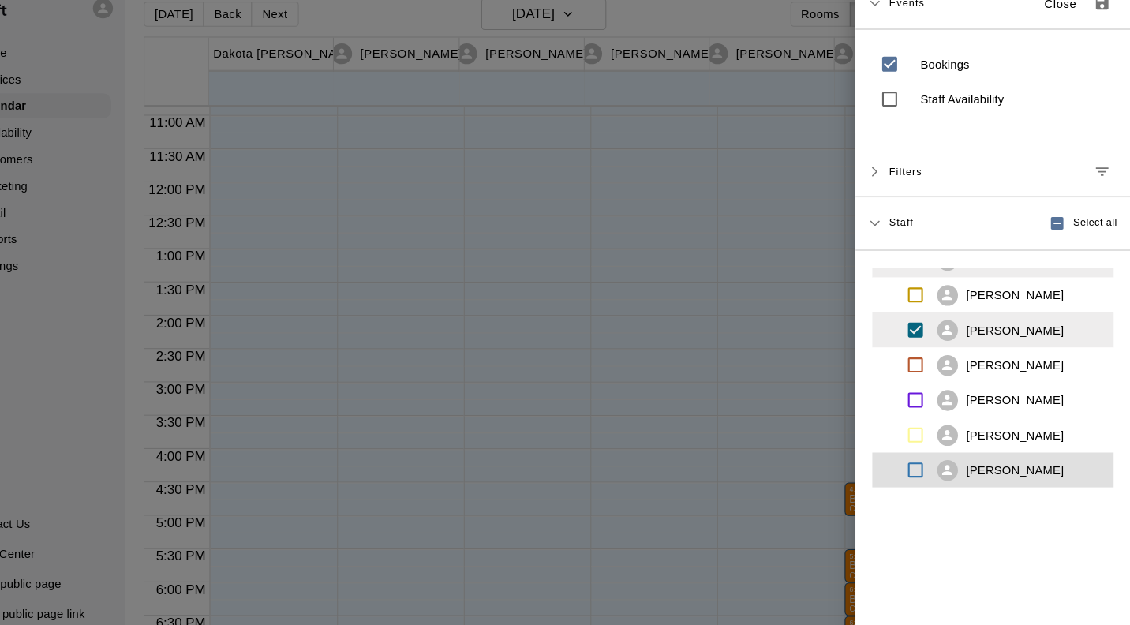
scroll to position [686, 0]
click at [1048, 43] on div "Events Close" at bounding box center [999, 24] width 260 height 48
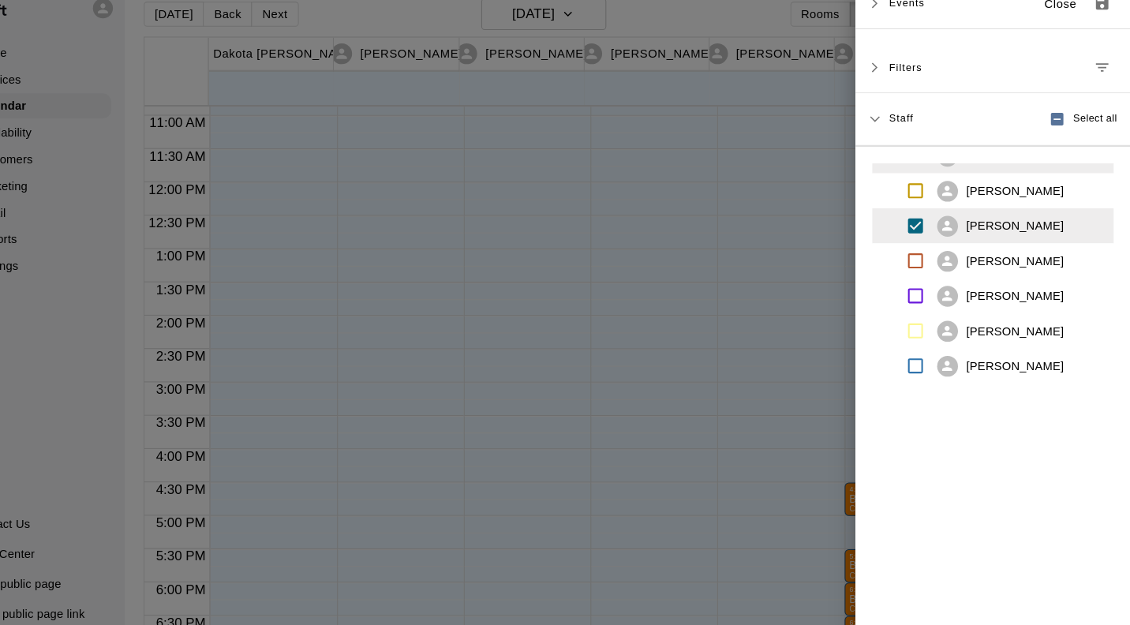
click at [1052, 31] on p "Close" at bounding box center [1063, 24] width 31 height 17
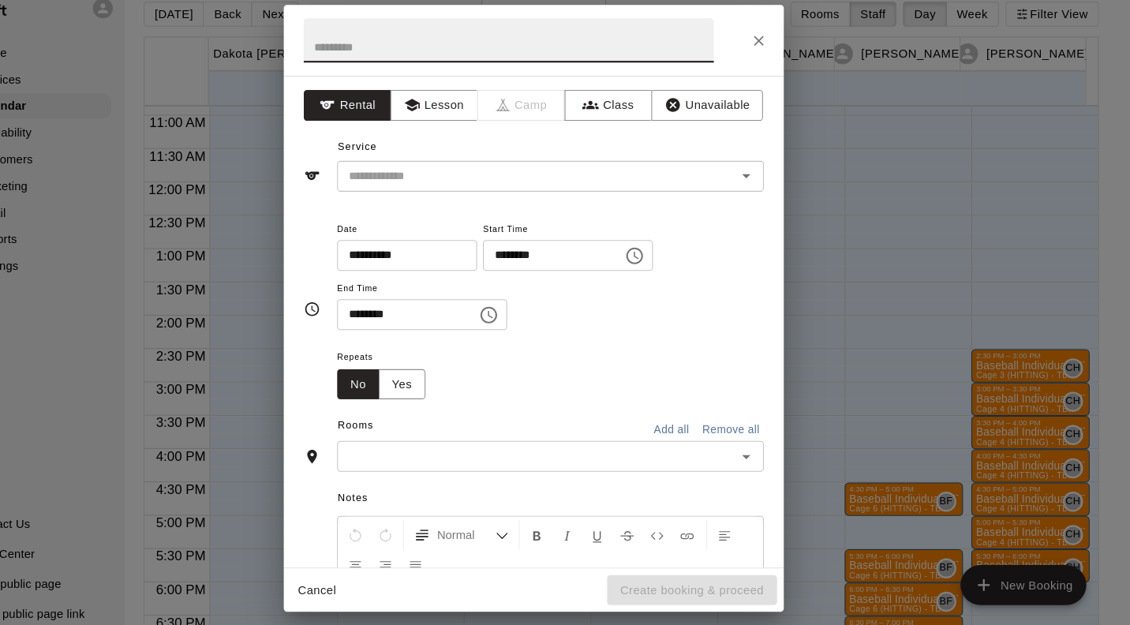
click at [482, 115] on button "Lesson" at bounding box center [470, 120] width 83 height 29
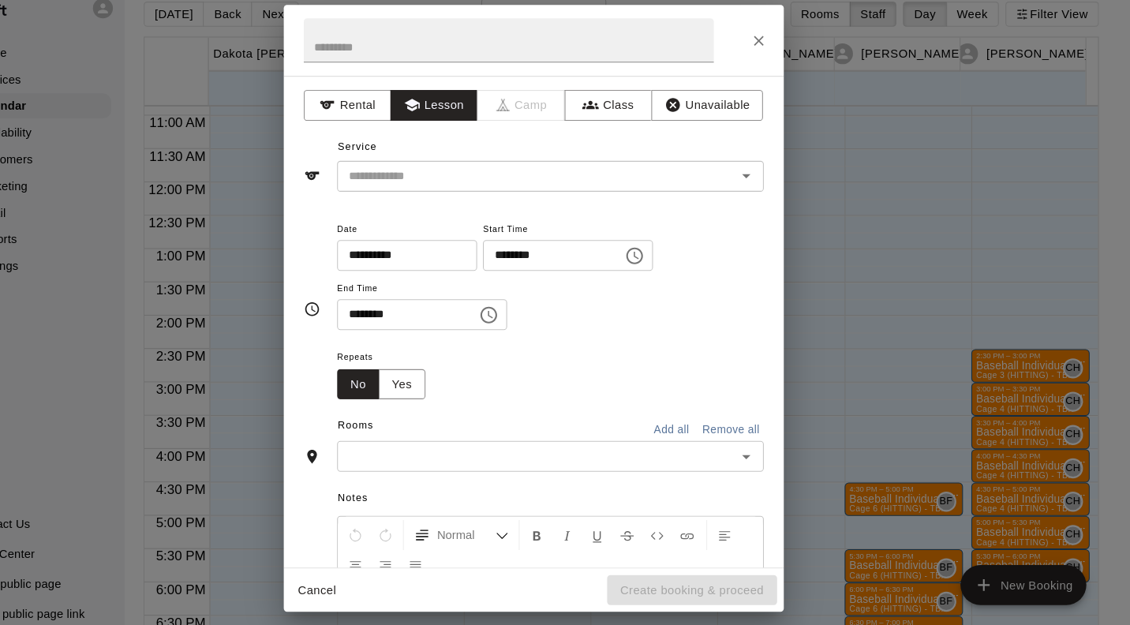
click at [539, 193] on input "text" at bounding box center [557, 188] width 348 height 20
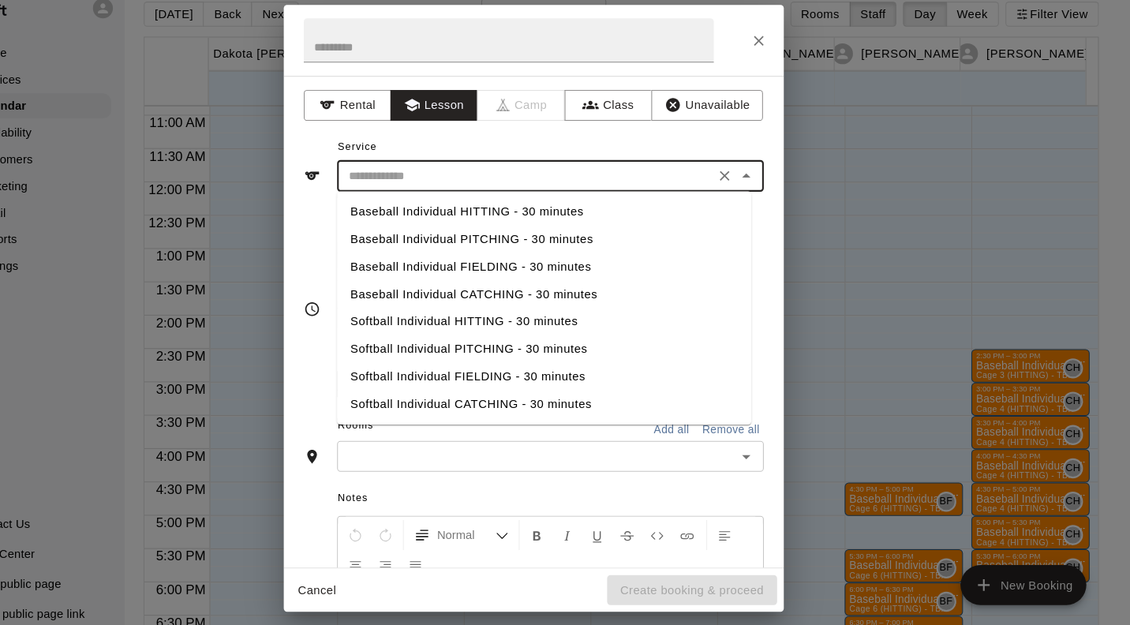
click at [589, 328] on li "Softball Individual HITTING - 30 minutes" at bounding box center [575, 325] width 392 height 26
type input "**********"
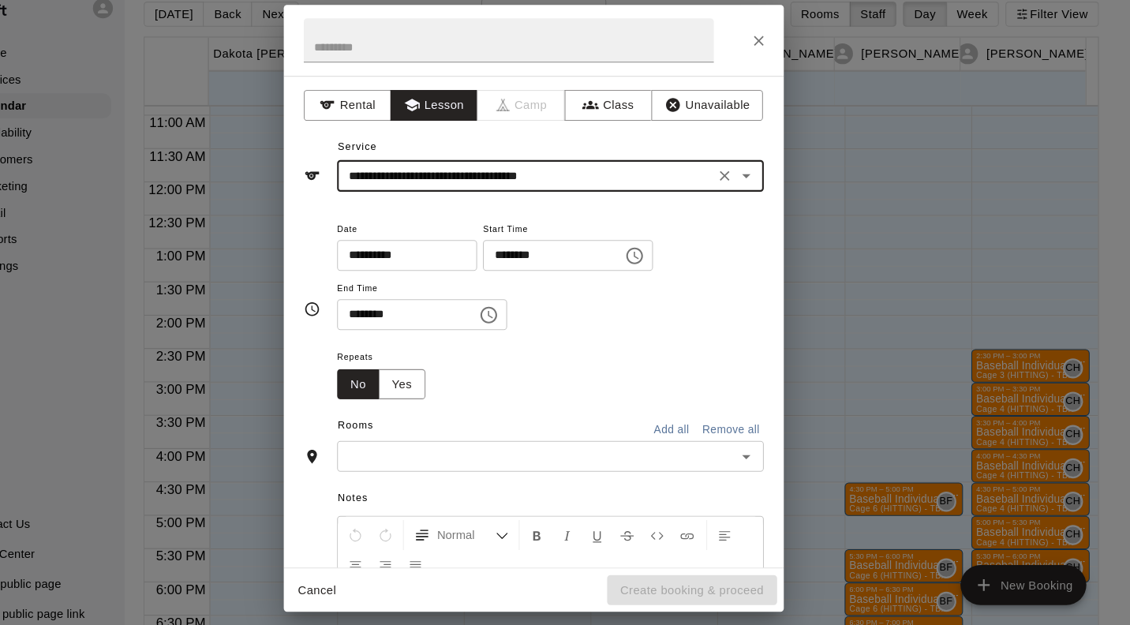
click at [587, 456] on input "text" at bounding box center [567, 453] width 368 height 20
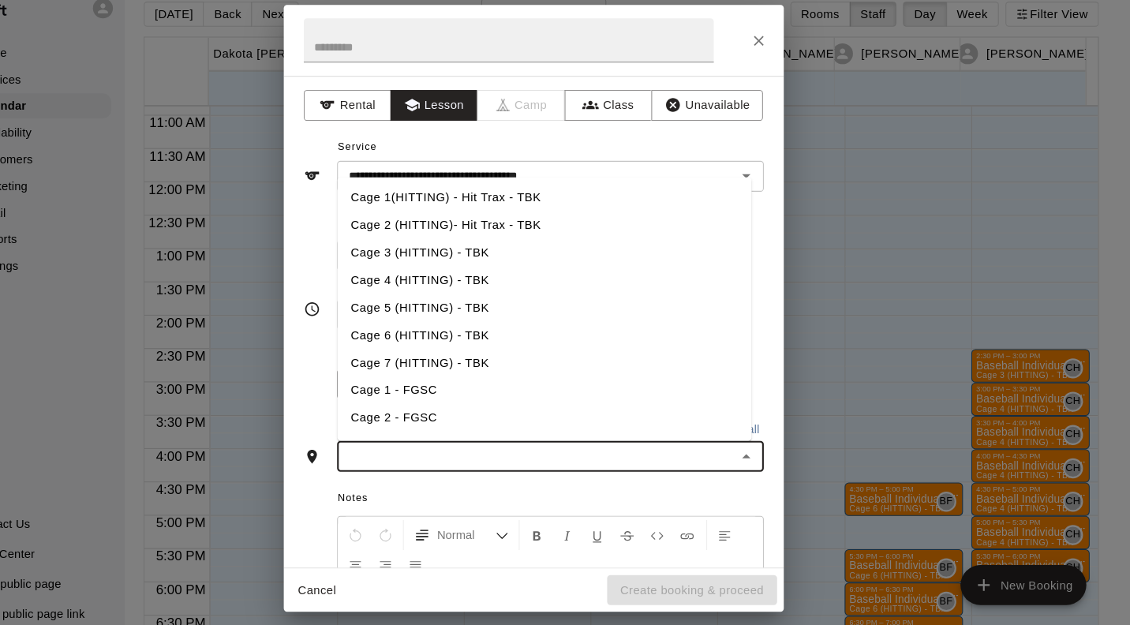
click at [514, 339] on li "Cage 6 (HITTING) - TBK" at bounding box center [575, 338] width 392 height 26
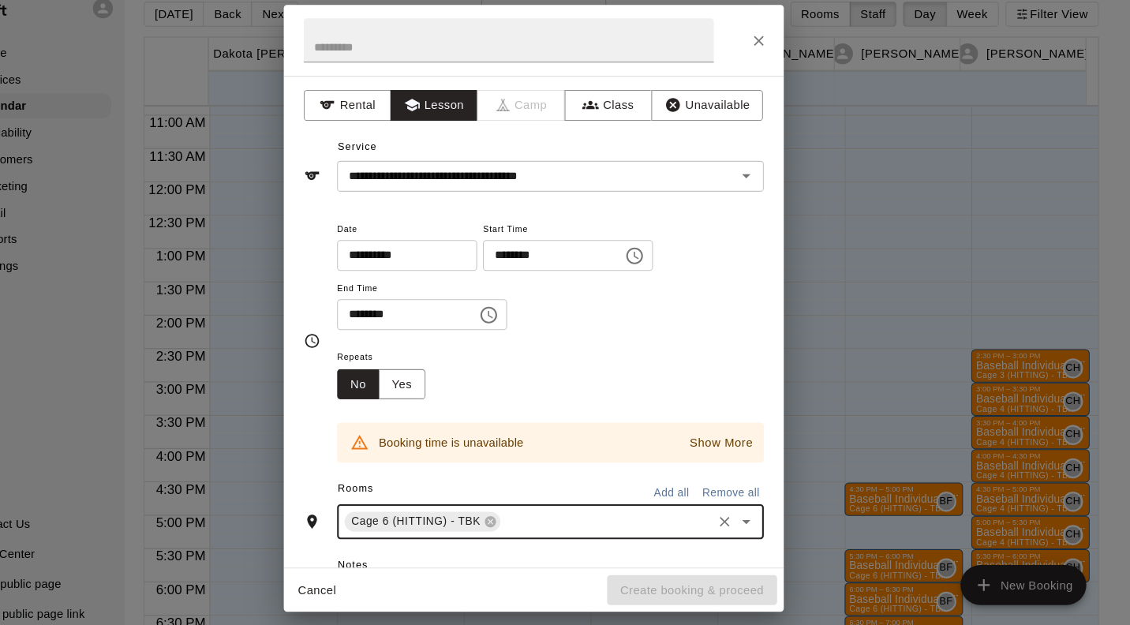
click at [518, 514] on icon at bounding box center [524, 514] width 13 height 13
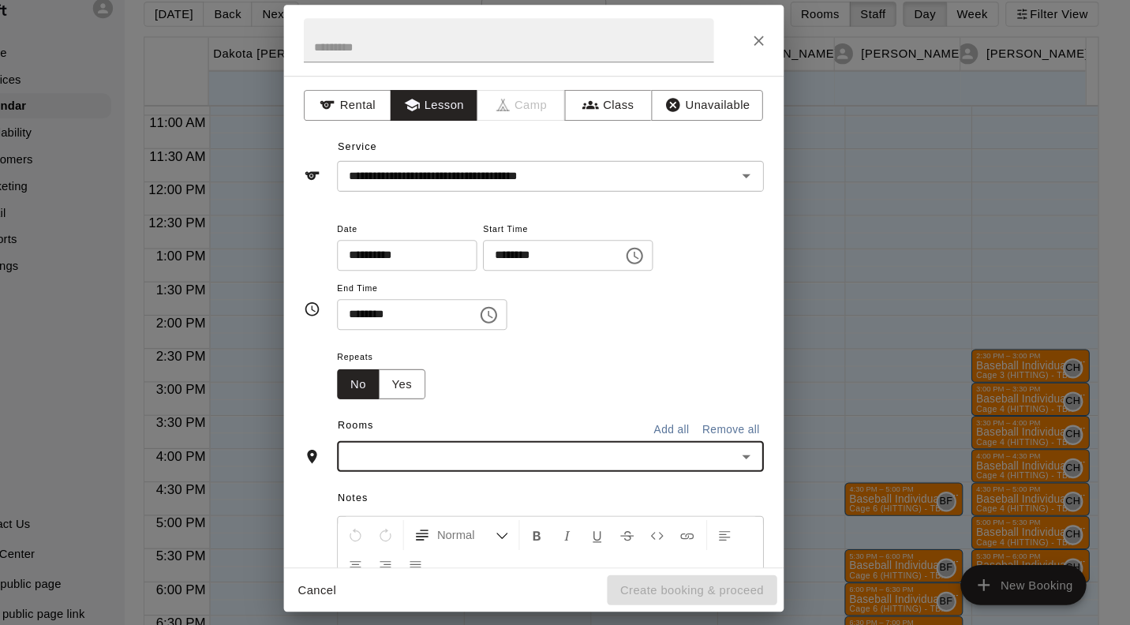
click at [619, 452] on input "text" at bounding box center [567, 453] width 368 height 20
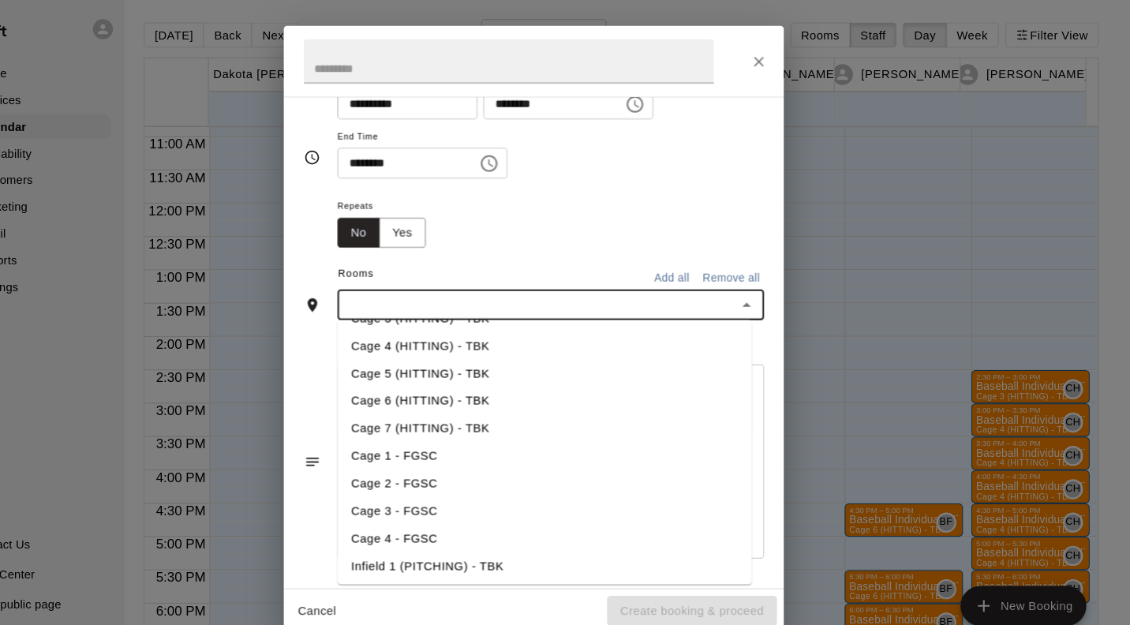
scroll to position [68, 0]
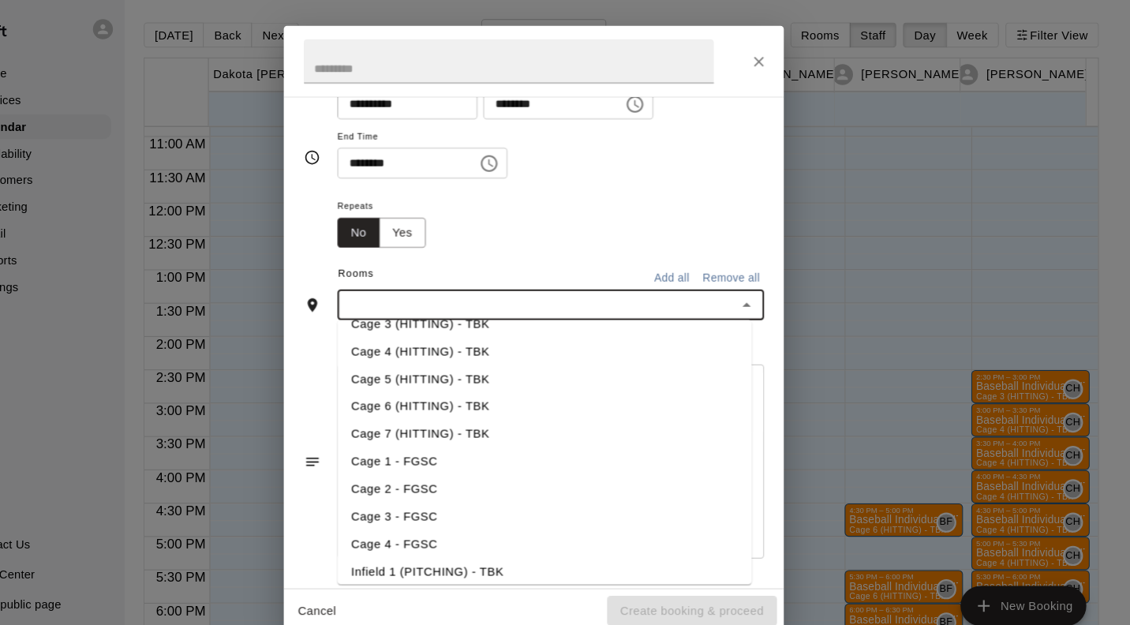
click at [514, 361] on li "Cage 5 (HITTING) - TBK" at bounding box center [575, 359] width 392 height 26
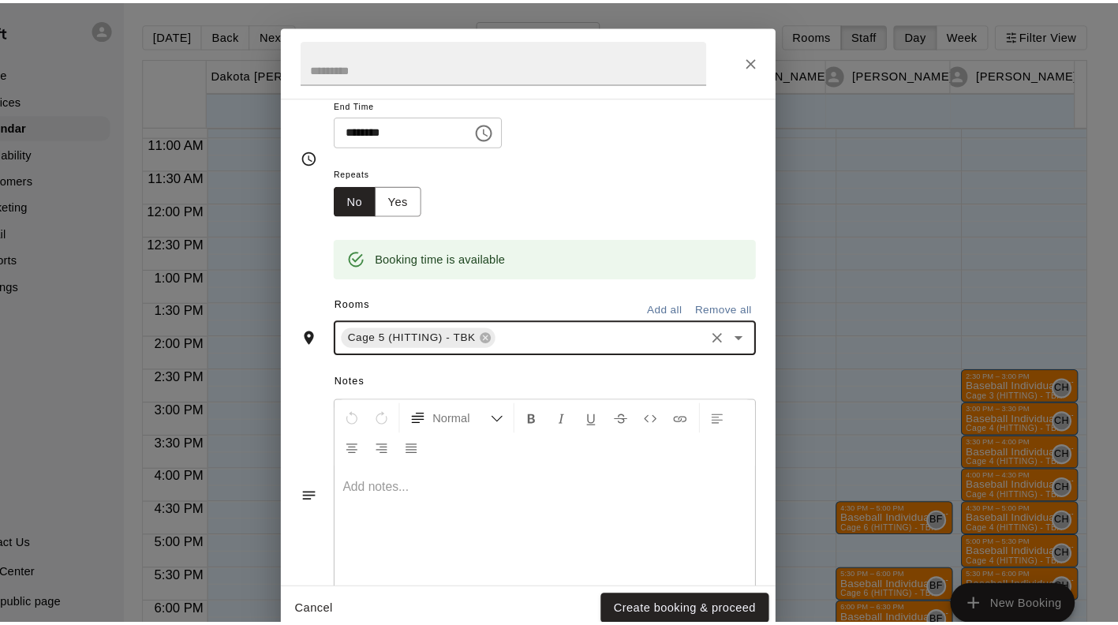
scroll to position [228, 0]
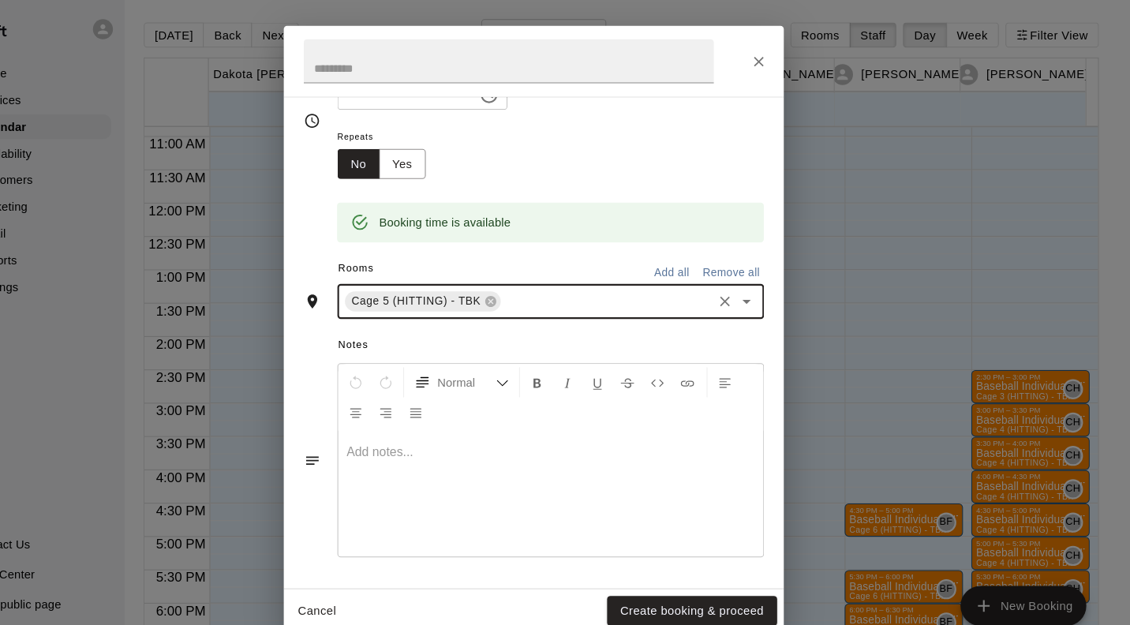
click at [746, 590] on button "Create booking & proceed" at bounding box center [714, 579] width 161 height 29
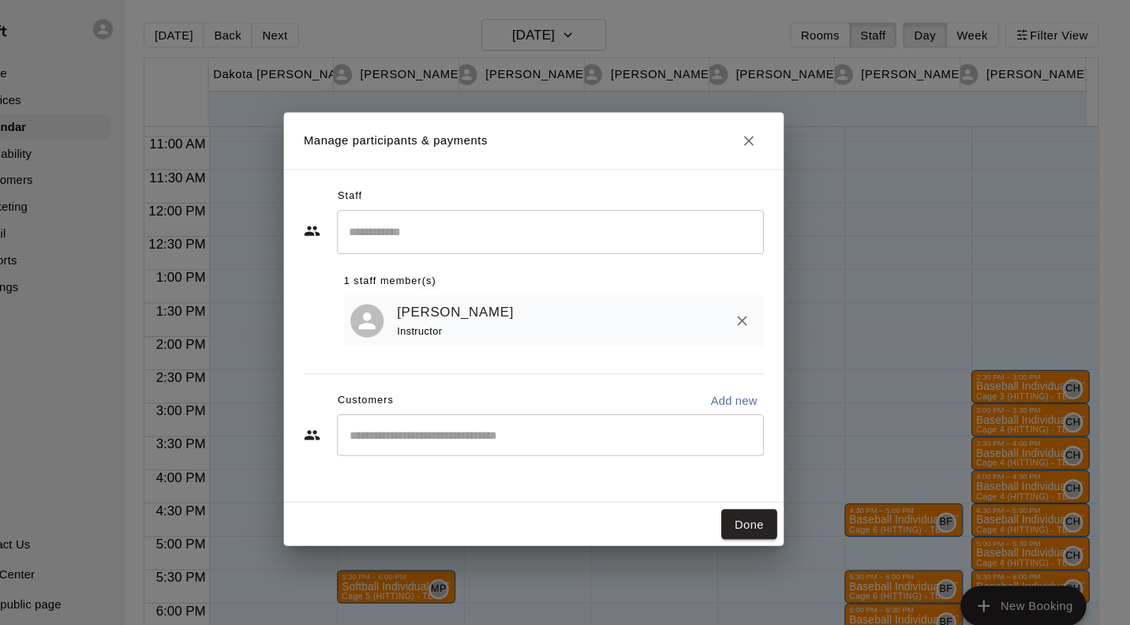
click at [768, 496] on button "Done" at bounding box center [768, 497] width 53 height 29
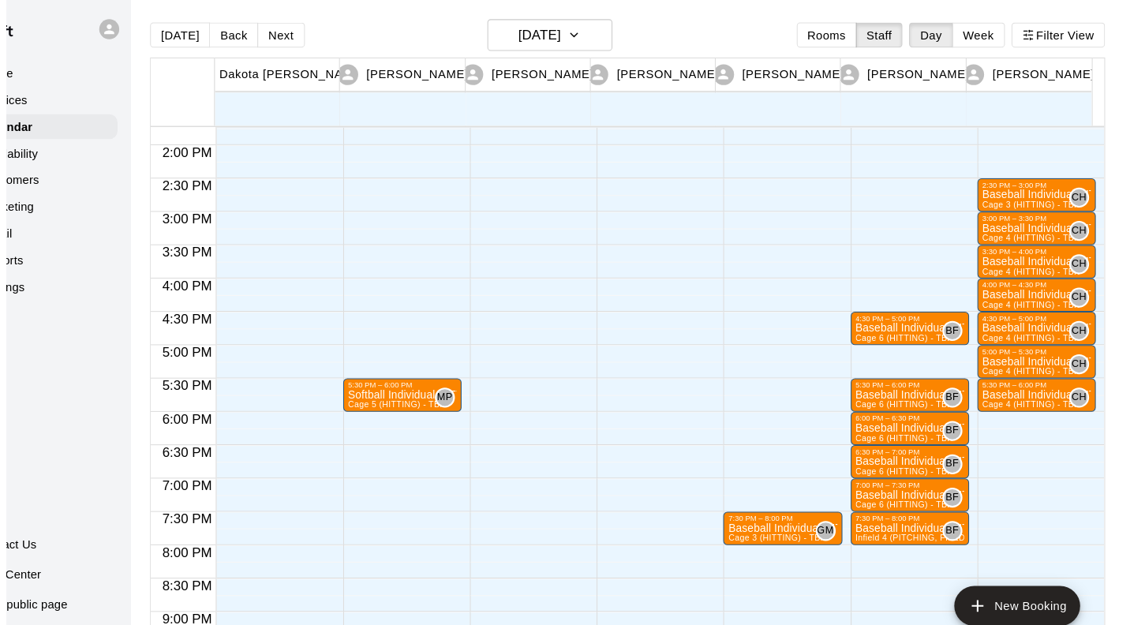
scroll to position [903, 0]
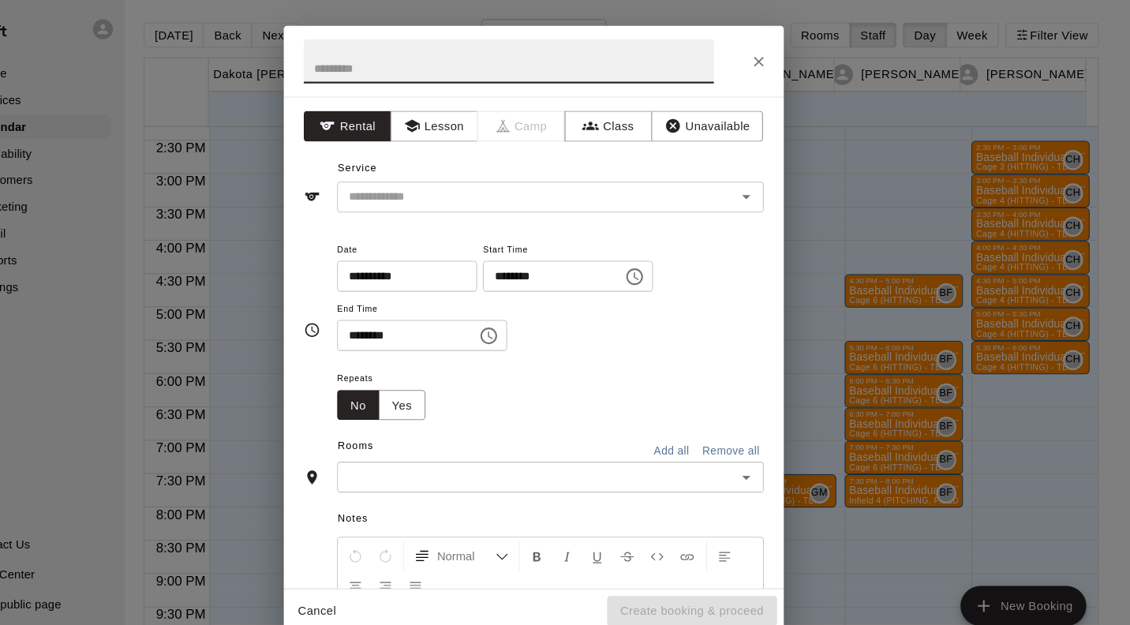
click at [471, 124] on button "Lesson" at bounding box center [470, 120] width 83 height 29
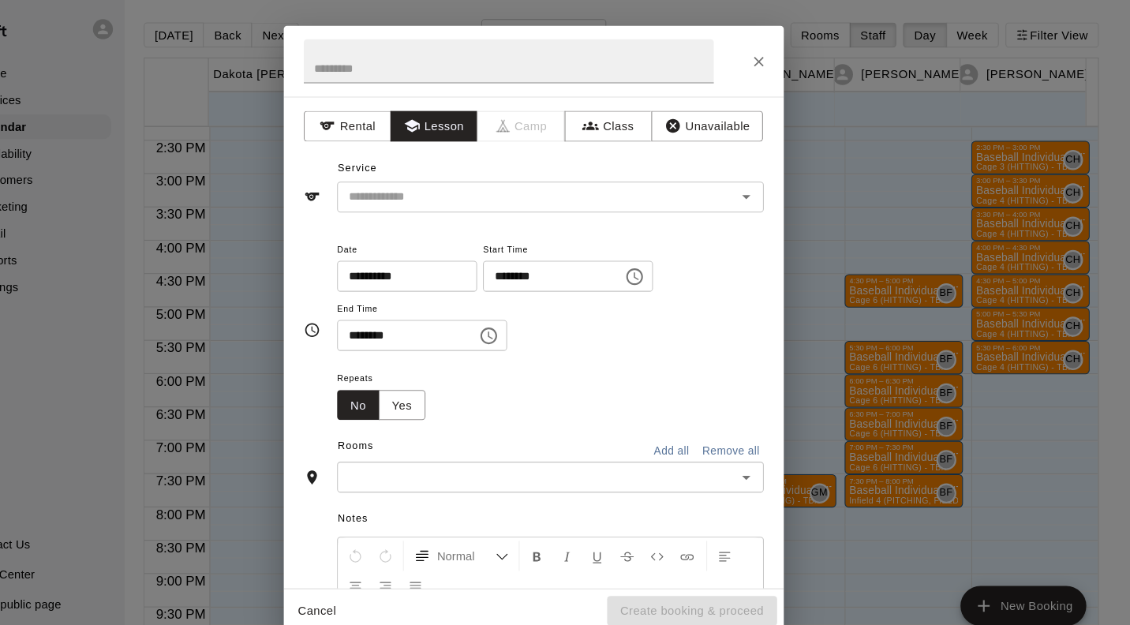
click at [636, 190] on input "text" at bounding box center [557, 188] width 348 height 20
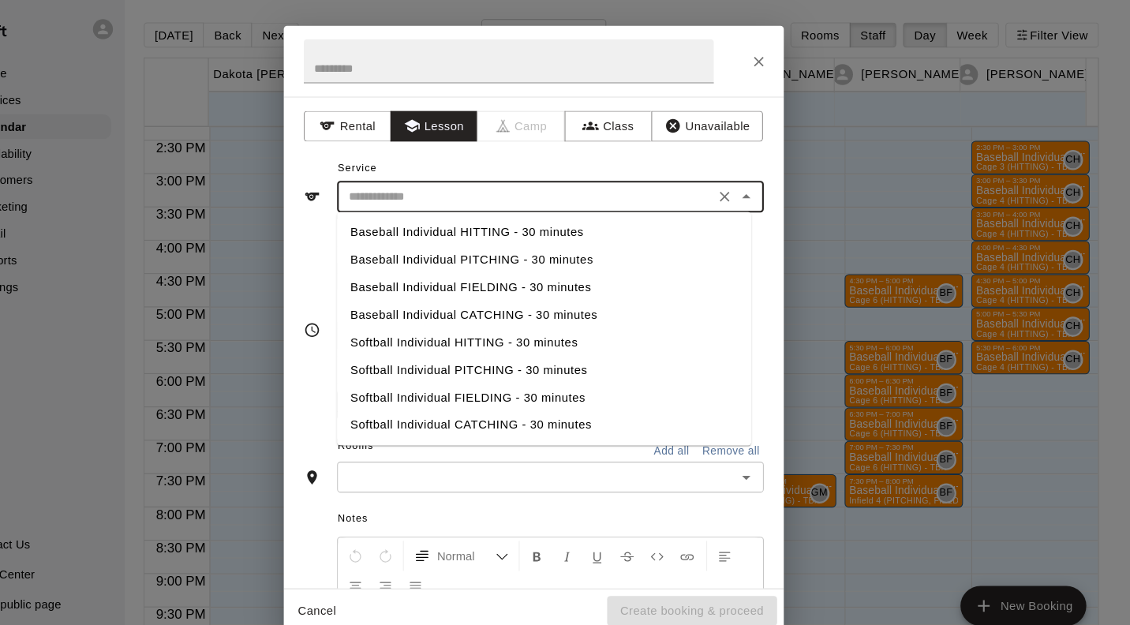
click at [592, 248] on li "Baseball Individual PITCHING - 30 minutes" at bounding box center [575, 247] width 392 height 26
type input "**********"
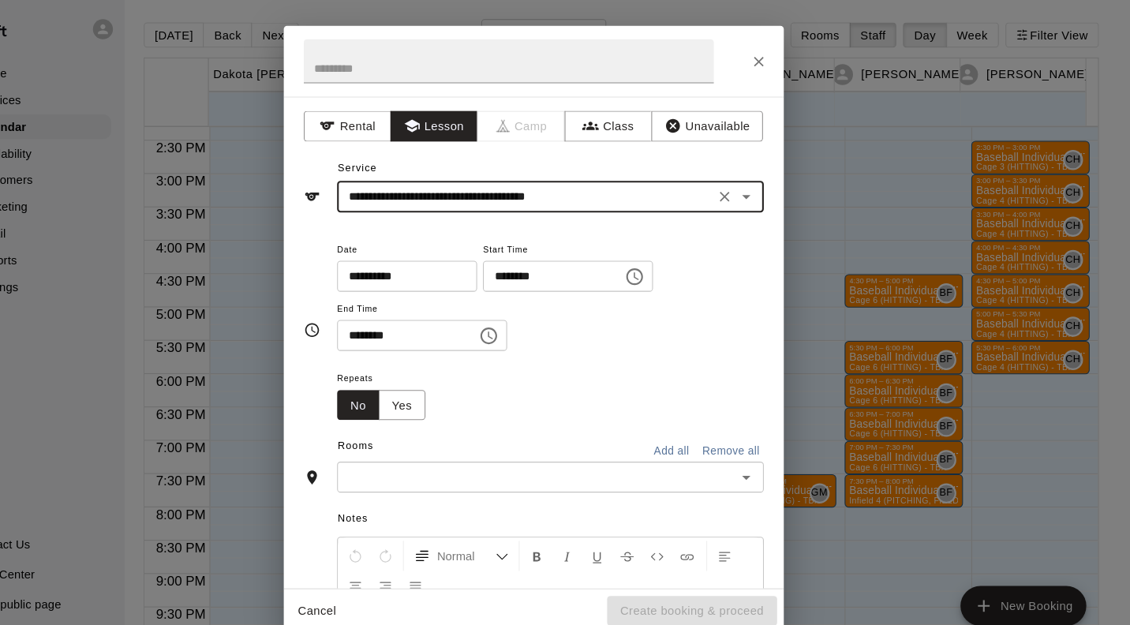
click at [741, 186] on icon "Clear" at bounding box center [745, 186] width 9 height 9
click at [601, 181] on input "text" at bounding box center [557, 188] width 348 height 20
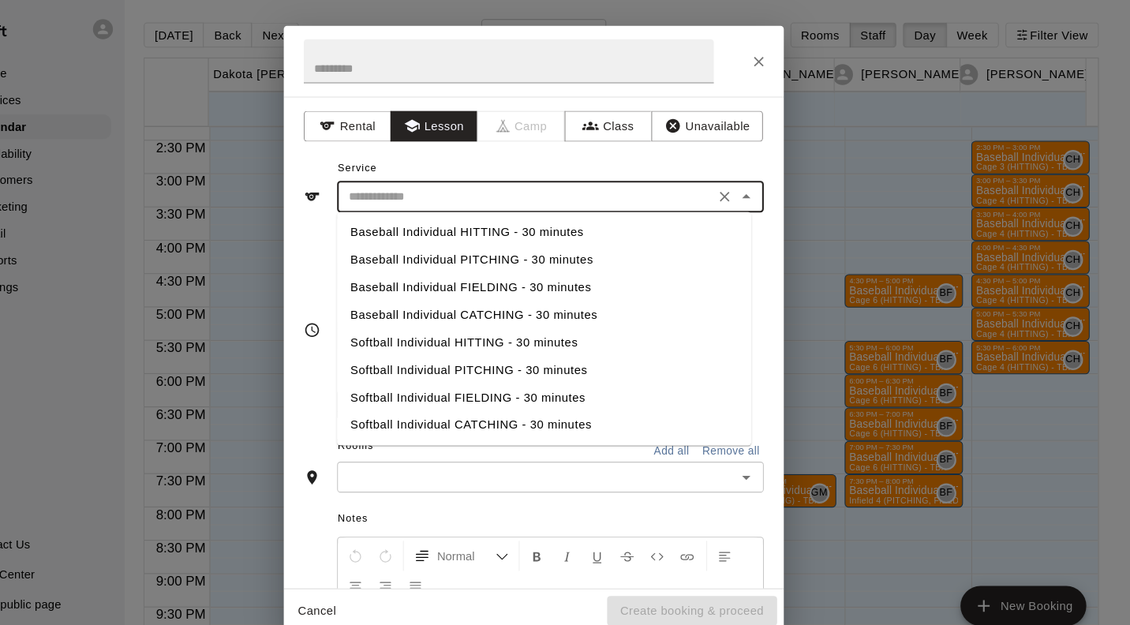
click at [533, 355] on li "Softball Individual PITCHING - 30 minutes" at bounding box center [575, 351] width 392 height 26
type input "**********"
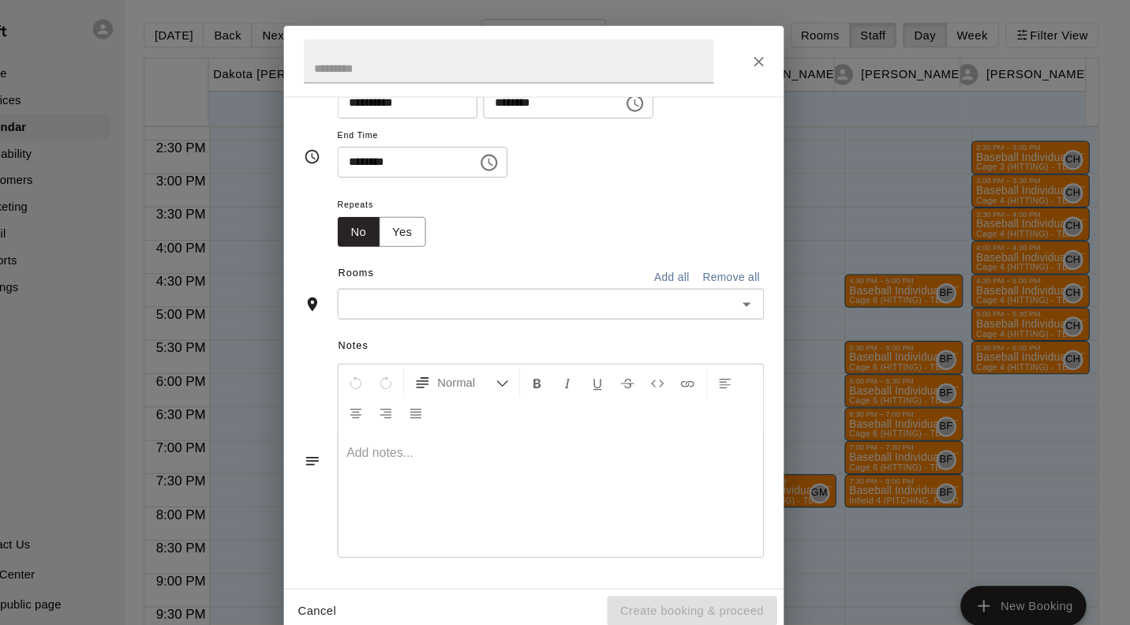
scroll to position [162, 0]
click at [656, 285] on input "text" at bounding box center [567, 291] width 368 height 20
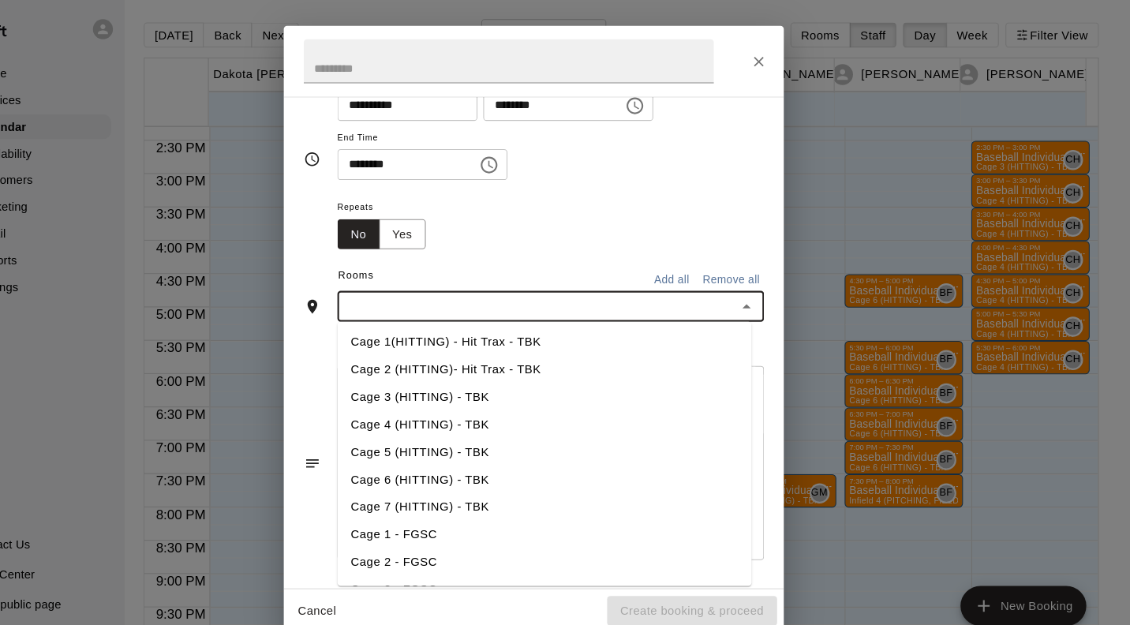
click at [486, 430] on li "Cage 5 (HITTING) - TBK" at bounding box center [575, 429] width 392 height 26
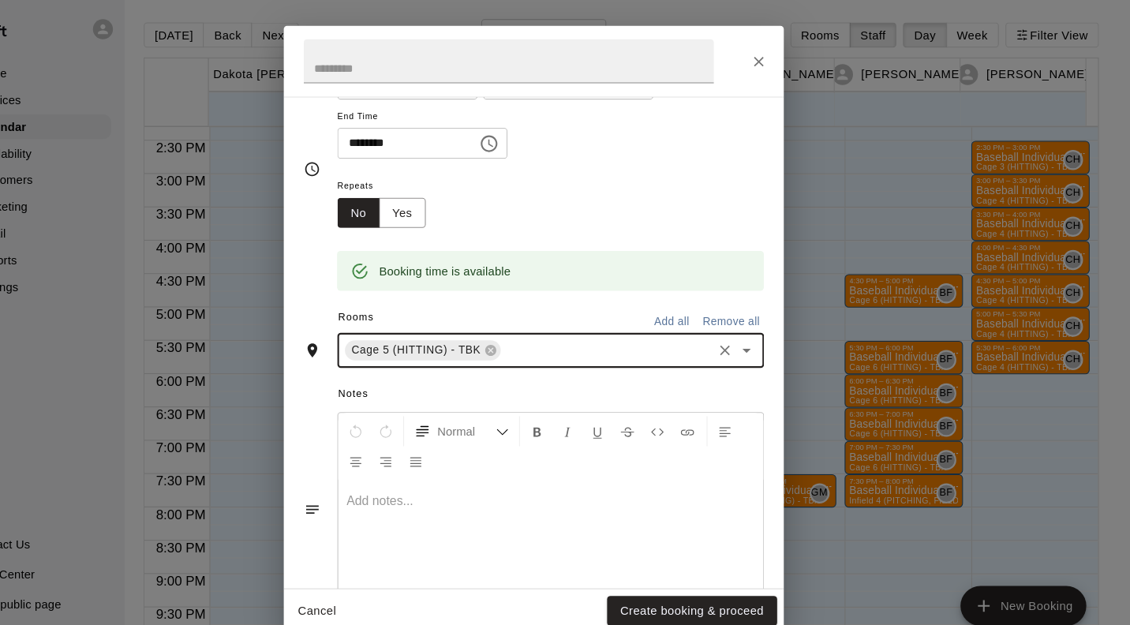
scroll to position [192, 0]
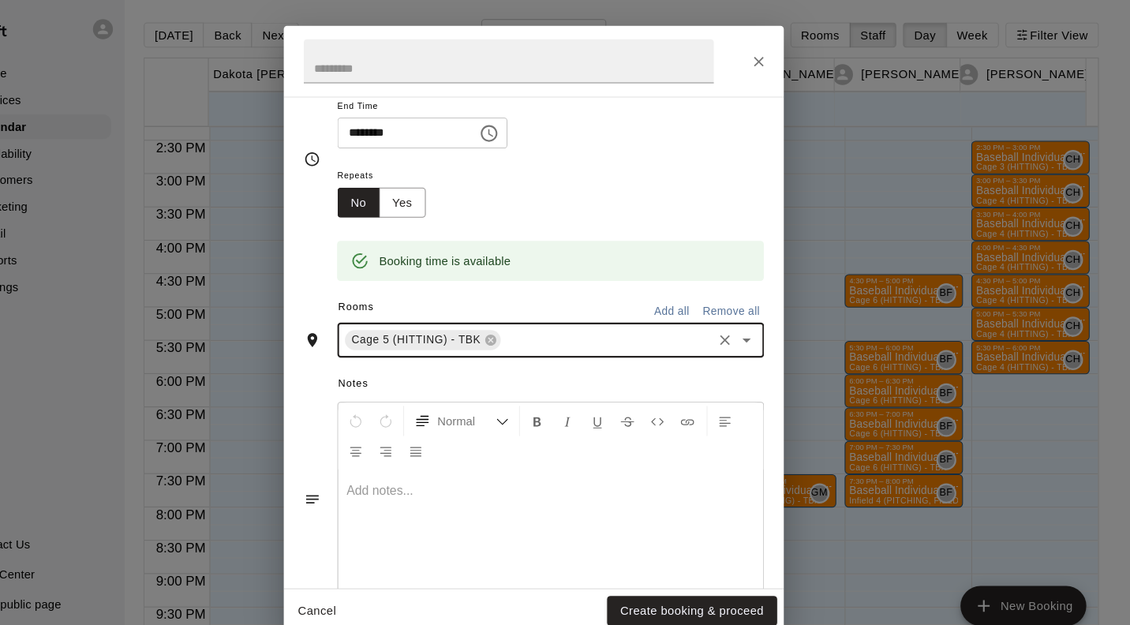
click at [757, 579] on button "Create booking & proceed" at bounding box center [714, 579] width 161 height 29
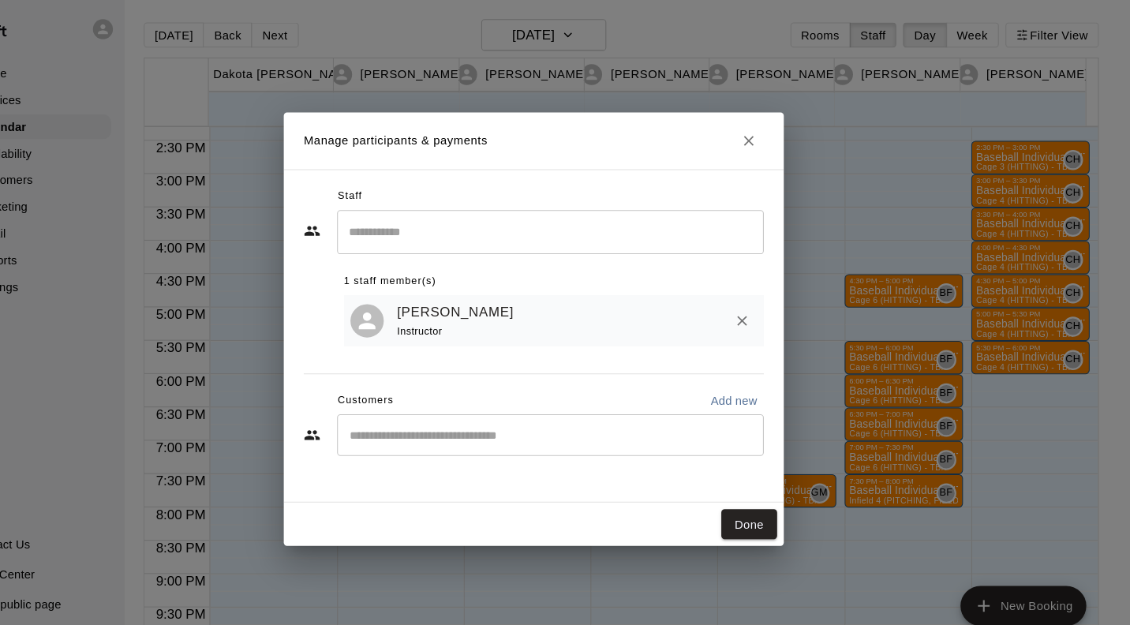
click at [777, 502] on button "Done" at bounding box center [768, 497] width 53 height 29
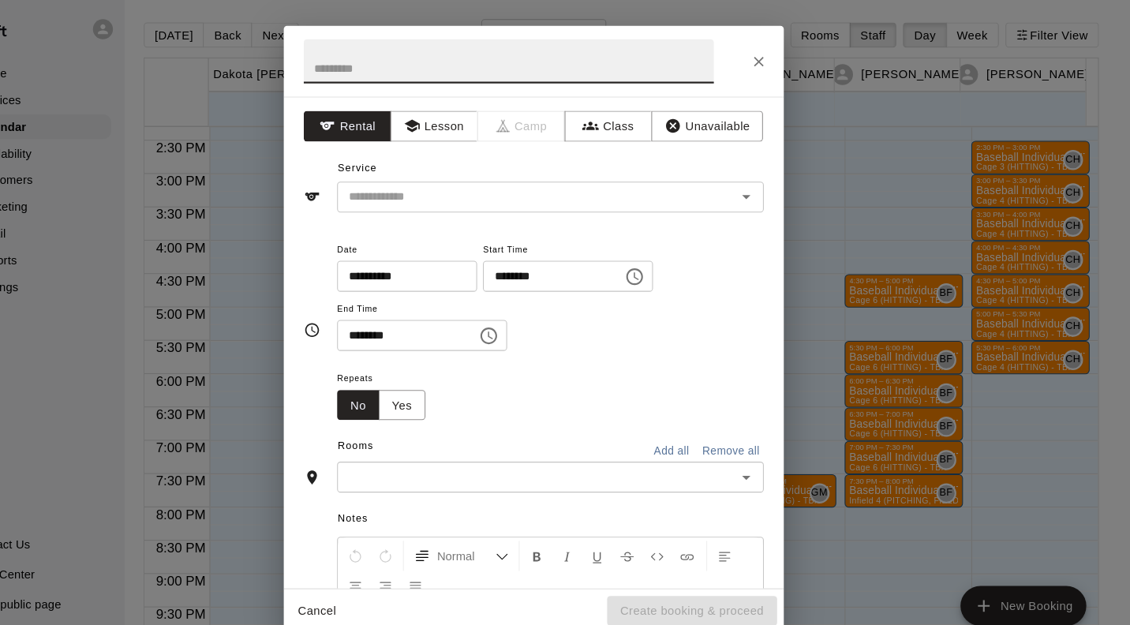
click at [489, 124] on button "Lesson" at bounding box center [470, 120] width 83 height 29
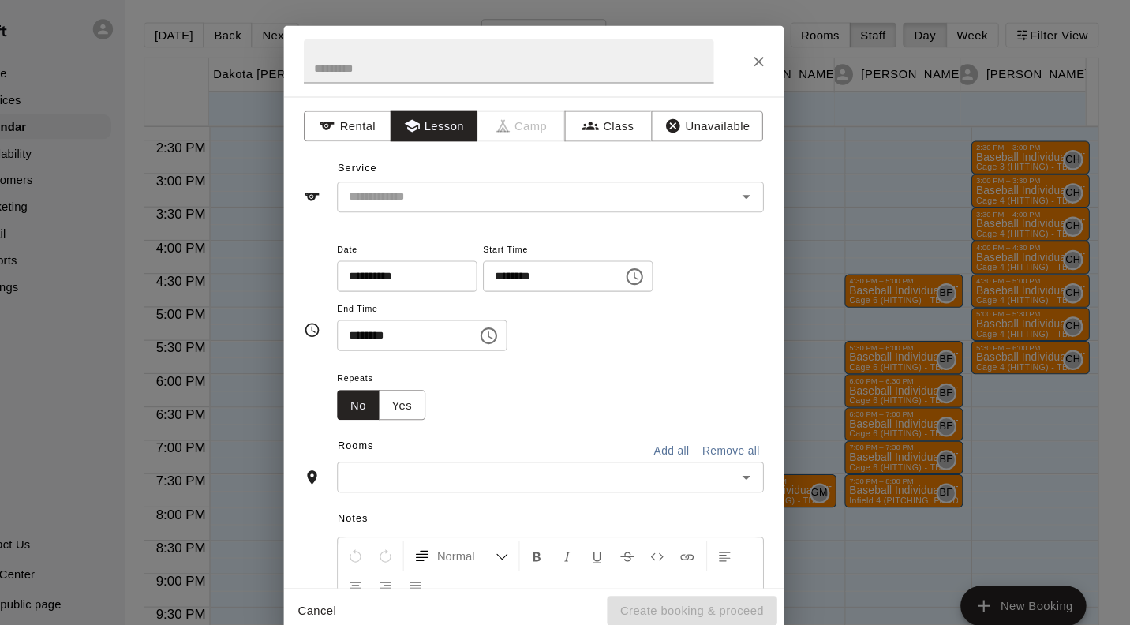
click at [488, 186] on input "text" at bounding box center [557, 188] width 348 height 20
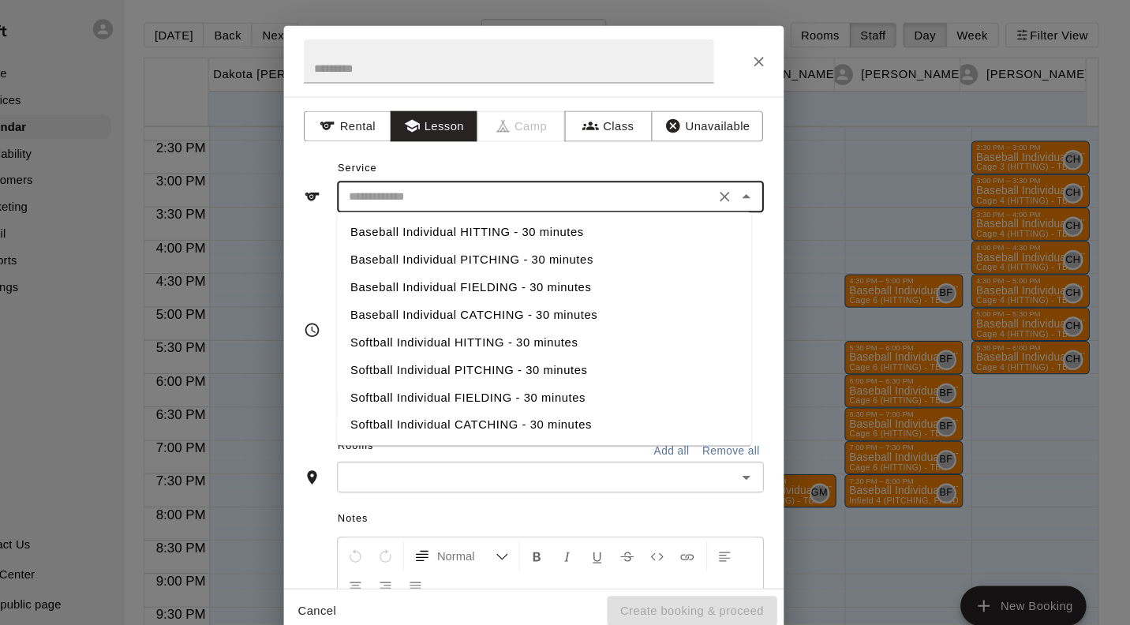
click at [559, 250] on li "Baseball Individual PITCHING - 30 minutes" at bounding box center [575, 247] width 392 height 26
type input "**********"
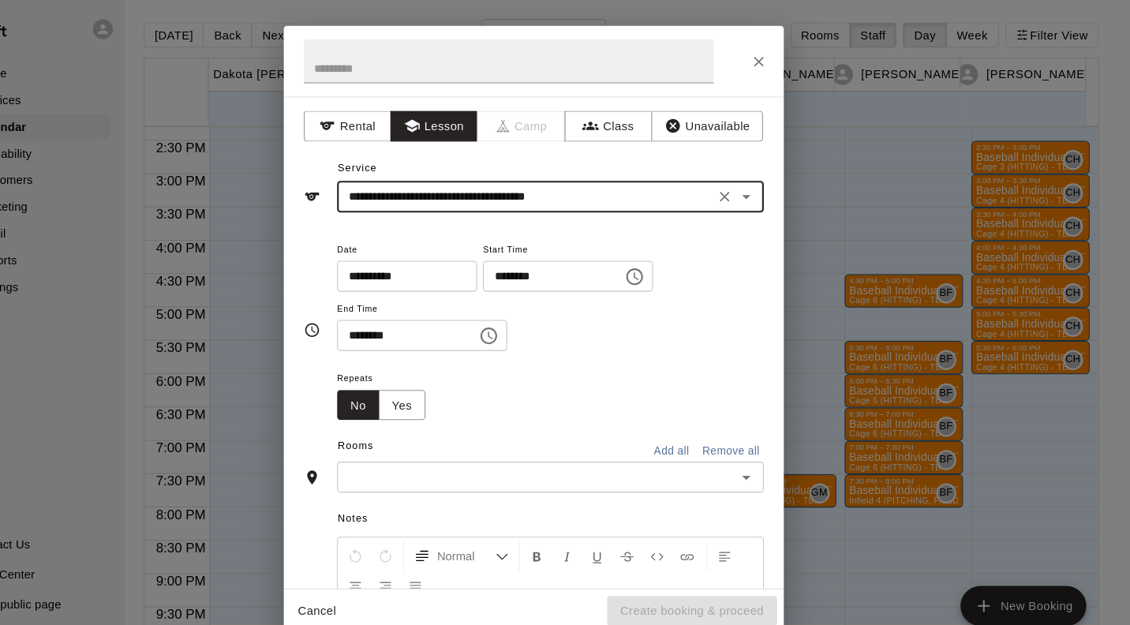
click at [645, 454] on input "text" at bounding box center [567, 453] width 368 height 20
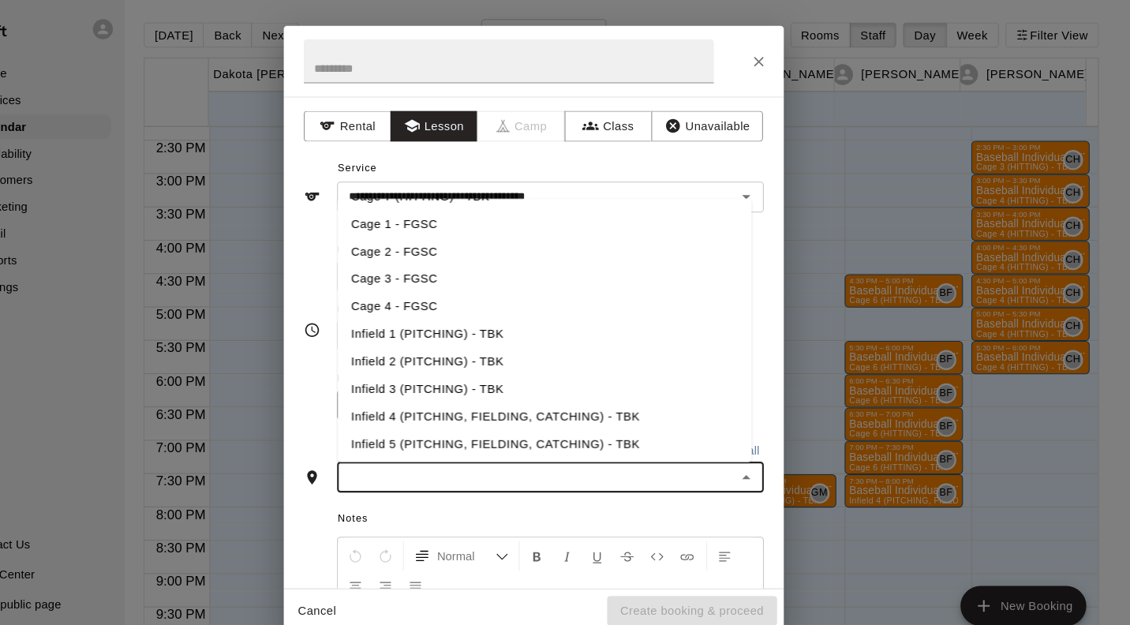
scroll to position [176, 0]
click at [525, 319] on li "Infield 1 (PITCHING) - TBK" at bounding box center [575, 318] width 392 height 26
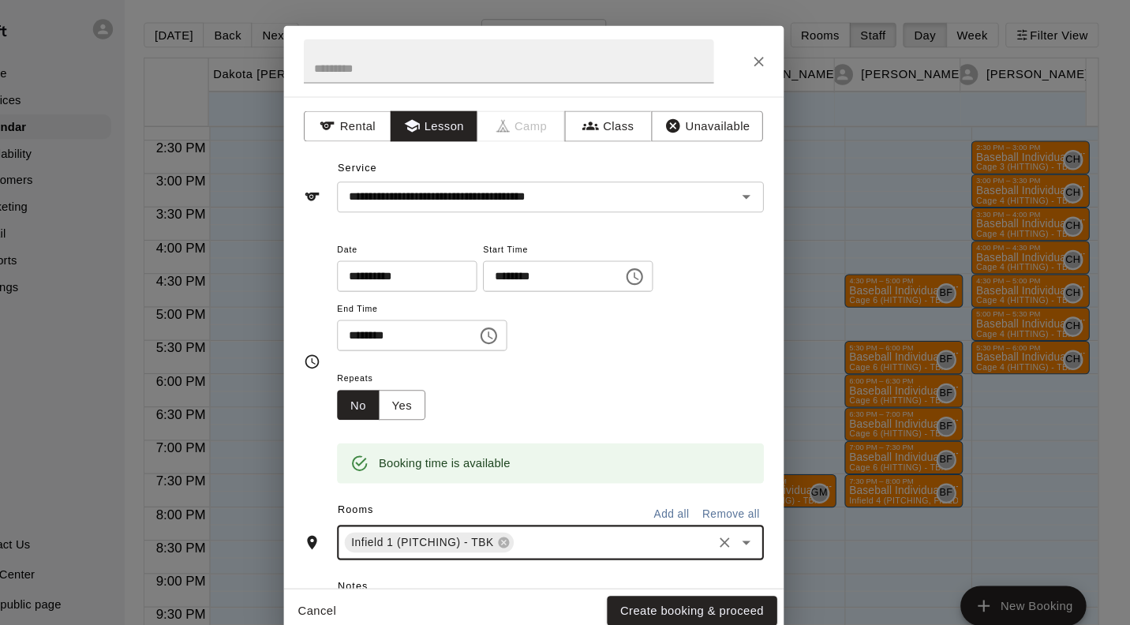
click at [777, 574] on button "Create booking & proceed" at bounding box center [714, 579] width 161 height 29
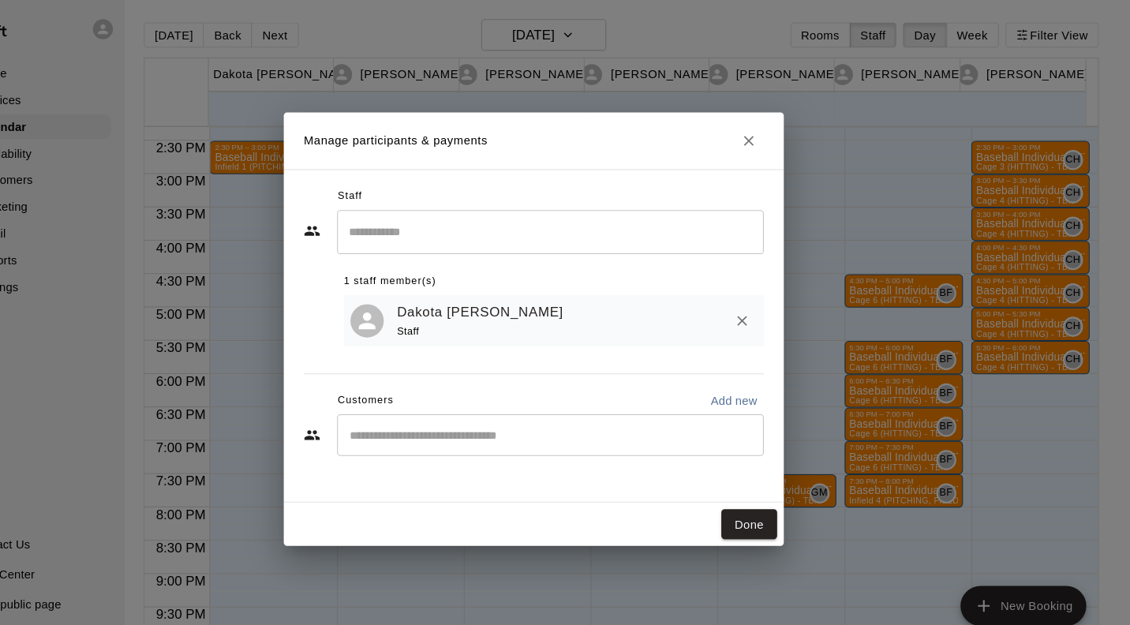
click at [775, 499] on button "Done" at bounding box center [768, 497] width 53 height 29
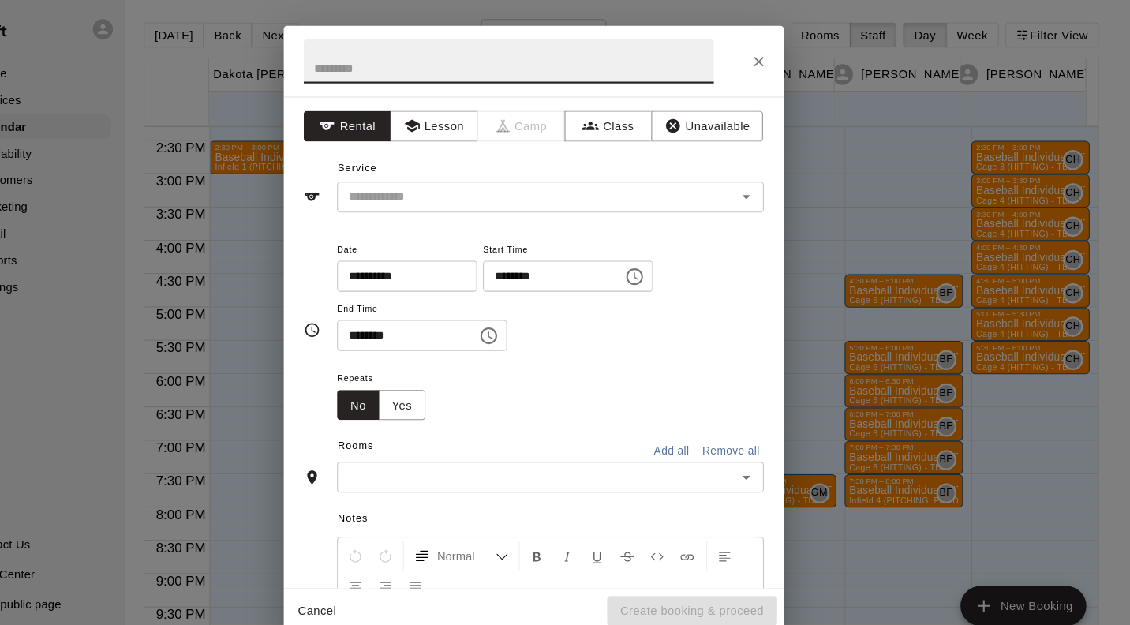
click at [472, 123] on button "Lesson" at bounding box center [470, 120] width 83 height 29
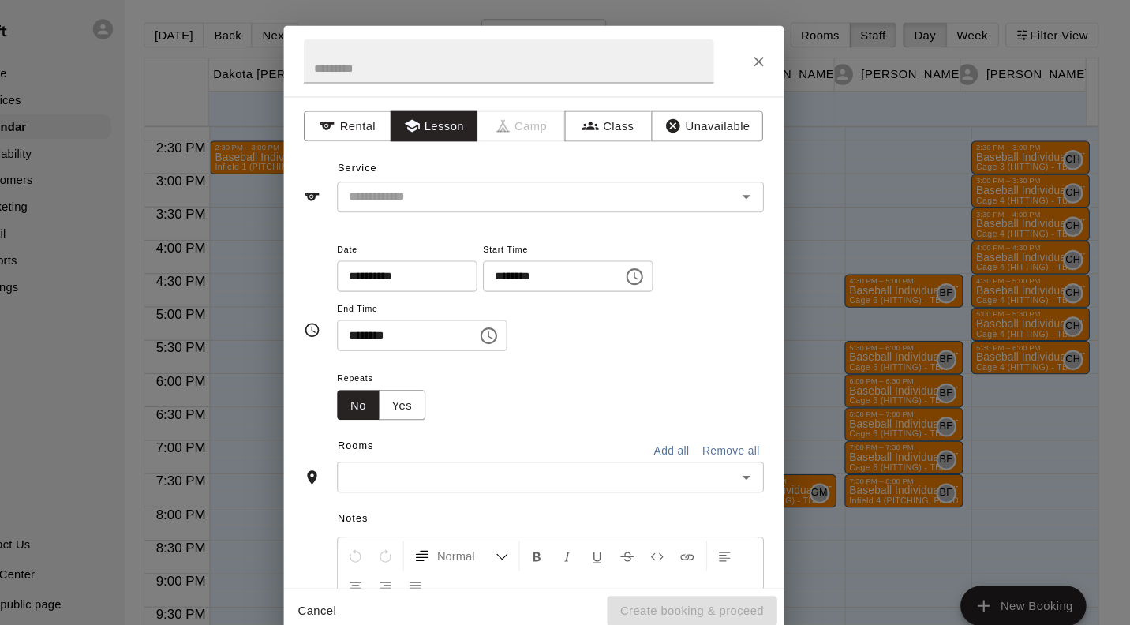
click at [502, 188] on input "text" at bounding box center [557, 188] width 348 height 20
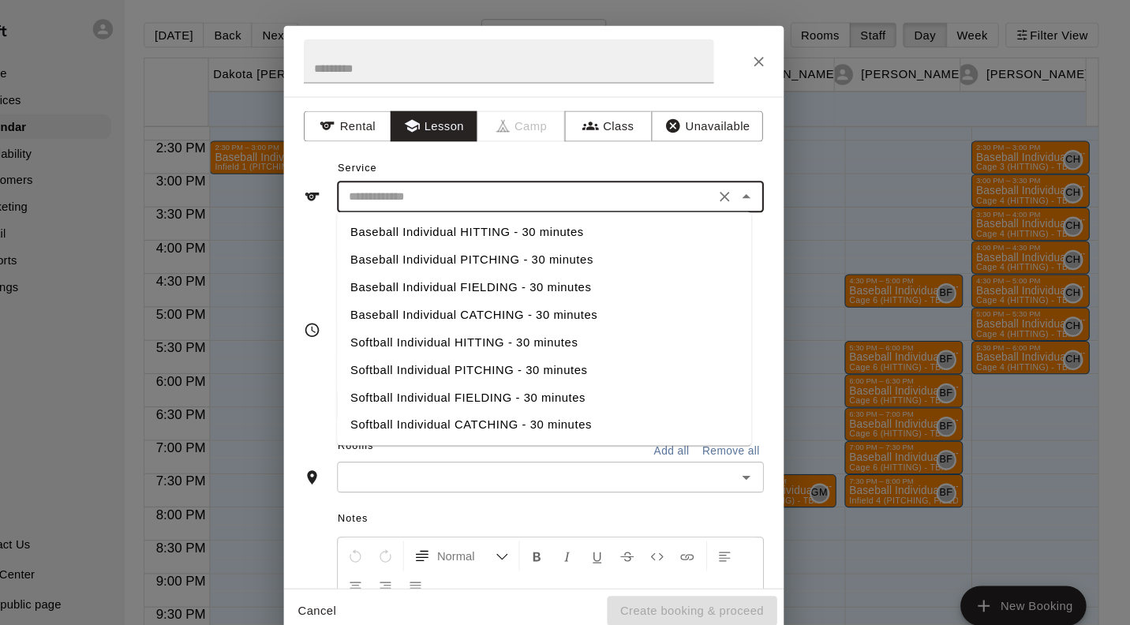
click at [540, 249] on li "Baseball Individual PITCHING - 30 minutes" at bounding box center [575, 247] width 392 height 26
type input "**********"
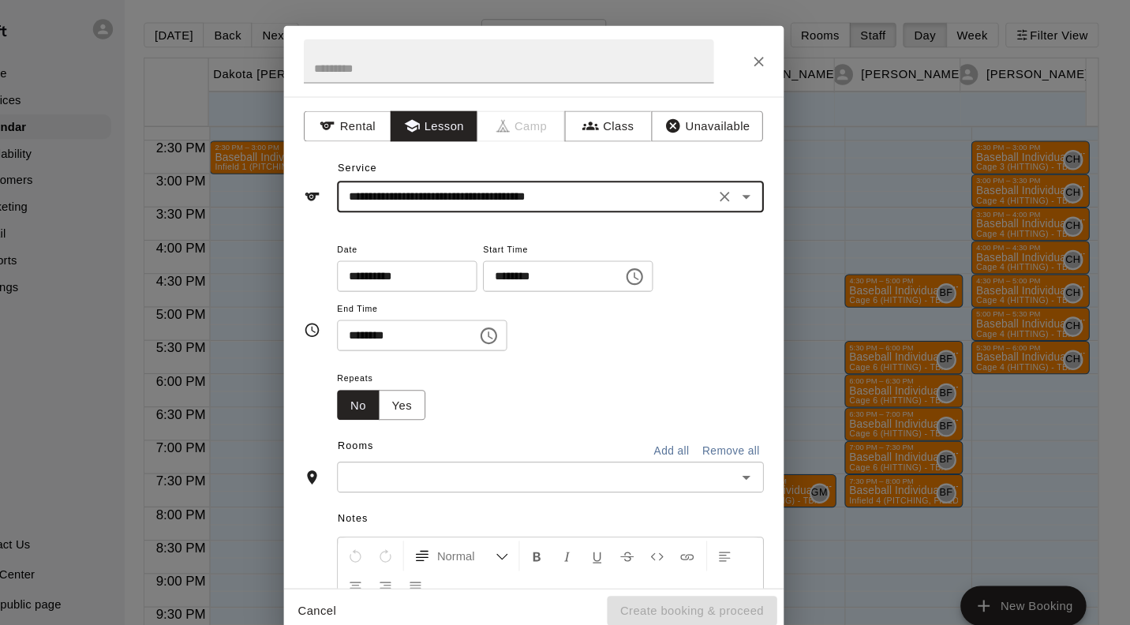
click at [731, 458] on input "text" at bounding box center [567, 453] width 368 height 20
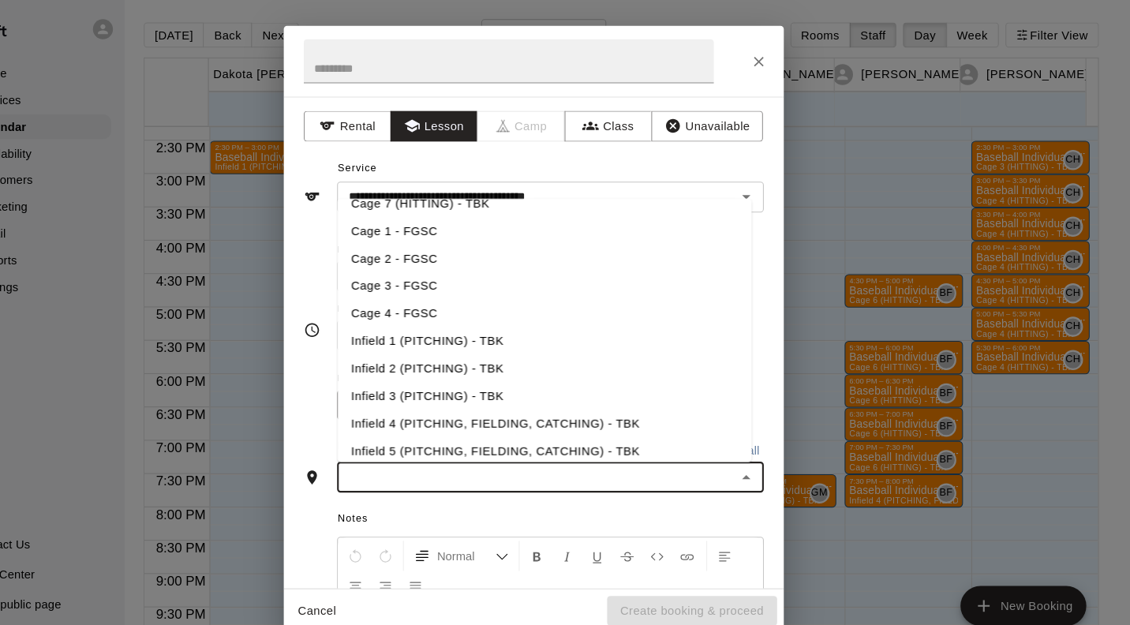
scroll to position [168, 0]
click at [526, 328] on li "Infield 1 (PITCHING) - TBK" at bounding box center [575, 326] width 392 height 26
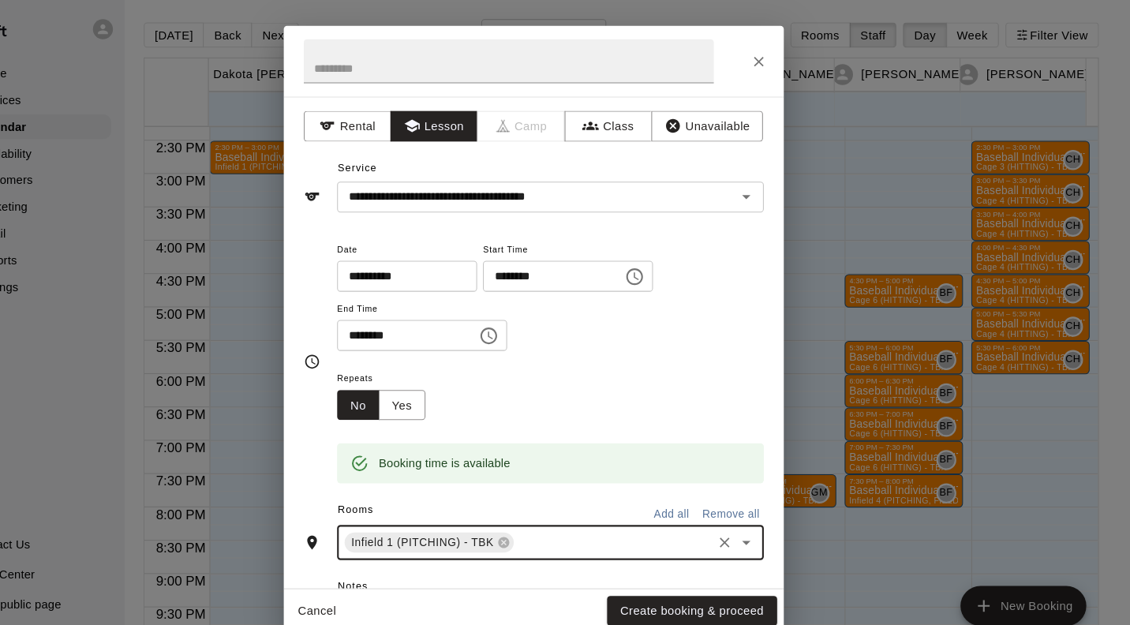
click at [766, 578] on button "Create booking & proceed" at bounding box center [714, 579] width 161 height 29
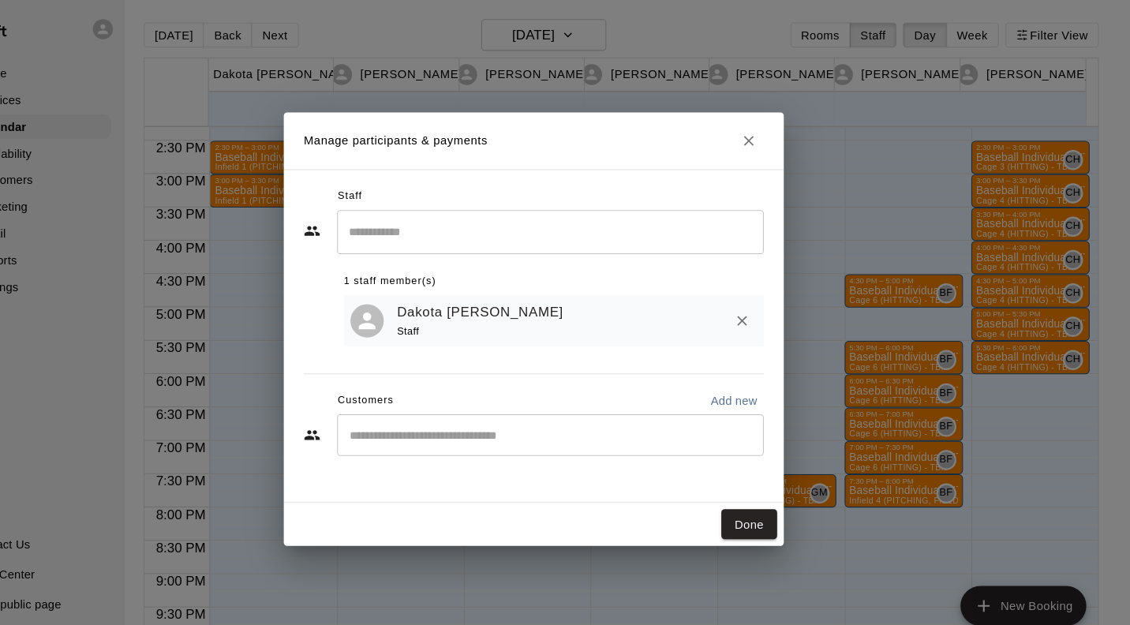
click at [773, 493] on button "Done" at bounding box center [768, 497] width 53 height 29
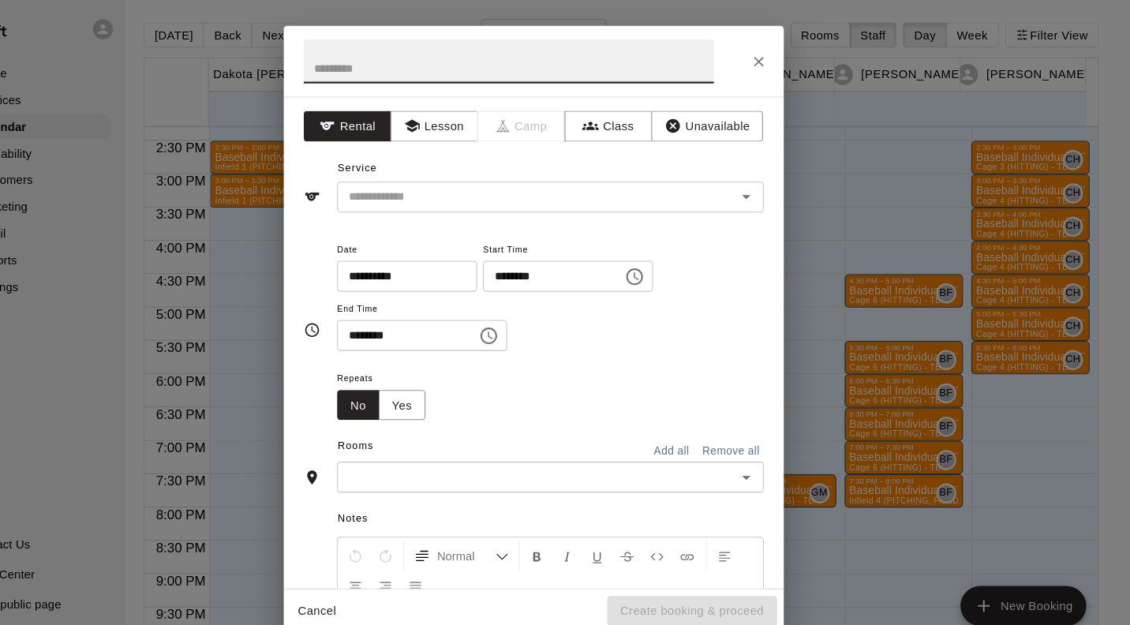
click at [492, 117] on button "Lesson" at bounding box center [470, 120] width 83 height 29
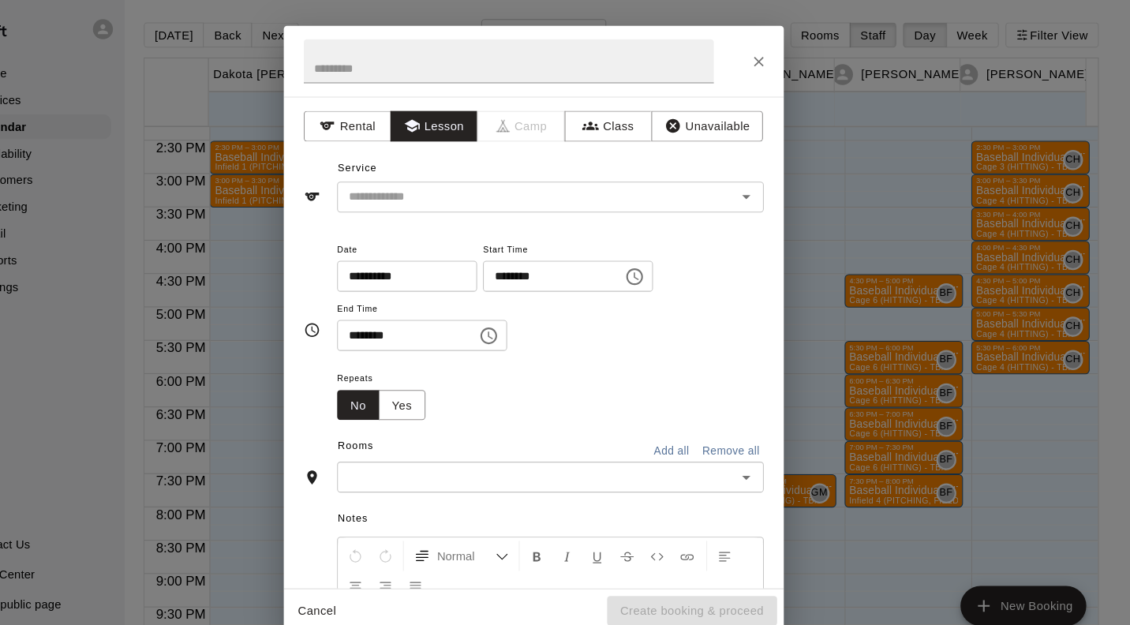
click at [663, 183] on input "text" at bounding box center [557, 188] width 348 height 20
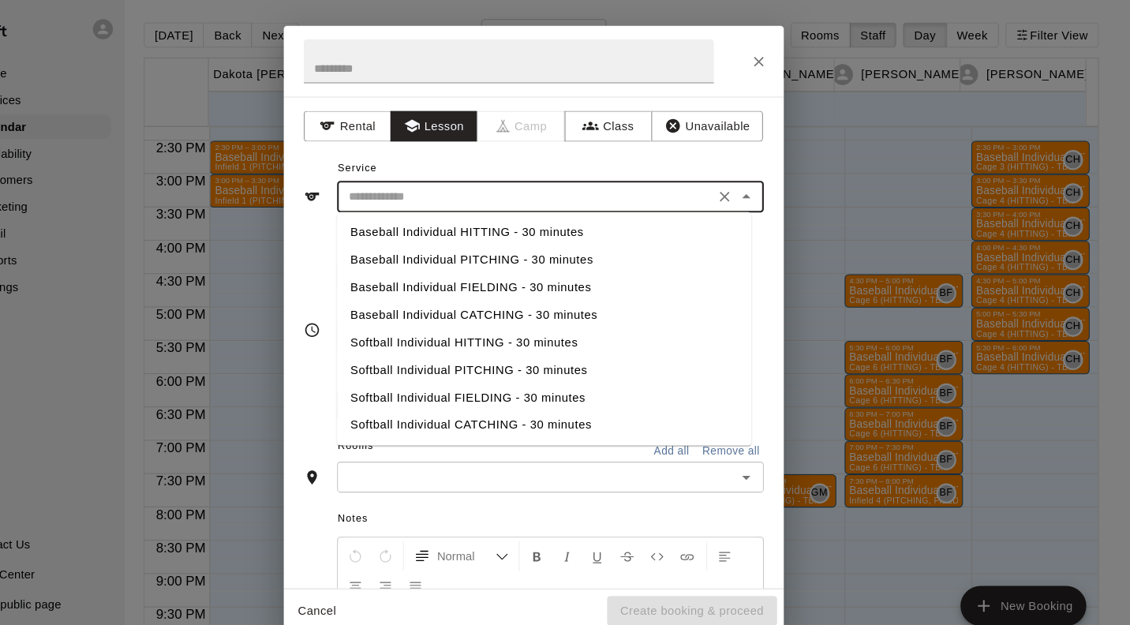
click at [540, 251] on li "Baseball Individual PITCHING - 30 minutes" at bounding box center [575, 247] width 392 height 26
type input "**********"
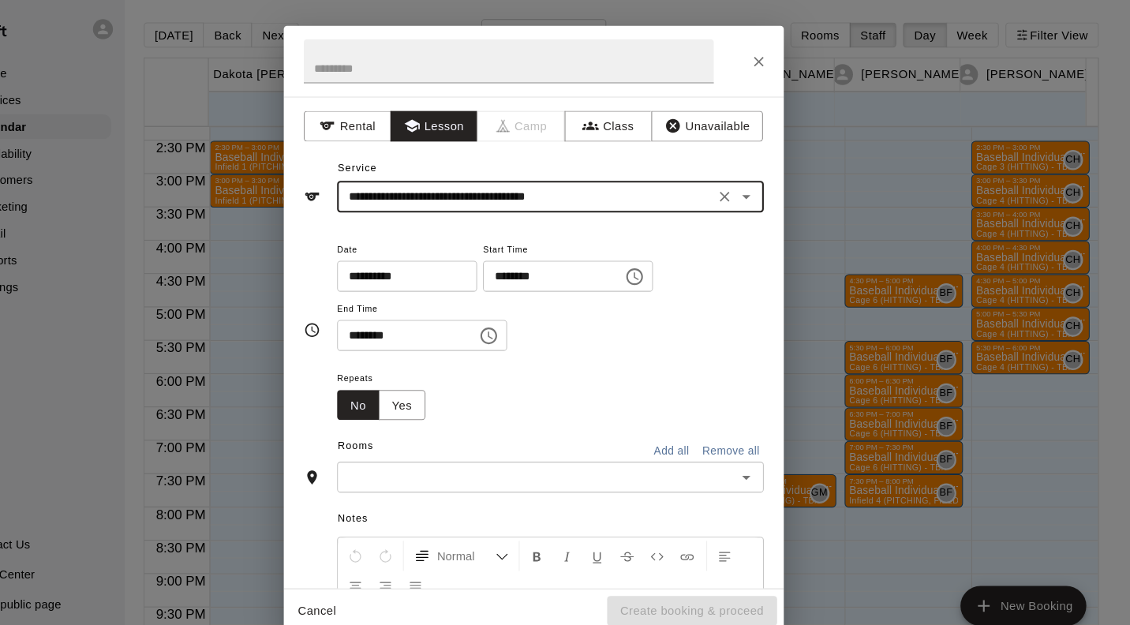
click at [70, 400] on div "**********" at bounding box center [565, 312] width 1130 height 625
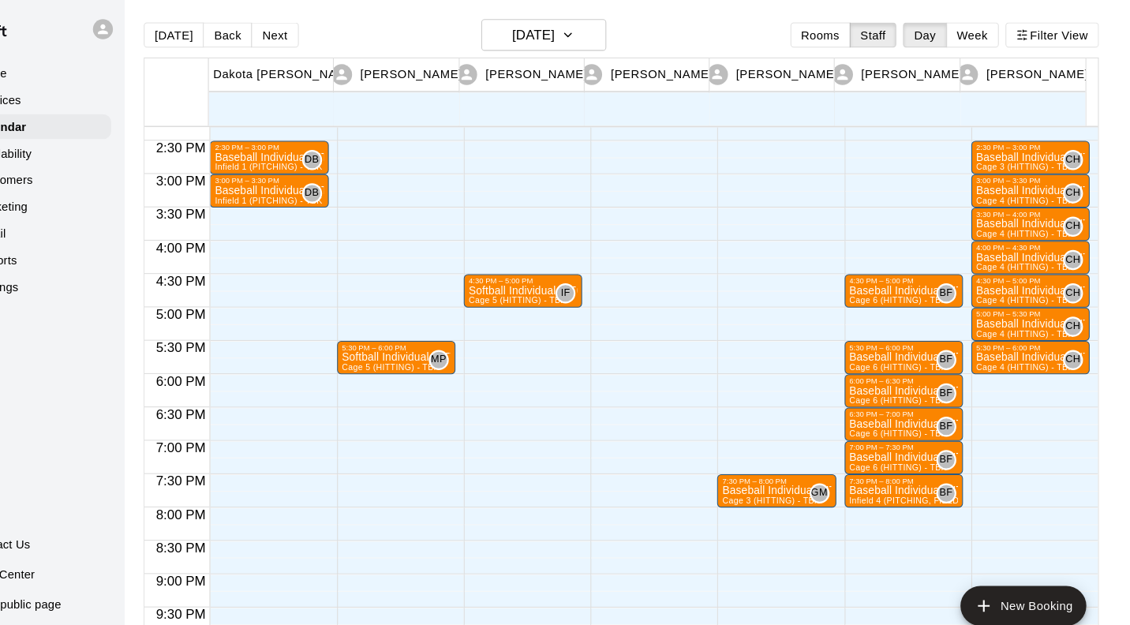
click at [481, 452] on input "text" at bounding box center [567, 453] width 368 height 20
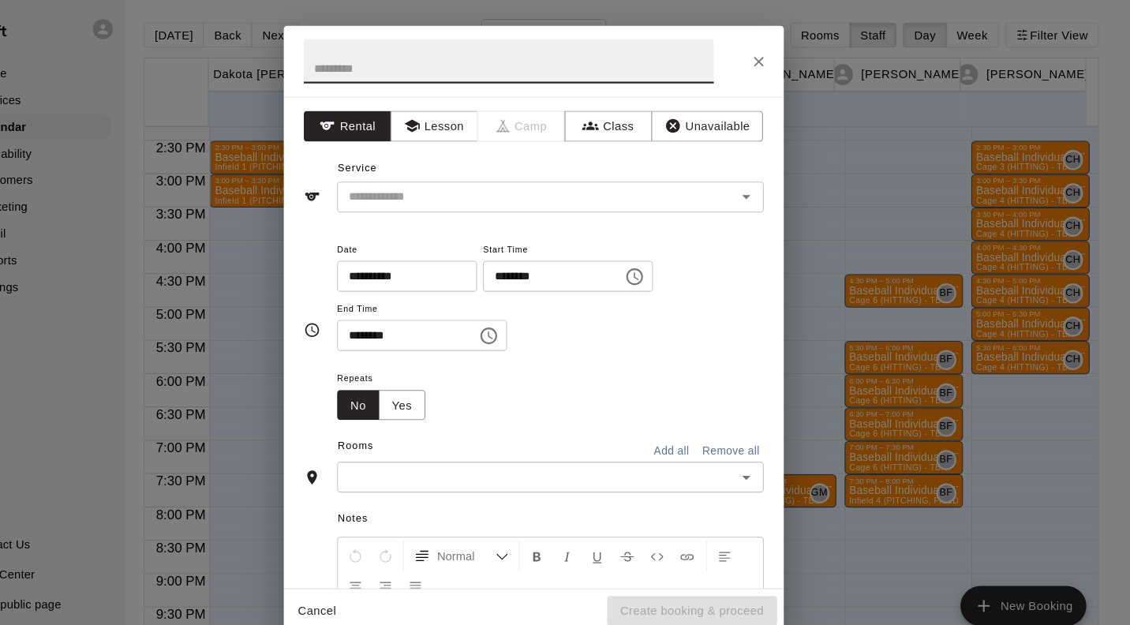
click at [452, 125] on icon "button" at bounding box center [450, 120] width 16 height 16
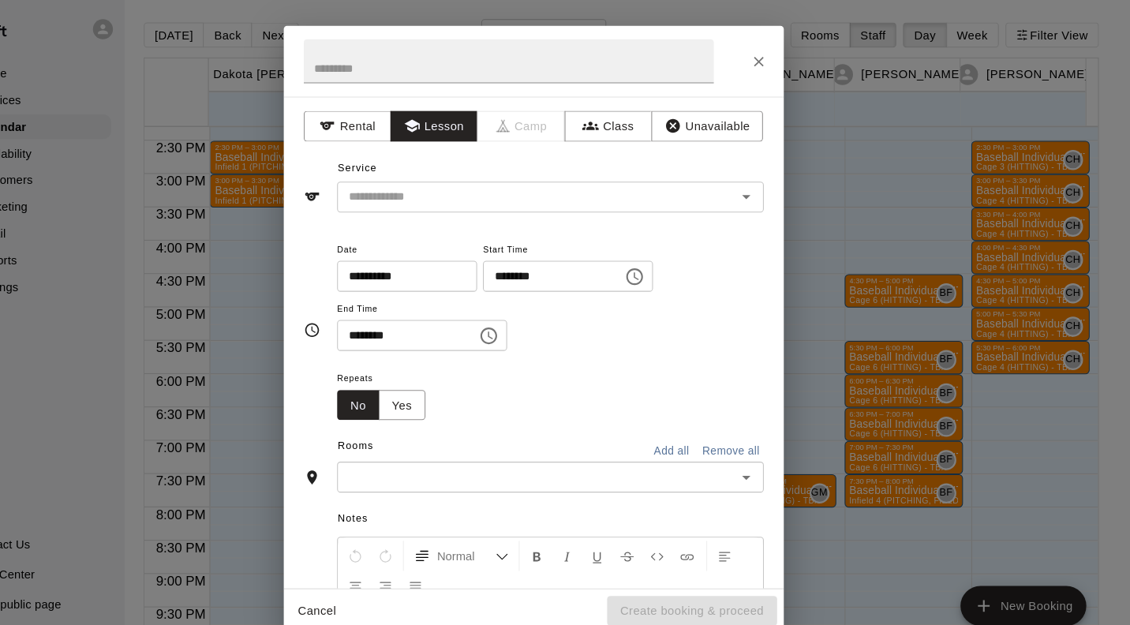
click at [475, 187] on input "text" at bounding box center [557, 188] width 348 height 20
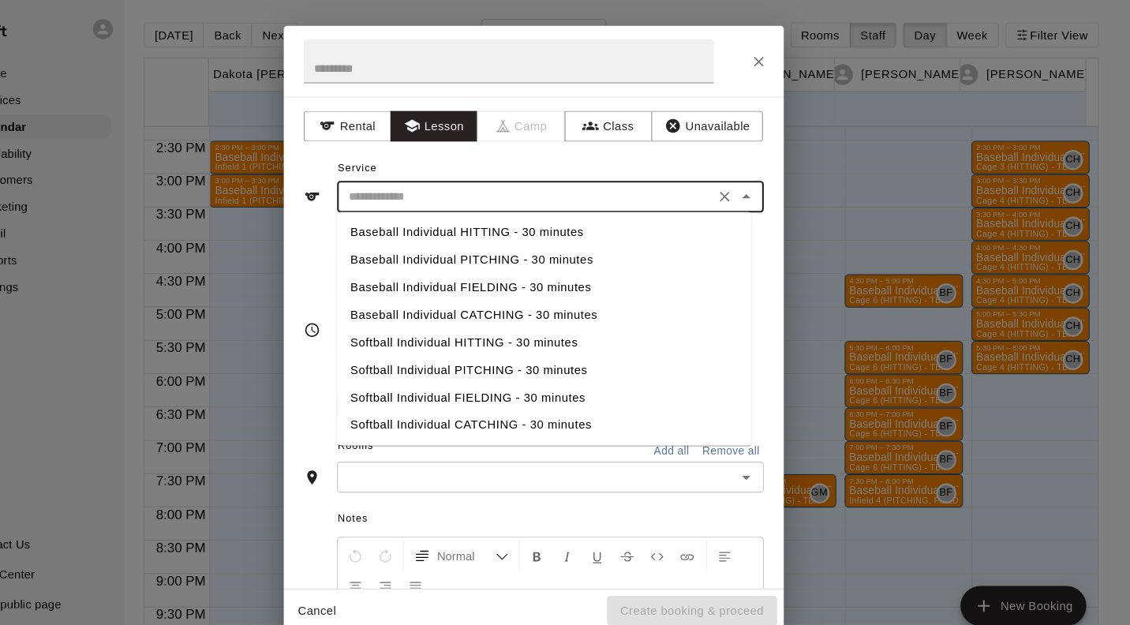
click at [551, 243] on li "Baseball Individual PITCHING - 30 minutes" at bounding box center [575, 247] width 392 height 26
type input "**********"
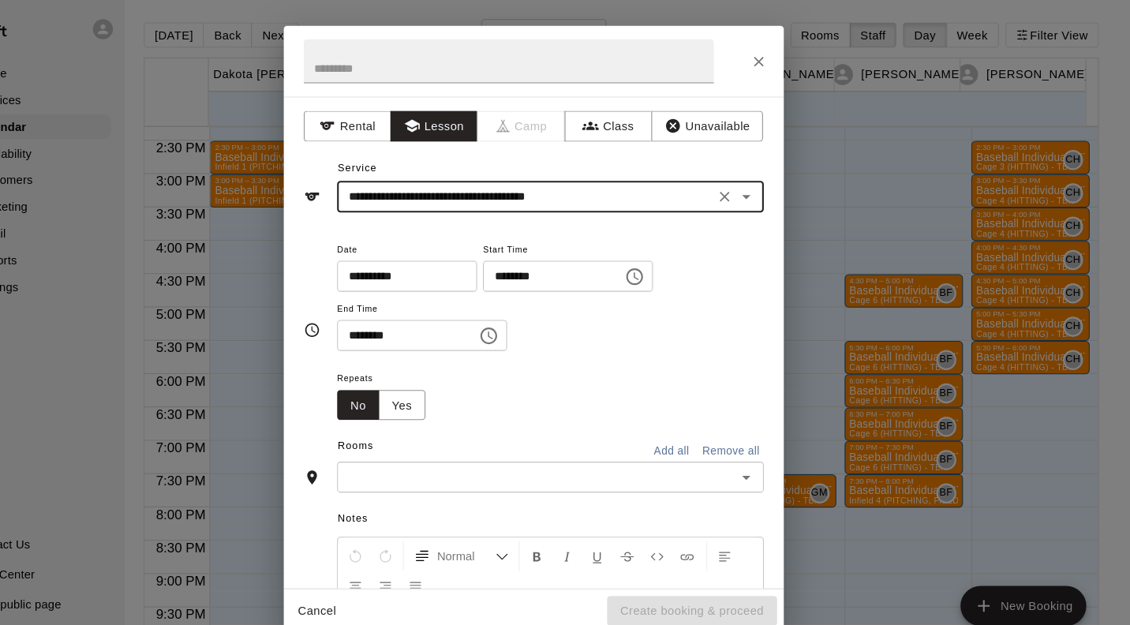
click at [713, 451] on input "text" at bounding box center [567, 453] width 368 height 20
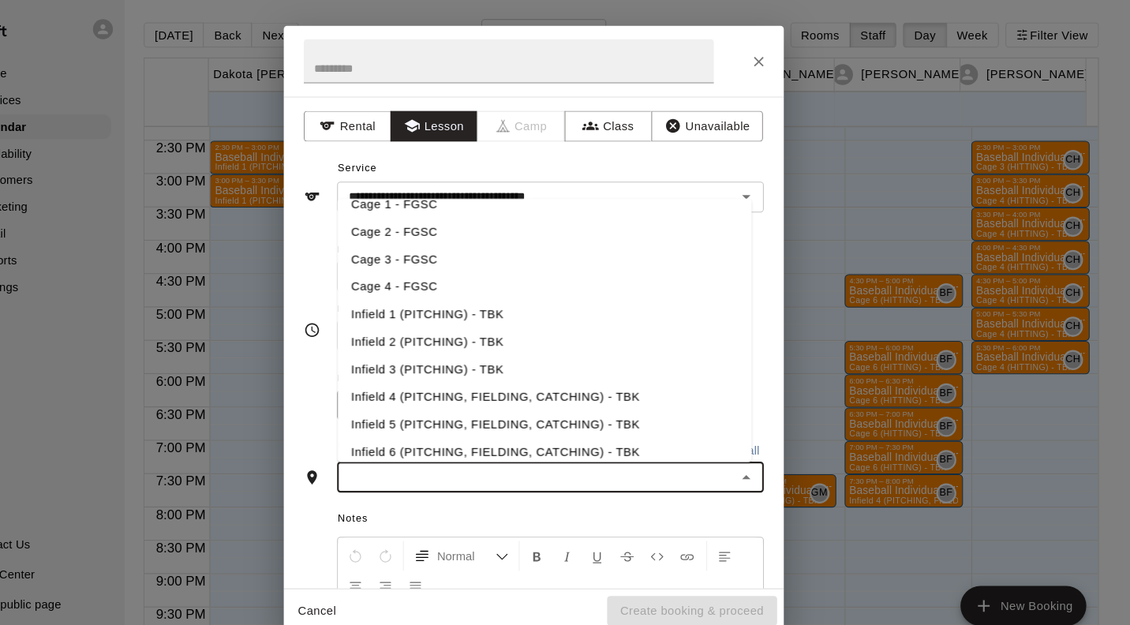
scroll to position [195, 0]
click at [530, 297] on li "Infield 1 (PITCHING) - TBK" at bounding box center [575, 299] width 392 height 26
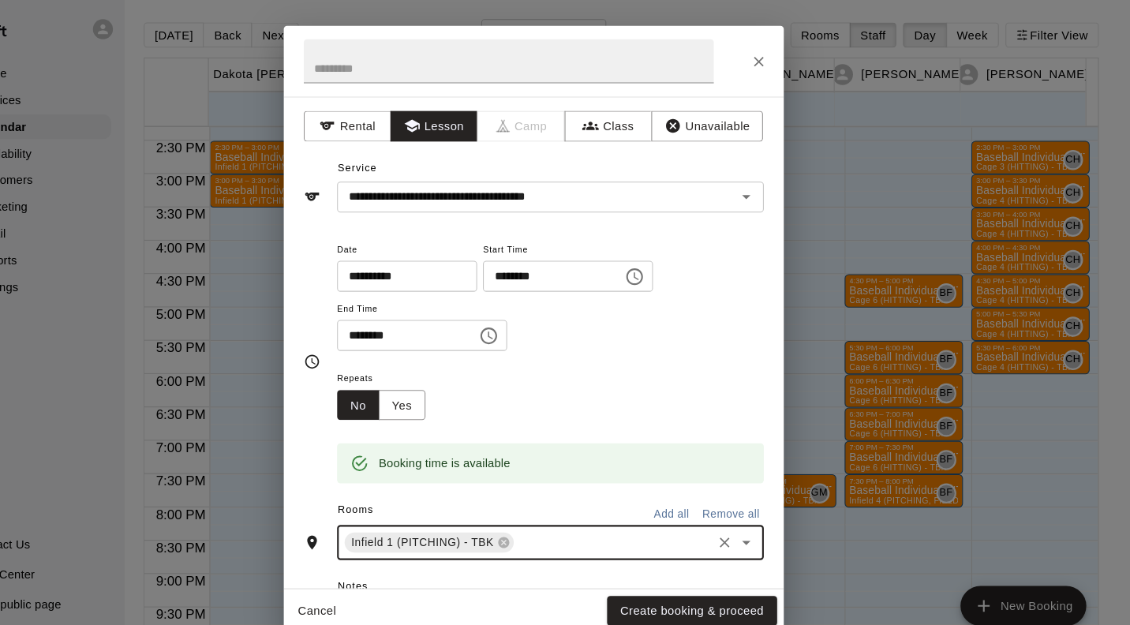
click at [751, 581] on button "Create booking & proceed" at bounding box center [714, 579] width 161 height 29
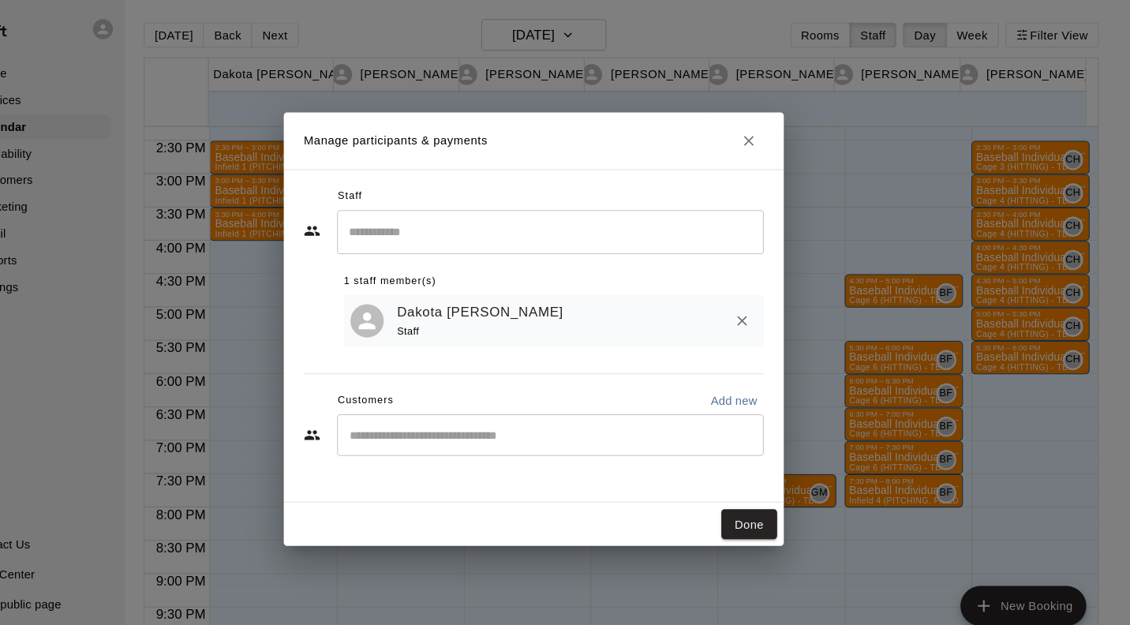
click at [774, 500] on button "Done" at bounding box center [768, 497] width 53 height 29
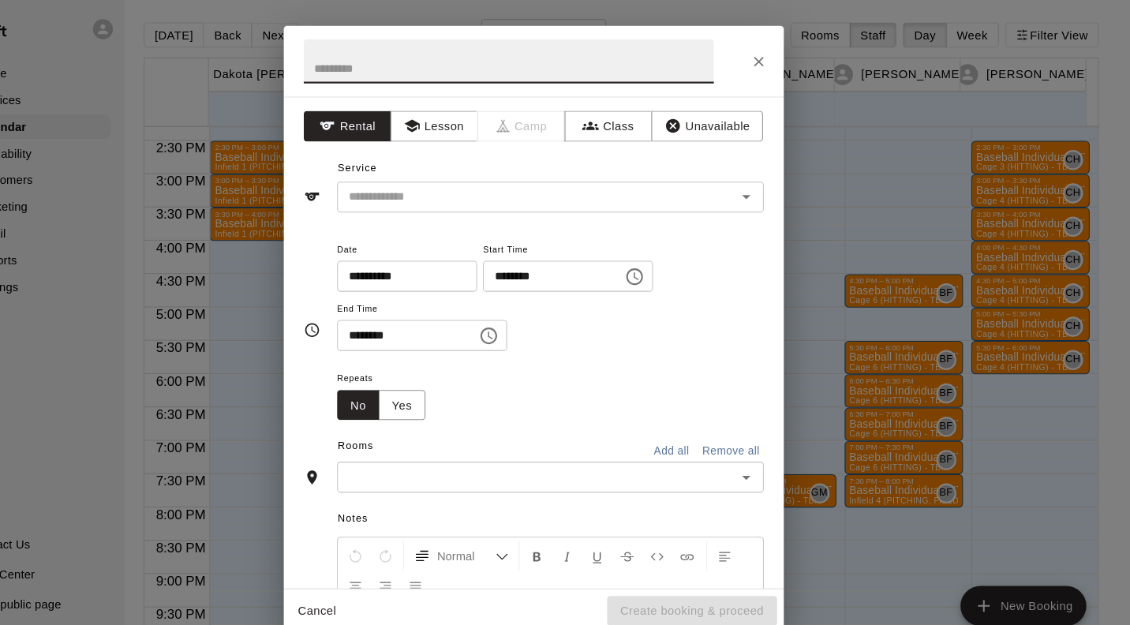
click at [482, 125] on button "Lesson" at bounding box center [470, 120] width 83 height 29
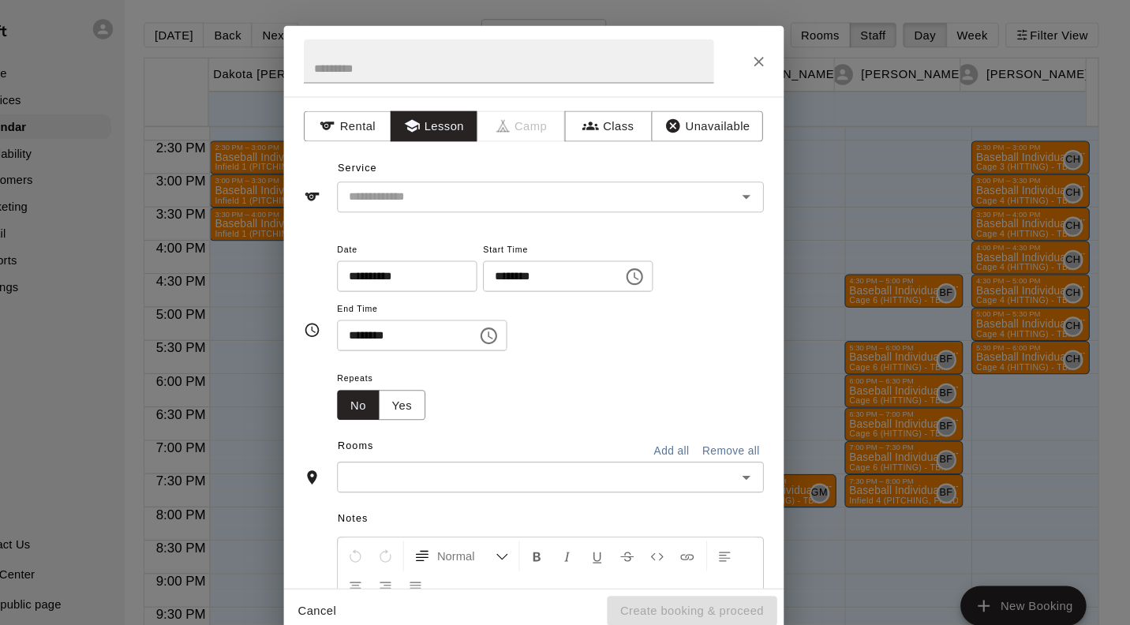
click at [495, 190] on input "text" at bounding box center [557, 188] width 348 height 20
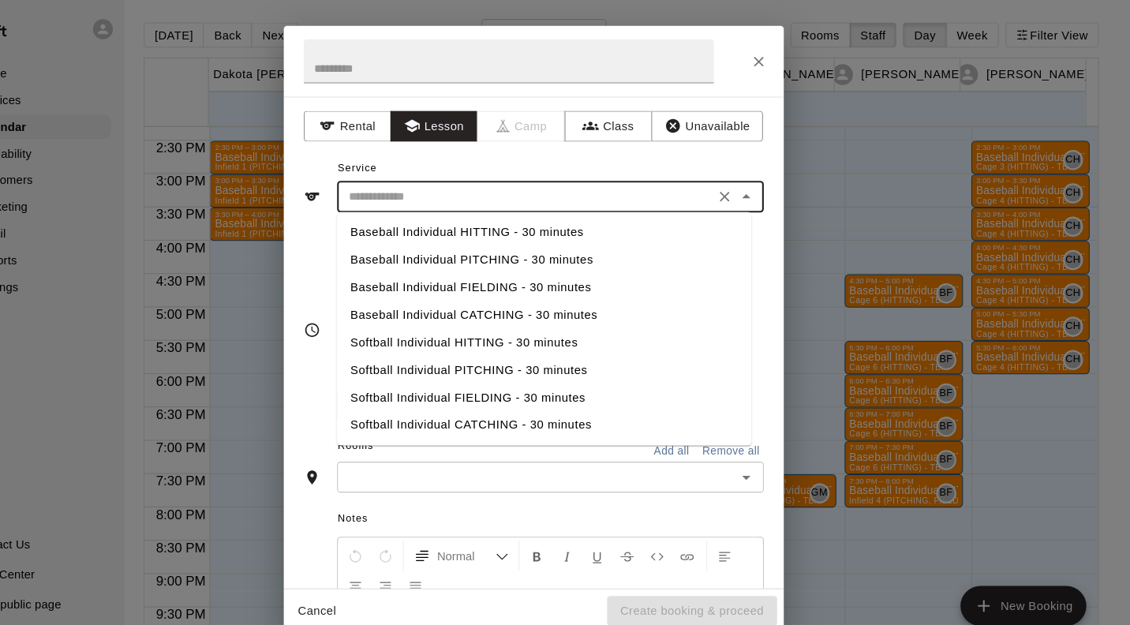
click at [529, 245] on li "Baseball Individual PITCHING - 30 minutes" at bounding box center [575, 247] width 392 height 26
type input "**********"
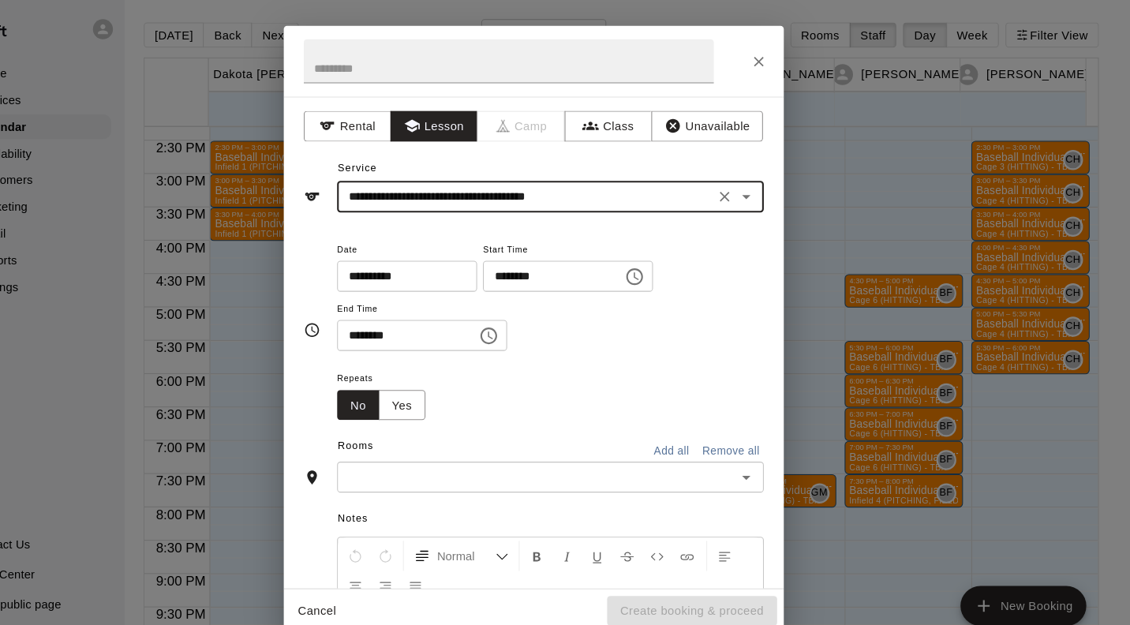
click at [494, 447] on input "text" at bounding box center [567, 453] width 368 height 20
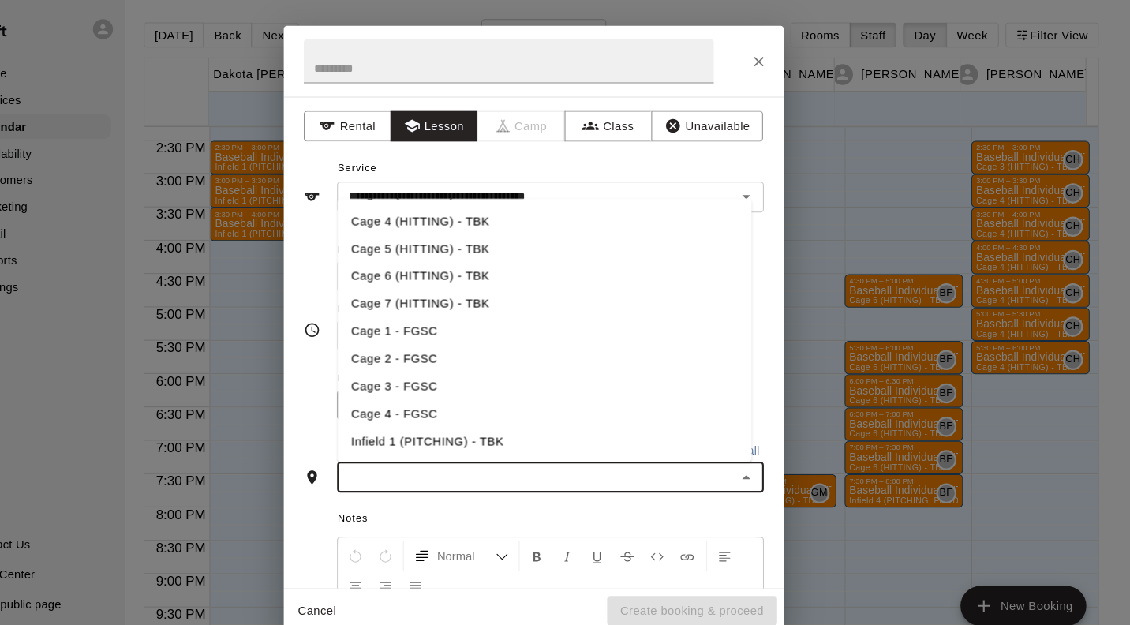
scroll to position [99, 0]
click at [524, 395] on li "Infield 1 (PITCHING) - TBK" at bounding box center [575, 395] width 392 height 26
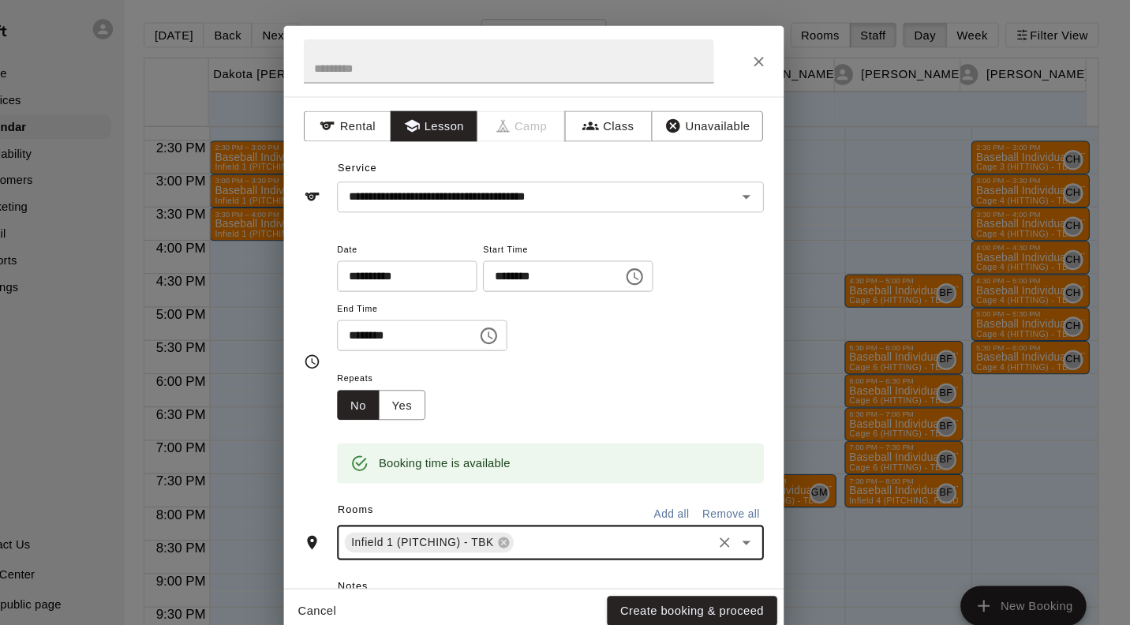
click at [745, 581] on button "Create booking & proceed" at bounding box center [714, 579] width 161 height 29
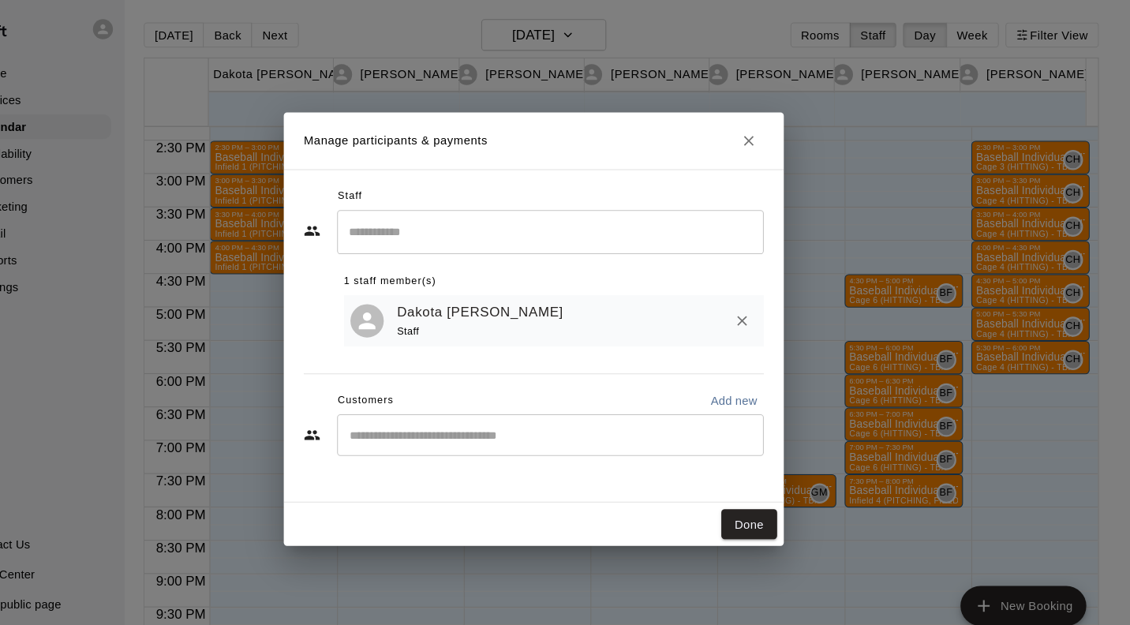
click at [775, 497] on button "Done" at bounding box center [768, 497] width 53 height 29
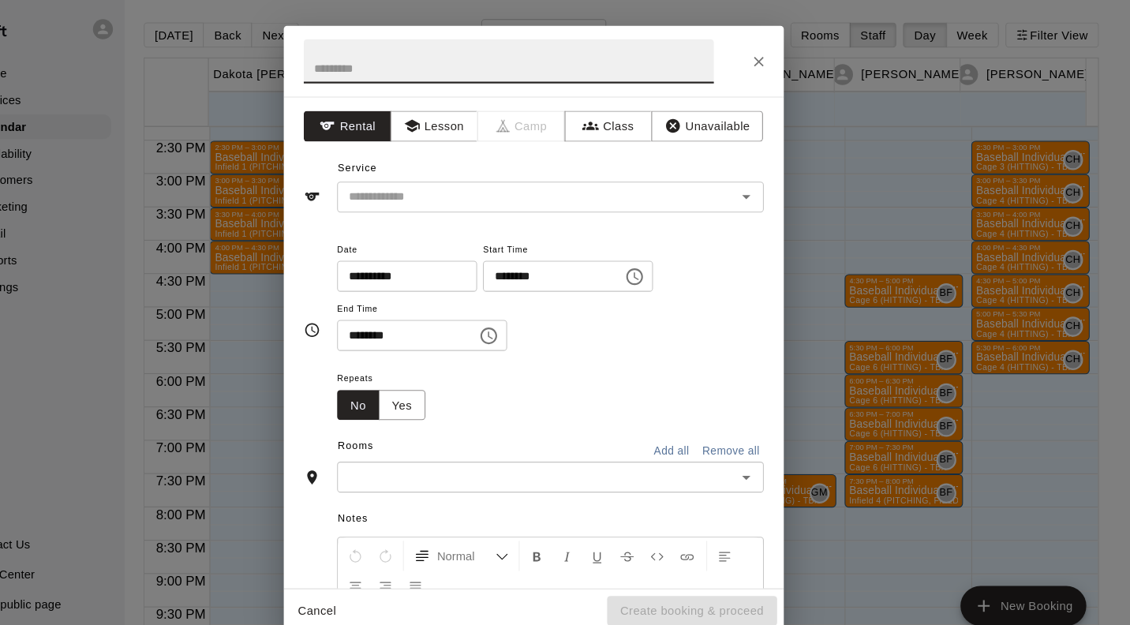
click at [481, 114] on button "Lesson" at bounding box center [470, 120] width 83 height 29
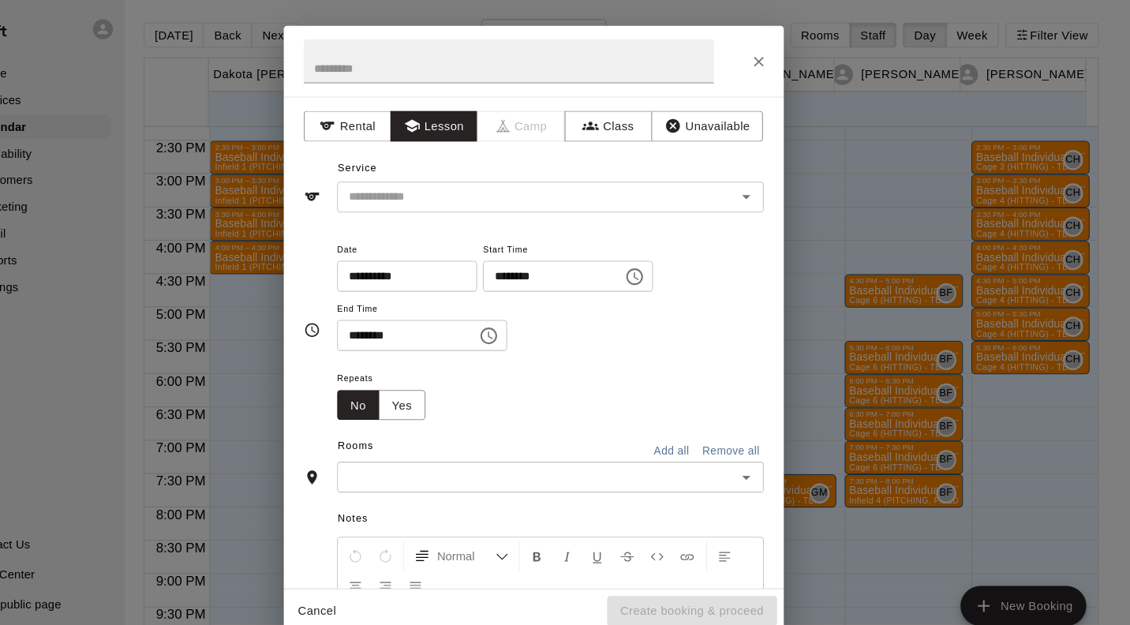
click at [525, 185] on input "text" at bounding box center [557, 188] width 348 height 20
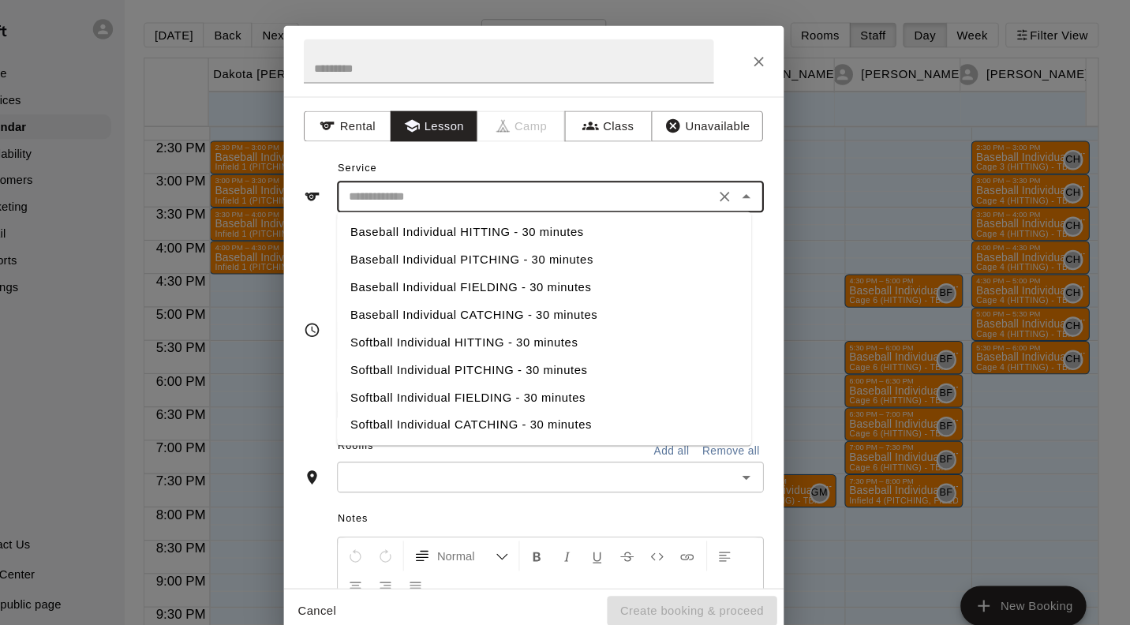
click at [546, 220] on li "Baseball Individual HITTING - 30 minutes" at bounding box center [575, 221] width 392 height 26
type input "**********"
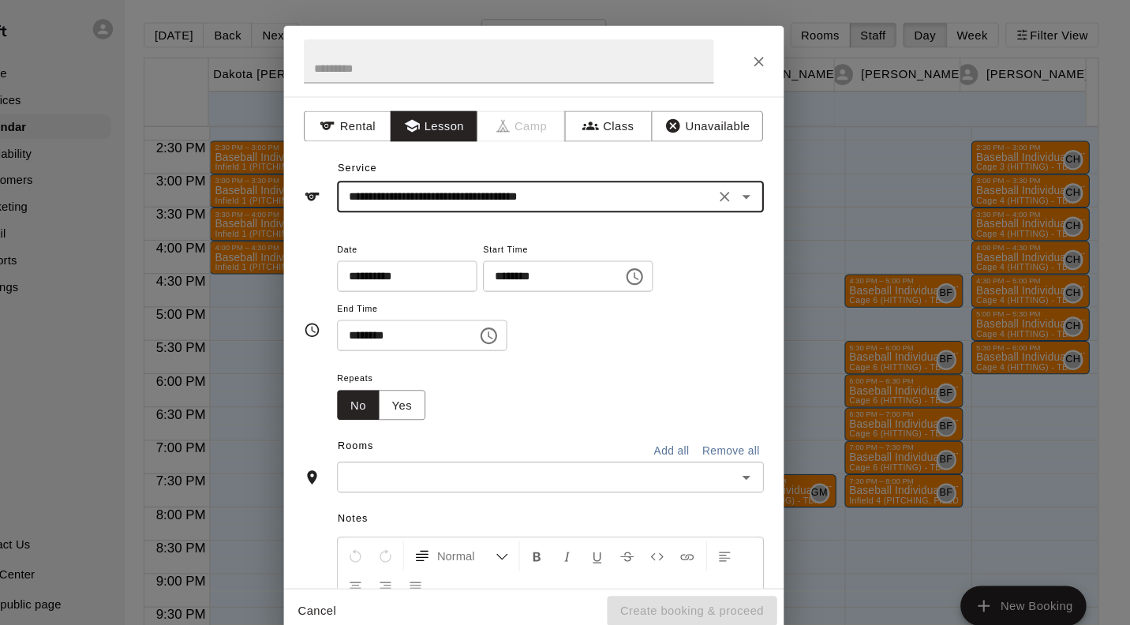
click at [508, 458] on input "text" at bounding box center [567, 453] width 368 height 20
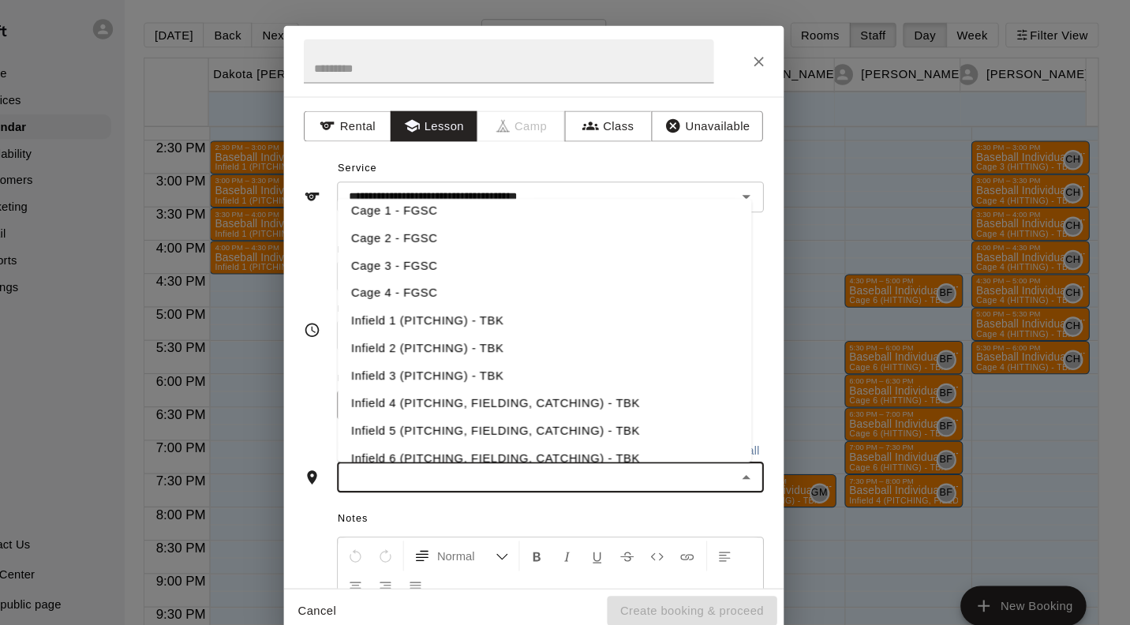
scroll to position [196, 0]
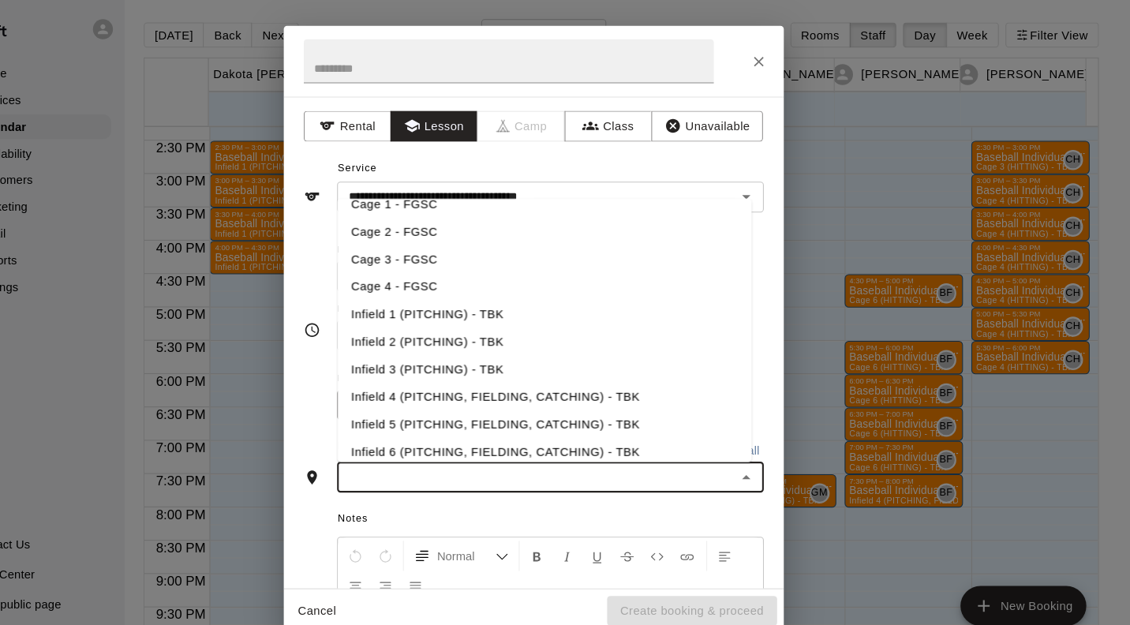
click at [514, 297] on li "Infield 1 (PITCHING) - TBK" at bounding box center [575, 298] width 392 height 26
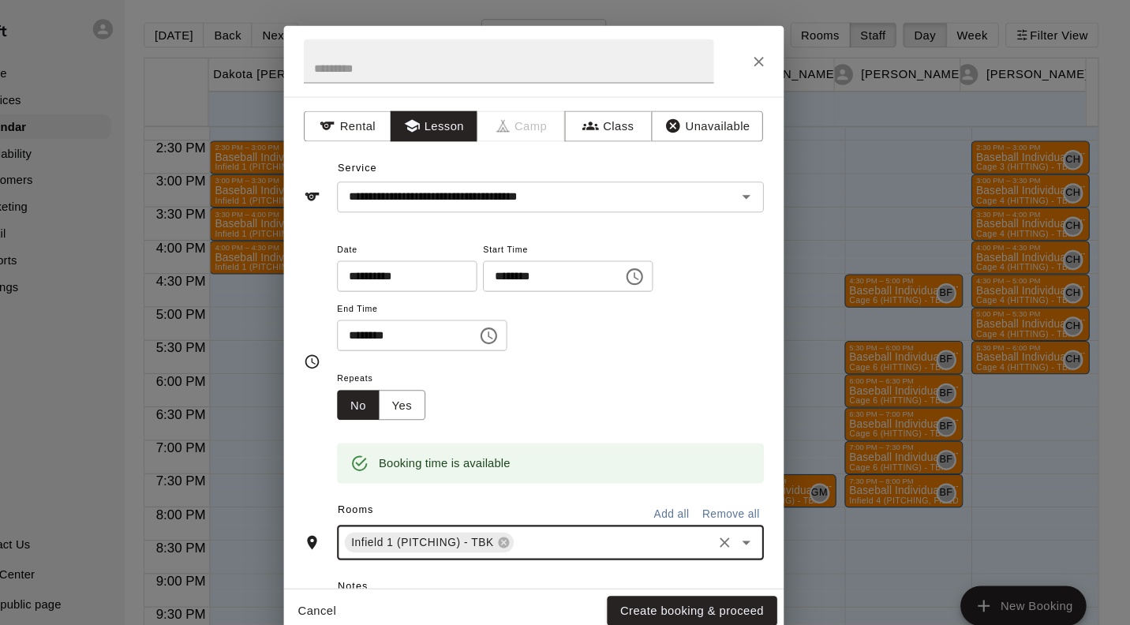
click at [754, 578] on button "Create booking & proceed" at bounding box center [714, 579] width 161 height 29
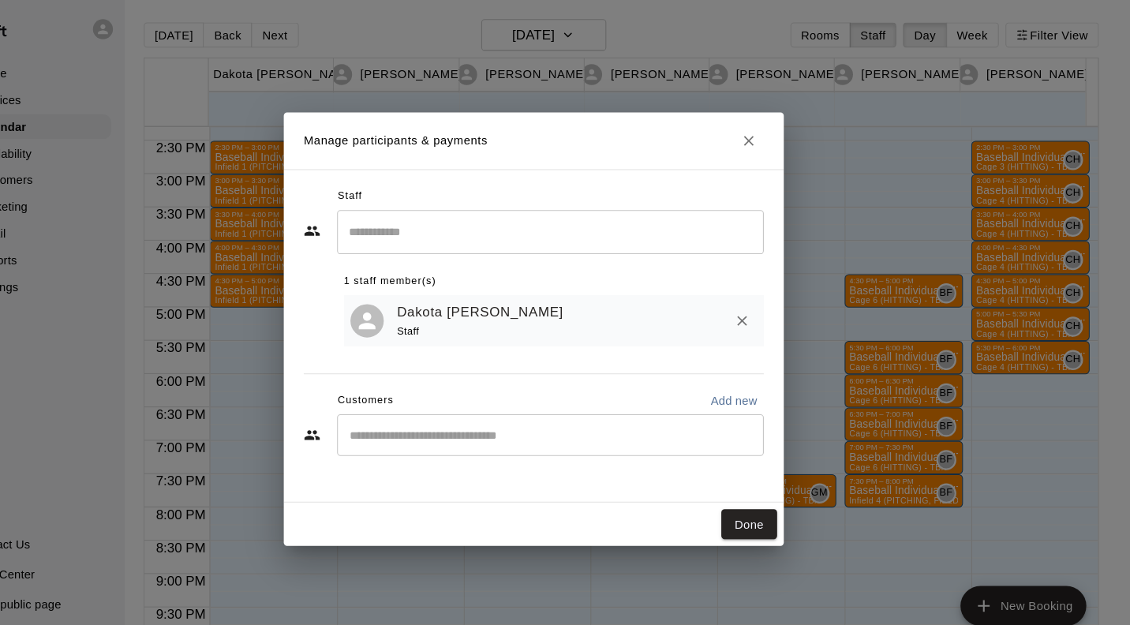
click at [789, 499] on button "Done" at bounding box center [768, 497] width 53 height 29
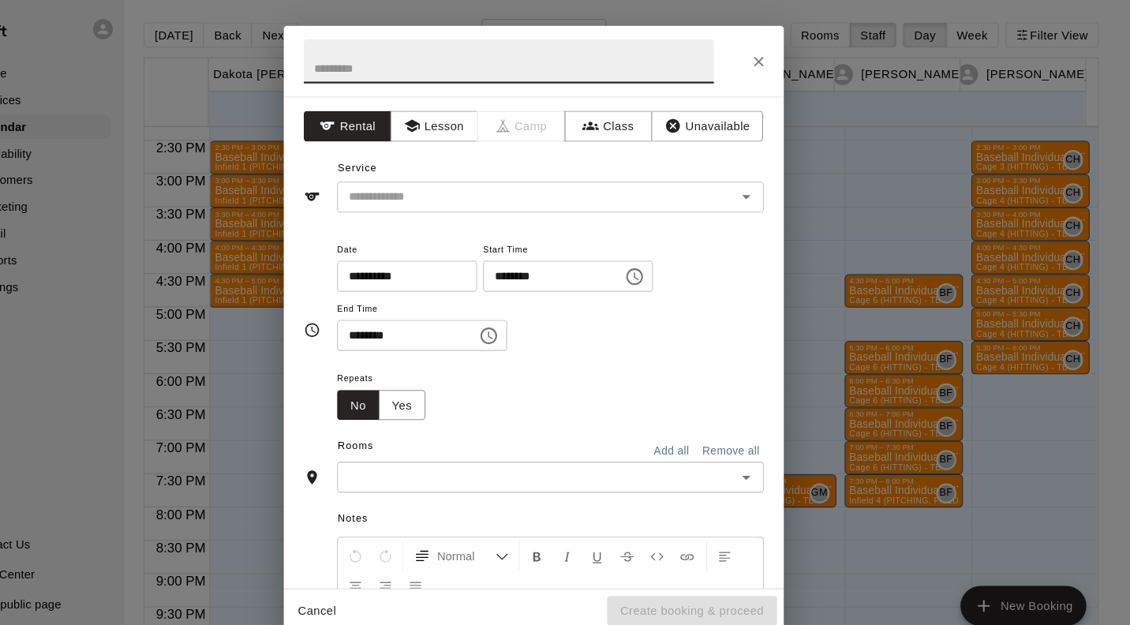
click at [478, 120] on button "Lesson" at bounding box center [470, 120] width 83 height 29
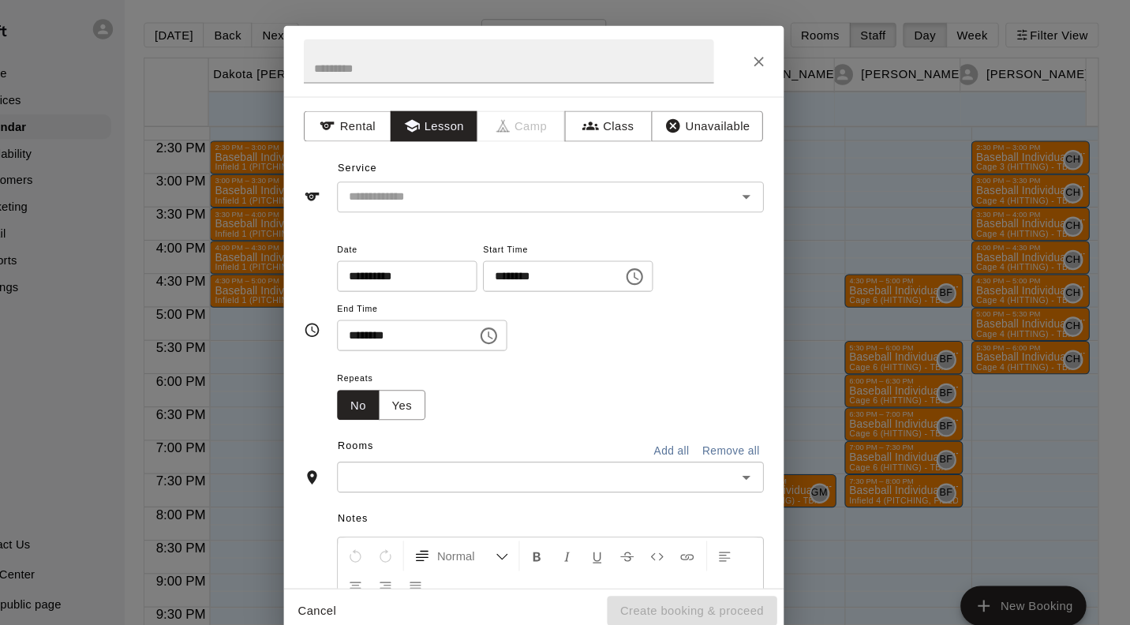
click at [474, 188] on input "text" at bounding box center [557, 188] width 348 height 20
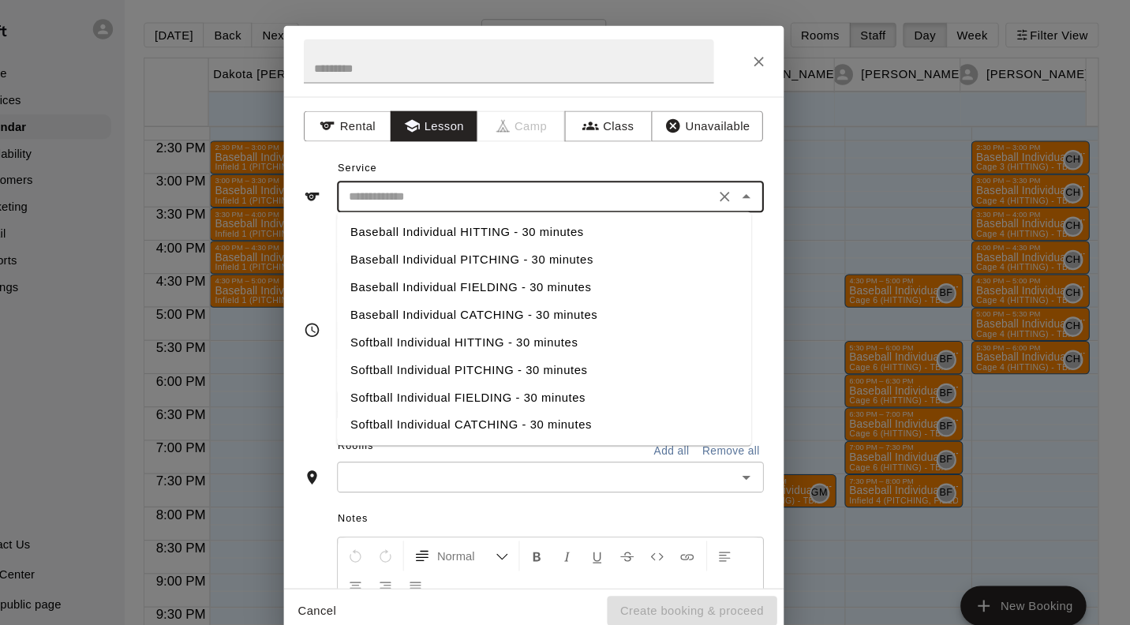
click at [523, 247] on li "Baseball Individual PITCHING - 30 minutes" at bounding box center [575, 247] width 392 height 26
type input "**********"
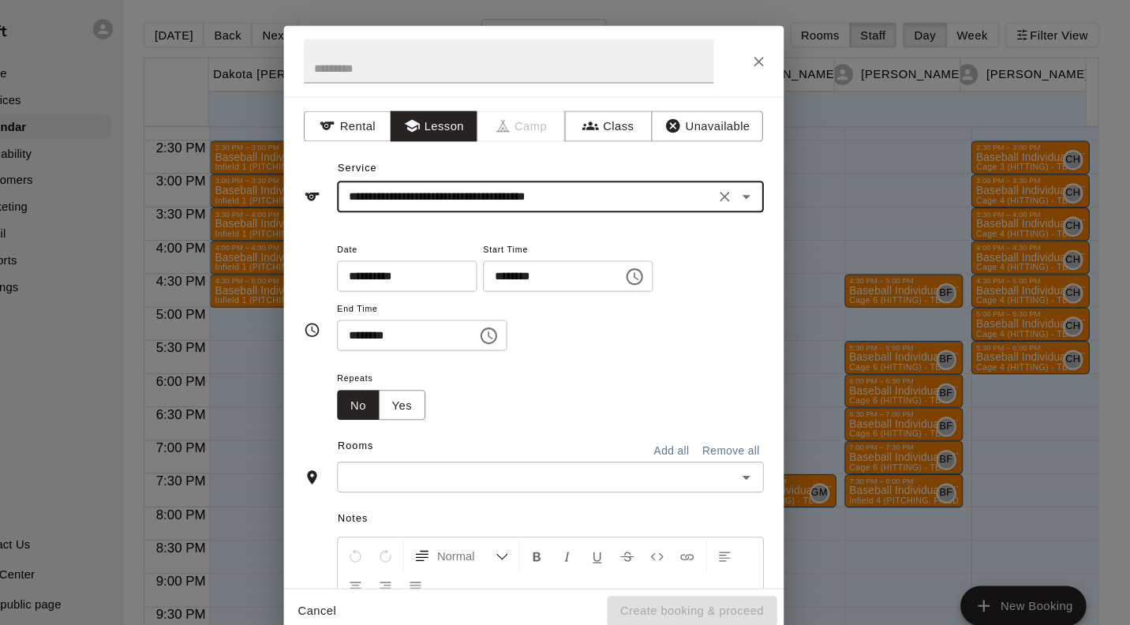
click at [701, 467] on div "​" at bounding box center [581, 452] width 404 height 29
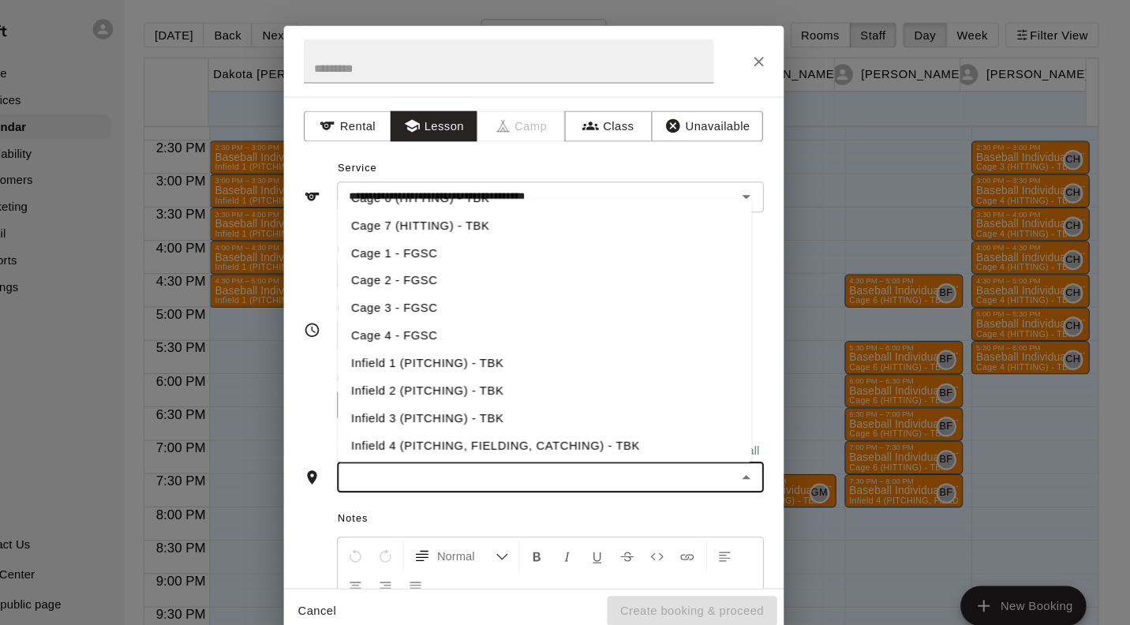
scroll to position [150, 0]
click at [509, 342] on li "Infield 1 (PITCHING) - TBK" at bounding box center [575, 344] width 392 height 26
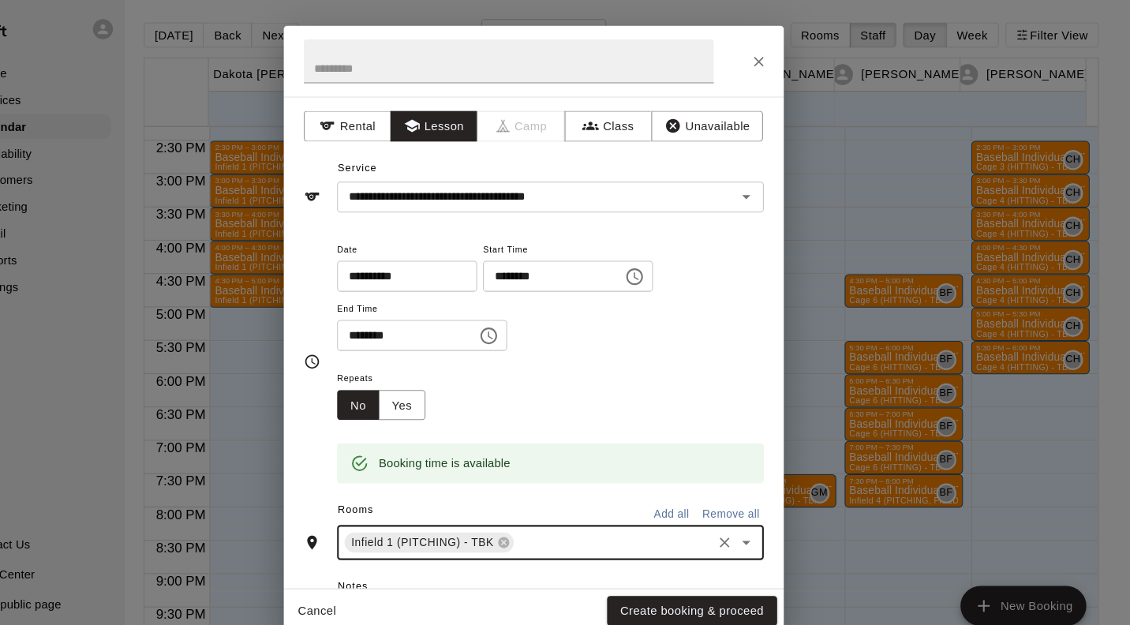
click at [743, 579] on button "Create booking & proceed" at bounding box center [714, 579] width 161 height 29
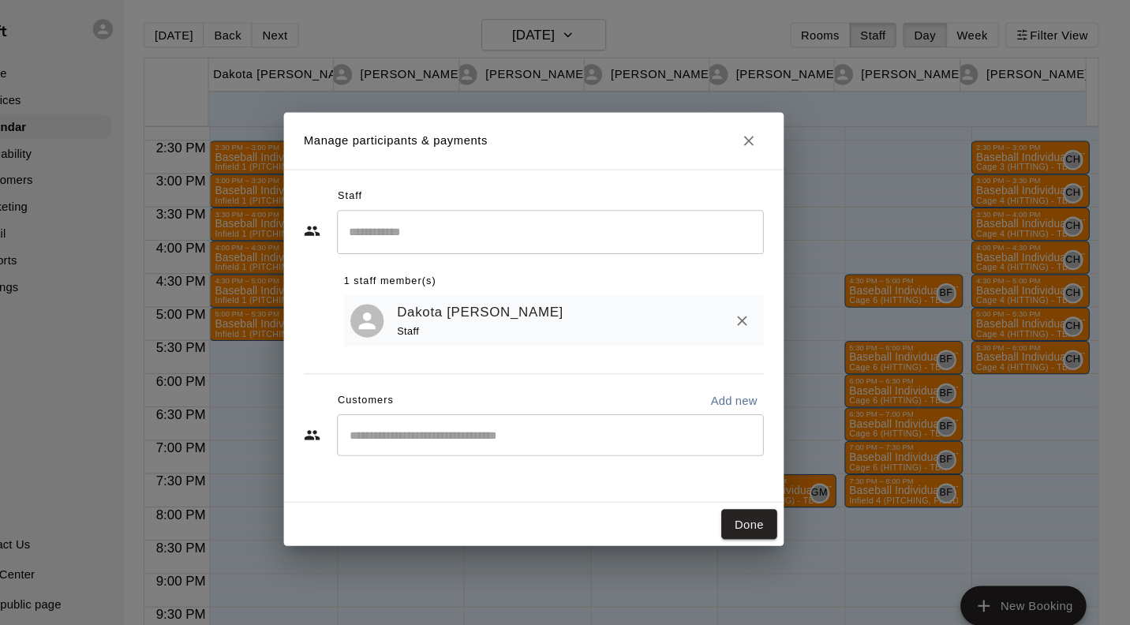
click at [779, 497] on button "Done" at bounding box center [768, 497] width 53 height 29
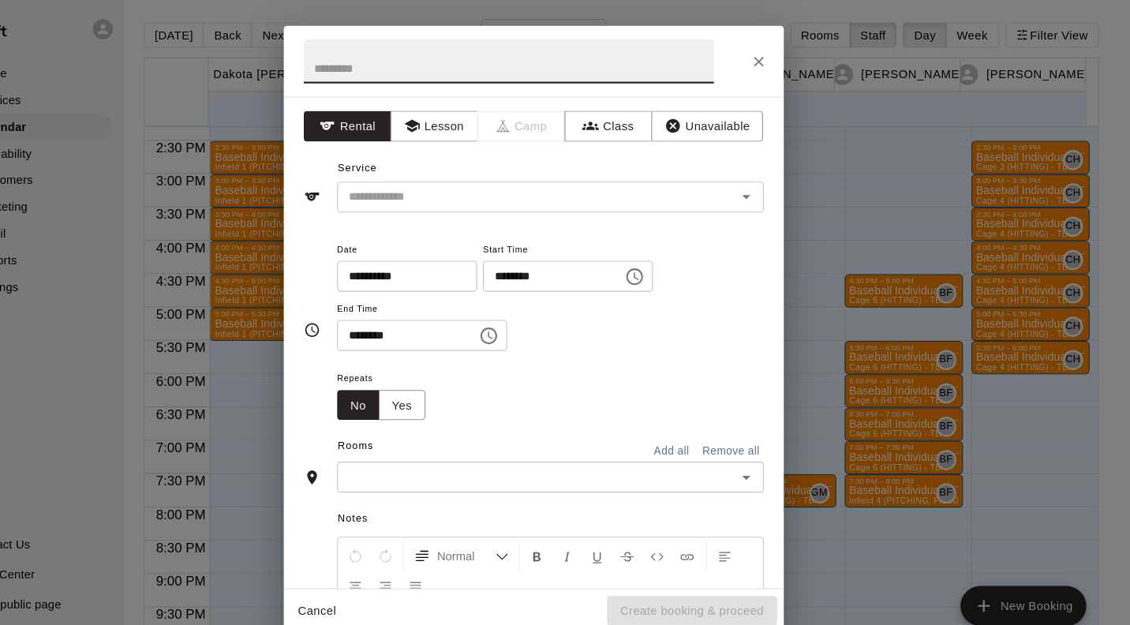
click at [486, 122] on button "Lesson" at bounding box center [470, 120] width 83 height 29
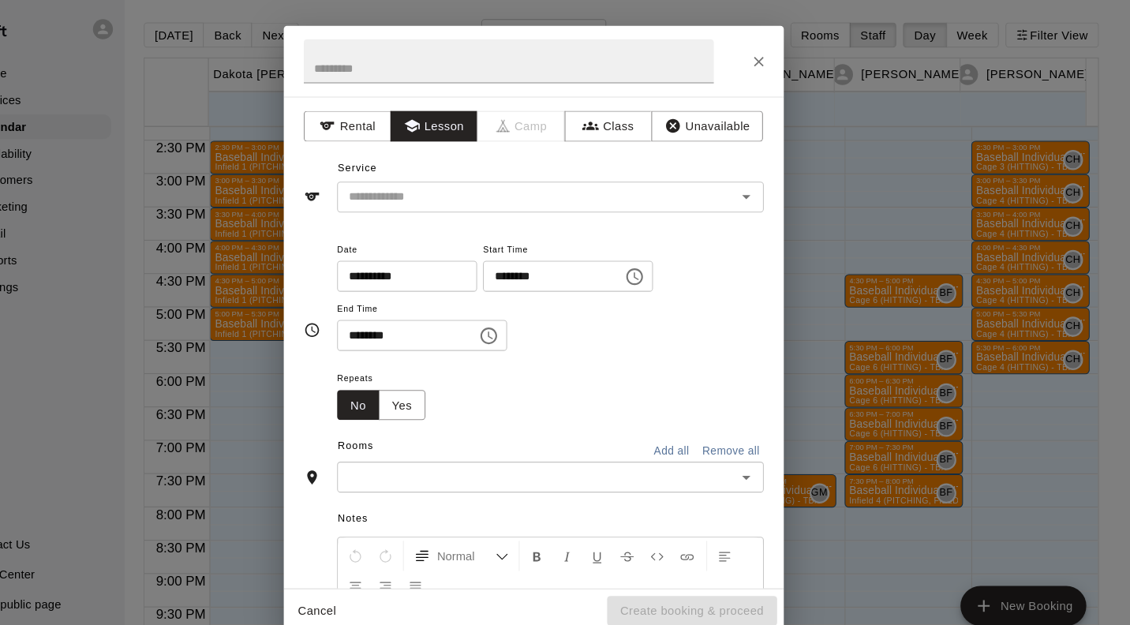
click at [503, 186] on input "text" at bounding box center [557, 188] width 348 height 20
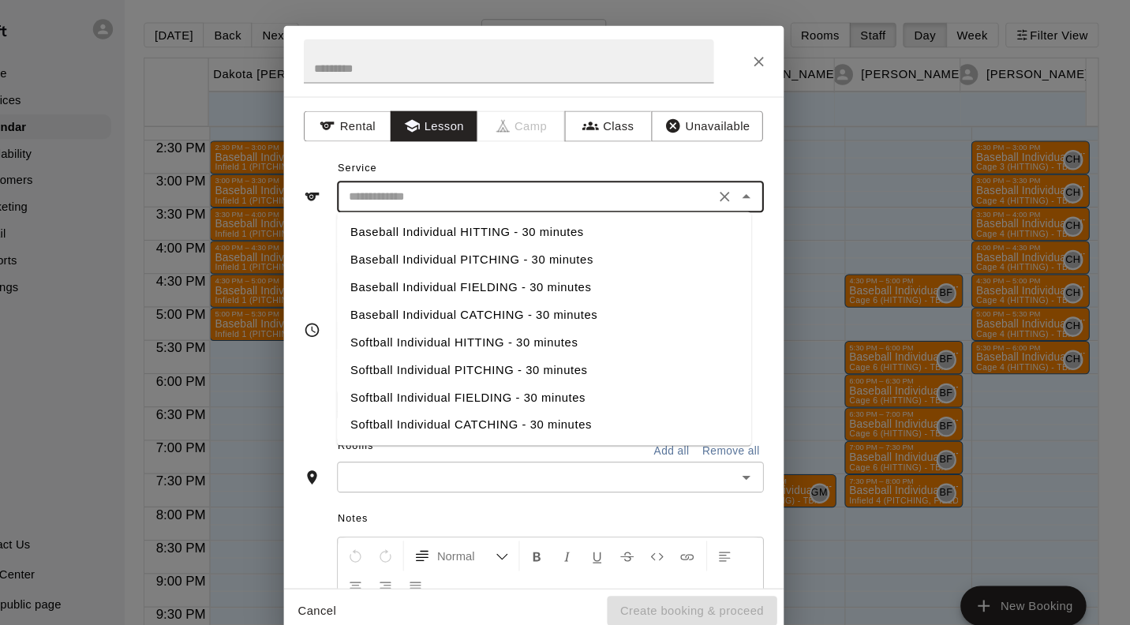
click at [529, 246] on li "Baseball Individual PITCHING - 30 minutes" at bounding box center [575, 247] width 392 height 26
type input "**********"
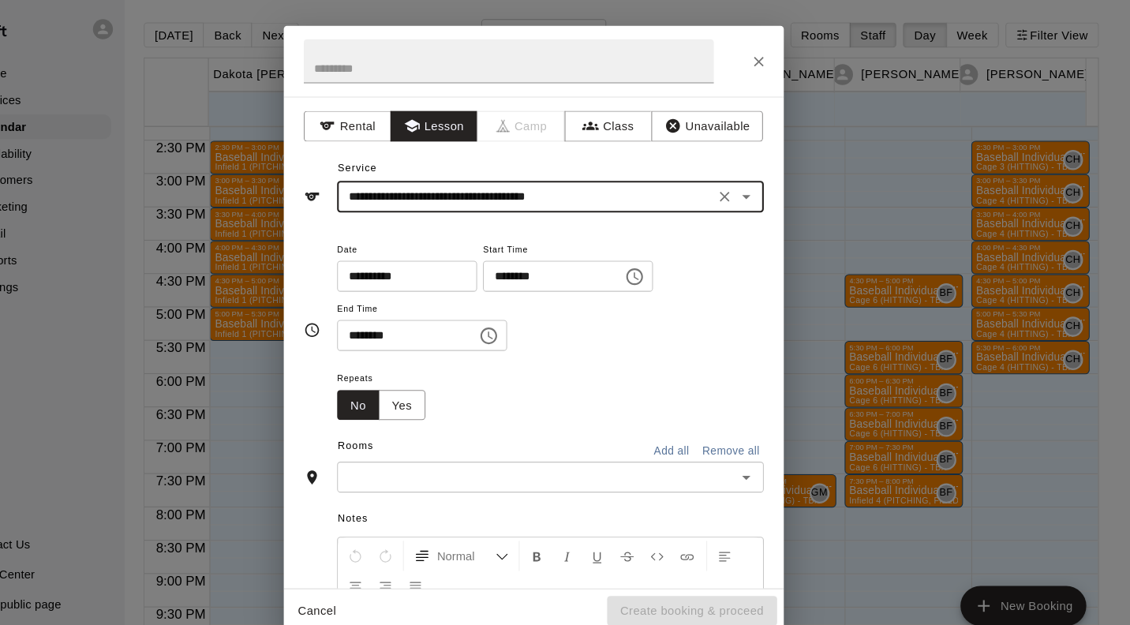
click at [551, 452] on input "text" at bounding box center [567, 453] width 368 height 20
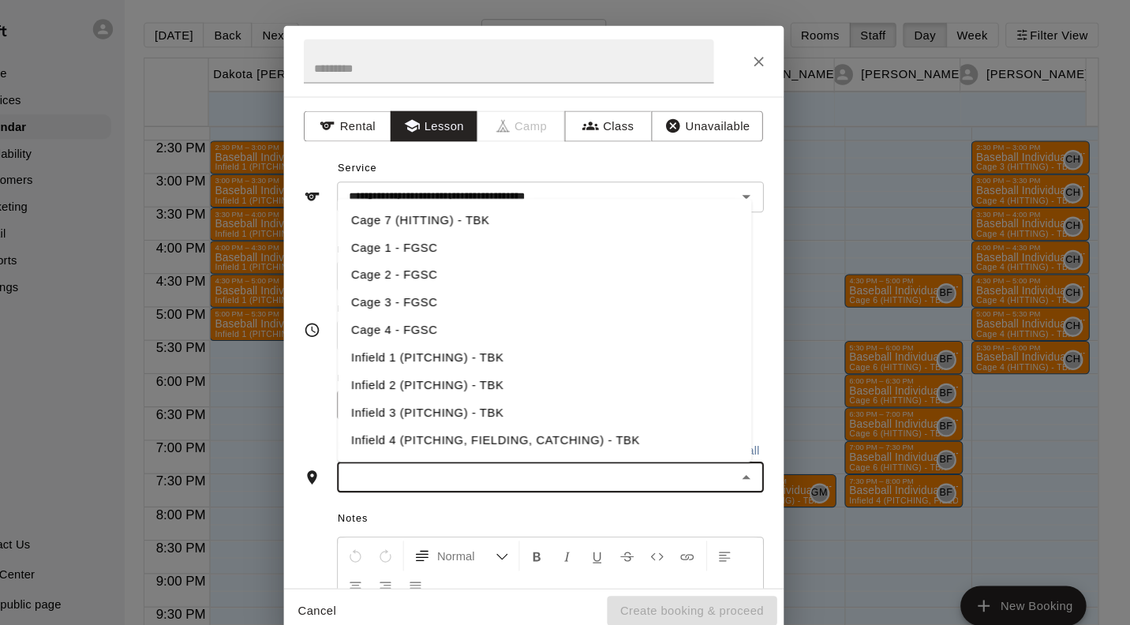
scroll to position [155, 0]
click at [531, 340] on li "Infield 1 (PITCHING) - TBK" at bounding box center [575, 340] width 392 height 26
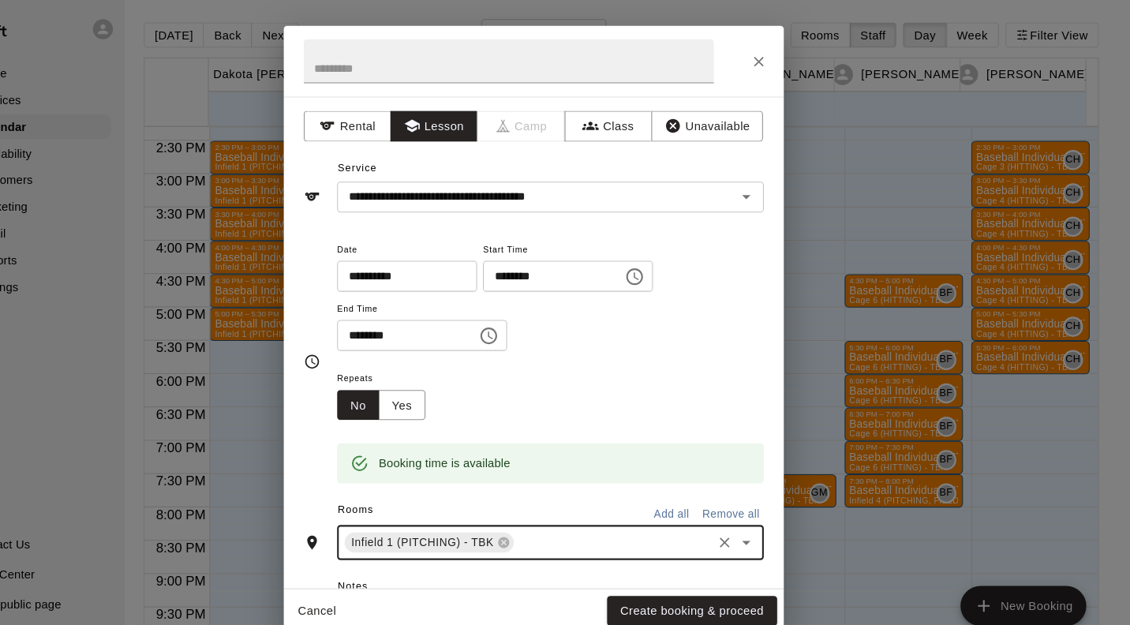
click at [734, 581] on button "Create booking & proceed" at bounding box center [714, 579] width 161 height 29
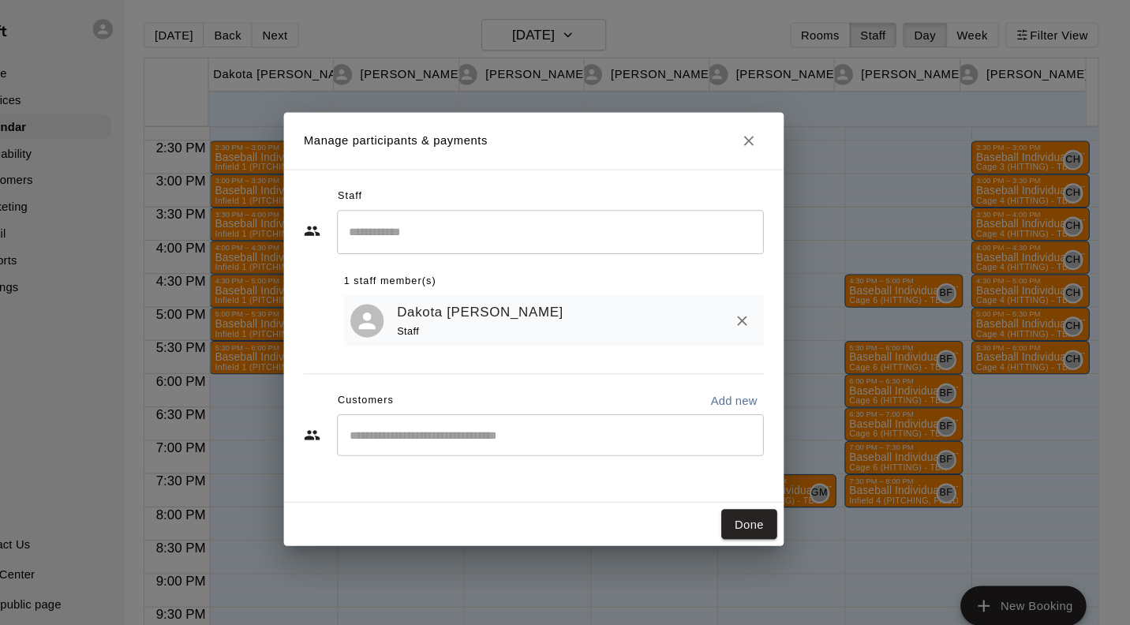
click at [778, 499] on button "Done" at bounding box center [768, 497] width 53 height 29
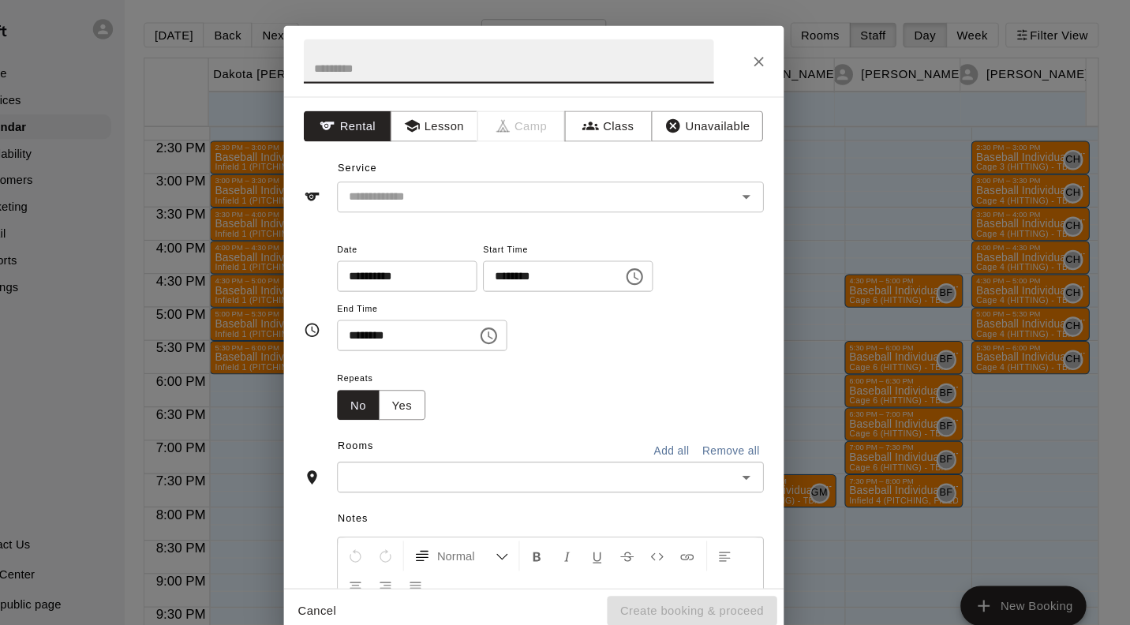
click at [484, 114] on button "Lesson" at bounding box center [470, 120] width 83 height 29
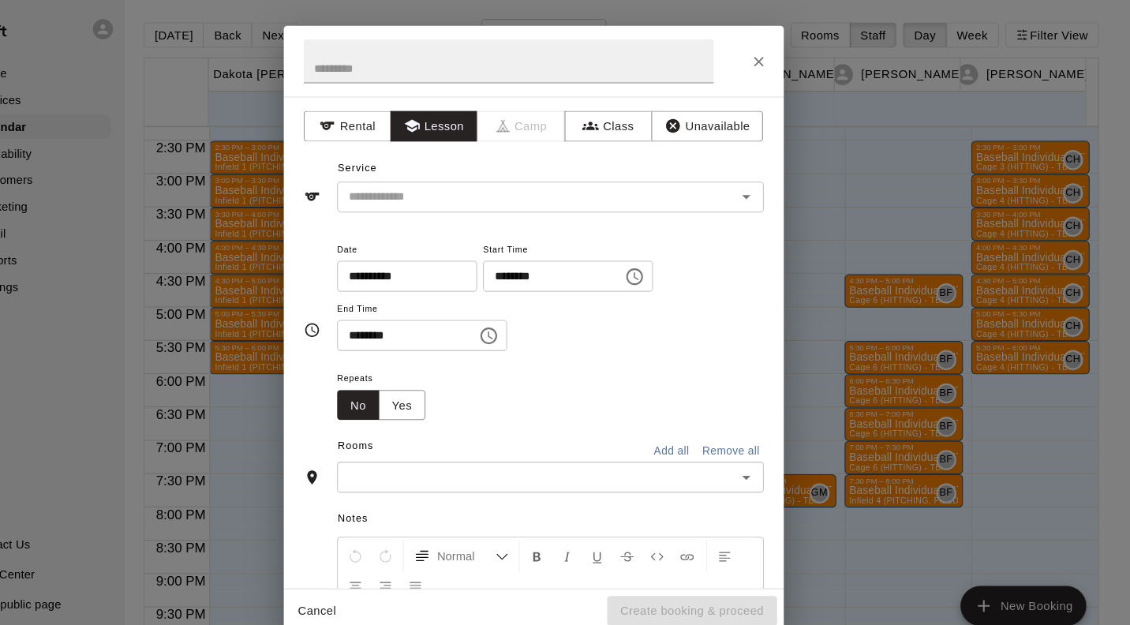
click at [708, 190] on input "text" at bounding box center [557, 188] width 348 height 20
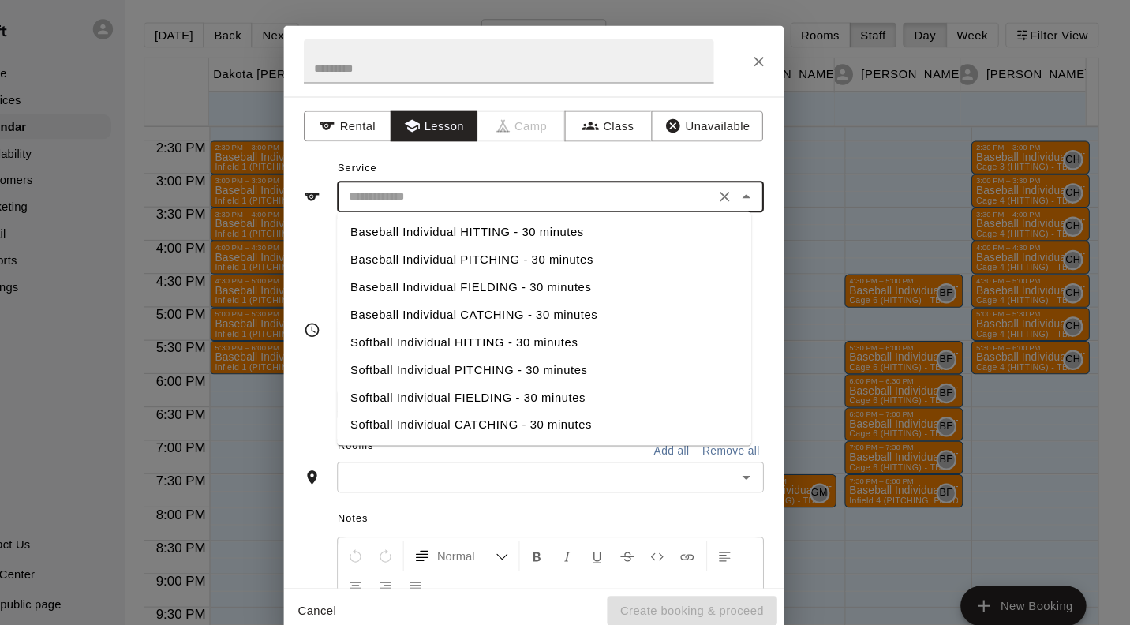
click at [577, 273] on li "Baseball Individual FIELDING - 30 minutes" at bounding box center [575, 273] width 392 height 26
type input "**********"
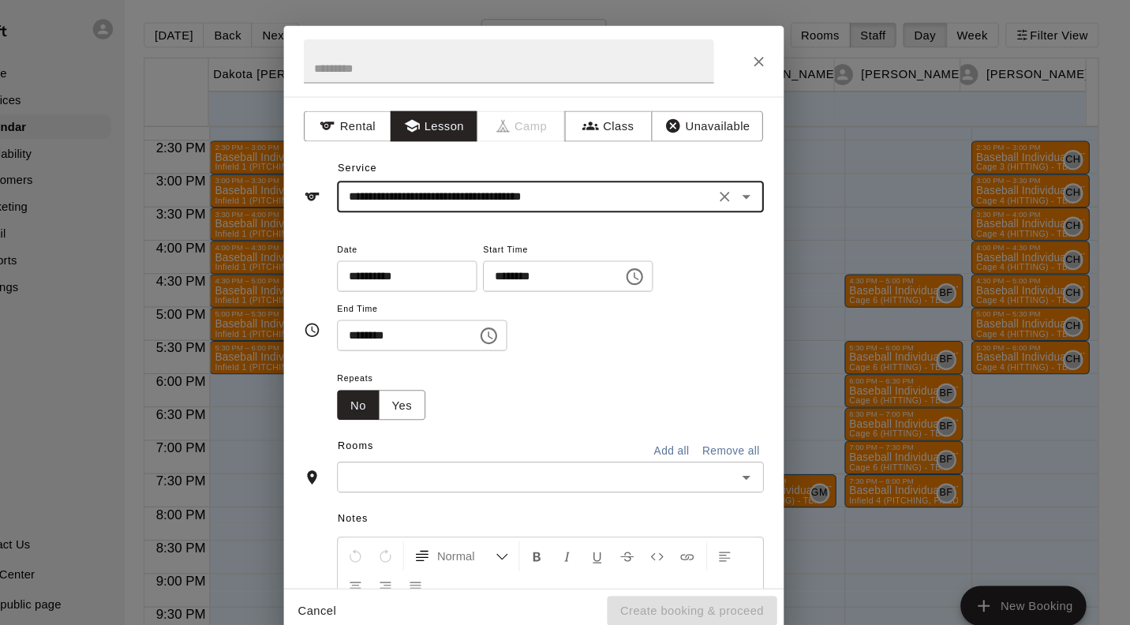
click at [685, 450] on input "text" at bounding box center [567, 453] width 368 height 20
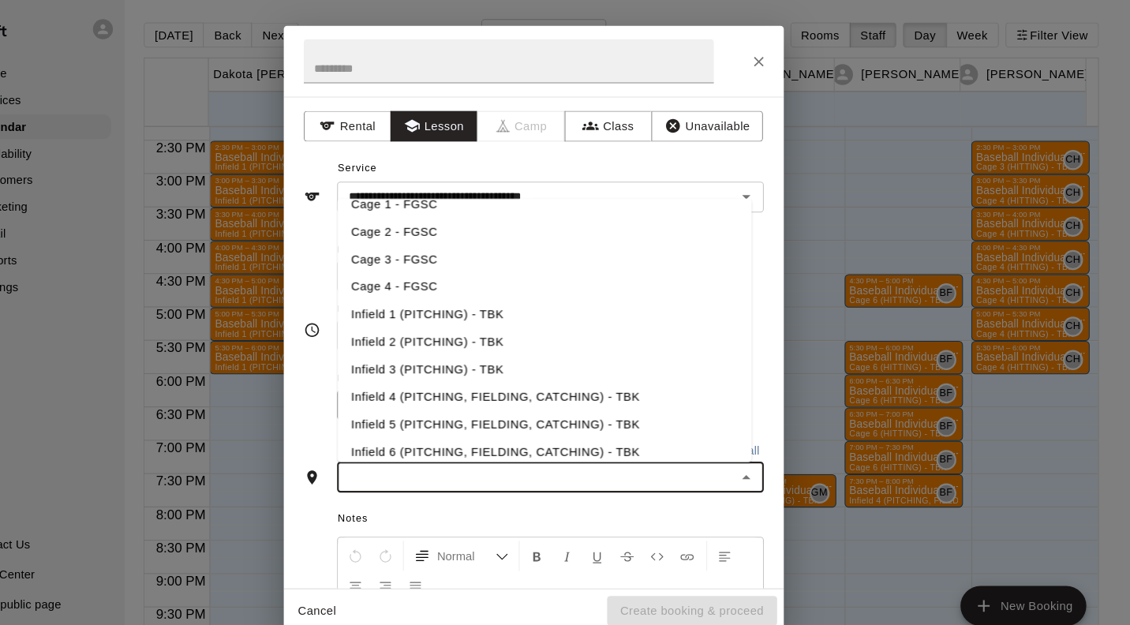
scroll to position [197, 0]
click at [649, 376] on li "Infield 4 (PITCHING, FIELDING, CATCHING) - TBK" at bounding box center [575, 375] width 392 height 26
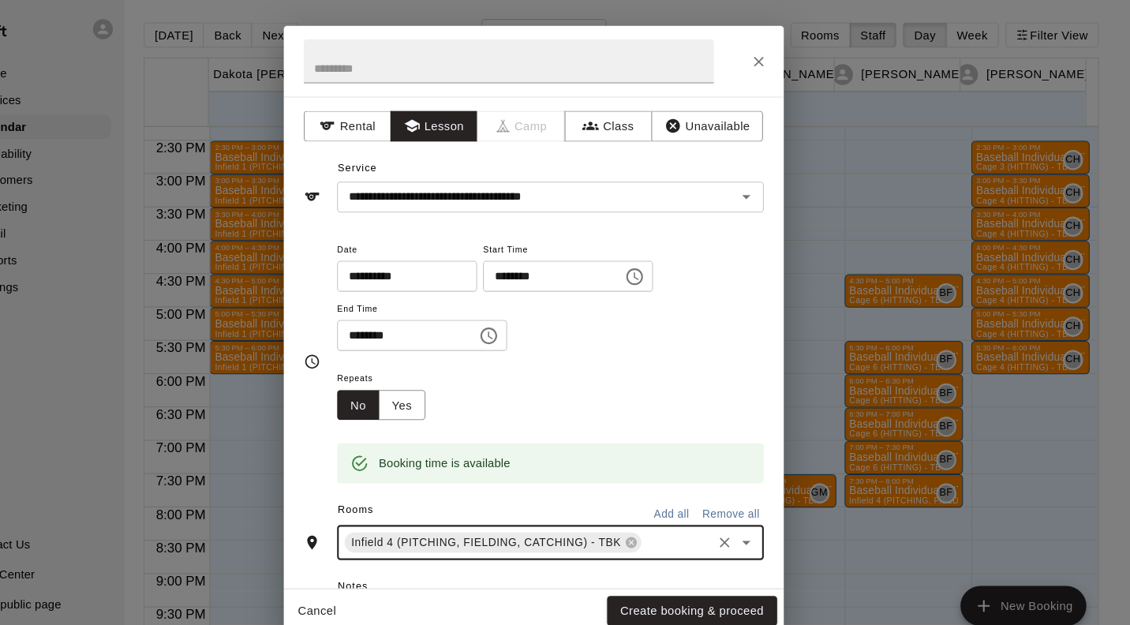
click at [757, 583] on button "Create booking & proceed" at bounding box center [714, 579] width 161 height 29
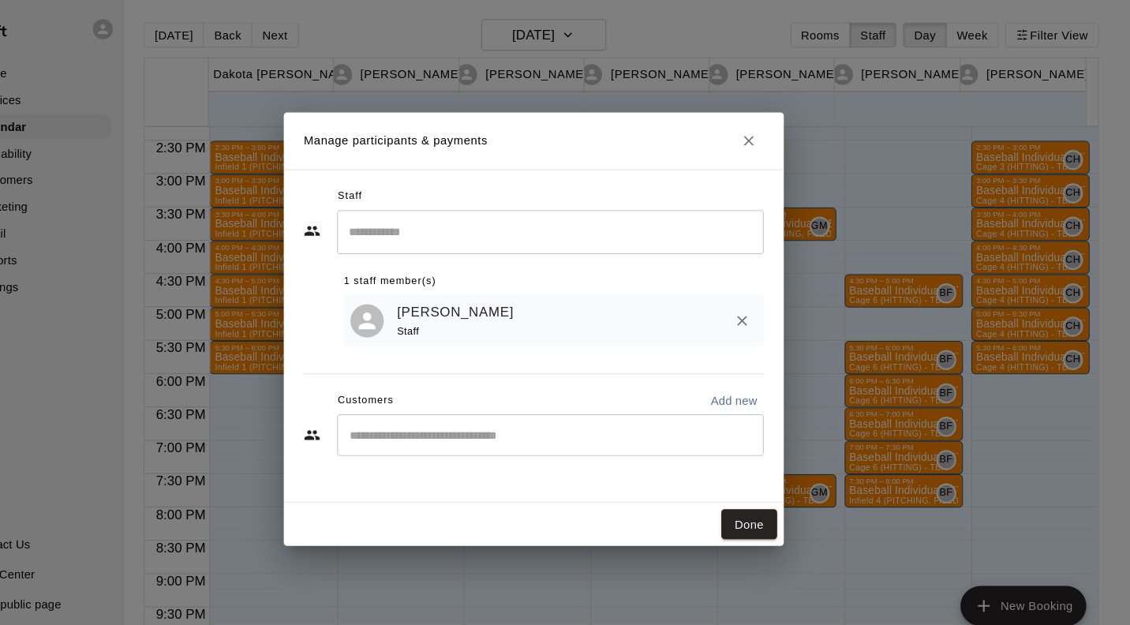
click at [778, 499] on button "Done" at bounding box center [768, 497] width 53 height 29
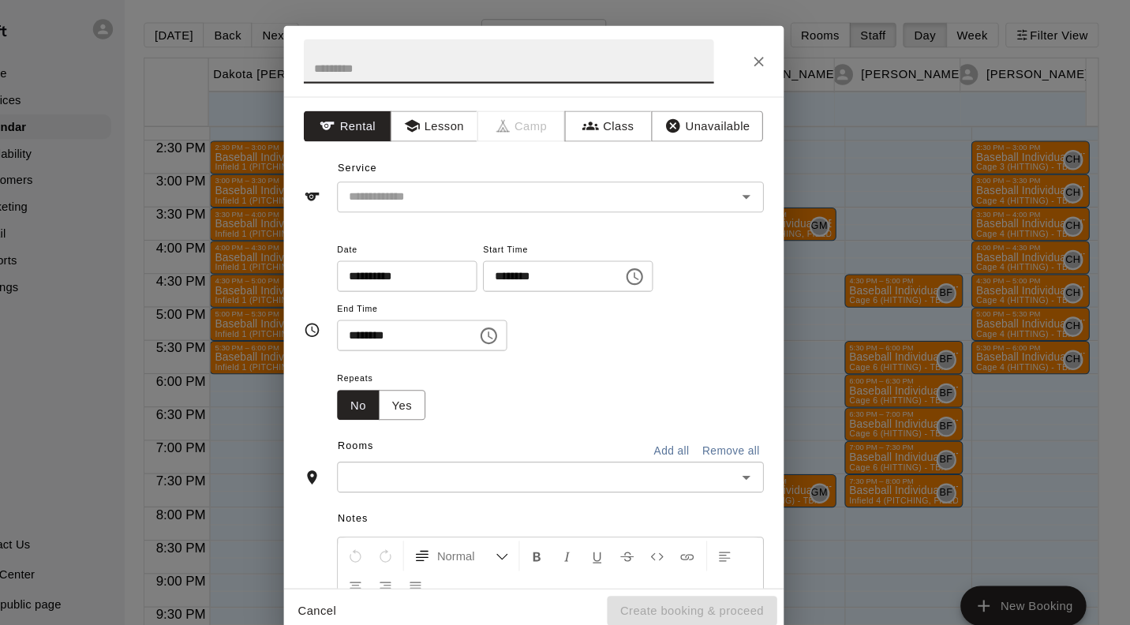
click at [469, 127] on button "Lesson" at bounding box center [470, 120] width 83 height 29
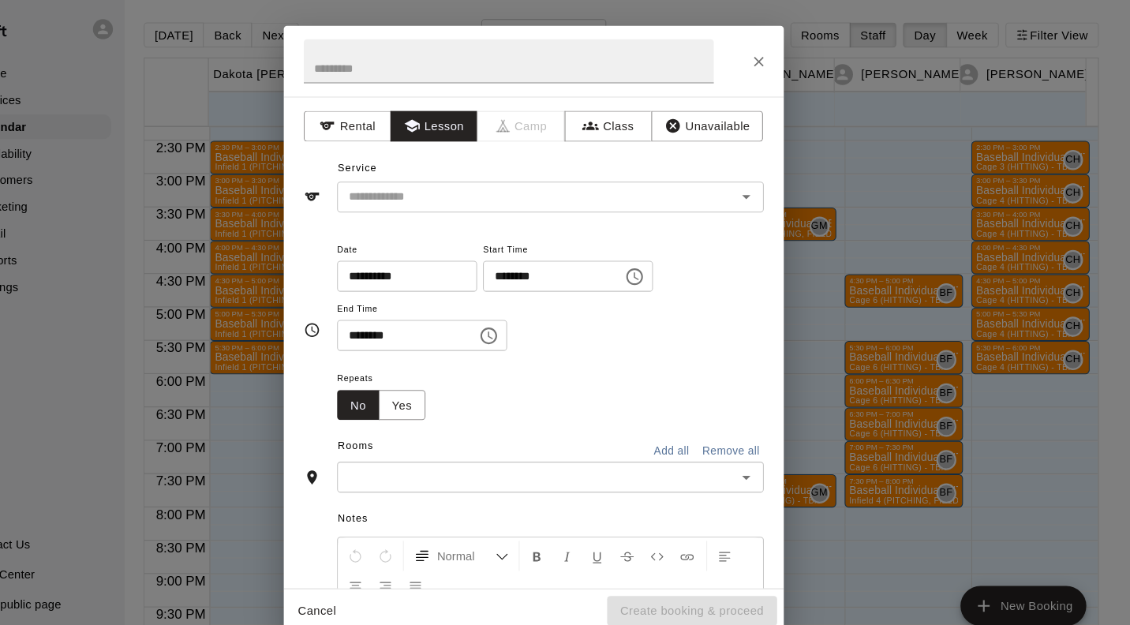
click at [544, 192] on input "text" at bounding box center [557, 188] width 348 height 20
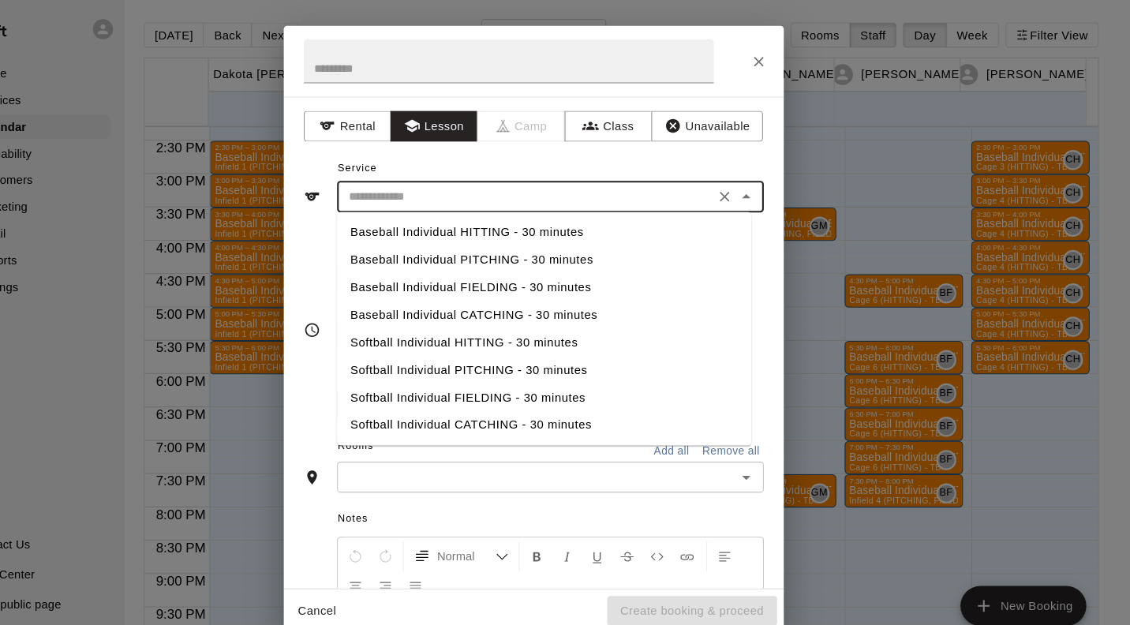
click at [579, 219] on li "Baseball Individual HITTING - 30 minutes" at bounding box center [575, 221] width 392 height 26
type input "**********"
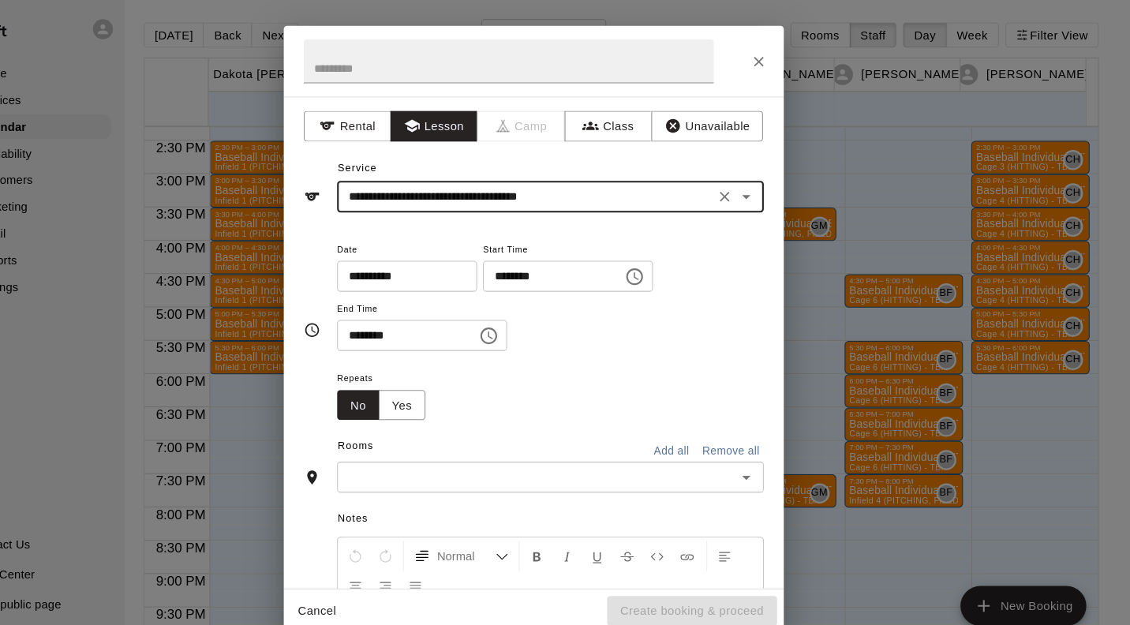
click at [462, 454] on input "text" at bounding box center [567, 453] width 368 height 20
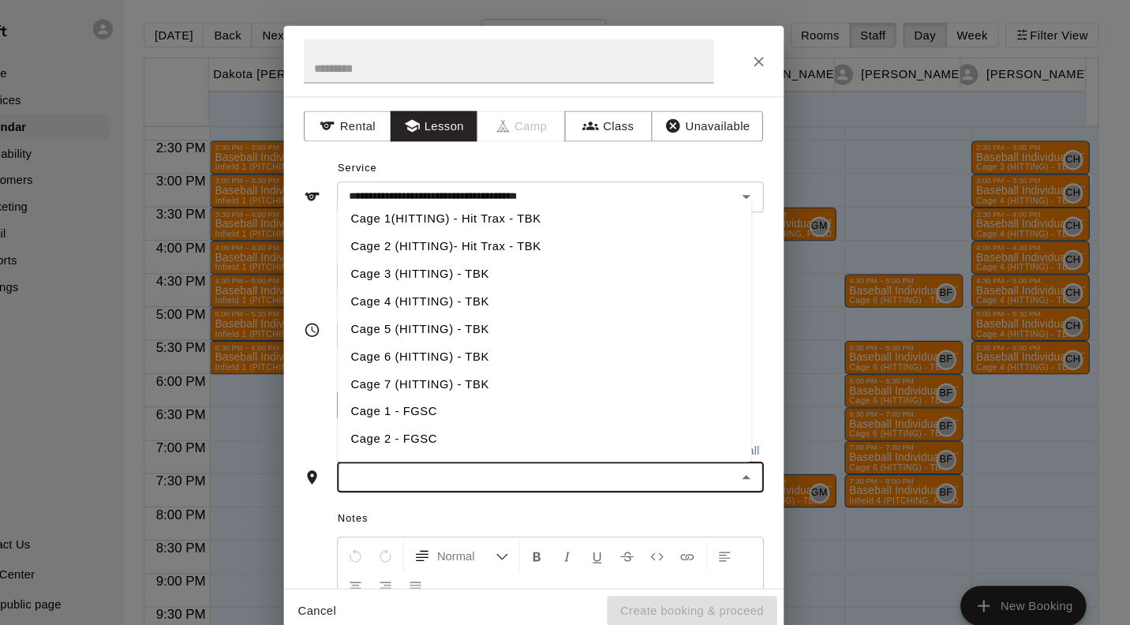
click at [503, 260] on li "Cage 3 (HITTING) - TBK" at bounding box center [575, 260] width 392 height 26
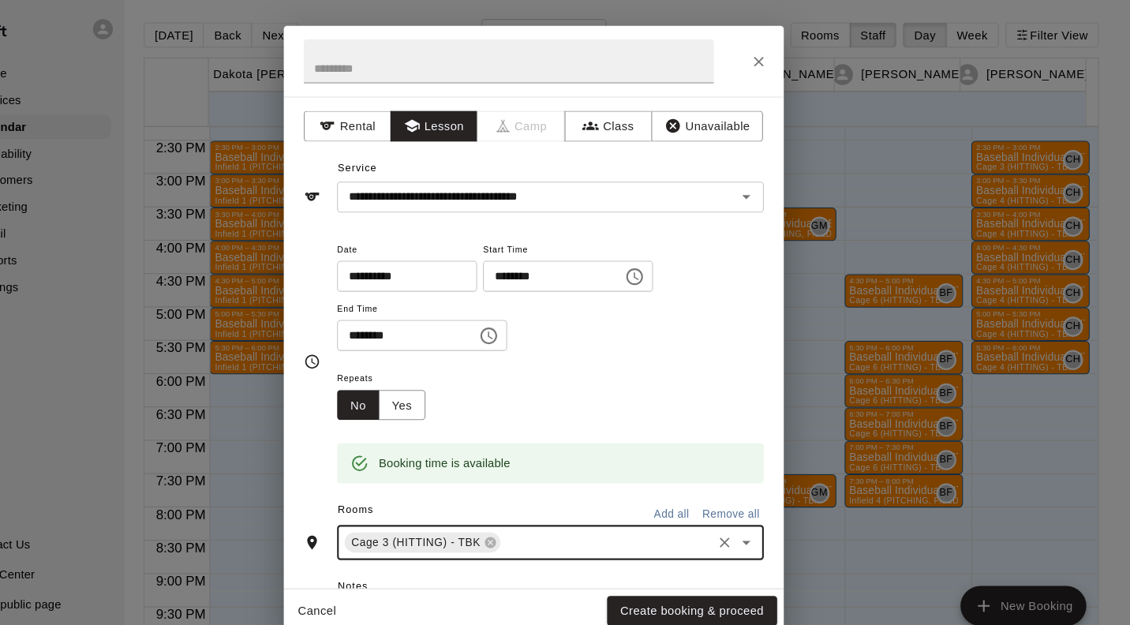
click at [733, 580] on button "Create booking & proceed" at bounding box center [714, 579] width 161 height 29
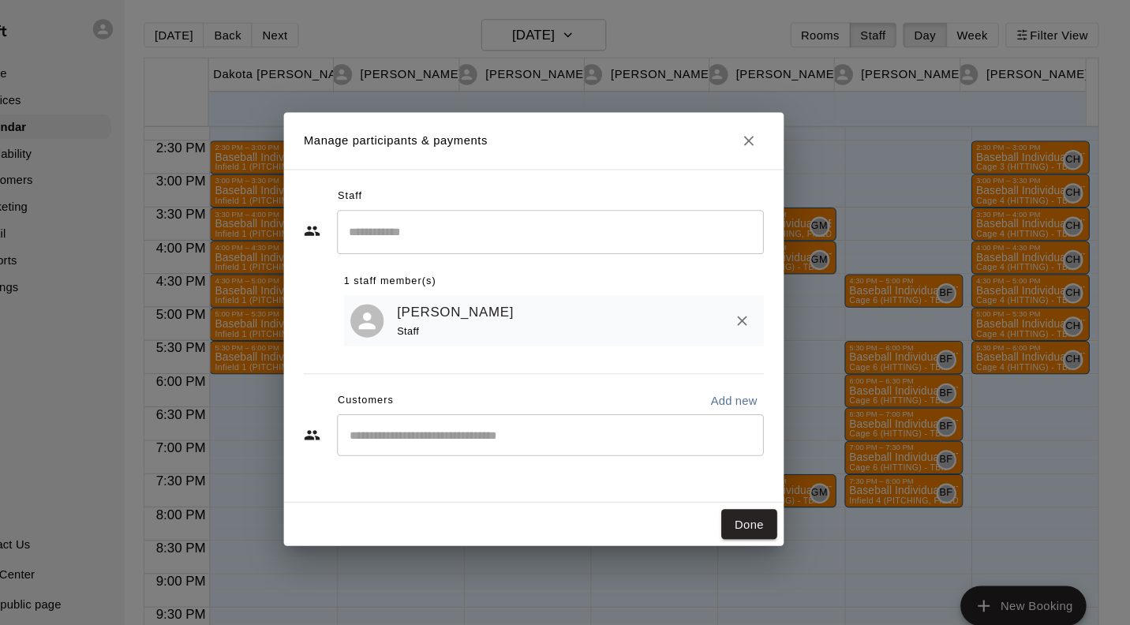
click at [776, 499] on button "Done" at bounding box center [768, 497] width 53 height 29
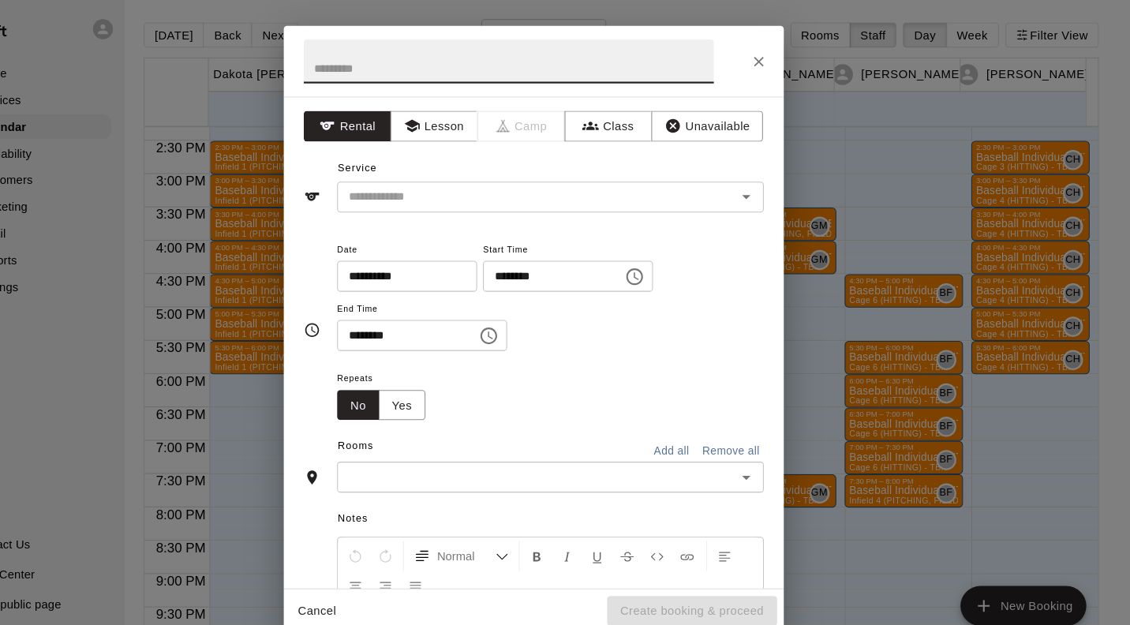
click at [489, 109] on button "Lesson" at bounding box center [470, 120] width 83 height 29
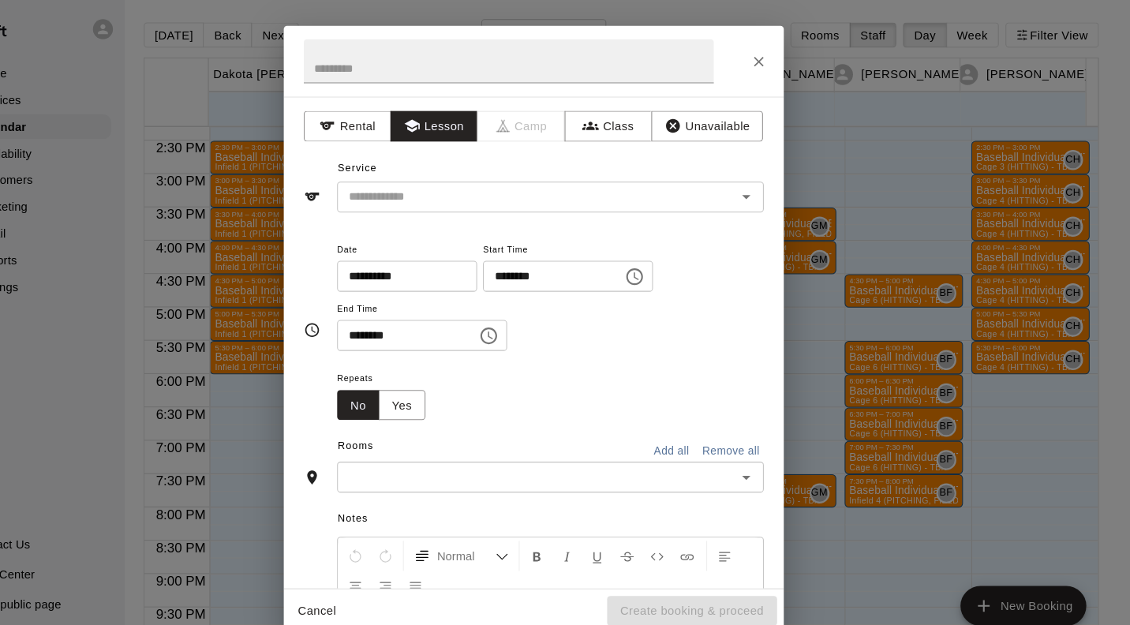
click at [548, 193] on input "text" at bounding box center [557, 188] width 348 height 20
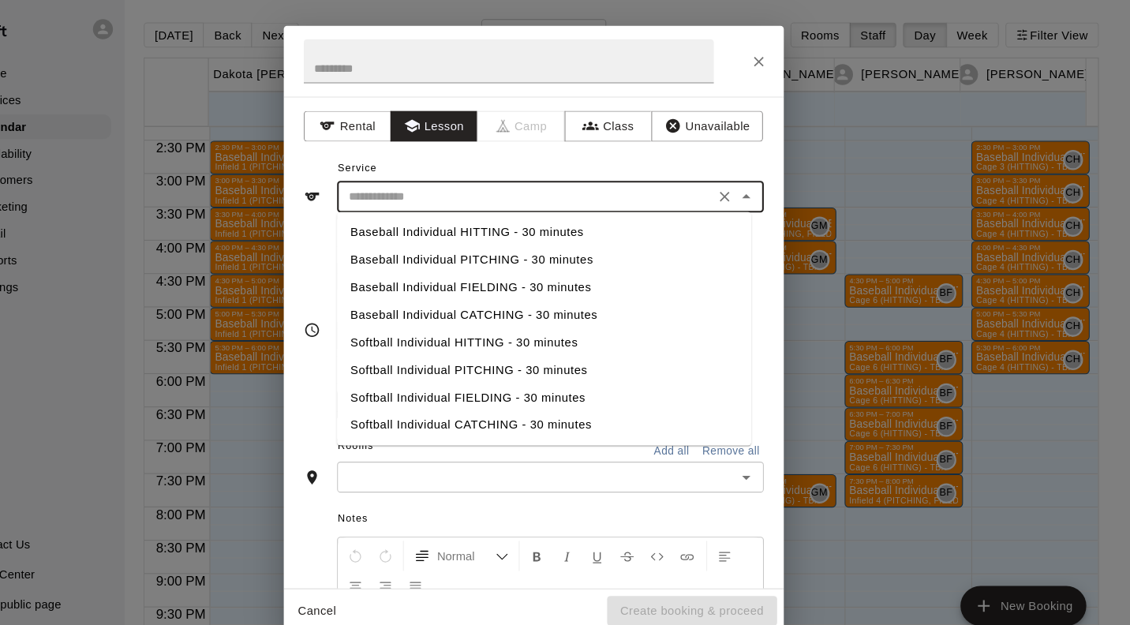
click at [569, 219] on li "Baseball Individual HITTING - 30 minutes" at bounding box center [575, 221] width 392 height 26
type input "**********"
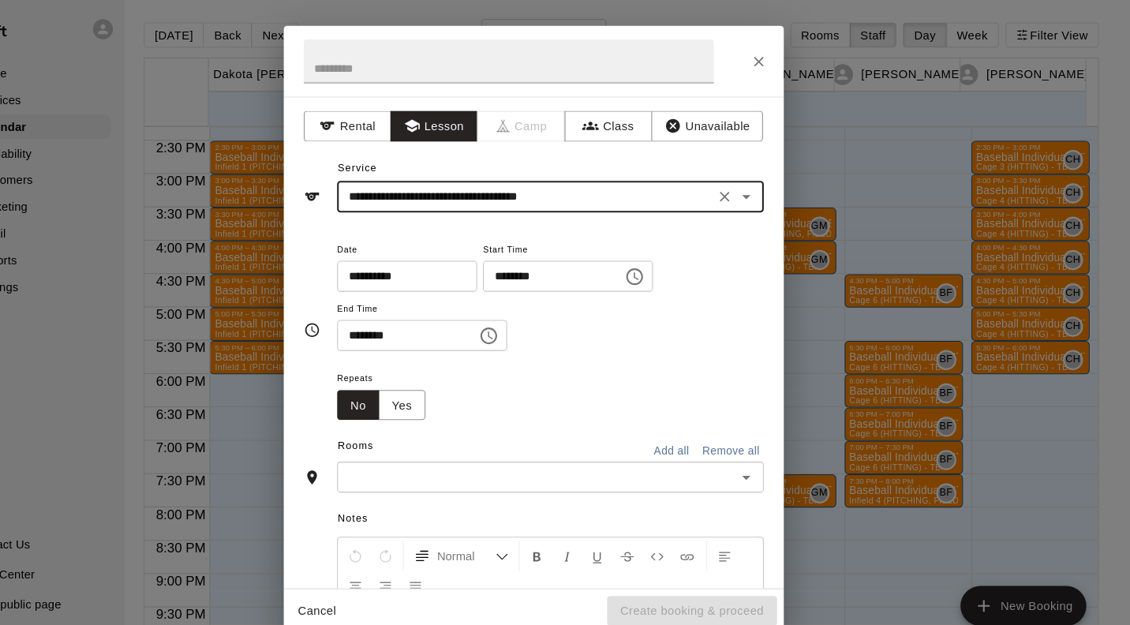
click at [627, 453] on input "text" at bounding box center [567, 453] width 368 height 20
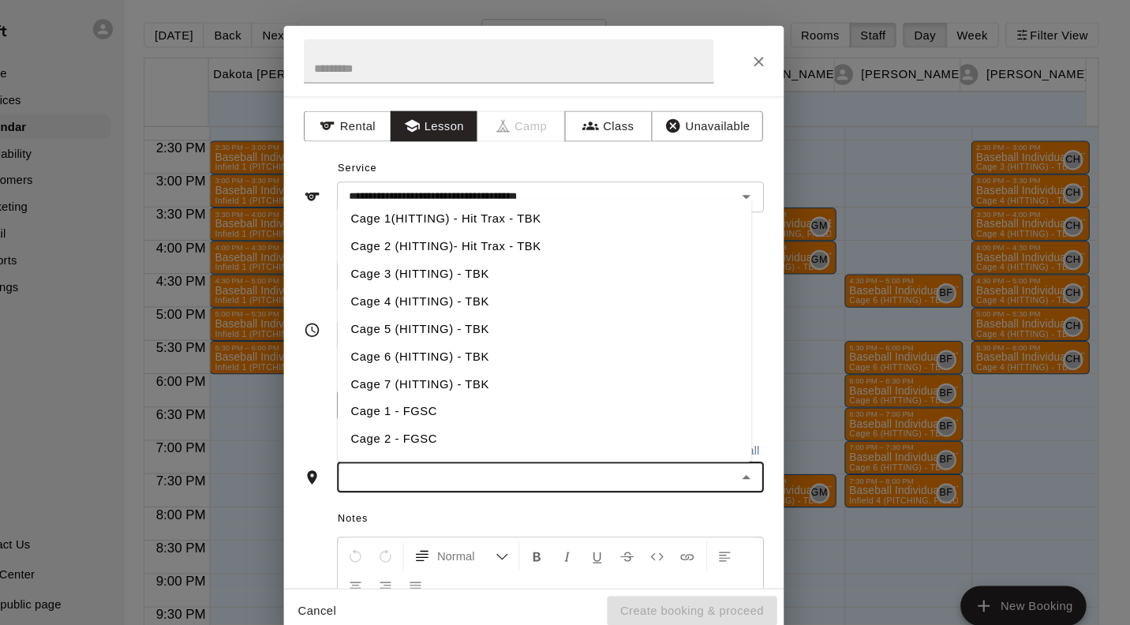
click at [518, 260] on li "Cage 3 (HITTING) - TBK" at bounding box center [575, 260] width 392 height 26
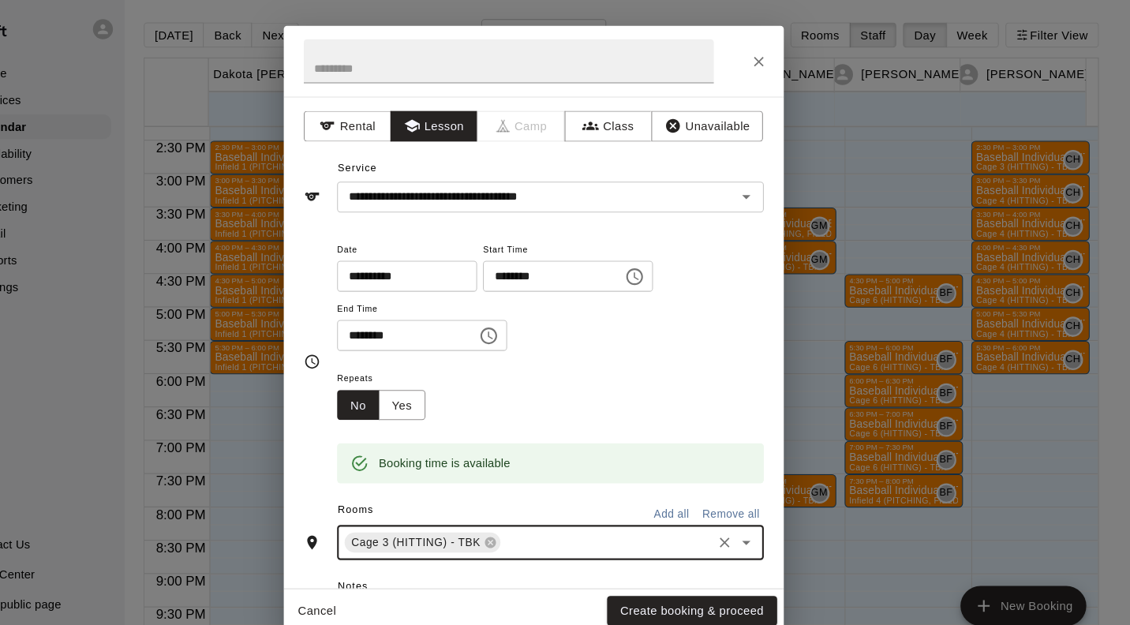
click at [756, 578] on button "Create booking & proceed" at bounding box center [714, 579] width 161 height 29
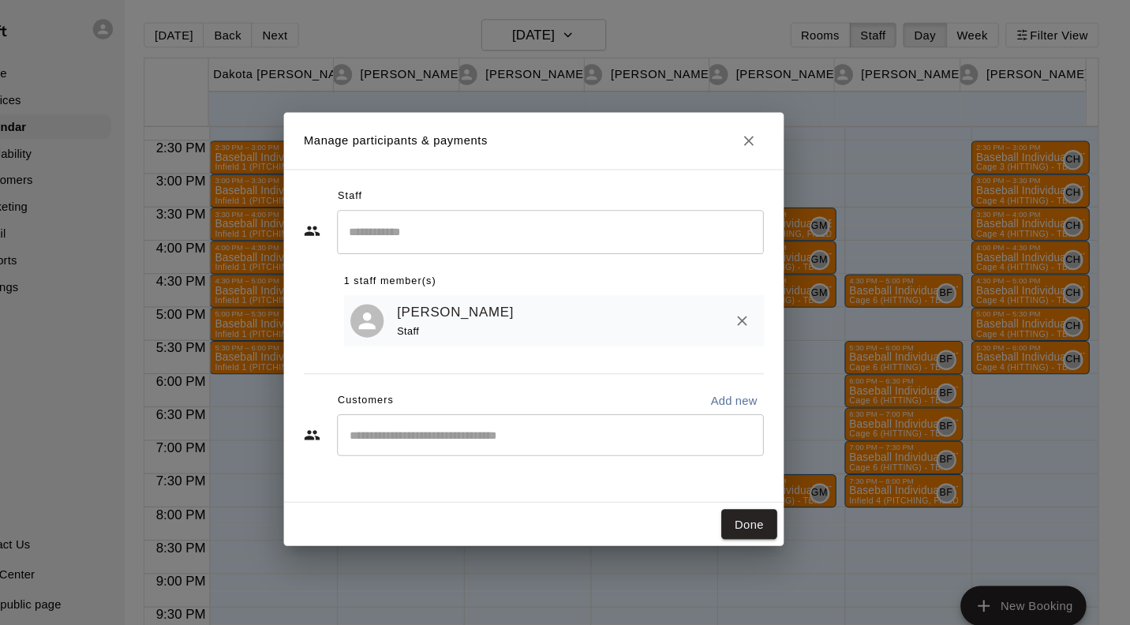
click at [771, 504] on button "Done" at bounding box center [768, 497] width 53 height 29
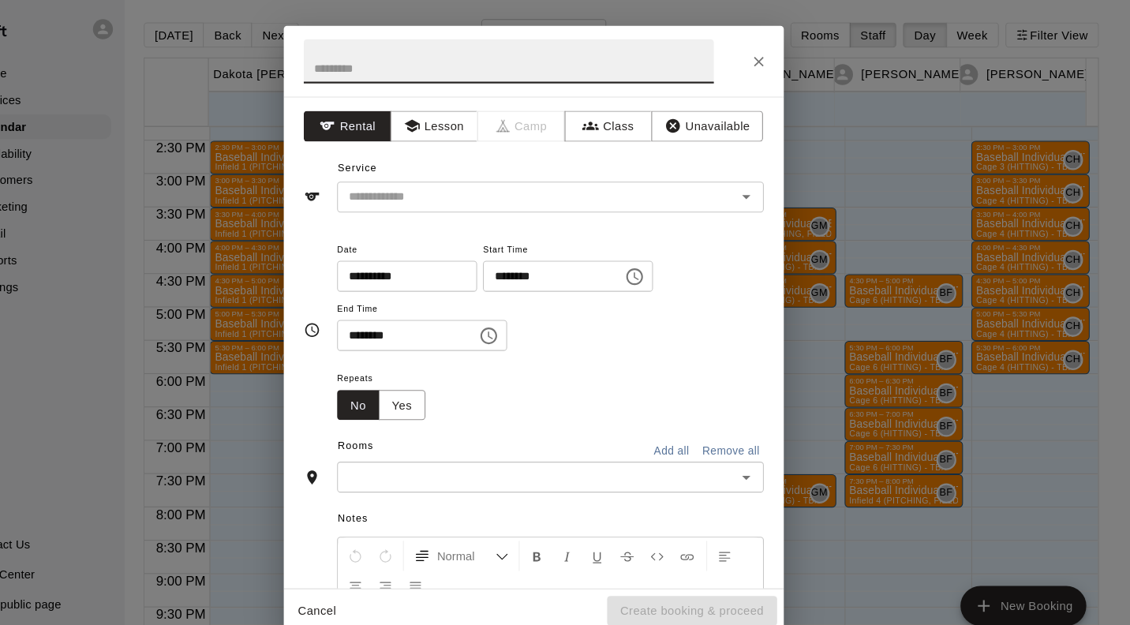
click at [474, 119] on button "Lesson" at bounding box center [470, 120] width 83 height 29
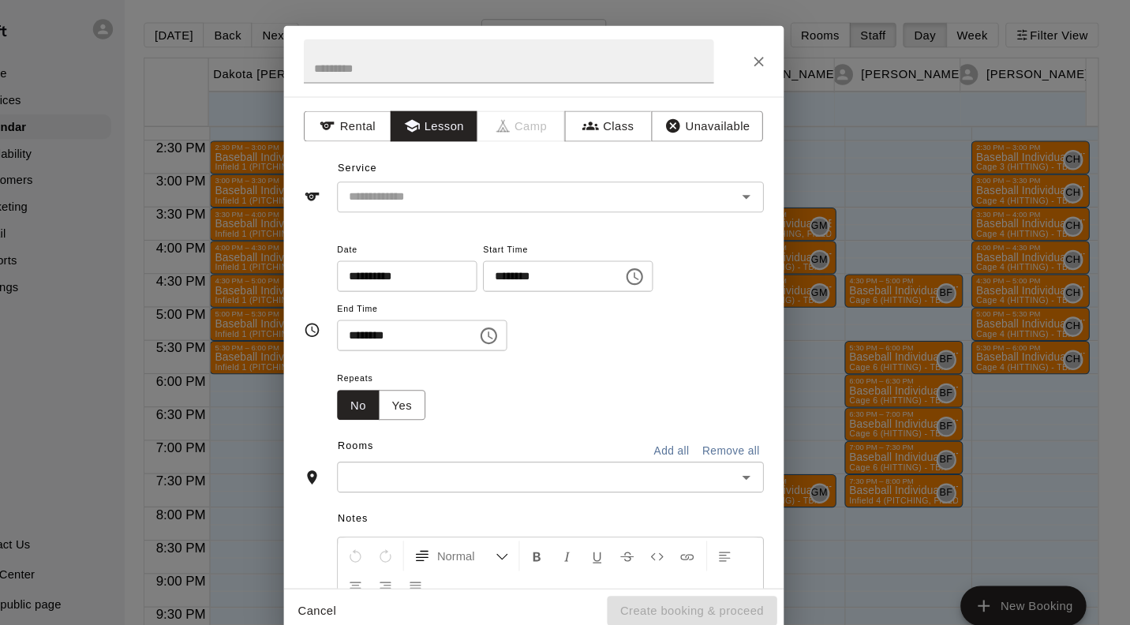
click at [653, 180] on input "text" at bounding box center [557, 188] width 348 height 20
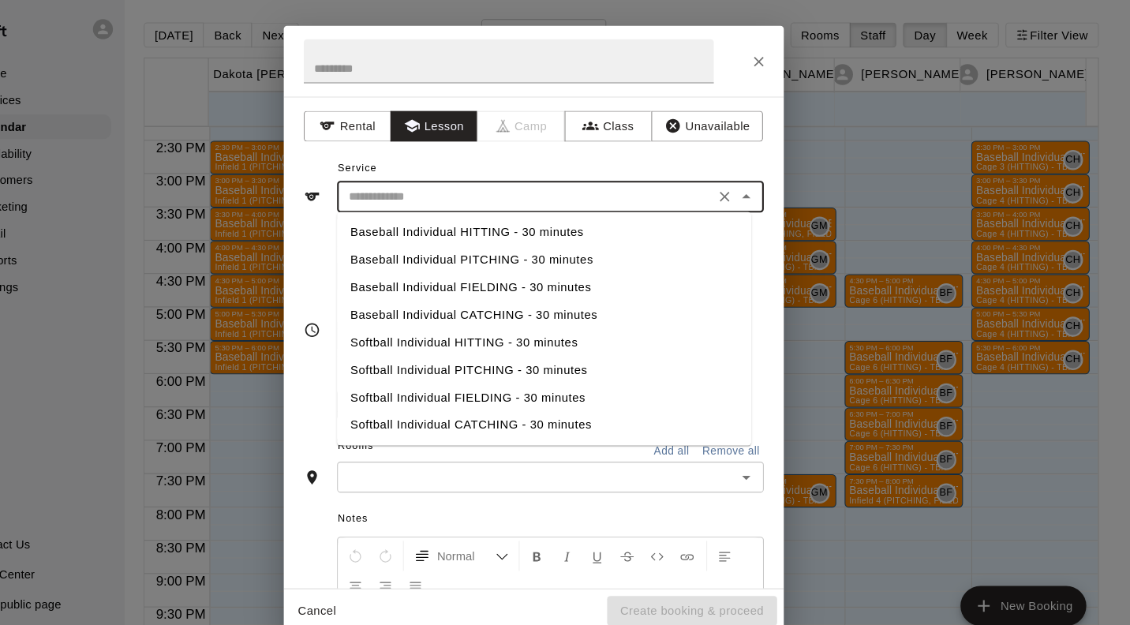
click at [561, 219] on li "Baseball Individual HITTING - 30 minutes" at bounding box center [575, 221] width 392 height 26
type input "**********"
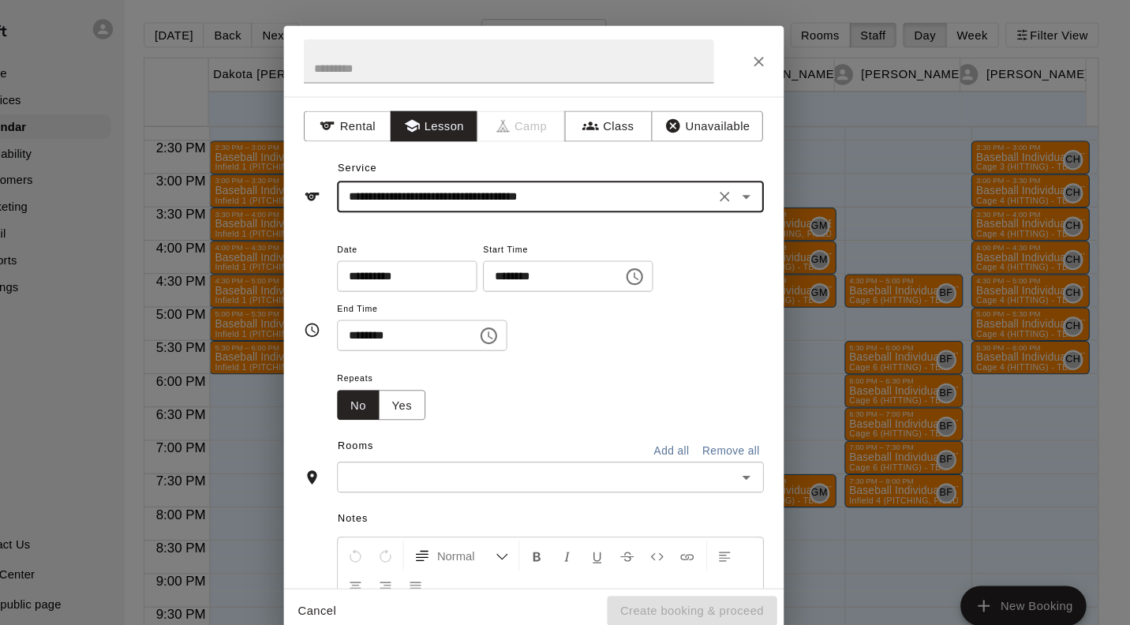
click at [553, 455] on input "text" at bounding box center [567, 453] width 368 height 20
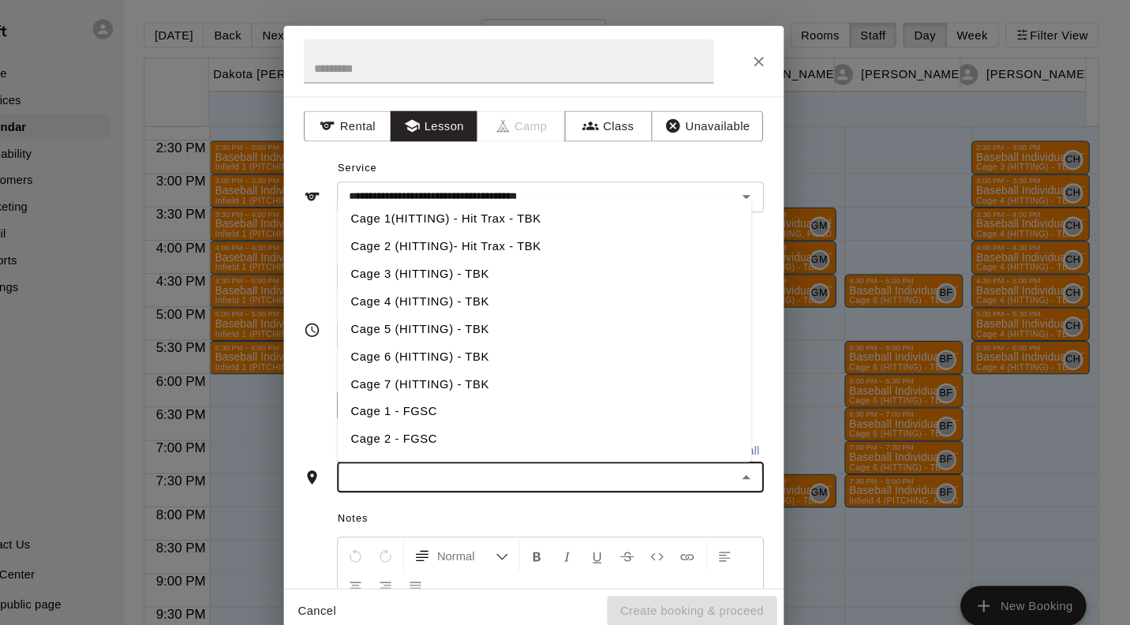
click at [521, 261] on li "Cage 3 (HITTING) - TBK" at bounding box center [575, 260] width 392 height 26
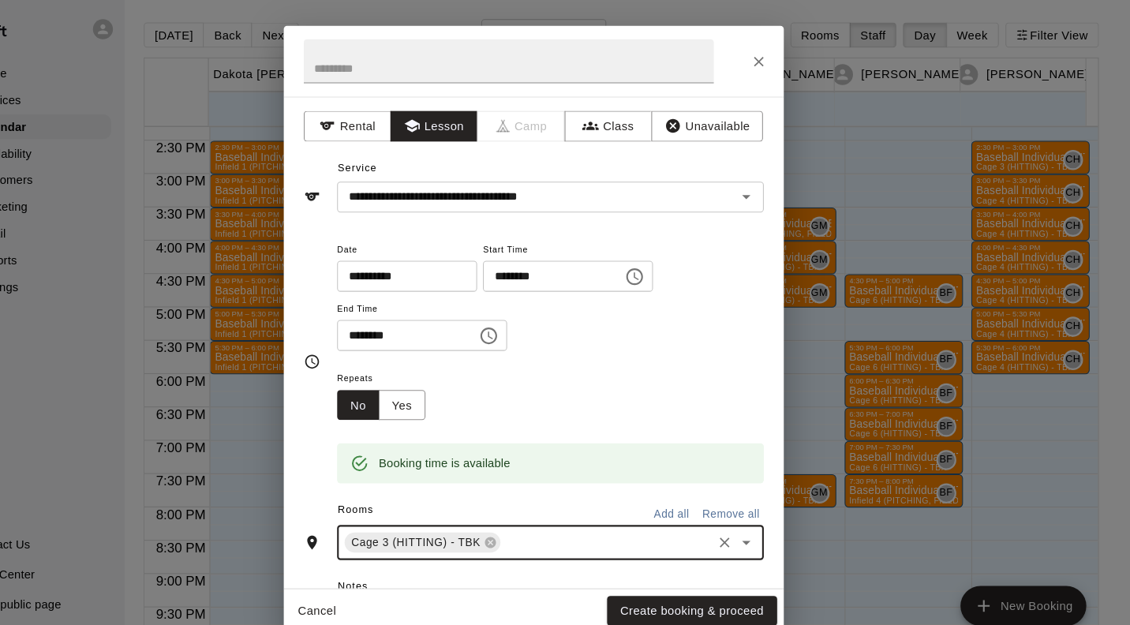
click at [760, 585] on button "Create booking & proceed" at bounding box center [714, 579] width 161 height 29
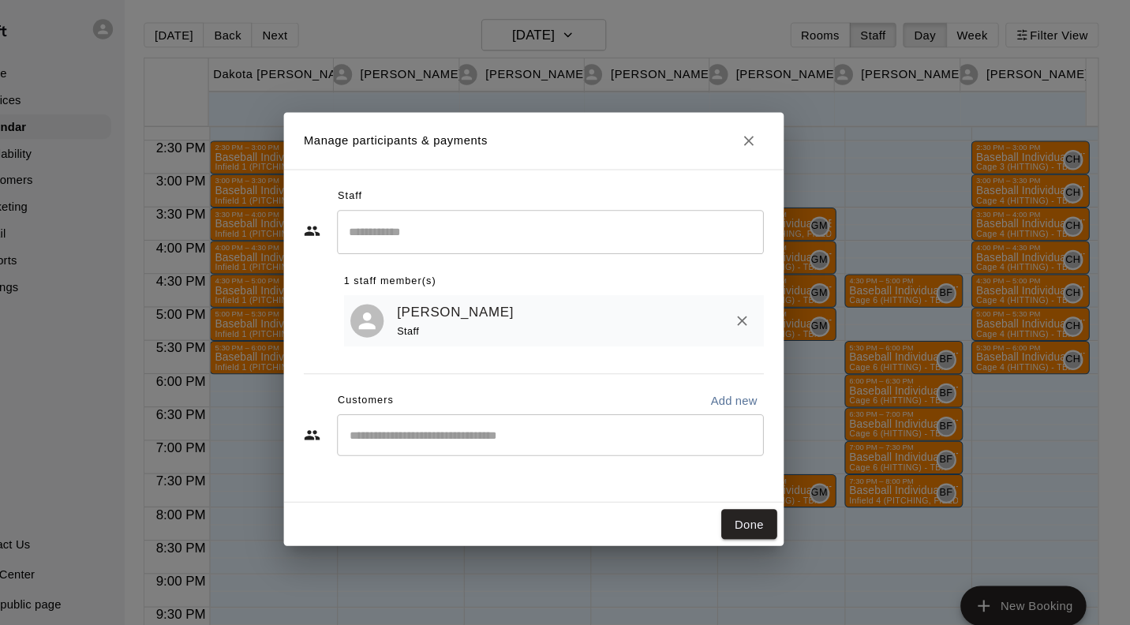
click at [780, 494] on button "Done" at bounding box center [768, 497] width 53 height 29
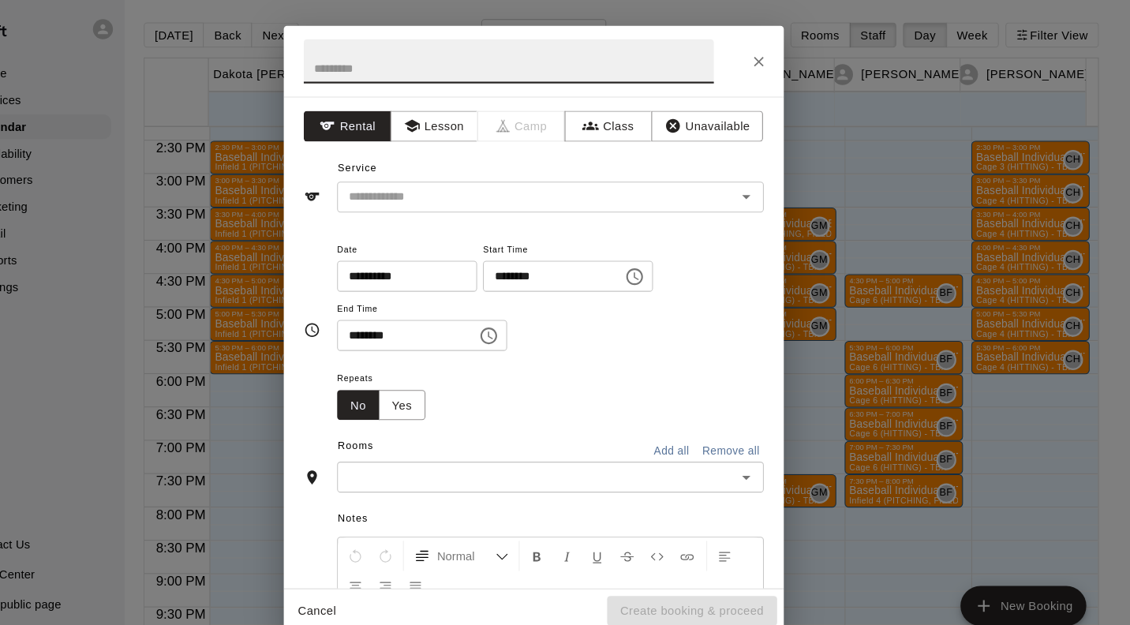
click at [483, 122] on button "Lesson" at bounding box center [470, 120] width 83 height 29
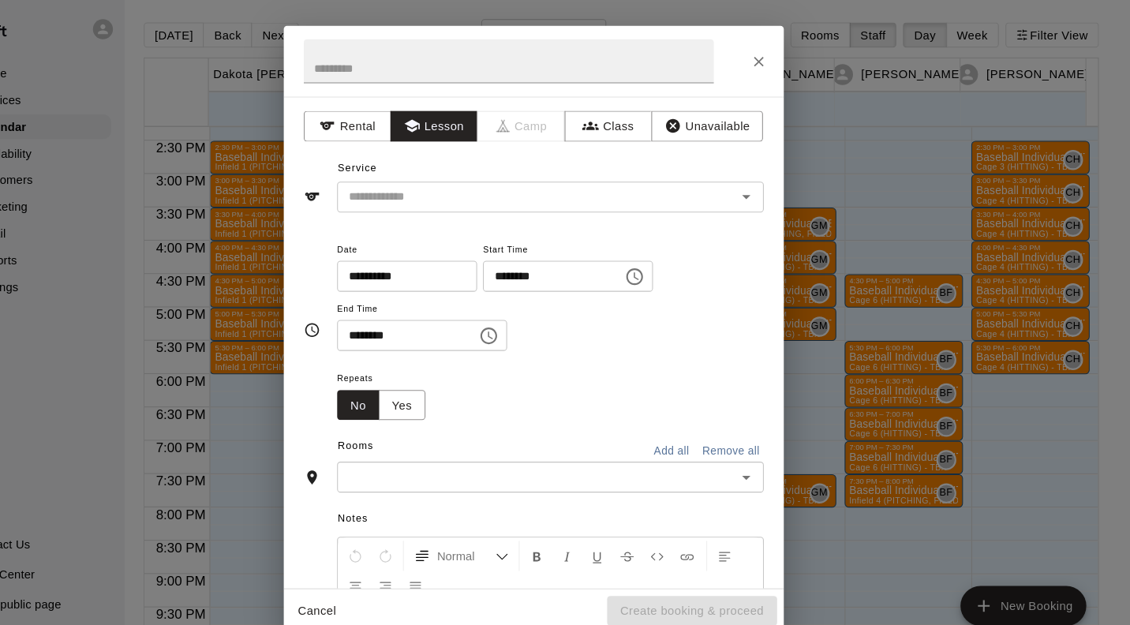
click at [506, 183] on input "text" at bounding box center [557, 188] width 348 height 20
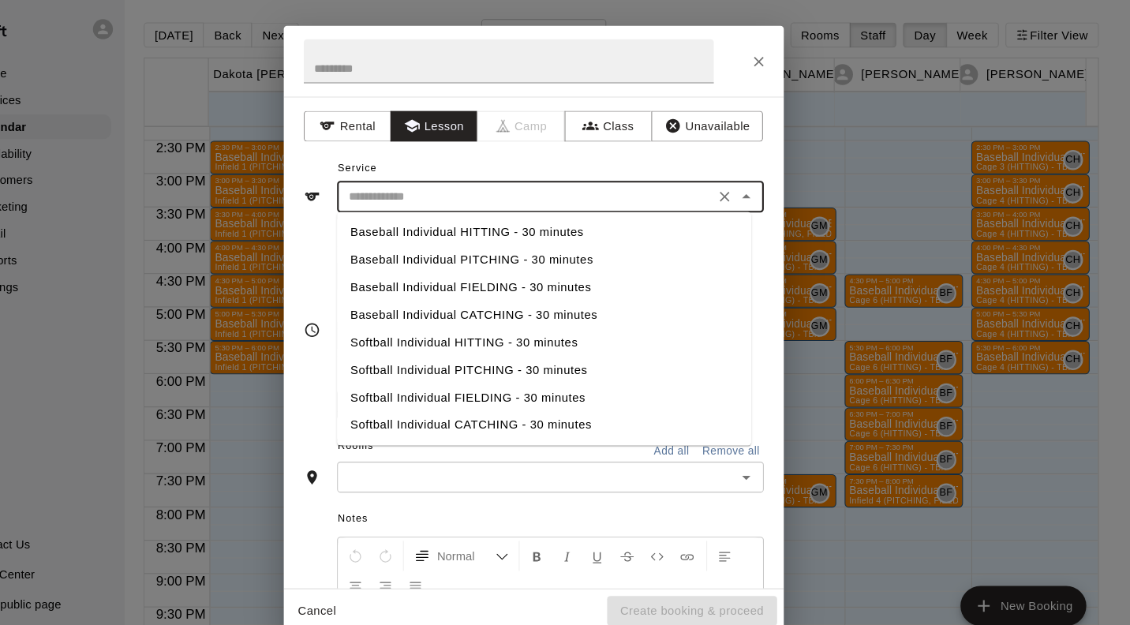
click at [571, 214] on li "Baseball Individual HITTING - 30 minutes" at bounding box center [575, 221] width 392 height 26
type input "**********"
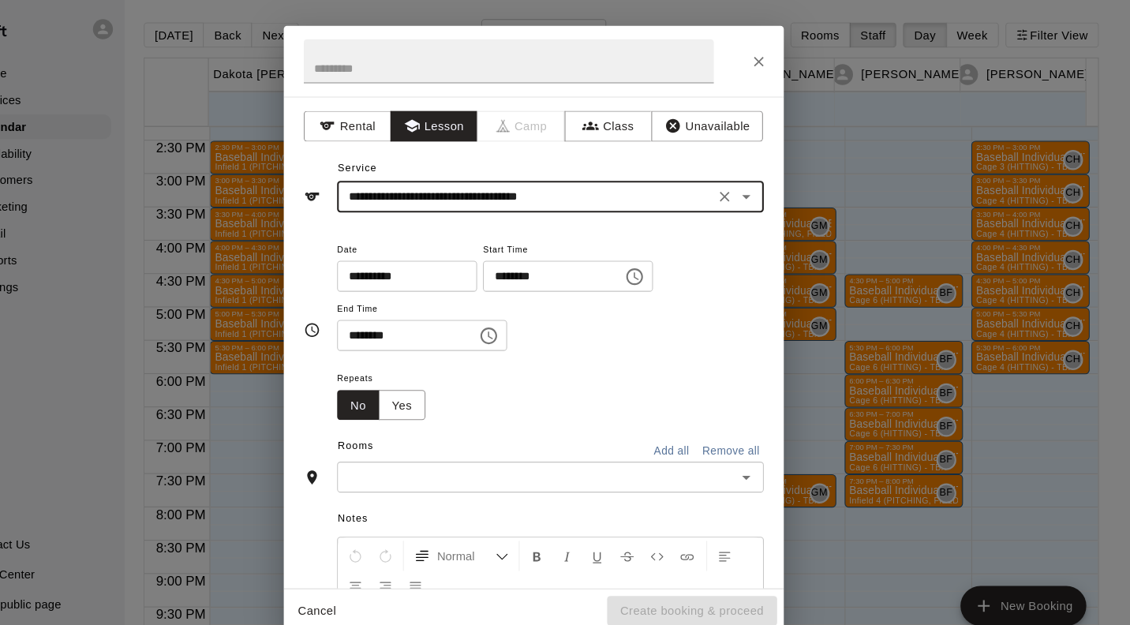
click at [626, 447] on input "text" at bounding box center [567, 453] width 368 height 20
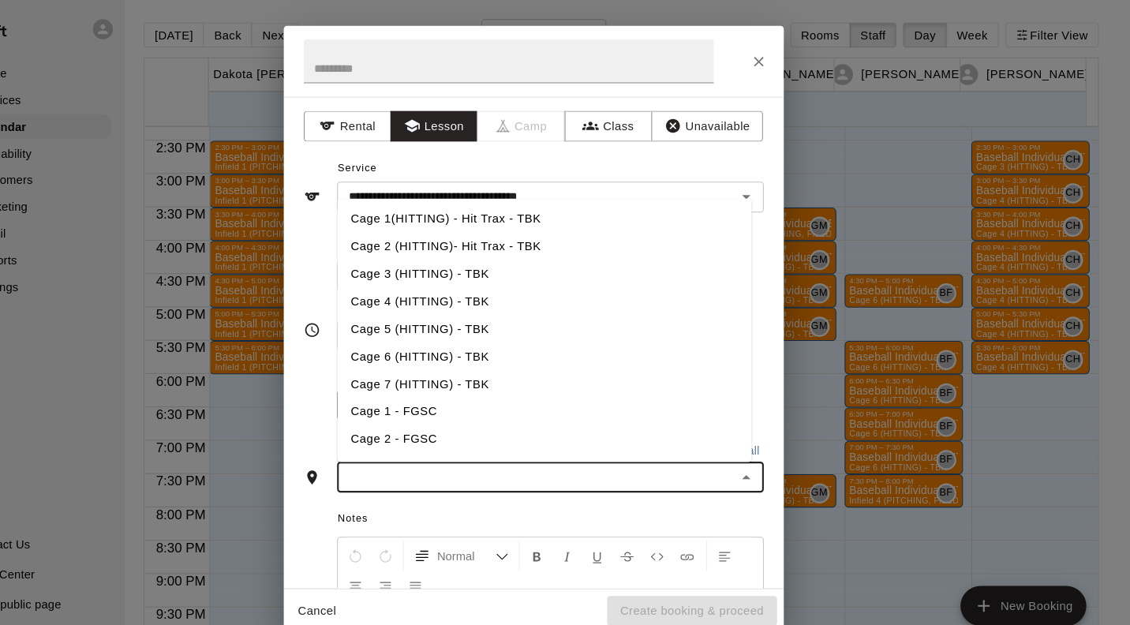
click at [515, 257] on li "Cage 3 (HITTING) - TBK" at bounding box center [575, 260] width 392 height 26
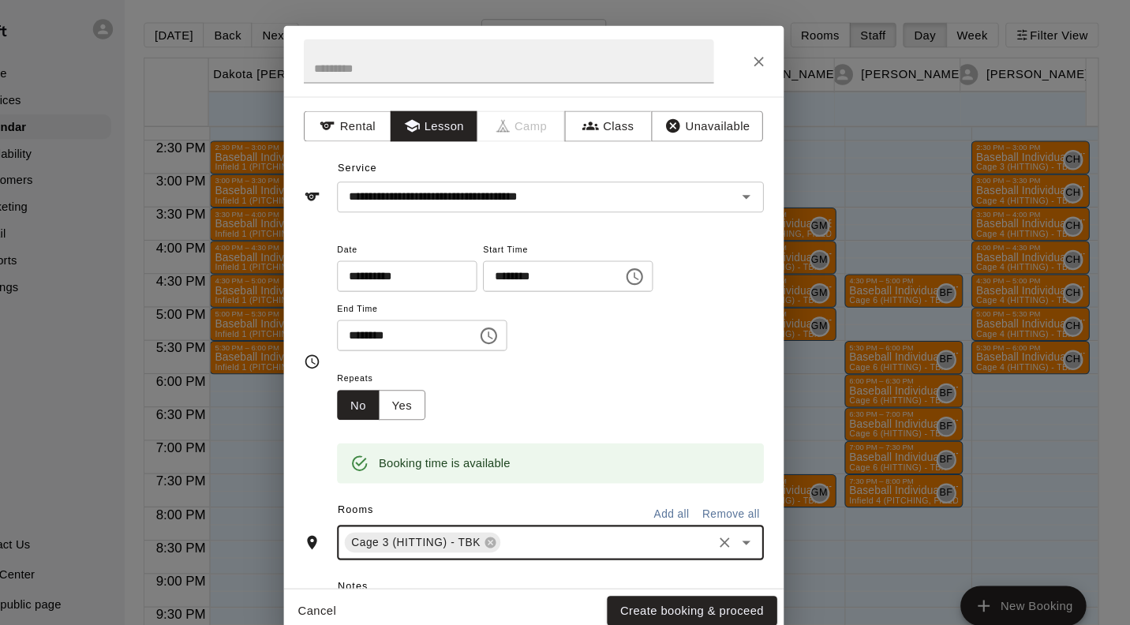
click at [738, 579] on button "Create booking & proceed" at bounding box center [714, 579] width 161 height 29
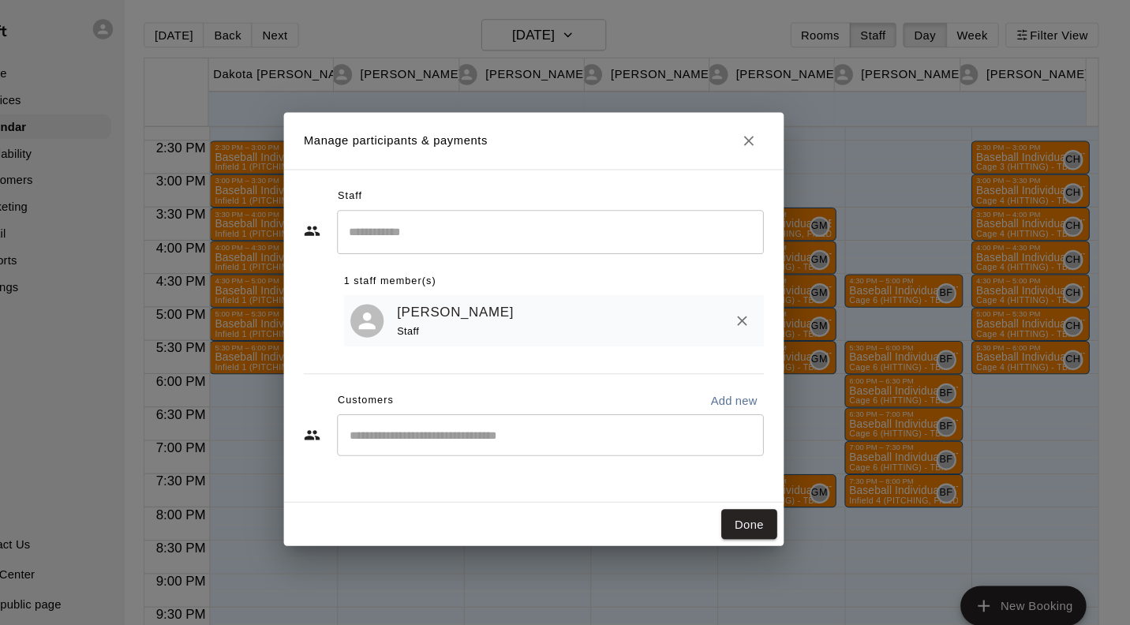
click at [776, 500] on button "Done" at bounding box center [768, 497] width 53 height 29
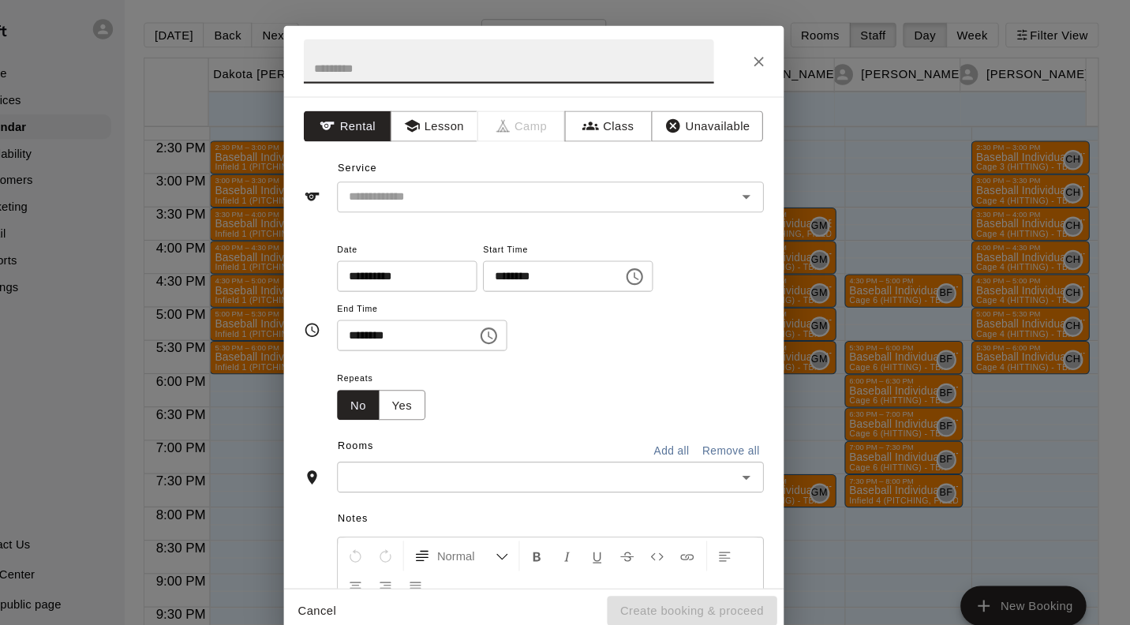
click at [489, 117] on button "Lesson" at bounding box center [470, 120] width 83 height 29
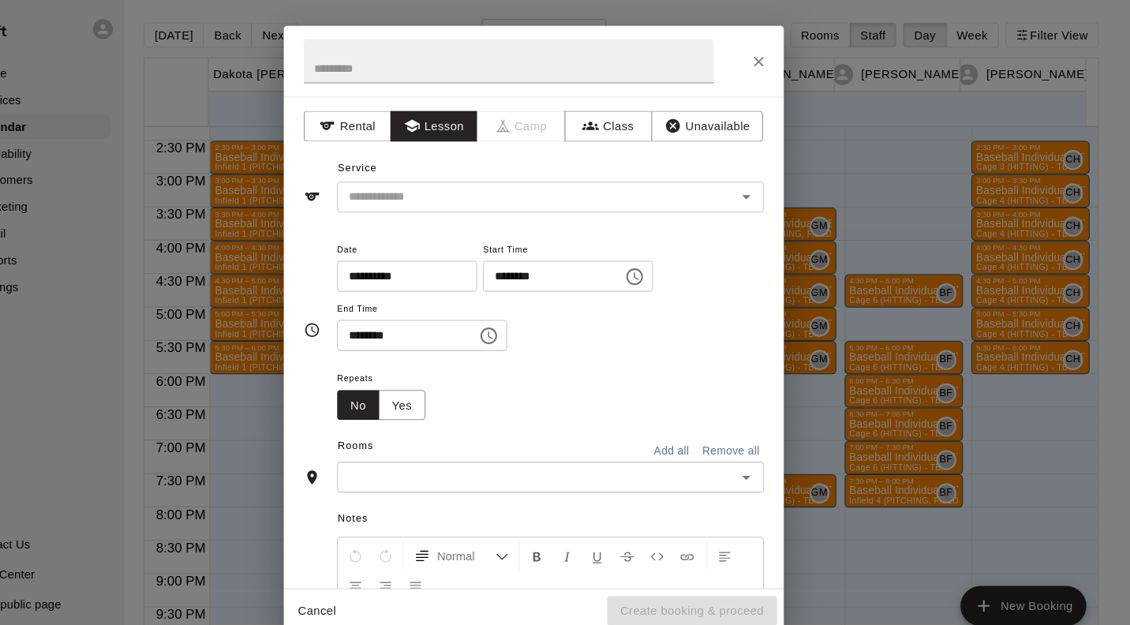
click at [500, 183] on input "text" at bounding box center [557, 188] width 348 height 20
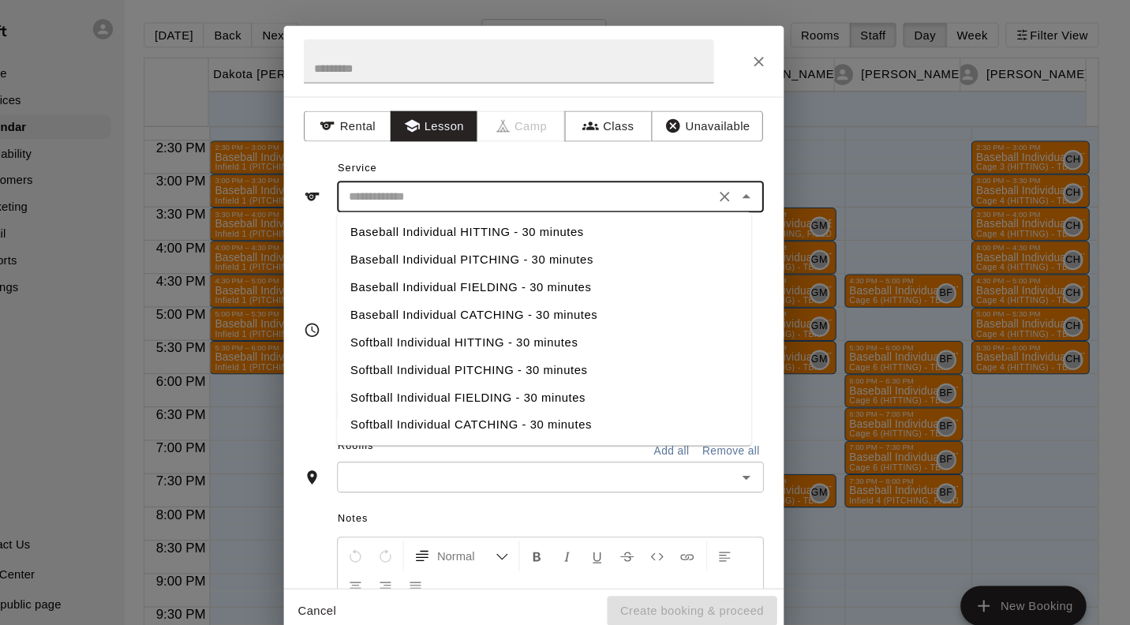
click at [584, 225] on li "Baseball Individual HITTING - 30 minutes" at bounding box center [575, 221] width 392 height 26
type input "**********"
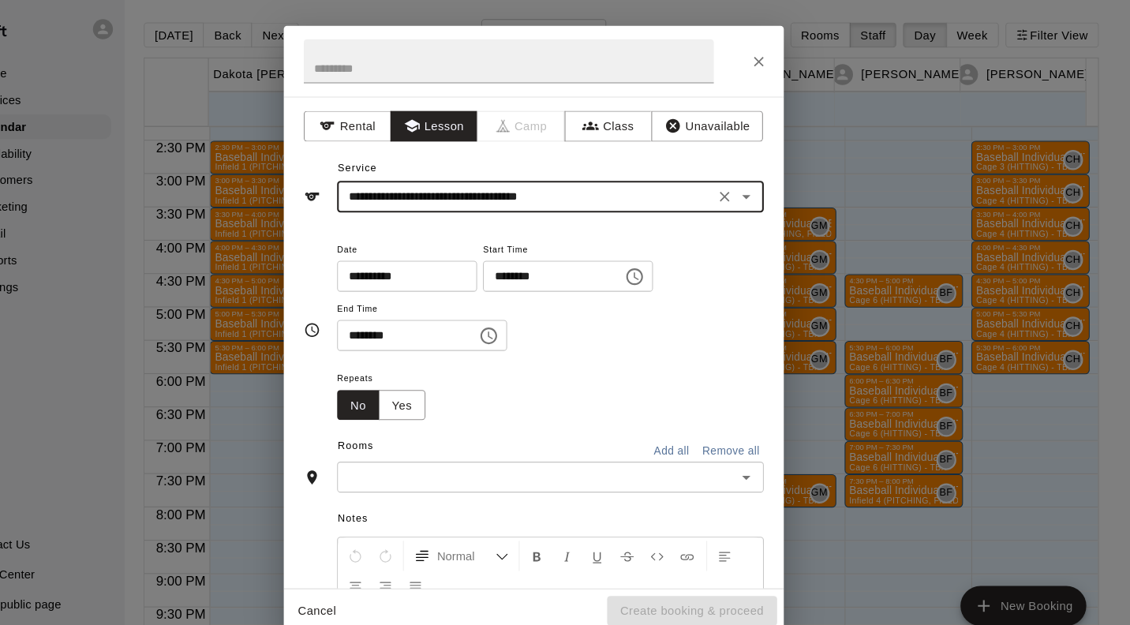
click at [540, 455] on input "text" at bounding box center [567, 453] width 368 height 20
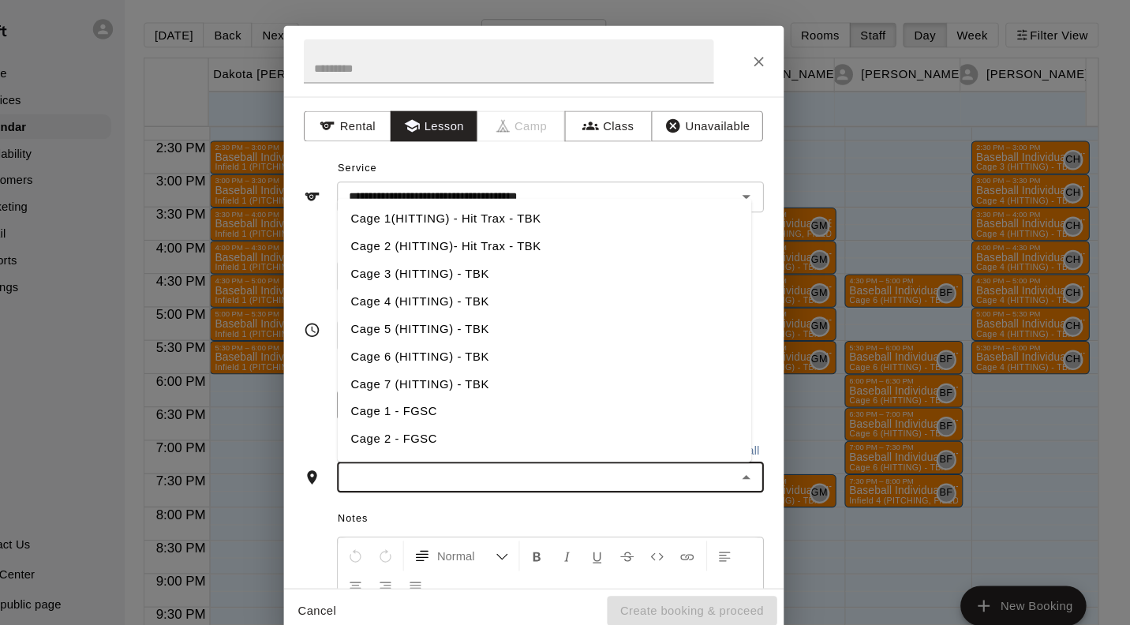
click at [505, 260] on li "Cage 3 (HITTING) - TBK" at bounding box center [575, 260] width 392 height 26
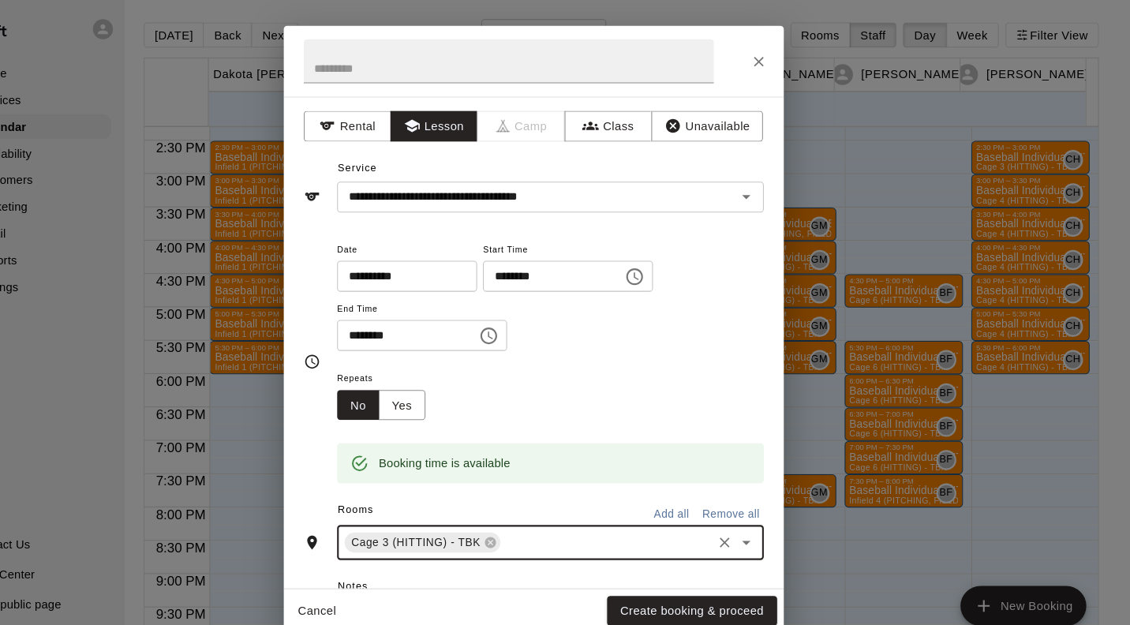
click at [749, 582] on button "Create booking & proceed" at bounding box center [714, 579] width 161 height 29
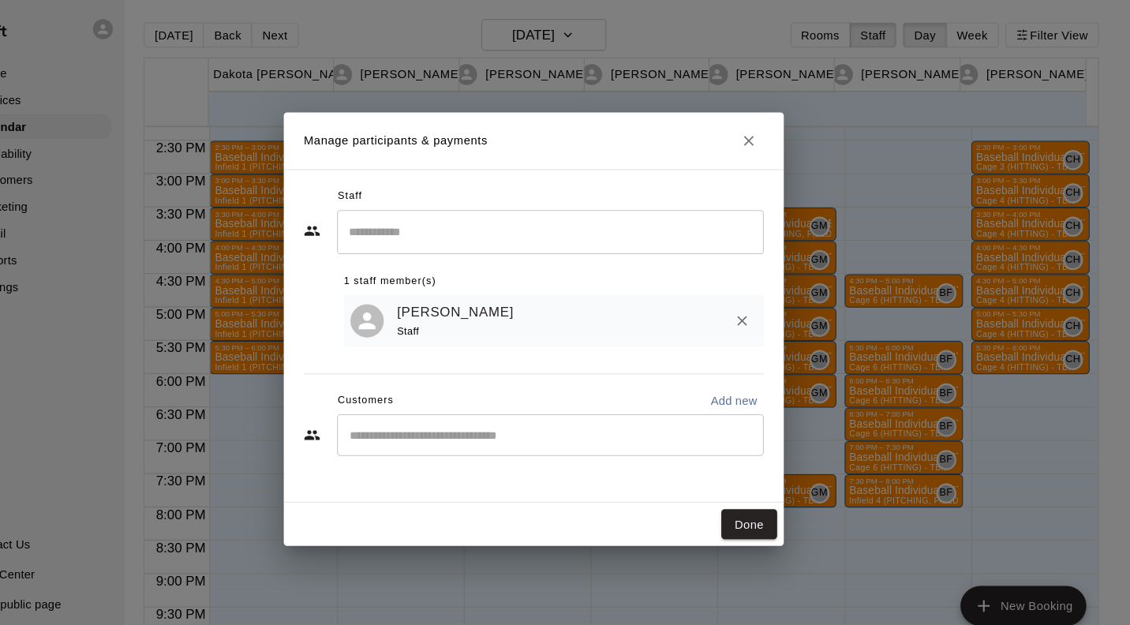
click at [780, 499] on button "Done" at bounding box center [768, 497] width 53 height 29
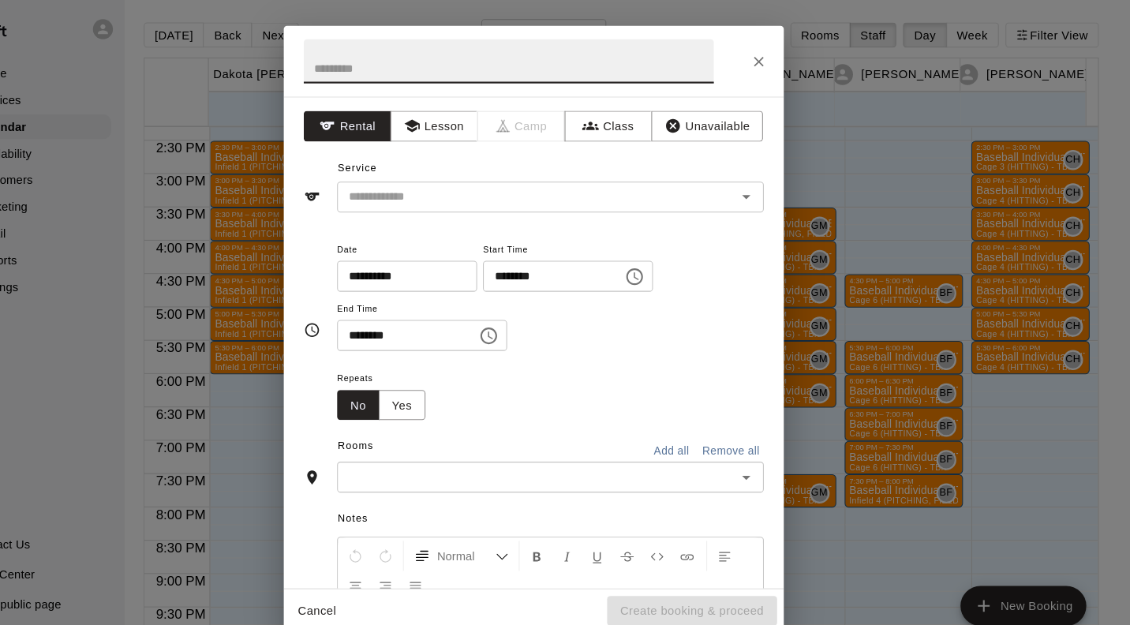
click at [471, 115] on button "Lesson" at bounding box center [470, 120] width 83 height 29
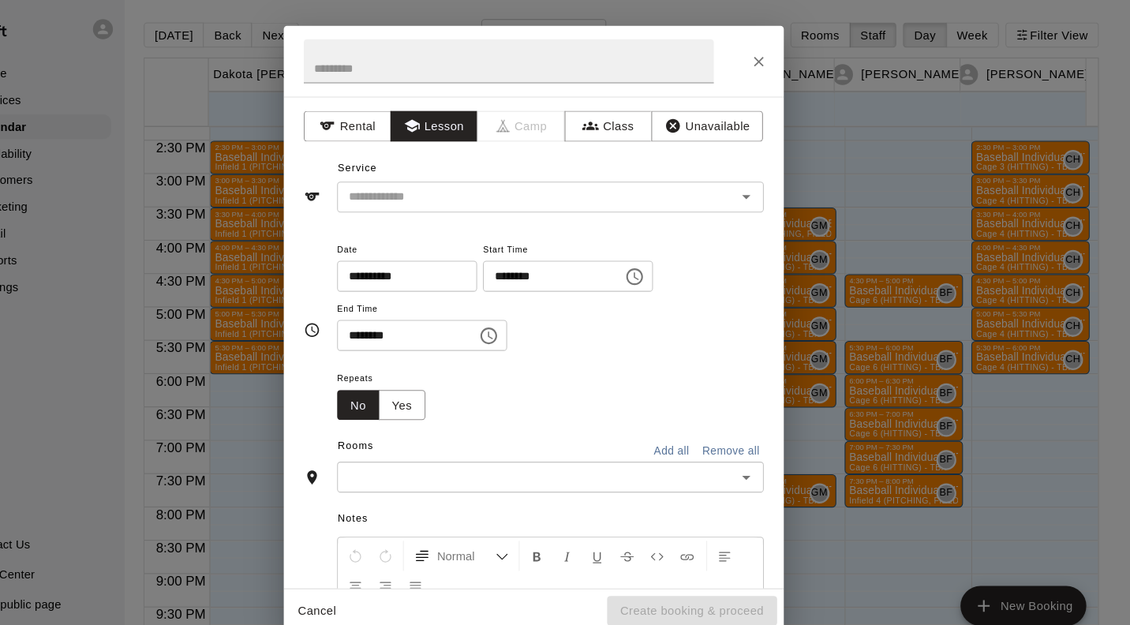
click at [518, 182] on input "text" at bounding box center [557, 188] width 348 height 20
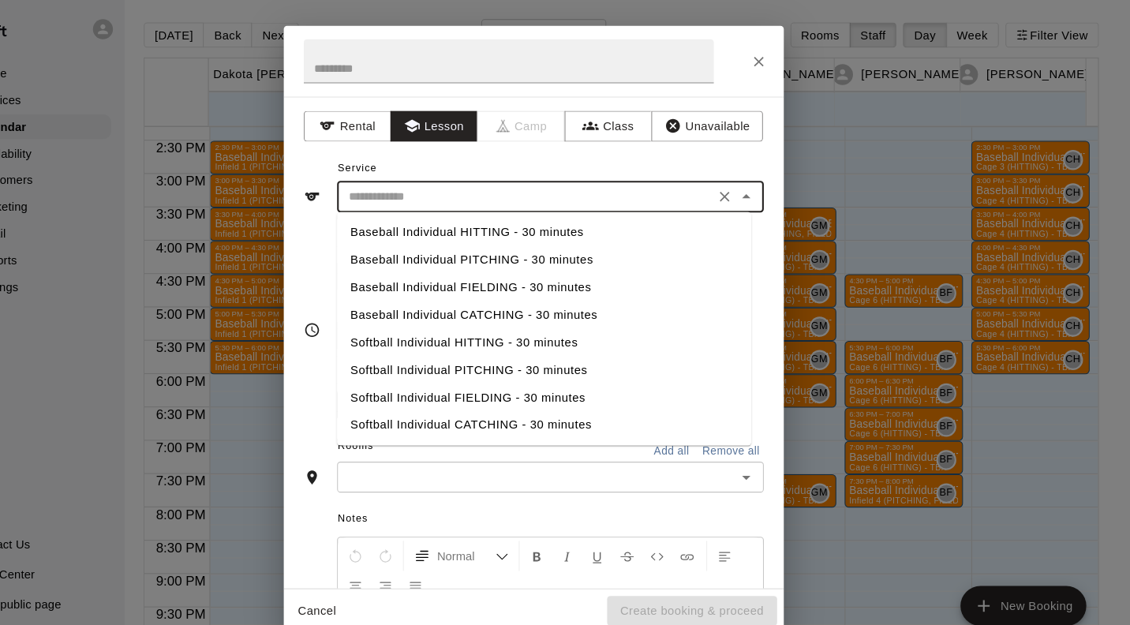
click at [577, 222] on li "Baseball Individual HITTING - 30 minutes" at bounding box center [575, 221] width 392 height 26
type input "**********"
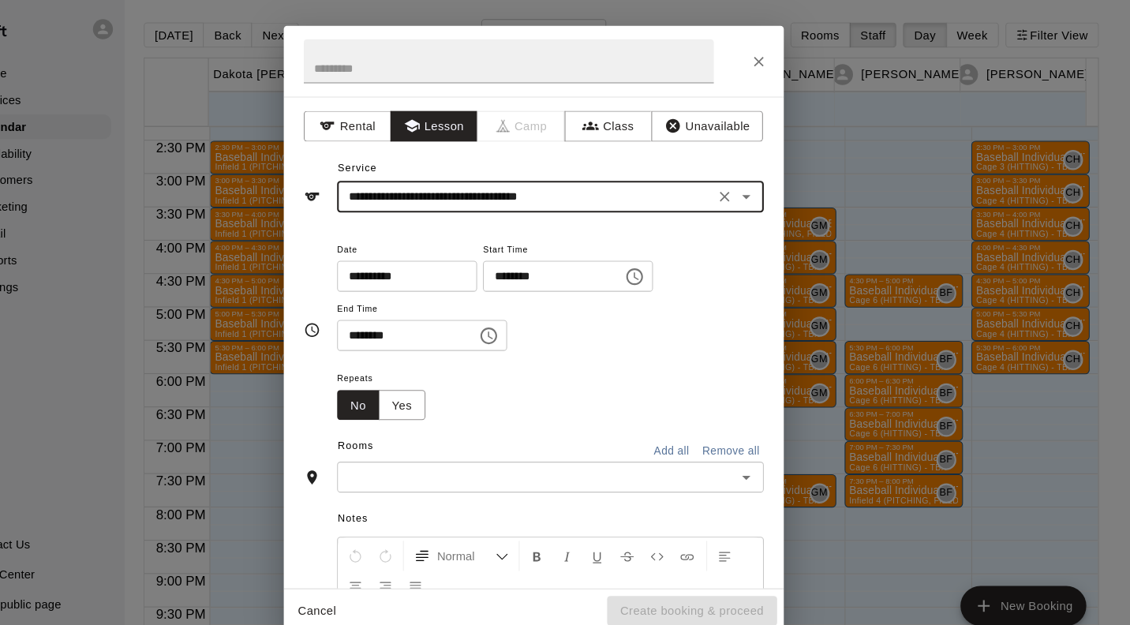
click at [554, 453] on input "text" at bounding box center [567, 453] width 368 height 20
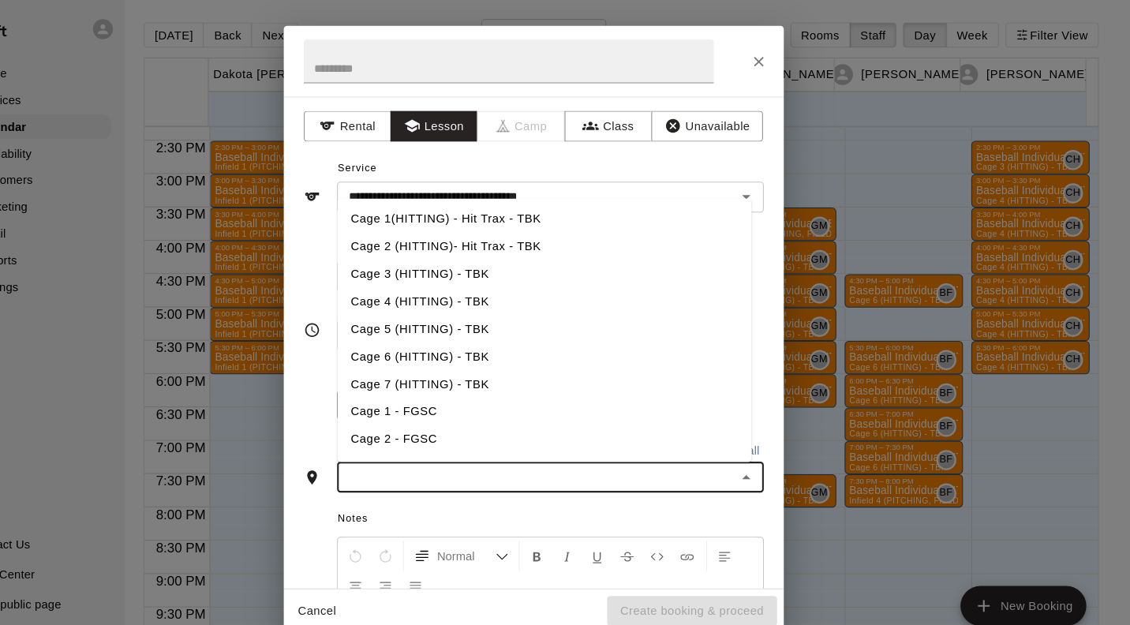
click at [509, 259] on li "Cage 3 (HITTING) - TBK" at bounding box center [575, 260] width 392 height 26
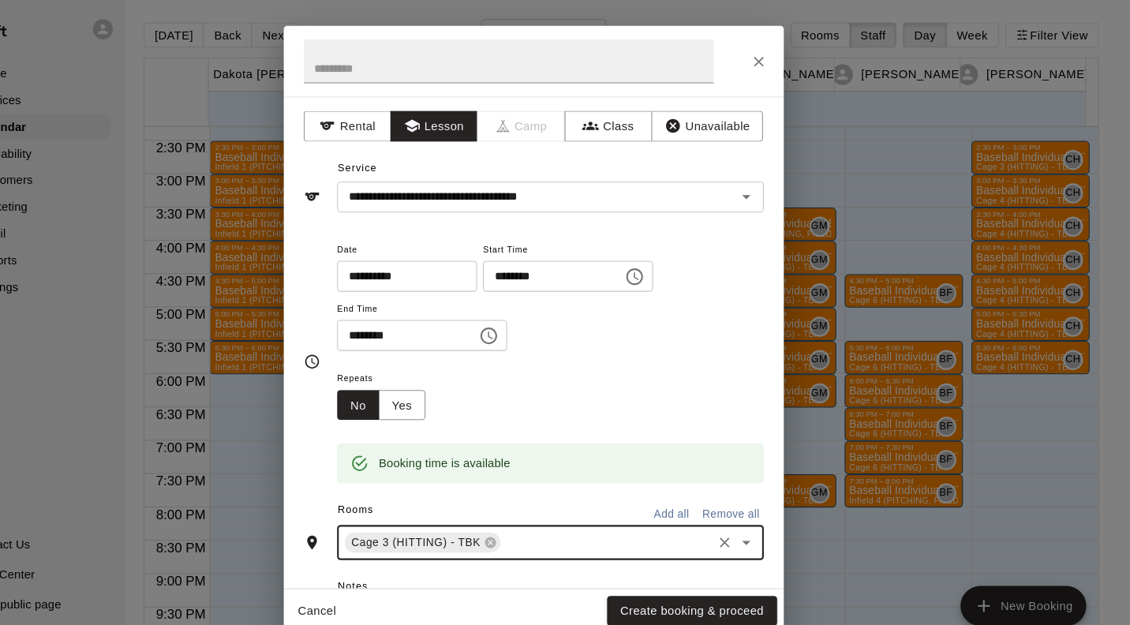
click at [748, 585] on button "Create booking & proceed" at bounding box center [714, 579] width 161 height 29
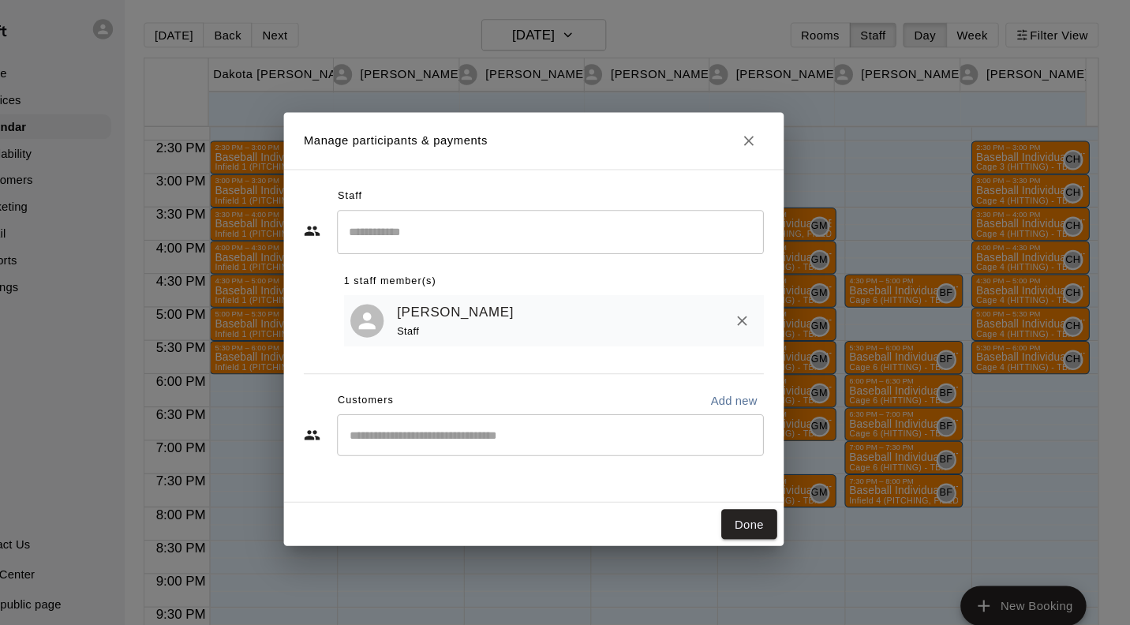
click at [771, 495] on button "Done" at bounding box center [768, 497] width 53 height 29
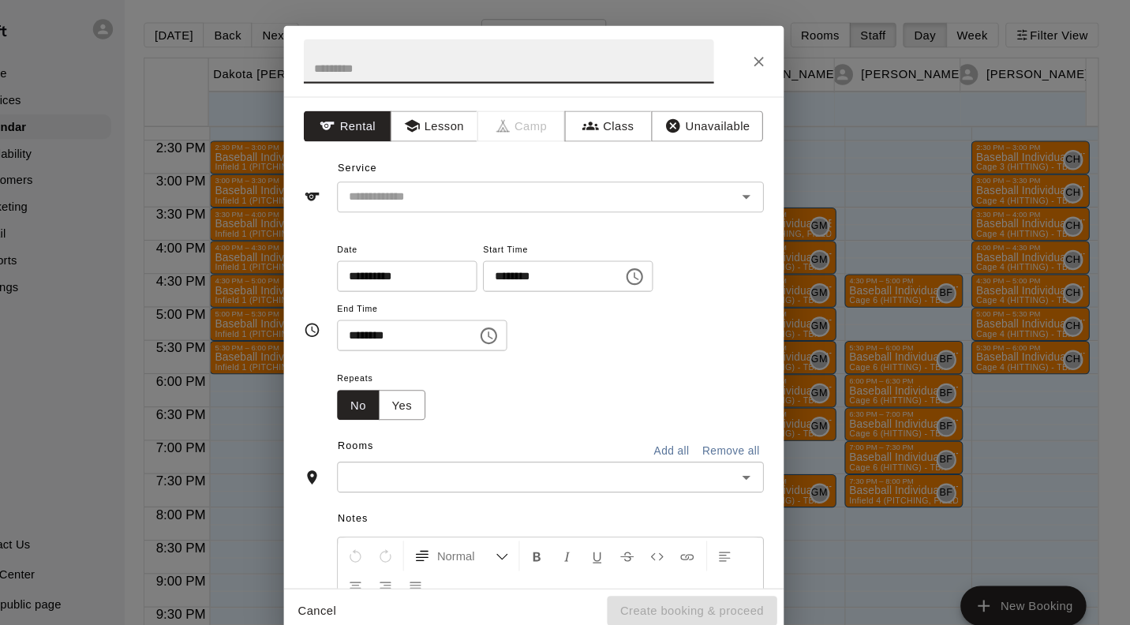
click at [485, 115] on button "Lesson" at bounding box center [470, 120] width 83 height 29
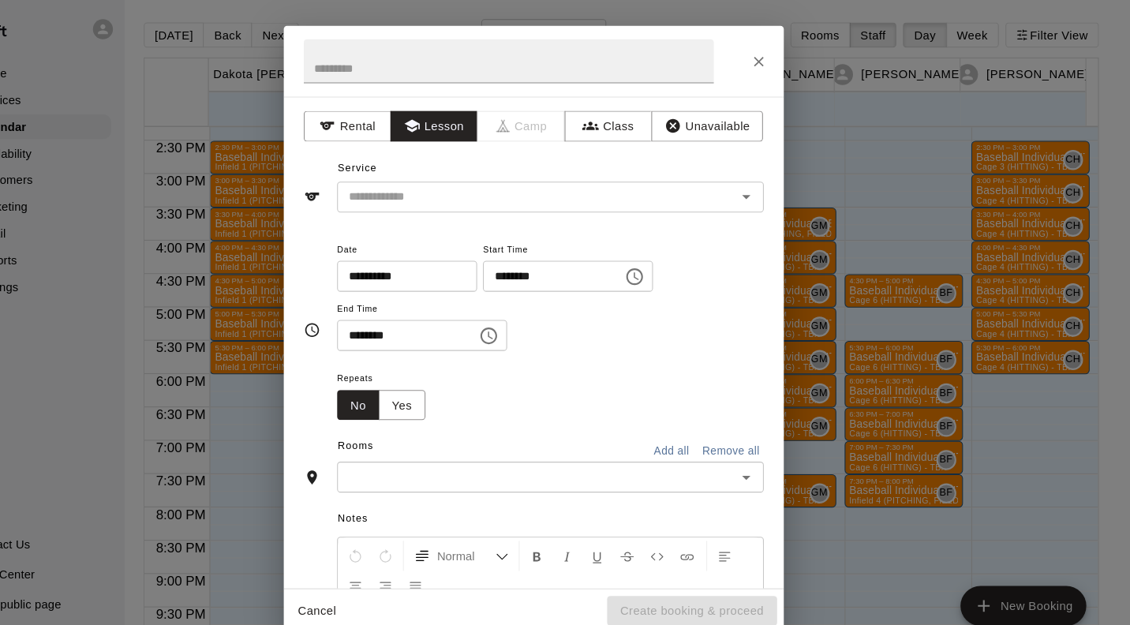
click at [521, 181] on input "text" at bounding box center [557, 188] width 348 height 20
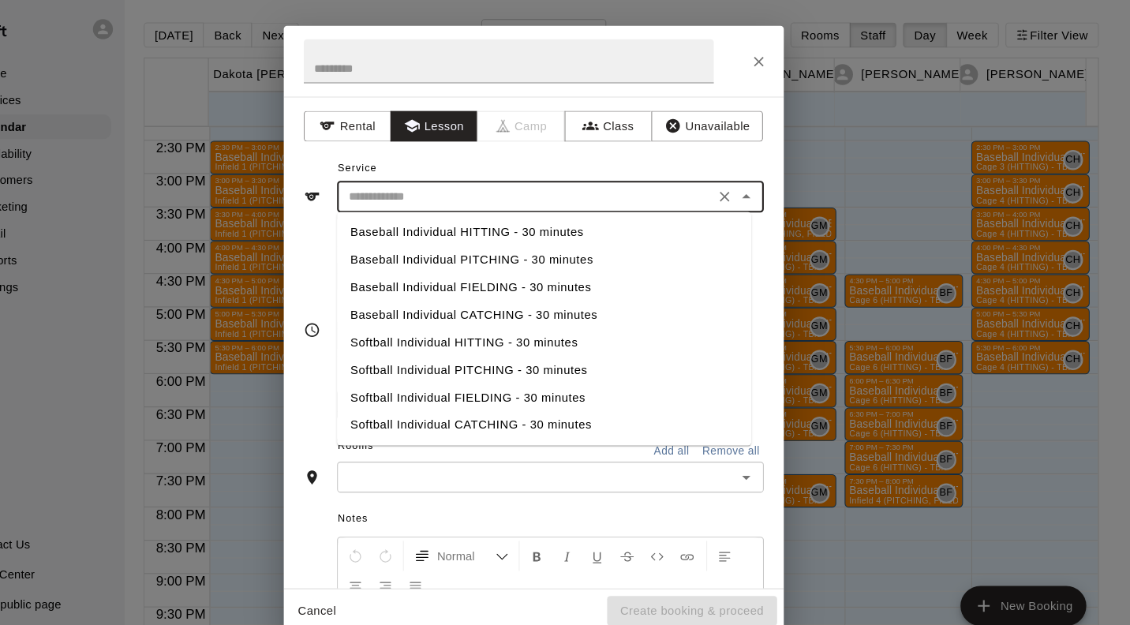
click at [588, 246] on li "Baseball Individual PITCHING - 30 minutes" at bounding box center [575, 247] width 392 height 26
type input "**********"
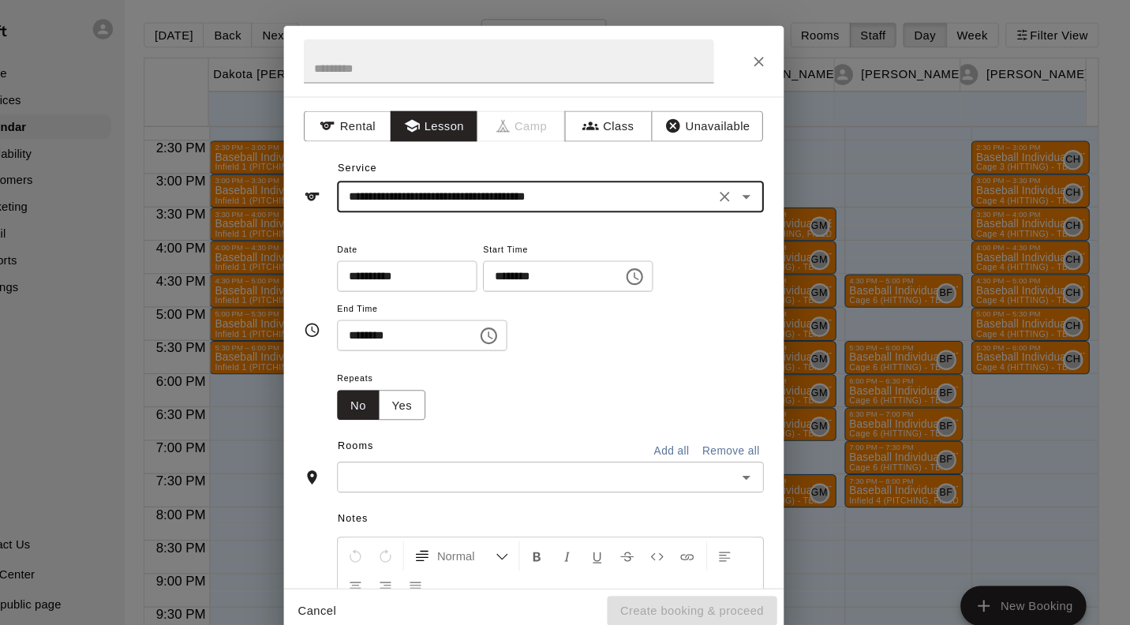
click at [686, 454] on input "text" at bounding box center [567, 453] width 368 height 20
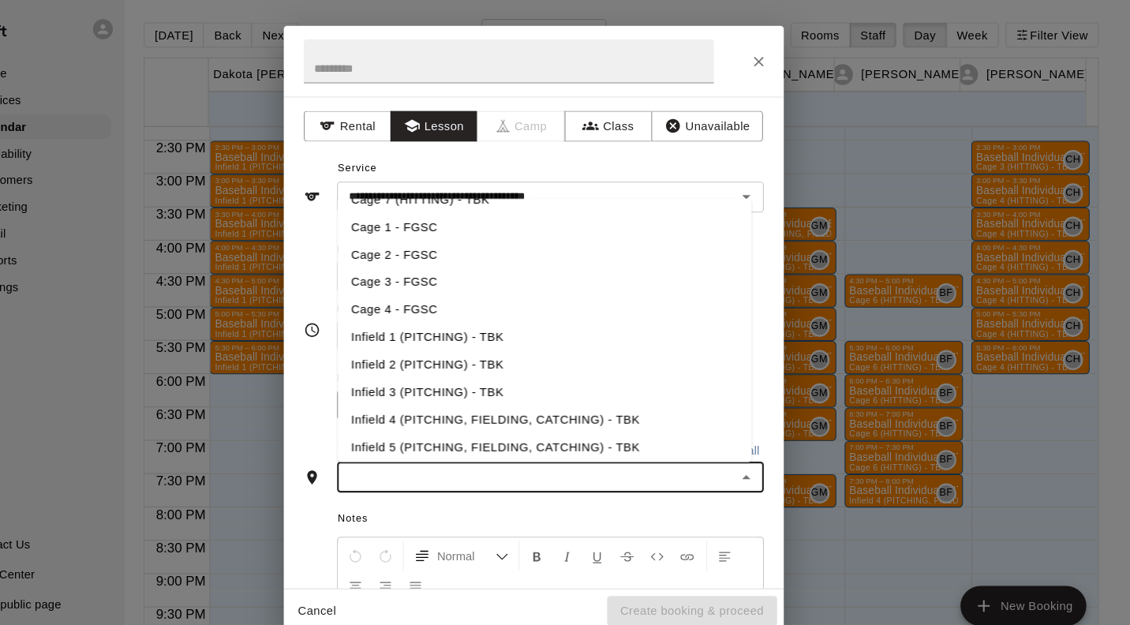
scroll to position [175, 0]
click at [521, 348] on li "Infield 2 (PITCHING) - TBK" at bounding box center [575, 345] width 392 height 26
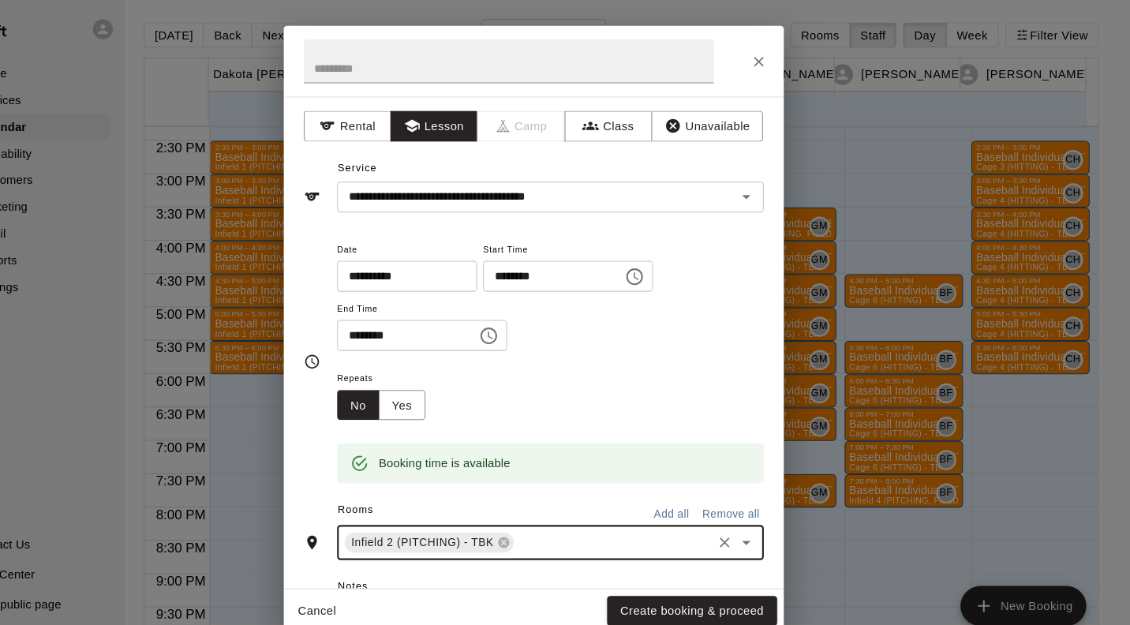
click at [742, 577] on button "Create booking & proceed" at bounding box center [714, 579] width 161 height 29
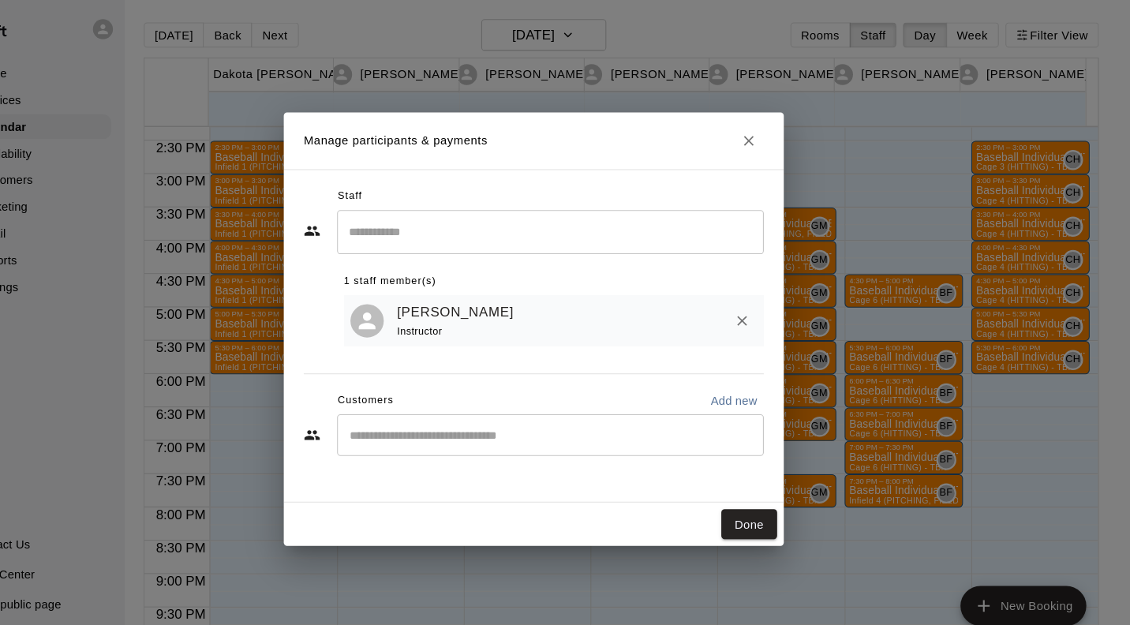
click at [774, 492] on button "Done" at bounding box center [768, 497] width 53 height 29
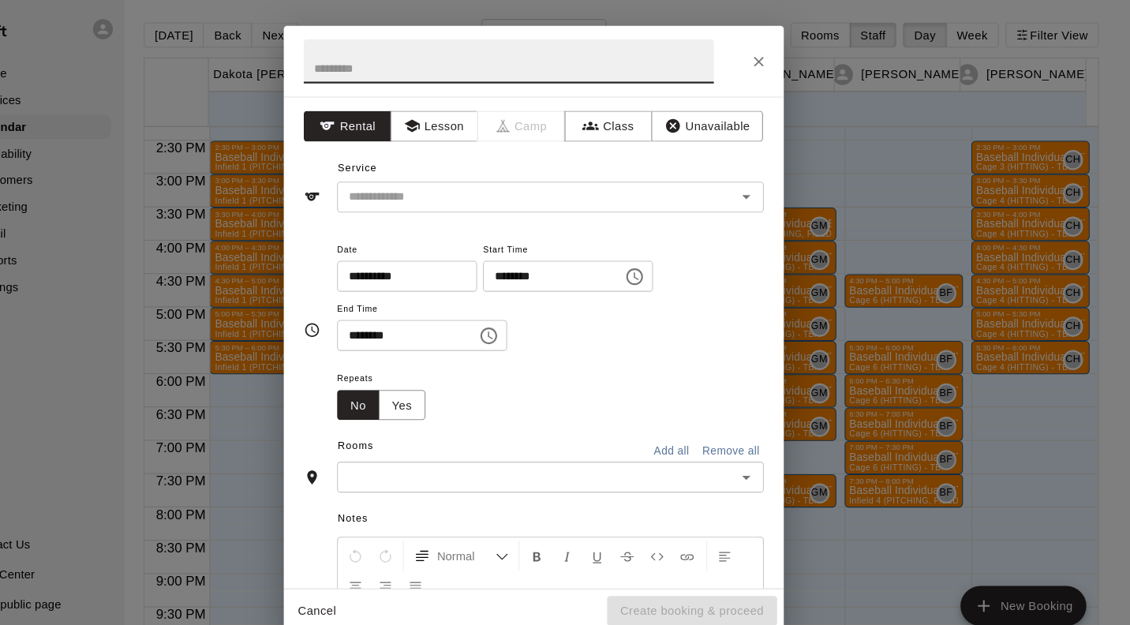
click at [462, 119] on button "Lesson" at bounding box center [470, 120] width 83 height 29
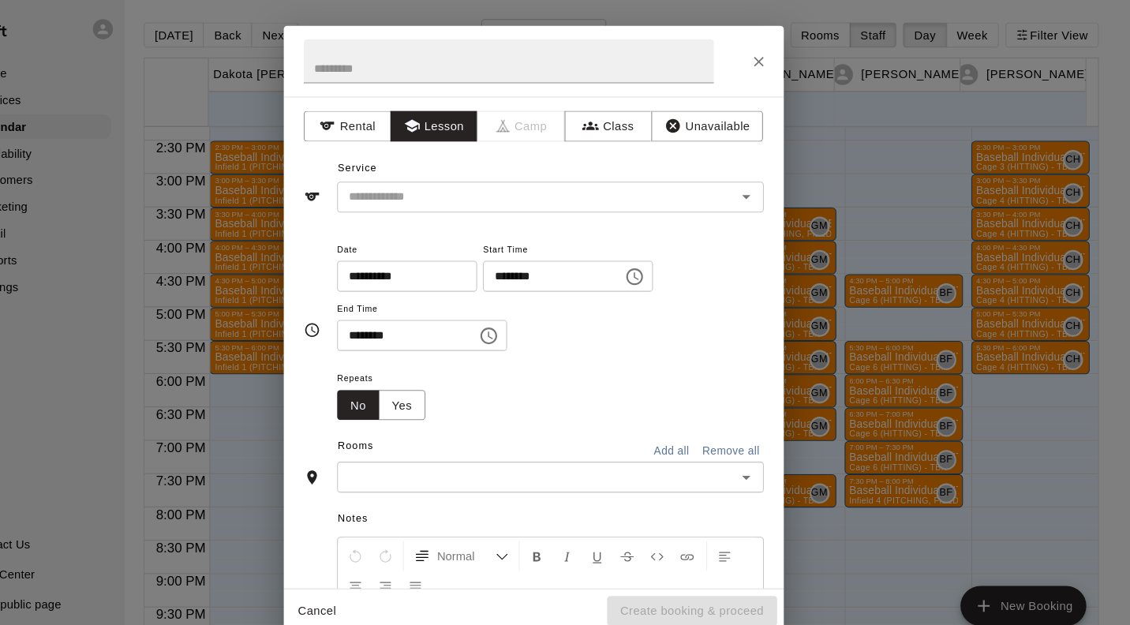
click at [537, 185] on input "text" at bounding box center [557, 188] width 348 height 20
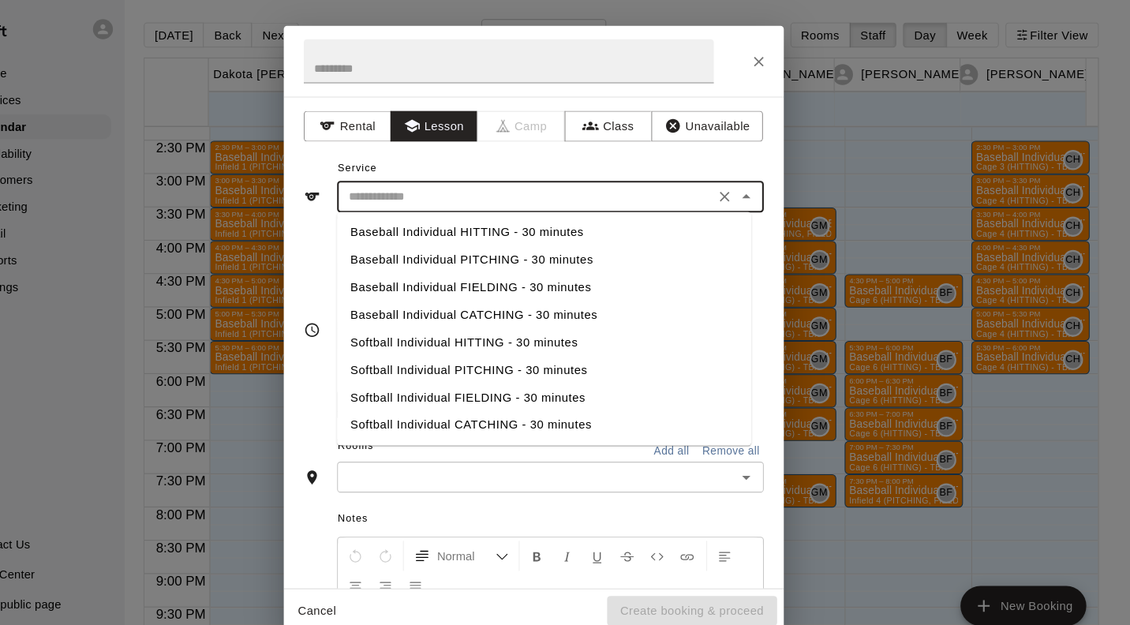
click at [577, 219] on li "Baseball Individual HITTING - 30 minutes" at bounding box center [575, 221] width 392 height 26
type input "**********"
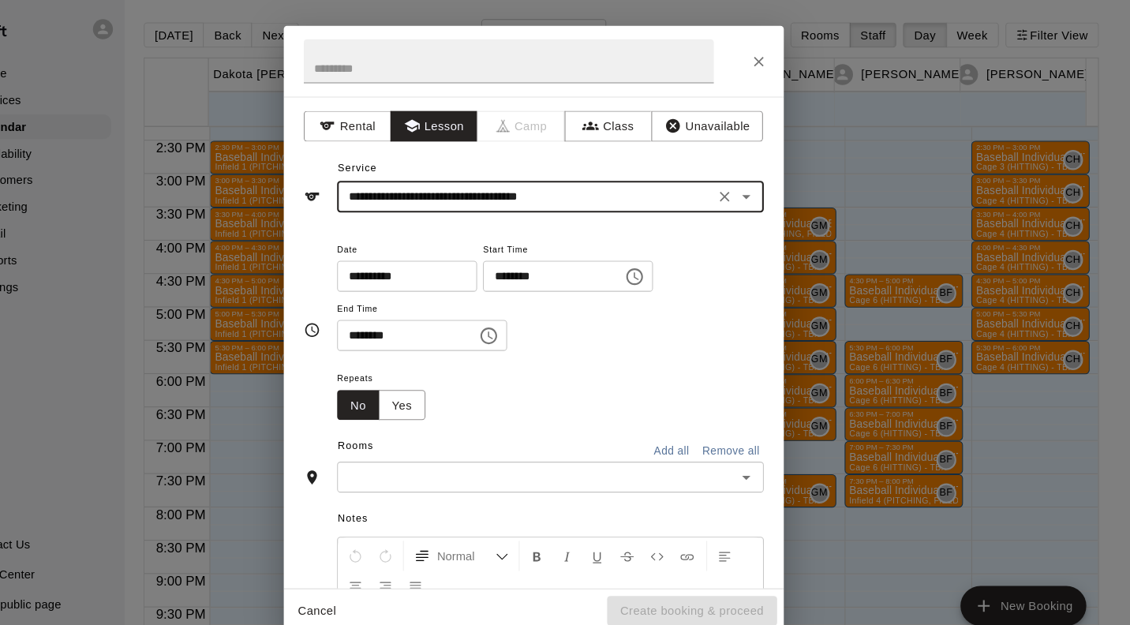
click at [488, 454] on input "text" at bounding box center [567, 453] width 368 height 20
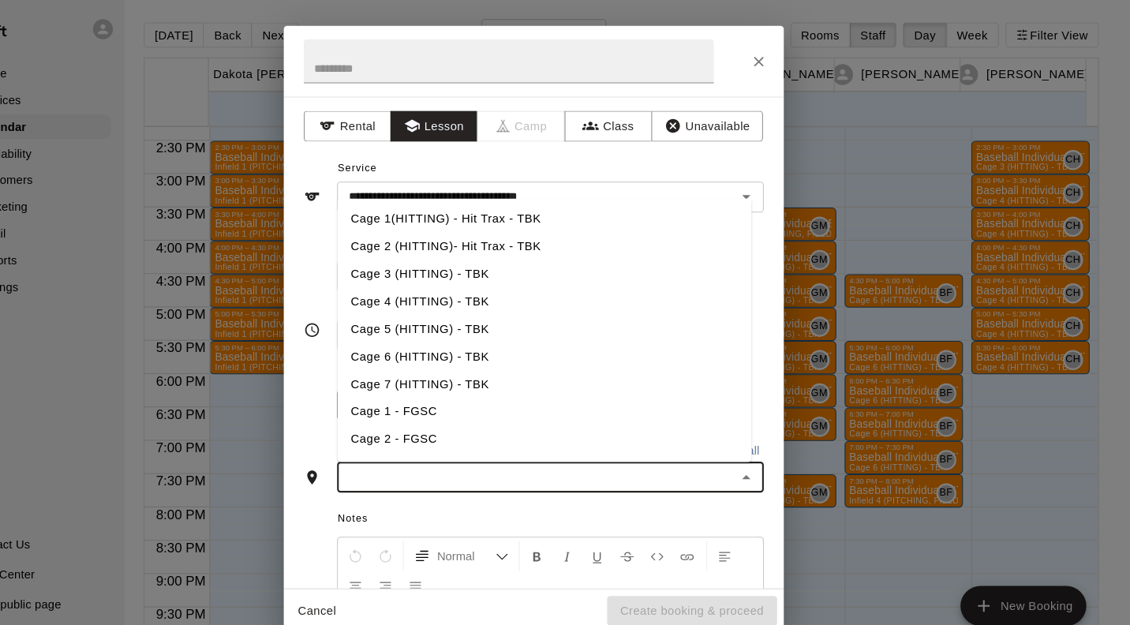
click at [503, 287] on li "Cage 4 (HITTING) - TBK" at bounding box center [575, 286] width 392 height 26
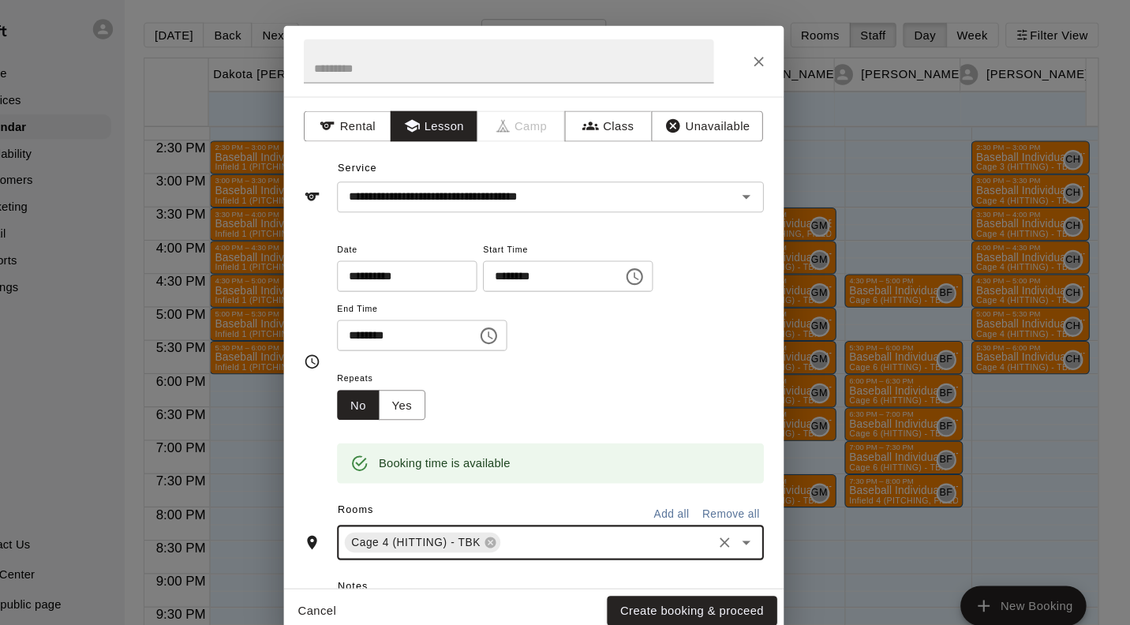
click at [757, 580] on button "Create booking & proceed" at bounding box center [714, 579] width 161 height 29
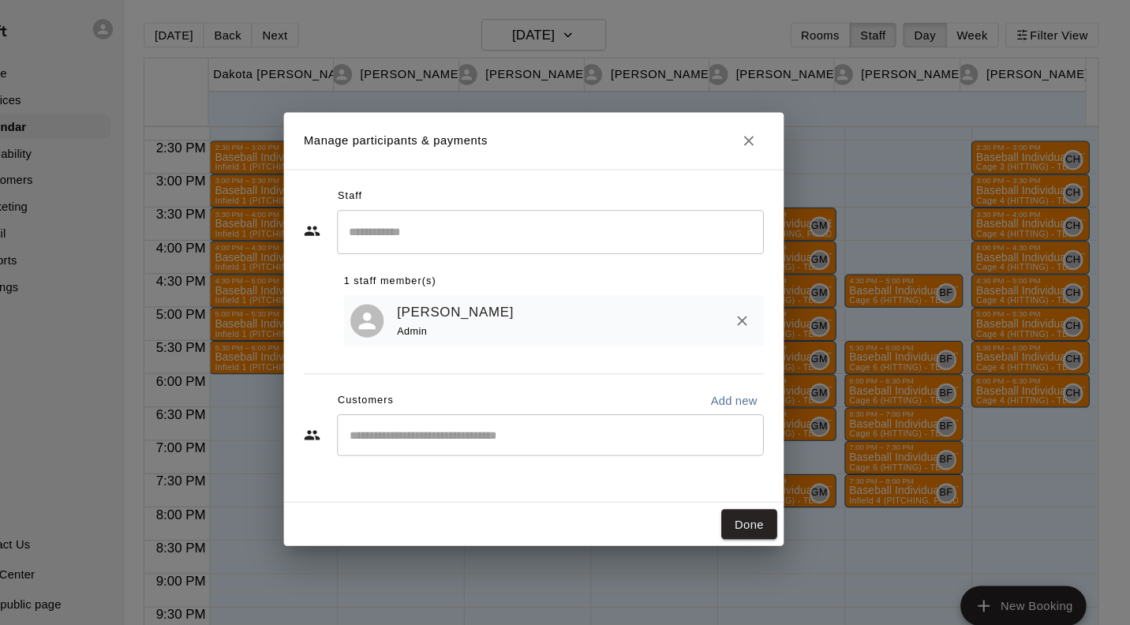
click at [775, 497] on button "Done" at bounding box center [768, 497] width 53 height 29
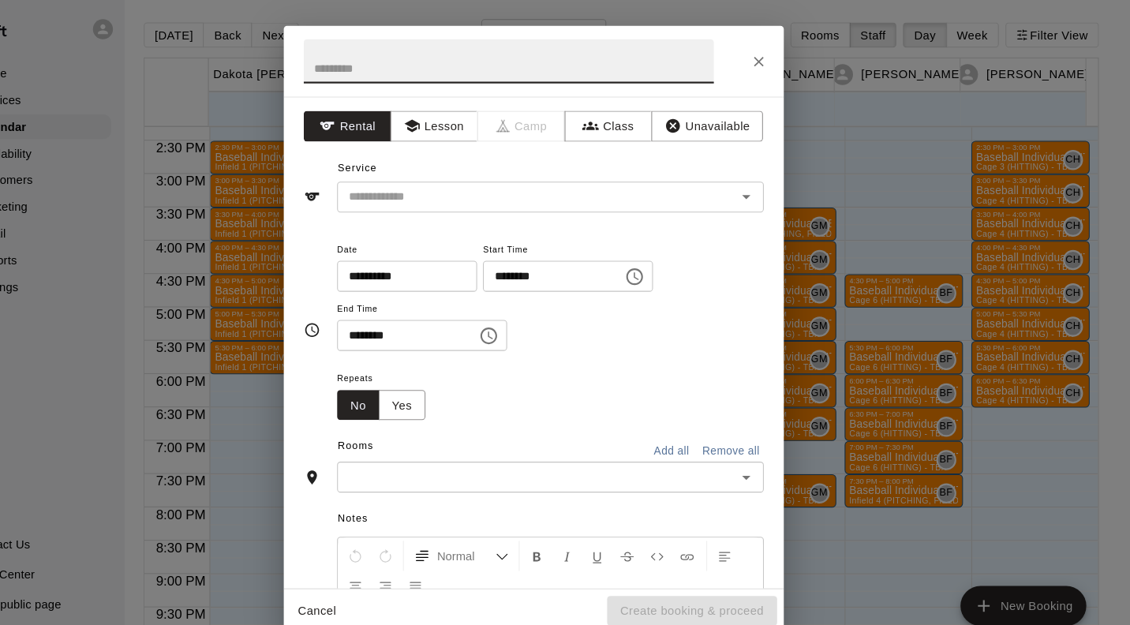
click at [474, 114] on button "Lesson" at bounding box center [470, 120] width 83 height 29
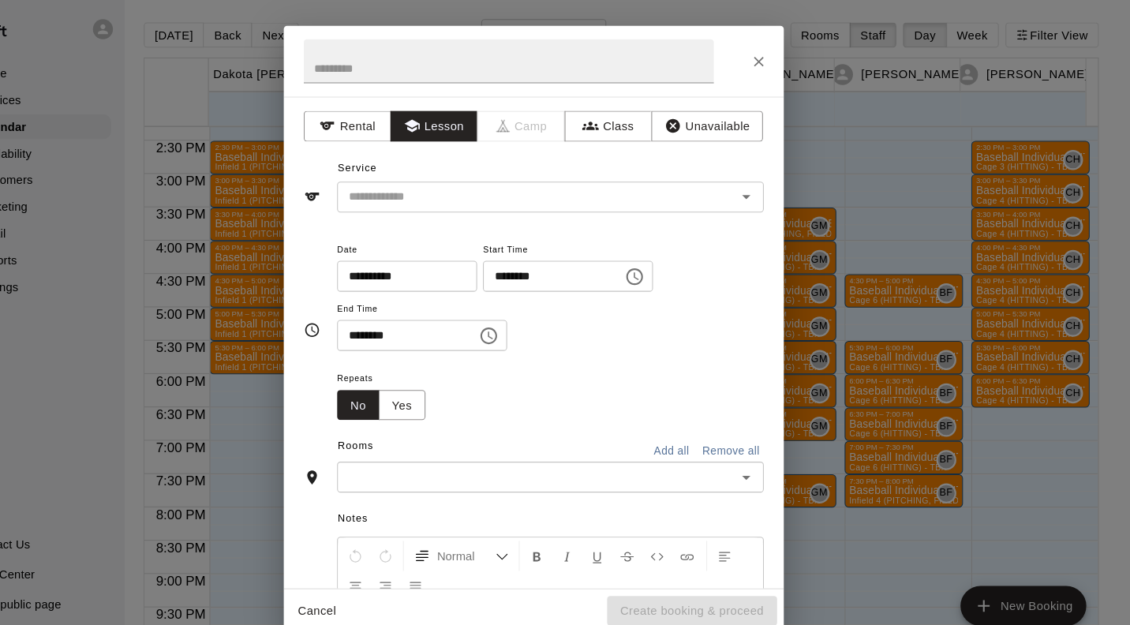
click at [696, 188] on input "text" at bounding box center [557, 188] width 348 height 20
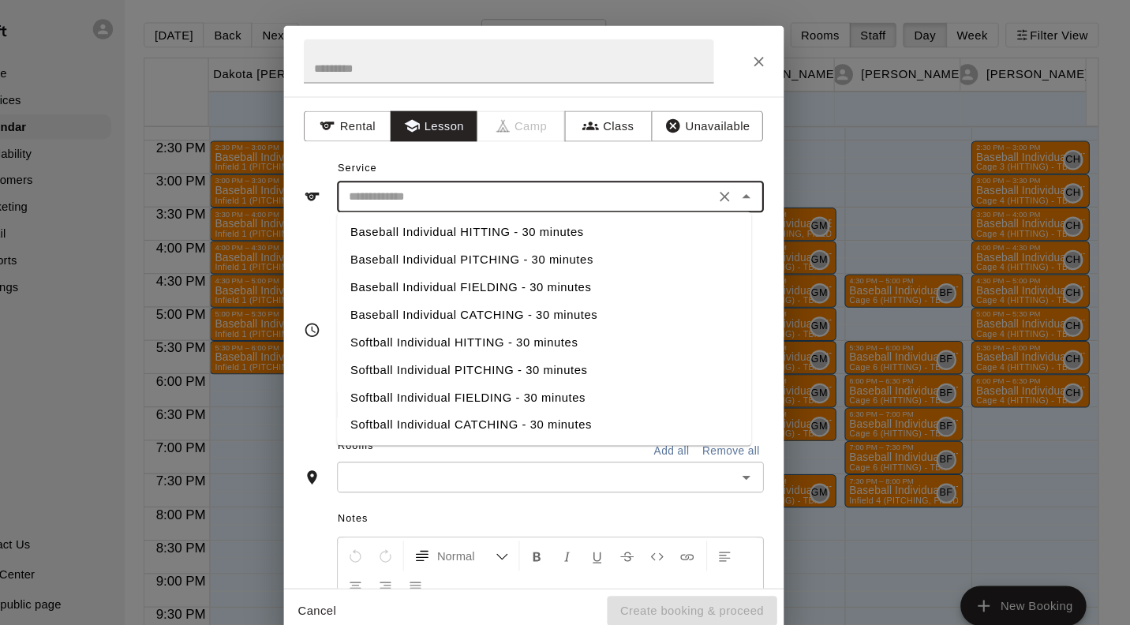
click at [559, 221] on li "Baseball Individual HITTING - 30 minutes" at bounding box center [575, 221] width 392 height 26
type input "**********"
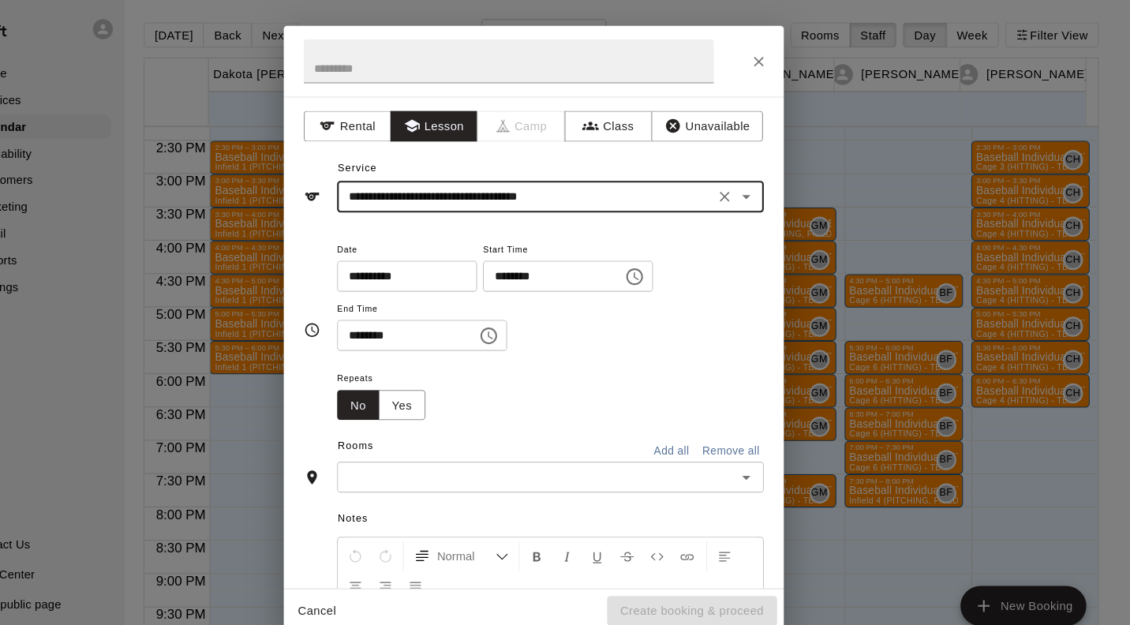
click at [632, 451] on input "text" at bounding box center [567, 453] width 368 height 20
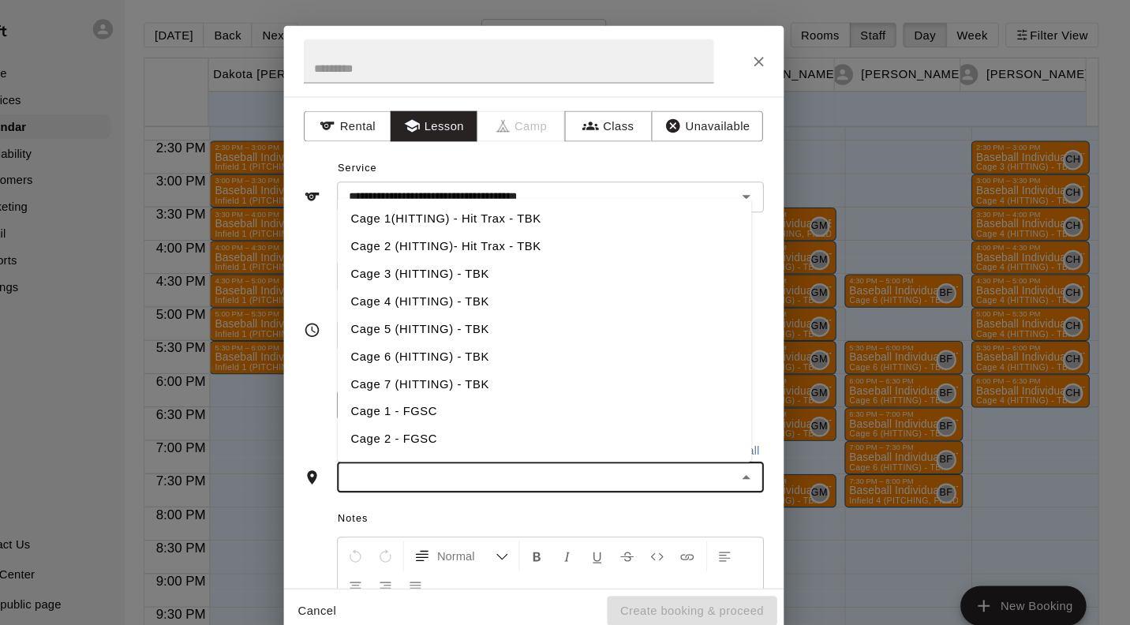
click at [502, 259] on li "Cage 3 (HITTING) - TBK" at bounding box center [575, 260] width 392 height 26
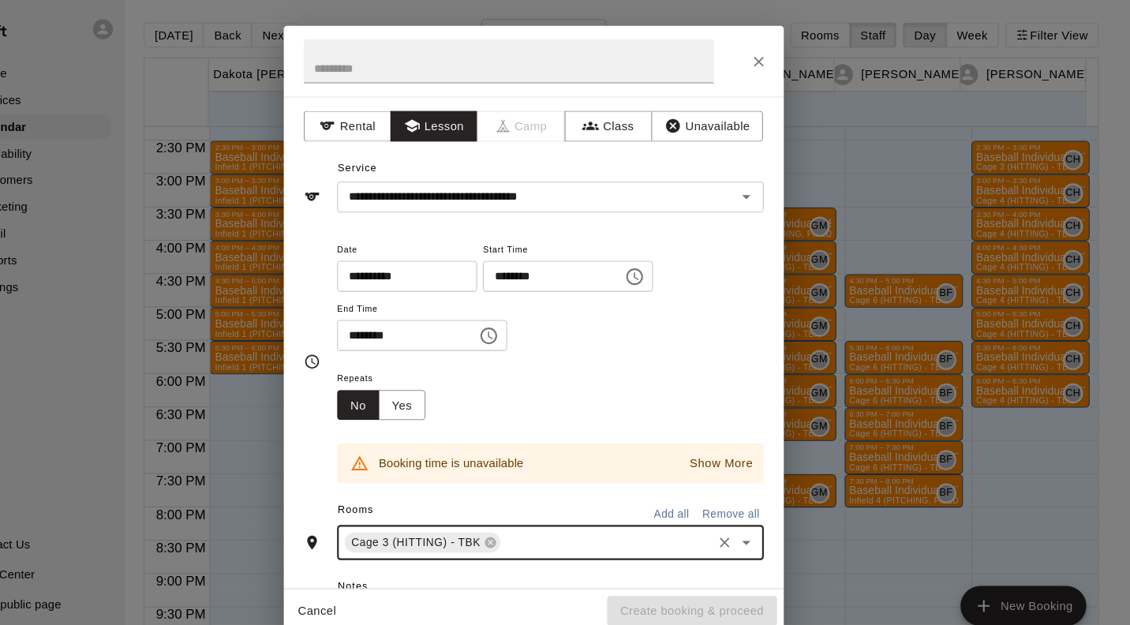
click at [779, 51] on icon "Close" at bounding box center [778, 59] width 16 height 16
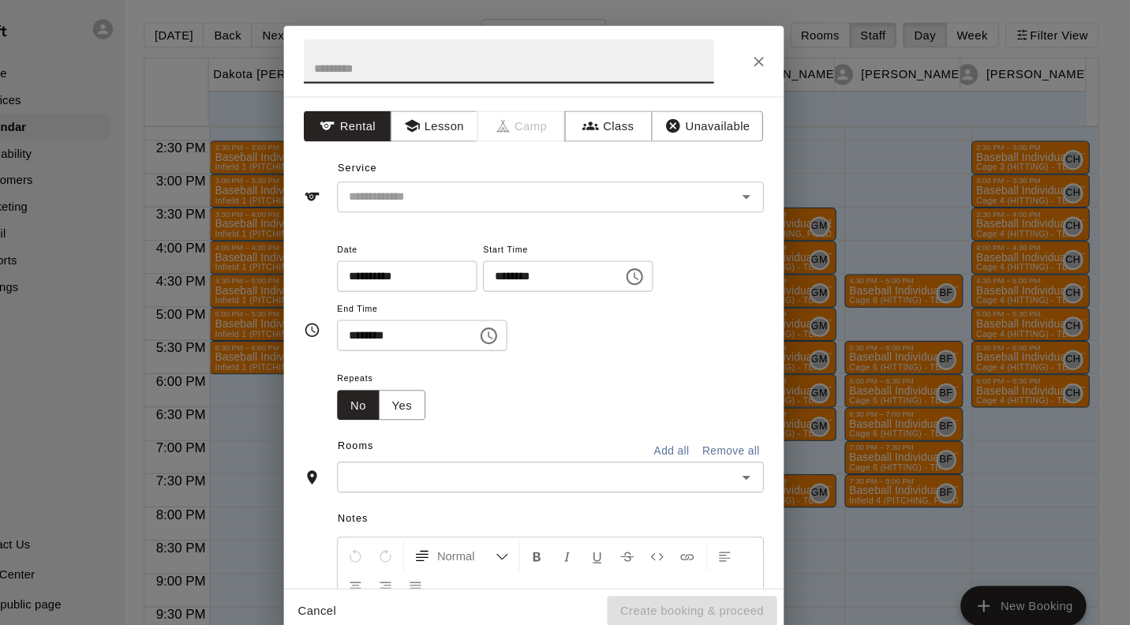
click at [476, 118] on button "Lesson" at bounding box center [470, 120] width 83 height 29
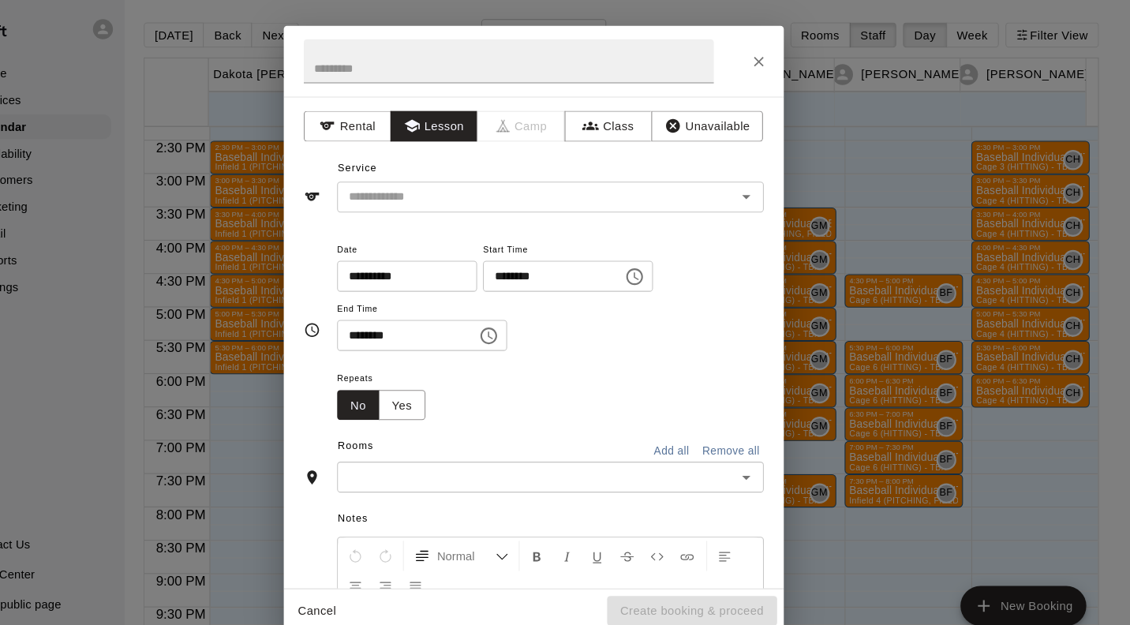
click at [589, 187] on input "text" at bounding box center [557, 188] width 348 height 20
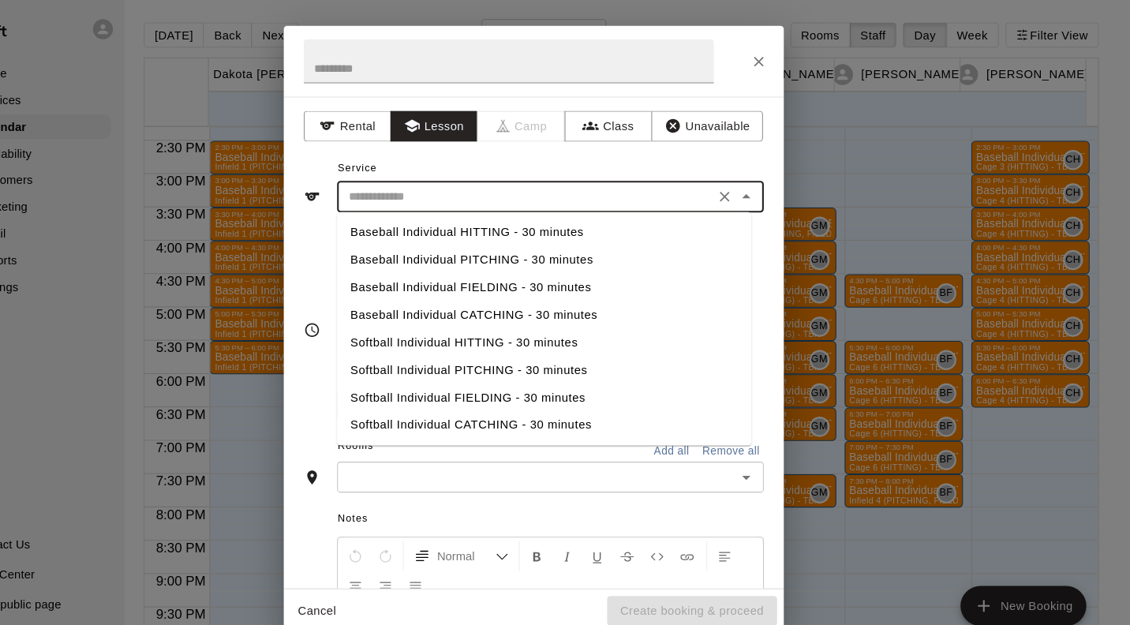
click at [572, 222] on li "Baseball Individual HITTING - 30 minutes" at bounding box center [575, 221] width 392 height 26
type input "**********"
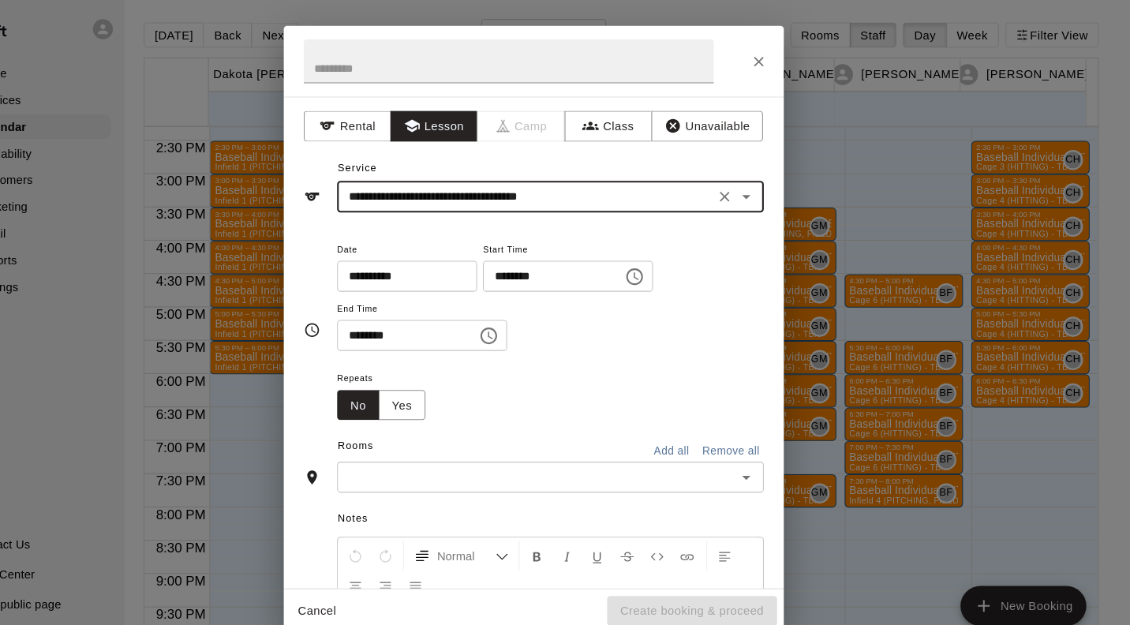
click at [571, 457] on input "text" at bounding box center [567, 453] width 368 height 20
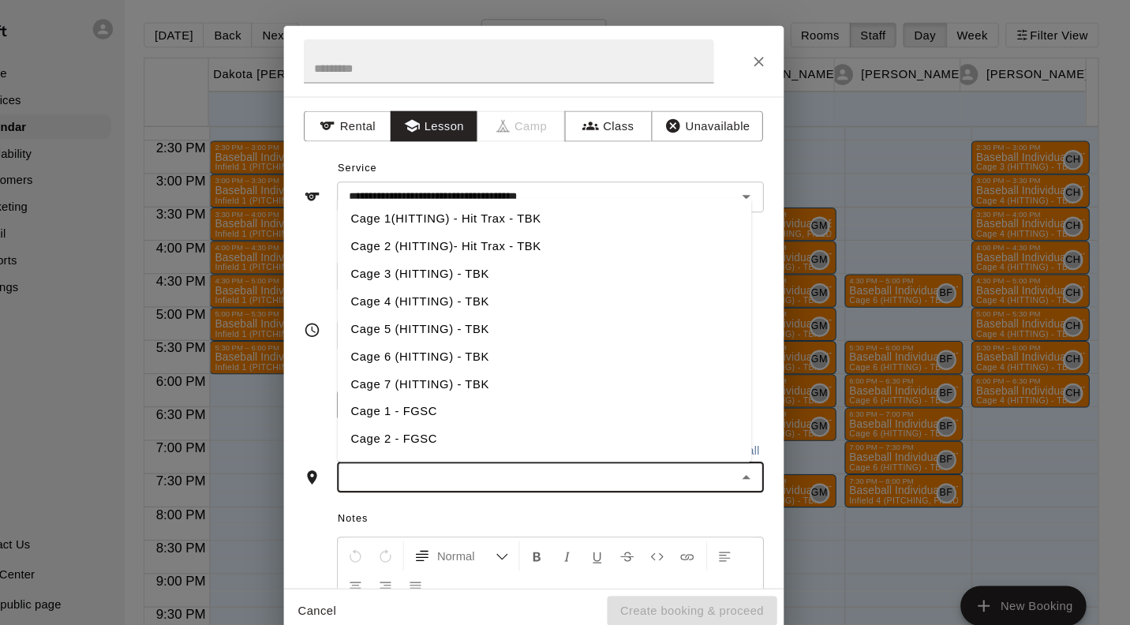
click at [487, 281] on li "Cage 4 (HITTING) - TBK" at bounding box center [575, 286] width 392 height 26
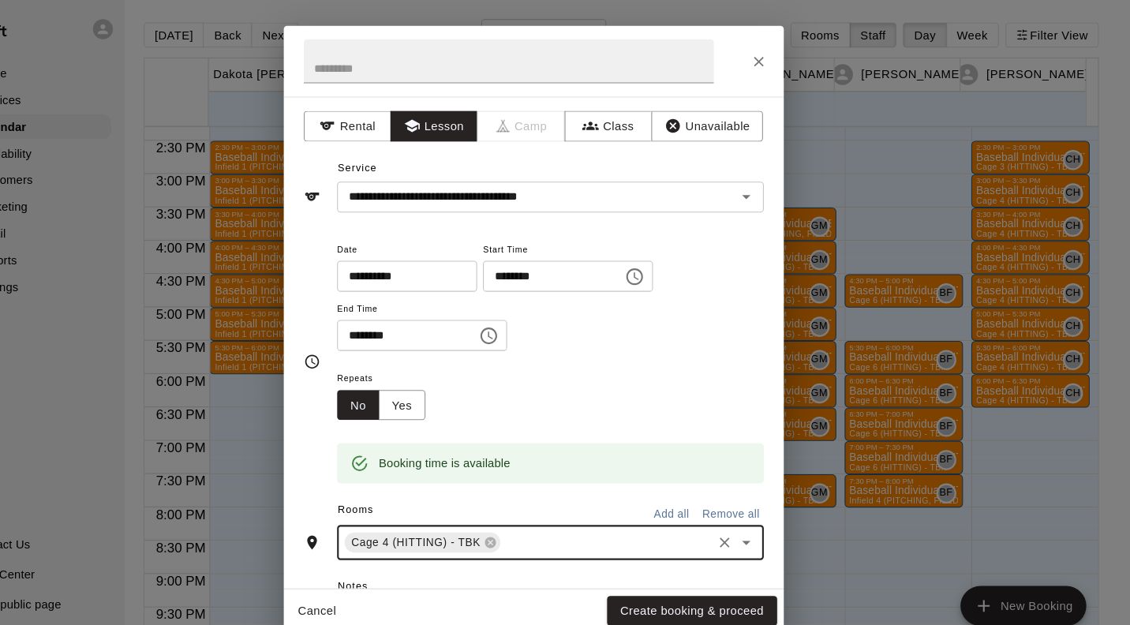
click at [739, 581] on button "Create booking & proceed" at bounding box center [714, 579] width 161 height 29
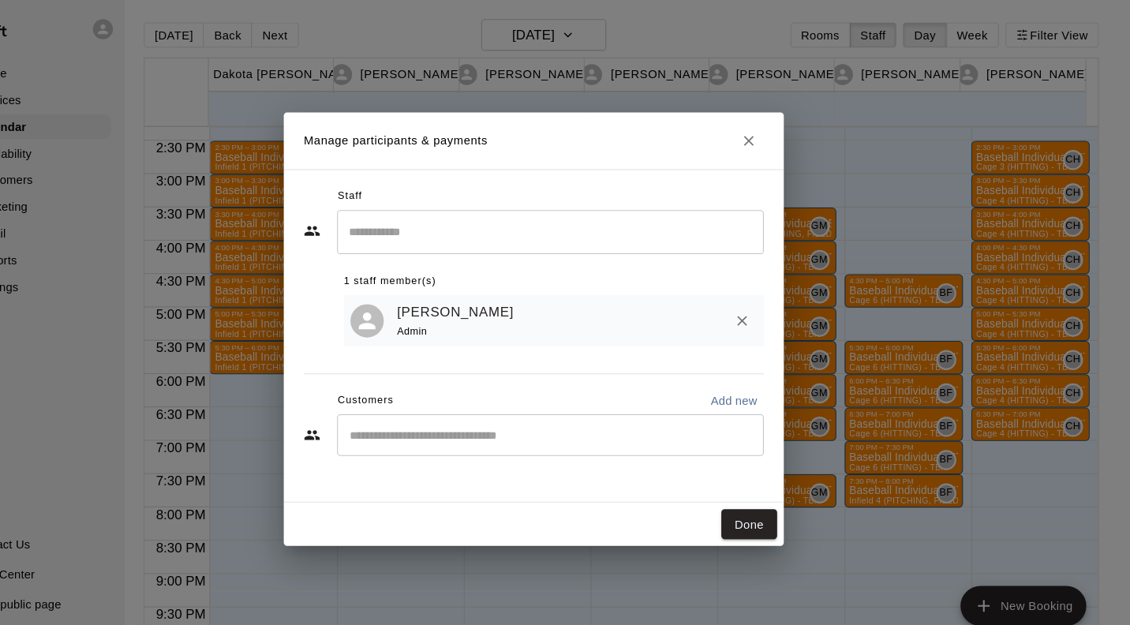
click at [775, 497] on button "Done" at bounding box center [768, 497] width 53 height 29
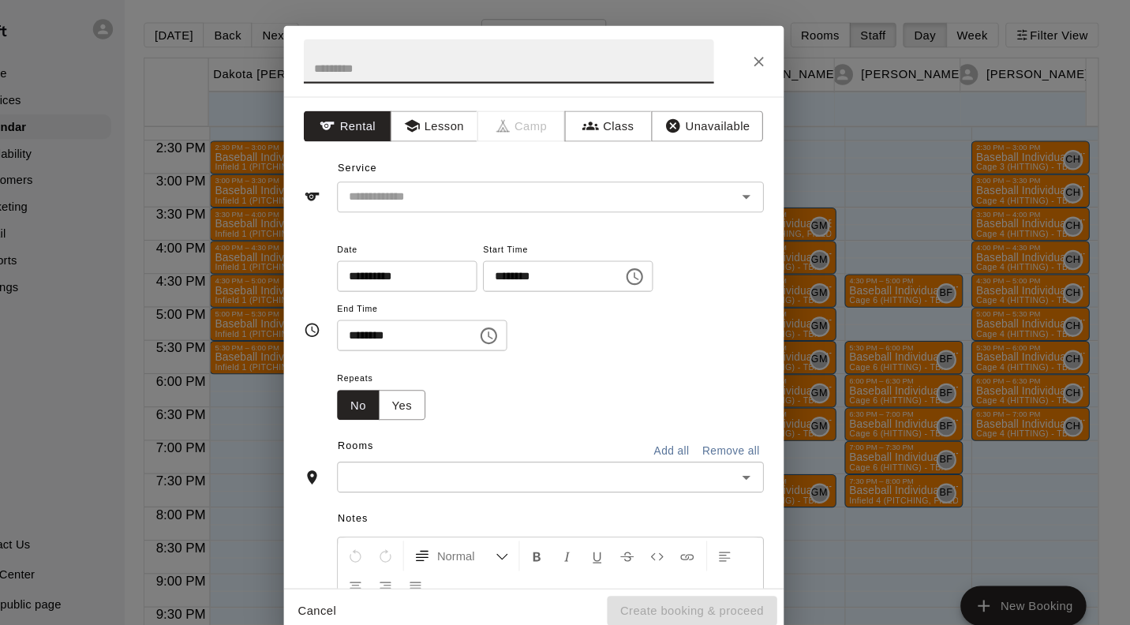
click at [470, 125] on button "Lesson" at bounding box center [470, 120] width 83 height 29
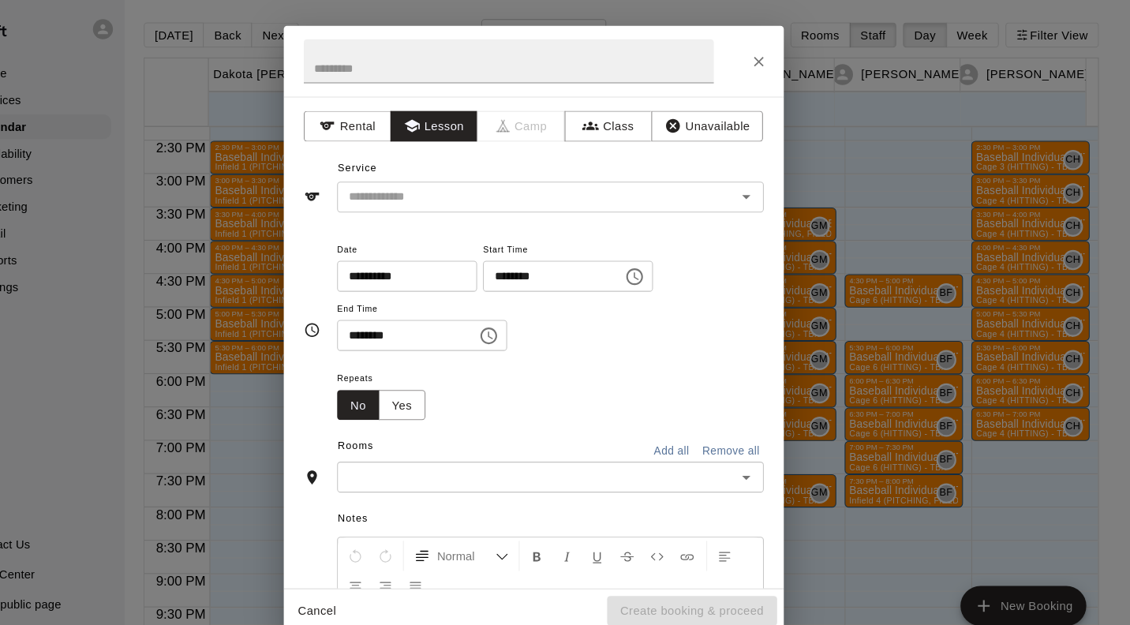
click at [546, 187] on input "text" at bounding box center [557, 188] width 348 height 20
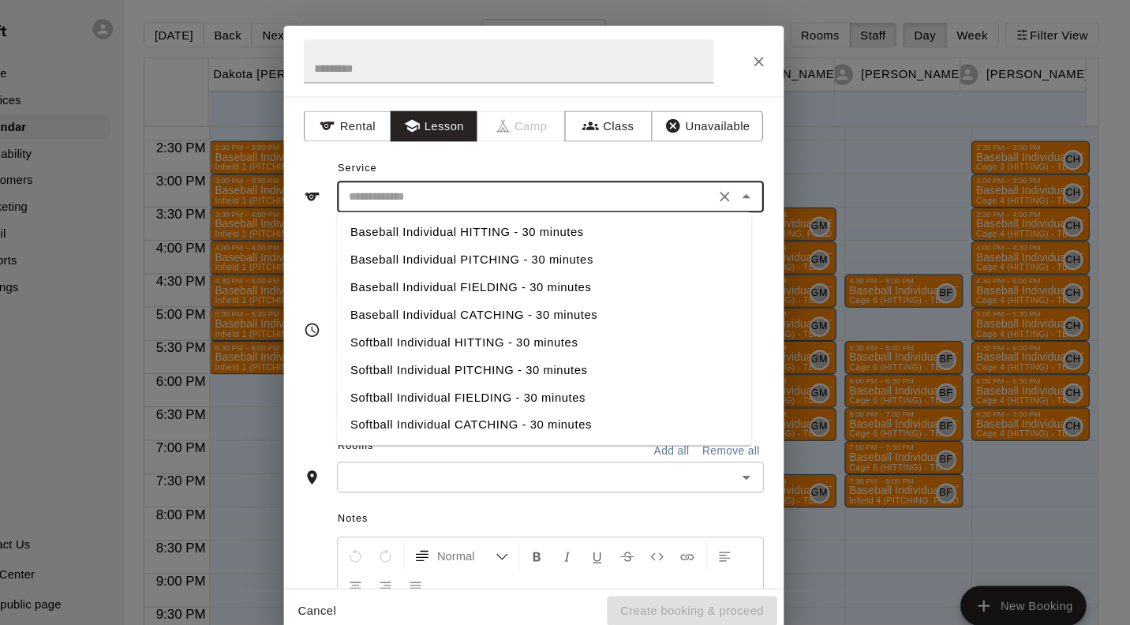
click at [594, 219] on li "Baseball Individual HITTING - 30 minutes" at bounding box center [575, 221] width 392 height 26
type input "**********"
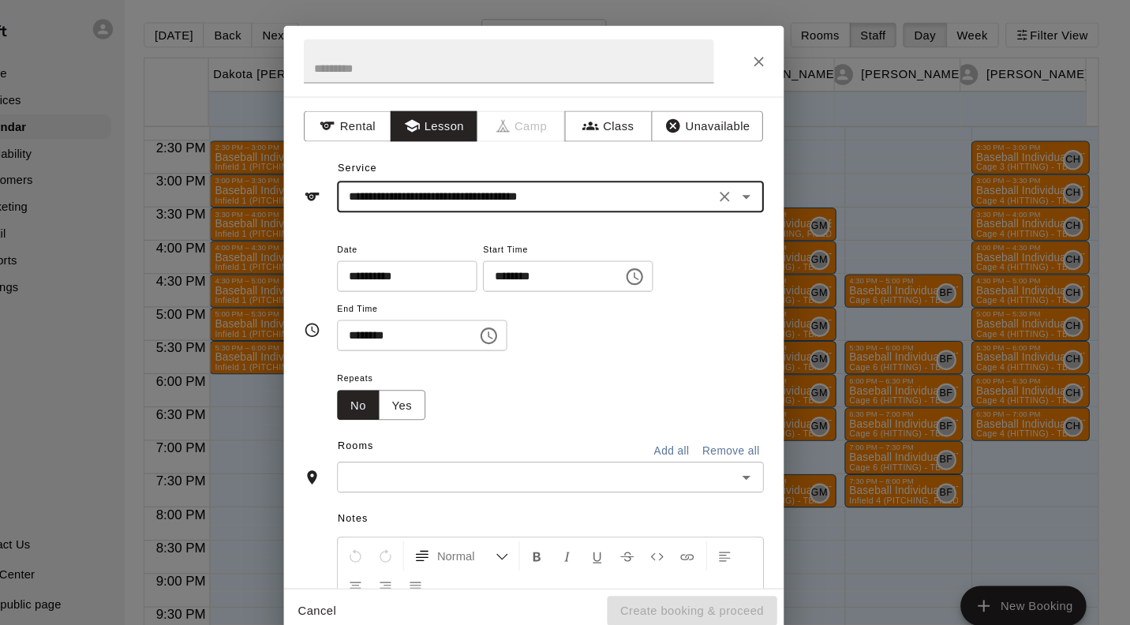
click at [578, 453] on input "text" at bounding box center [567, 453] width 368 height 20
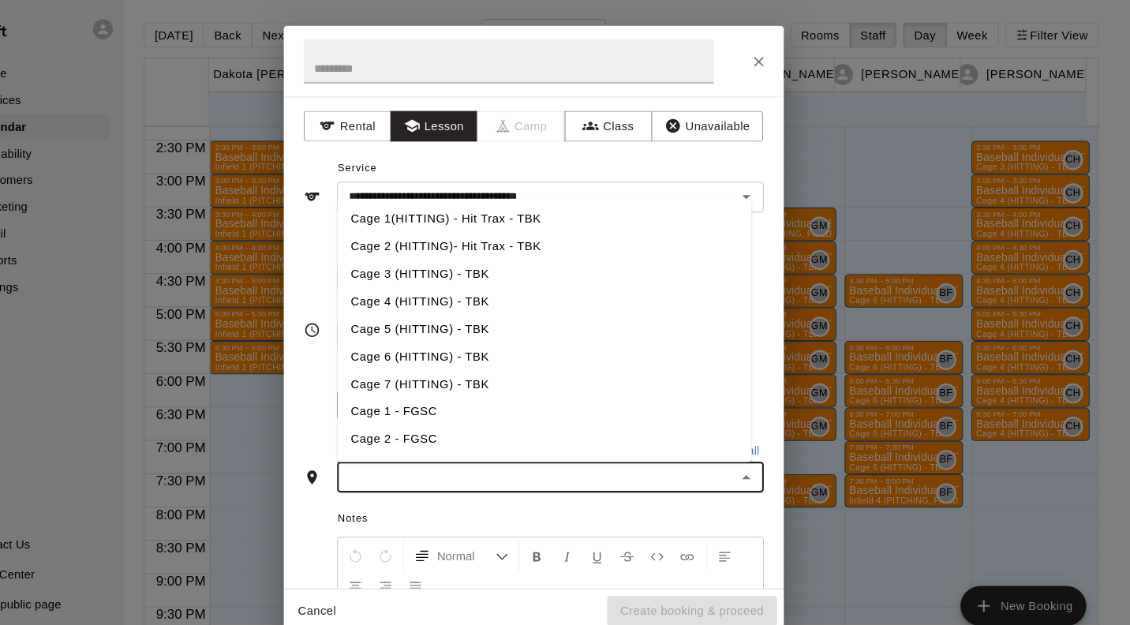
click at [511, 260] on li "Cage 3 (HITTING) - TBK" at bounding box center [575, 260] width 392 height 26
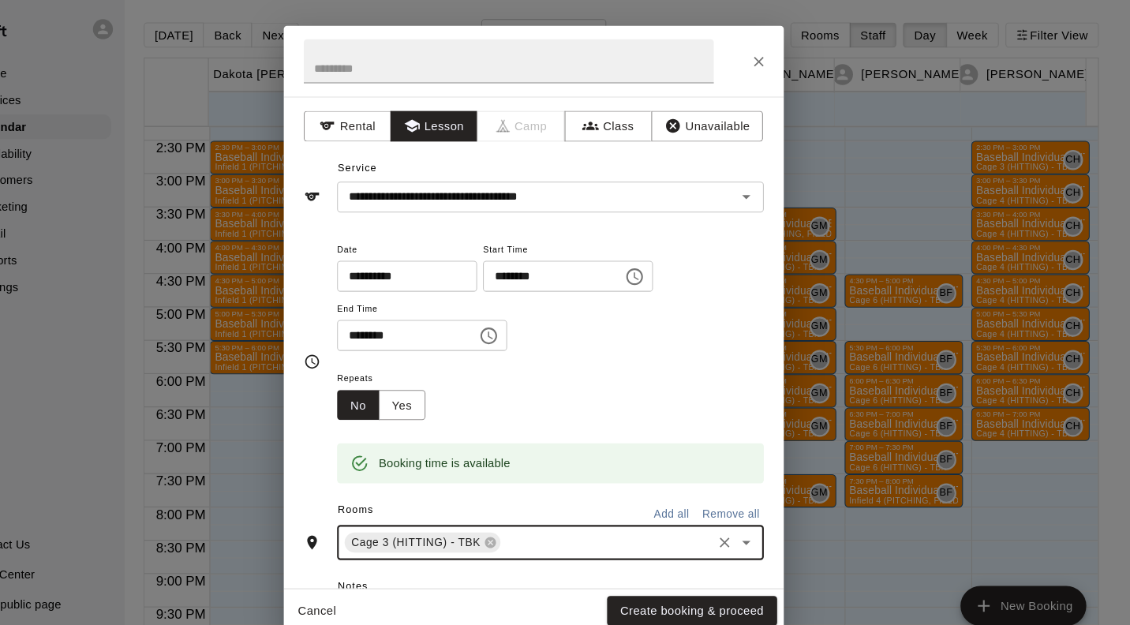
click at [752, 584] on button "Create booking & proceed" at bounding box center [714, 579] width 161 height 29
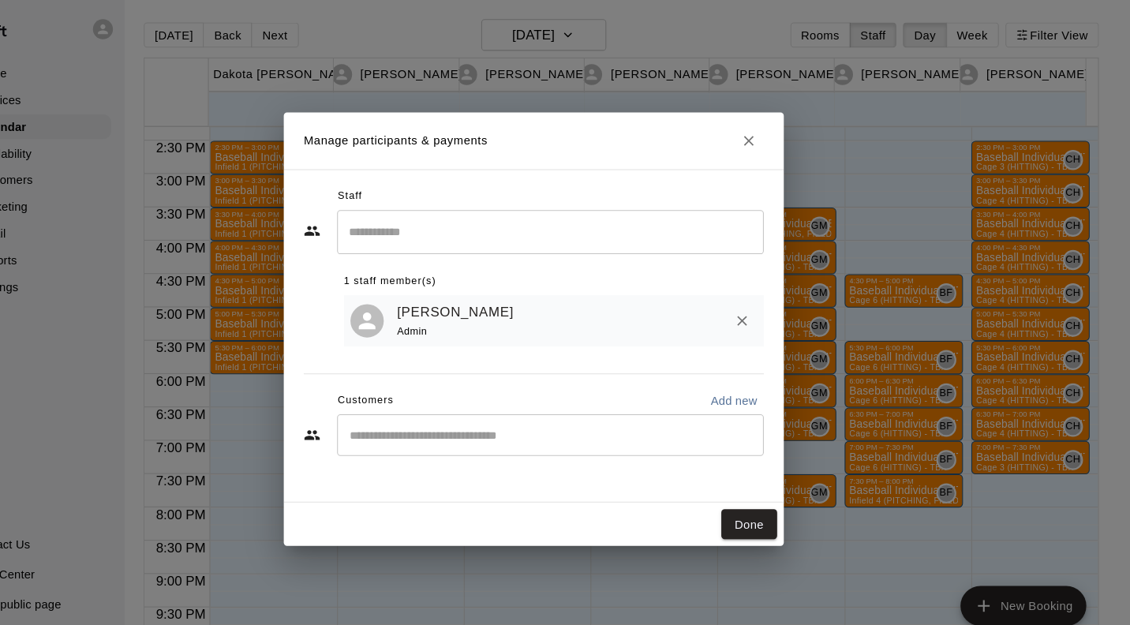
click at [773, 500] on button "Done" at bounding box center [768, 497] width 53 height 29
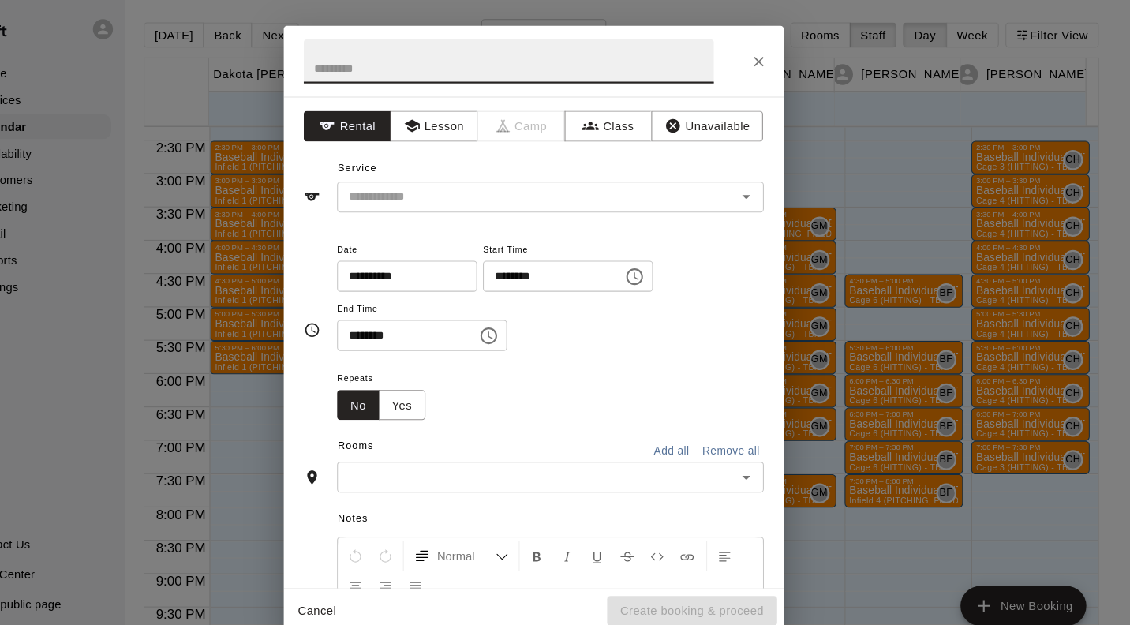
click at [462, 119] on button "Lesson" at bounding box center [470, 120] width 83 height 29
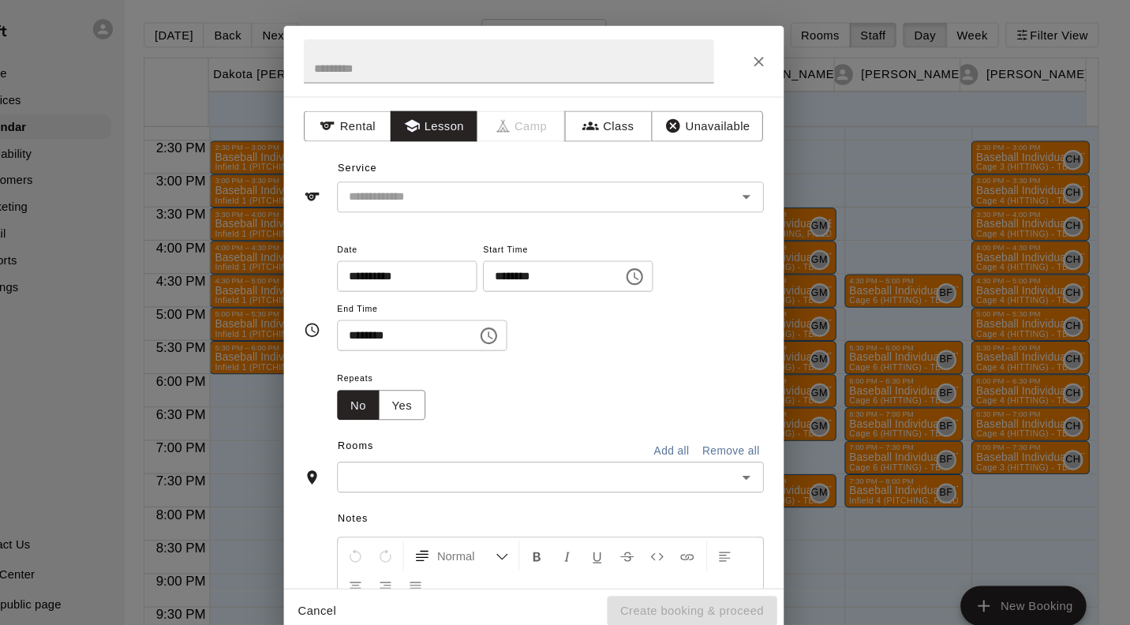
click at [626, 188] on input "text" at bounding box center [557, 188] width 348 height 20
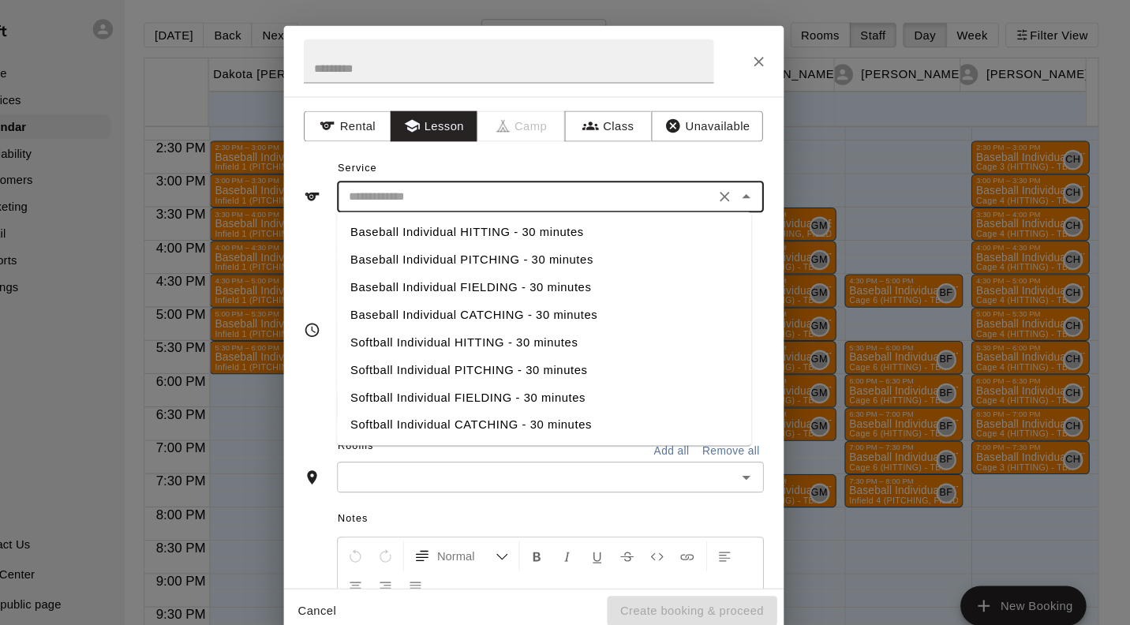
click at [562, 219] on li "Baseball Individual HITTING - 30 minutes" at bounding box center [575, 221] width 392 height 26
type input "**********"
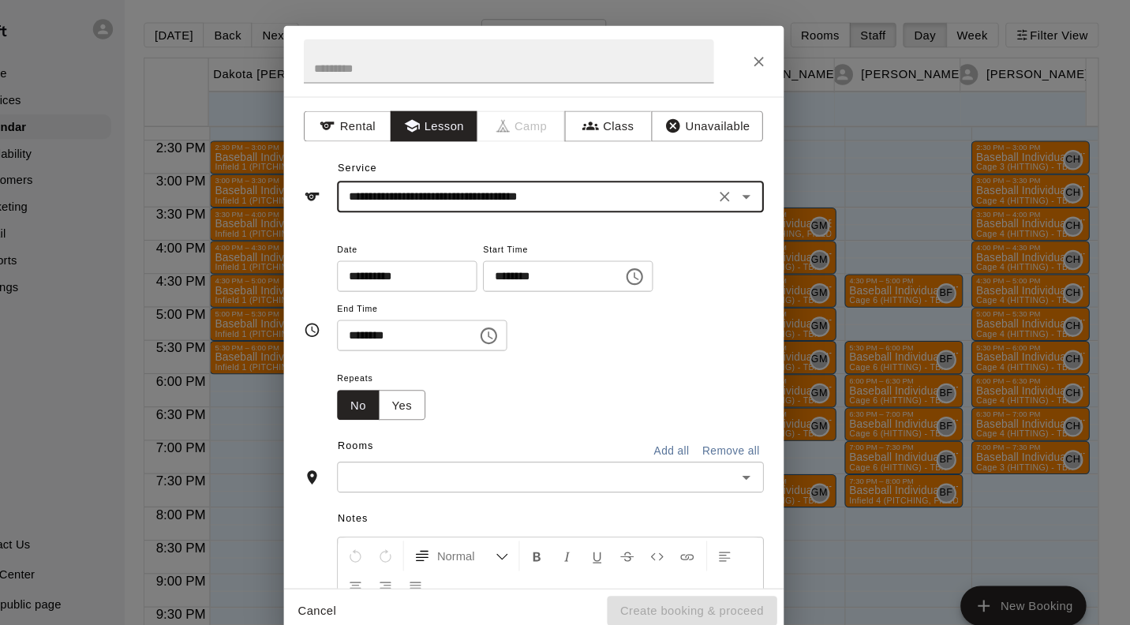
click at [512, 453] on input "text" at bounding box center [567, 453] width 368 height 20
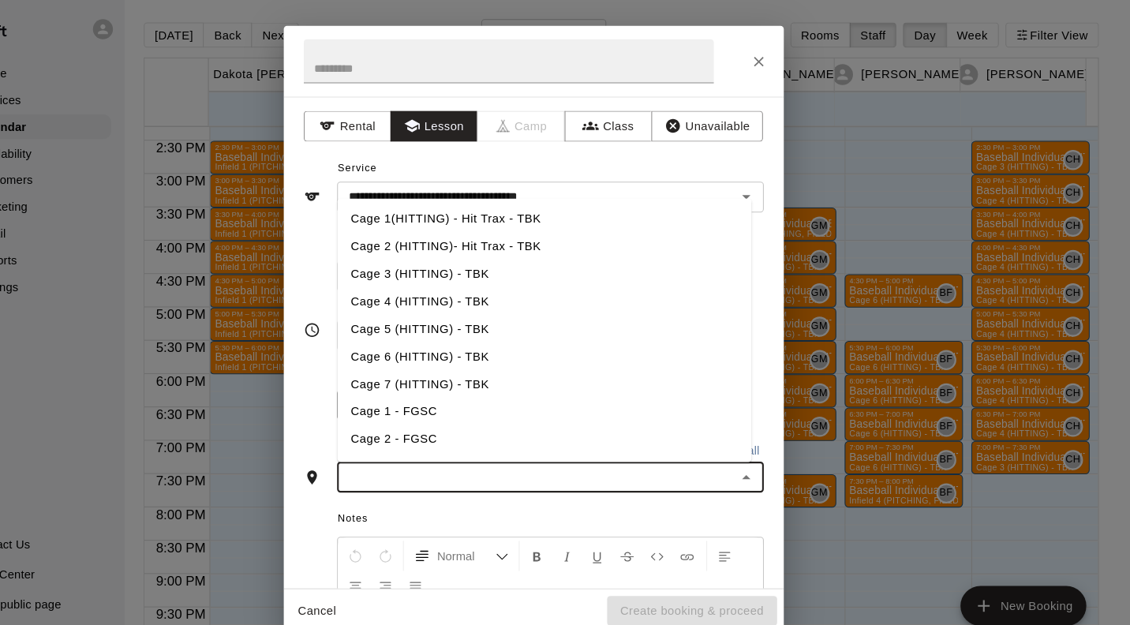
click at [490, 259] on li "Cage 3 (HITTING) - TBK" at bounding box center [575, 260] width 392 height 26
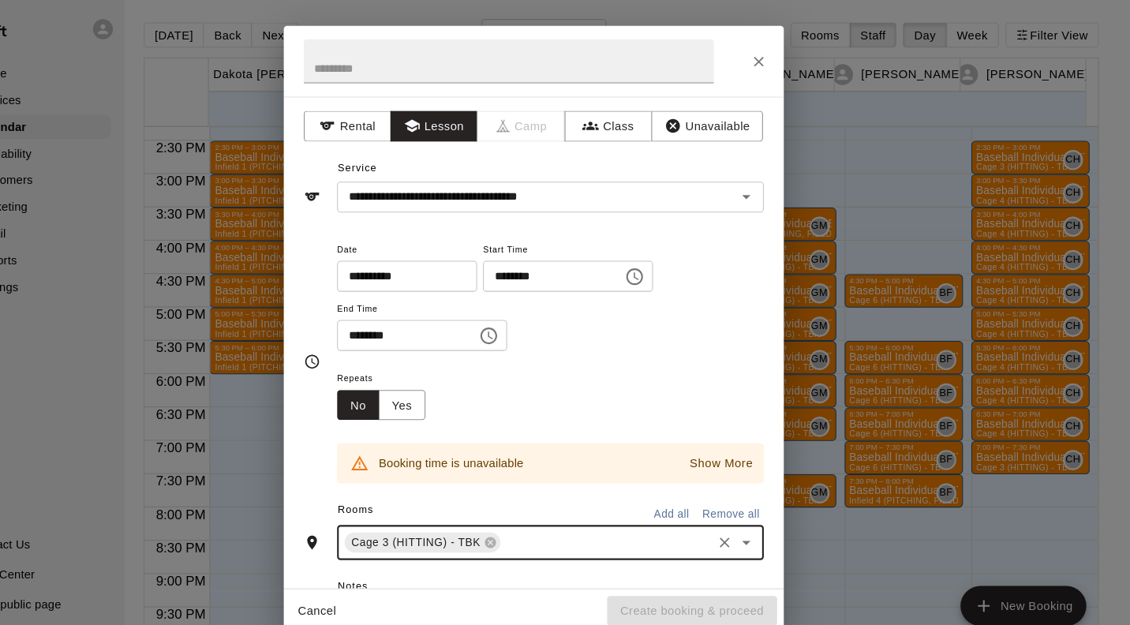
click at [518, 516] on icon at bounding box center [523, 515] width 10 height 10
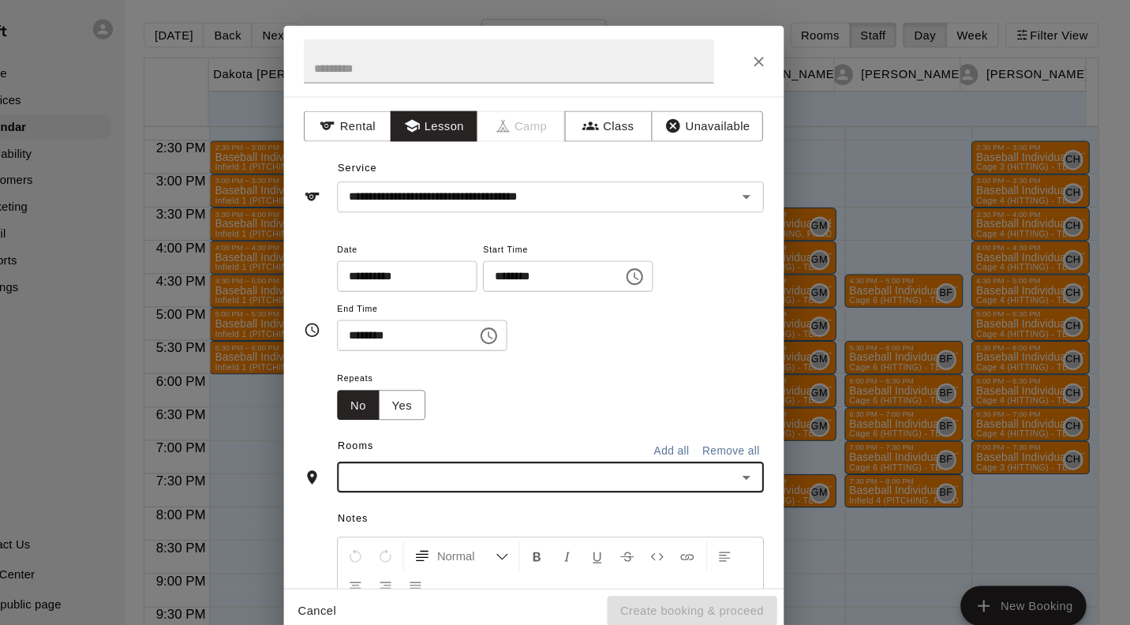
click at [593, 455] on input "text" at bounding box center [567, 453] width 368 height 20
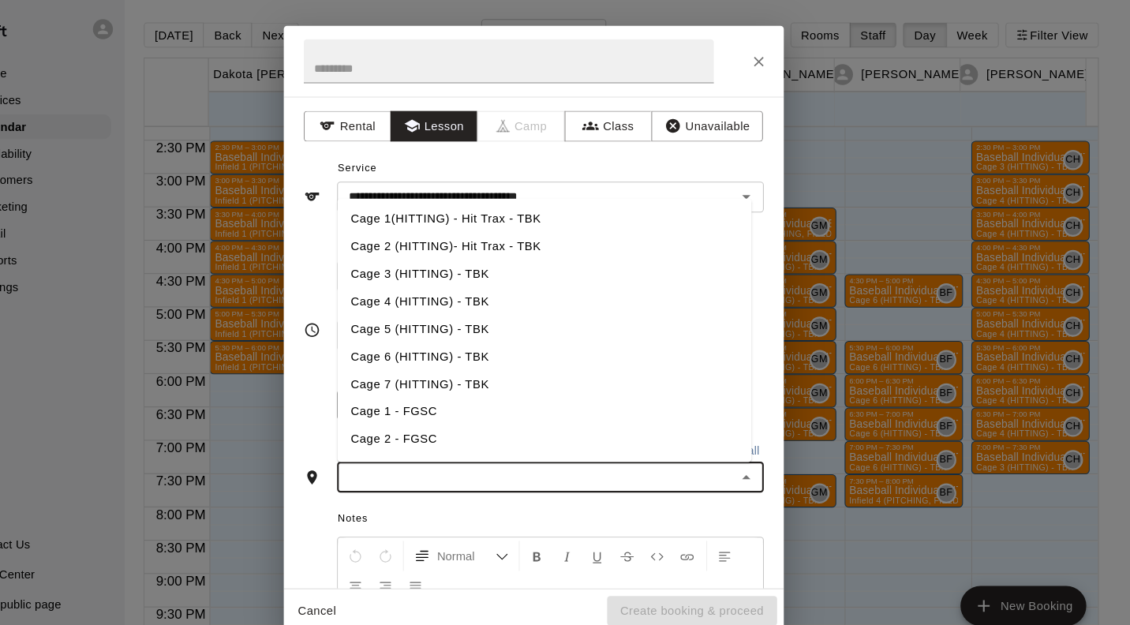
click at [513, 282] on li "Cage 4 (HITTING) - TBK" at bounding box center [575, 286] width 392 height 26
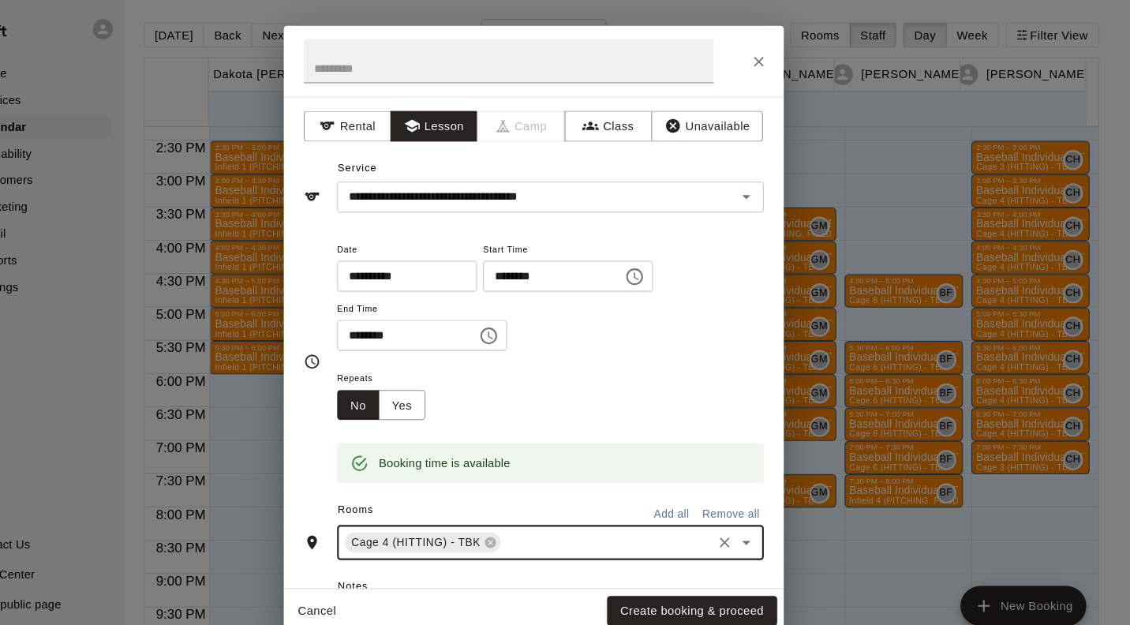
click at [751, 577] on button "Create booking & proceed" at bounding box center [714, 579] width 161 height 29
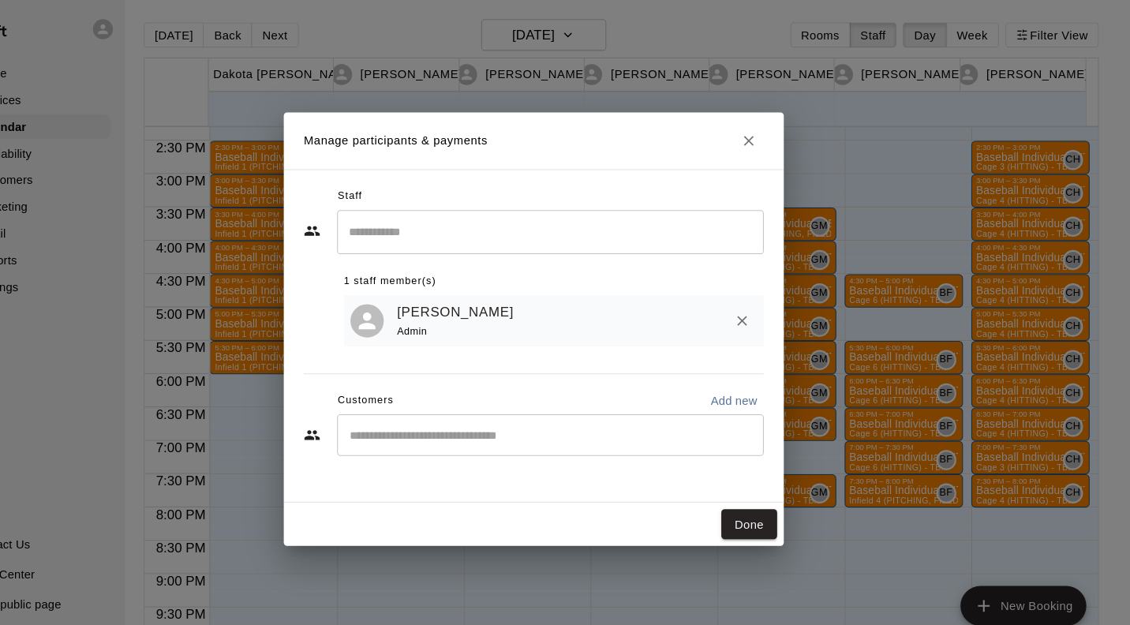
click at [779, 497] on button "Done" at bounding box center [768, 497] width 53 height 29
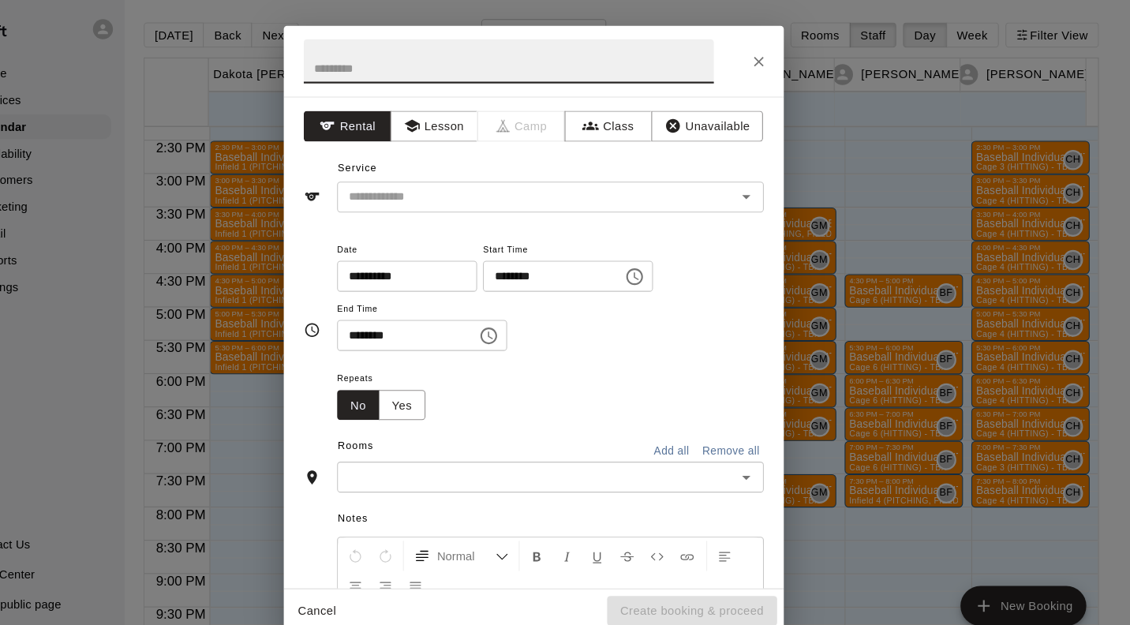
click at [489, 109] on button "Lesson" at bounding box center [470, 120] width 83 height 29
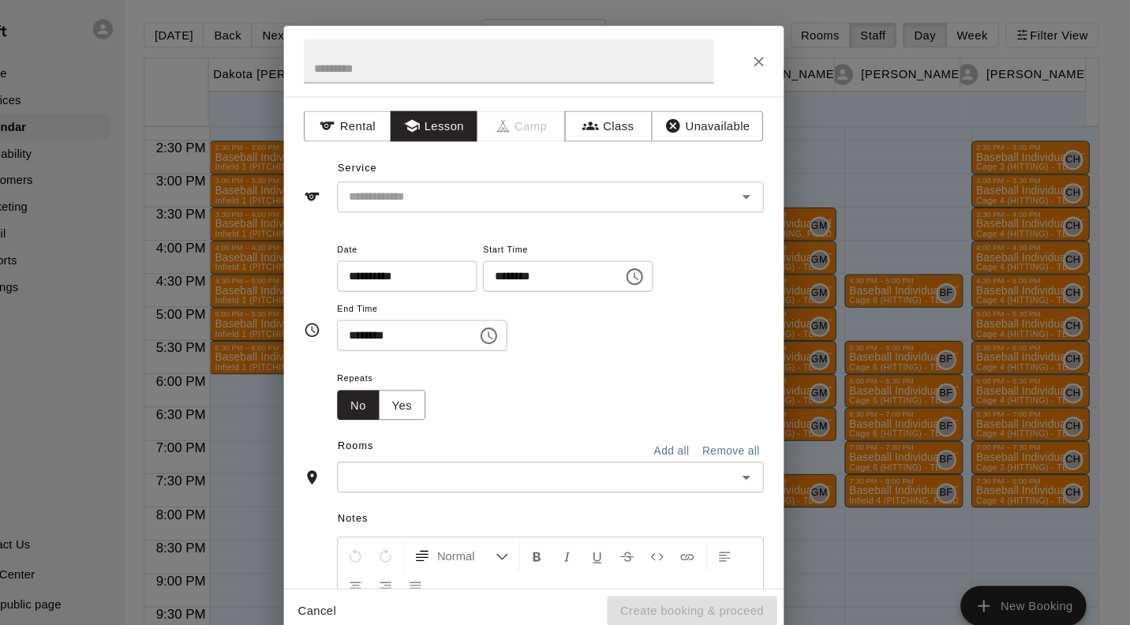
click at [544, 184] on input "text" at bounding box center [557, 188] width 348 height 20
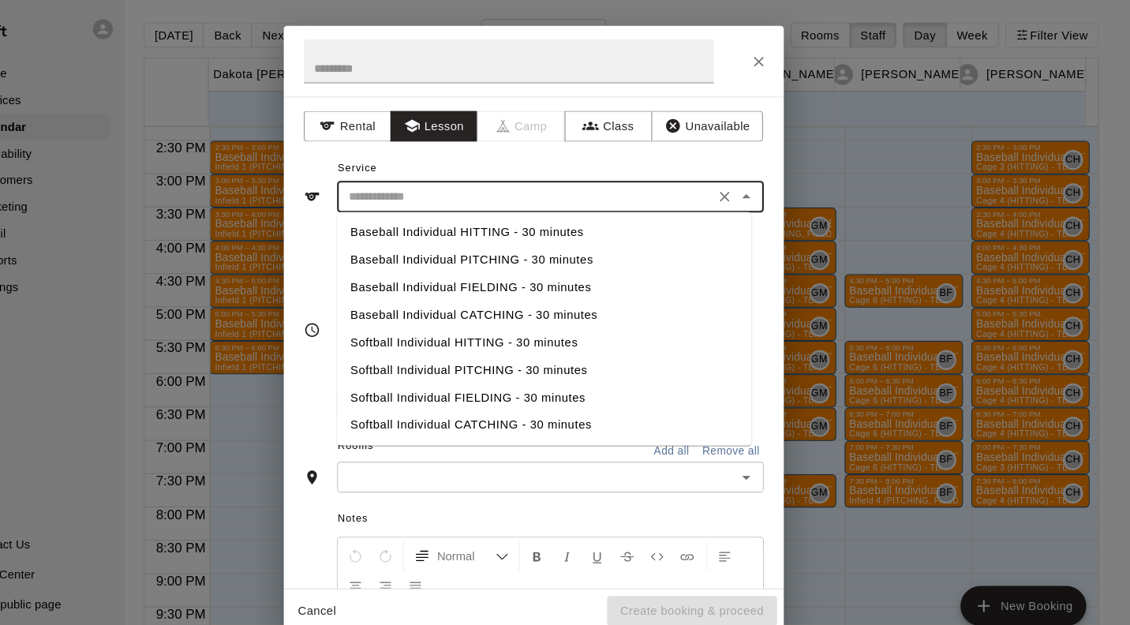
click at [571, 219] on li "Baseball Individual HITTING - 30 minutes" at bounding box center [575, 221] width 392 height 26
type input "**********"
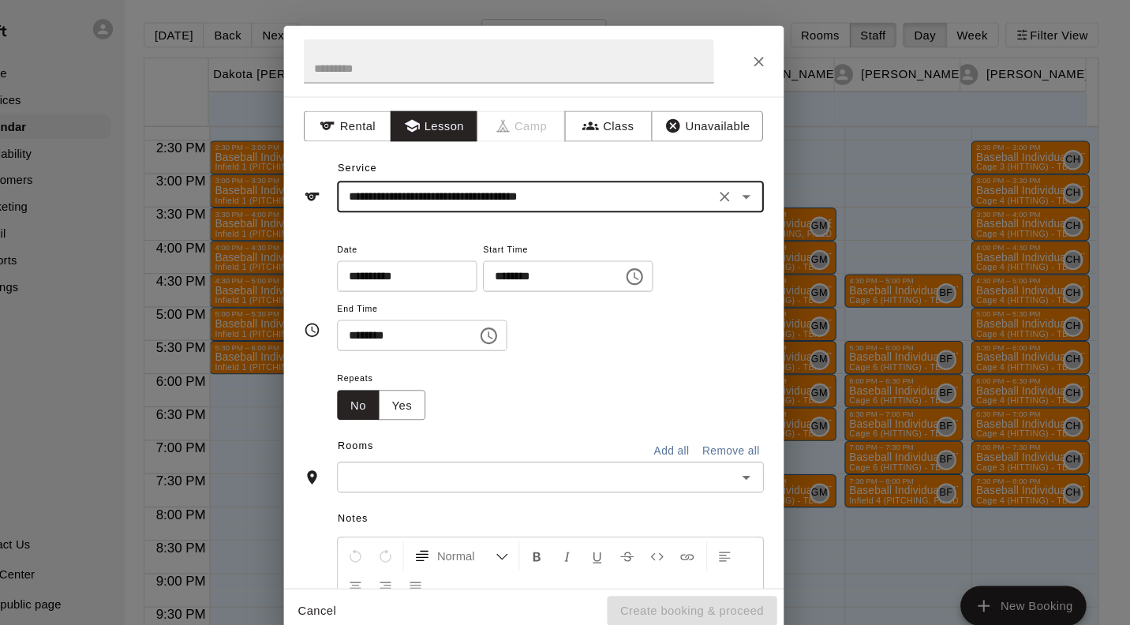
click at [662, 451] on input "text" at bounding box center [567, 453] width 368 height 20
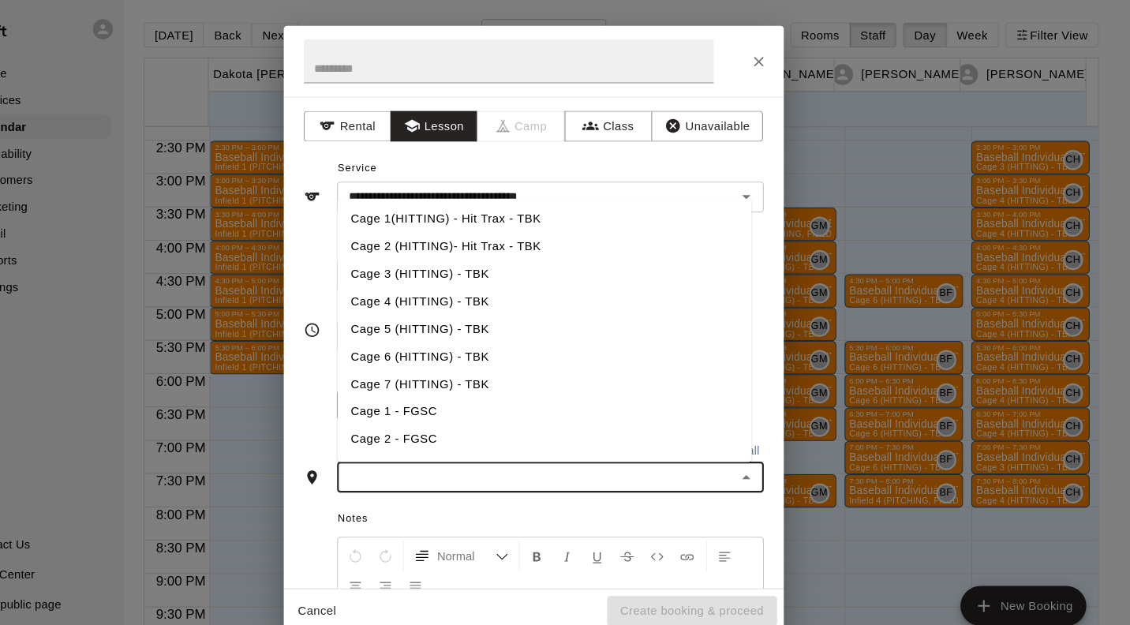
click at [516, 279] on li "Cage 4 (HITTING) - TBK" at bounding box center [575, 286] width 392 height 26
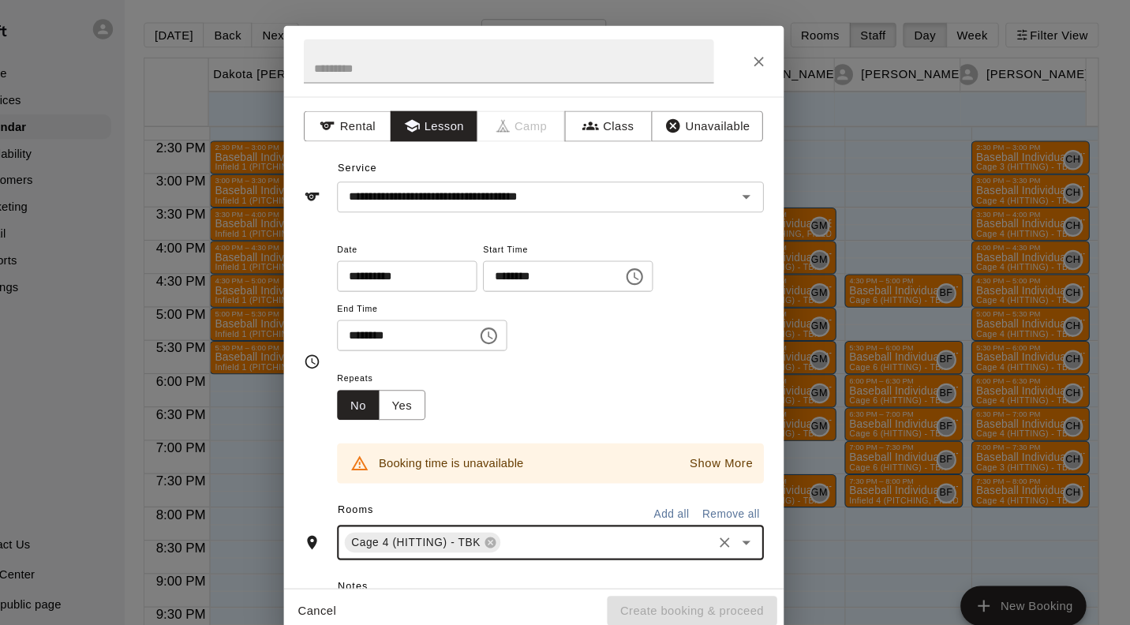
click at [757, 515] on icon "Open" at bounding box center [766, 514] width 19 height 19
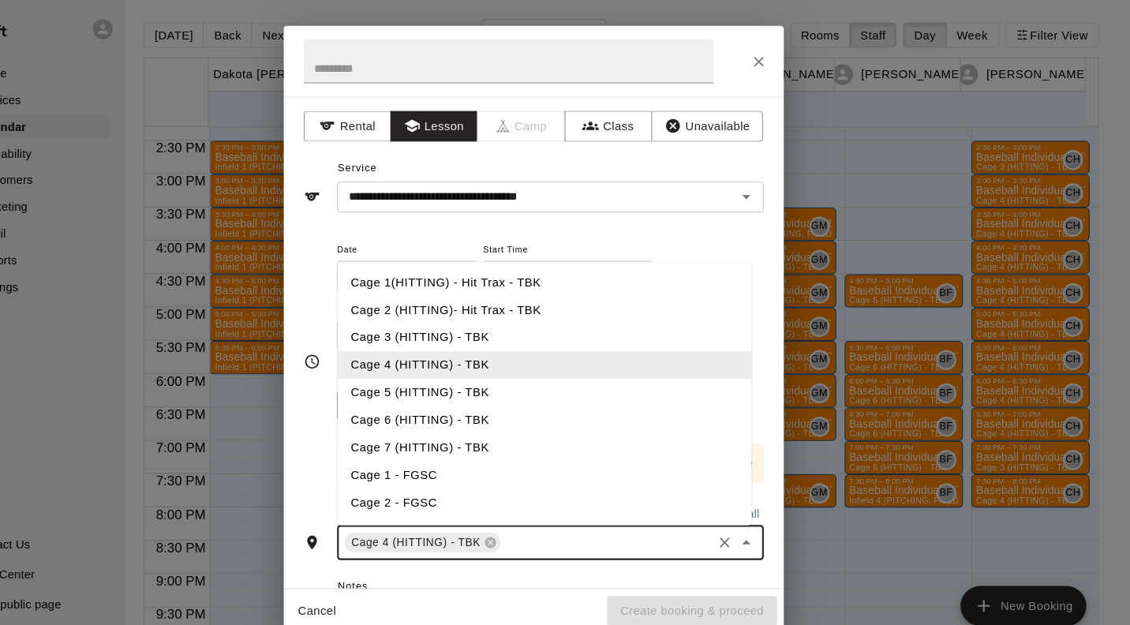
click at [518, 319] on li "Cage 3 (HITTING) - TBK" at bounding box center [575, 320] width 392 height 26
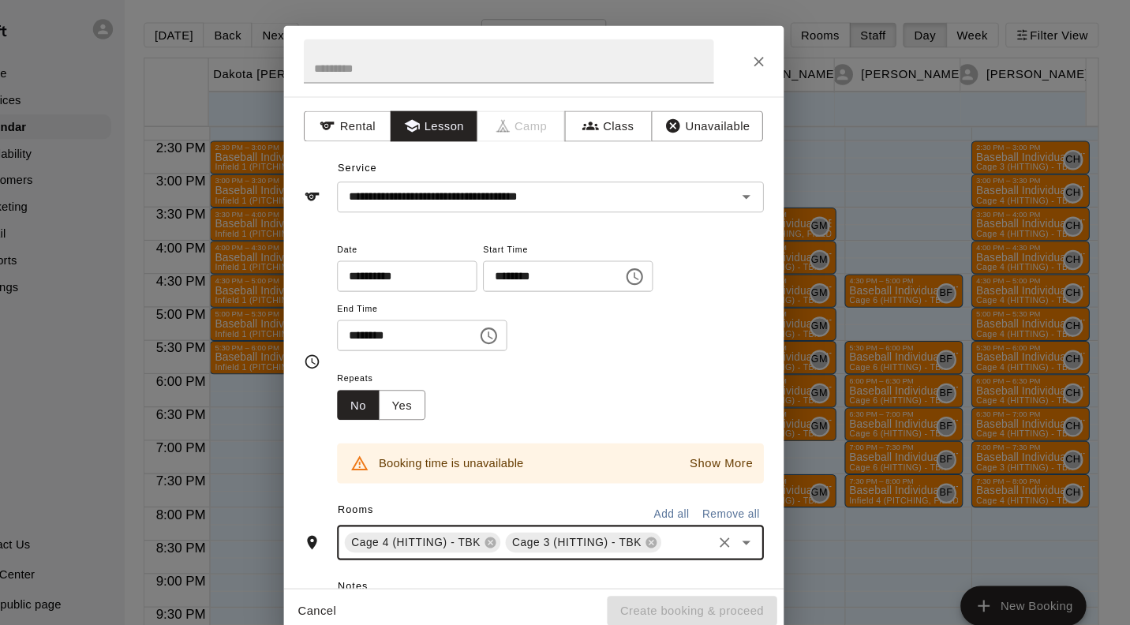
click at [521, 514] on icon at bounding box center [523, 515] width 10 height 10
click at [738, 515] on icon "Clear" at bounding box center [746, 514] width 16 height 16
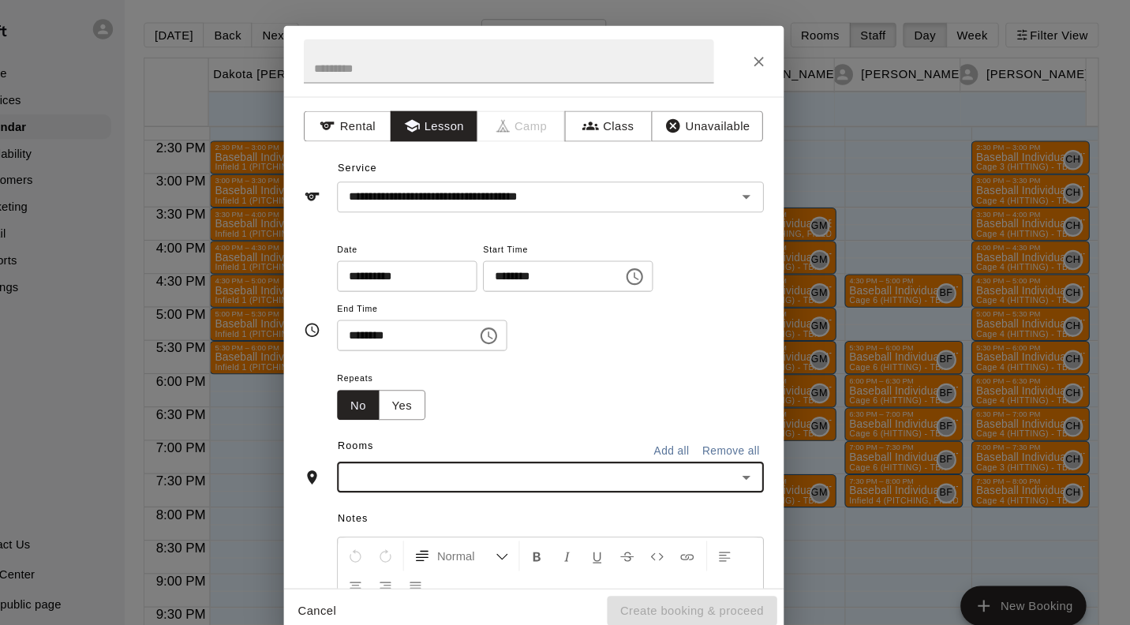
click at [779, 54] on icon "Close" at bounding box center [778, 59] width 16 height 16
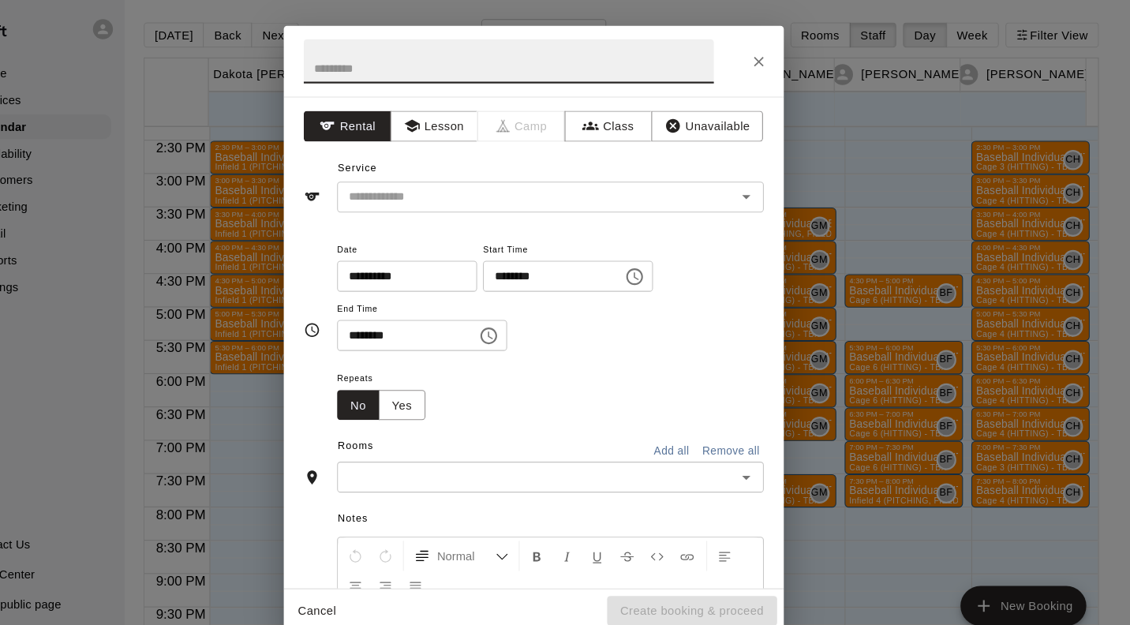
click at [475, 132] on button "Lesson" at bounding box center [470, 120] width 83 height 29
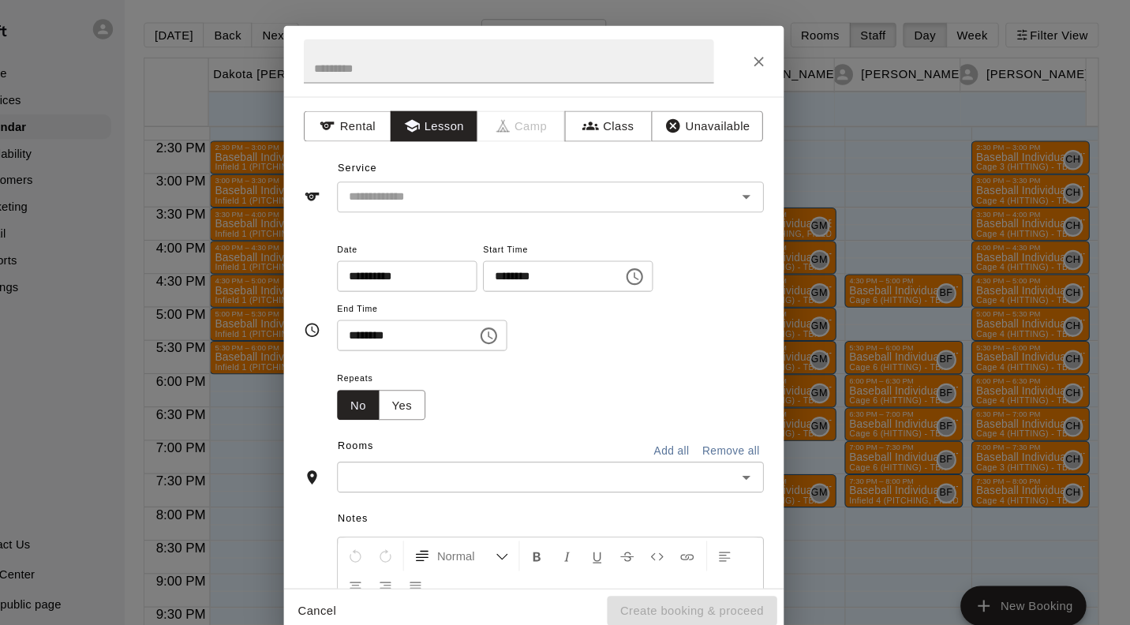
click at [551, 183] on input "text" at bounding box center [557, 188] width 348 height 20
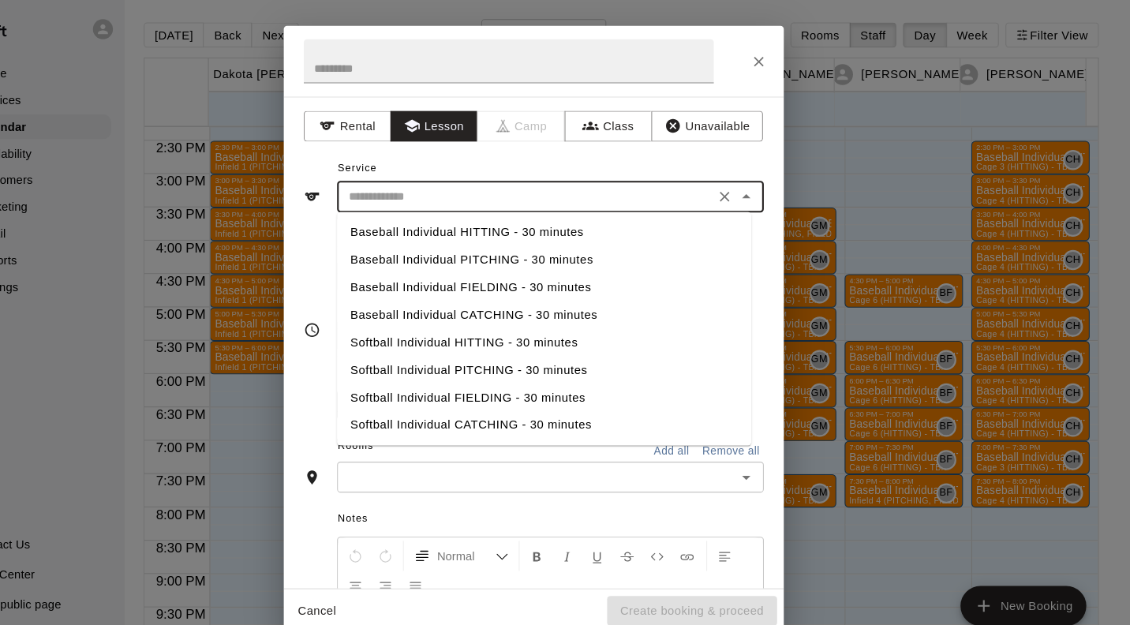
click at [576, 246] on li "Baseball Individual PITCHING - 30 minutes" at bounding box center [575, 247] width 392 height 26
type input "**********"
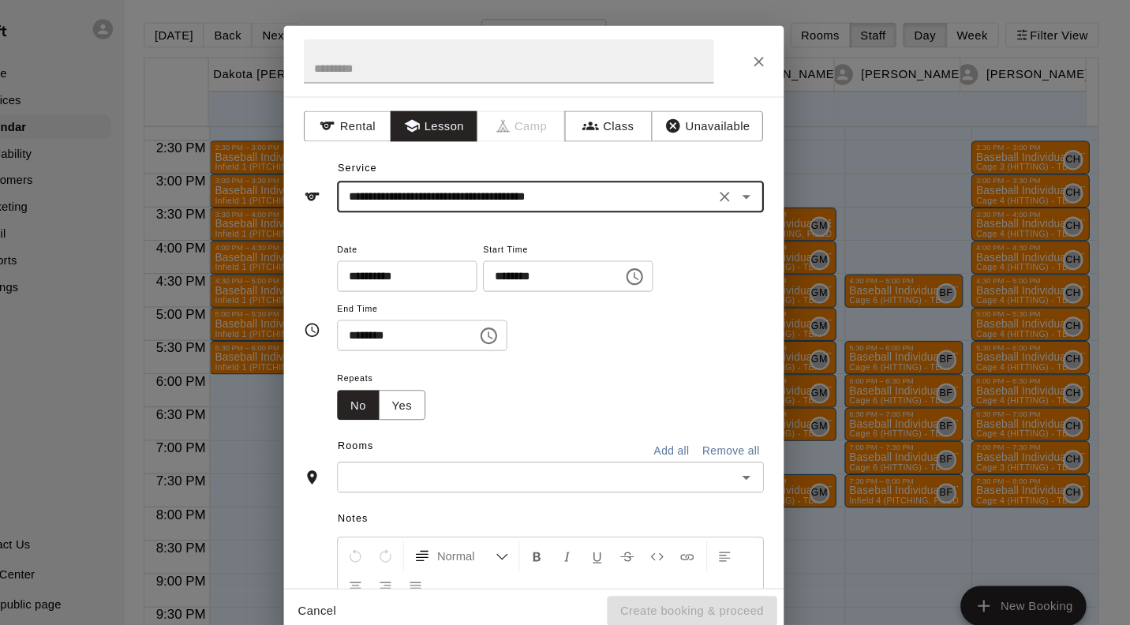
click at [467, 453] on input "text" at bounding box center [567, 453] width 368 height 20
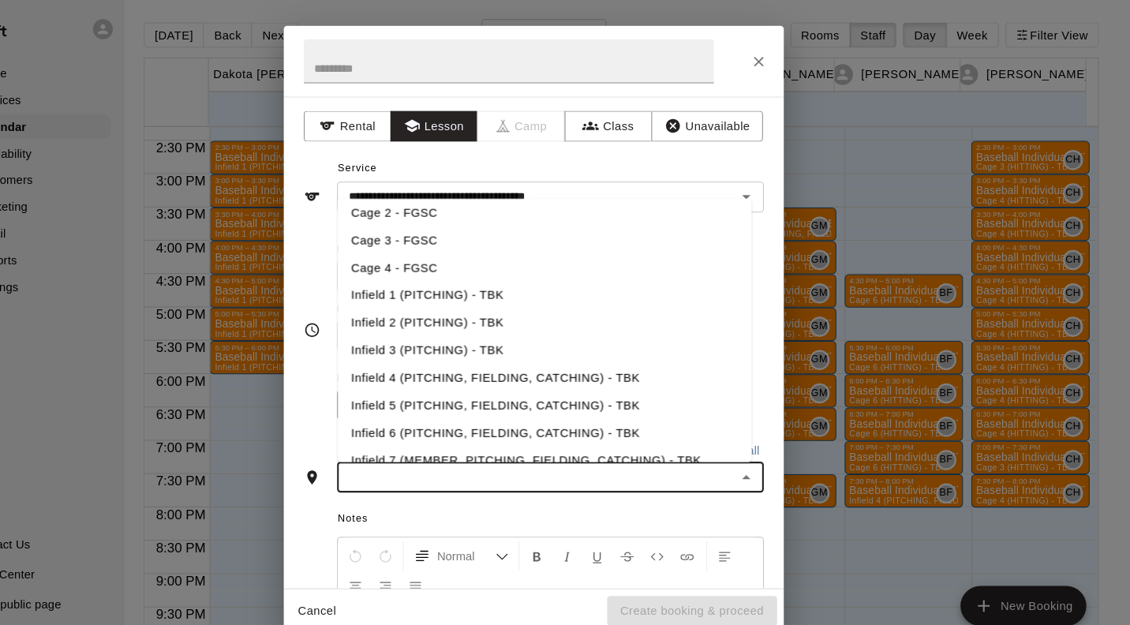
scroll to position [215, 0]
click at [510, 309] on li "Infield 2 (PITCHING) - TBK" at bounding box center [575, 306] width 392 height 26
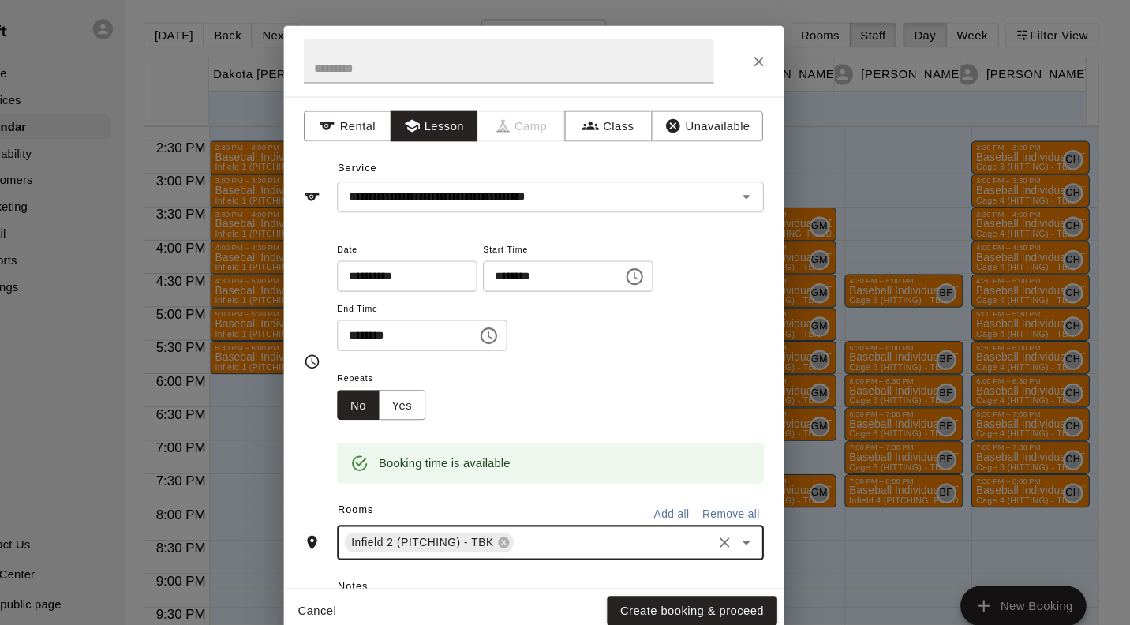
click at [746, 584] on button "Create booking & proceed" at bounding box center [714, 579] width 161 height 29
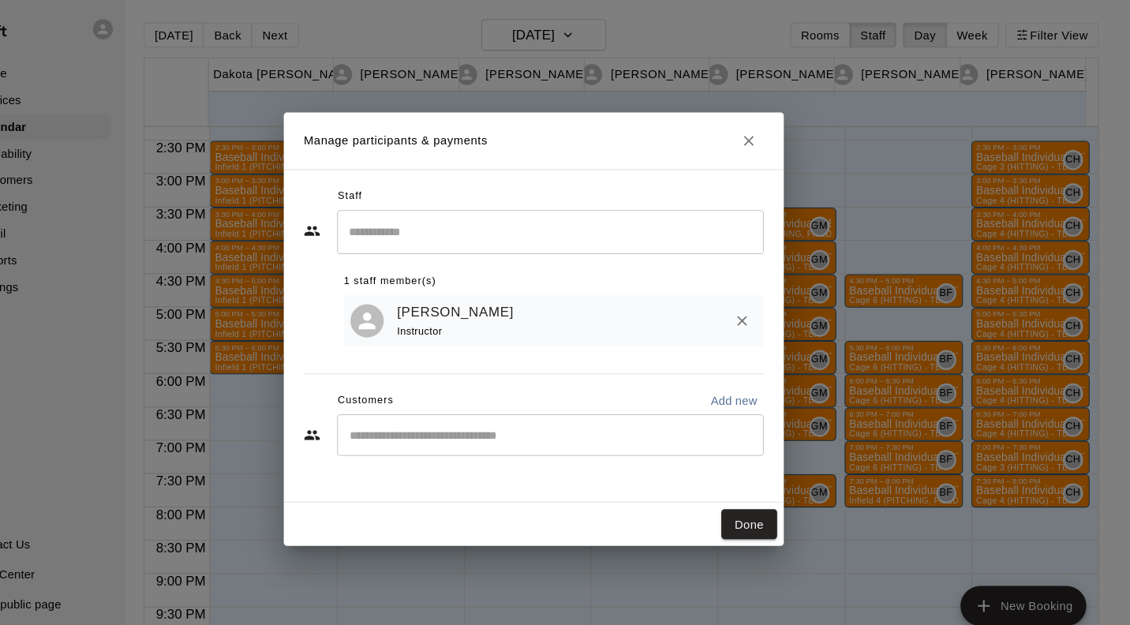
click at [776, 501] on button "Done" at bounding box center [768, 497] width 53 height 29
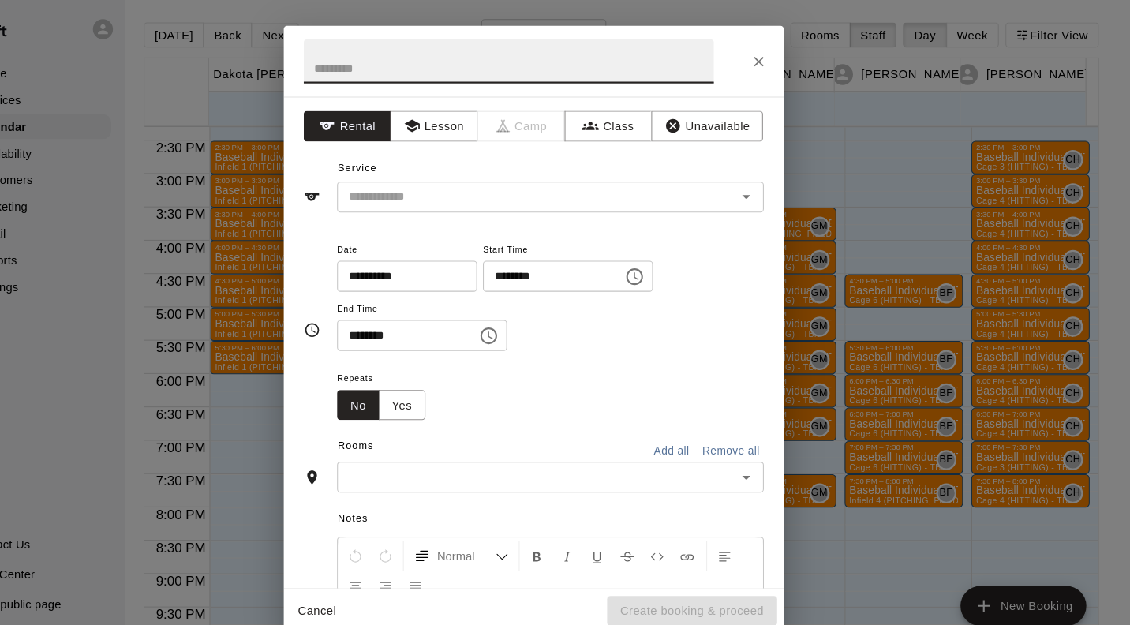
click at [484, 114] on button "Lesson" at bounding box center [470, 120] width 83 height 29
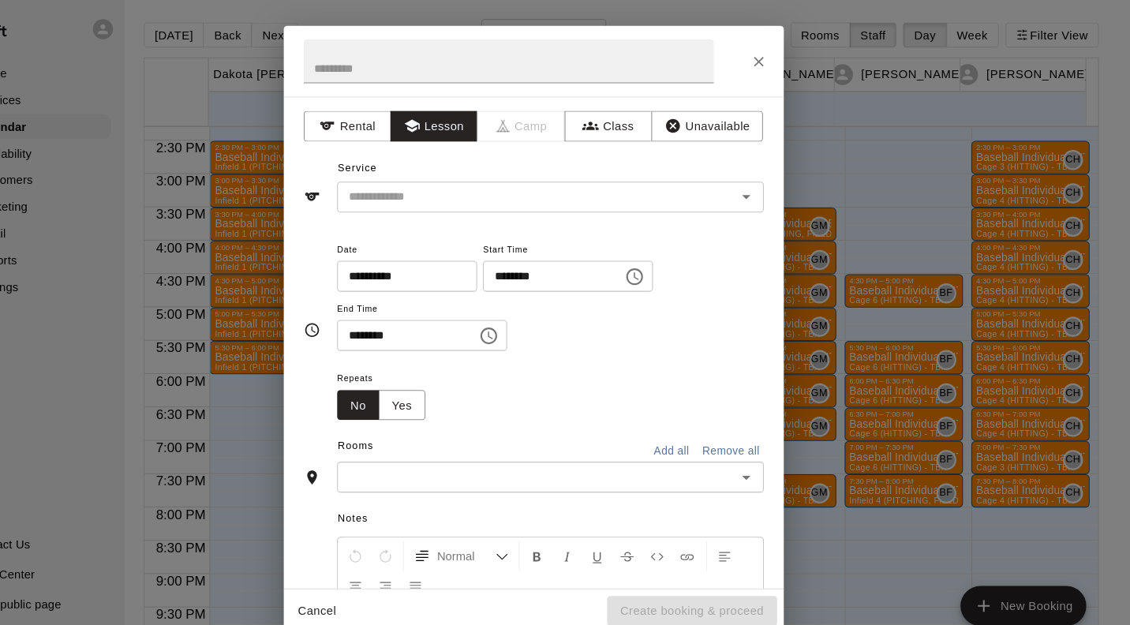
click at [490, 190] on input "text" at bounding box center [557, 188] width 348 height 20
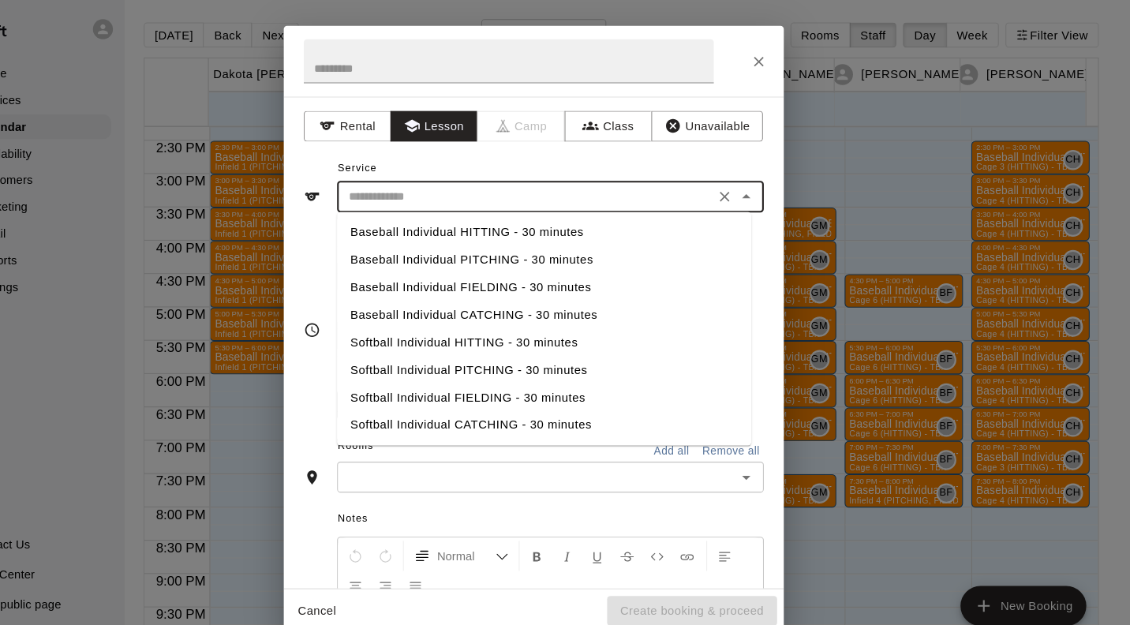
click at [508, 254] on li "Baseball Individual PITCHING - 30 minutes" at bounding box center [575, 247] width 392 height 26
type input "**********"
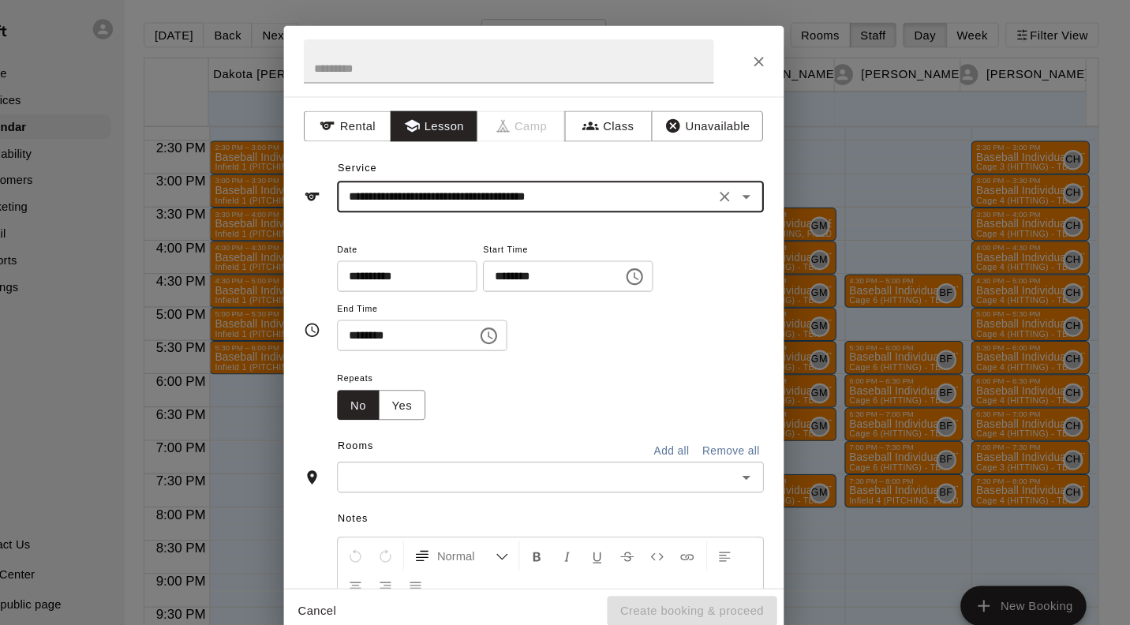
click at [483, 462] on input "text" at bounding box center [567, 453] width 368 height 20
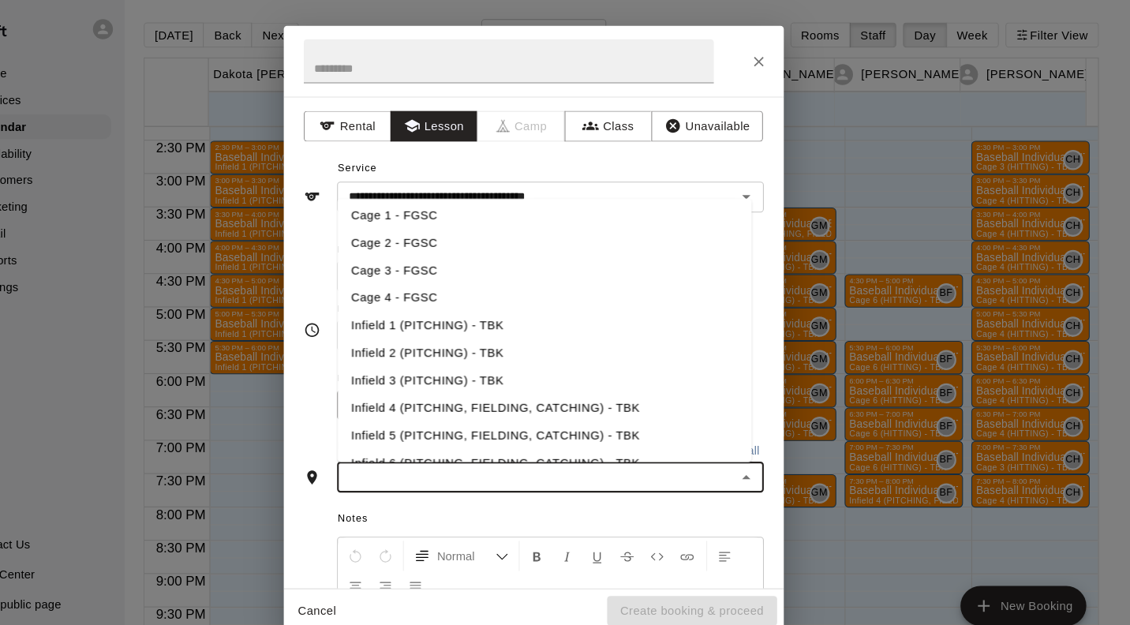
scroll to position [185, 0]
click at [514, 338] on li "Infield 2 (PITCHING) - TBK" at bounding box center [575, 336] width 392 height 26
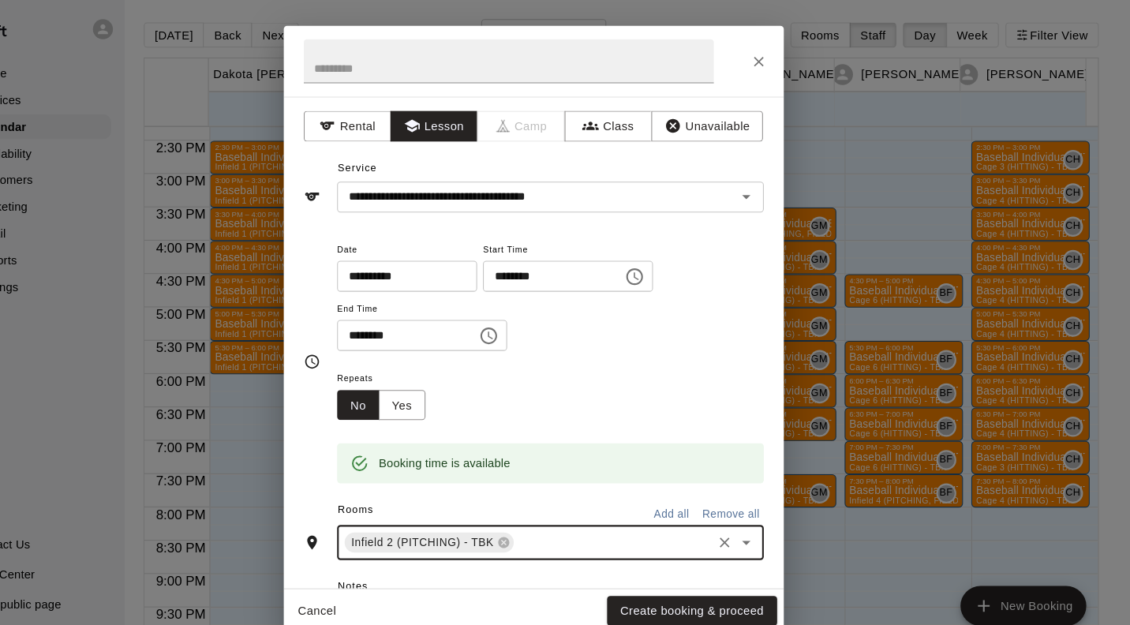
click at [755, 578] on button "Create booking & proceed" at bounding box center [714, 579] width 161 height 29
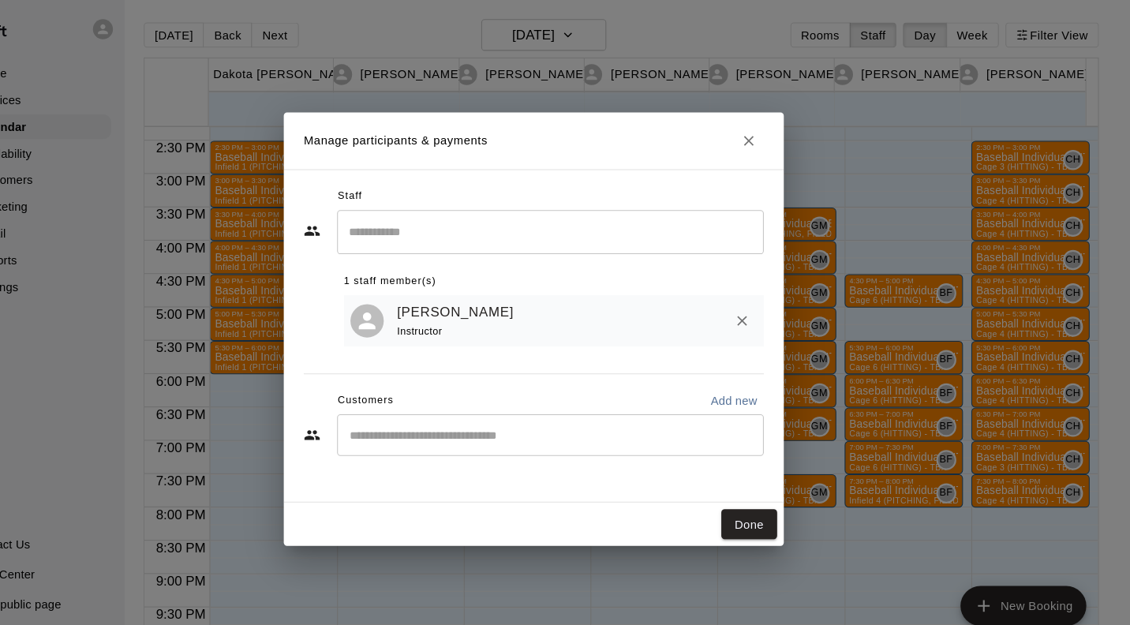
click at [782, 501] on button "Done" at bounding box center [768, 497] width 53 height 29
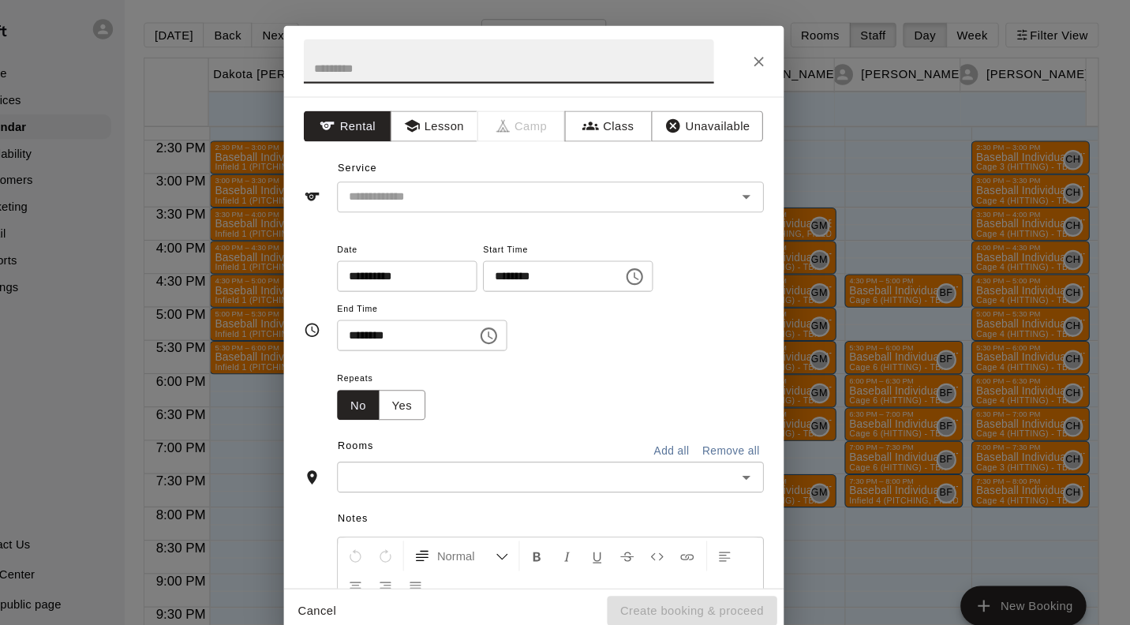
click at [486, 114] on button "Lesson" at bounding box center [470, 120] width 83 height 29
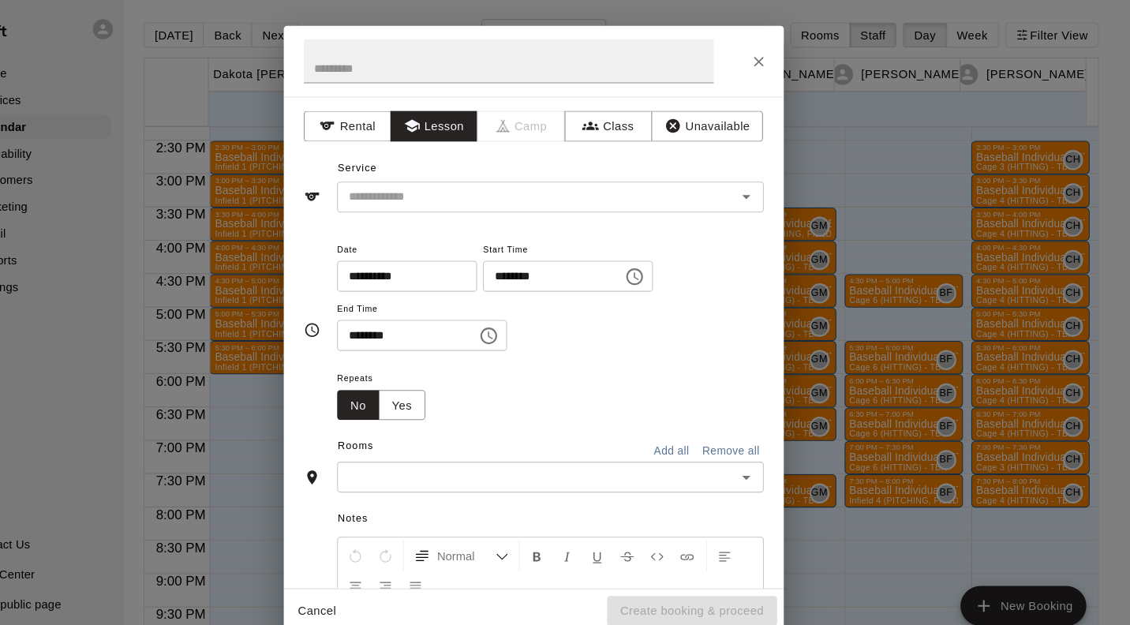
click at [488, 187] on input "text" at bounding box center [557, 188] width 348 height 20
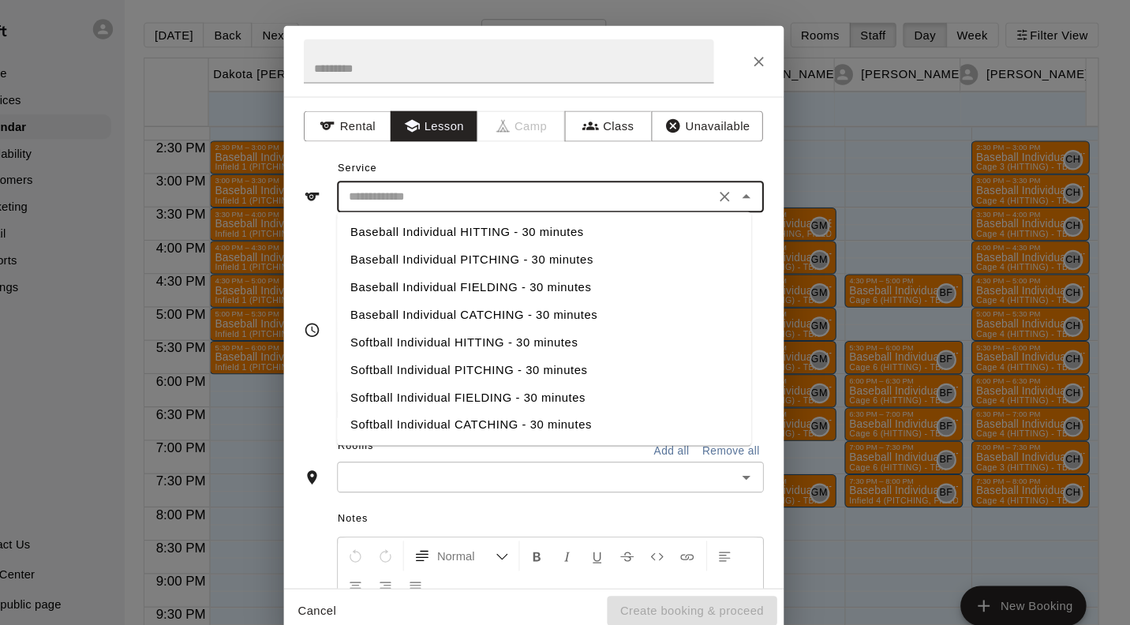
click at [536, 249] on li "Baseball Individual PITCHING - 30 minutes" at bounding box center [575, 247] width 392 height 26
type input "**********"
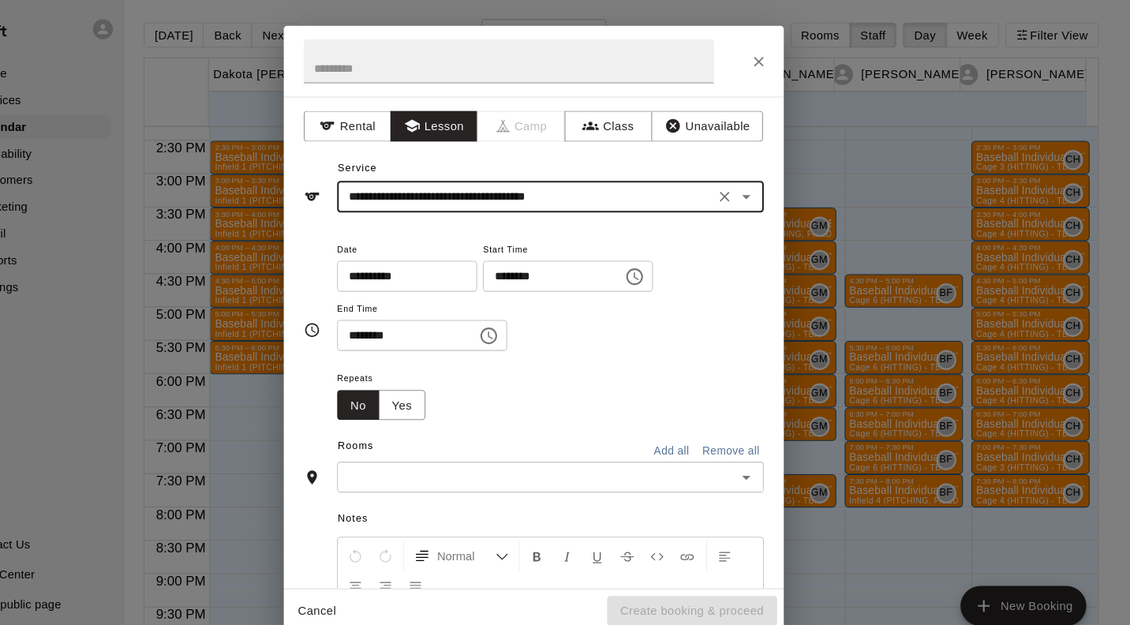
click at [508, 451] on input "text" at bounding box center [567, 453] width 368 height 20
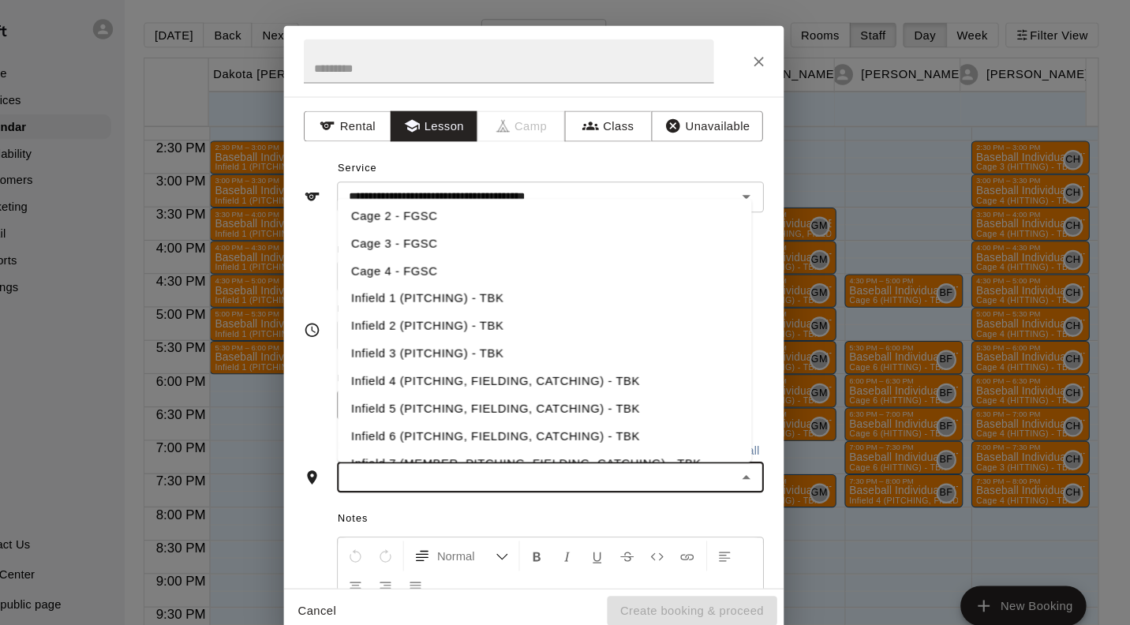
scroll to position [209, 0]
click at [501, 310] on li "Infield 2 (PITCHING) - TBK" at bounding box center [575, 311] width 392 height 26
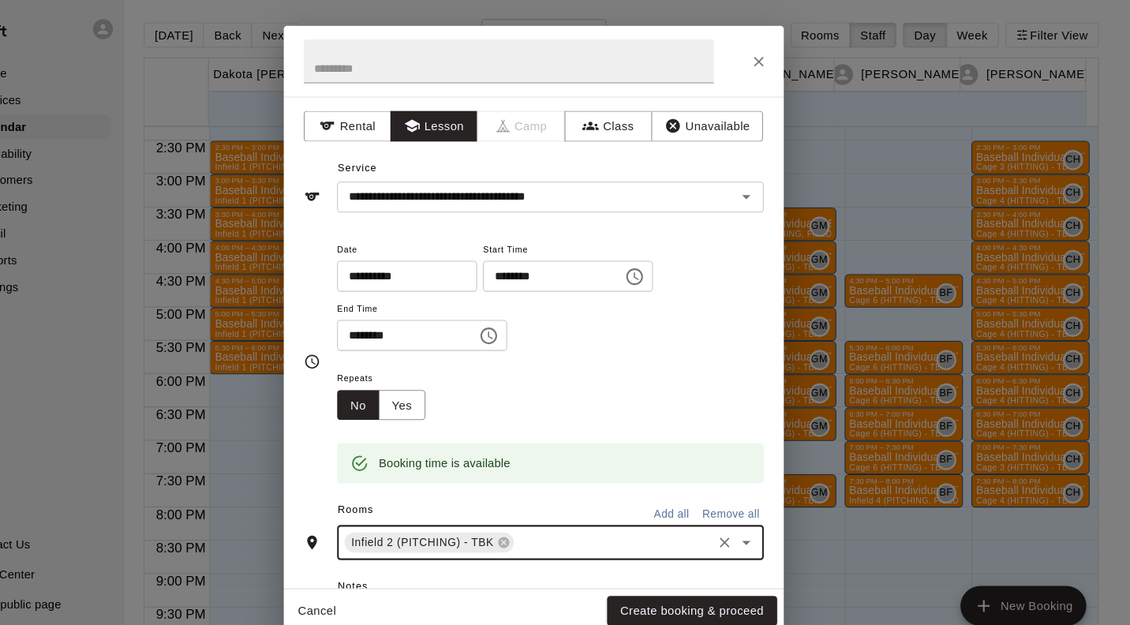
click at [739, 582] on button "Create booking & proceed" at bounding box center [714, 579] width 161 height 29
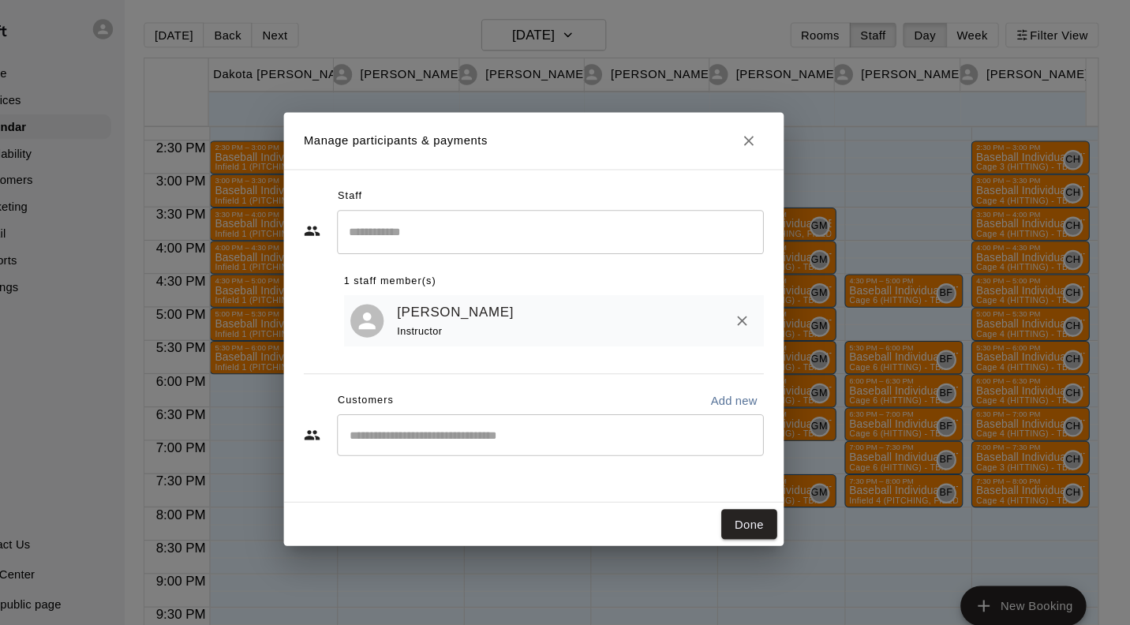
click at [772, 499] on button "Done" at bounding box center [768, 497] width 53 height 29
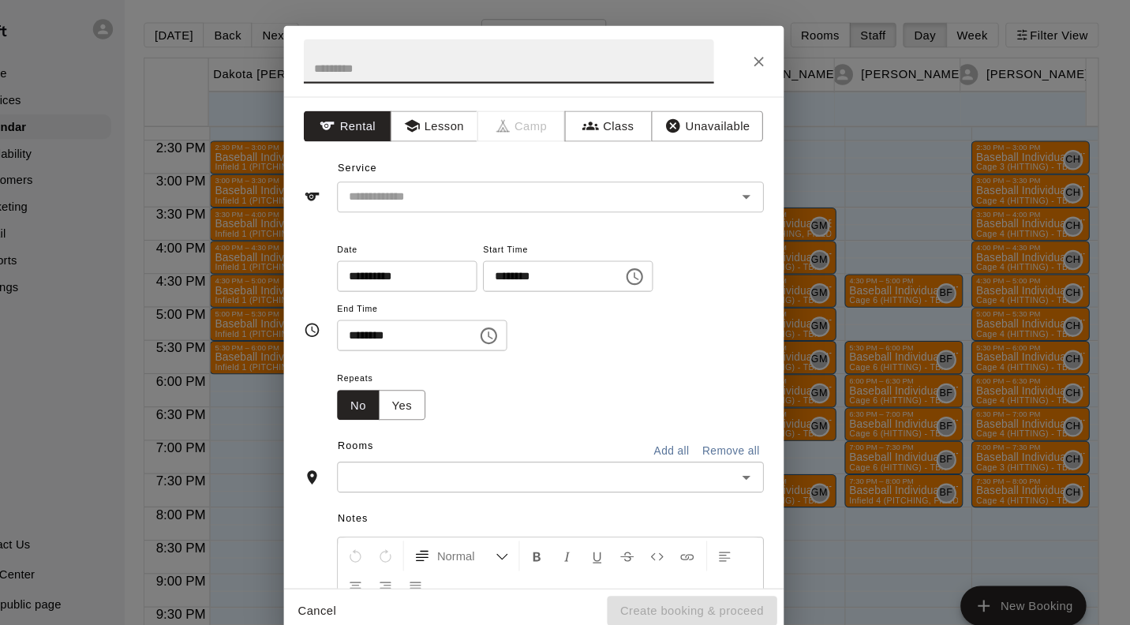
click at [495, 116] on button "Lesson" at bounding box center [470, 120] width 83 height 29
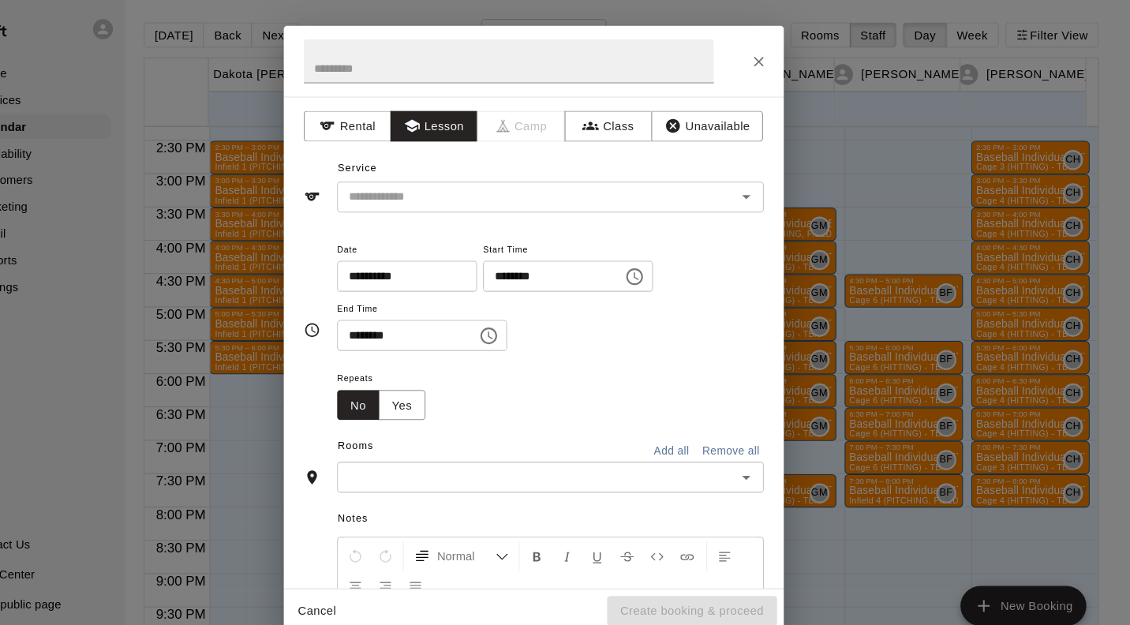
click at [488, 191] on input "text" at bounding box center [557, 188] width 348 height 20
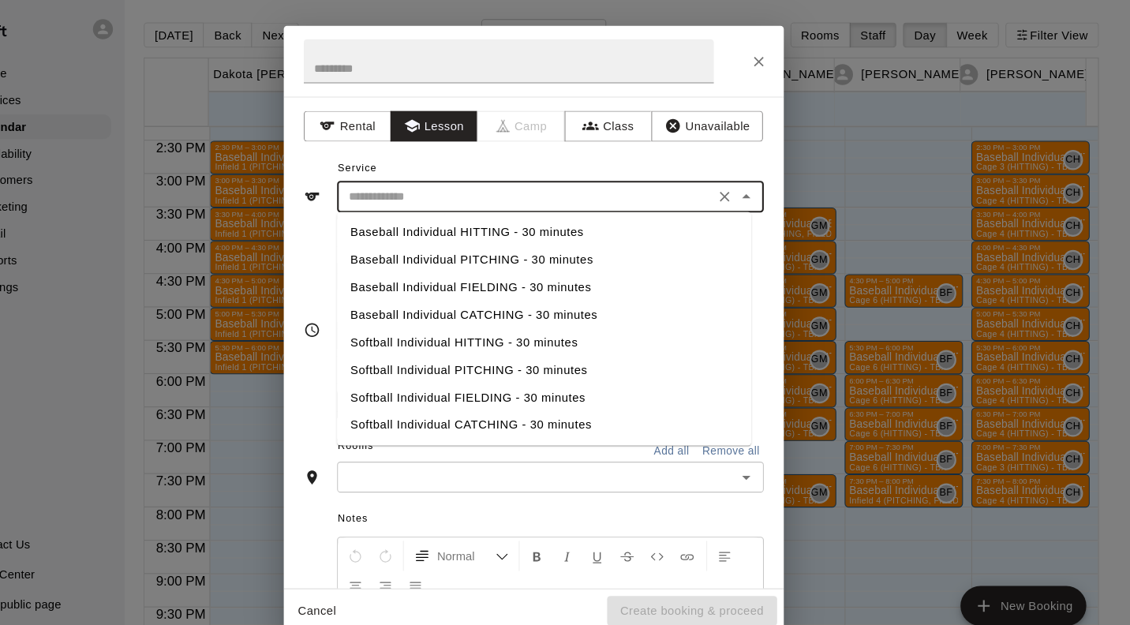
click at [529, 249] on li "Baseball Individual PITCHING - 30 minutes" at bounding box center [575, 247] width 392 height 26
type input "**********"
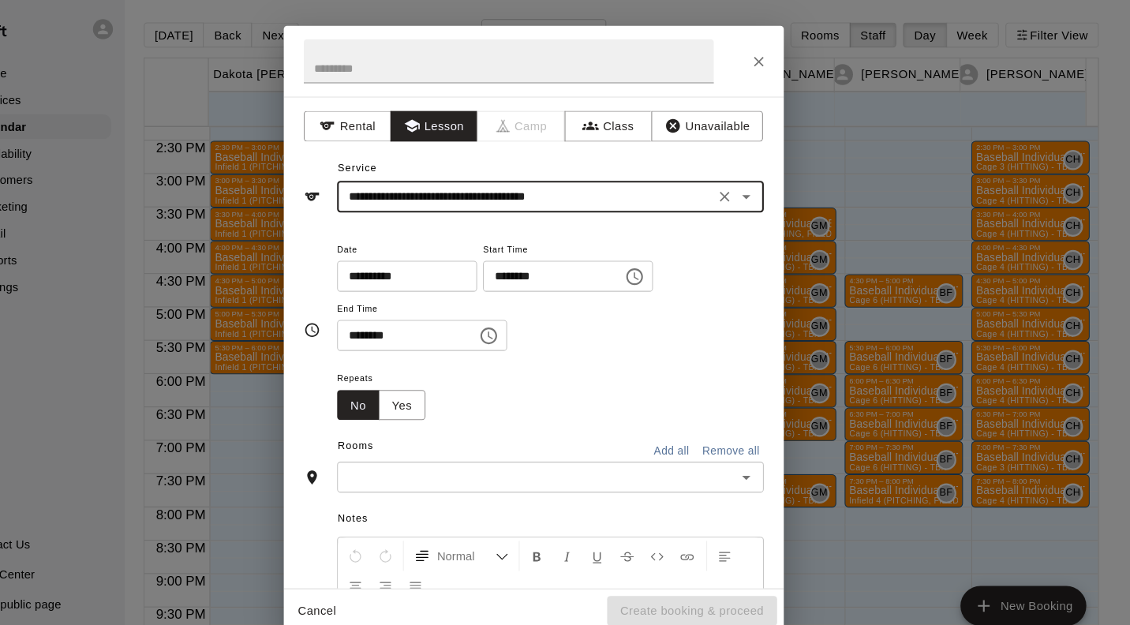
click at [473, 457] on input "text" at bounding box center [567, 453] width 368 height 20
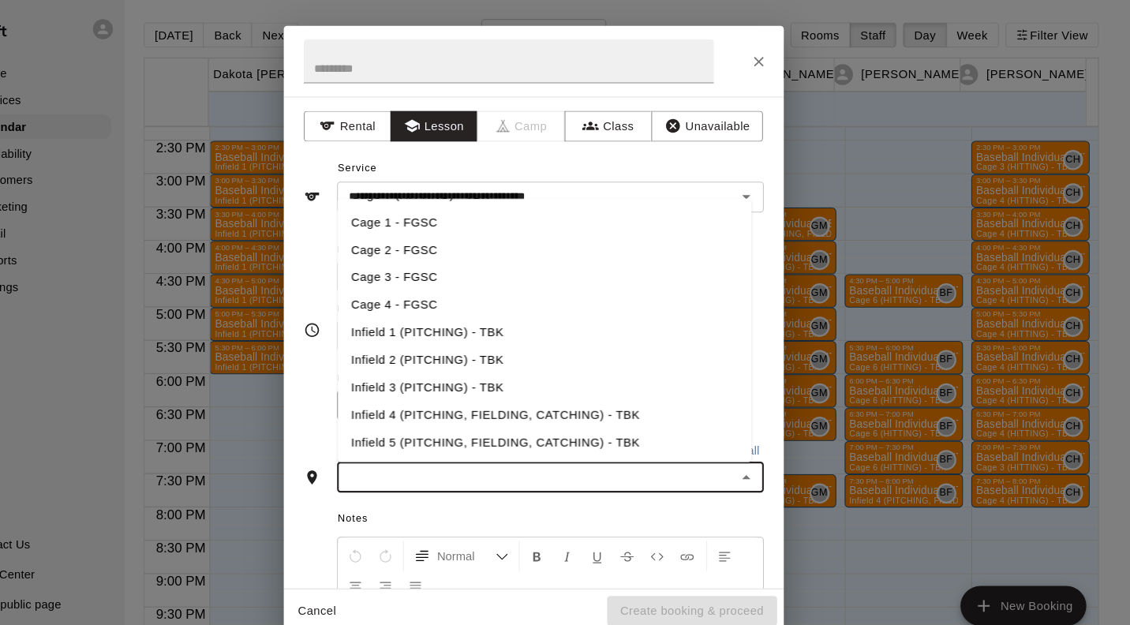
scroll to position [180, 0]
click at [466, 341] on li "Infield 2 (PITCHING) - TBK" at bounding box center [575, 340] width 392 height 26
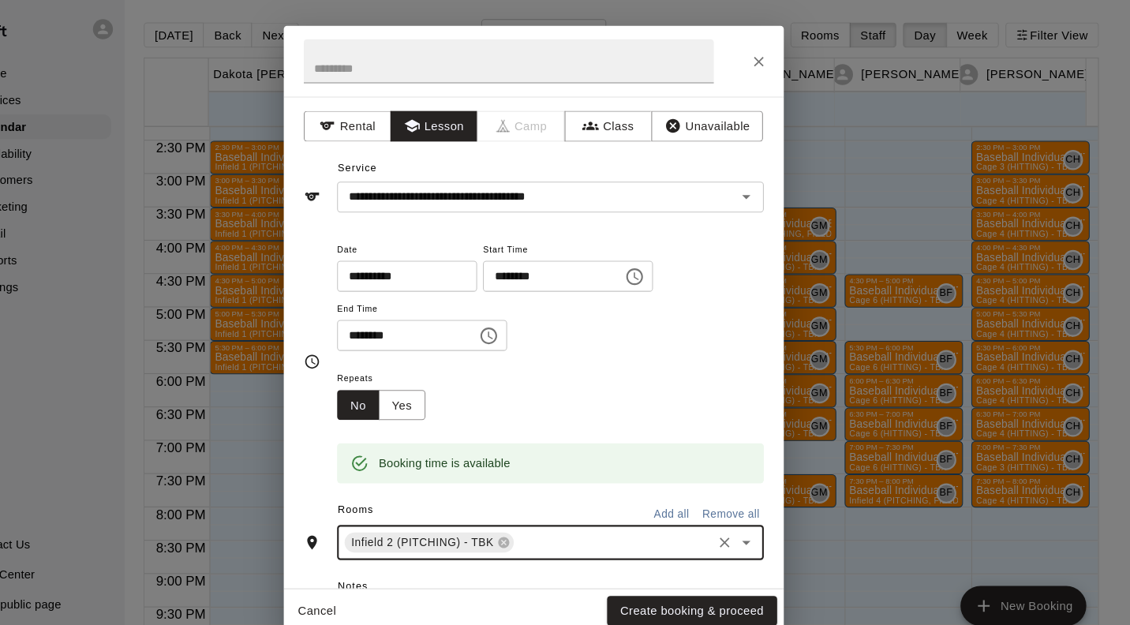
click at [759, 582] on button "Create booking & proceed" at bounding box center [714, 579] width 161 height 29
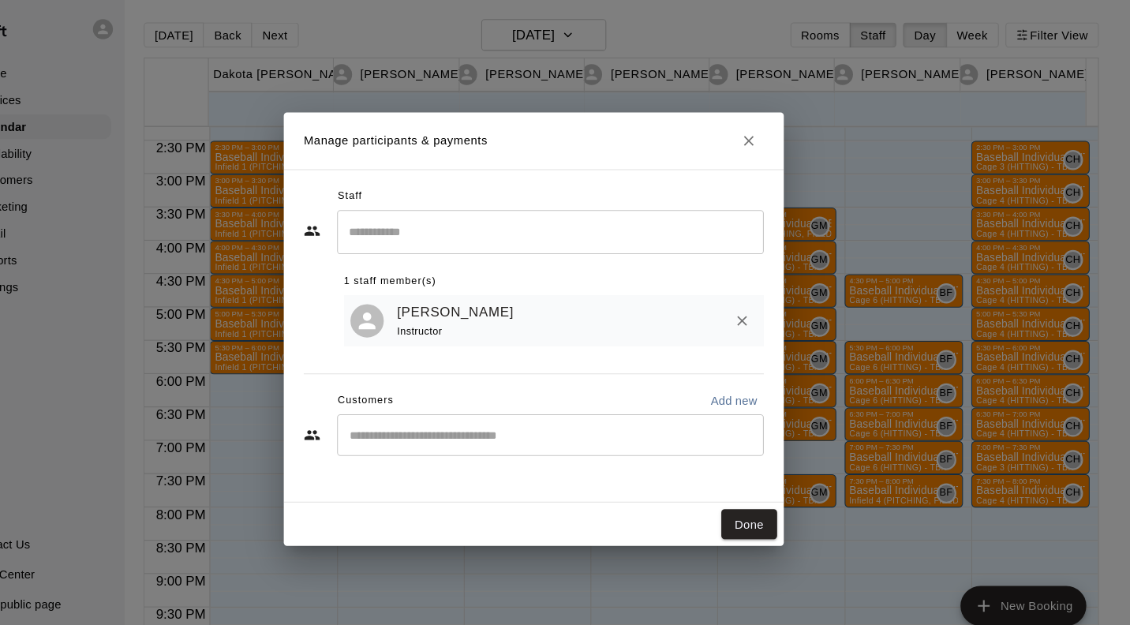
click at [783, 497] on button "Done" at bounding box center [768, 497] width 53 height 29
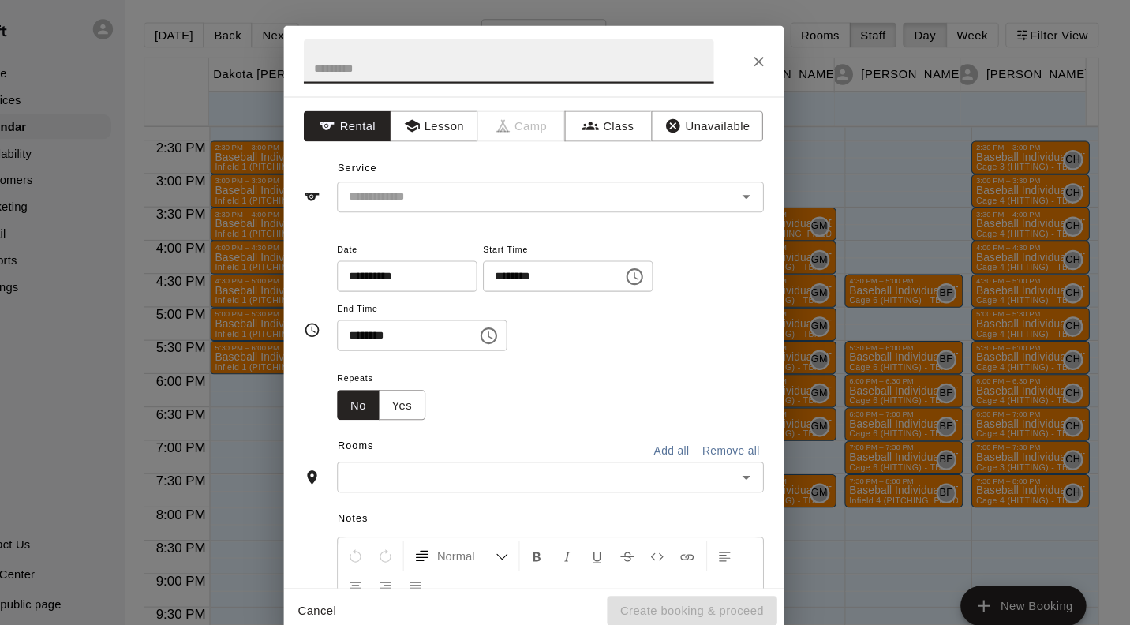
click at [484, 105] on div "**********" at bounding box center [564, 324] width 473 height 465
click at [487, 182] on input "text" at bounding box center [557, 188] width 348 height 20
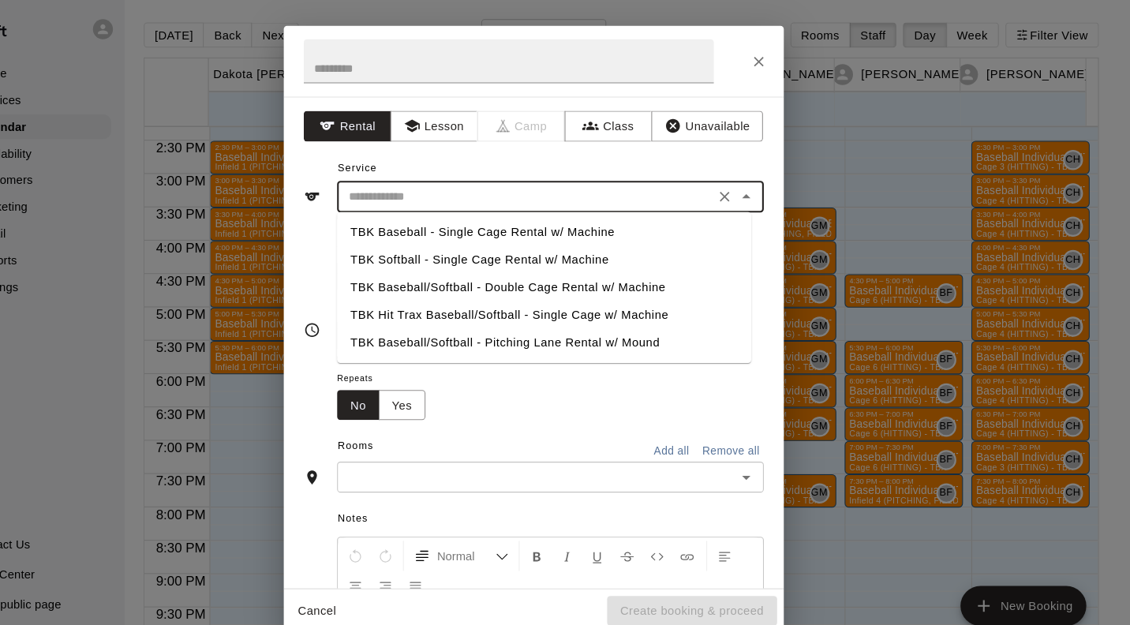
click at [479, 113] on button "Lesson" at bounding box center [470, 120] width 83 height 29
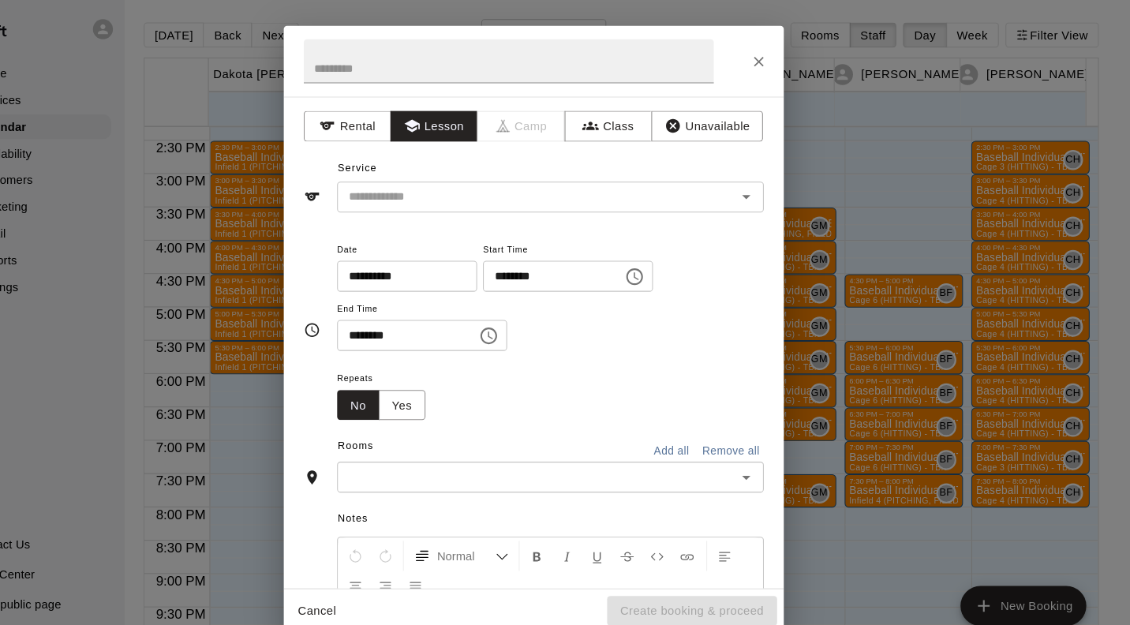
click at [480, 185] on input "text" at bounding box center [557, 188] width 348 height 20
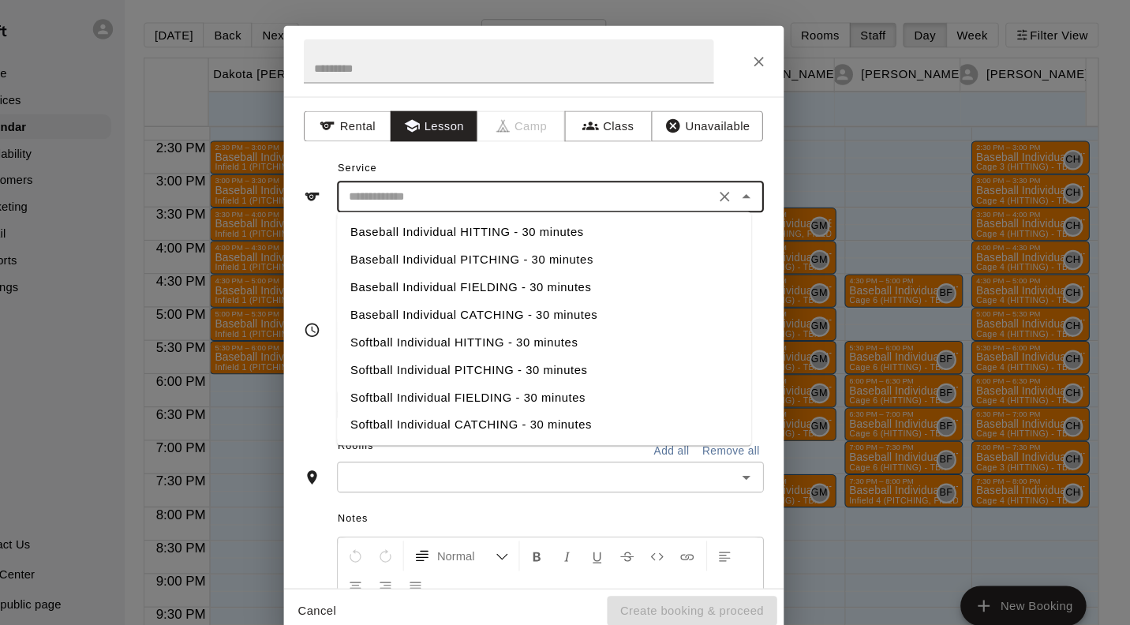
click at [542, 248] on li "Baseball Individual PITCHING - 30 minutes" at bounding box center [575, 247] width 392 height 26
type input "**********"
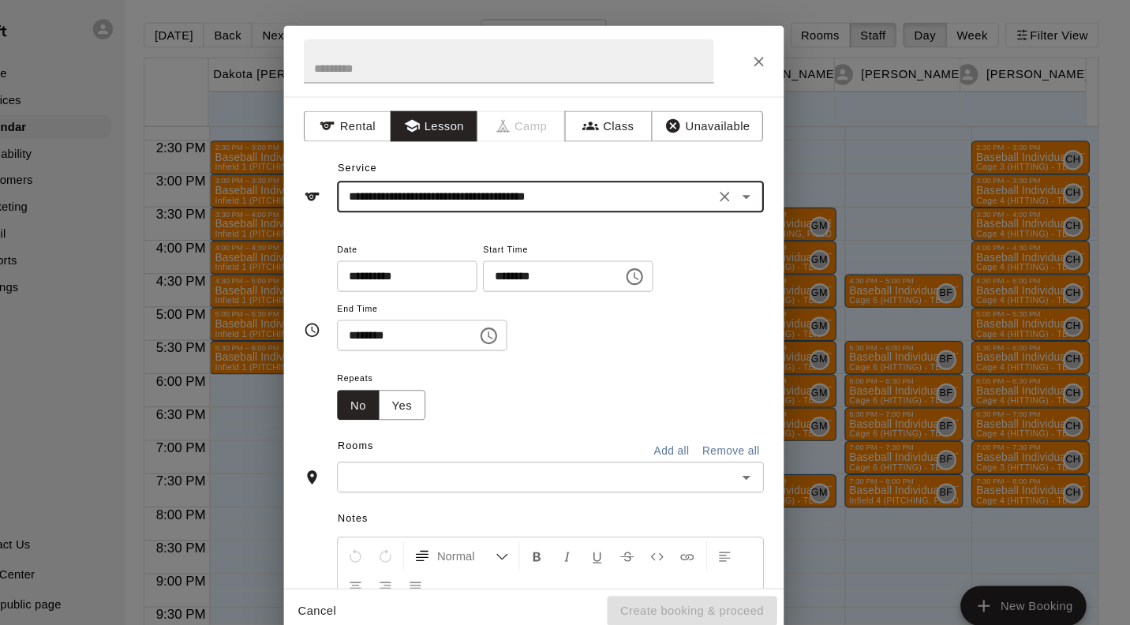
click at [721, 451] on input "text" at bounding box center [567, 453] width 368 height 20
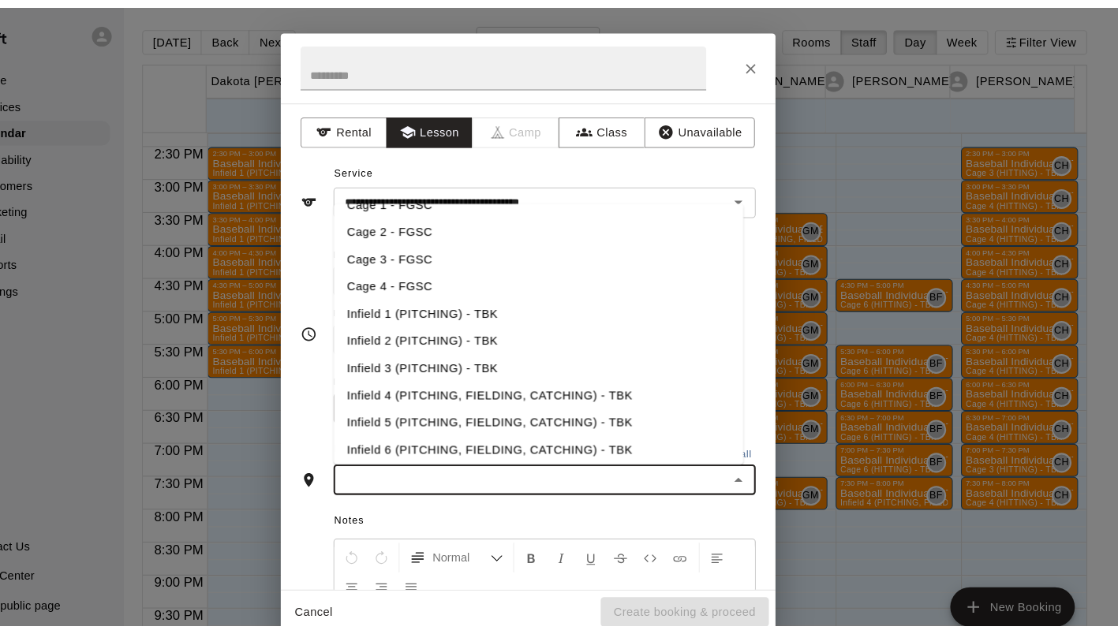
scroll to position [202, 0]
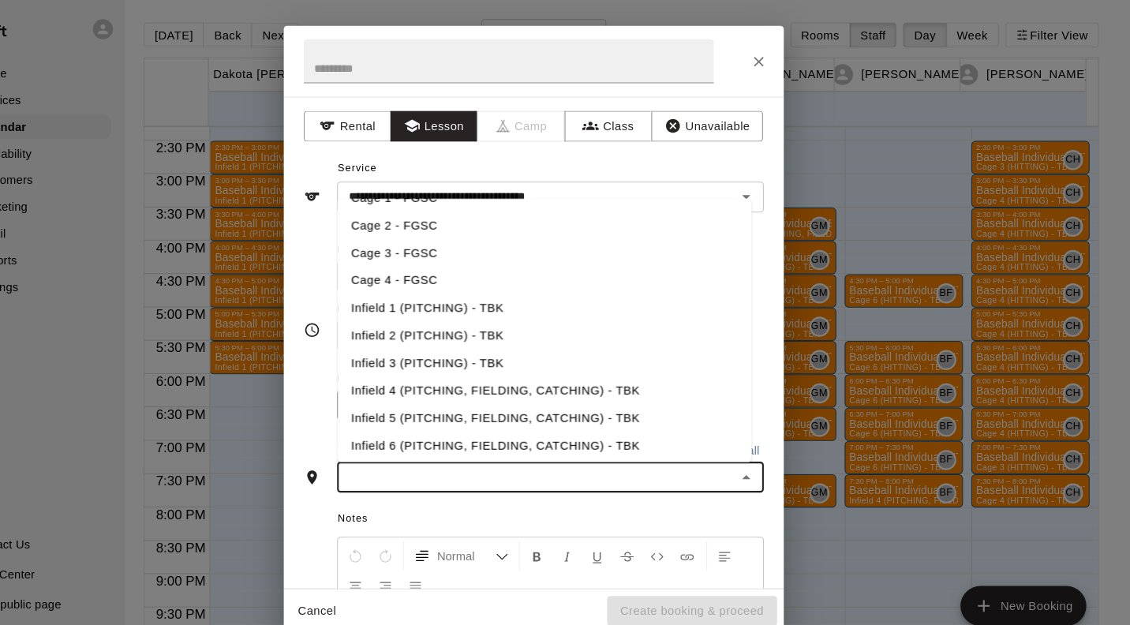
click at [486, 320] on li "Infield 2 (PITCHING) - TBK" at bounding box center [575, 318] width 392 height 26
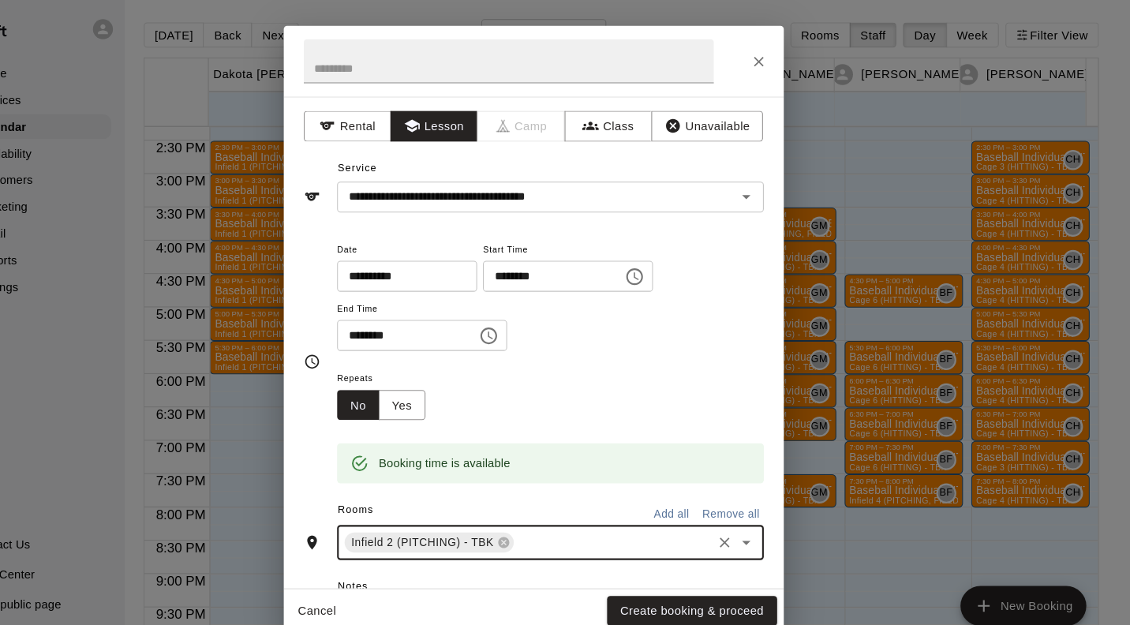
click at [743, 577] on button "Create booking & proceed" at bounding box center [714, 579] width 161 height 29
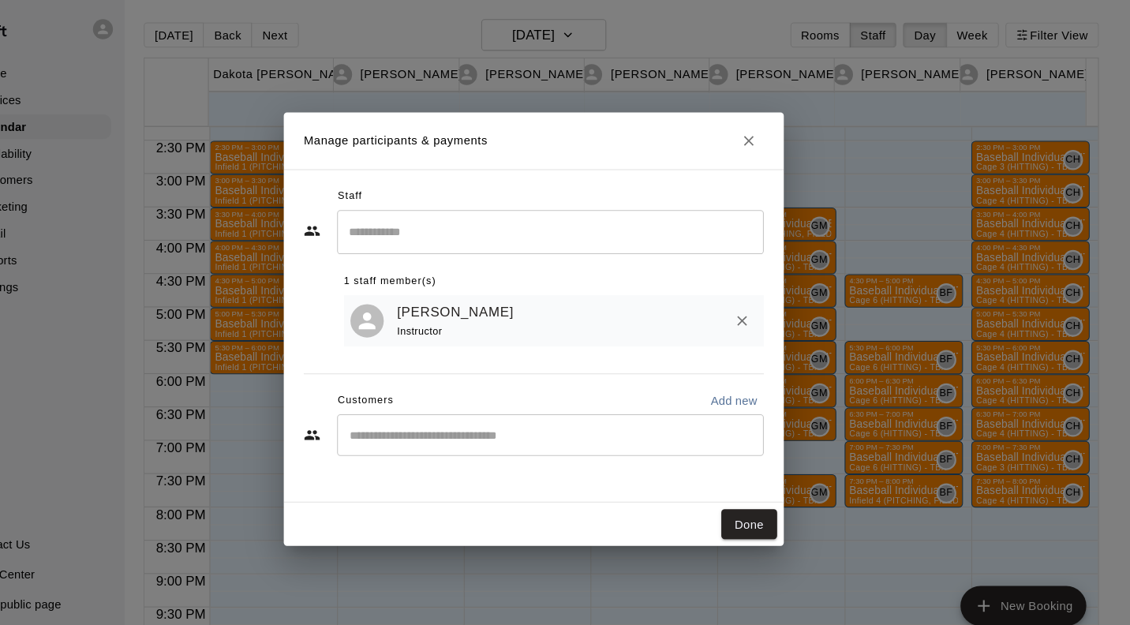
click at [774, 499] on button "Done" at bounding box center [768, 497] width 53 height 29
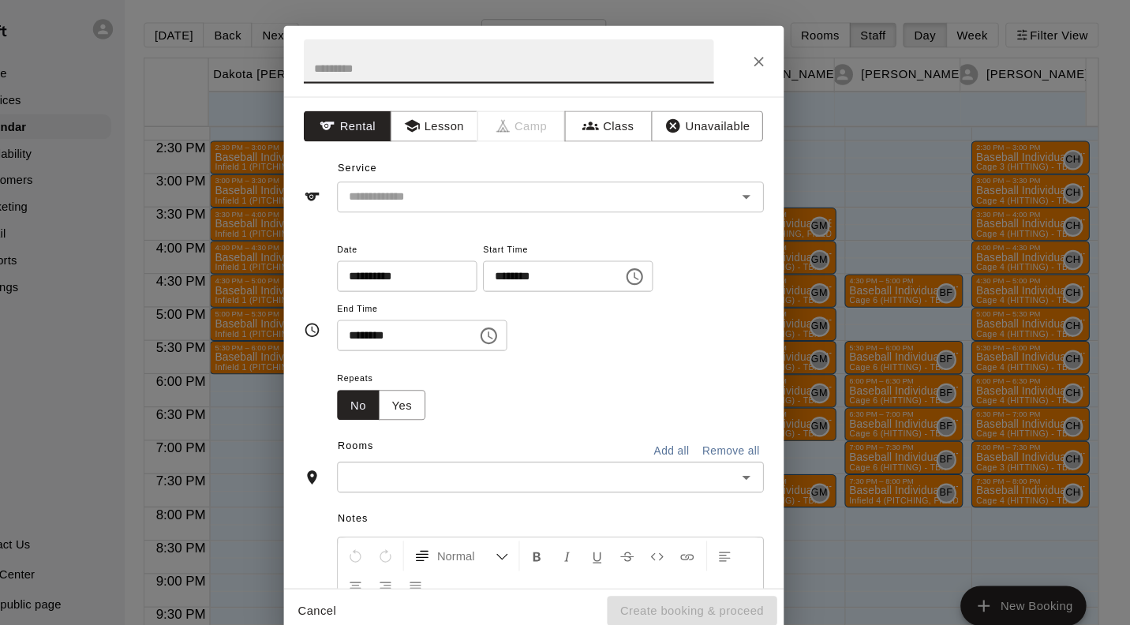
click at [489, 113] on button "Lesson" at bounding box center [470, 120] width 83 height 29
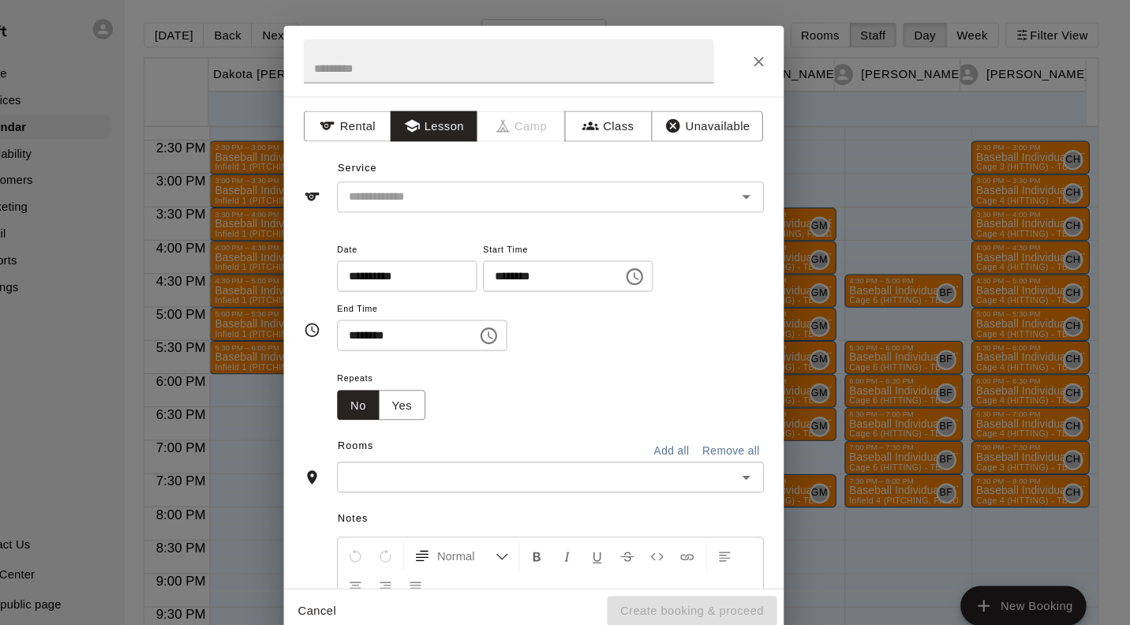
click at [474, 190] on input "text" at bounding box center [557, 188] width 348 height 20
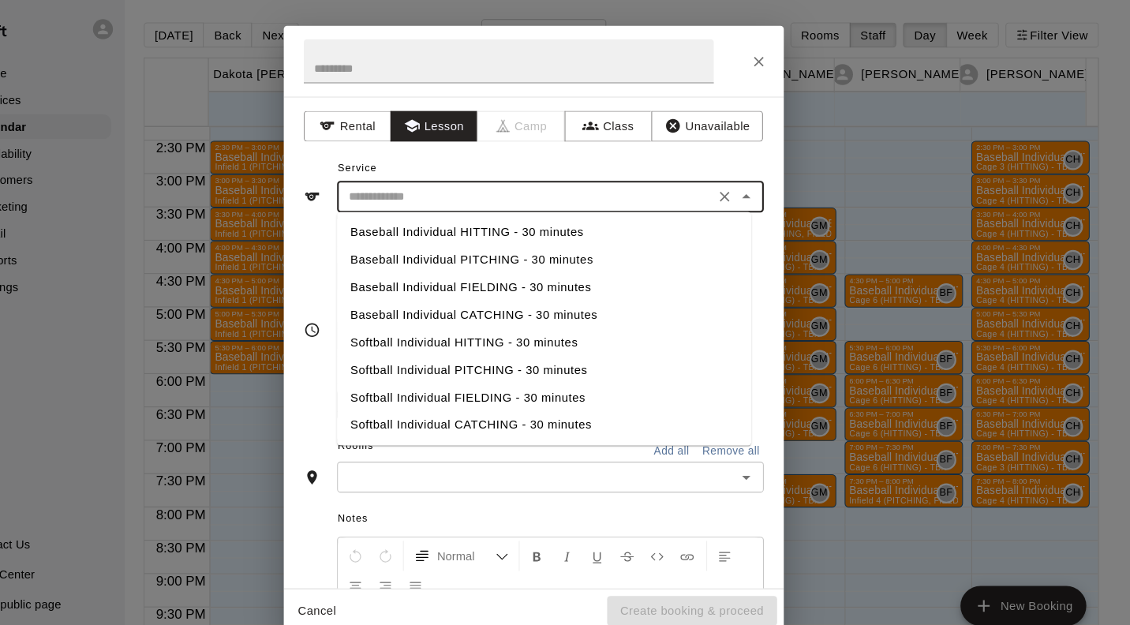
click at [561, 219] on li "Baseball Individual HITTING - 30 minutes" at bounding box center [575, 221] width 392 height 26
type input "**********"
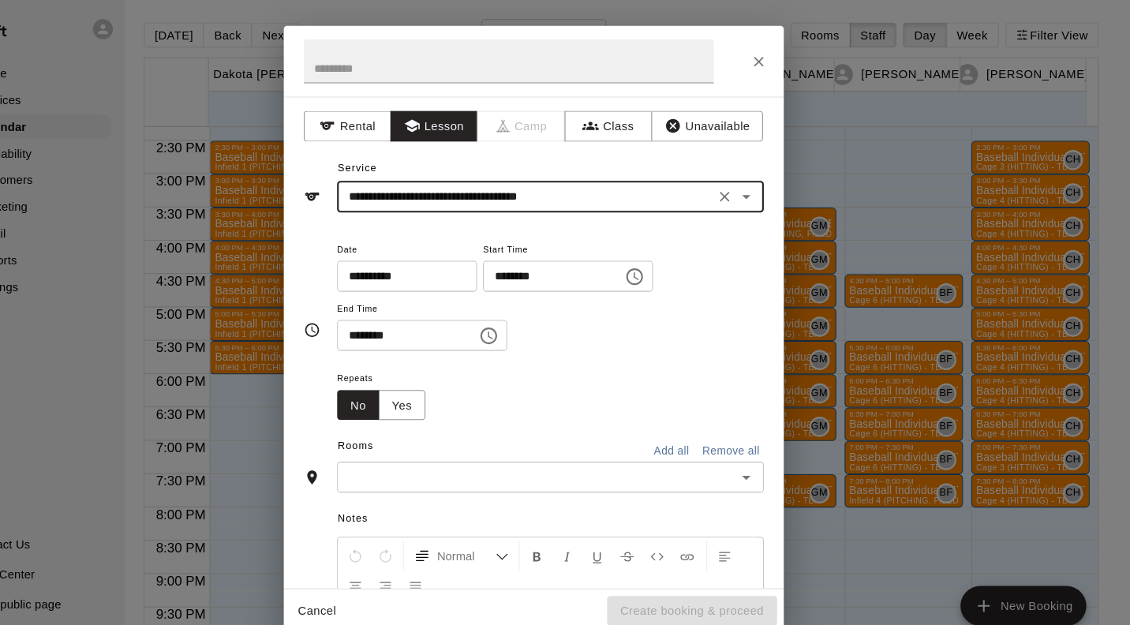
click at [502, 459] on input "text" at bounding box center [567, 453] width 368 height 20
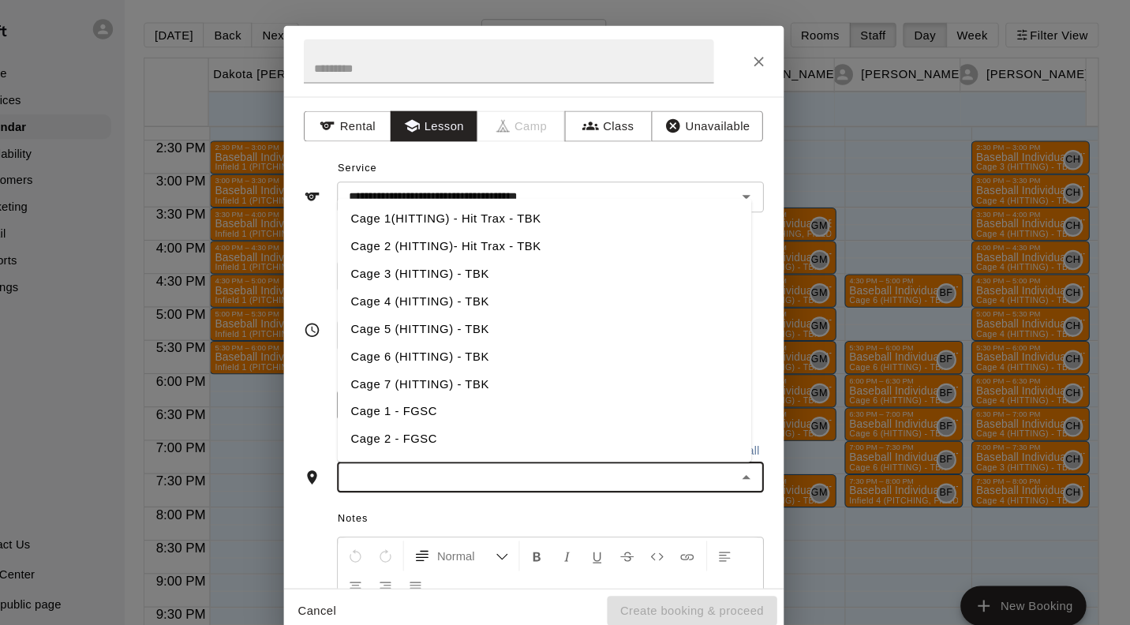
click at [495, 279] on li "Cage 4 (HITTING) - TBK" at bounding box center [575, 286] width 392 height 26
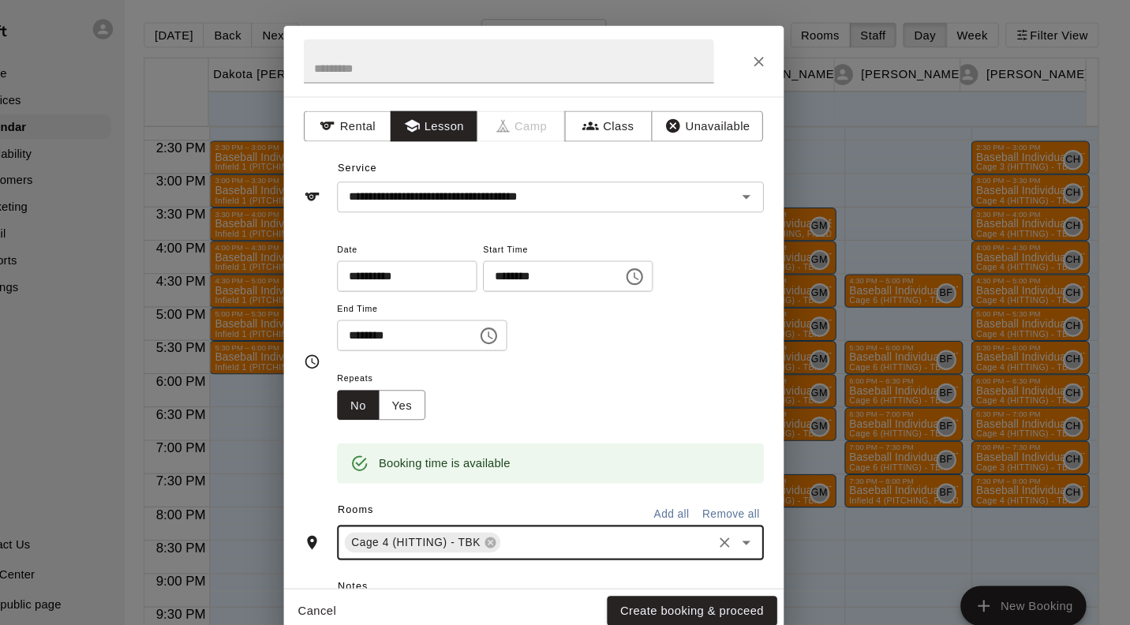
click at [772, 578] on button "Create booking & proceed" at bounding box center [714, 579] width 161 height 29
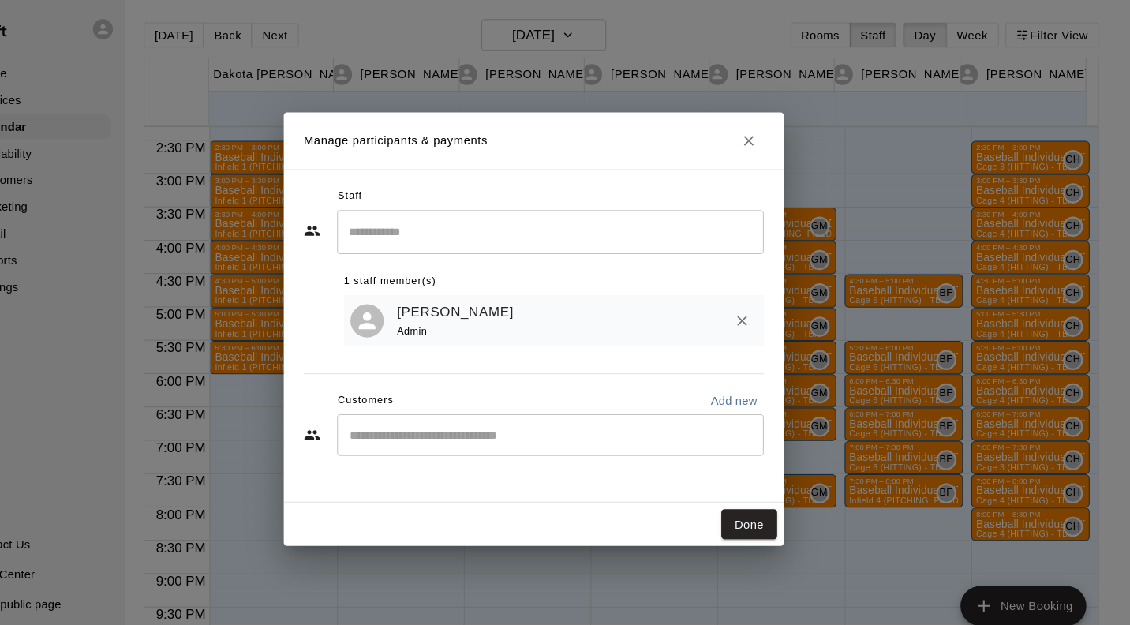
click at [776, 501] on button "Done" at bounding box center [768, 497] width 53 height 29
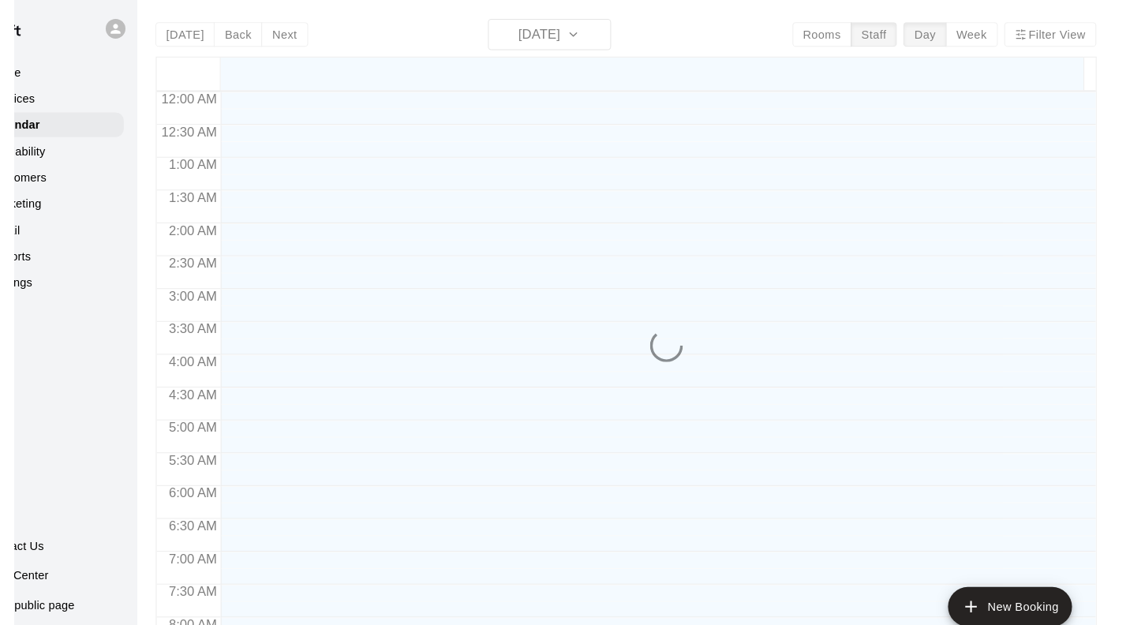
scroll to position [701, 0]
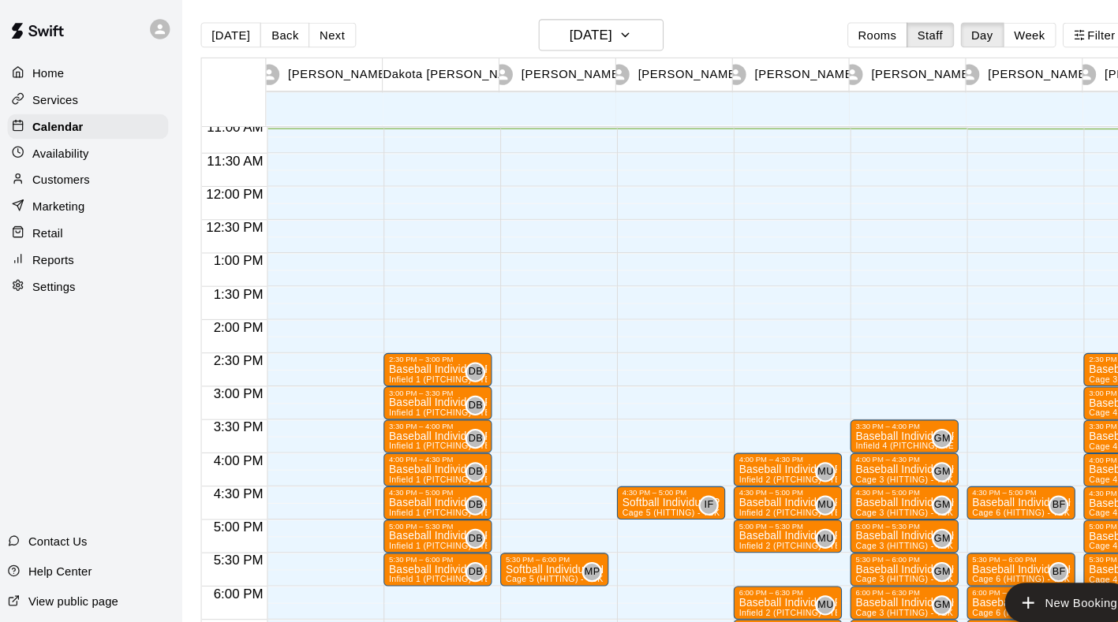
click at [54, 72] on p "Home" at bounding box center [51, 70] width 30 height 16
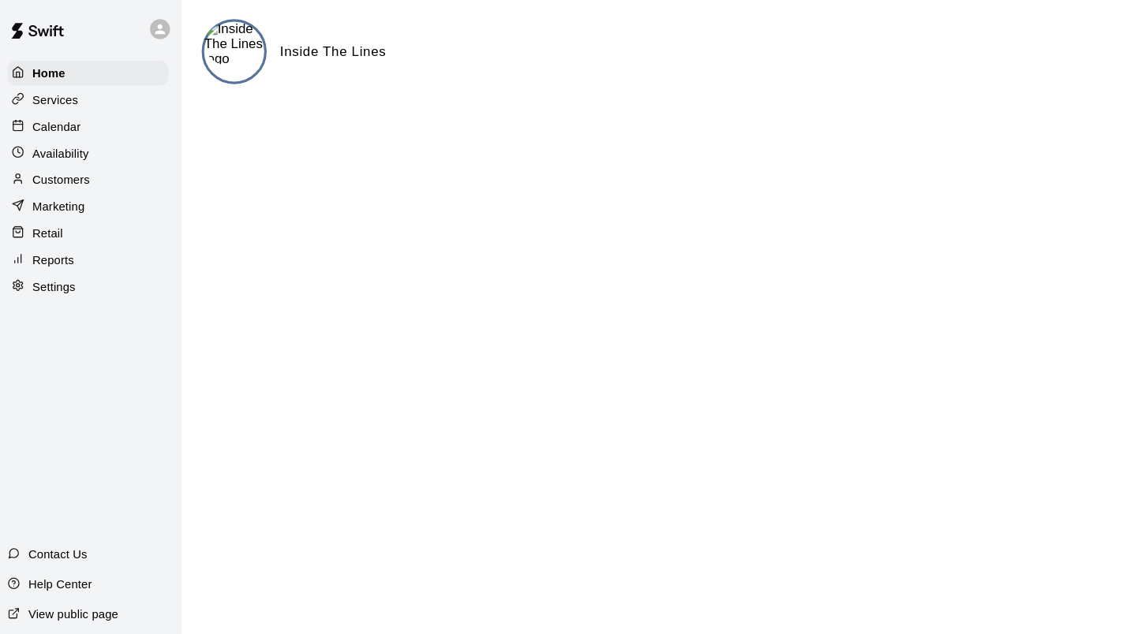
click at [602, 126] on html "Home Services Calendar Availability Customers Marketing Retail Reports Settings…" at bounding box center [565, 63] width 1130 height 126
